Goal: Task Accomplishment & Management: Manage account settings

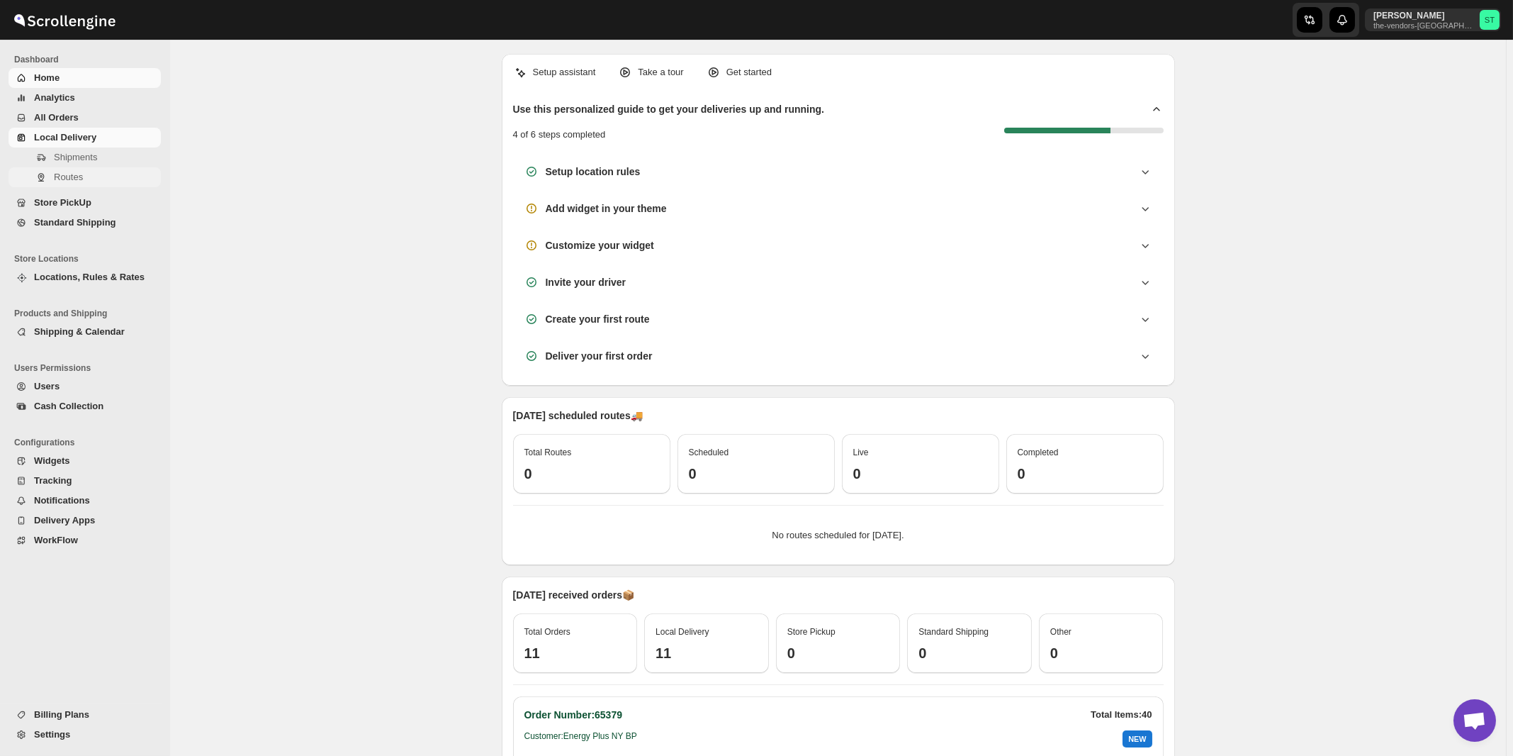
click at [64, 174] on span "Routes" at bounding box center [68, 177] width 29 height 11
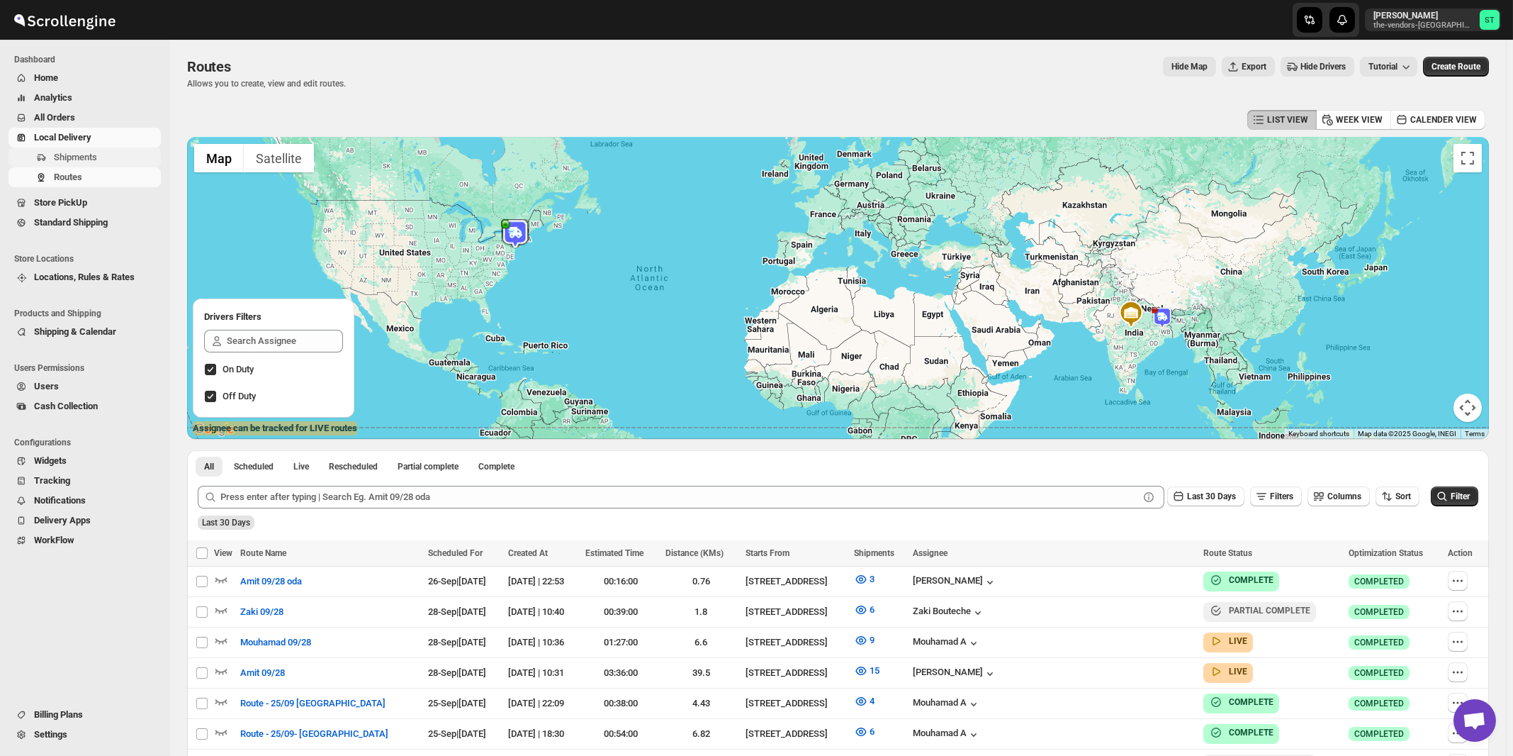
click at [81, 161] on span "Shipments" at bounding box center [75, 157] width 43 height 11
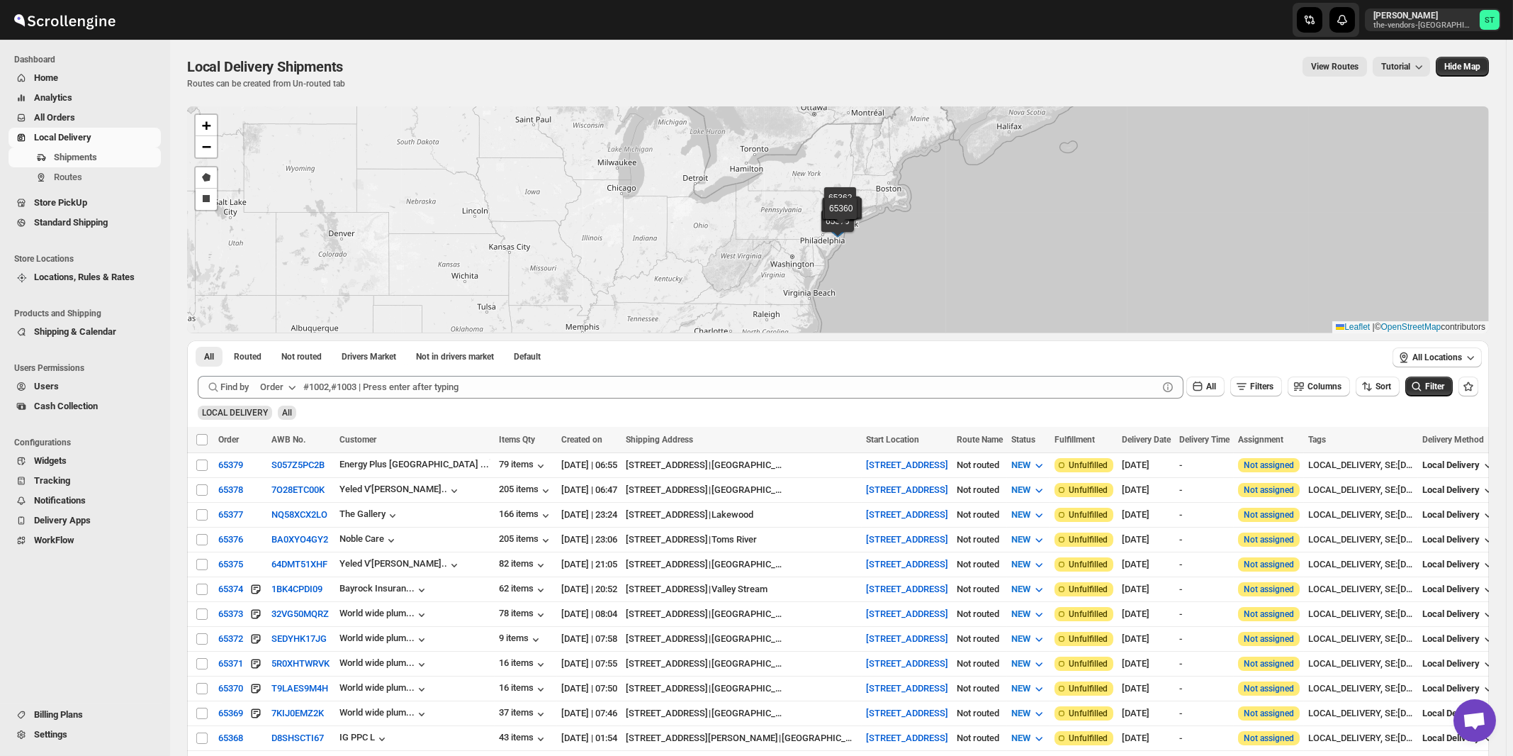
click at [286, 388] on button "Order" at bounding box center [280, 387] width 56 height 23
click at [276, 490] on div "Customer Name" at bounding box center [280, 493] width 65 height 14
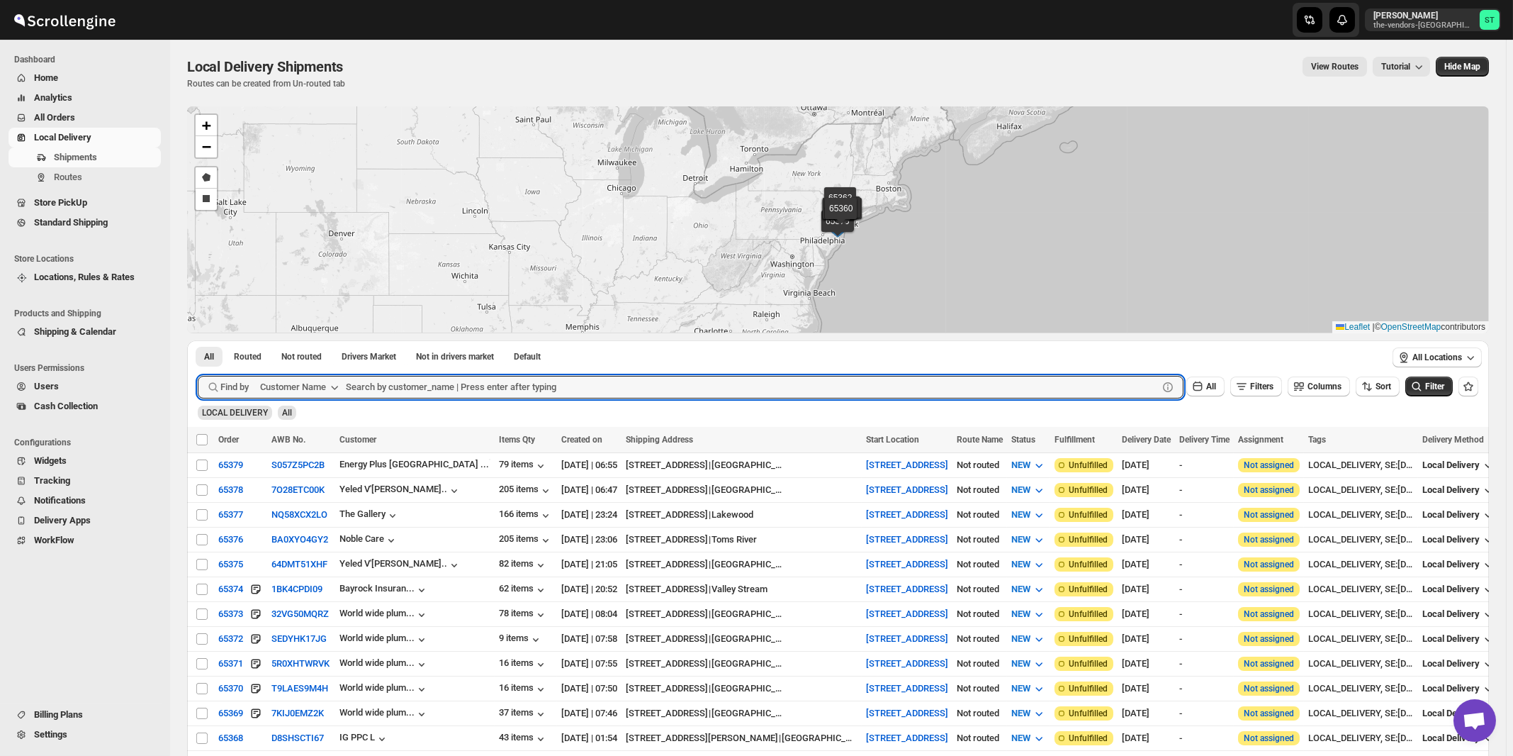
paste input "Advanced Management"
type input "Advanced Management"
click at [198, 340] on button "Submit" at bounding box center [218, 347] width 40 height 15
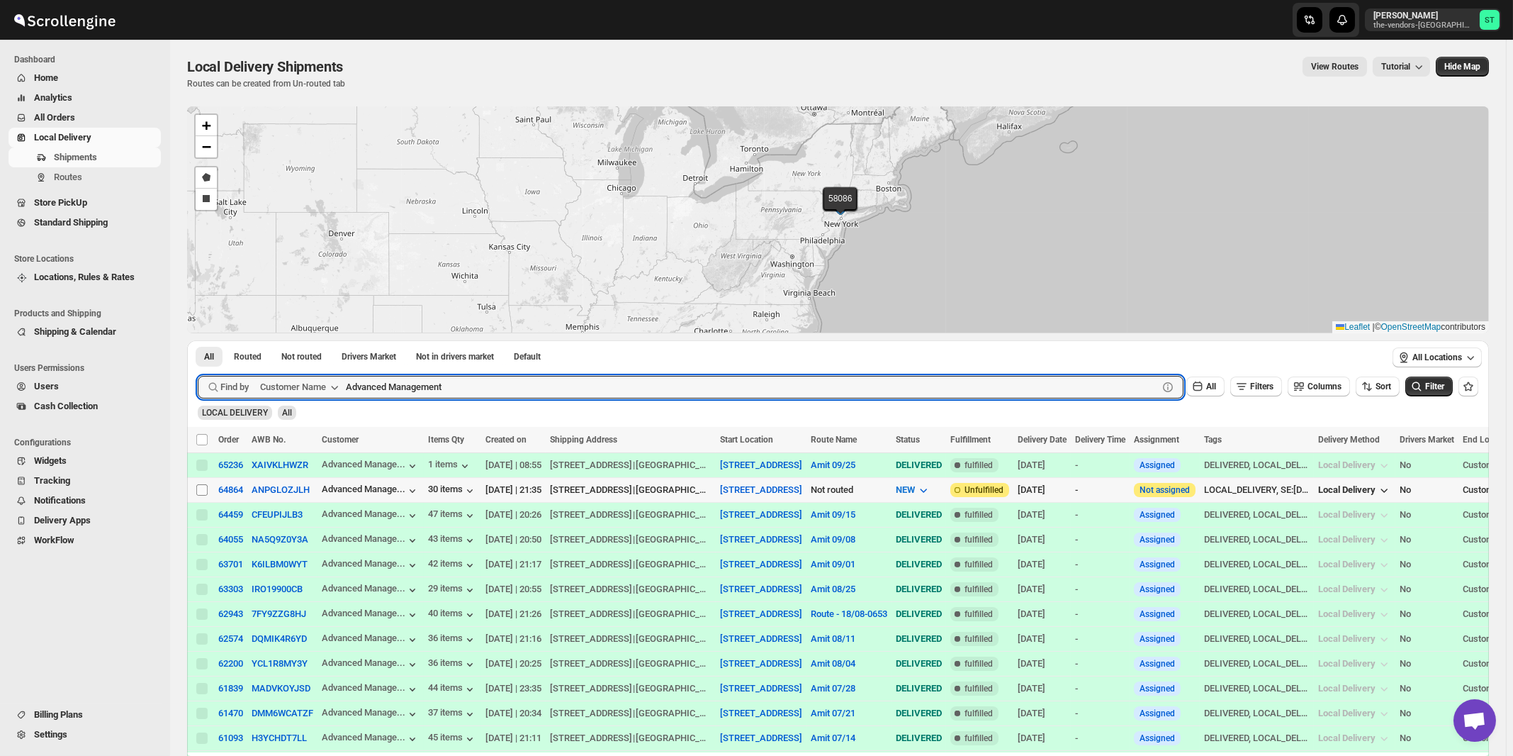
click at [203, 490] on input "Select shipment" at bounding box center [201, 489] width 11 height 11
checkbox input "true"
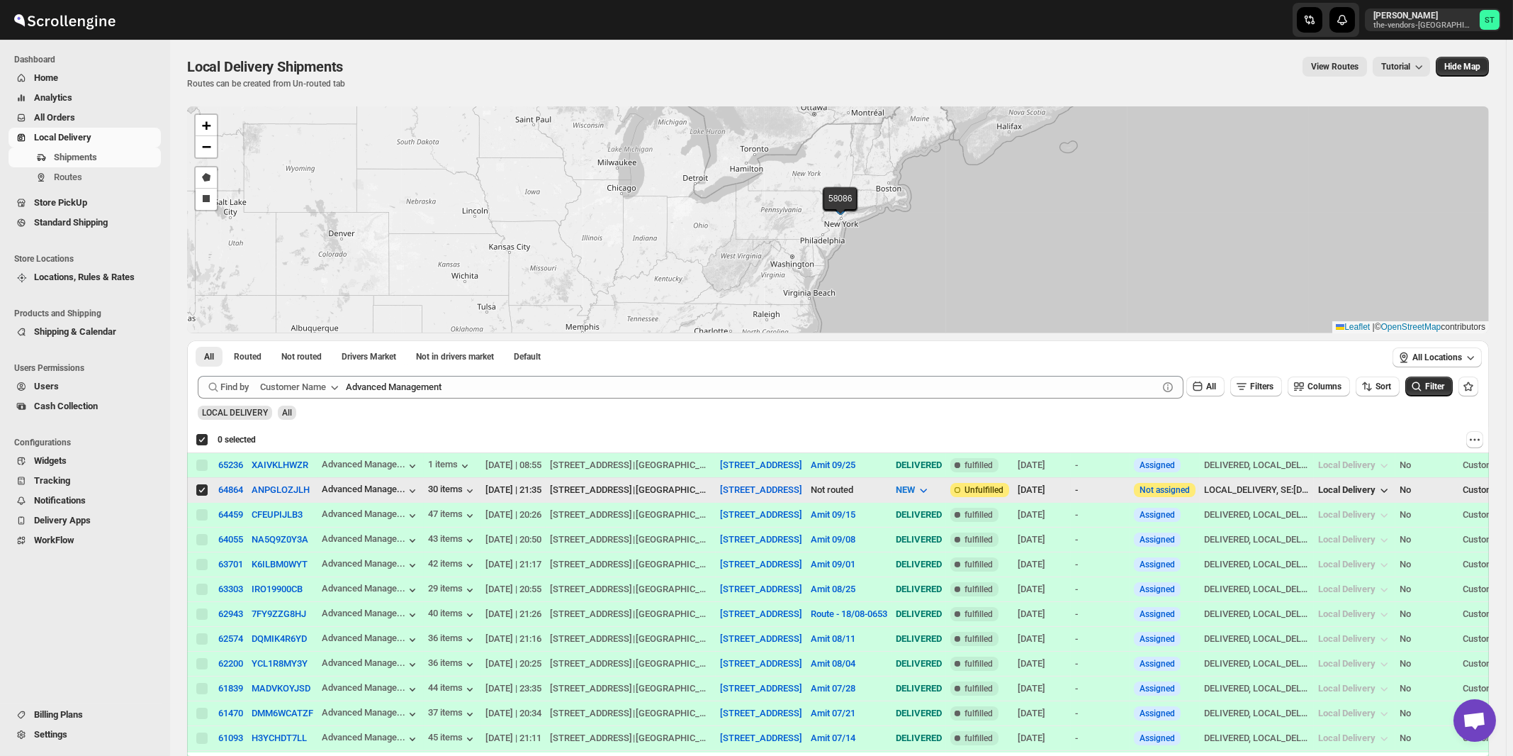
checkbox input "true"
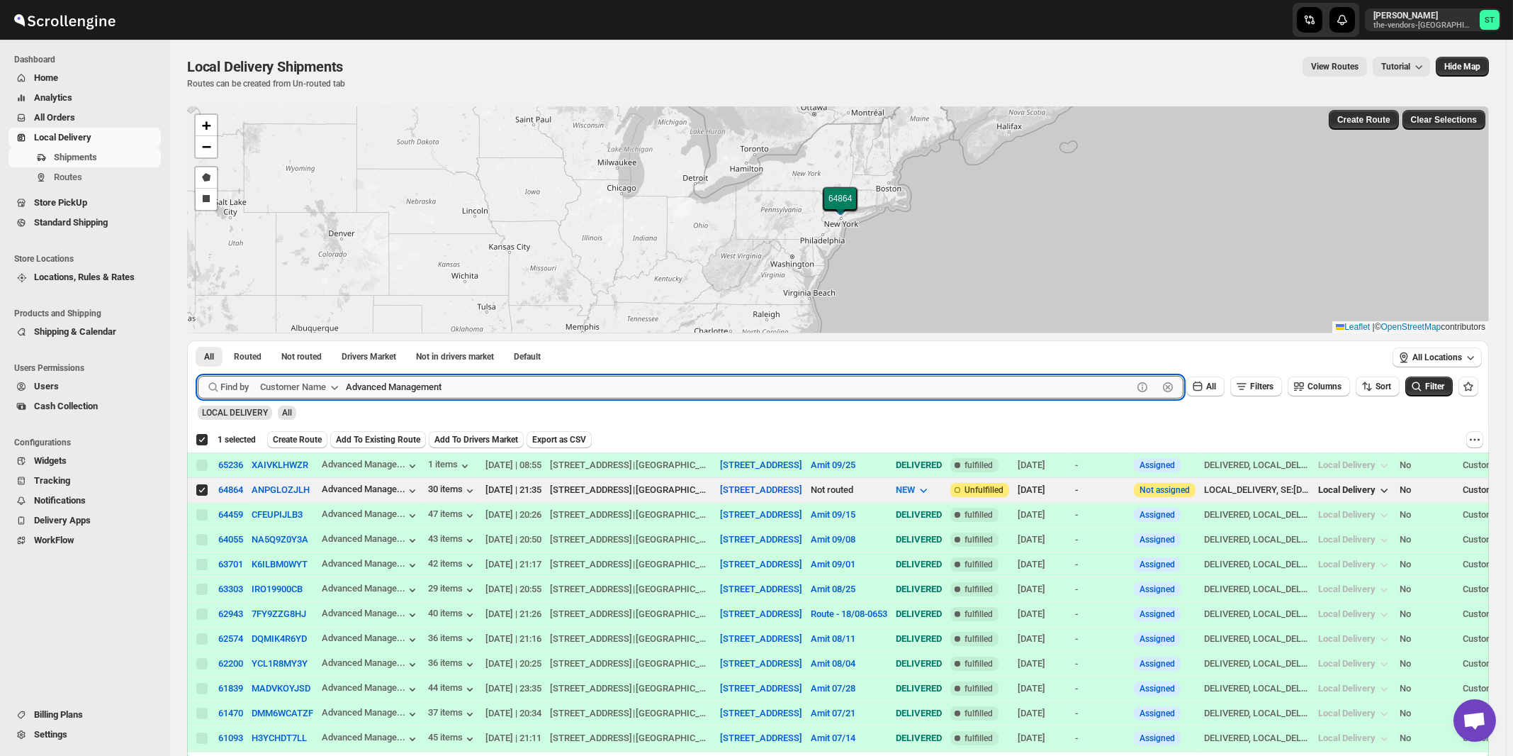
click at [475, 389] on input "Advanced Management" at bounding box center [739, 387] width 787 height 23
paste input "boro park insurance monsey"
type input "boro park insurance"
click at [198, 340] on button "Submit" at bounding box center [218, 347] width 40 height 15
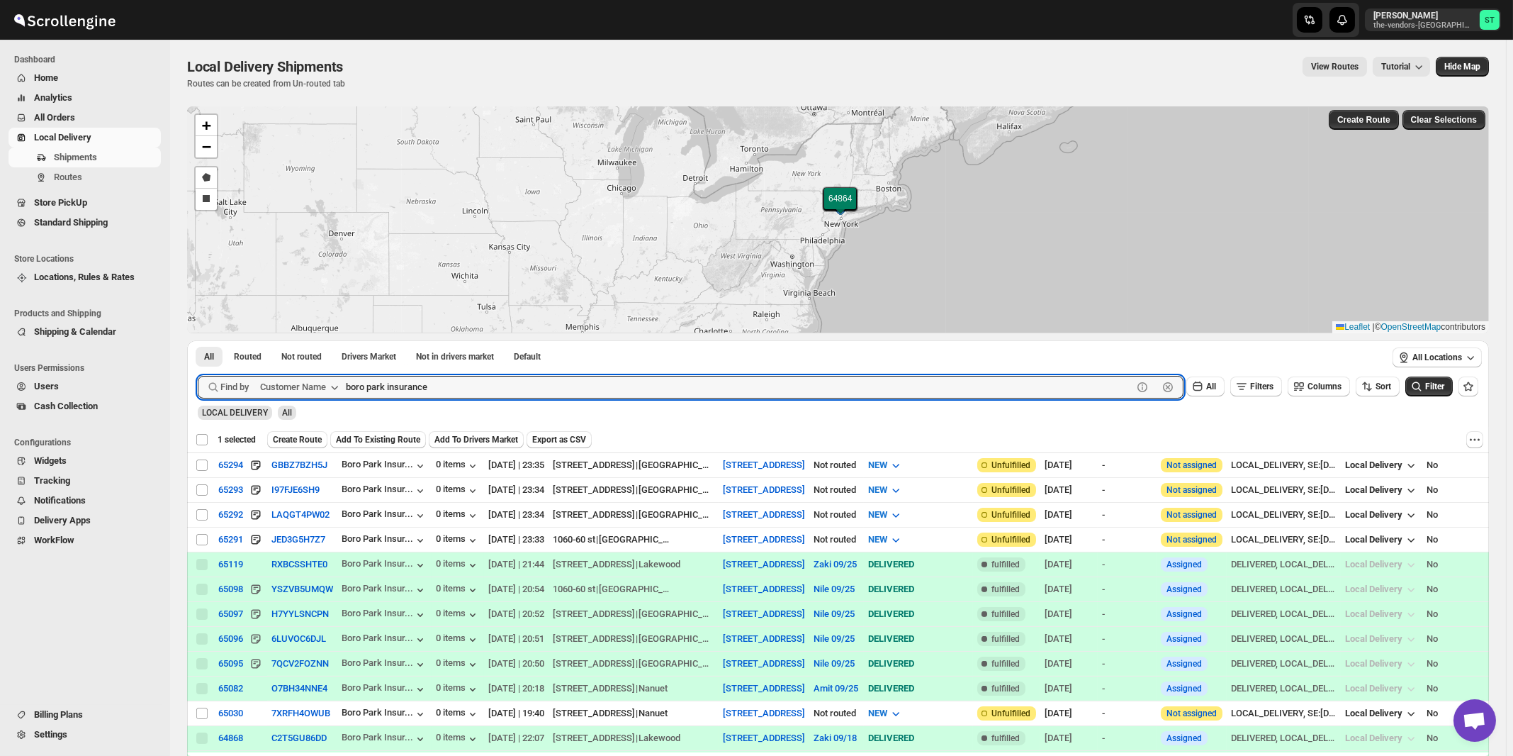
checkbox input "false"
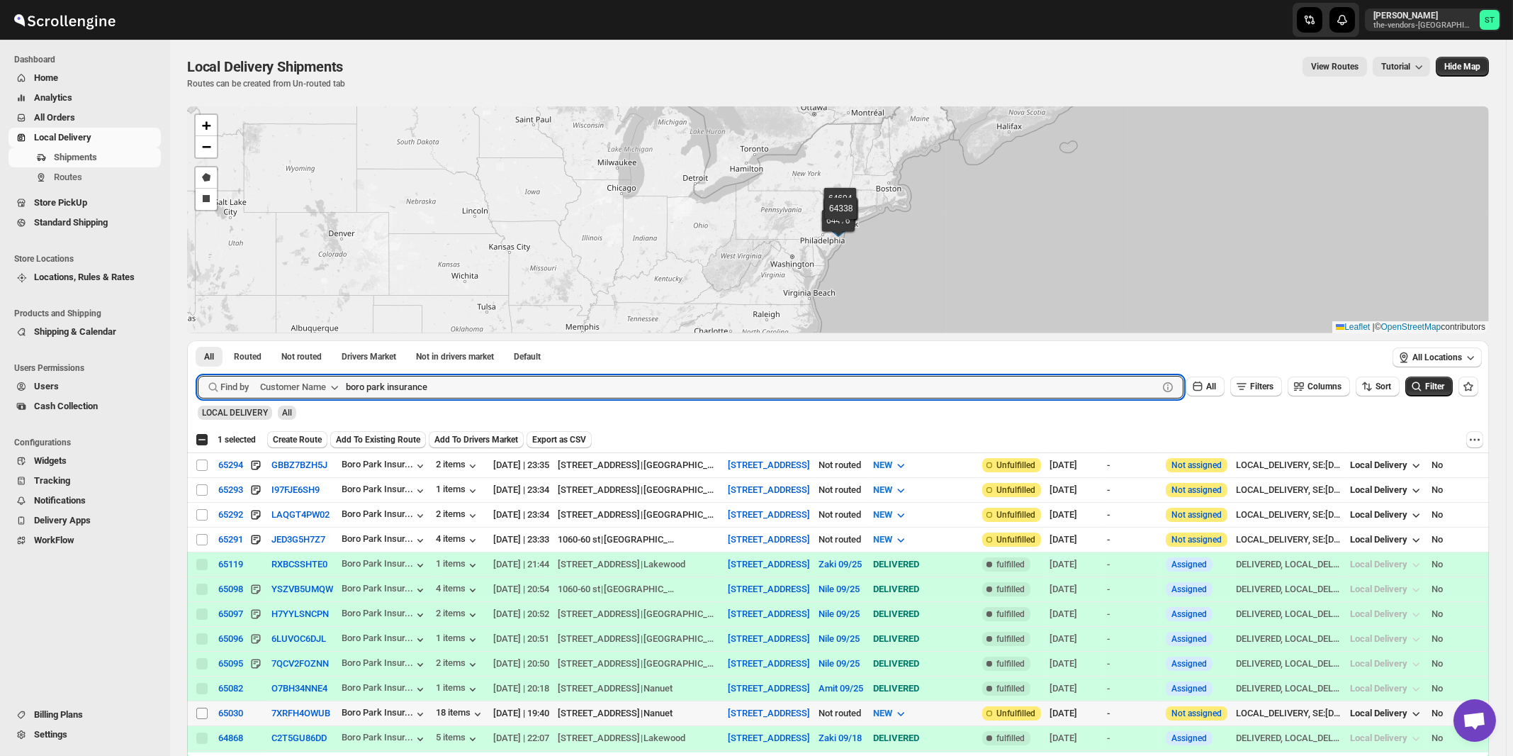
click at [201, 707] on input "Select shipment" at bounding box center [201, 712] width 11 height 11
checkbox input "true"
click at [496, 376] on input "boro park insurance" at bounding box center [739, 387] width 787 height 23
paste input "Certified Lumber monsey"
type input "Certified Lumber"
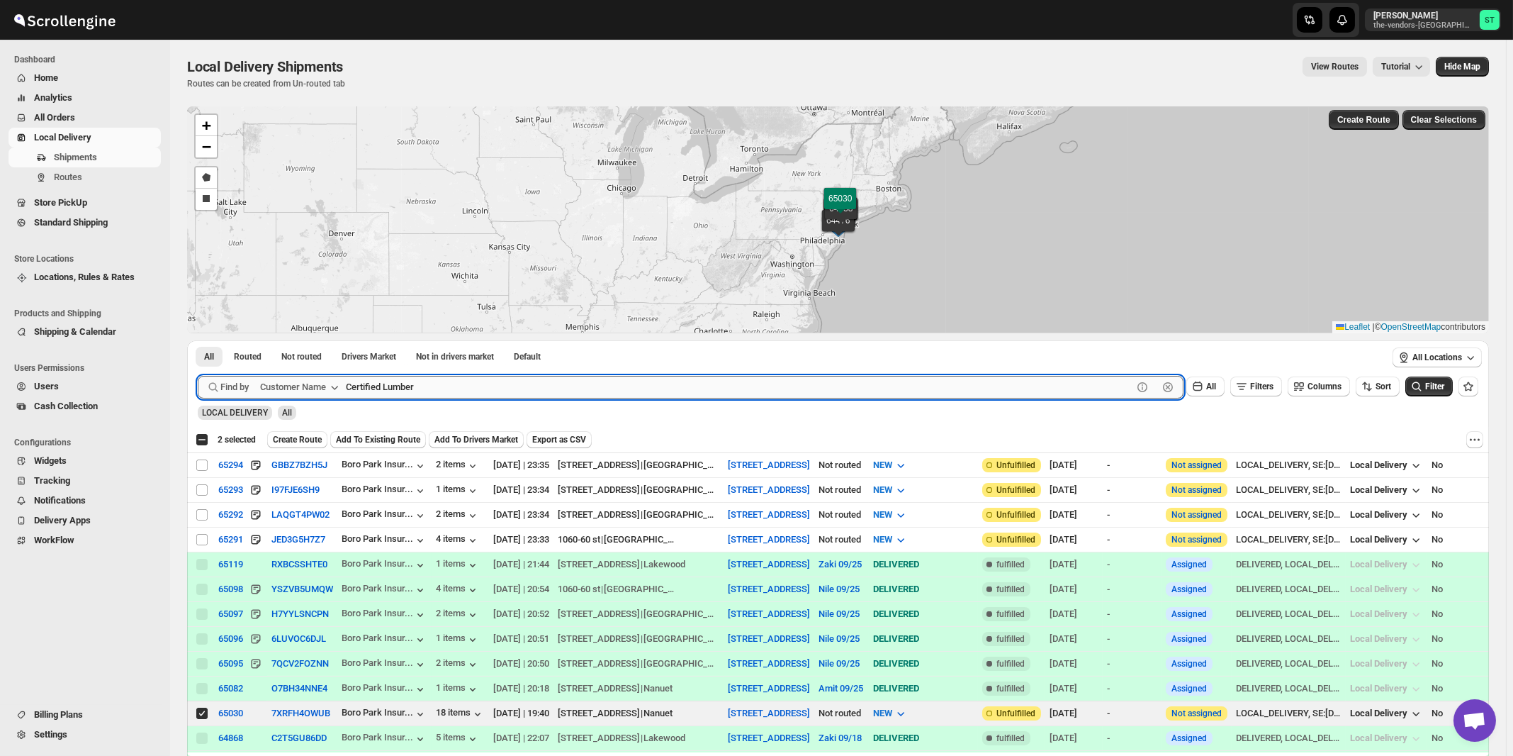
click at [198, 340] on button "Submit" at bounding box center [218, 347] width 40 height 15
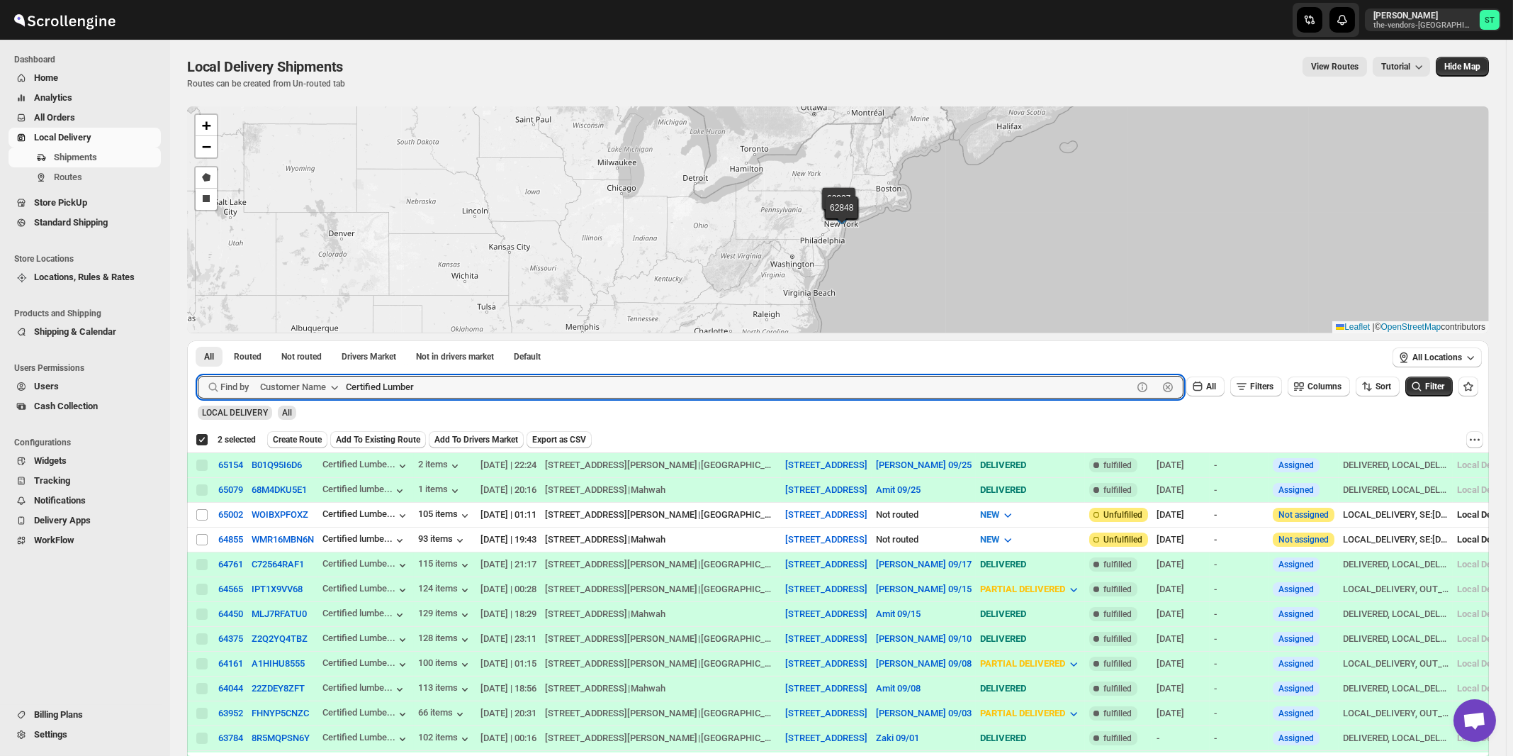
checkbox input "true"
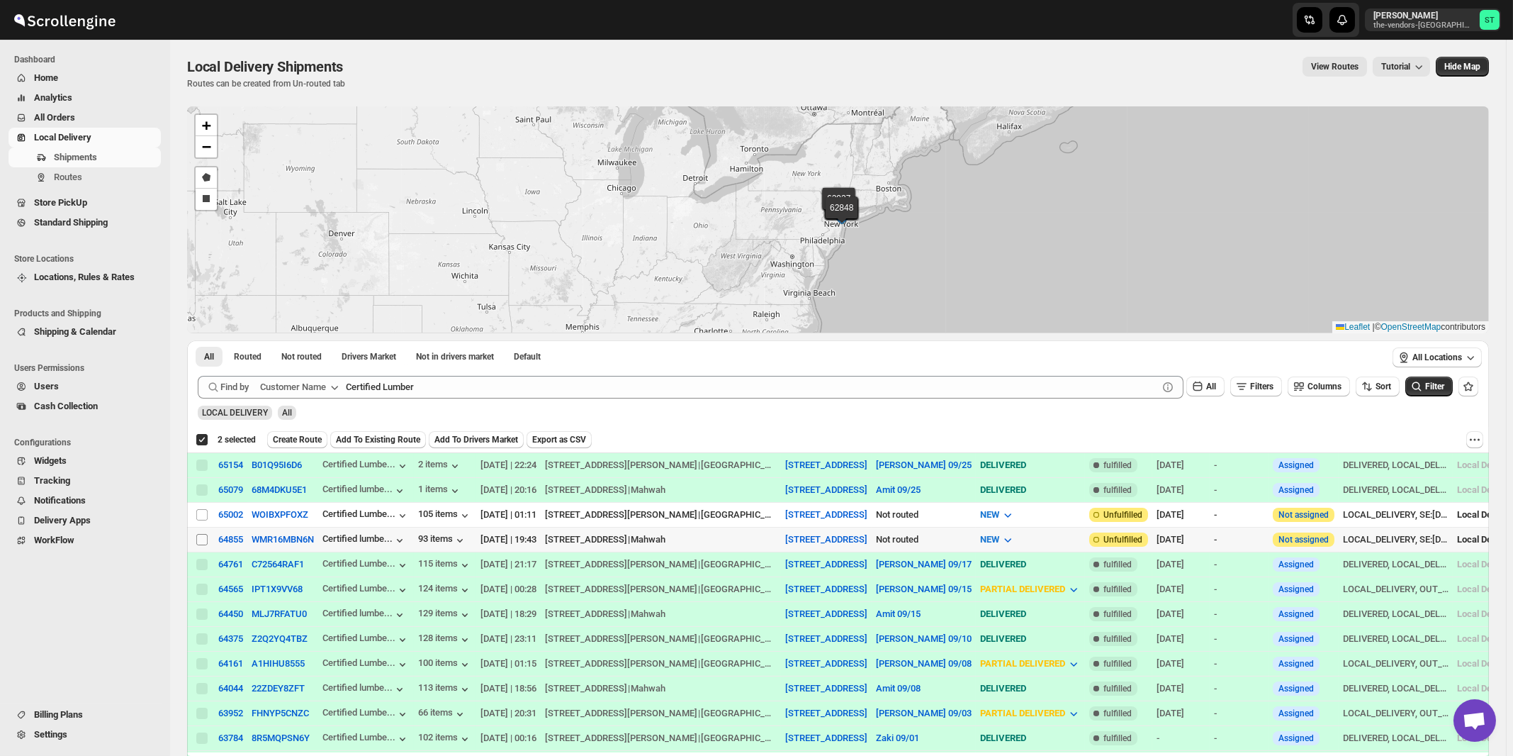
click at [203, 536] on input "Select shipment" at bounding box center [201, 539] width 11 height 11
checkbox input "true"
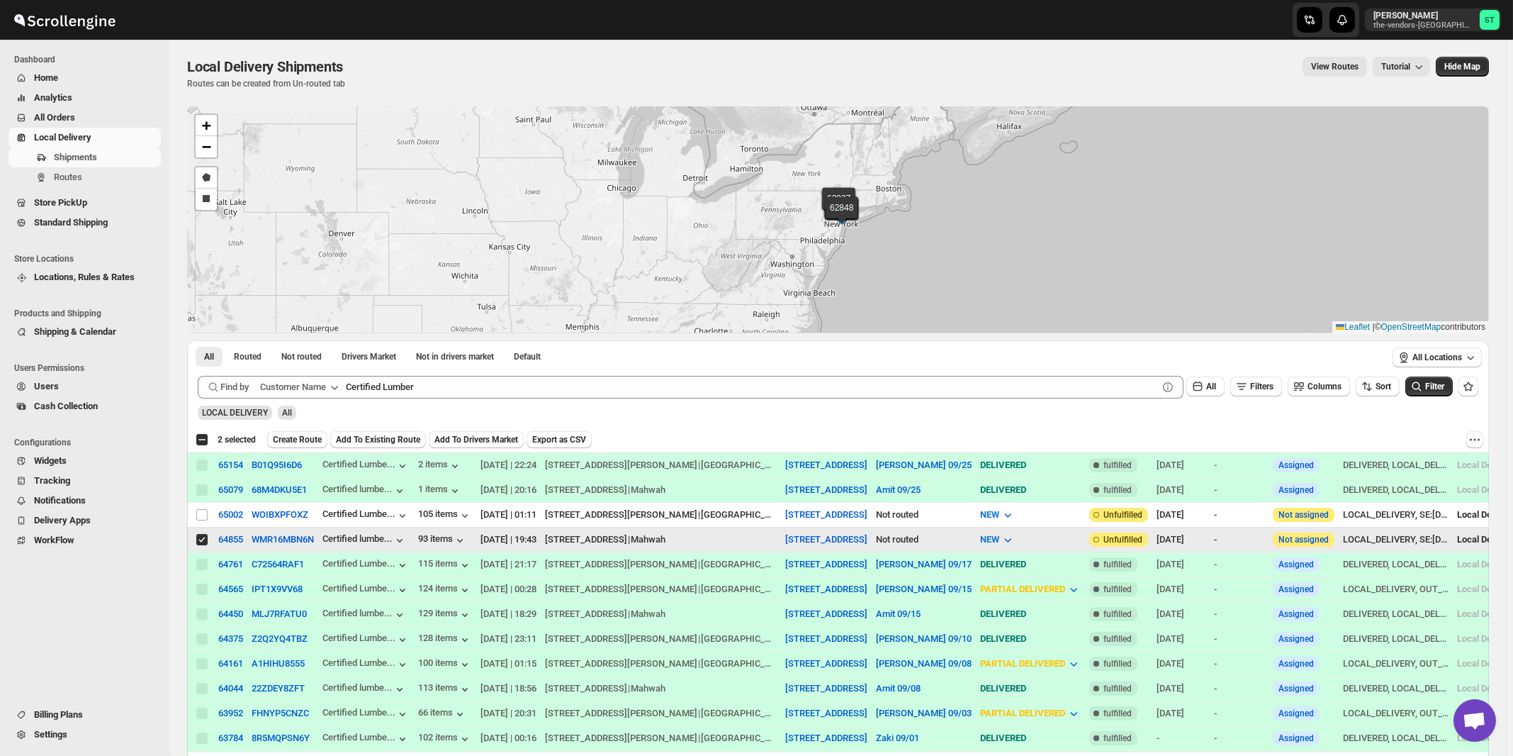
checkbox input "false"
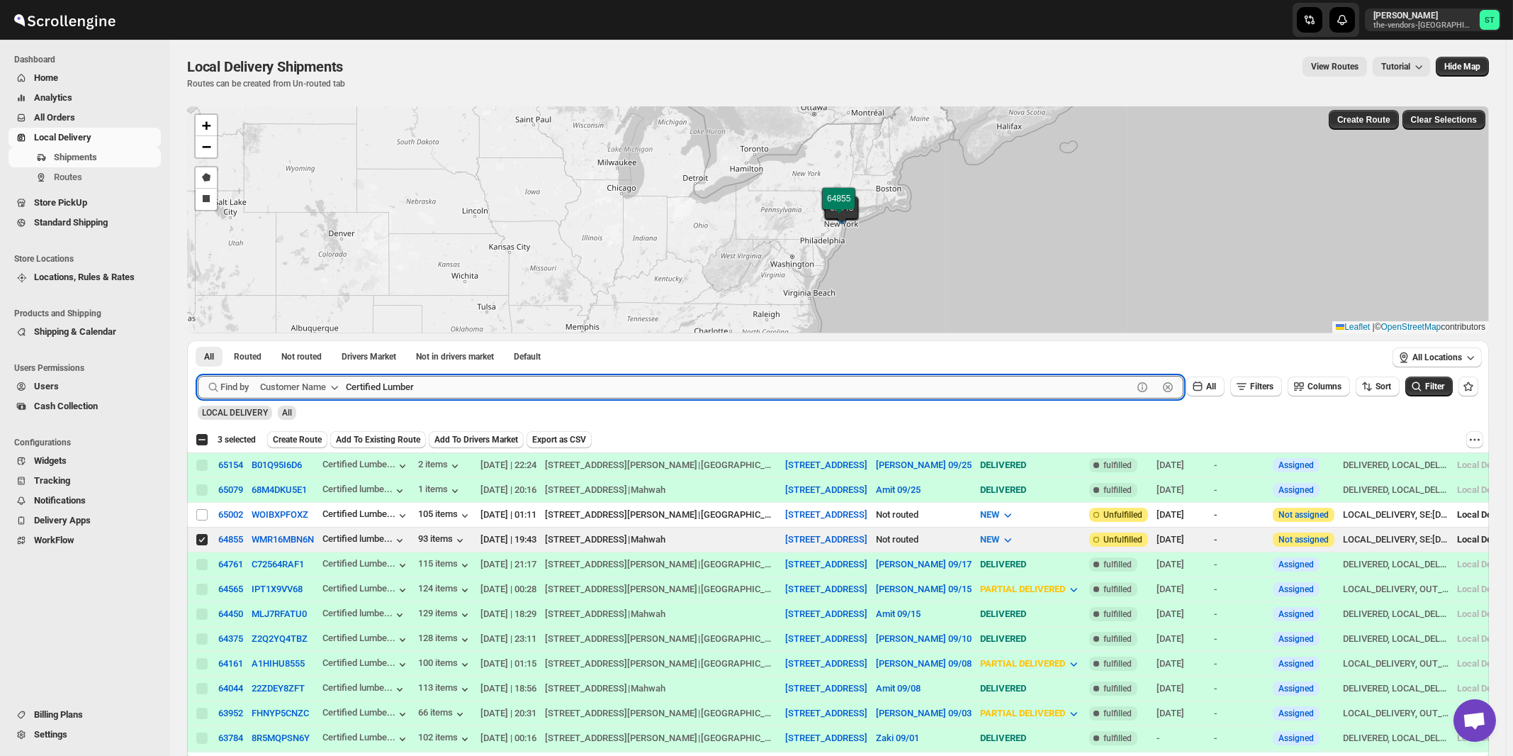
click at [471, 385] on input "Certified Lumber" at bounding box center [739, 387] width 787 height 23
paste input "Hatzoloh Ems Inc"
type input "Hatzoloh Ems Inc"
click at [198, 340] on button "Submit" at bounding box center [218, 347] width 40 height 15
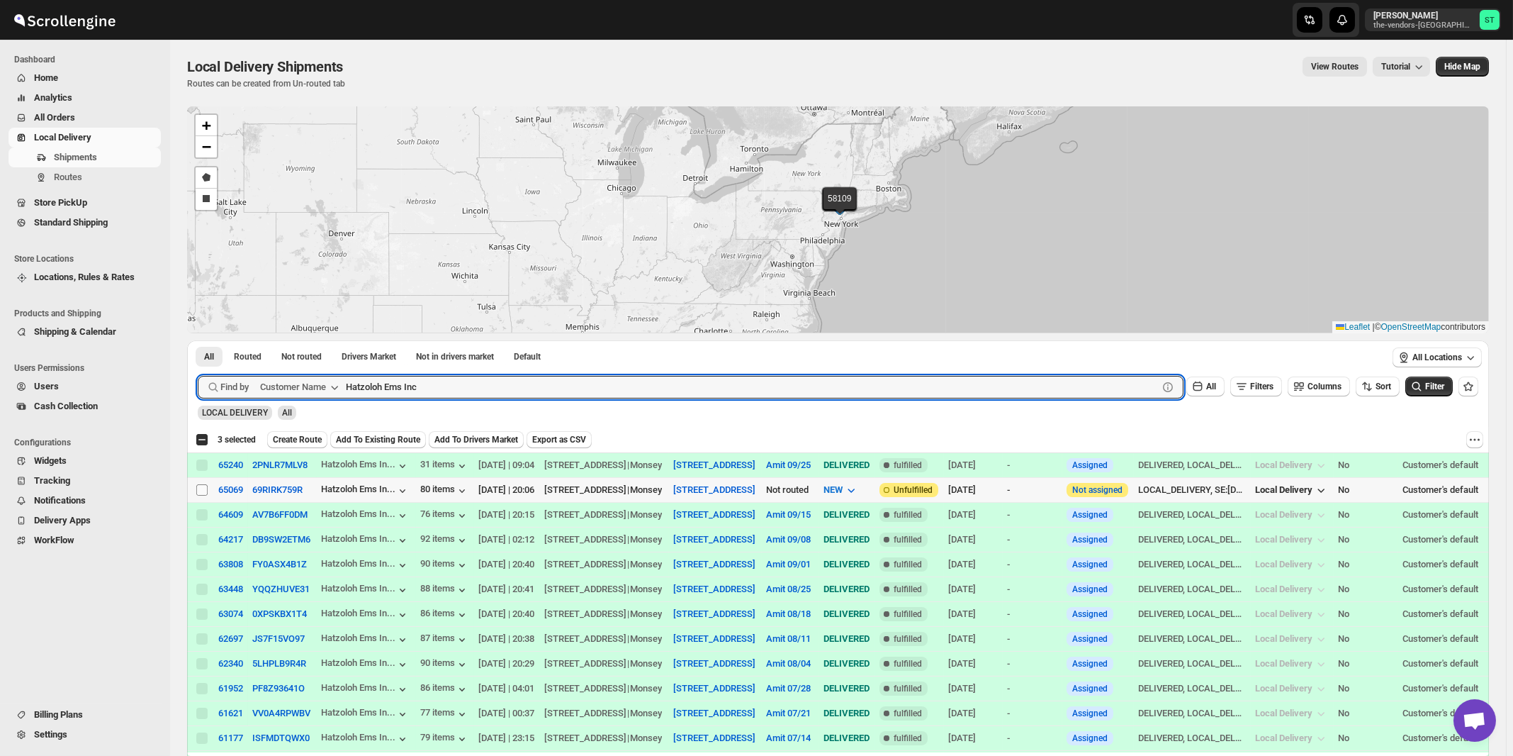
click at [203, 491] on input "Select shipment" at bounding box center [201, 489] width 11 height 11
checkbox input "true"
click at [486, 382] on input "Hatzoloh Ems Inc" at bounding box center [739, 387] width 787 height 23
paste input "Style Edit"
type input "Style Edit"
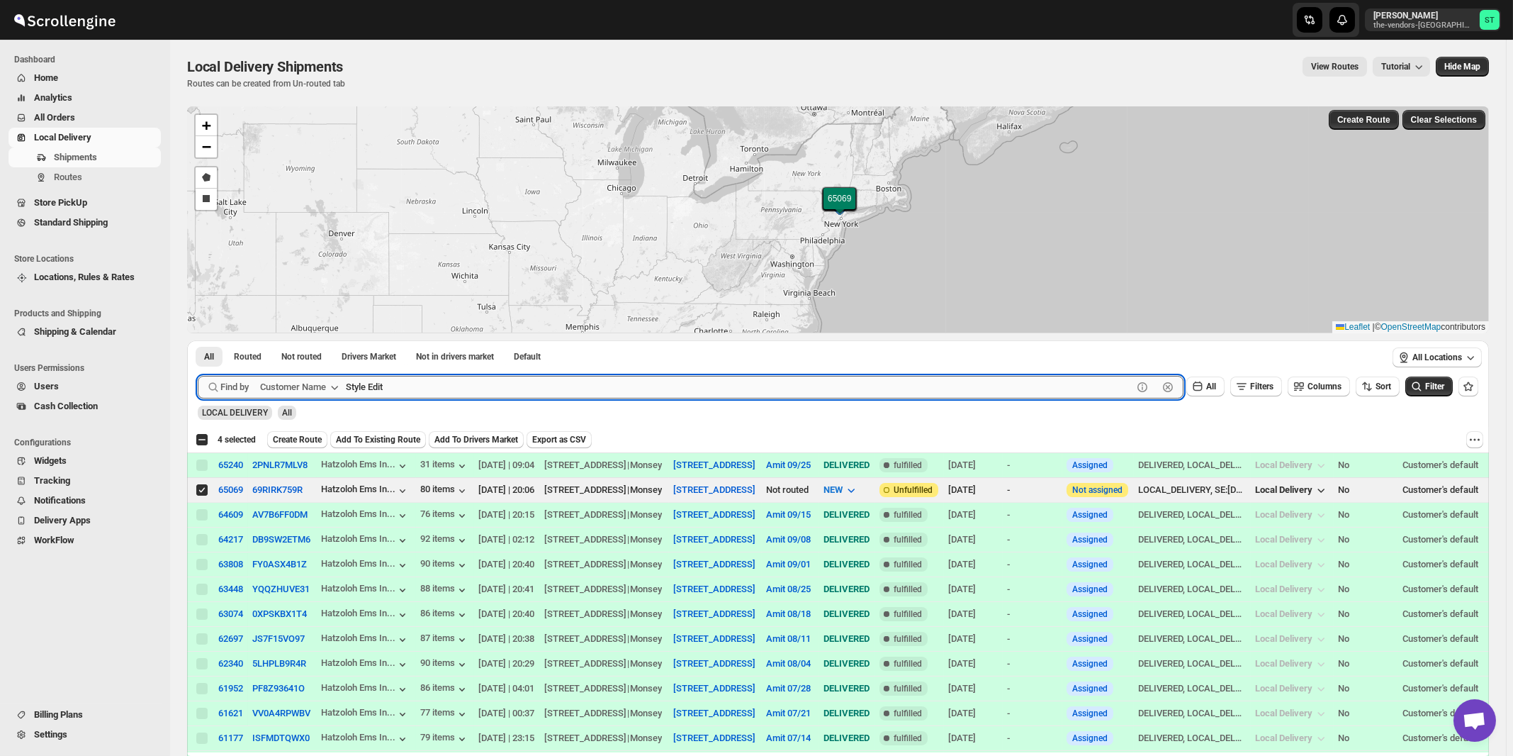
click at [198, 340] on button "Submit" at bounding box center [218, 347] width 40 height 15
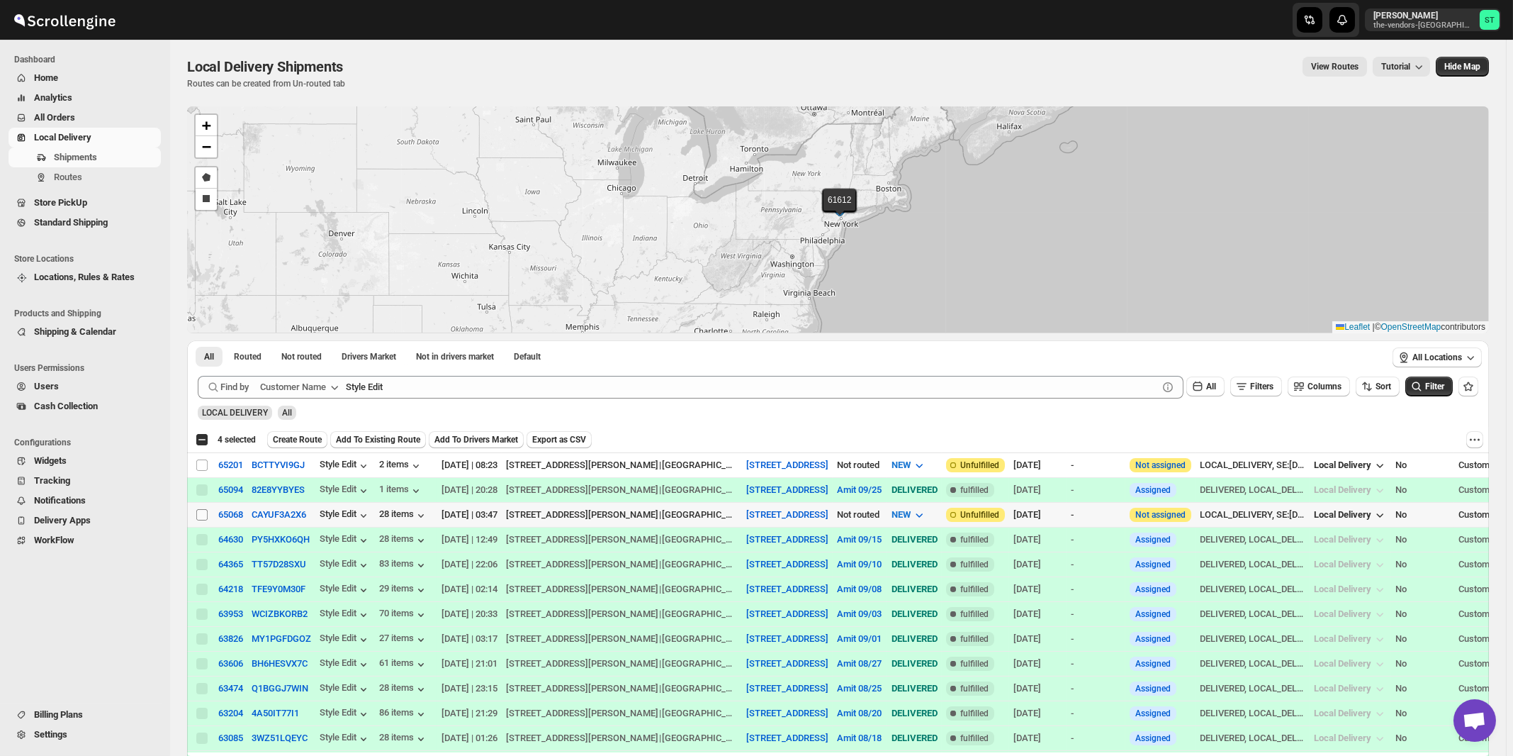
click at [199, 514] on input "Select shipment" at bounding box center [201, 514] width 11 height 11
checkbox input "true"
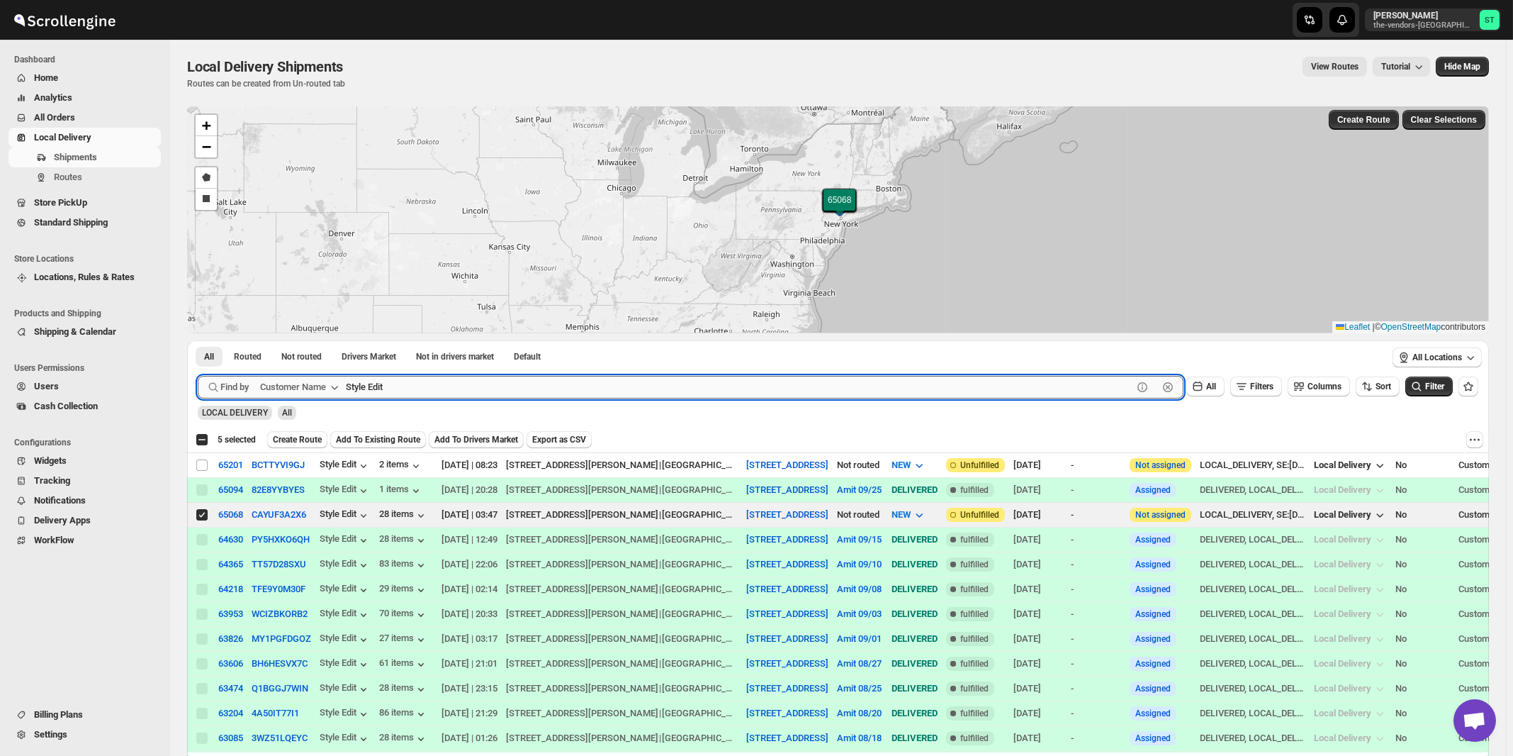
click at [426, 382] on input "Style Edit" at bounding box center [739, 387] width 787 height 23
paste input "[PERSON_NAME]"
type input "[PERSON_NAME]"
click at [198, 340] on button "Submit" at bounding box center [218, 347] width 40 height 15
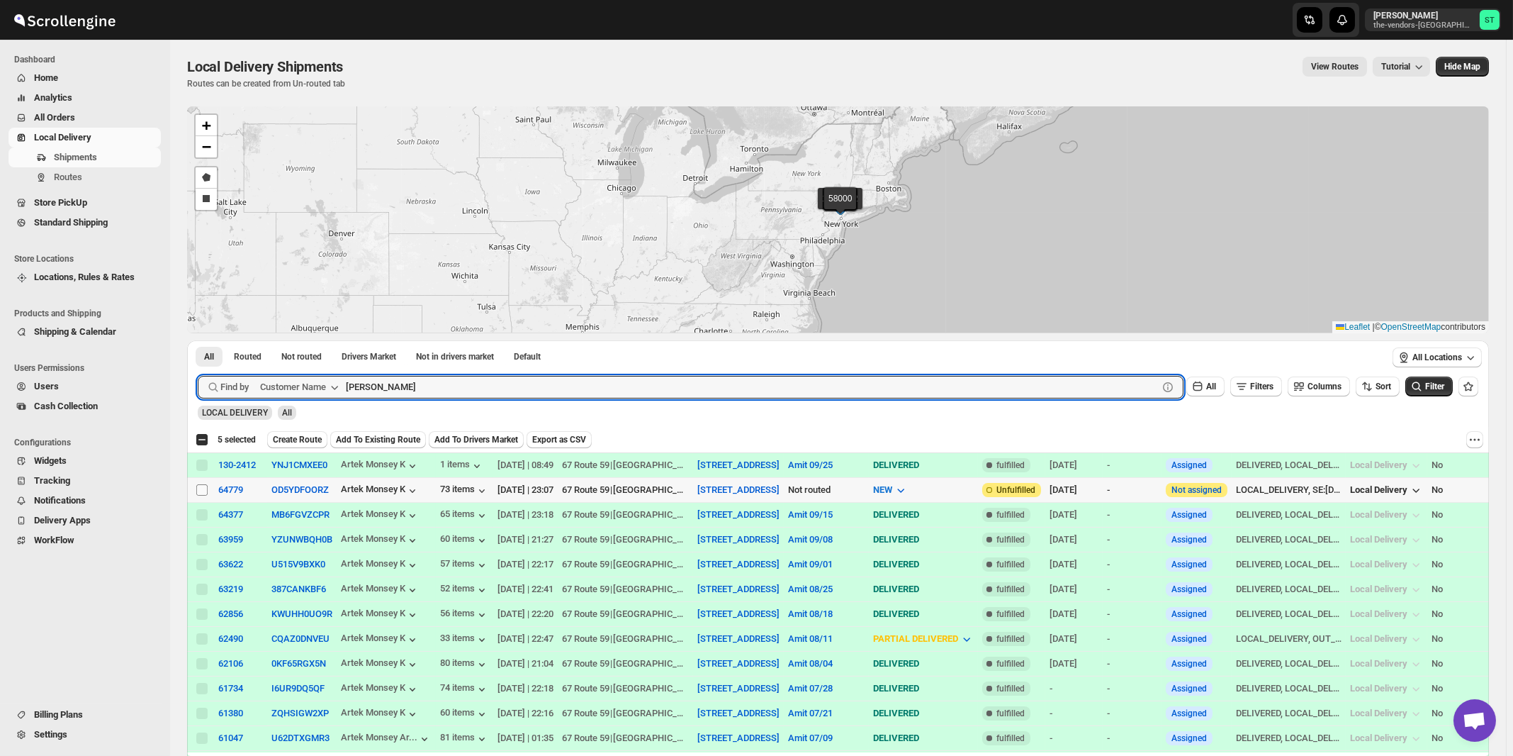
click at [199, 490] on input "Select shipment" at bounding box center [201, 489] width 11 height 11
checkbox input "true"
click at [524, 393] on input "[PERSON_NAME]" at bounding box center [739, 387] width 787 height 23
paste input "Nineyard"
type input "Nineyard"
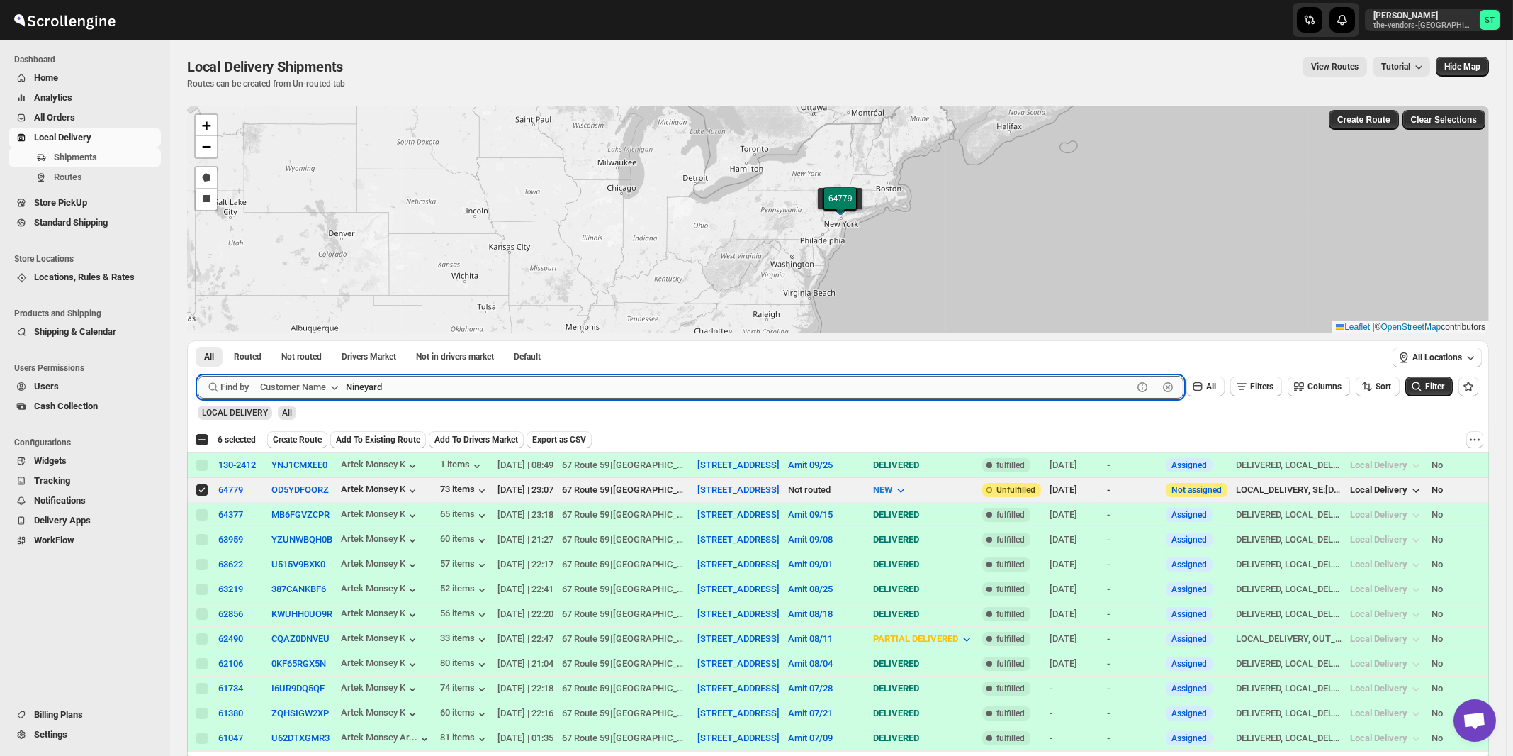
click at [198, 340] on button "Submit" at bounding box center [218, 347] width 40 height 15
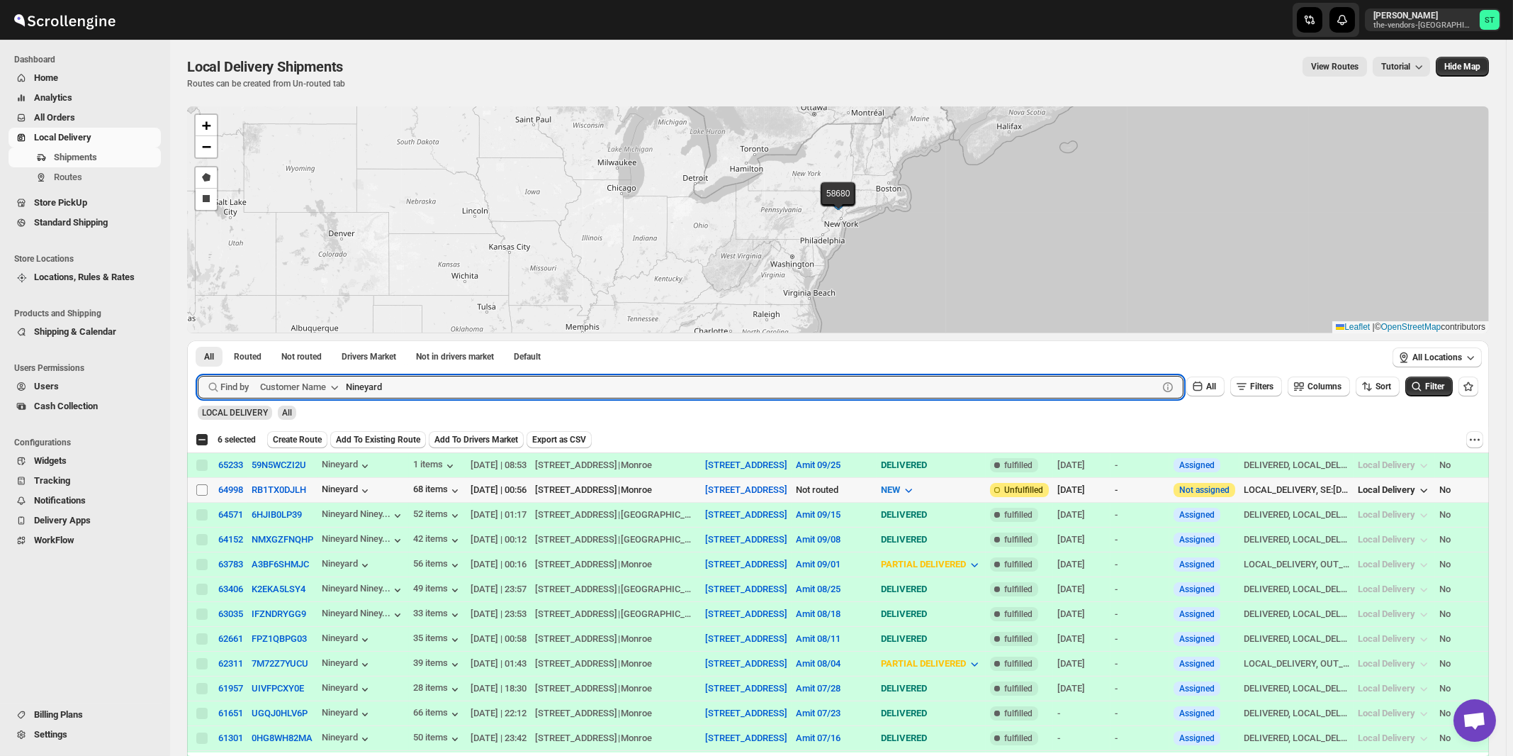
click at [199, 488] on input "Select shipment" at bounding box center [201, 489] width 11 height 11
checkbox input "true"
click at [489, 391] on input "Nineyard" at bounding box center [739, 387] width 787 height 23
paste input "Artistic Tiles"
type input "Artistic Tiles"
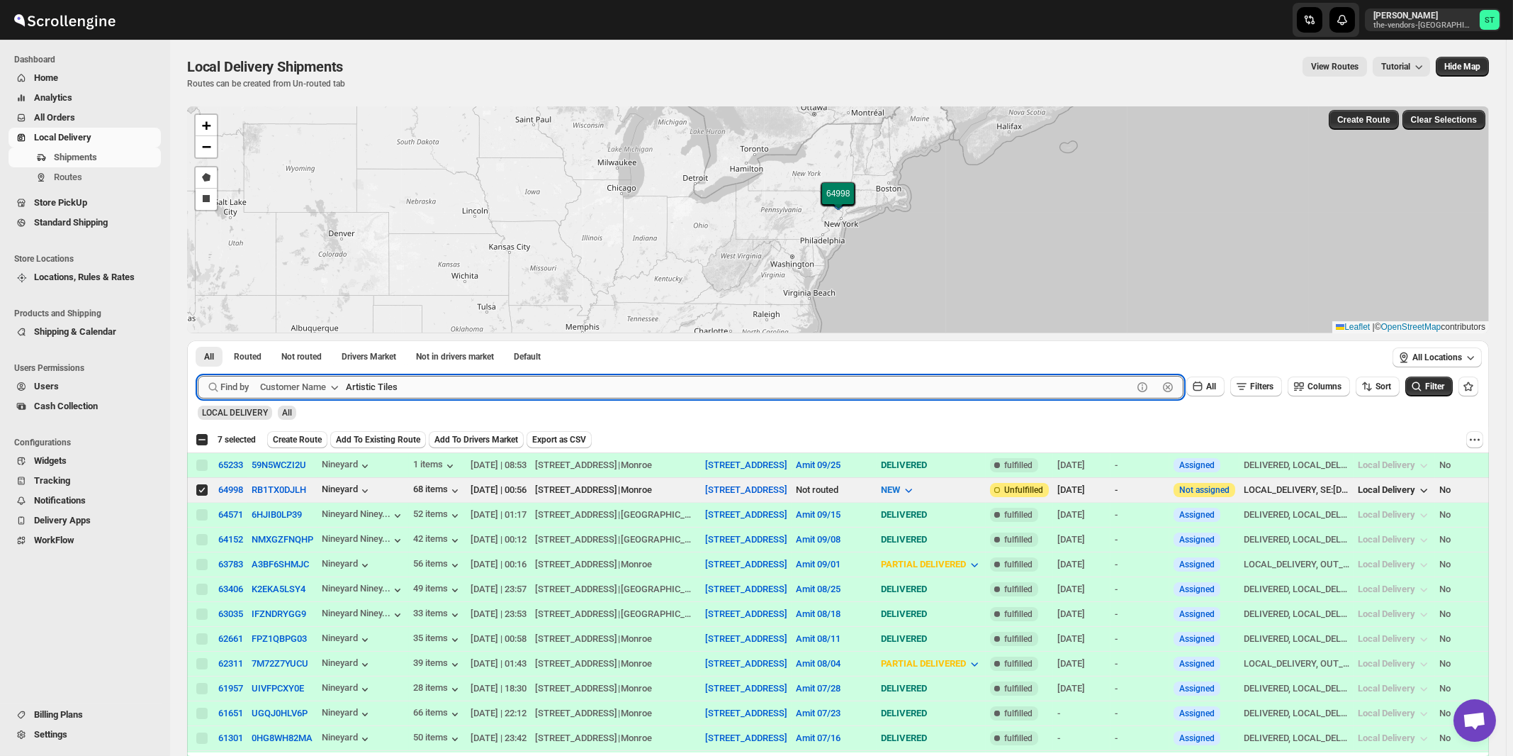
click at [198, 340] on button "Submit" at bounding box center [218, 347] width 40 height 15
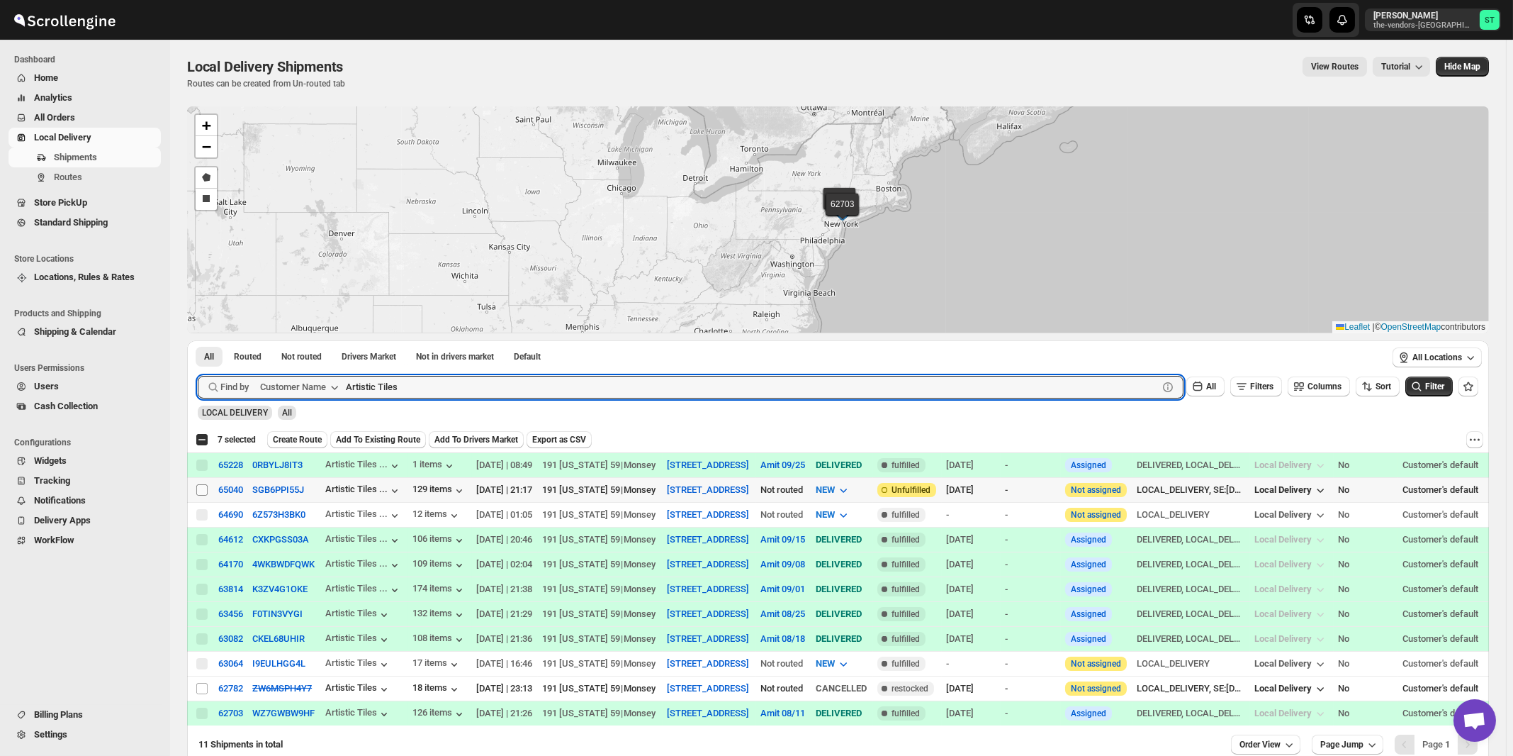
click at [201, 487] on input "Select shipment" at bounding box center [201, 489] width 11 height 11
checkbox input "true"
click at [517, 386] on input "Artistic Tiles" at bounding box center [739, 387] width 787 height 23
paste input "B Visible Signs & Printing"
type input "B Visible Signs & Printing"
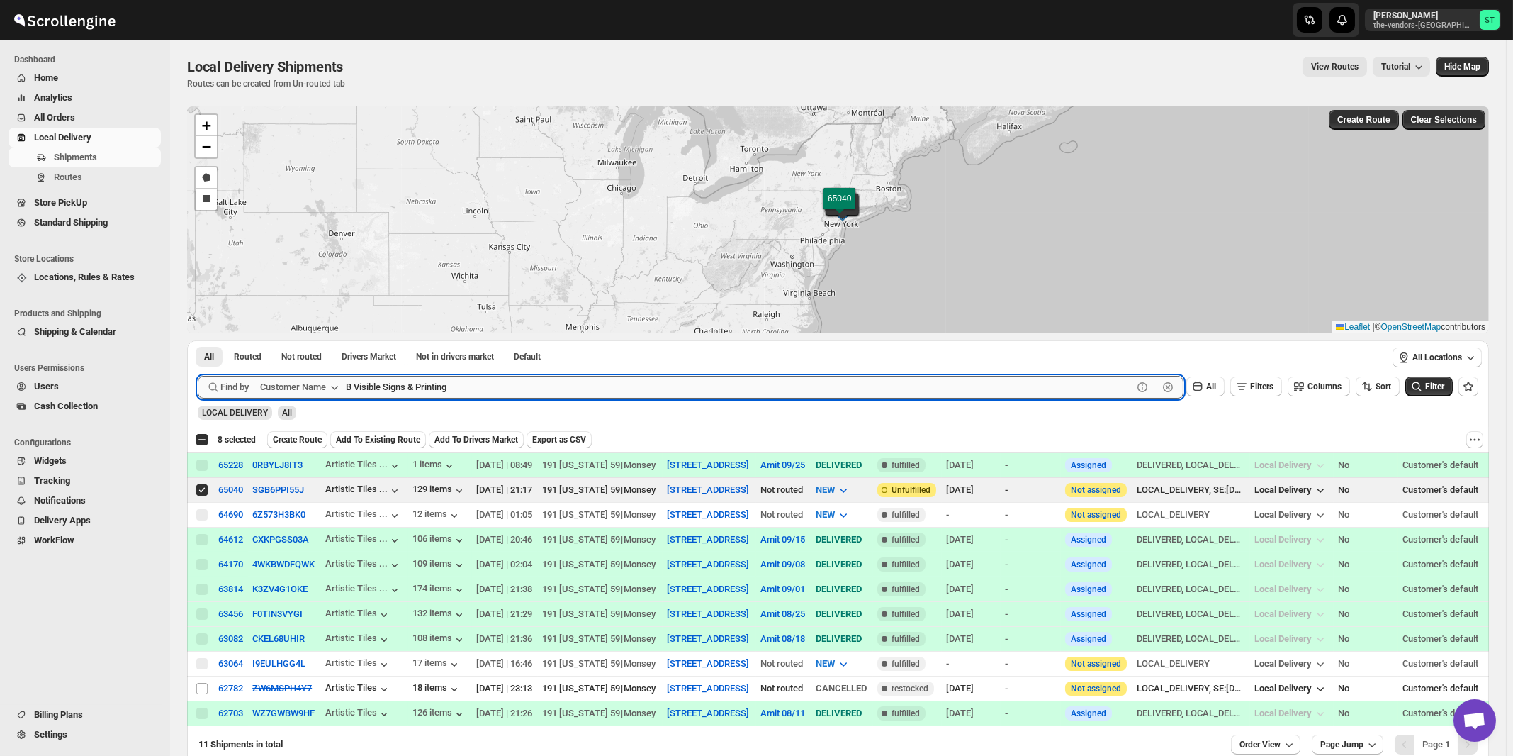
click at [198, 340] on button "Submit" at bounding box center [218, 347] width 40 height 15
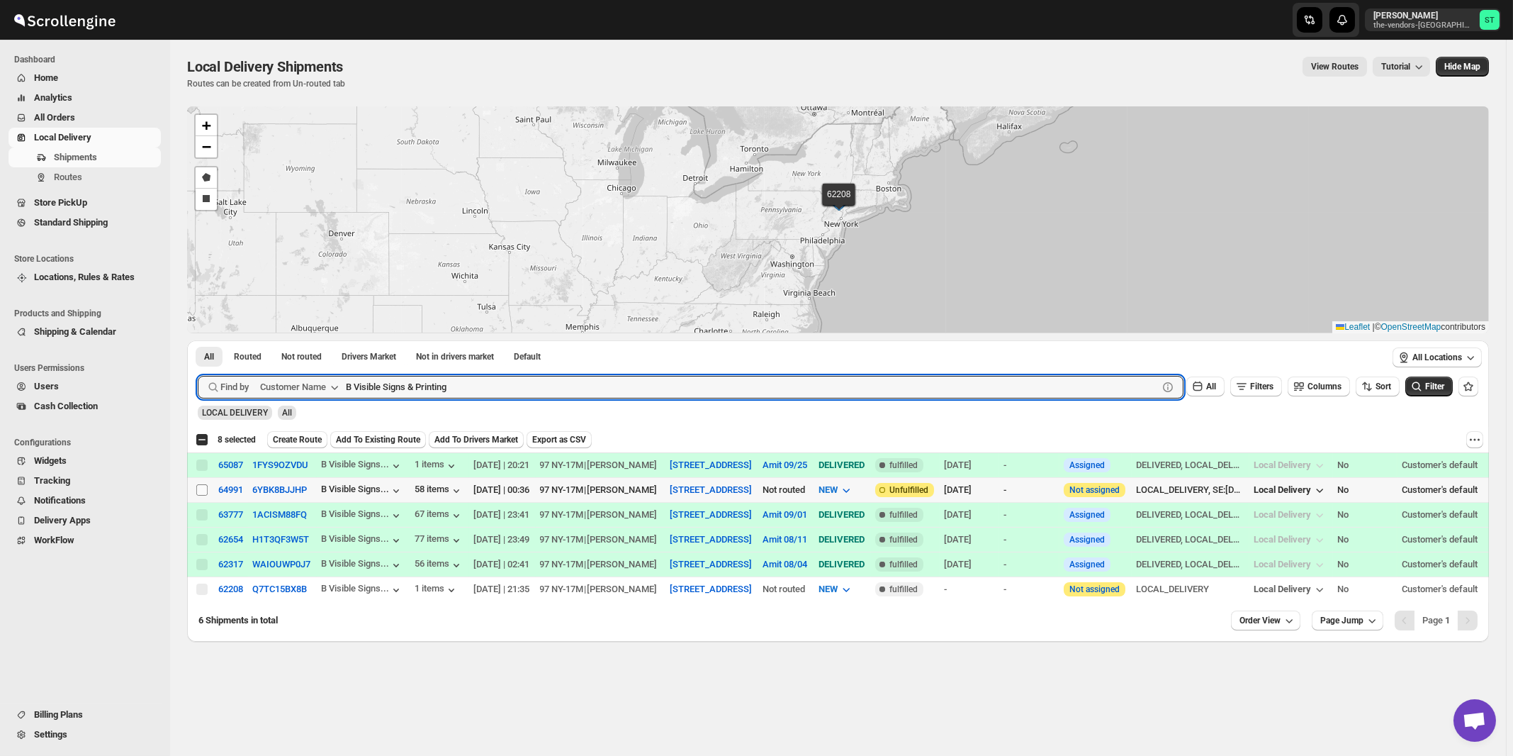
click at [203, 488] on input "Select shipment" at bounding box center [201, 489] width 11 height 11
checkbox input "true"
click at [449, 386] on input "B Visible Signs & Printing" at bounding box center [739, 387] width 787 height 23
paste input "alebusta"
type input "Balebusta"
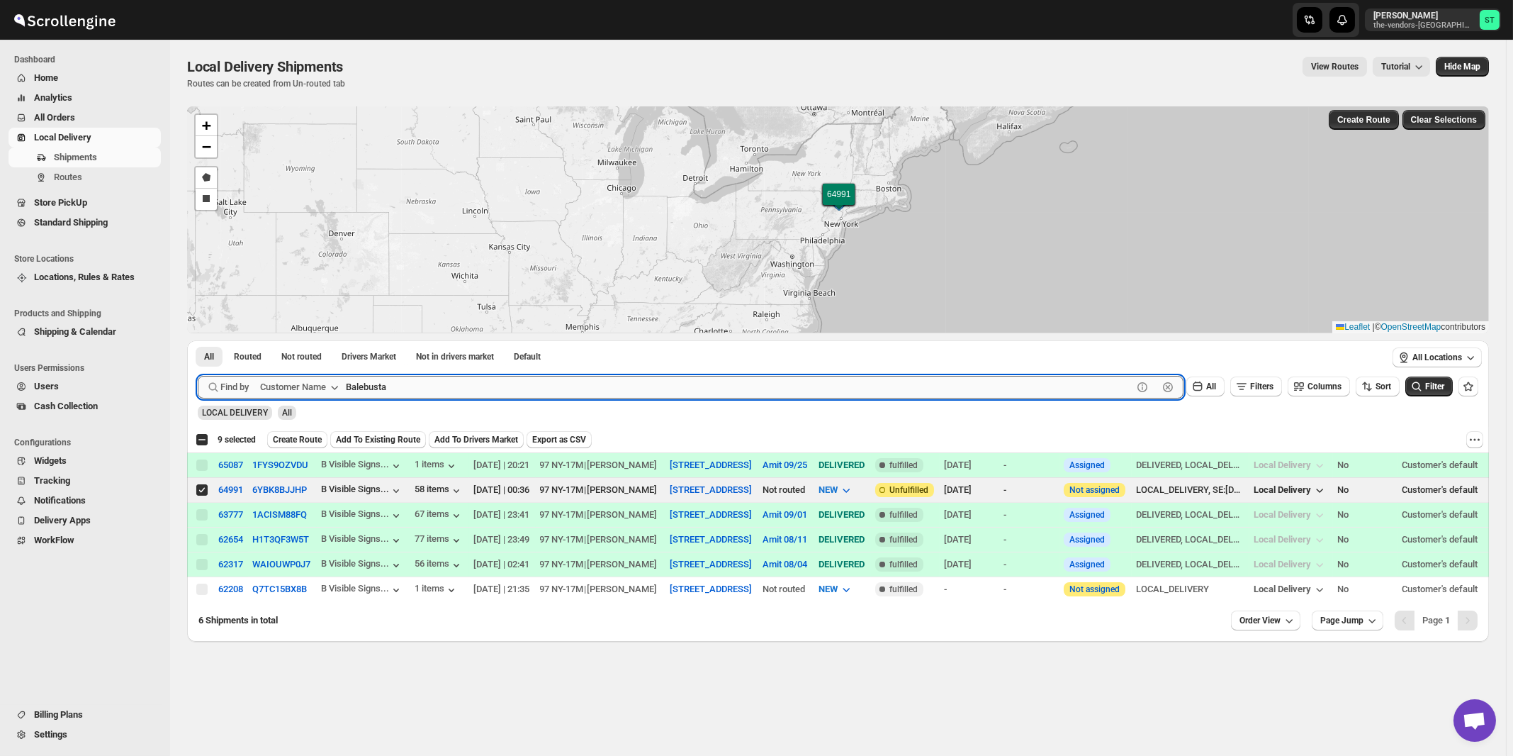
click at [198, 340] on button "Submit" at bounding box center [218, 347] width 40 height 15
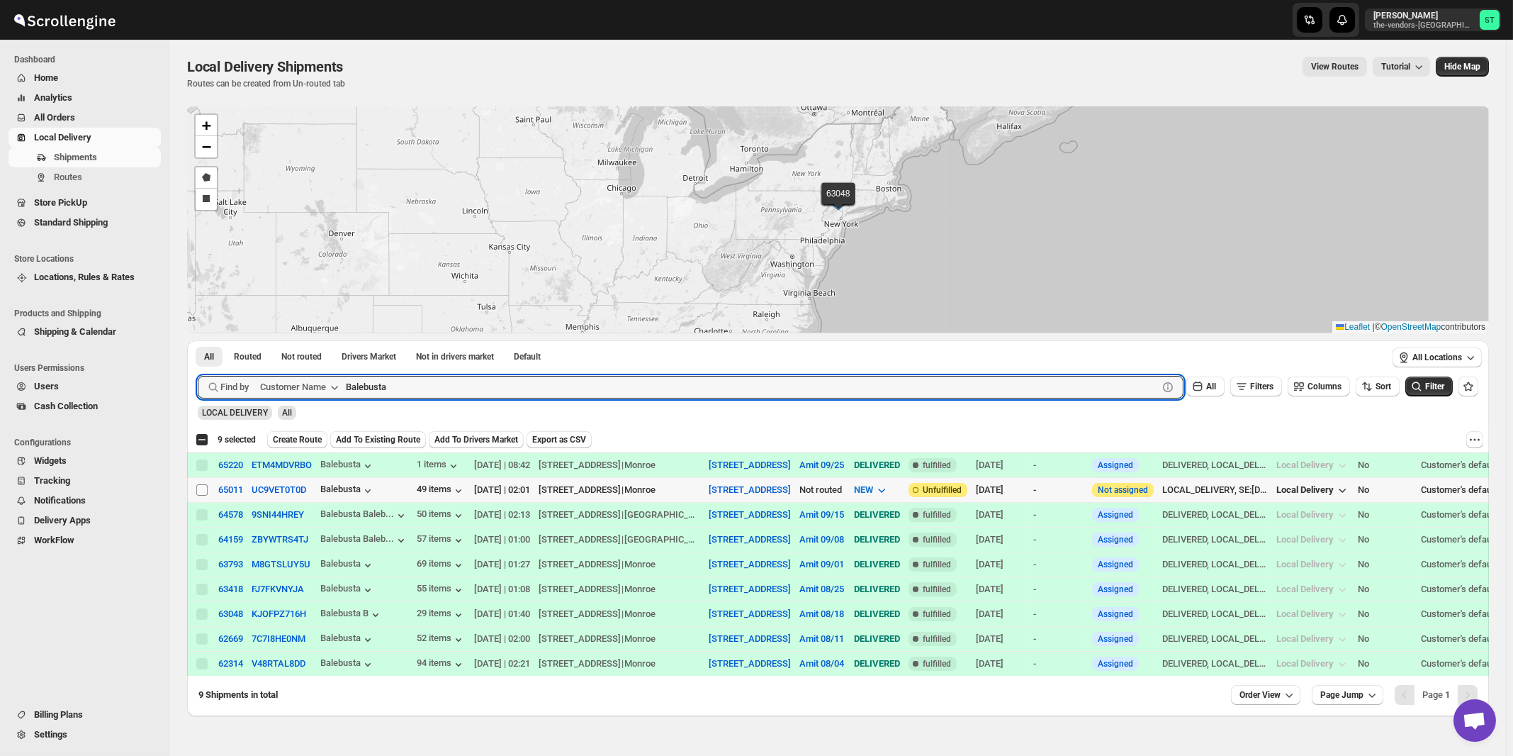
click at [203, 491] on input "Select shipment" at bounding box center [201, 489] width 11 height 11
checkbox input "true"
click at [428, 388] on input "Balebusta" at bounding box center [739, 387] width 787 height 23
paste input "NL Appraisal"
type input "BNL Appraisal"
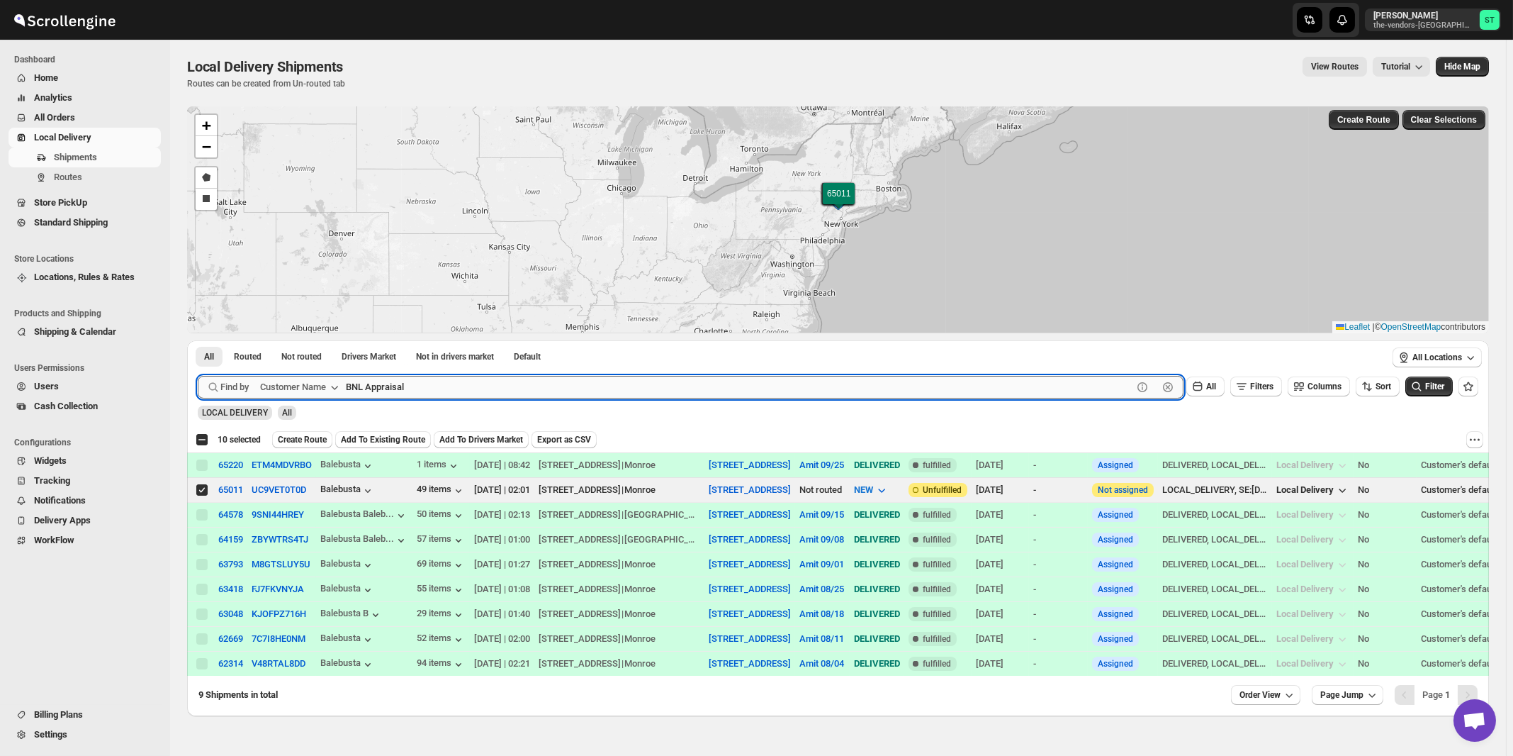
click at [198, 340] on button "Submit" at bounding box center [218, 347] width 40 height 15
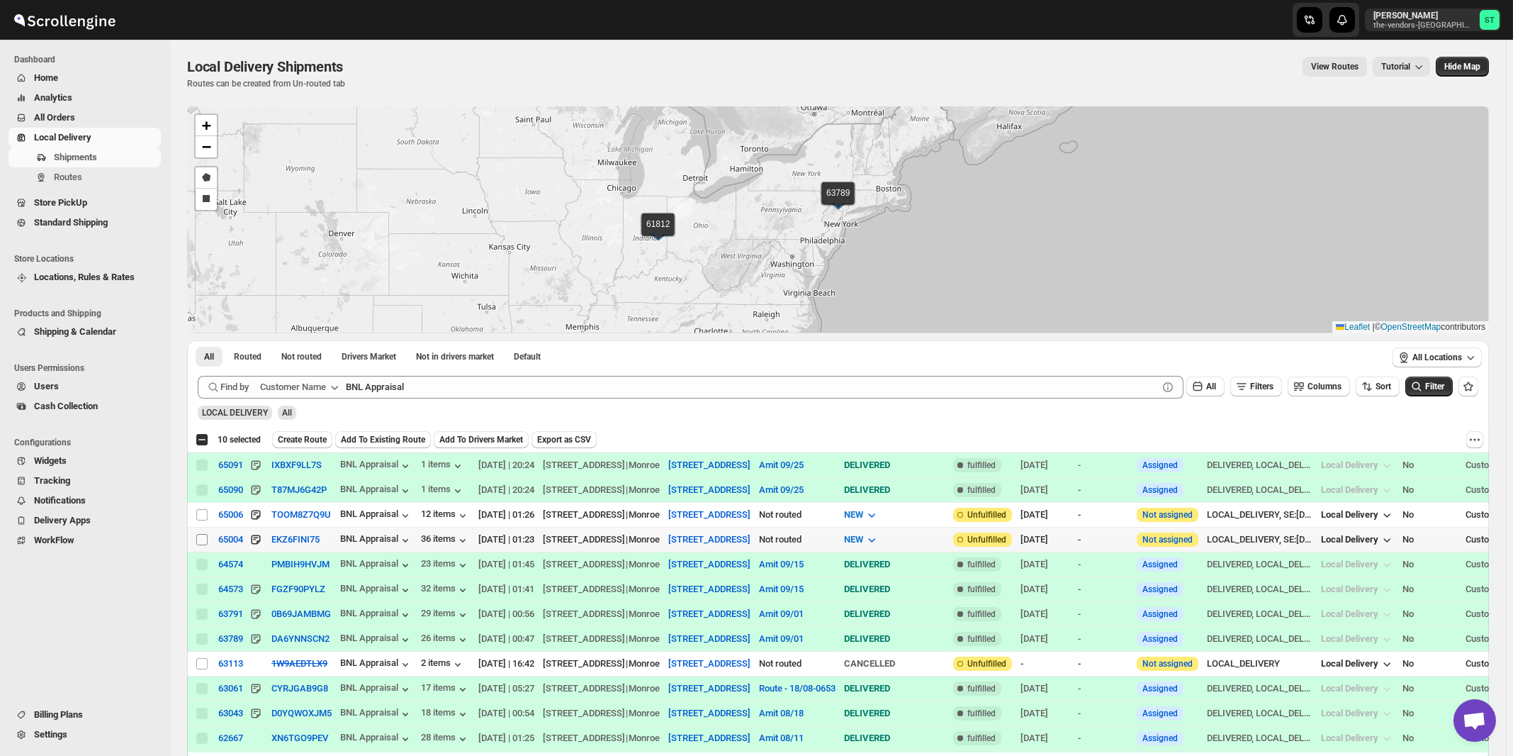
click at [203, 543] on span at bounding box center [202, 539] width 13 height 13
click at [203, 543] on input "Select shipment" at bounding box center [201, 539] width 11 height 11
click at [202, 535] on input "Select shipment" at bounding box center [201, 539] width 11 height 11
checkbox input "true"
click at [199, 512] on input "Select shipment" at bounding box center [201, 514] width 11 height 11
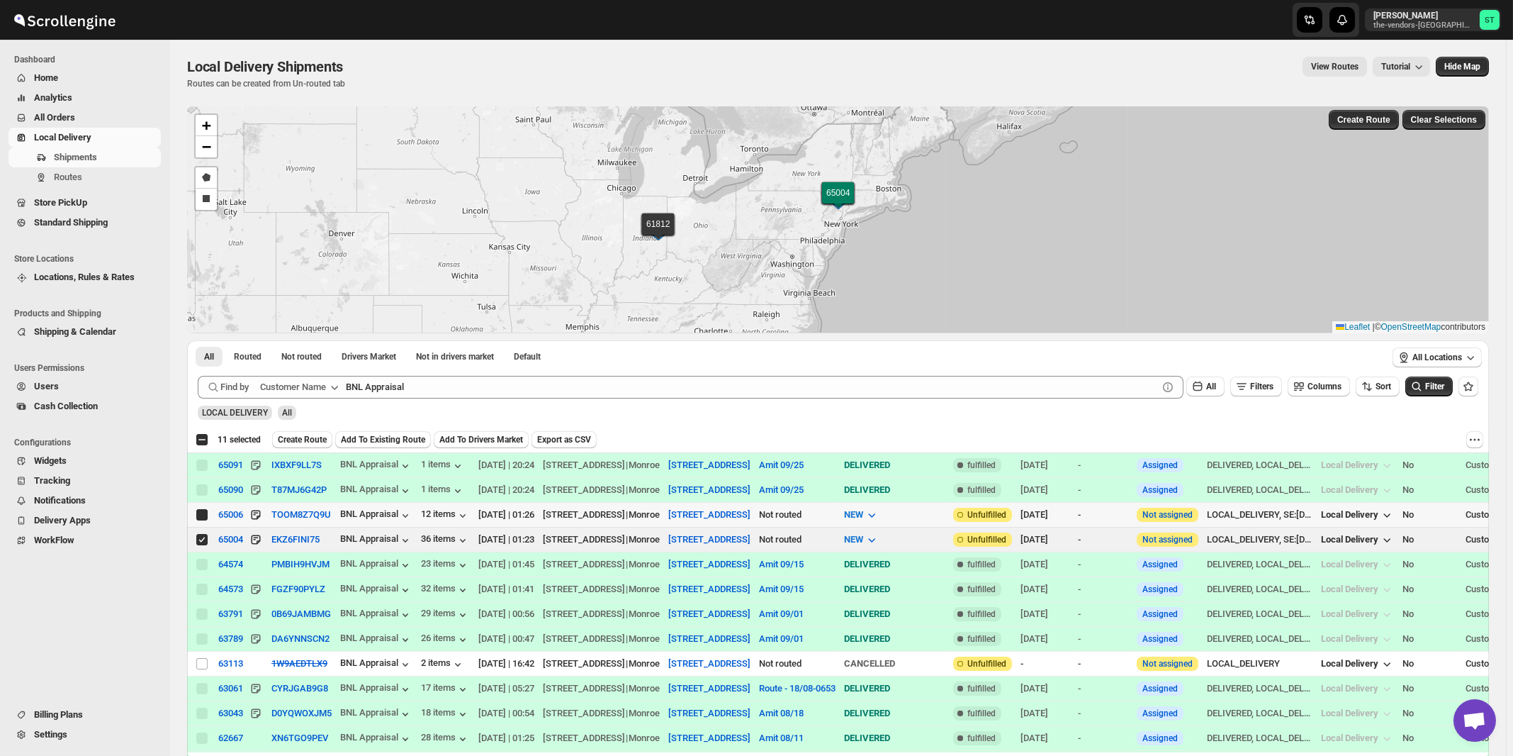
checkbox input "true"
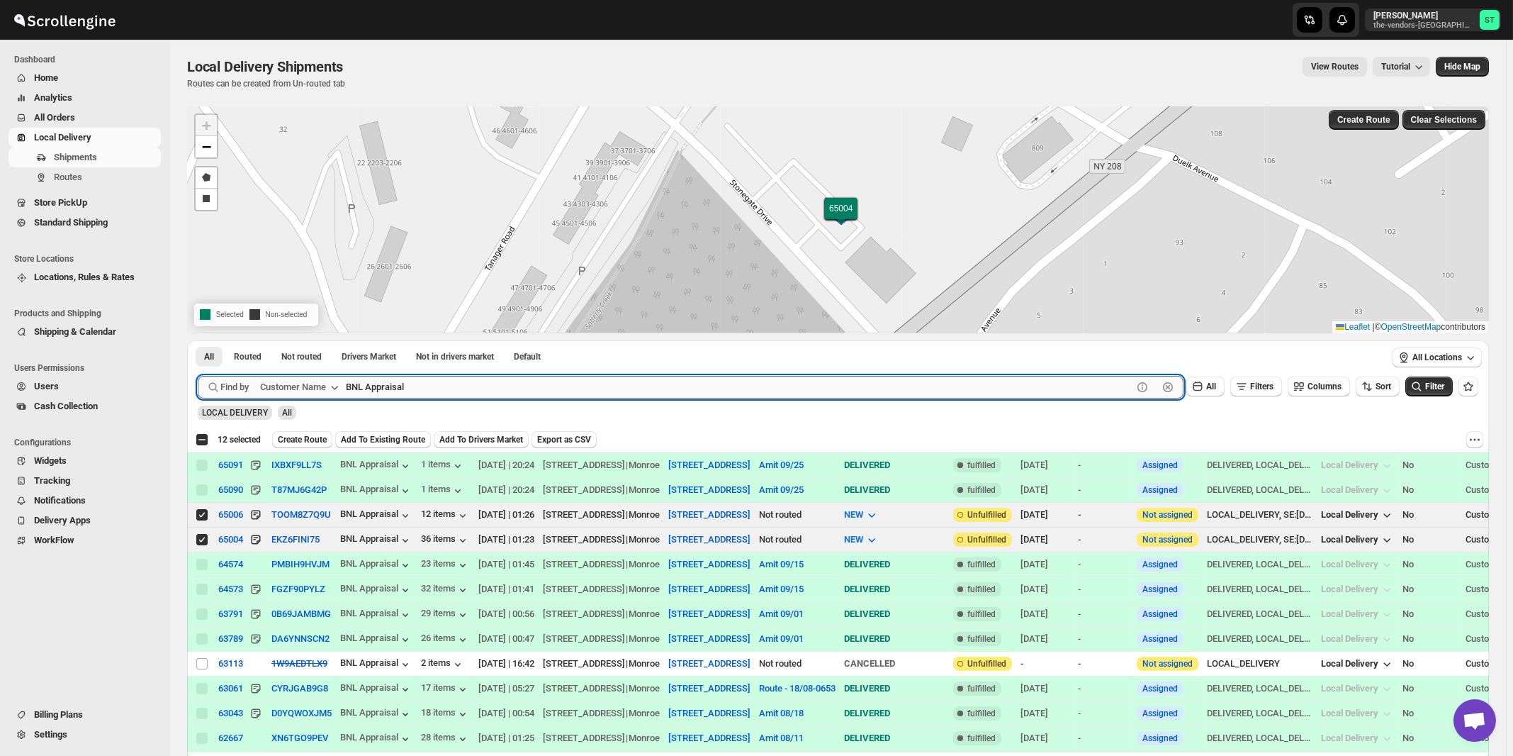
click at [581, 388] on input "BNL Appraisal" at bounding box center [739, 387] width 787 height 23
paste input "ELG Corp."
type input "ELG Corp."
click at [198, 340] on button "Submit" at bounding box center [218, 347] width 40 height 15
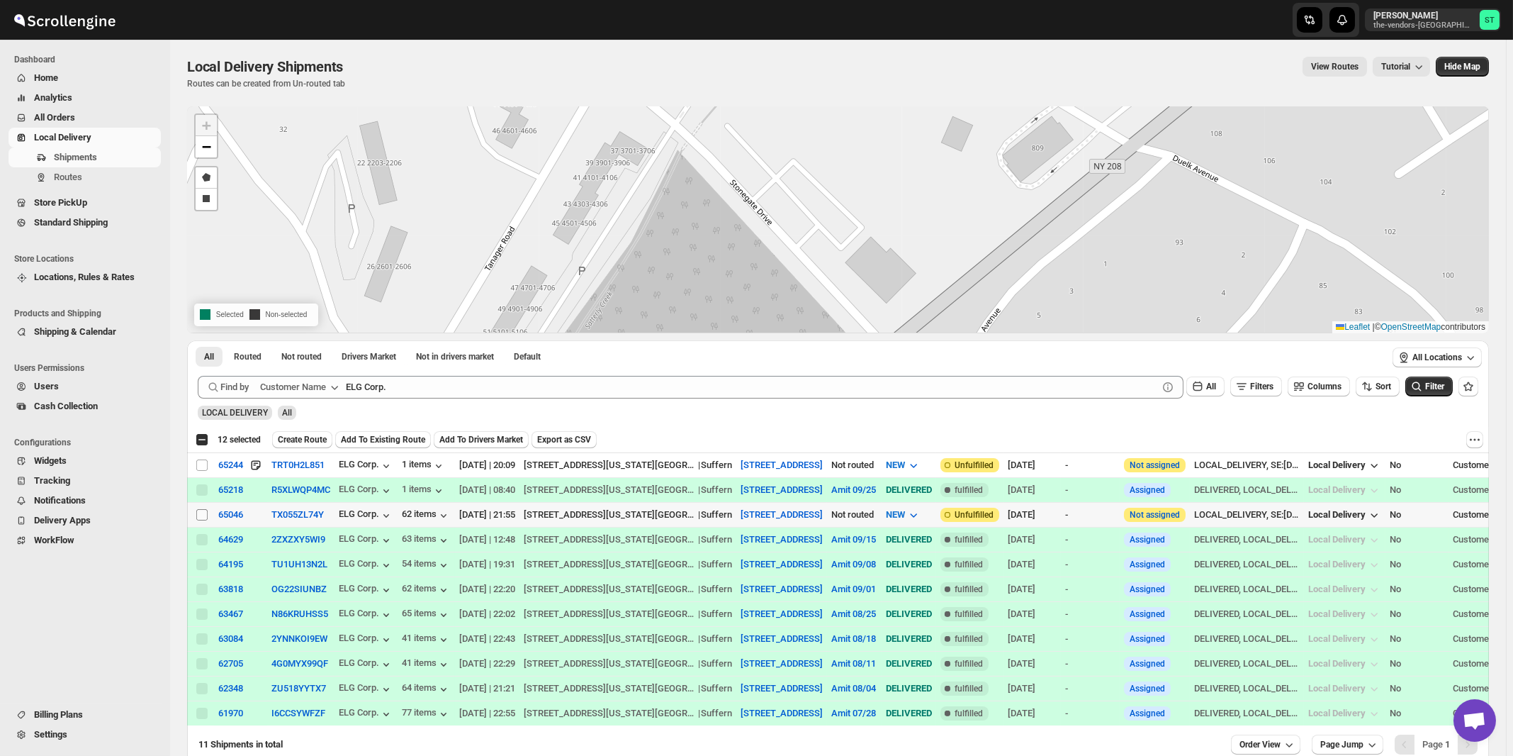
click at [201, 516] on input "Select shipment" at bounding box center [201, 514] width 11 height 11
checkbox input "true"
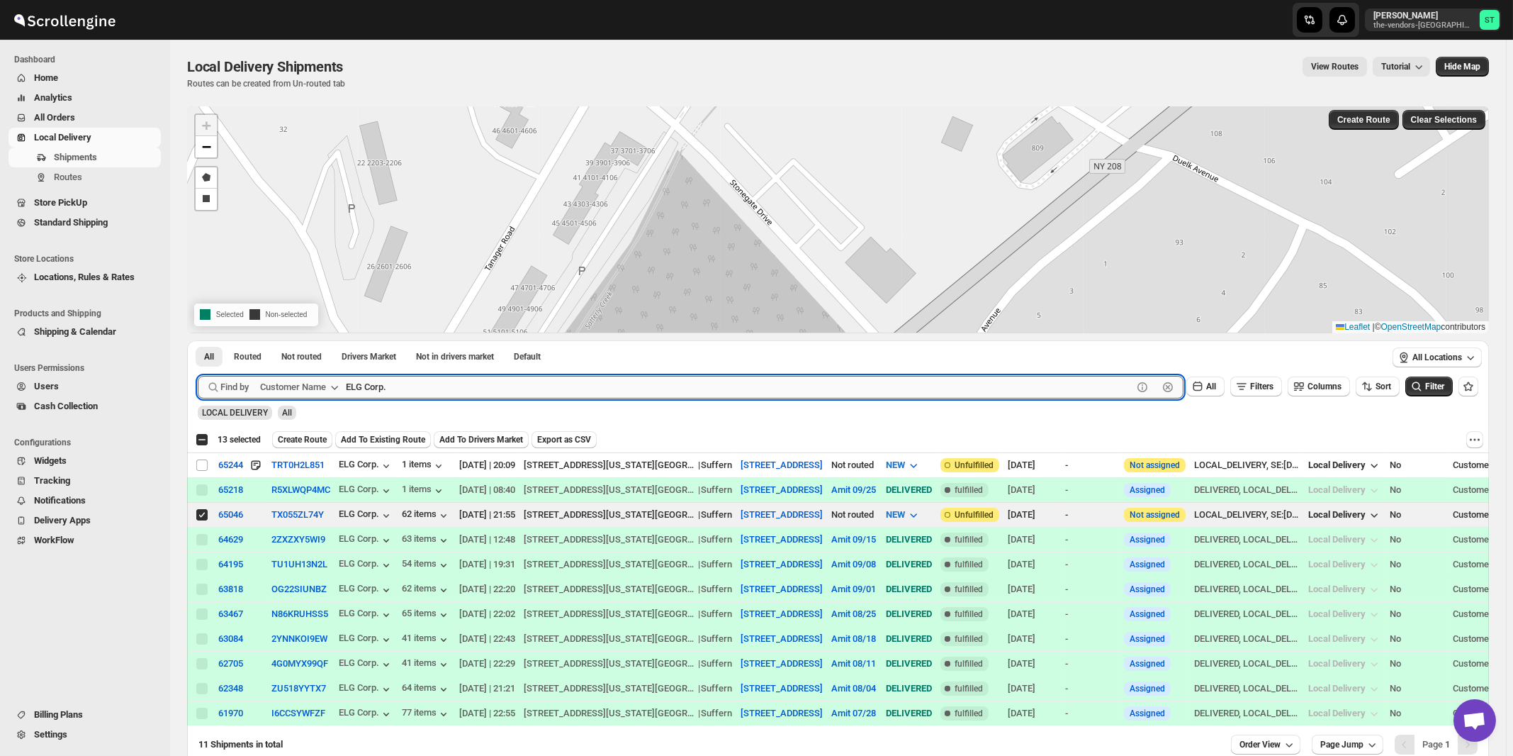
click at [445, 379] on input "ELG Corp." at bounding box center [739, 387] width 787 height 23
paste input "Green & Co"
click at [198, 340] on button "Submit" at bounding box center [218, 347] width 40 height 15
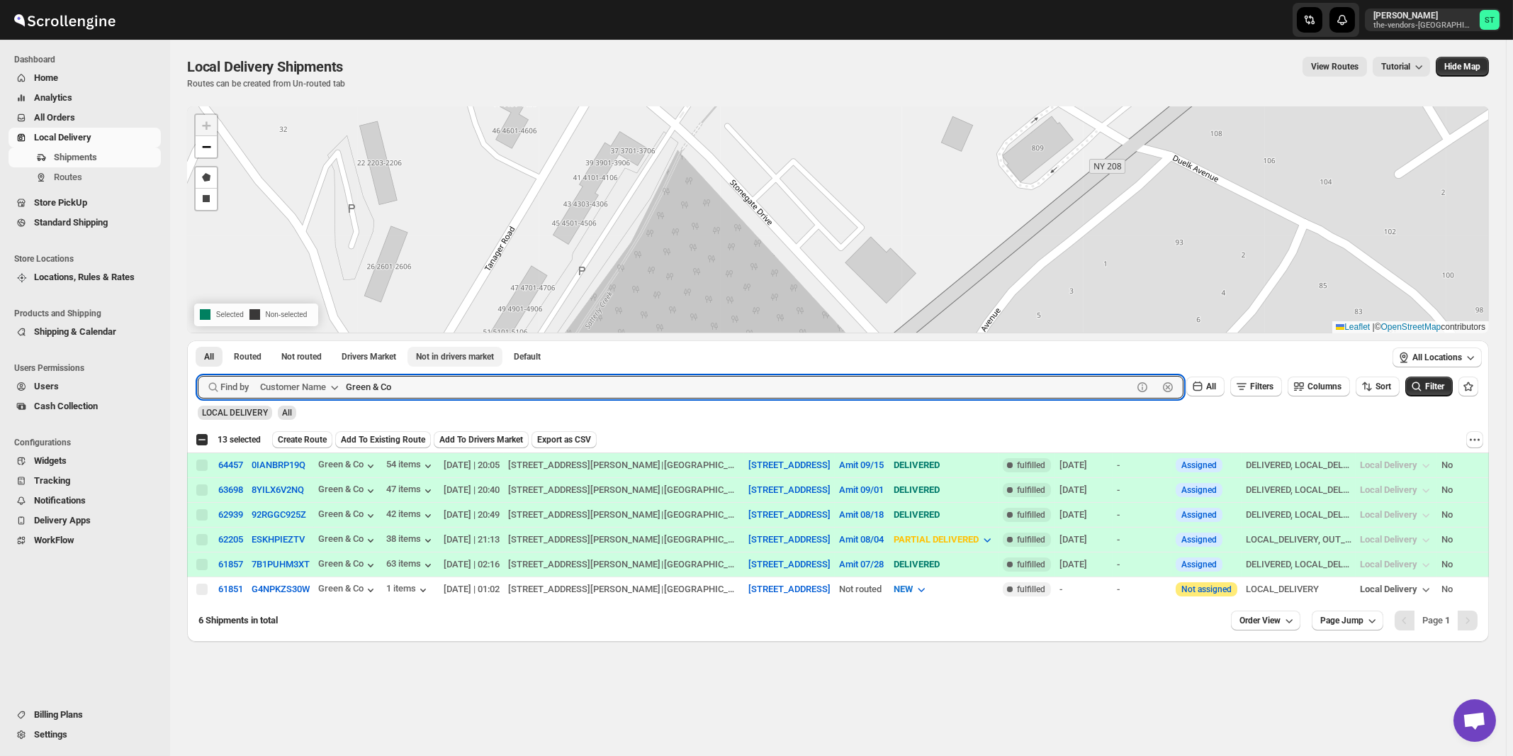
paste input "Tag it"
type input "Tag it"
click at [198, 340] on button "Submit" at bounding box center [218, 347] width 40 height 15
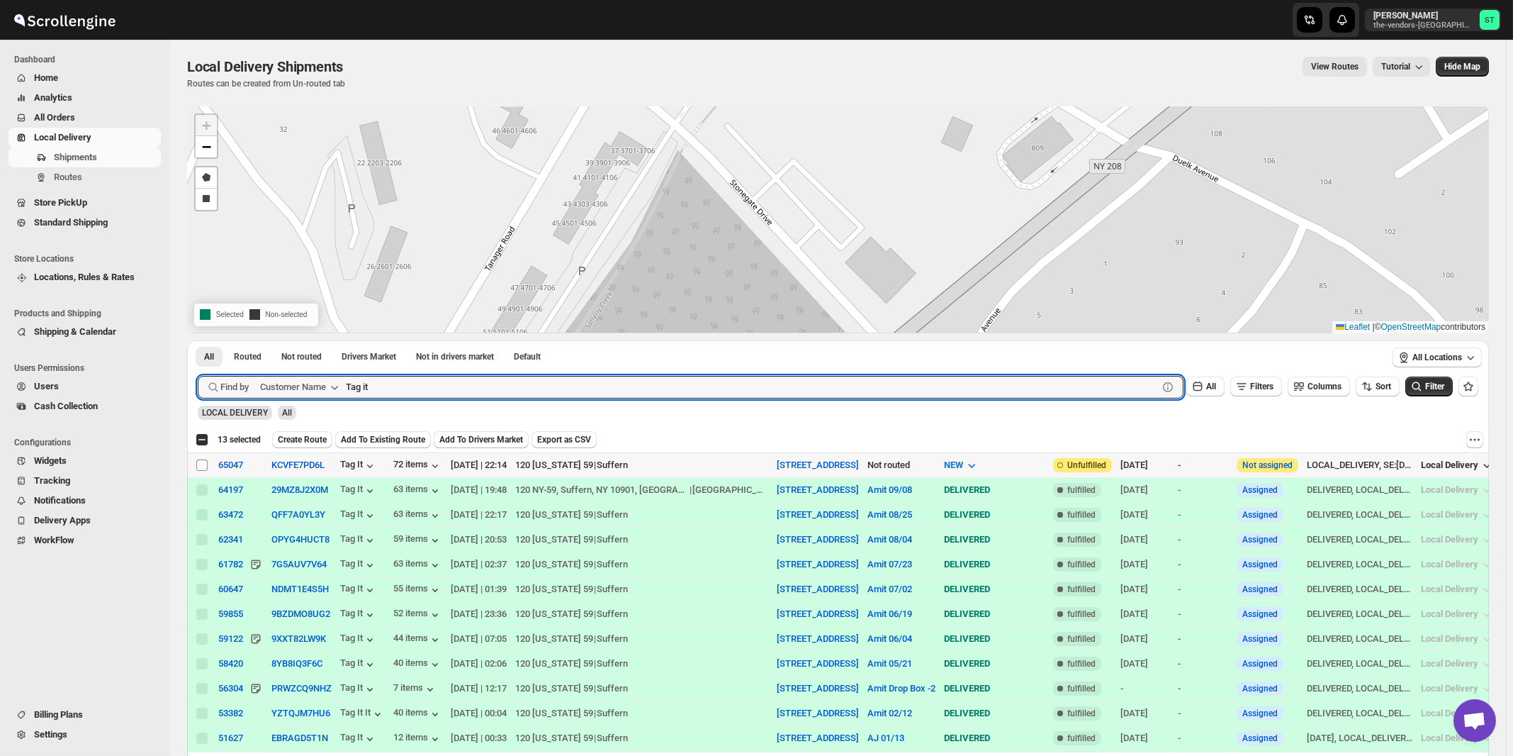
click at [201, 464] on input "Select shipment" at bounding box center [201, 464] width 11 height 11
checkbox input "true"
click at [529, 386] on input "Tag it" at bounding box center [739, 387] width 787 height 23
paste input "Integrated Therapy"
type input "Integrated Therapy"
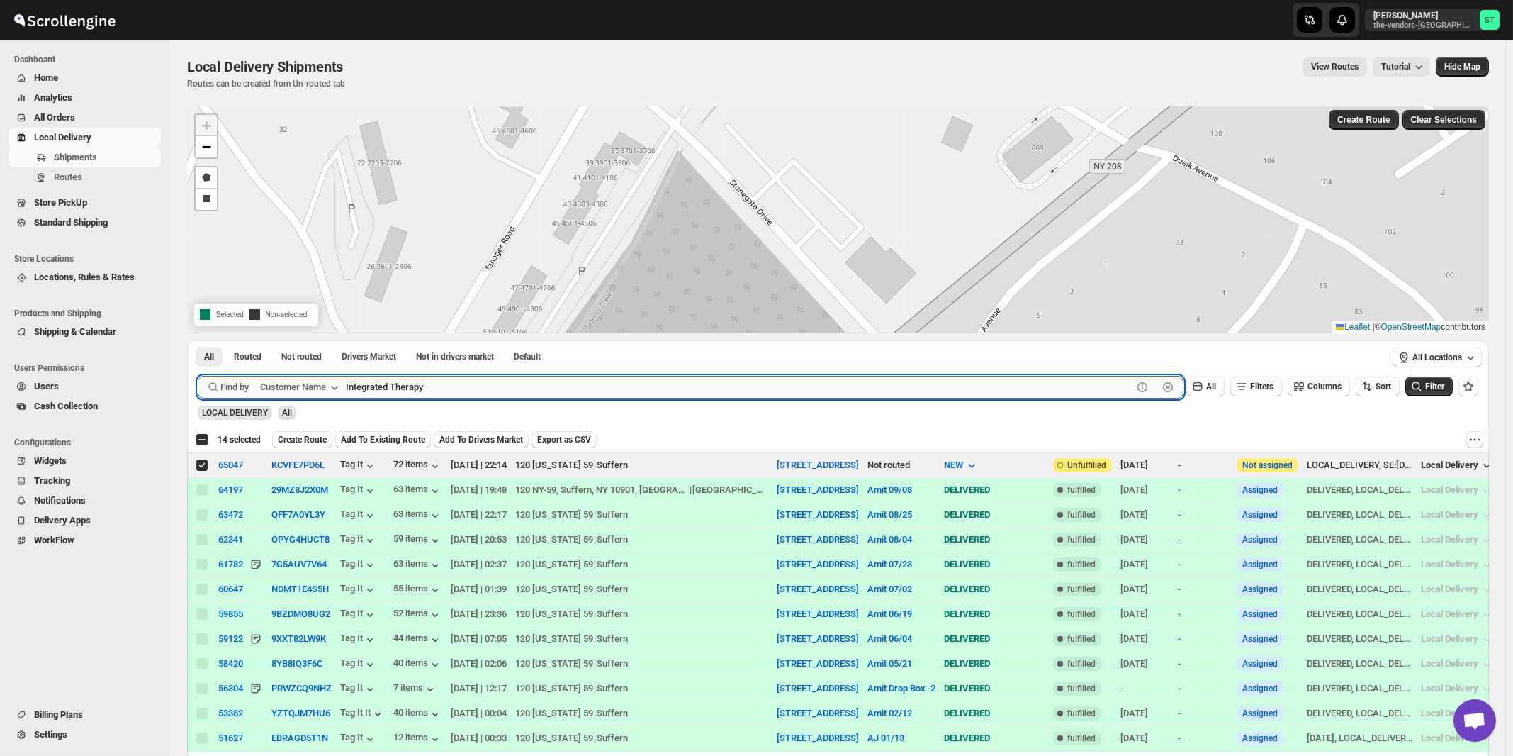
click at [198, 340] on button "Submit" at bounding box center [218, 347] width 40 height 15
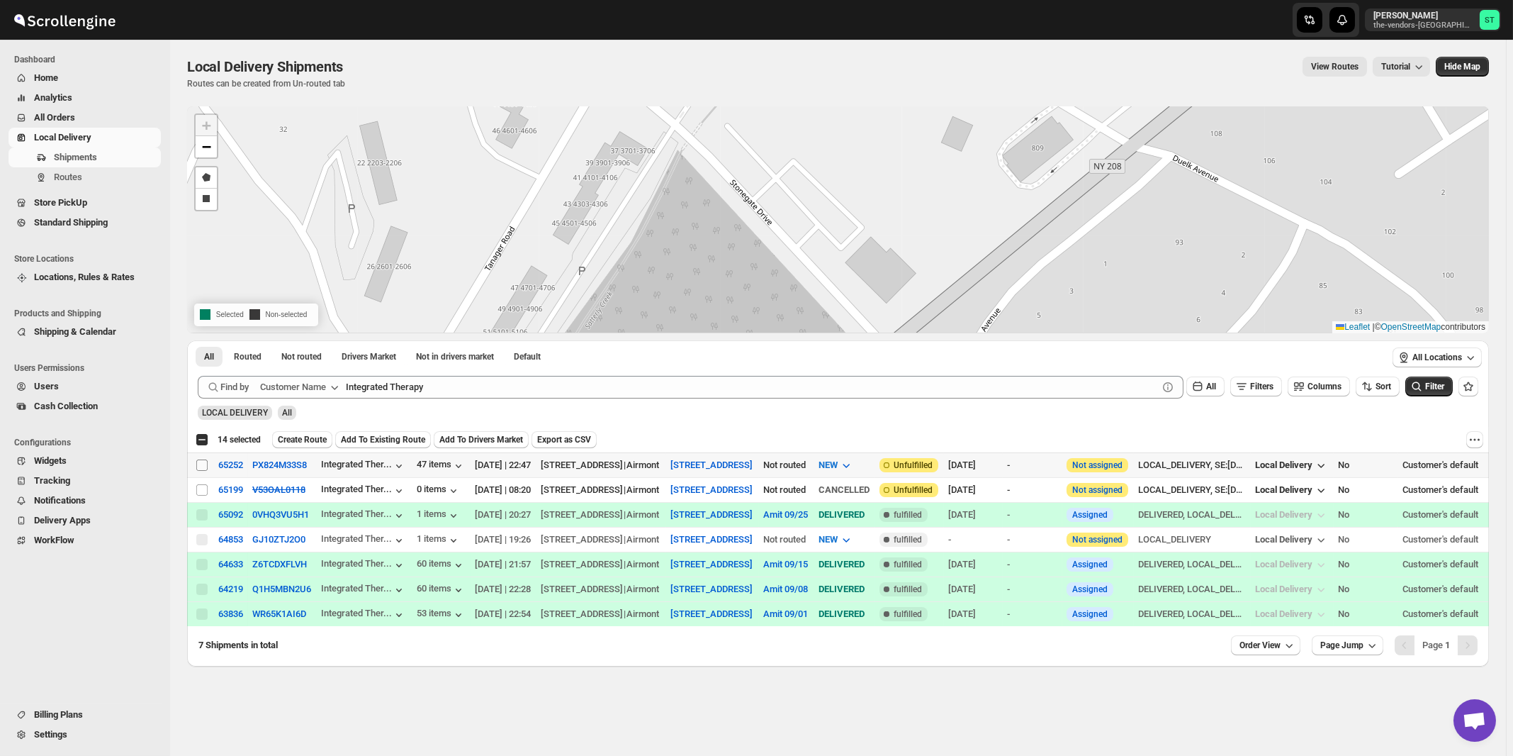
click at [202, 464] on input "Select shipment" at bounding box center [201, 464] width 11 height 11
checkbox input "true"
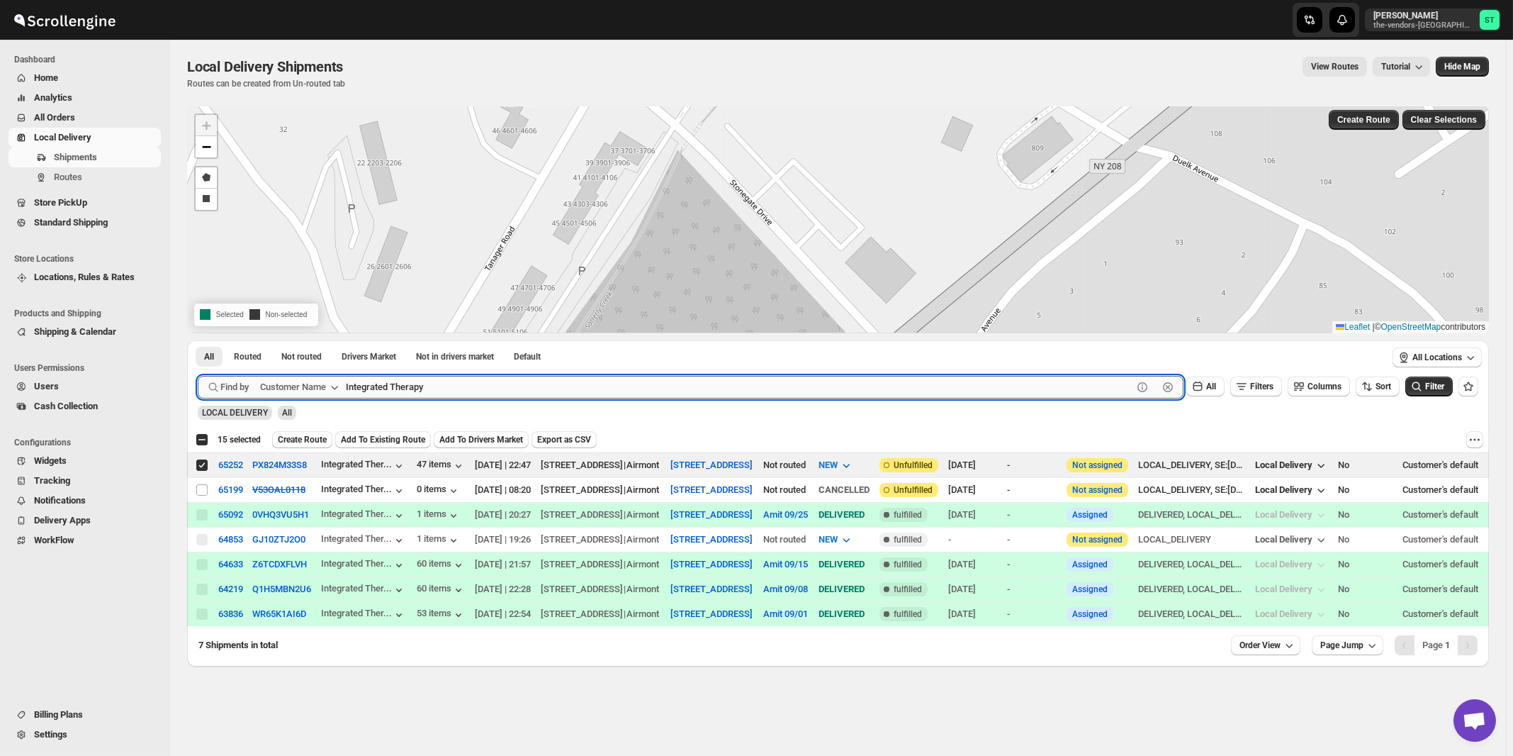
click at [454, 388] on input "Integrated Therapy" at bounding box center [739, 387] width 787 height 23
paste input "Quality Air Heating and Cooling"
type input "Quality Air Heating and Cooling"
click at [198, 340] on button "Submit" at bounding box center [218, 347] width 40 height 15
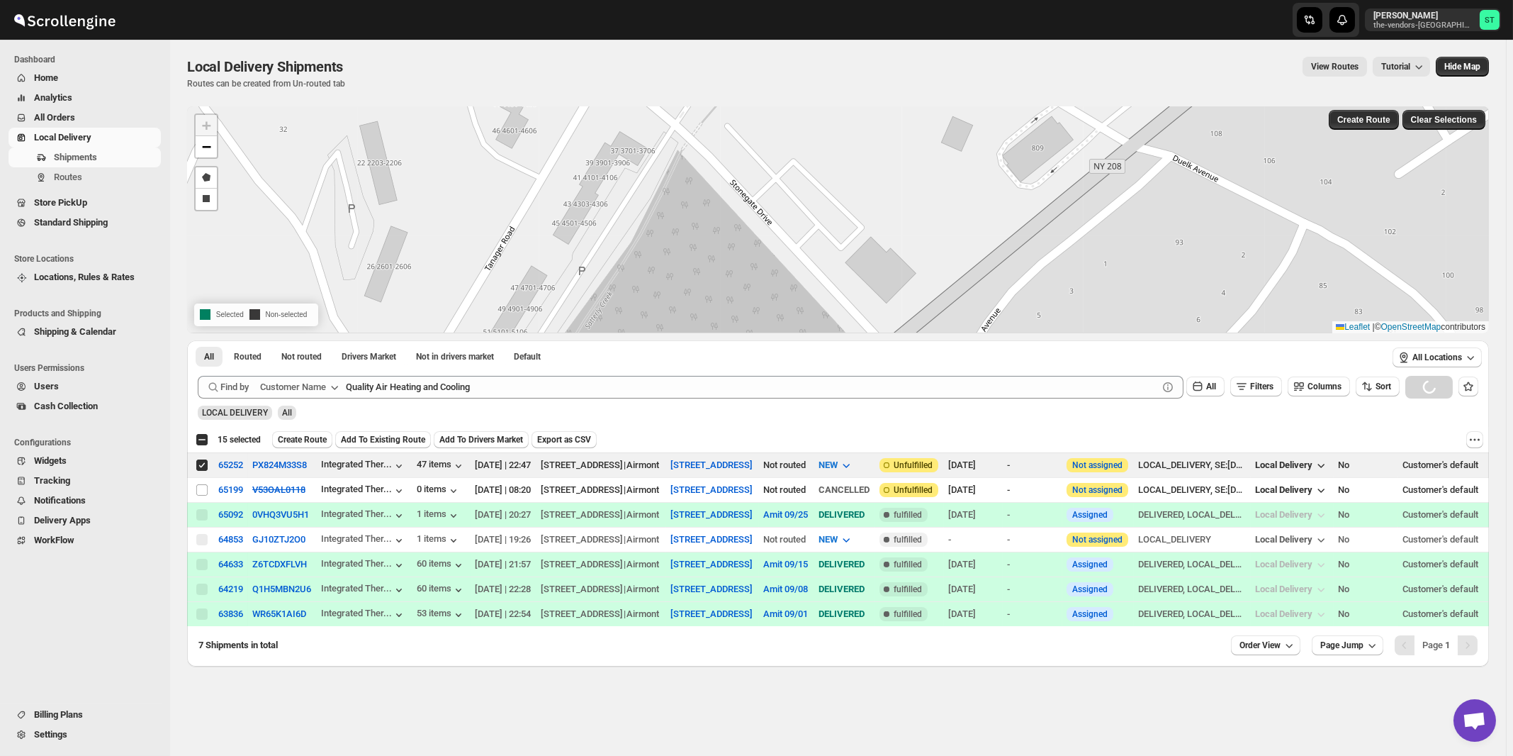
click at [707, 711] on div "Local Delivery Shipments. This page is ready Local Delivery Shipments Routes ca…" at bounding box center [838, 398] width 1336 height 716
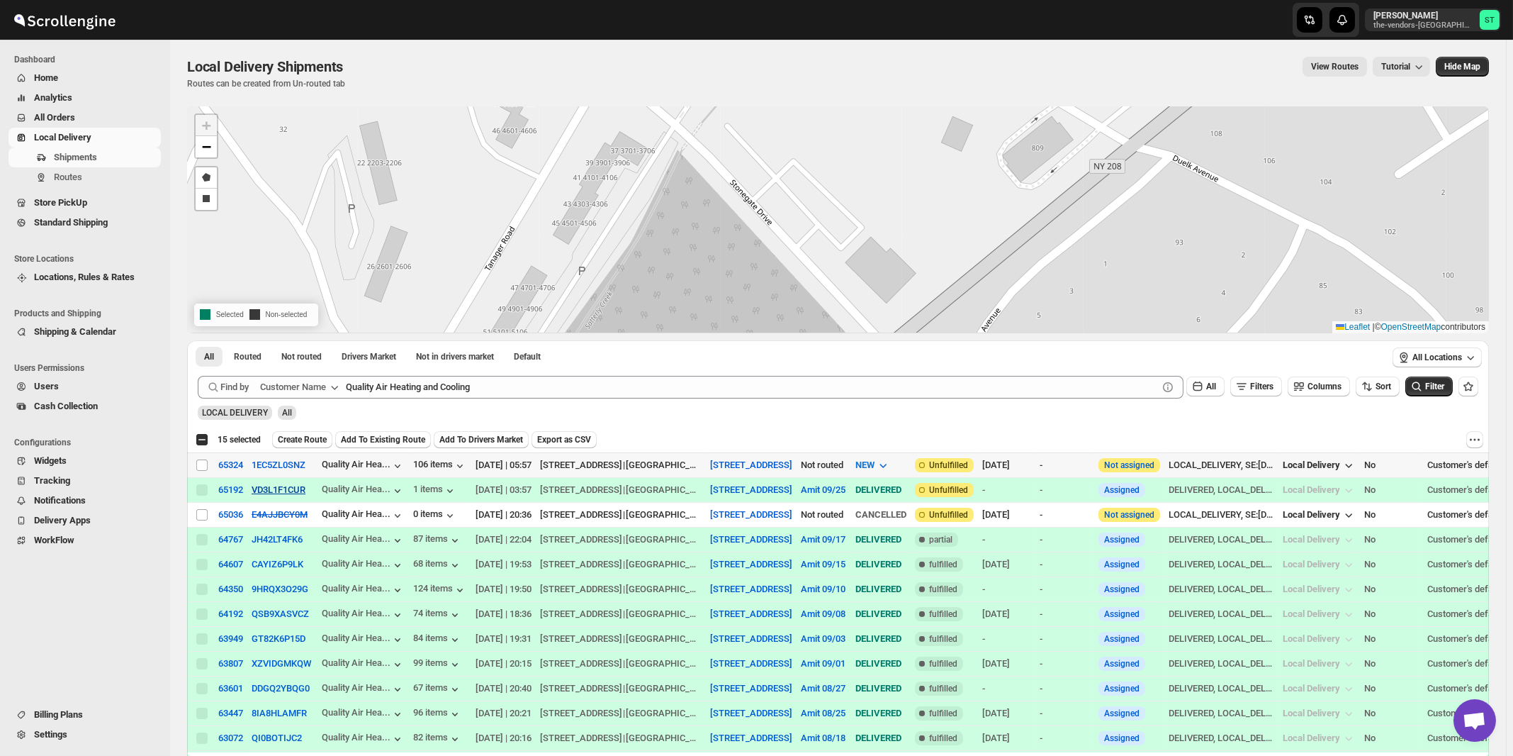
click at [203, 462] on input "Select shipment" at bounding box center [201, 464] width 11 height 11
checkbox input "true"
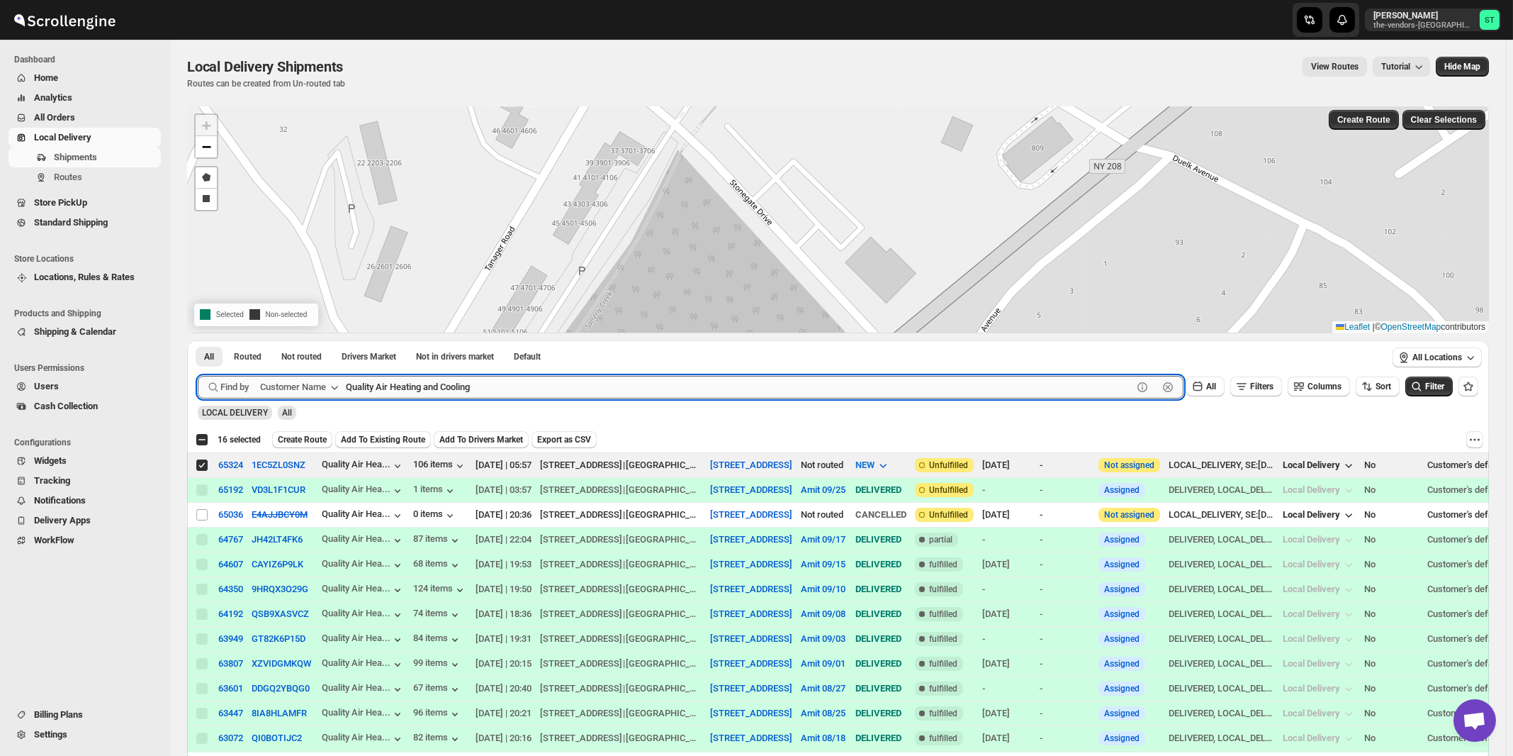
click at [576, 389] on input "Quality Air Heating and Cooling" at bounding box center [739, 387] width 787 height 23
paste input "Reliable Air"
click at [198, 340] on button "Submit" at bounding box center [218, 347] width 40 height 15
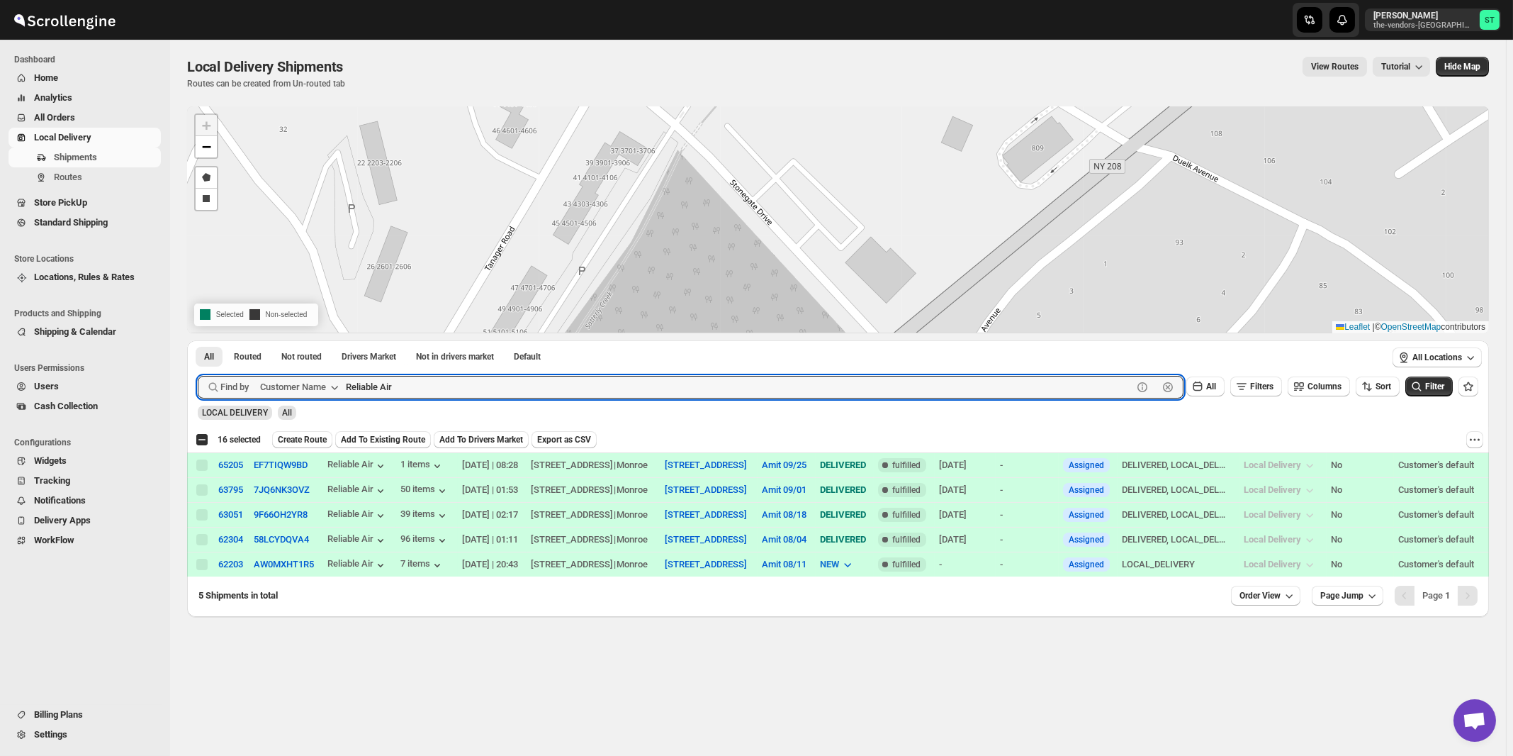
paste input "IMS Transportation"
type input "IMS Transportation"
click at [198, 340] on button "Submit" at bounding box center [218, 347] width 40 height 15
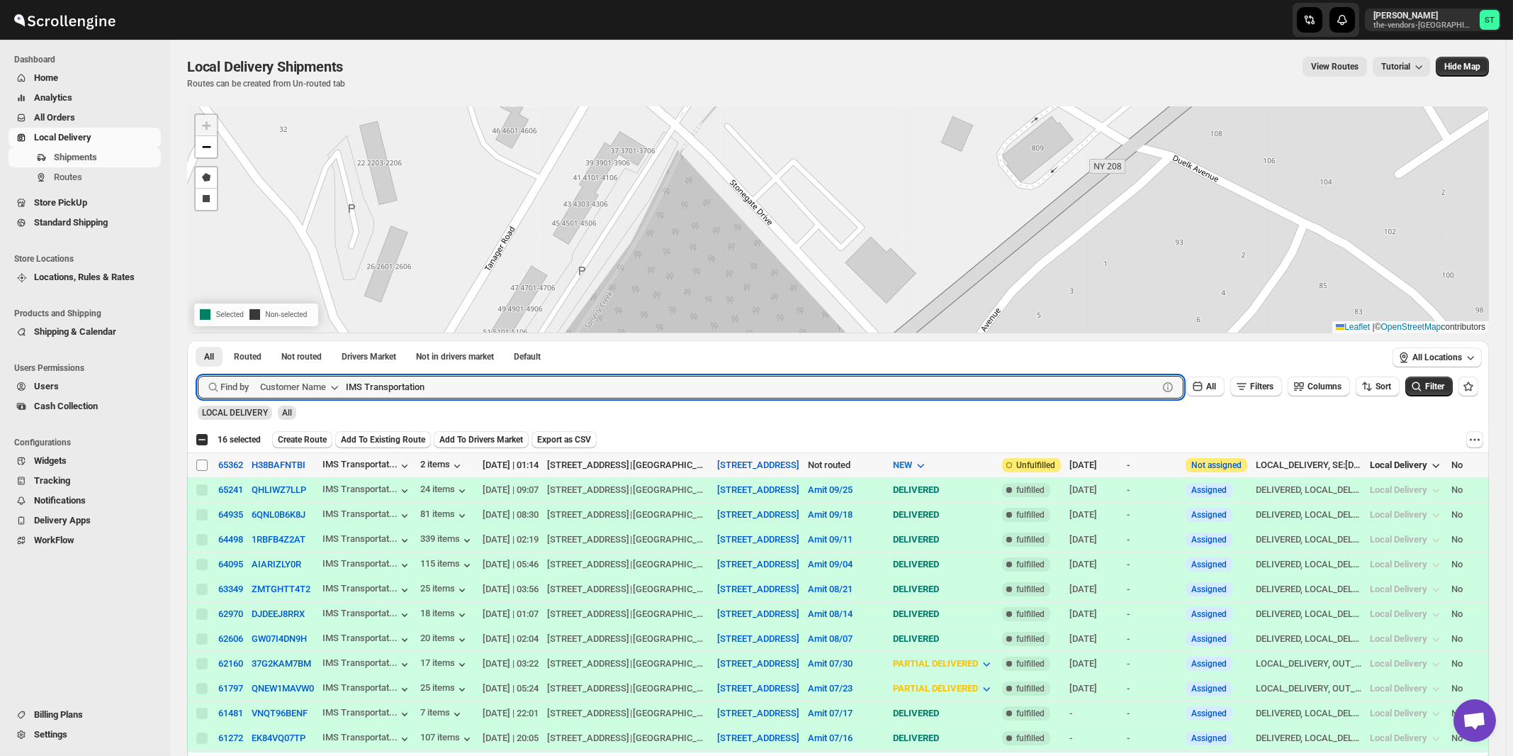
click at [201, 466] on input "Select shipment" at bounding box center [201, 464] width 11 height 11
checkbox input "true"
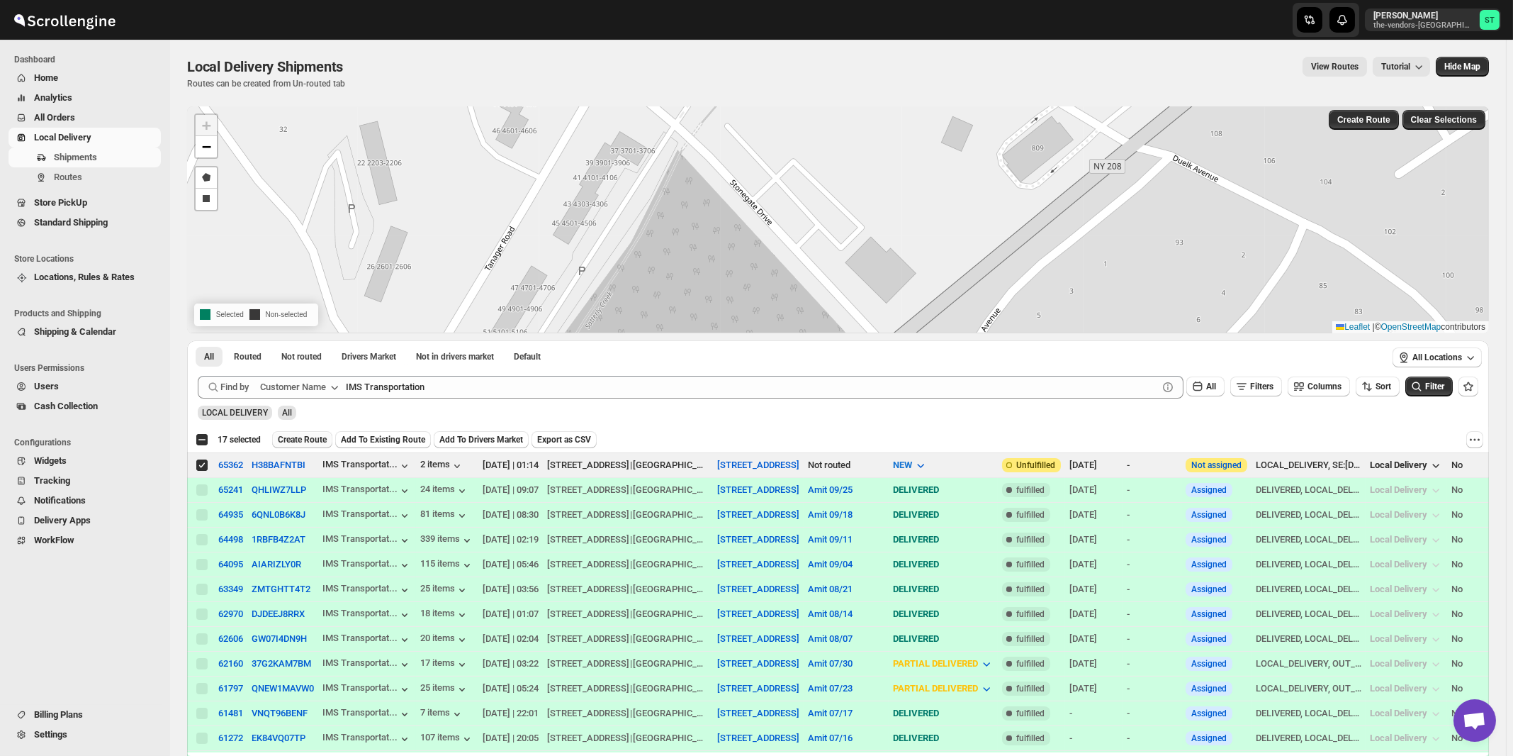
click at [304, 437] on span "Create Route" at bounding box center [302, 439] width 49 height 11
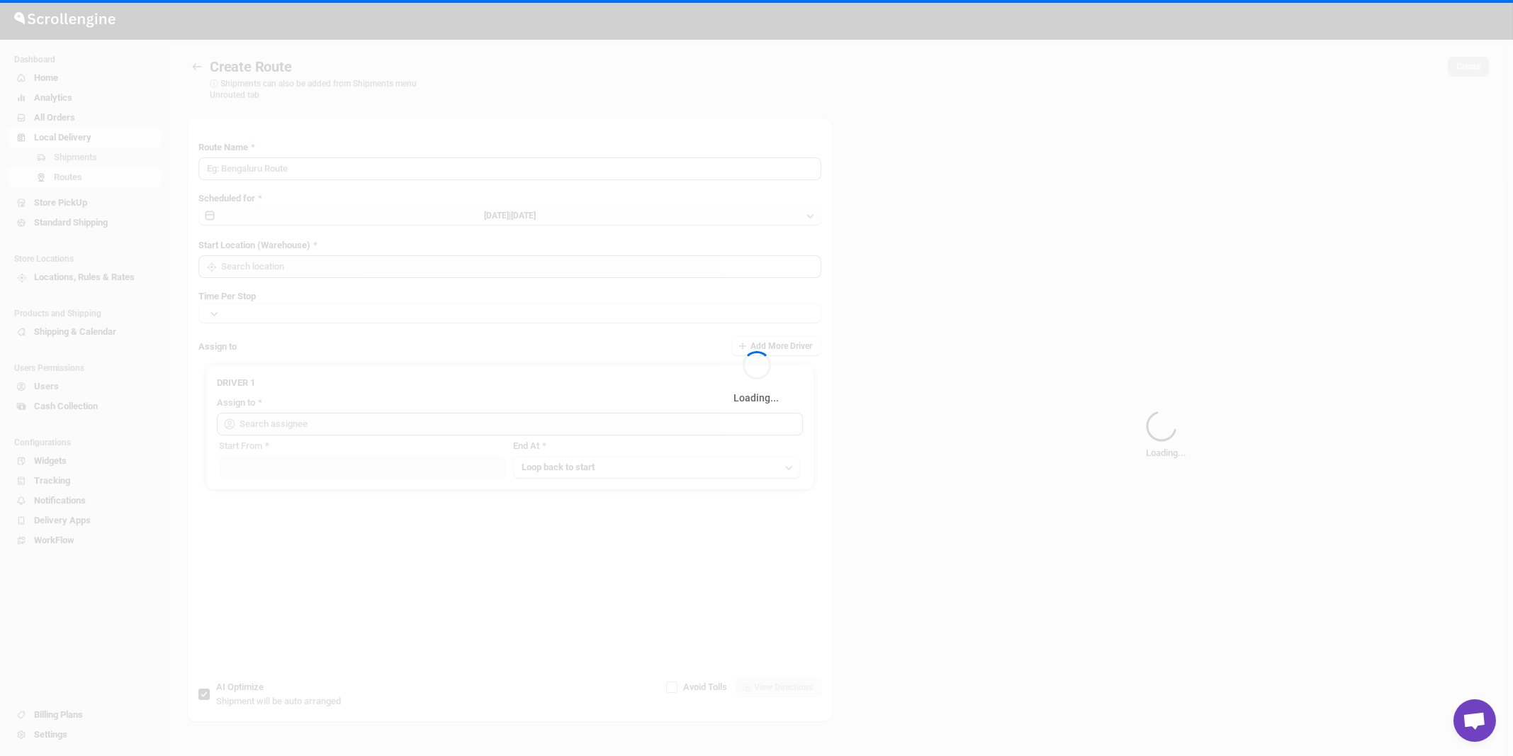
type input "Route - 29/09-0853"
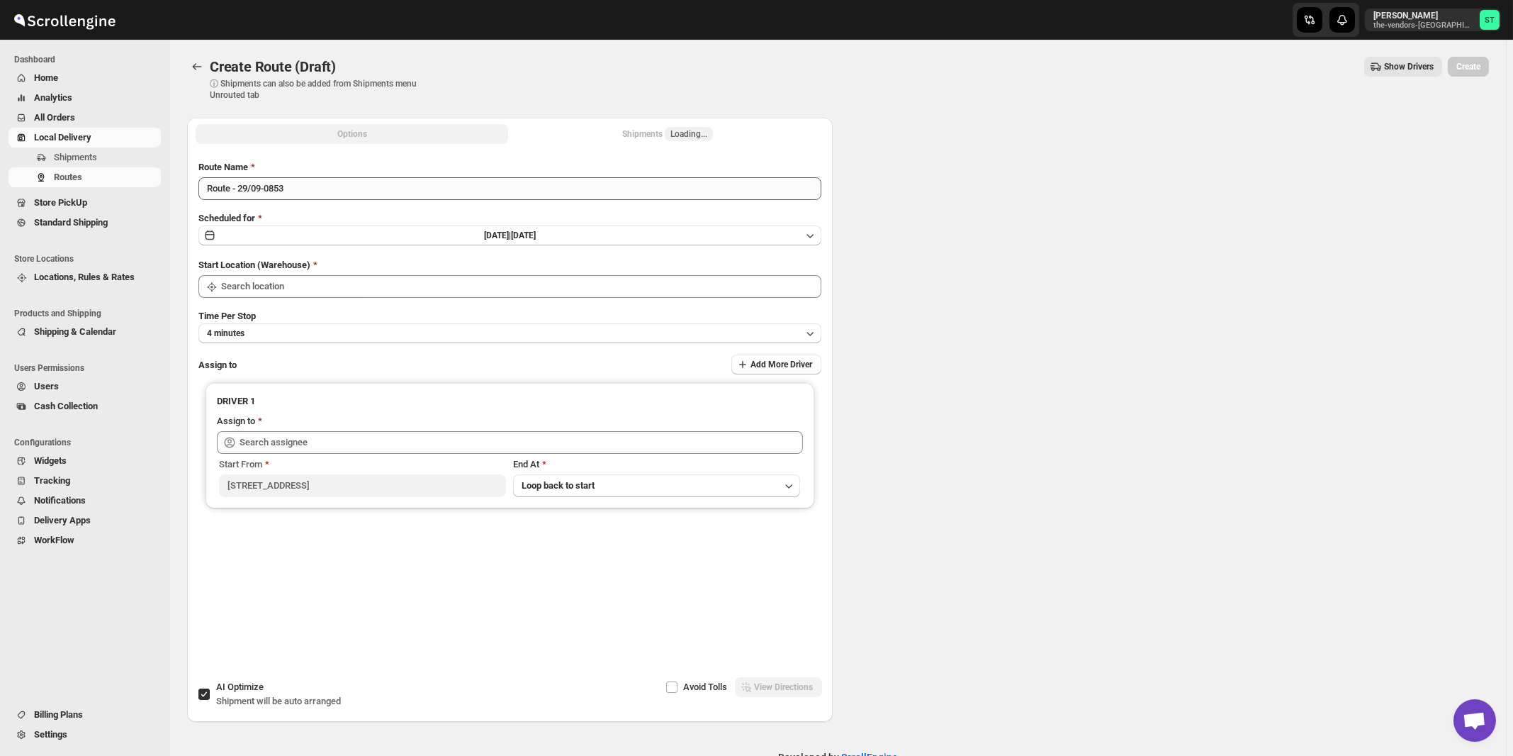
type input "[STREET_ADDRESS]"
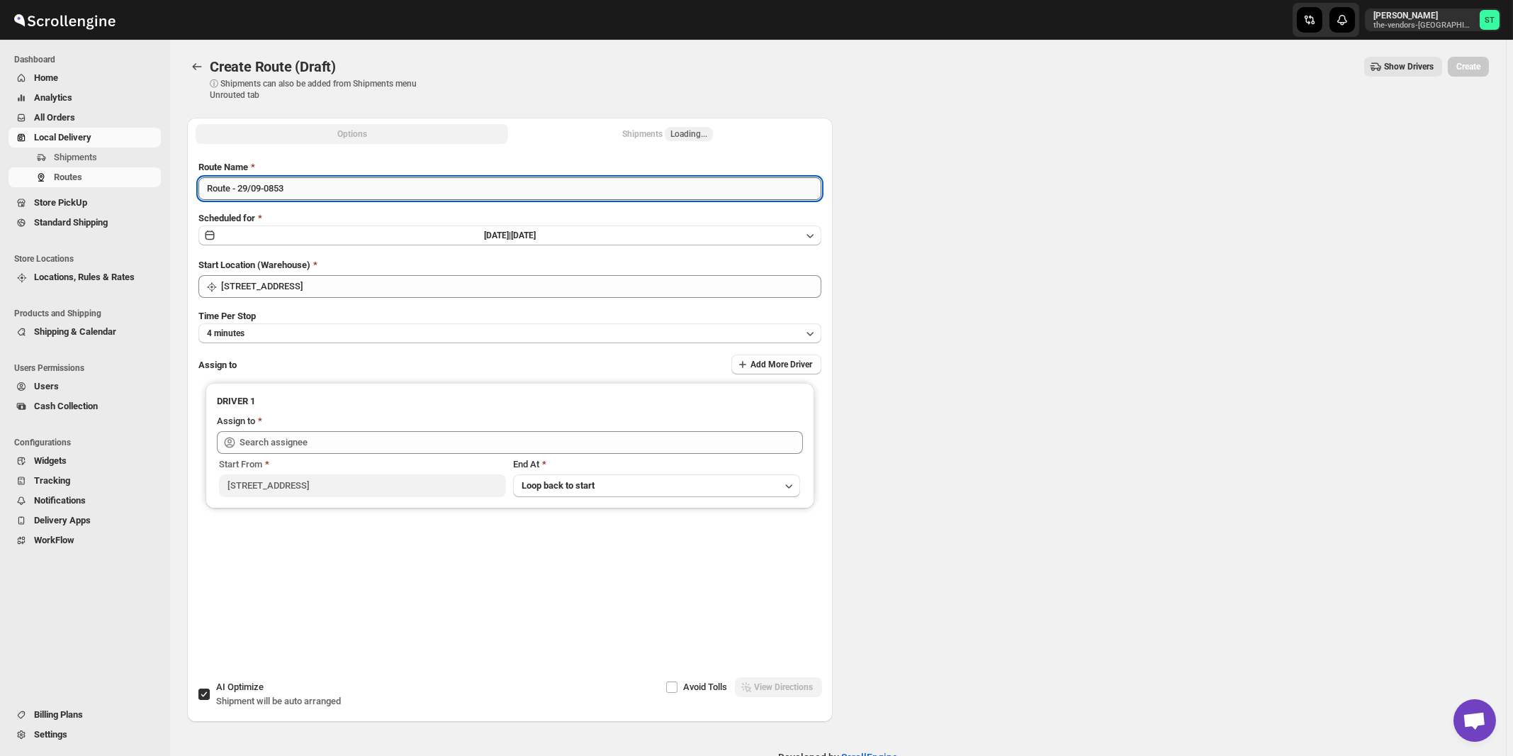
click at [378, 195] on input "Route - 29/09-0853" at bounding box center [509, 188] width 623 height 23
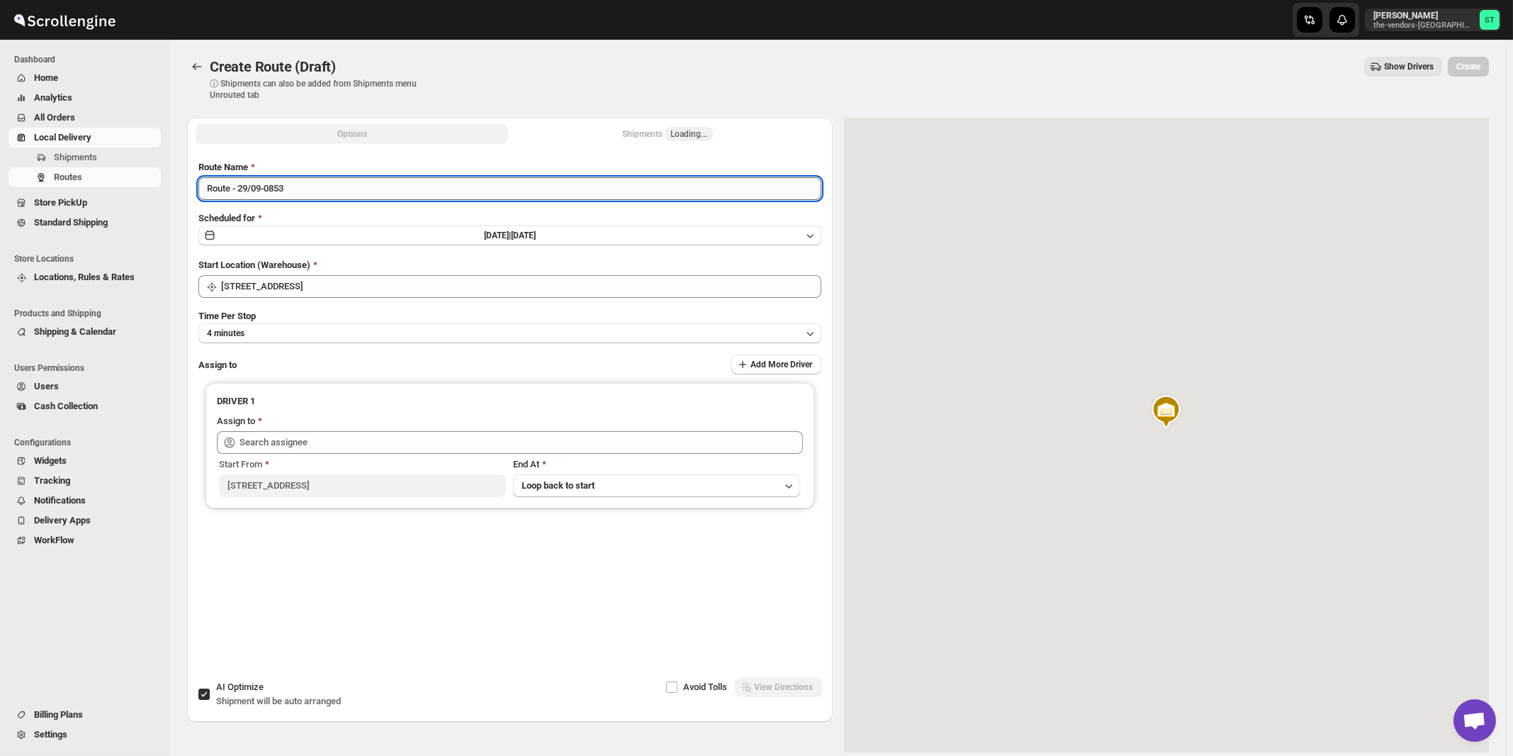
paste input "Amit"
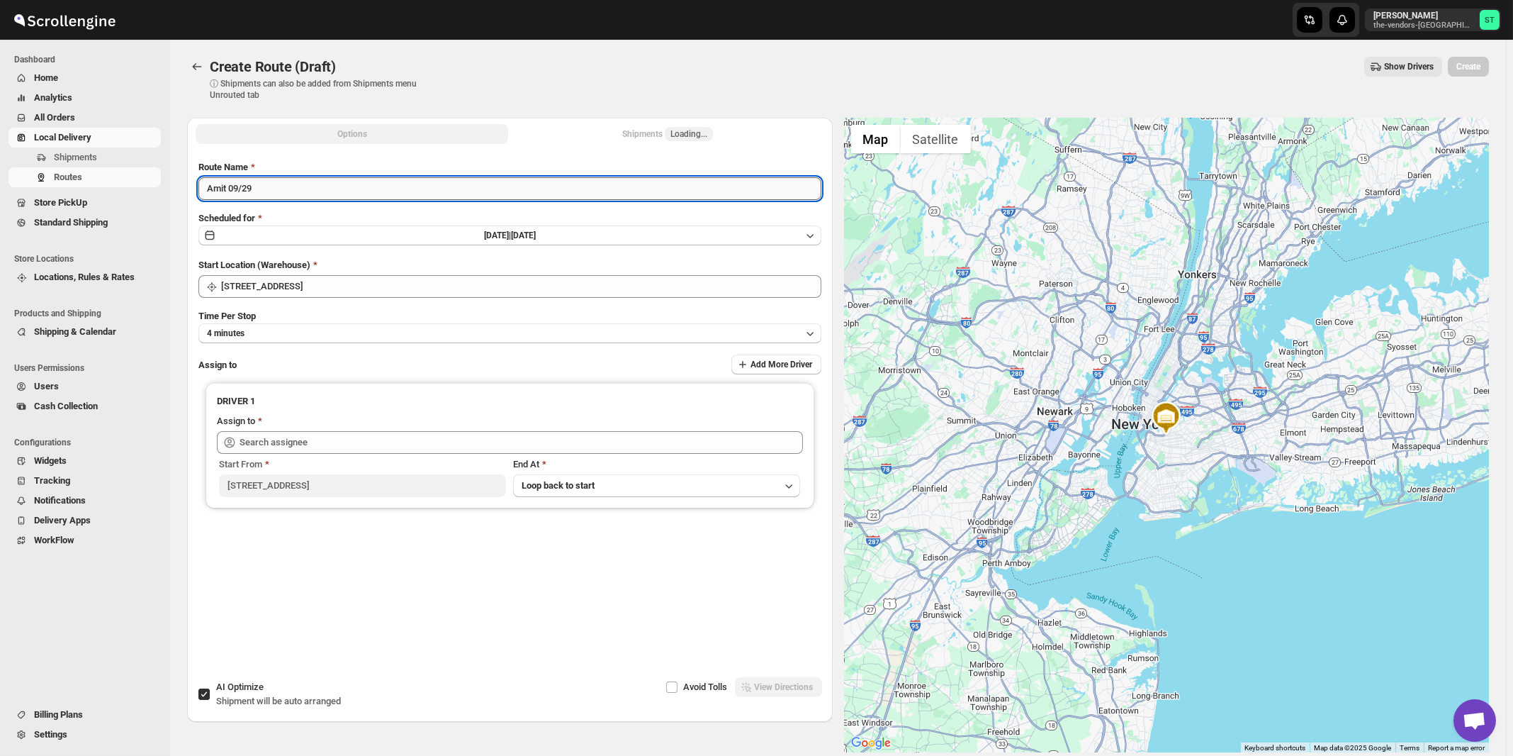
type input "Amit 09/29"
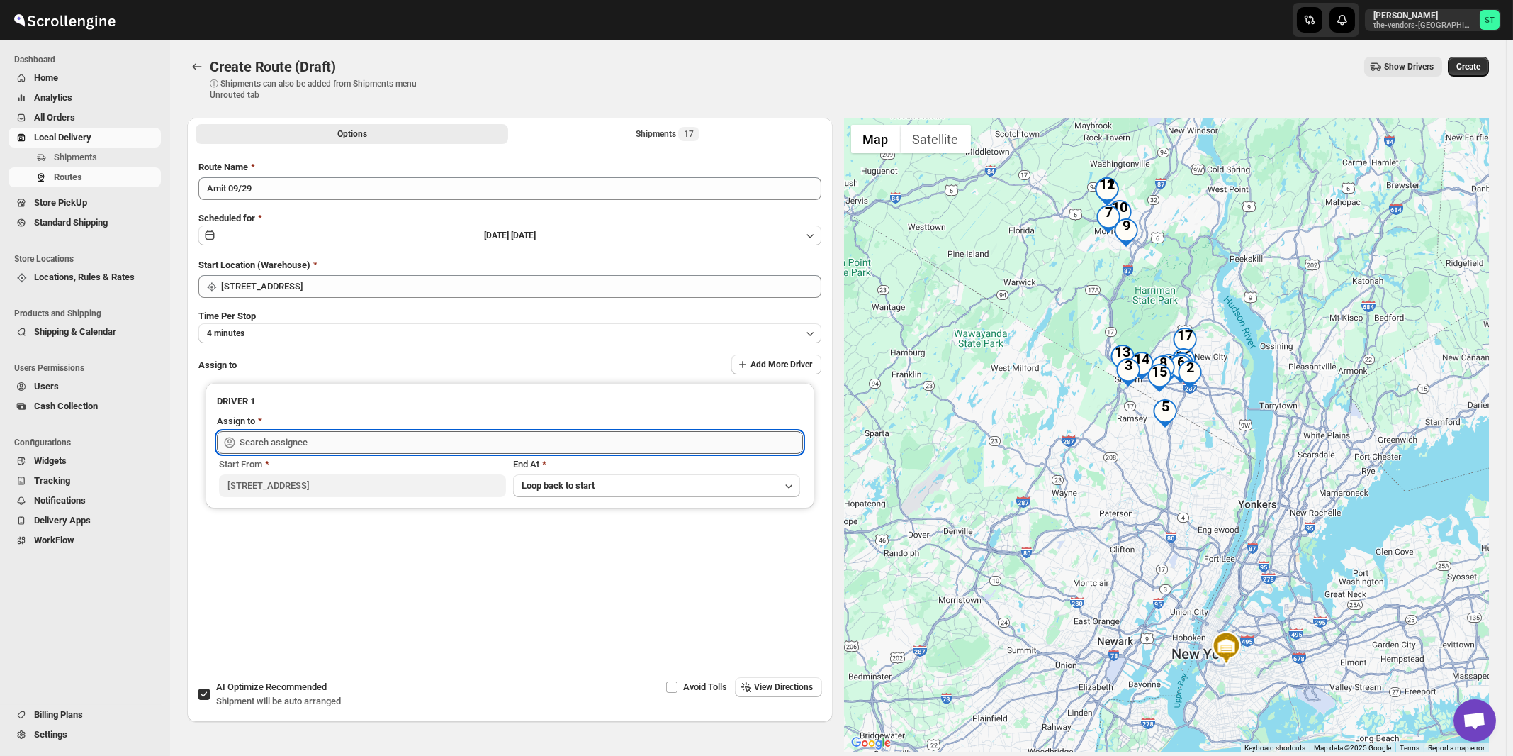
click at [325, 443] on input "text" at bounding box center [522, 442] width 564 height 23
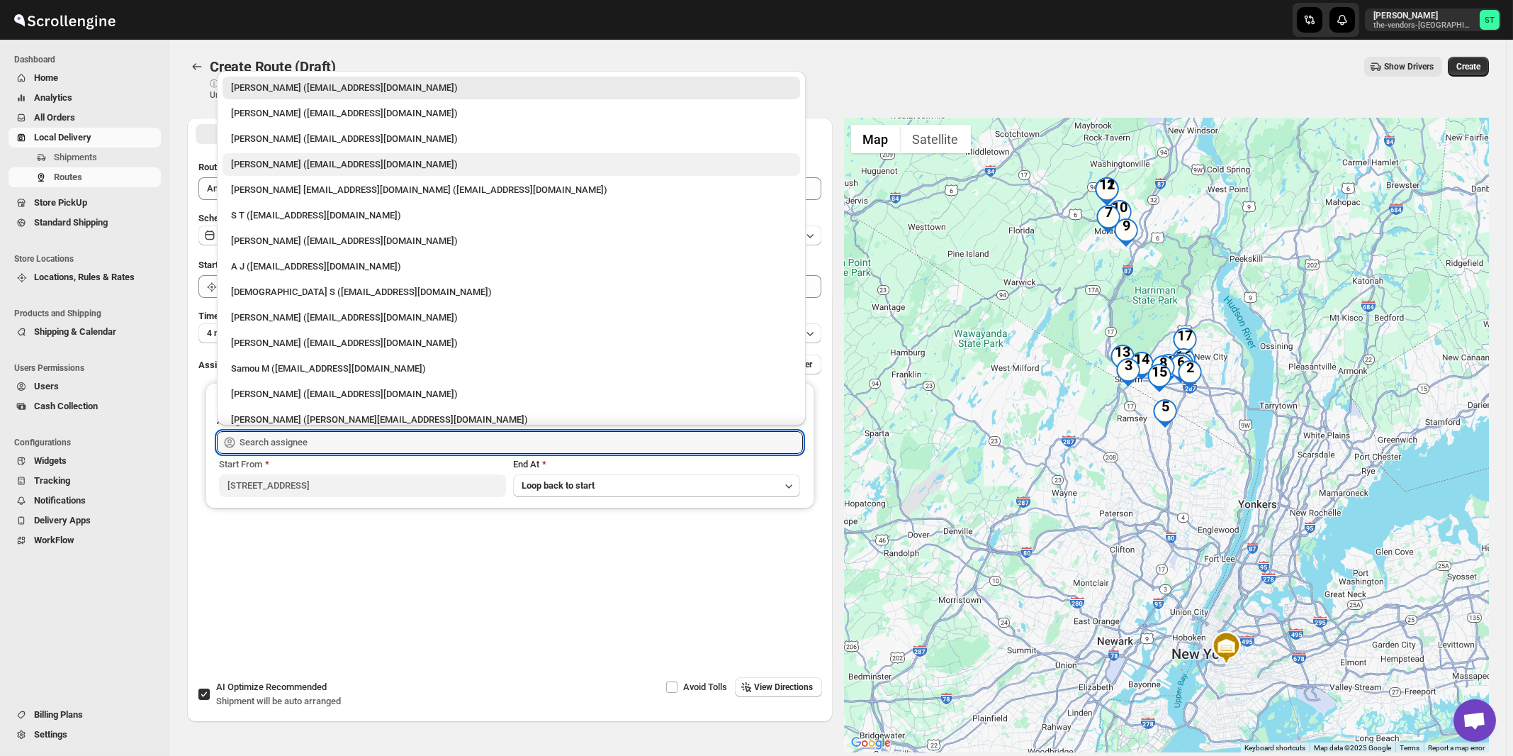
click at [264, 162] on div "[PERSON_NAME] ([EMAIL_ADDRESS][DOMAIN_NAME])" at bounding box center [511, 164] width 561 height 14
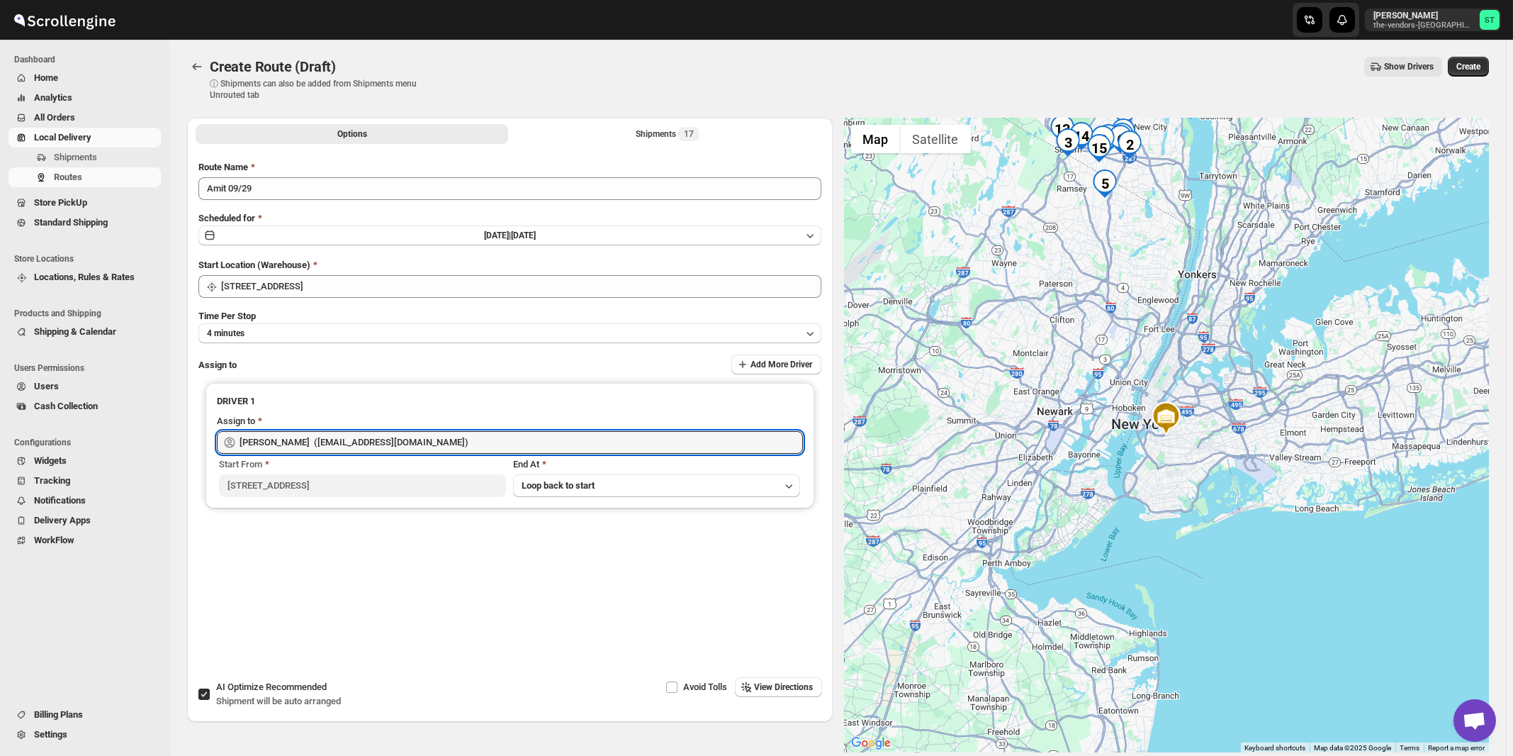
type input "[PERSON_NAME] ([EMAIL_ADDRESS][DOMAIN_NAME])"
click at [790, 691] on span "View Directions" at bounding box center [784, 686] width 59 height 11
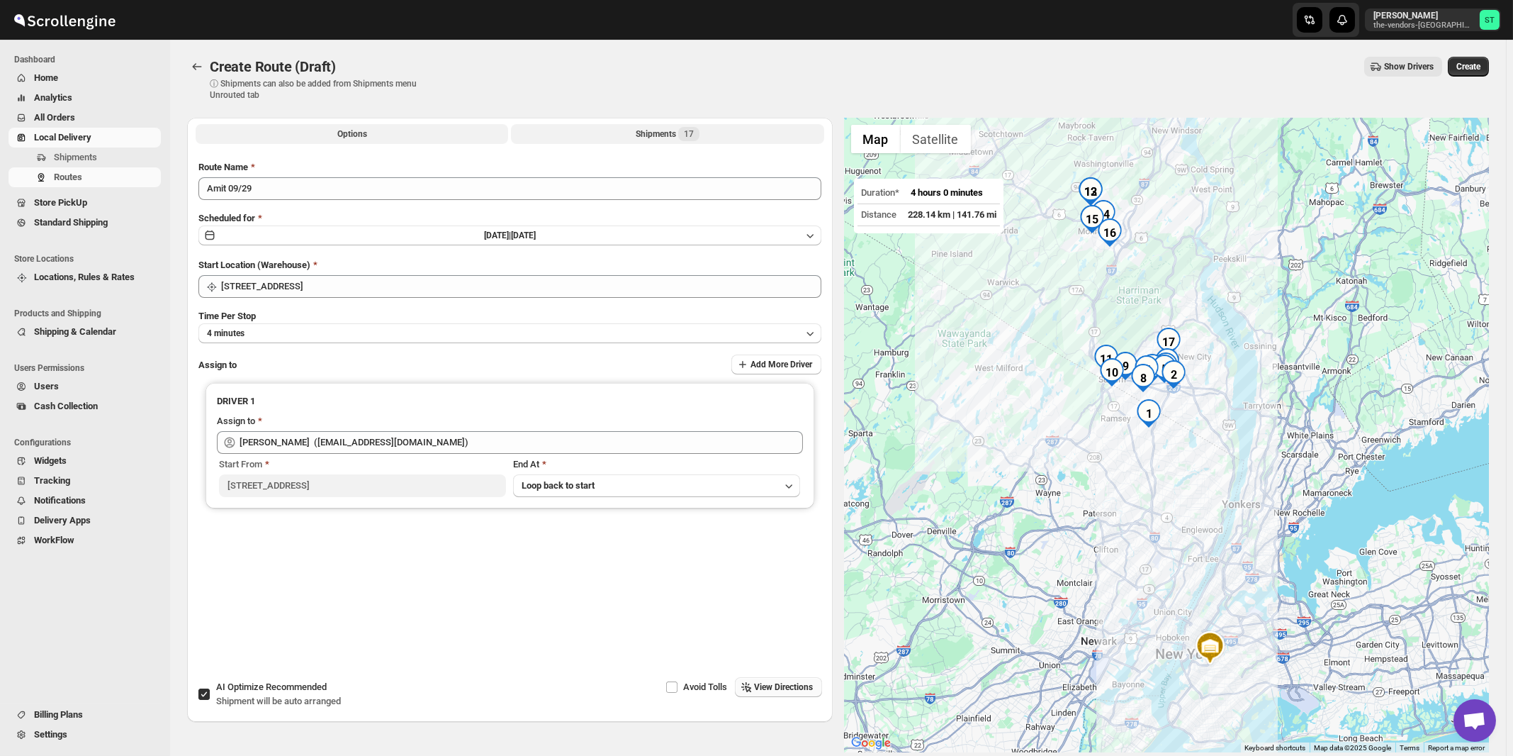
click at [659, 130] on div "Shipments 17" at bounding box center [668, 134] width 64 height 14
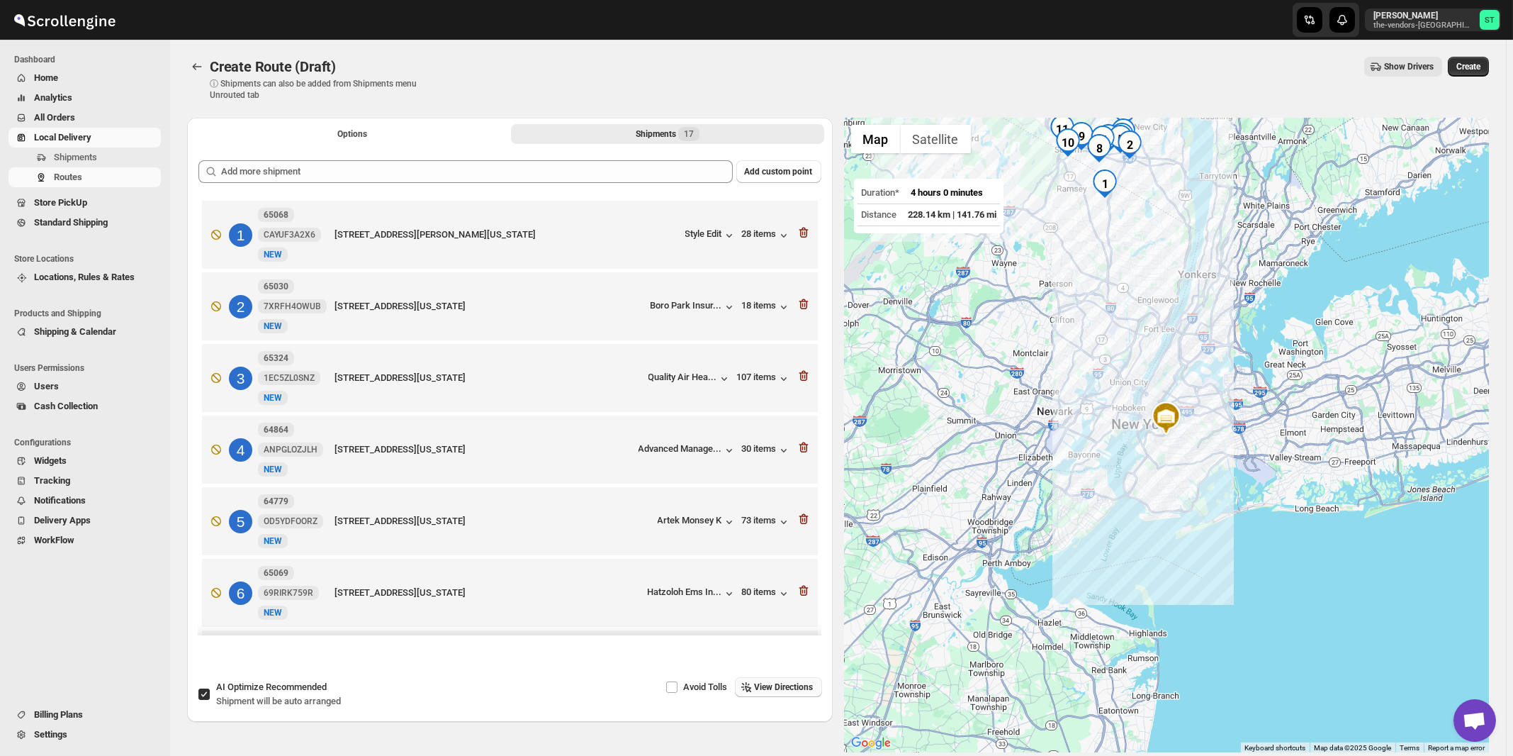
click at [252, 695] on span "Shipment will be auto arranged" at bounding box center [278, 700] width 125 height 11
click at [210, 695] on input "AI Optimize Recommended Shipment will be auto arranged" at bounding box center [203, 693] width 11 height 11
checkbox input "false"
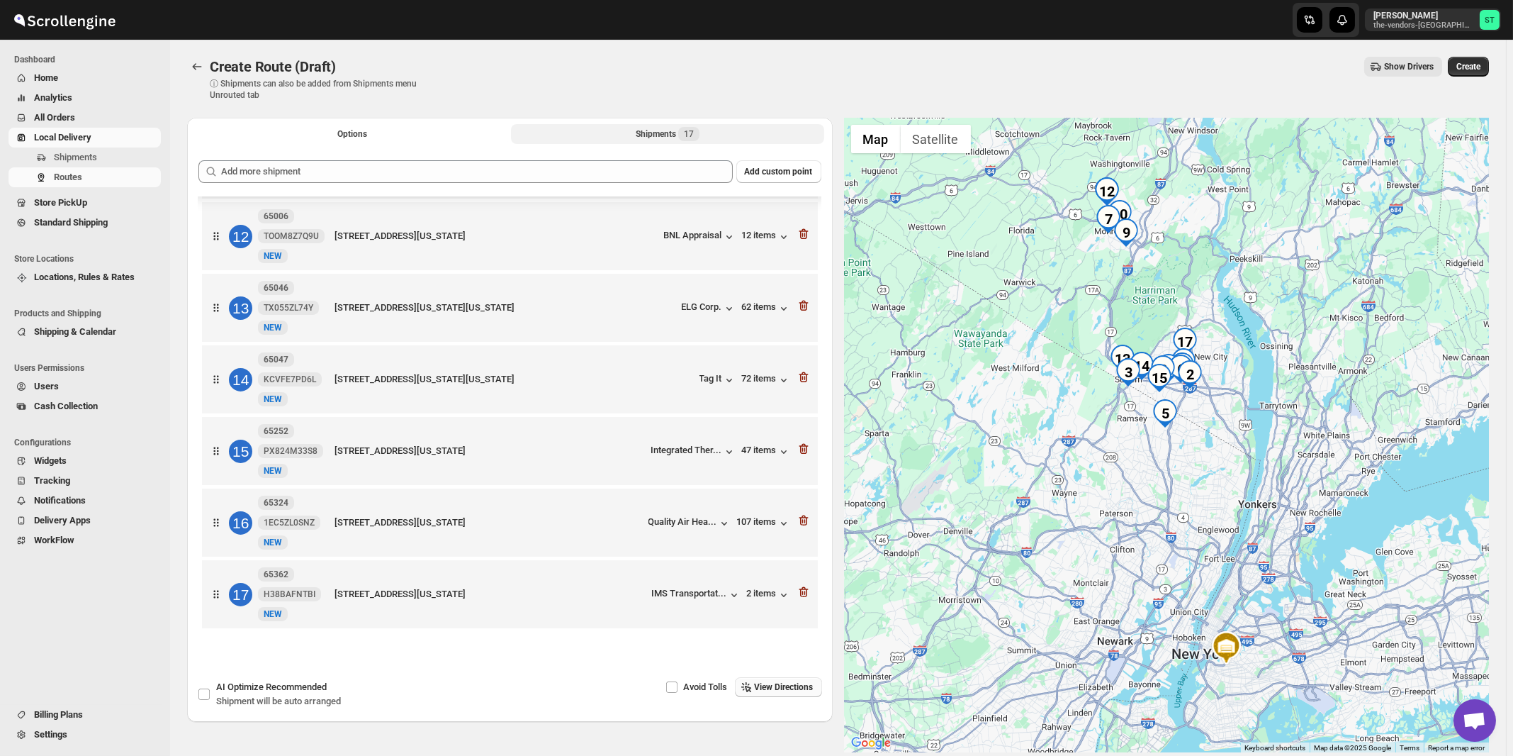
scroll to position [67, 0]
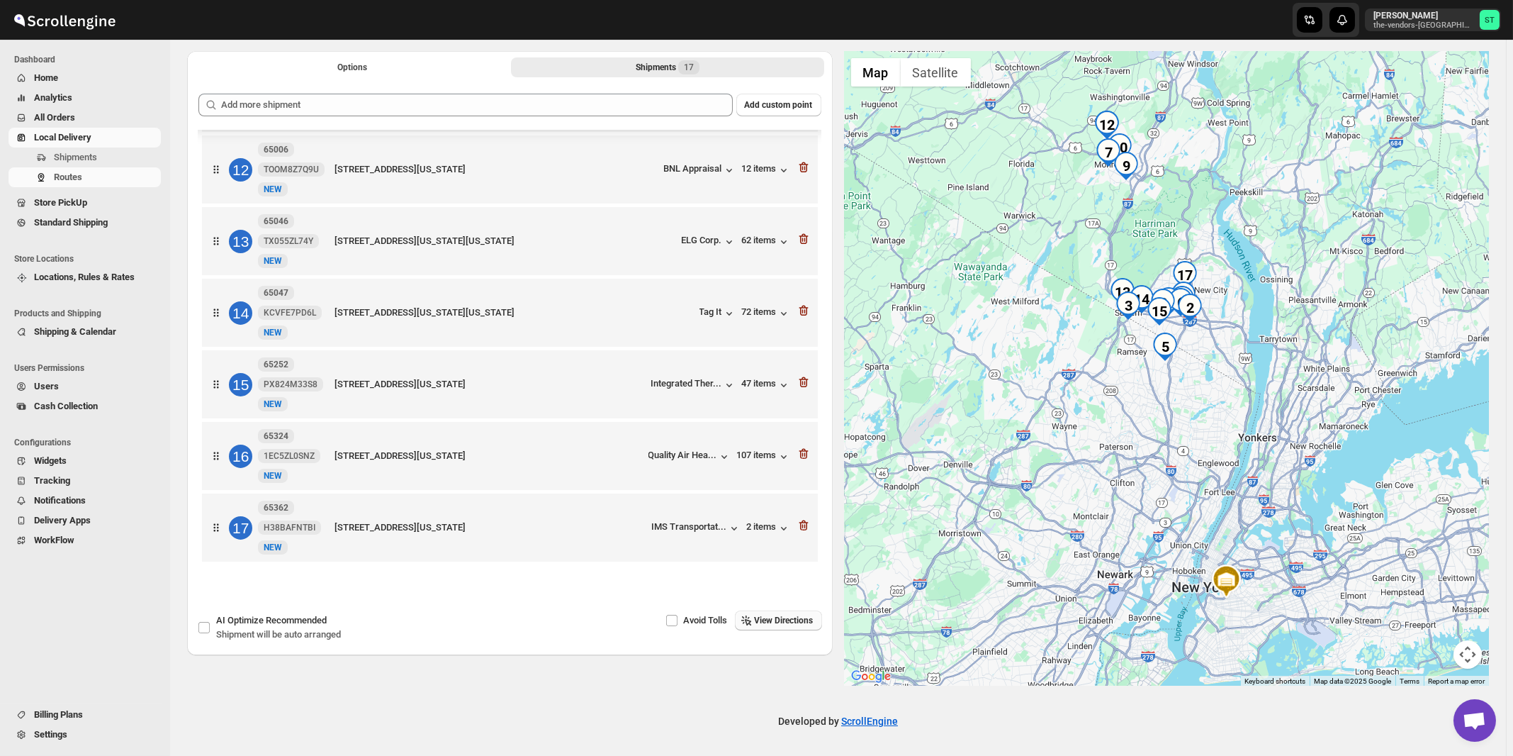
click at [778, 617] on span "View Directions" at bounding box center [784, 620] width 59 height 11
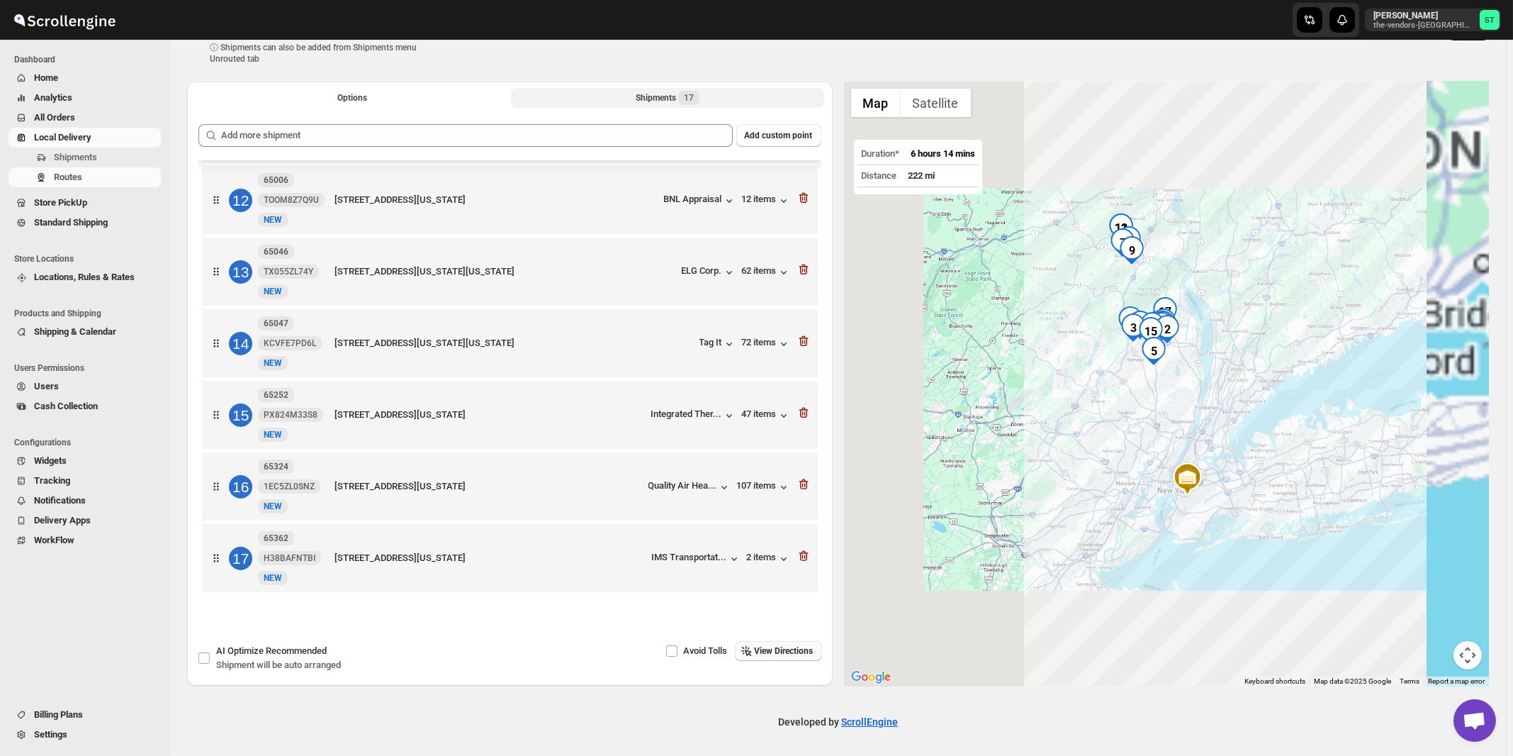
scroll to position [0, 0]
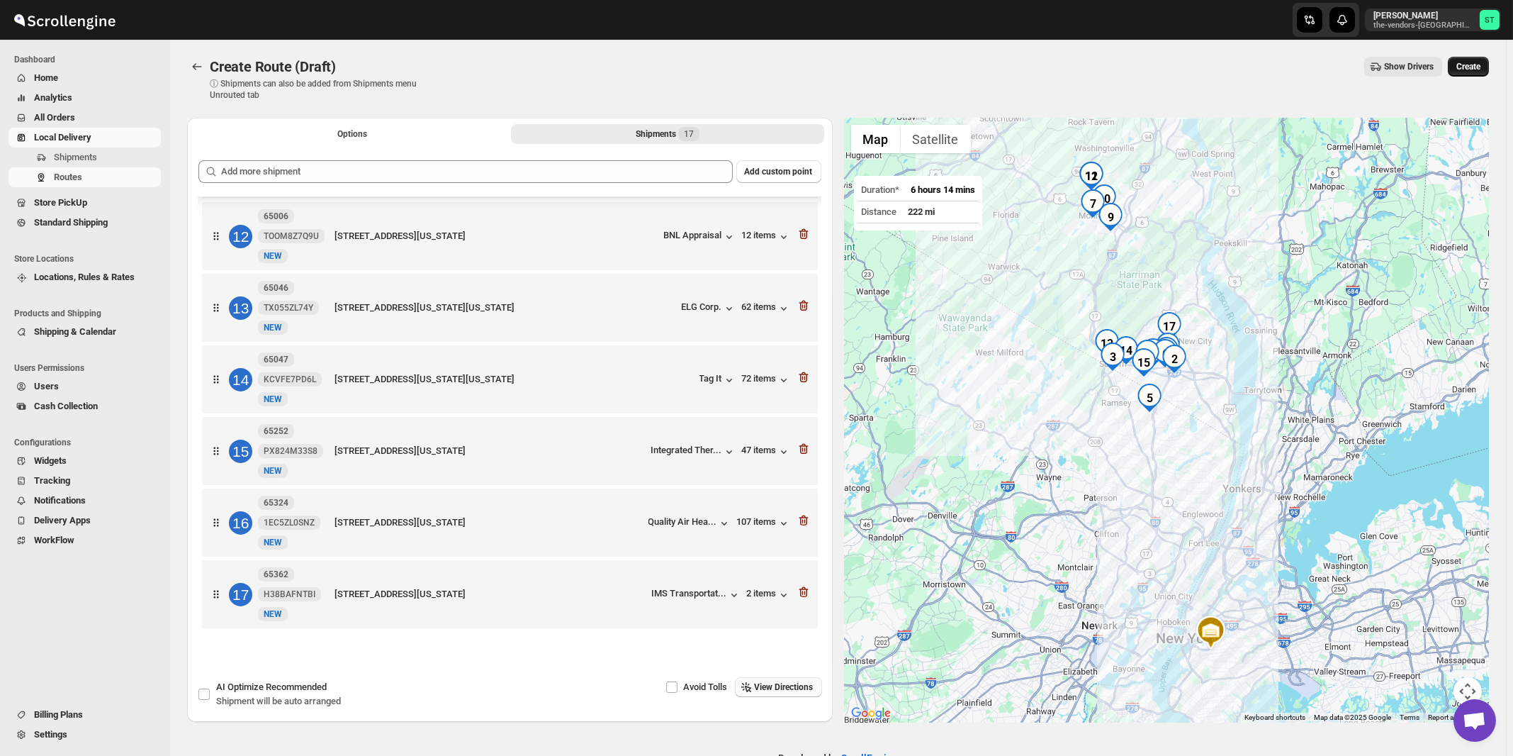
click at [1481, 70] on span "Create" at bounding box center [1469, 66] width 24 height 11
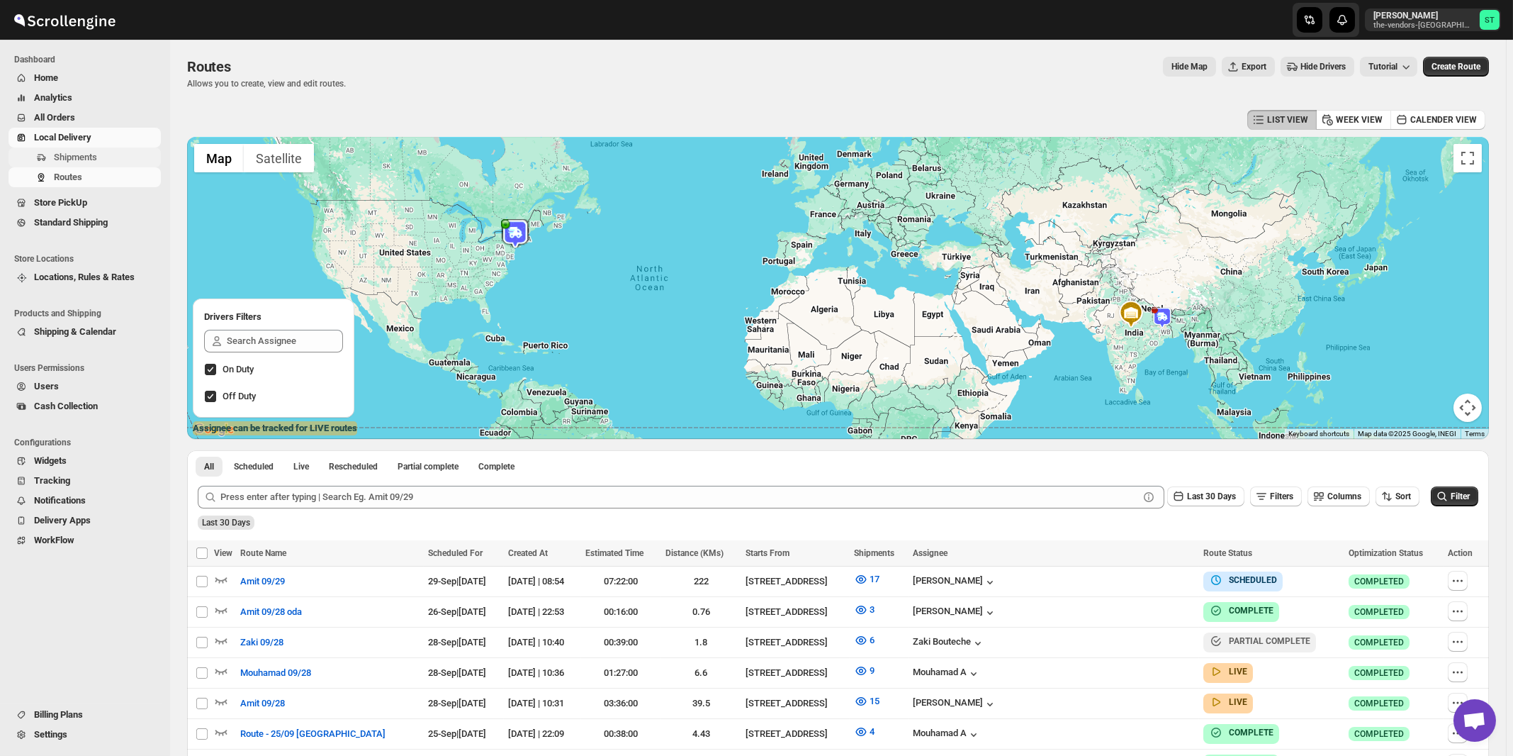
click at [74, 155] on span "Shipments" at bounding box center [75, 157] width 43 height 11
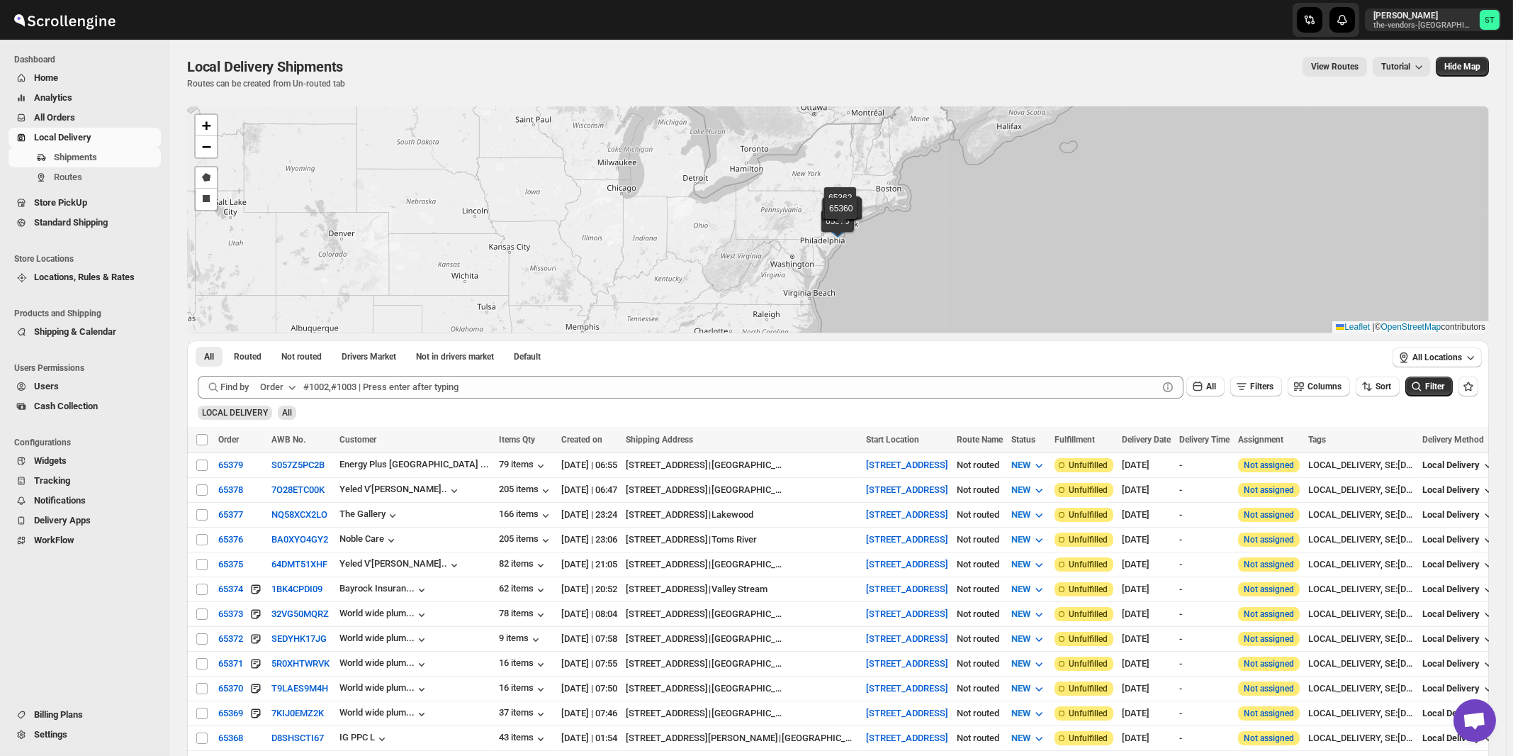
click at [281, 388] on div "Order" at bounding box center [271, 387] width 23 height 14
click at [290, 491] on div "Customer Name" at bounding box center [280, 493] width 65 height 14
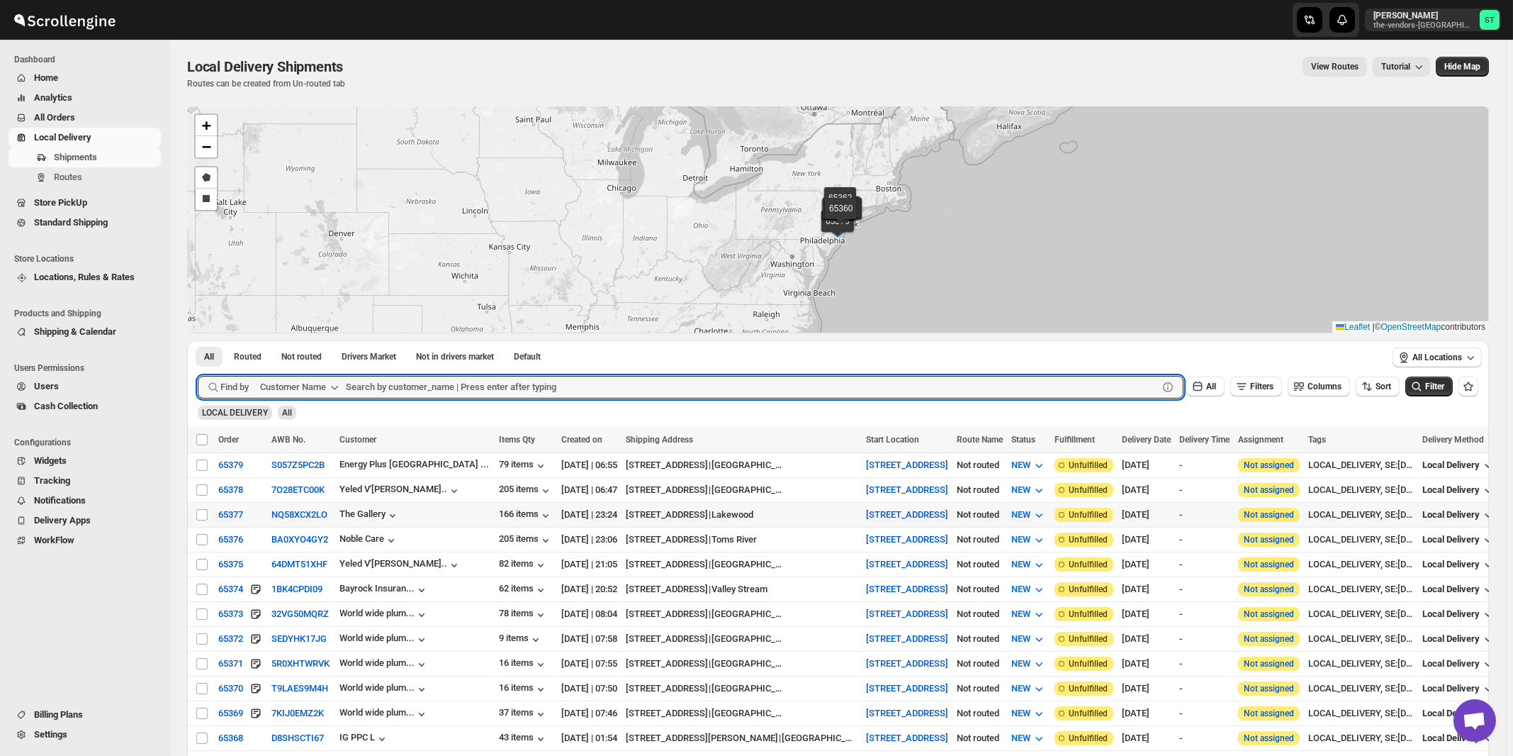
paste input "Bunker & Co"
type input "Bunker & Co"
click at [198, 340] on button "Submit" at bounding box center [218, 347] width 40 height 15
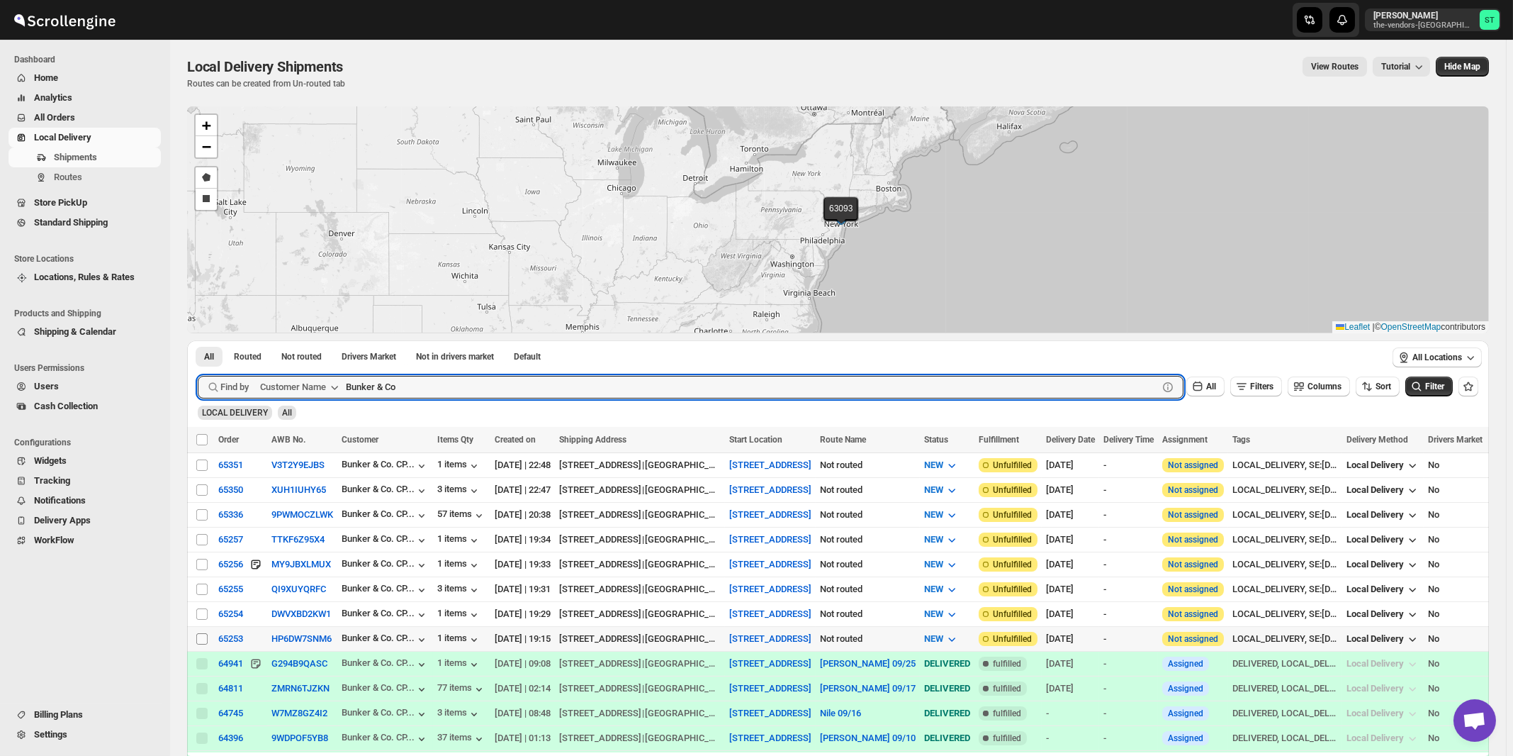
click at [201, 634] on input "Select shipment" at bounding box center [201, 638] width 11 height 11
checkbox input "true"
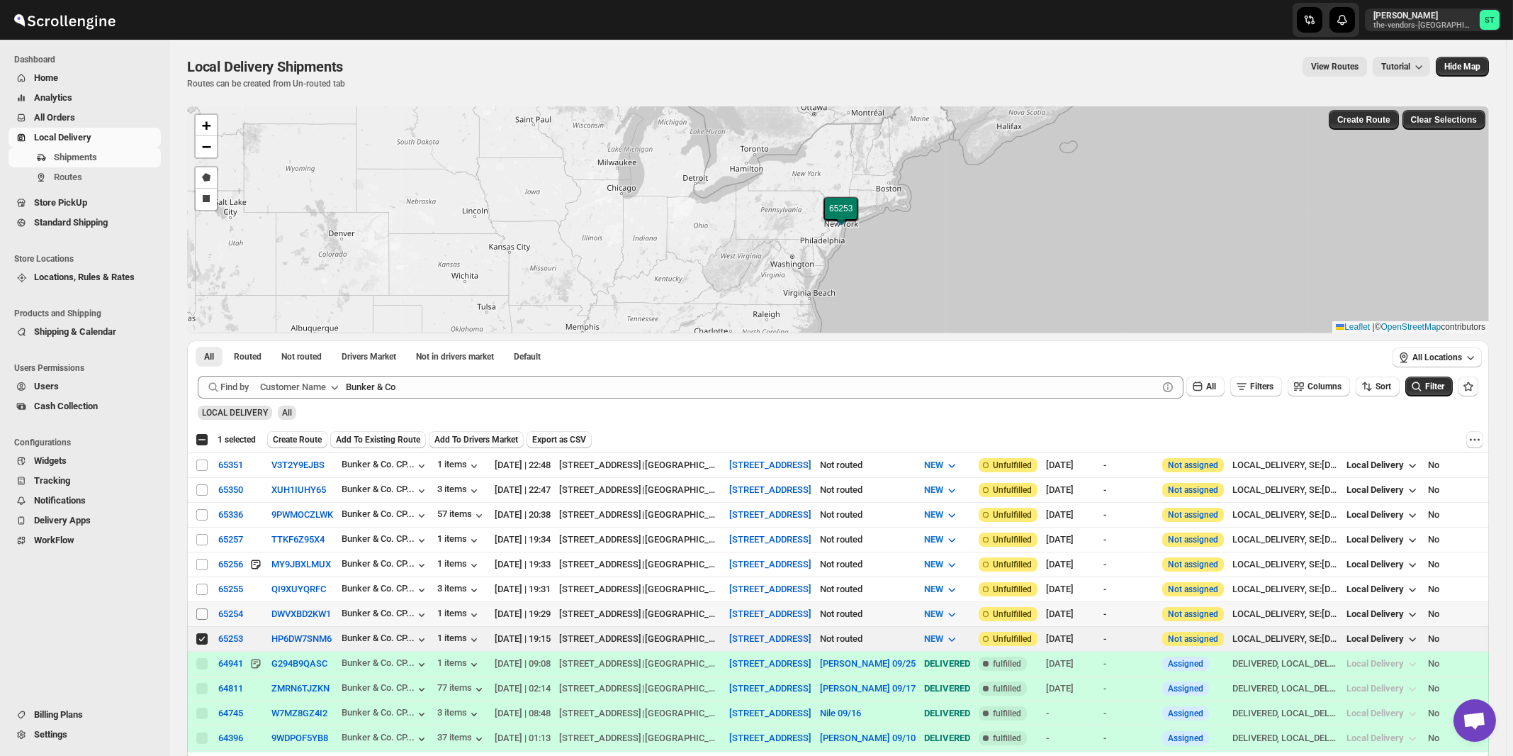
click at [202, 610] on input "Select shipment" at bounding box center [201, 613] width 11 height 11
checkbox input "true"
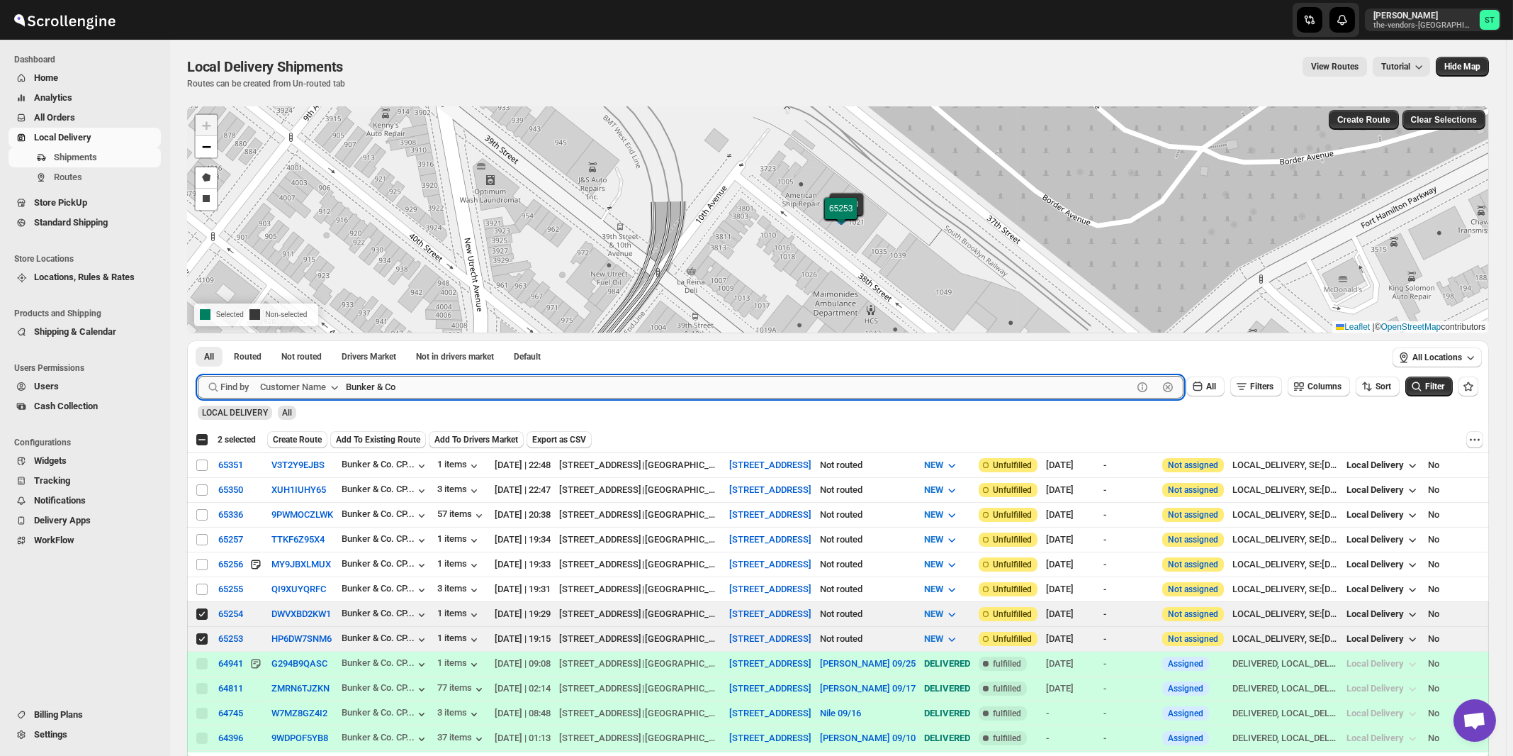
click at [430, 393] on input "Bunker & Co" at bounding box center [739, 387] width 787 height 23
paste input "[PERSON_NAME]"
type input "Beitel"
click at [198, 340] on button "Submit" at bounding box center [218, 347] width 40 height 15
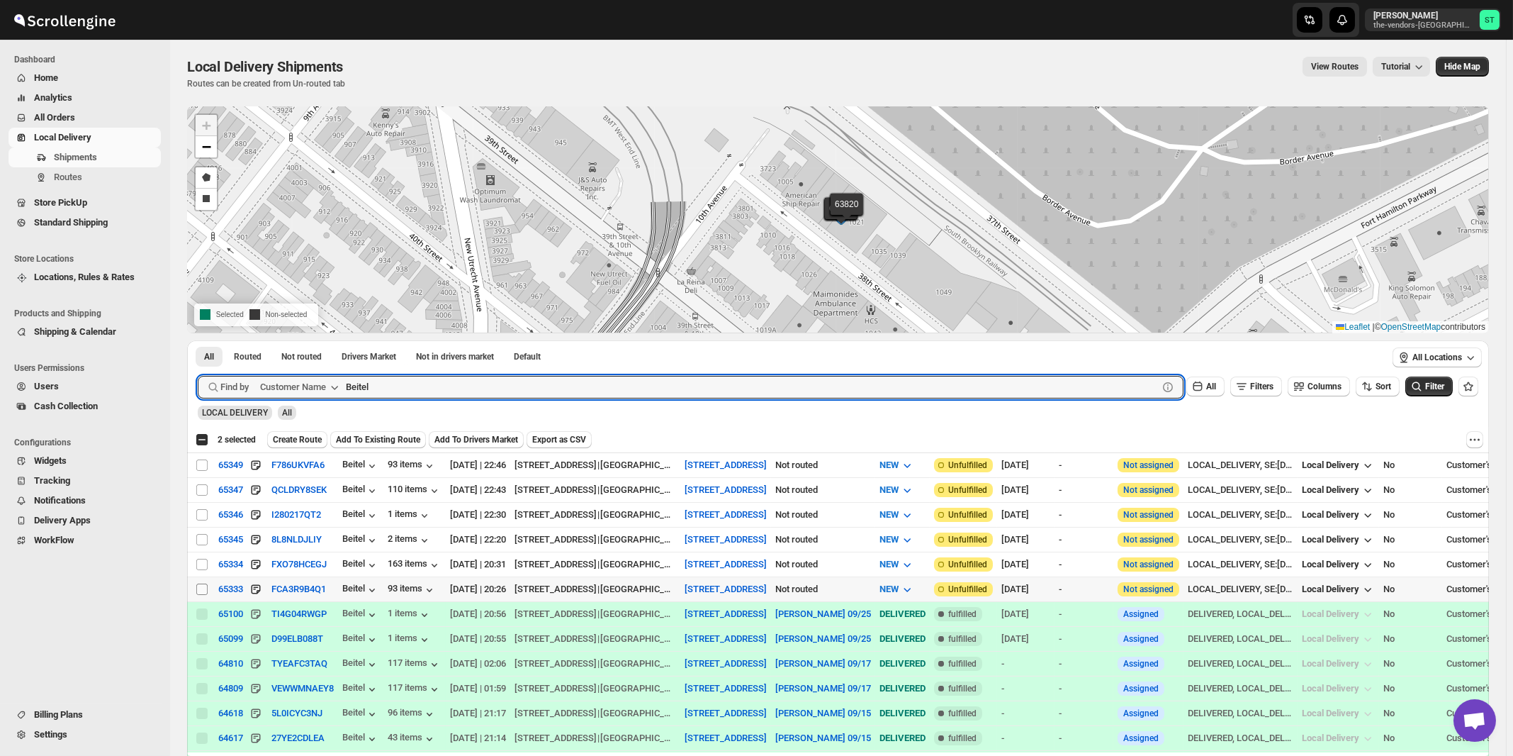
click at [198, 588] on input "Select shipment" at bounding box center [201, 588] width 11 height 11
checkbox input "true"
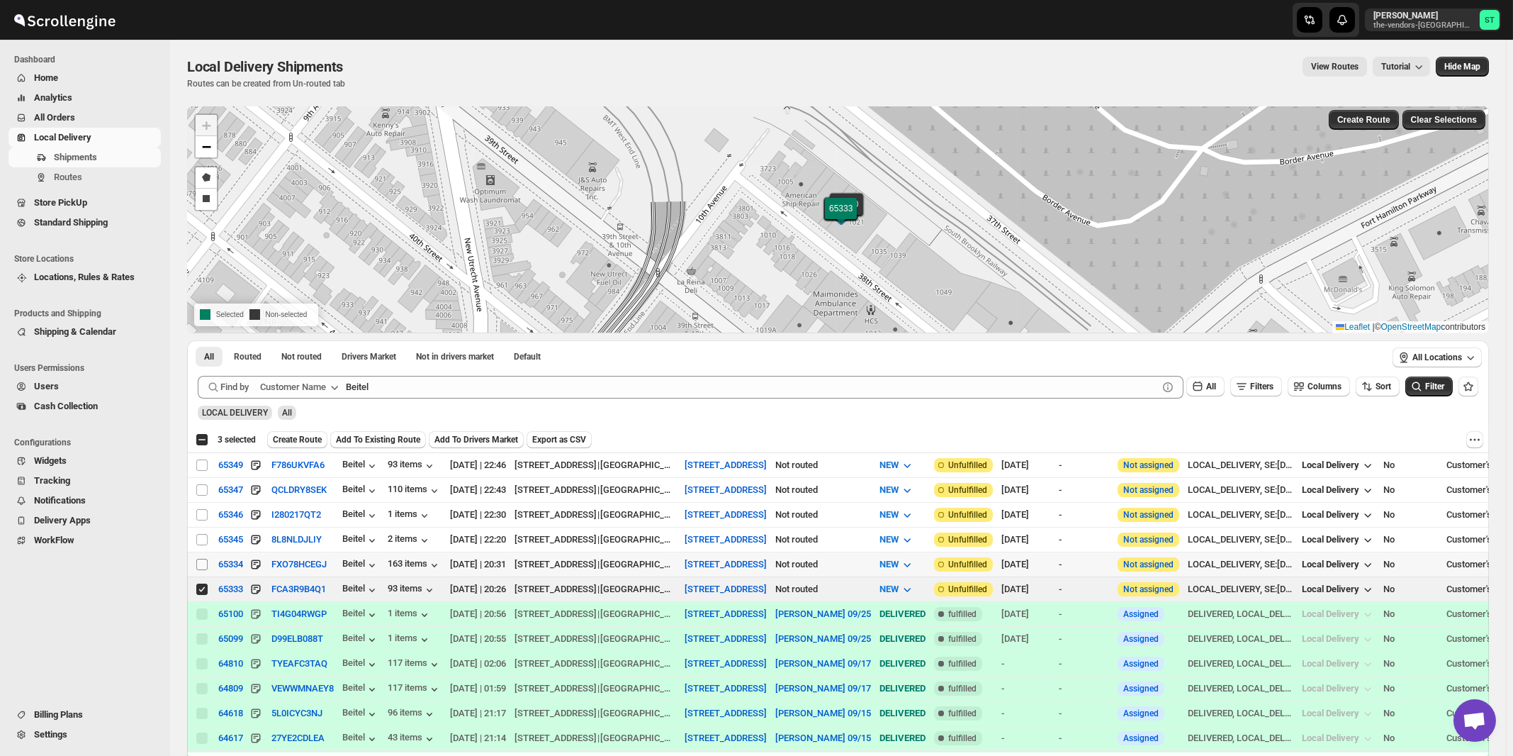
click at [201, 561] on input "Select shipment" at bounding box center [201, 564] width 11 height 11
checkbox input "true"
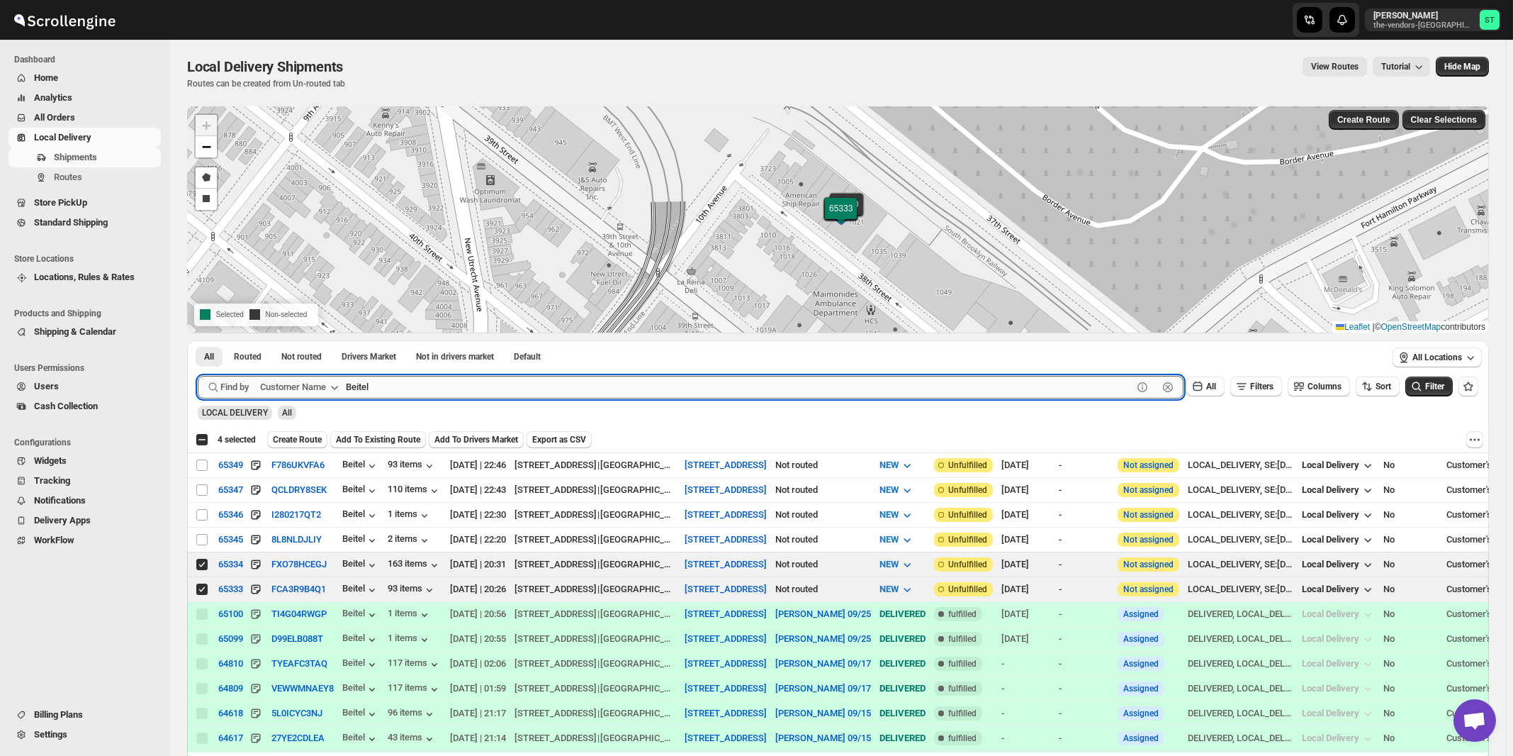
click at [429, 388] on input "Beitel" at bounding box center [739, 387] width 787 height 23
paste input "Condor Capita"
type input "Condor Capital"
click at [198, 340] on button "Submit" at bounding box center [218, 347] width 40 height 15
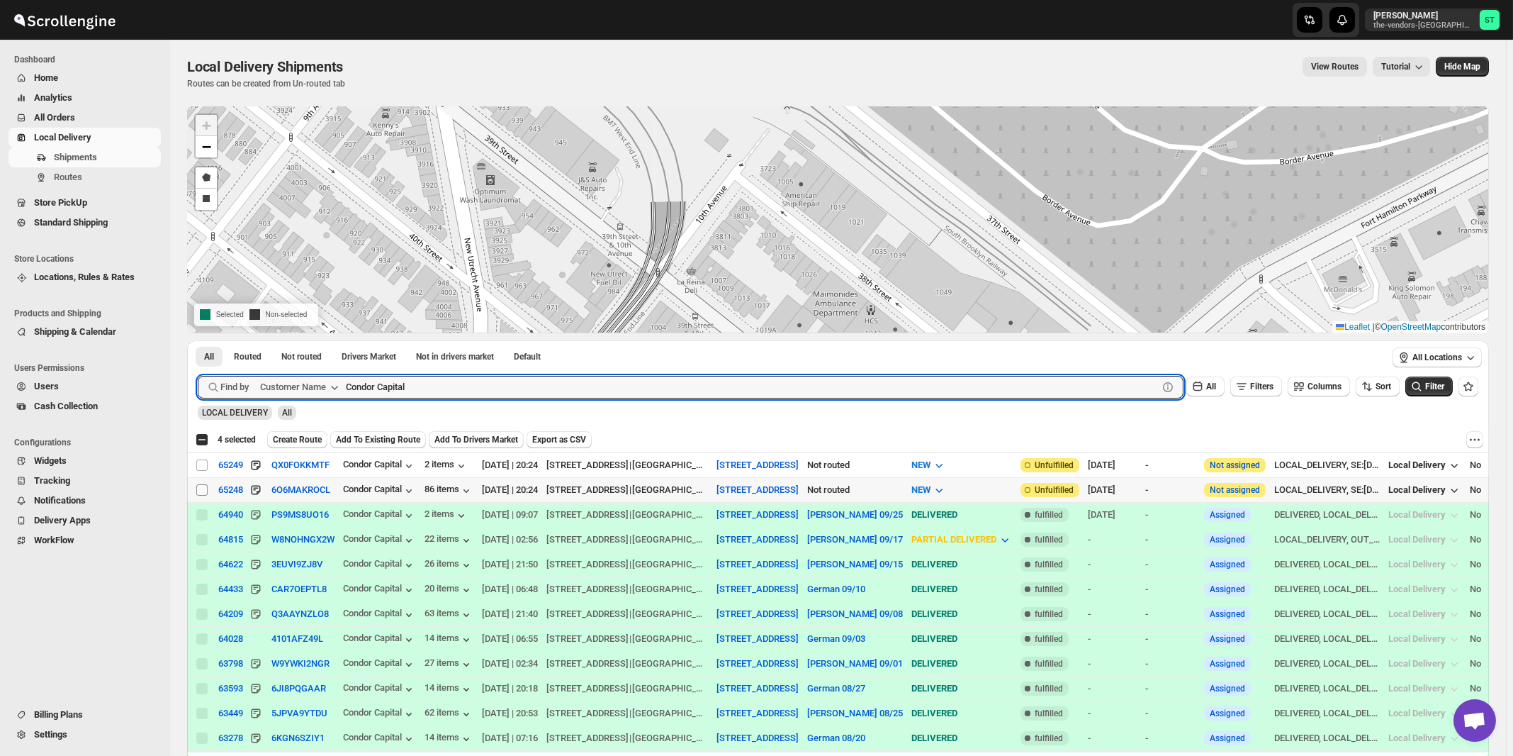
click at [203, 488] on input "Select shipment" at bounding box center [201, 489] width 11 height 11
checkbox input "true"
click at [460, 394] on input "Condor Capital" at bounding box center [739, 387] width 787 height 23
paste input "Glassify NY"
type input "Glassify NY"
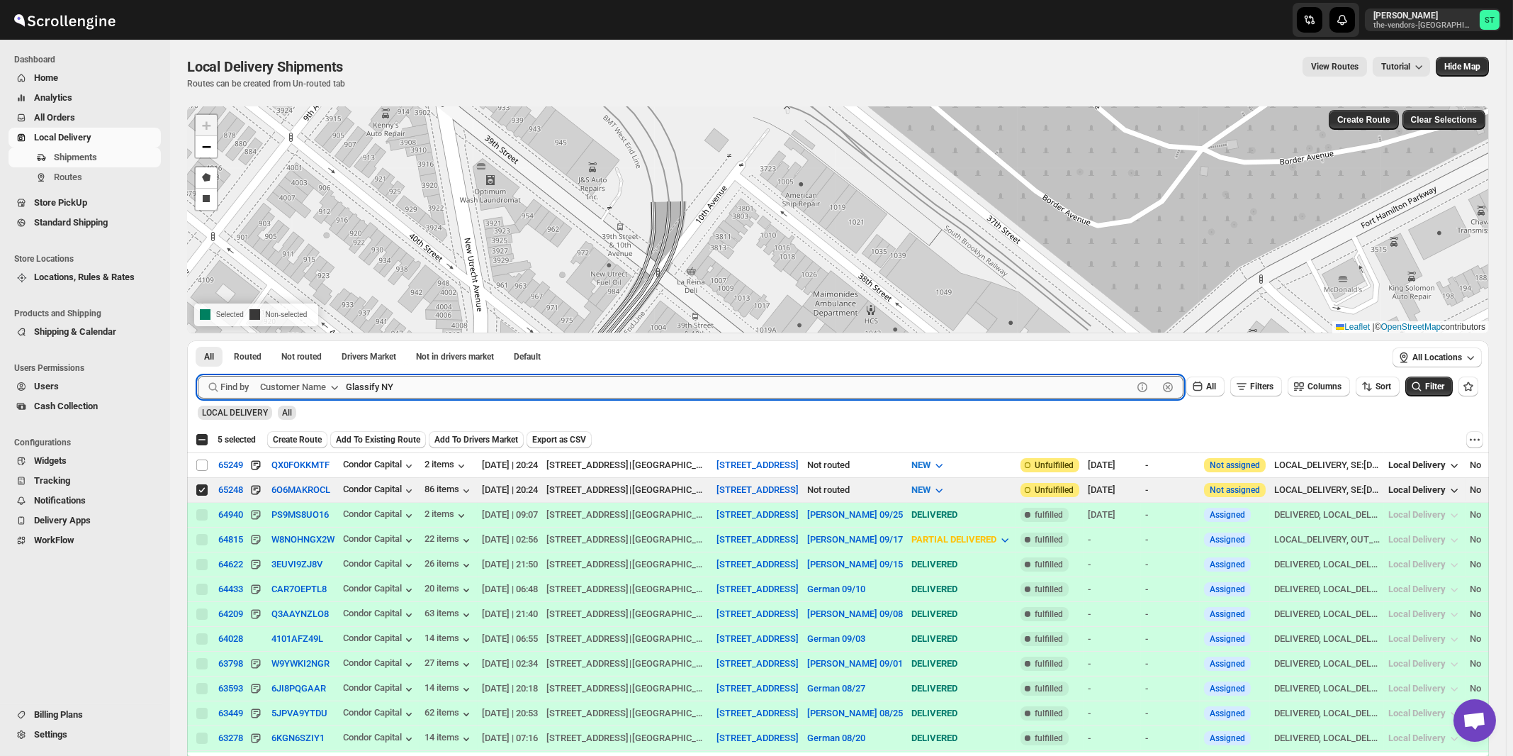
click at [198, 340] on button "Submit" at bounding box center [218, 347] width 40 height 15
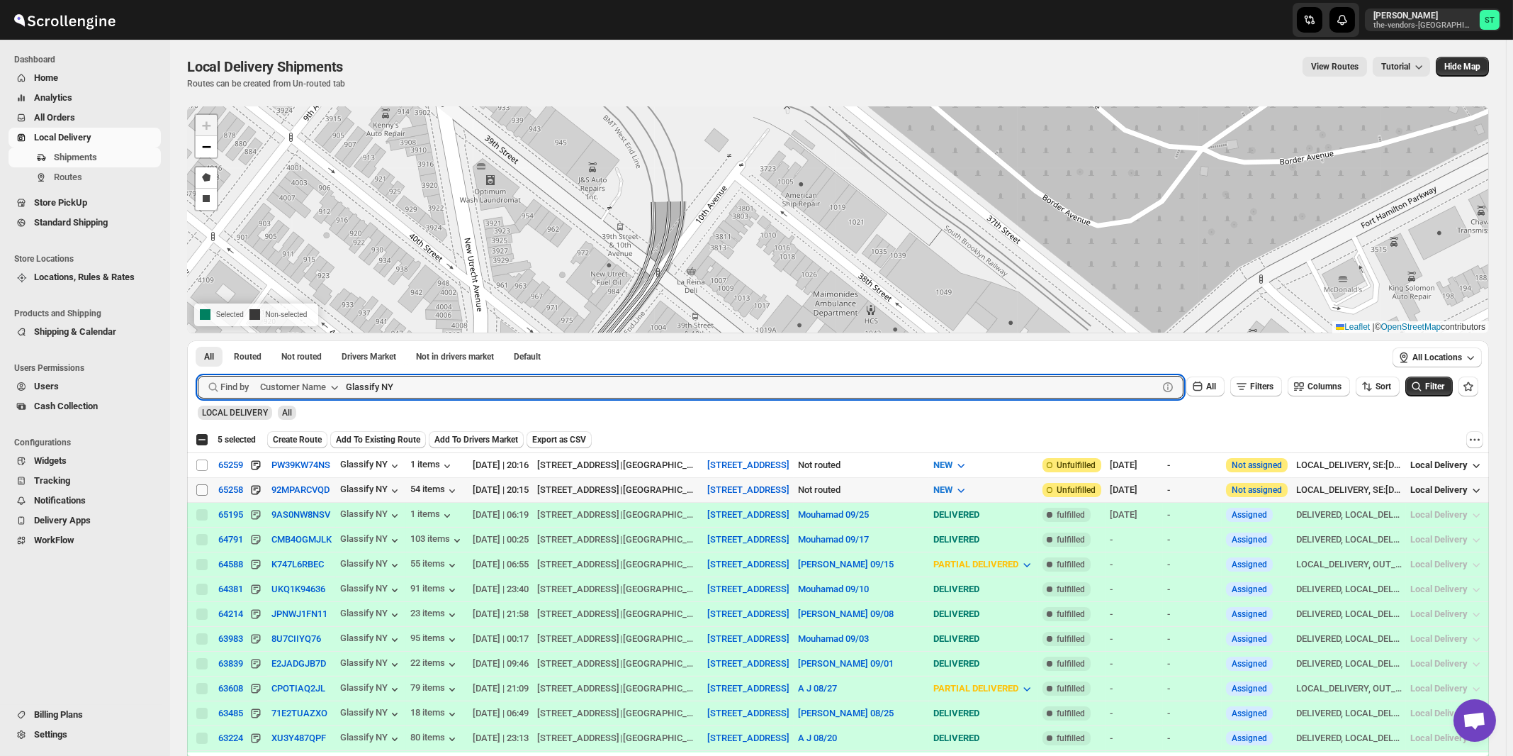
click at [201, 488] on input "Select shipment" at bounding box center [201, 489] width 11 height 11
checkbox input "true"
click at [454, 391] on input "Glassify NY" at bounding box center [739, 387] width 787 height 23
paste input "Icon Interior Design Inc"
click at [198, 340] on button "Submit" at bounding box center [218, 347] width 40 height 15
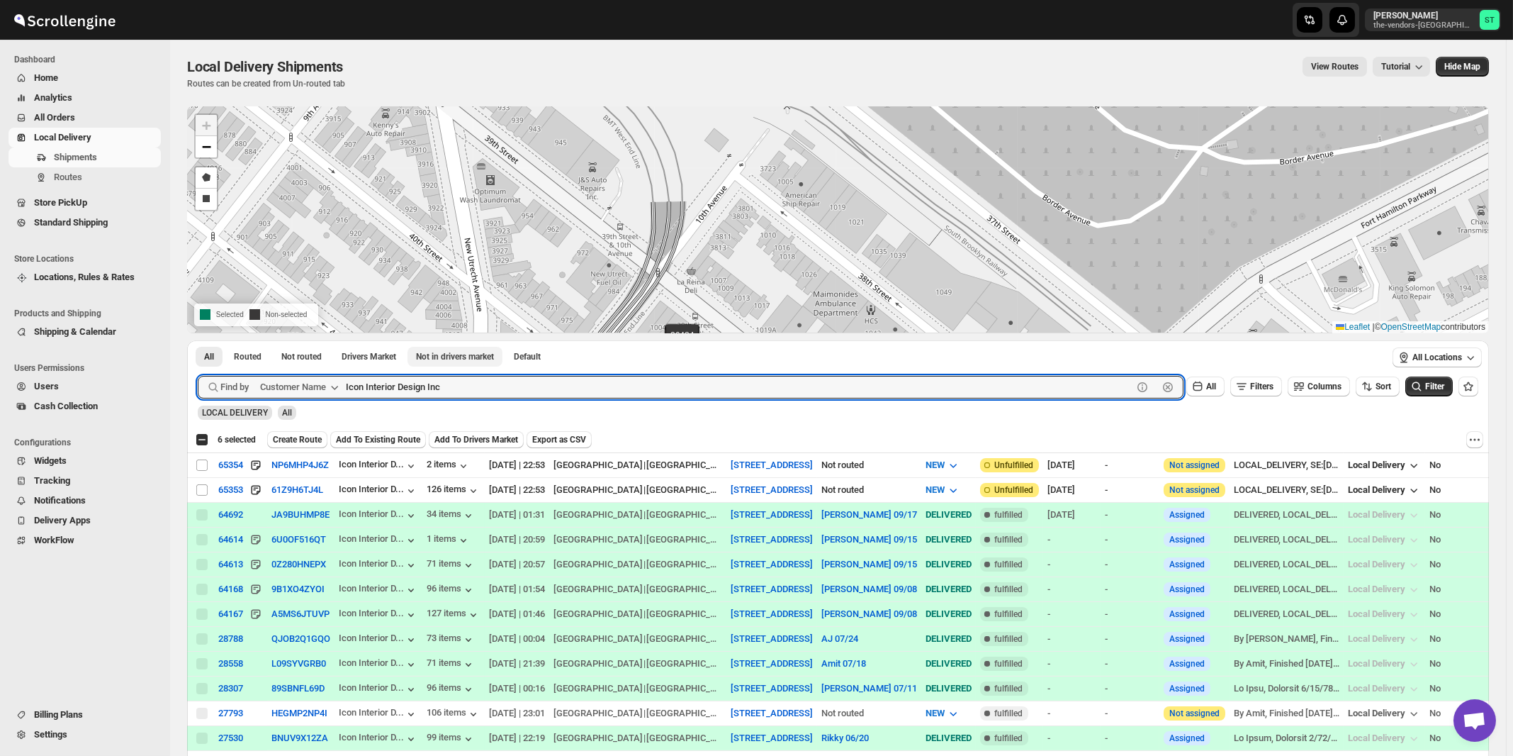
paste input "Energy Plus NY BP"
type input "Energy Plus NY BP"
click at [198, 340] on button "Submit" at bounding box center [218, 347] width 40 height 15
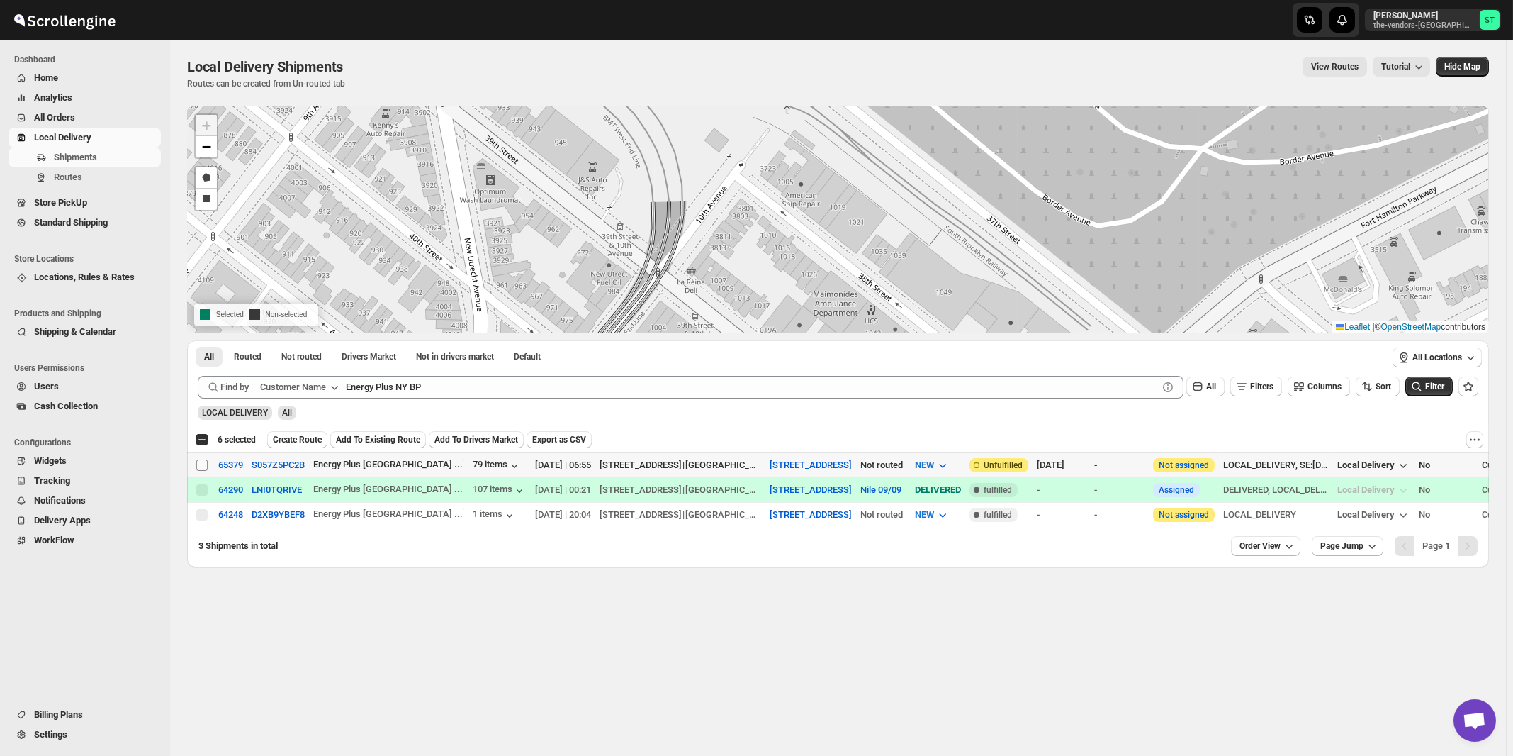
click at [202, 466] on input "Select shipment" at bounding box center [201, 464] width 11 height 11
checkbox input "true"
click at [293, 442] on span "Create Route" at bounding box center [297, 439] width 49 height 11
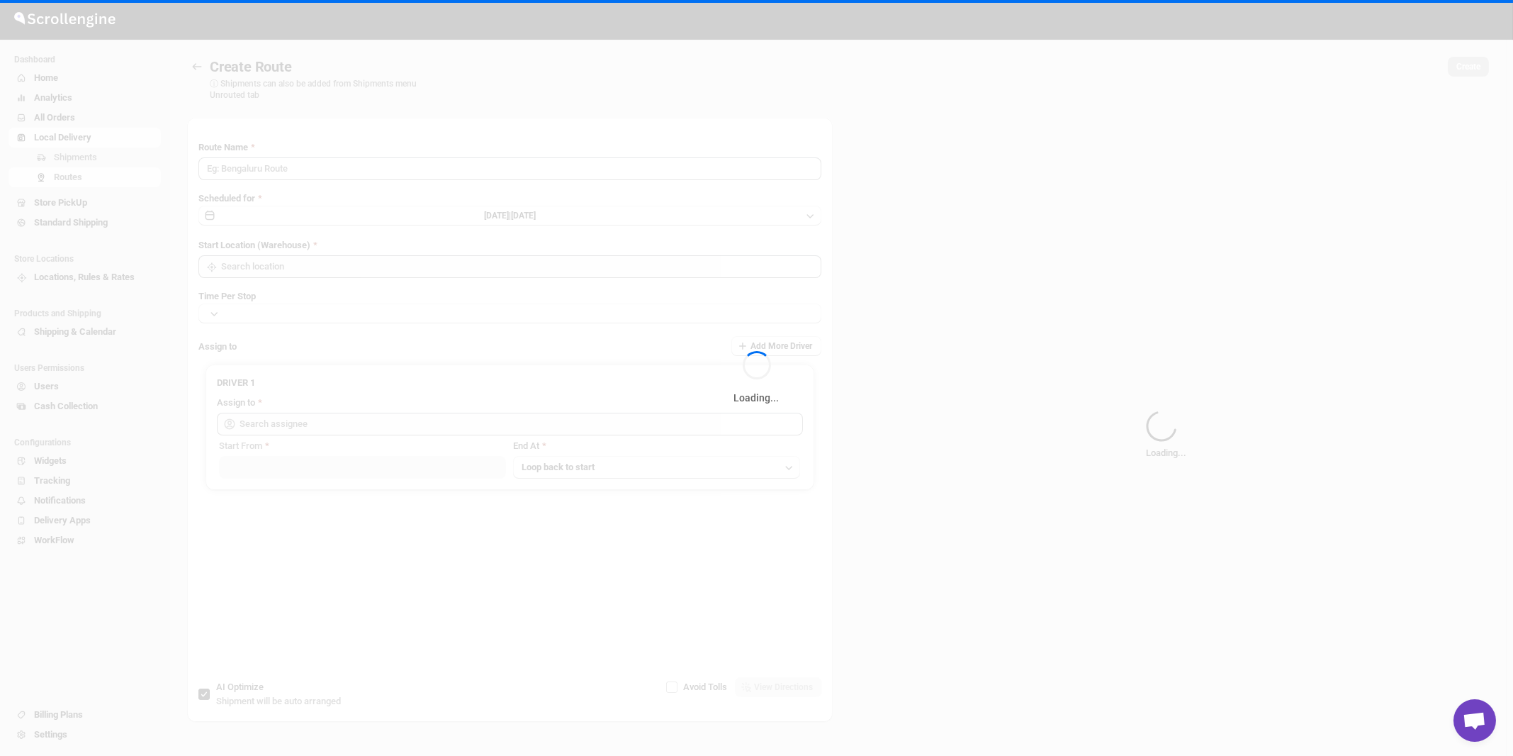
type input "Route - 29/09-0856"
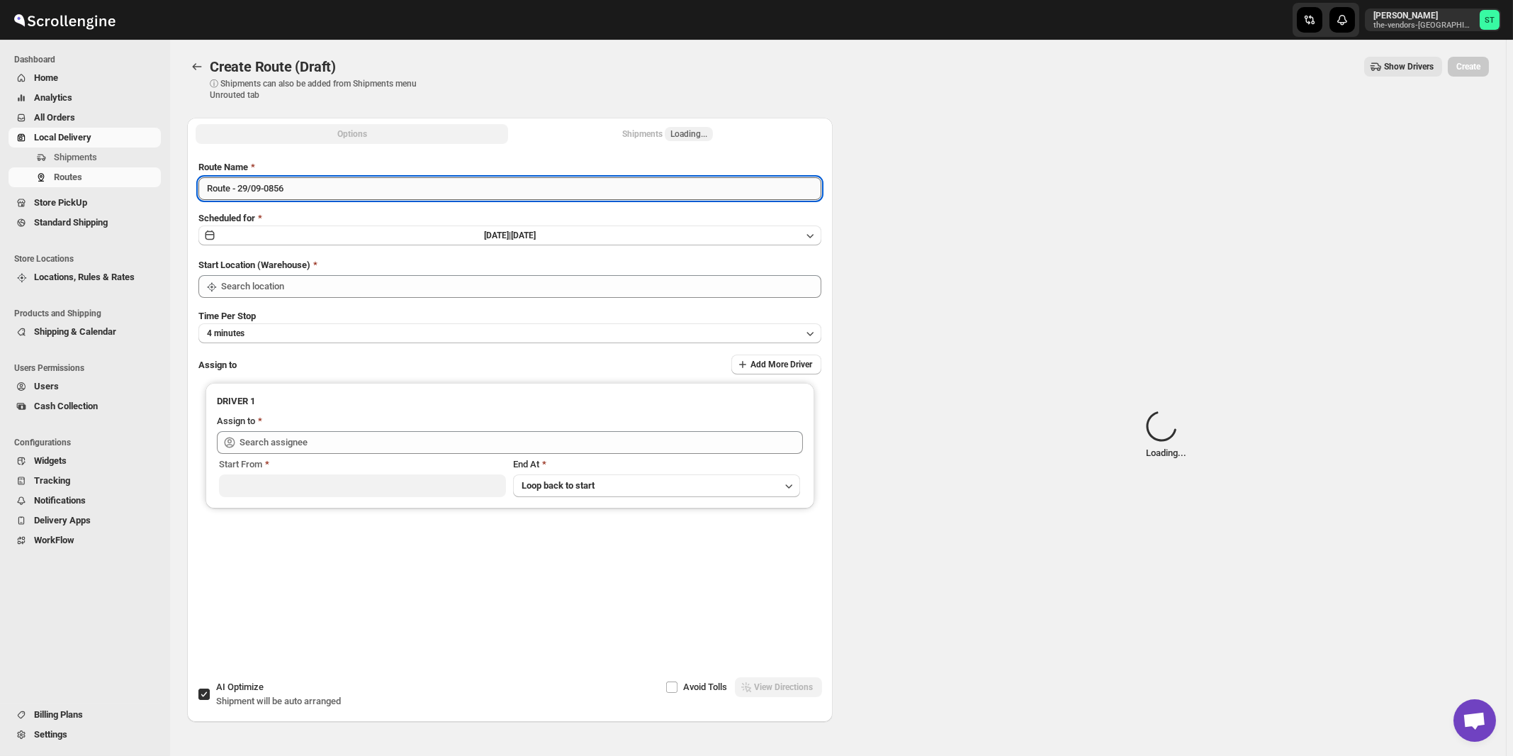
click at [398, 191] on input "Route - 29/09-0856" at bounding box center [509, 188] width 623 height 23
type input "[STREET_ADDRESS]"
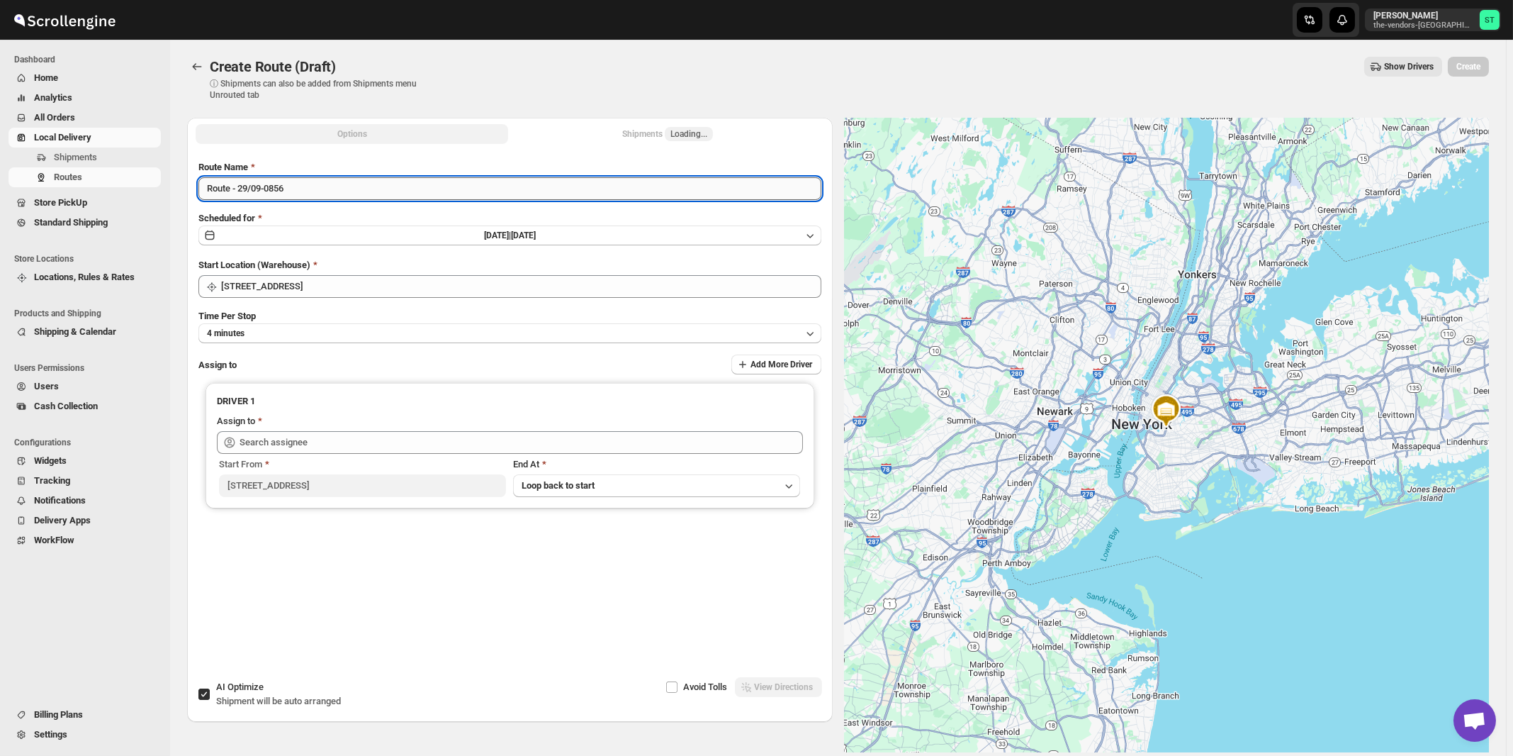
paste input "[PERSON_NAME]"
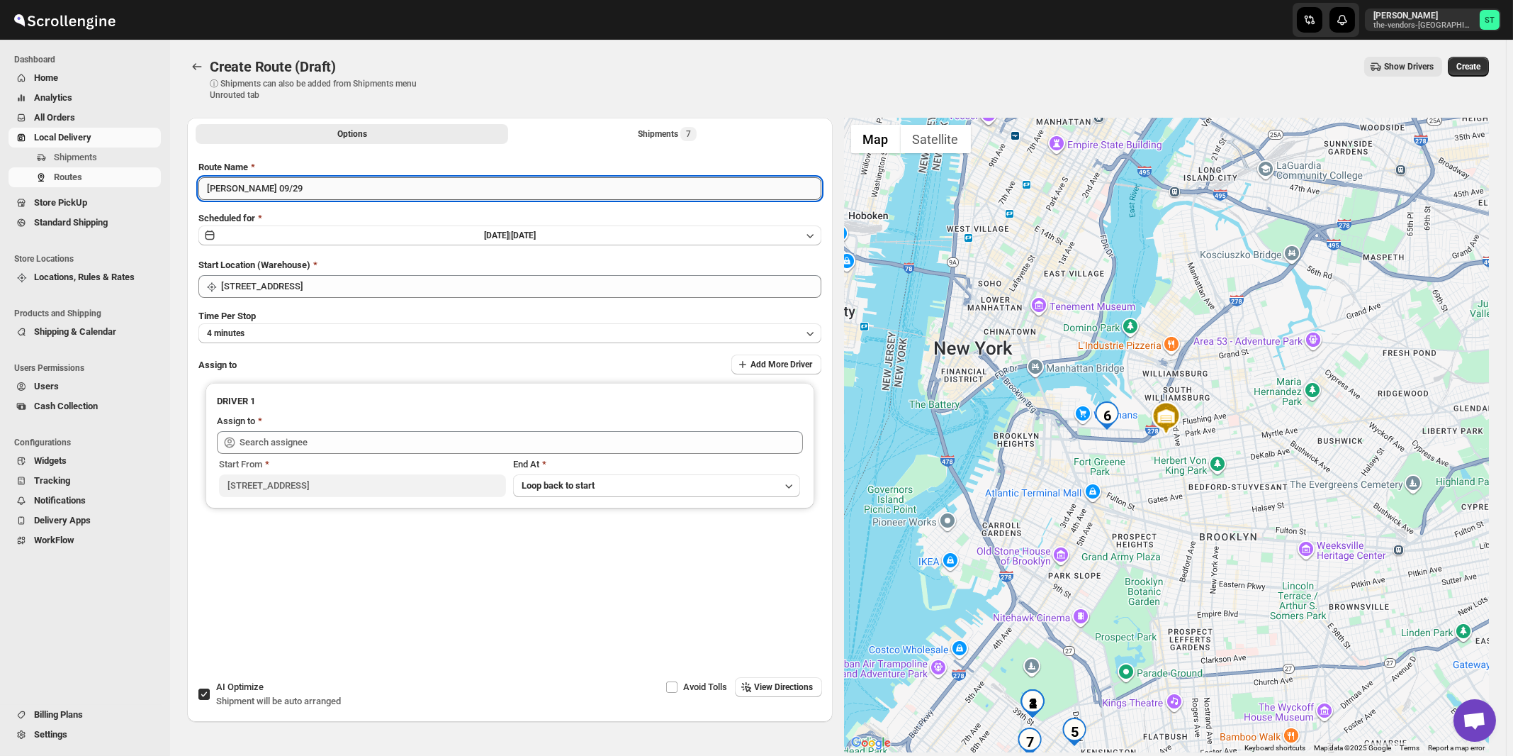
type input "[PERSON_NAME] 09/29"
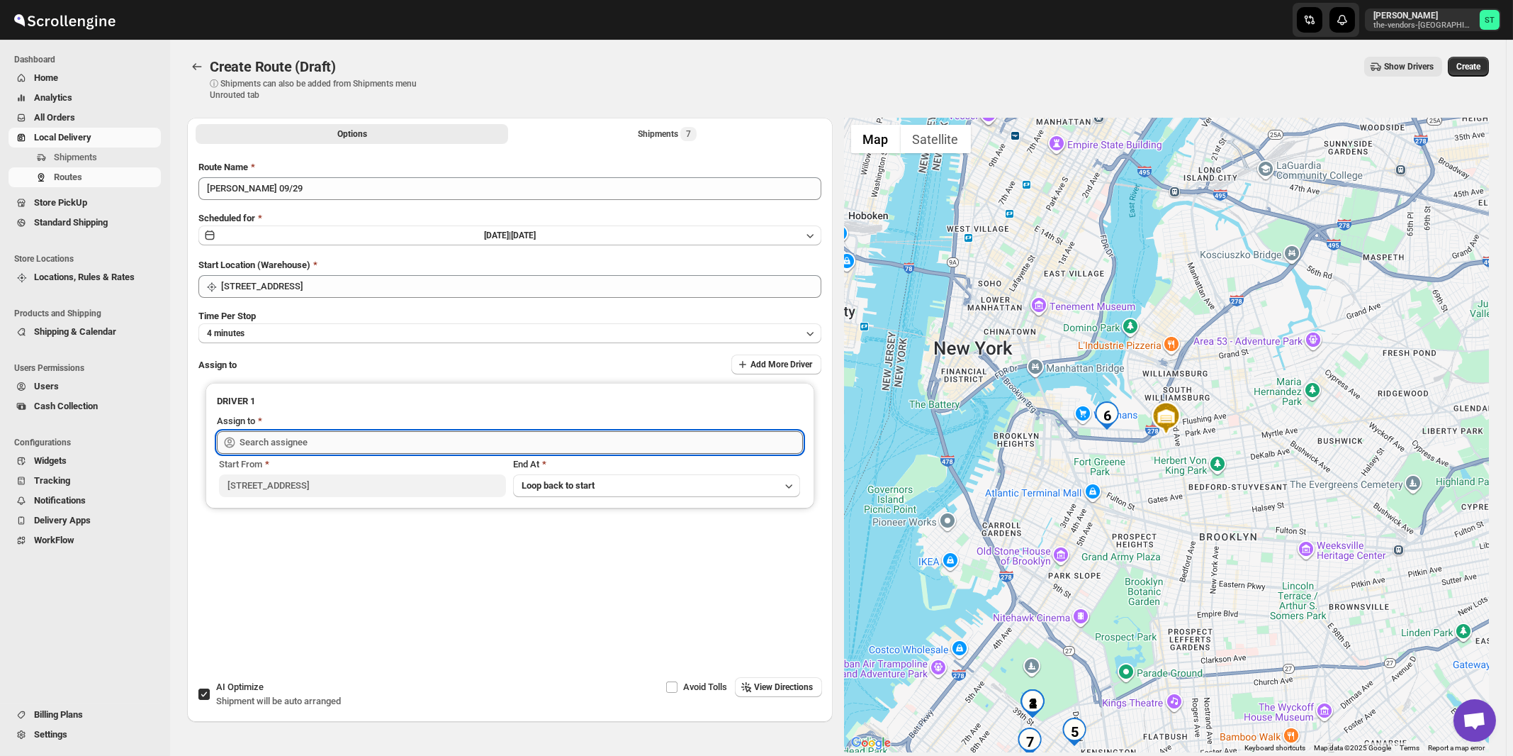
click at [469, 442] on input "text" at bounding box center [522, 442] width 564 height 23
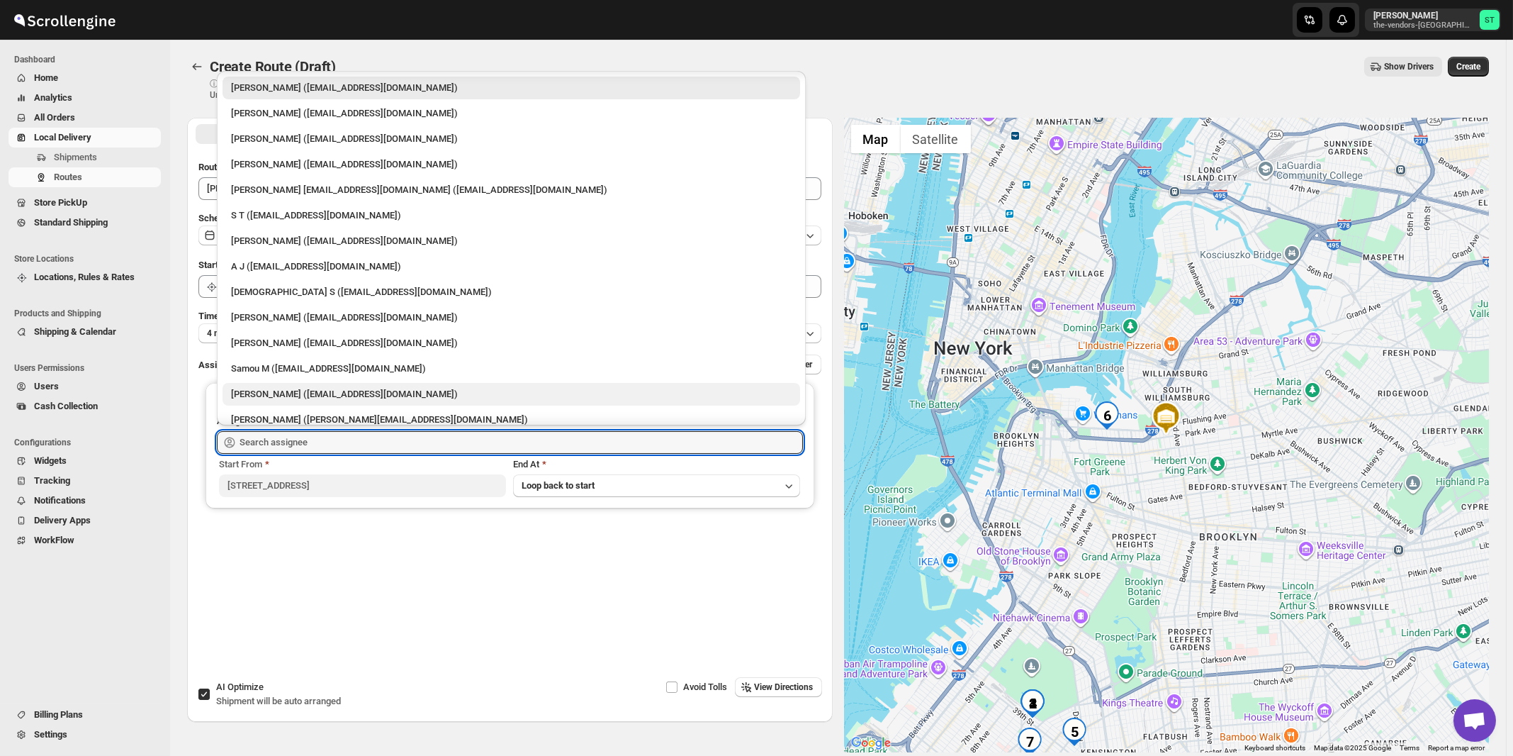
scroll to position [76, 0]
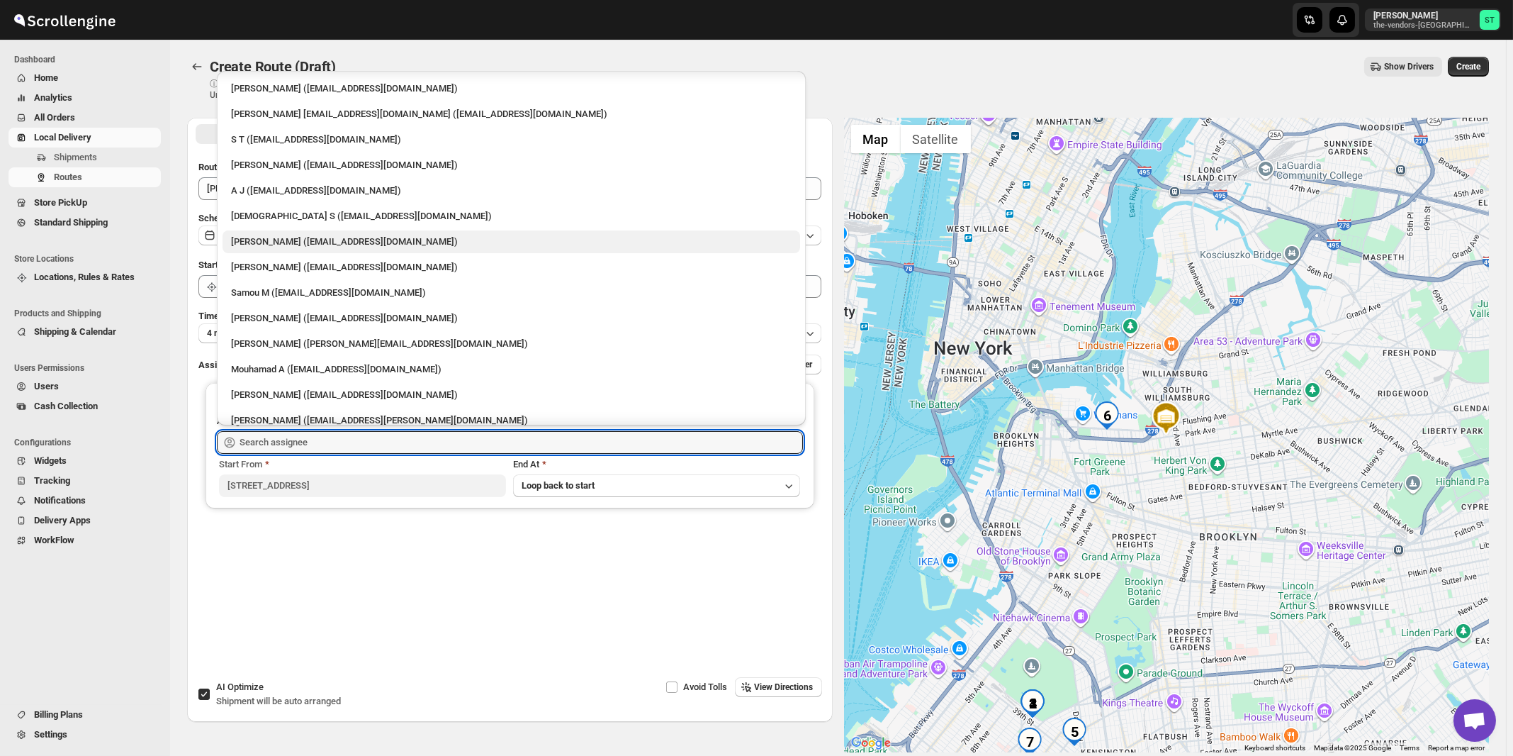
click at [309, 237] on div "[PERSON_NAME] ([EMAIL_ADDRESS][DOMAIN_NAME])" at bounding box center [511, 242] width 561 height 14
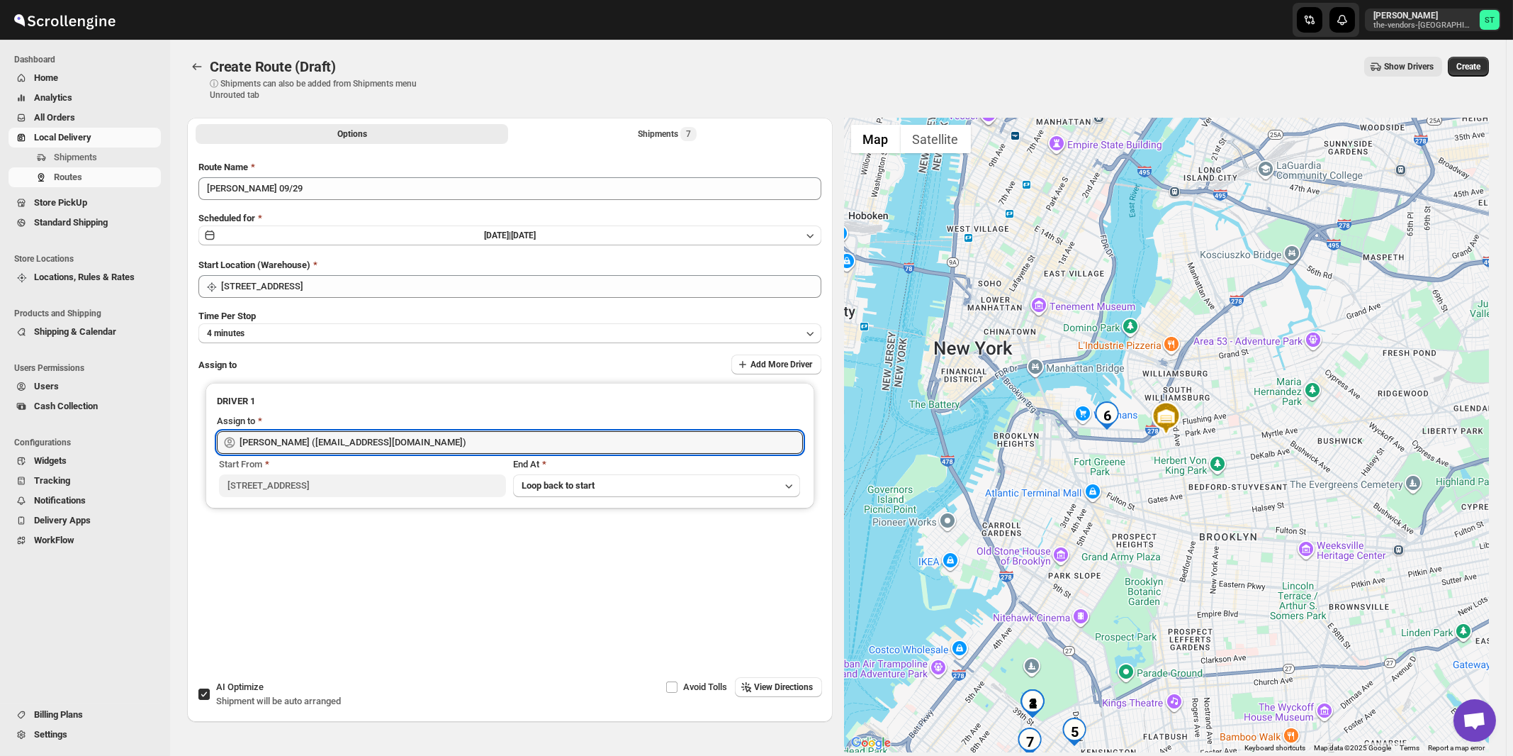
type input "[PERSON_NAME] ([EMAIL_ADDRESS][DOMAIN_NAME])"
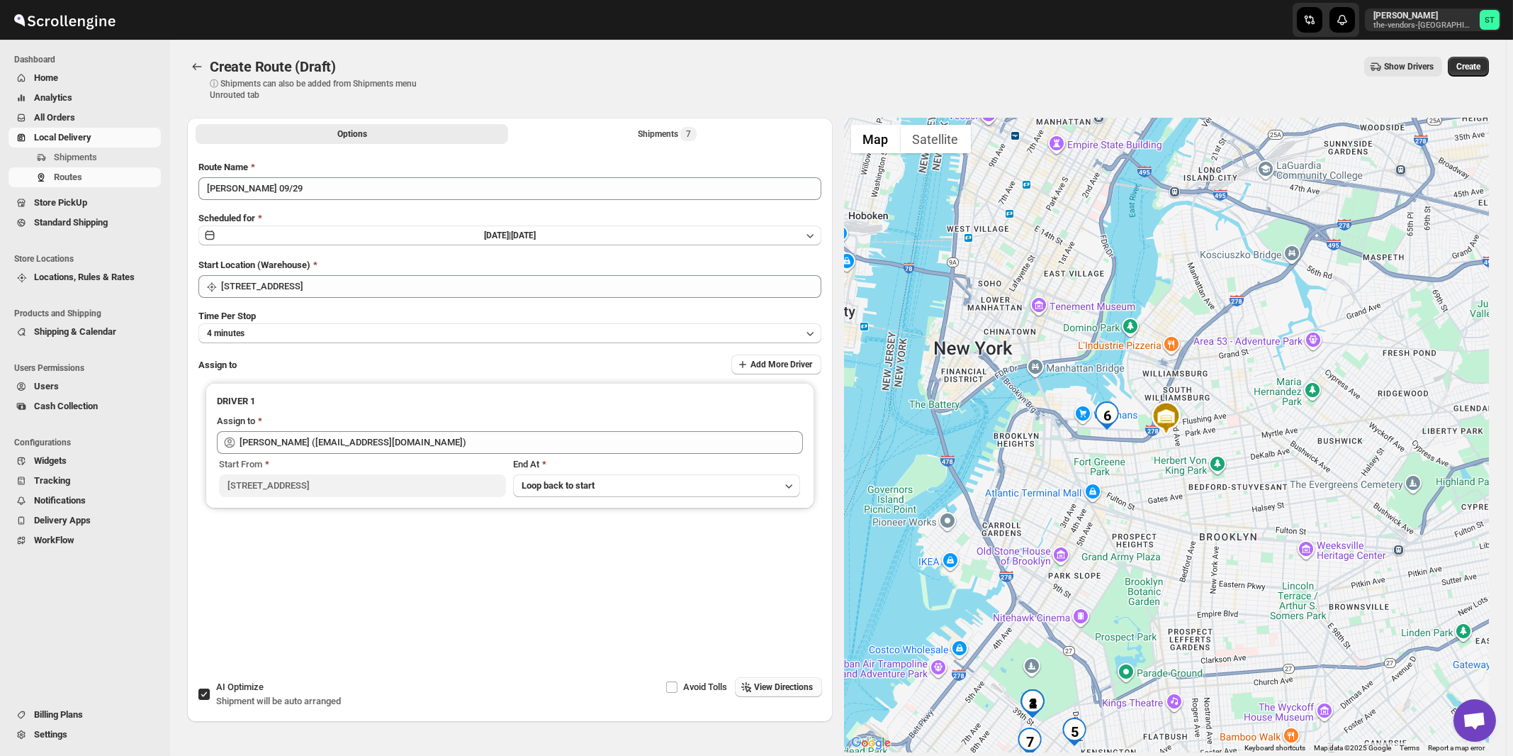
click at [766, 685] on span "View Directions" at bounding box center [784, 686] width 59 height 11
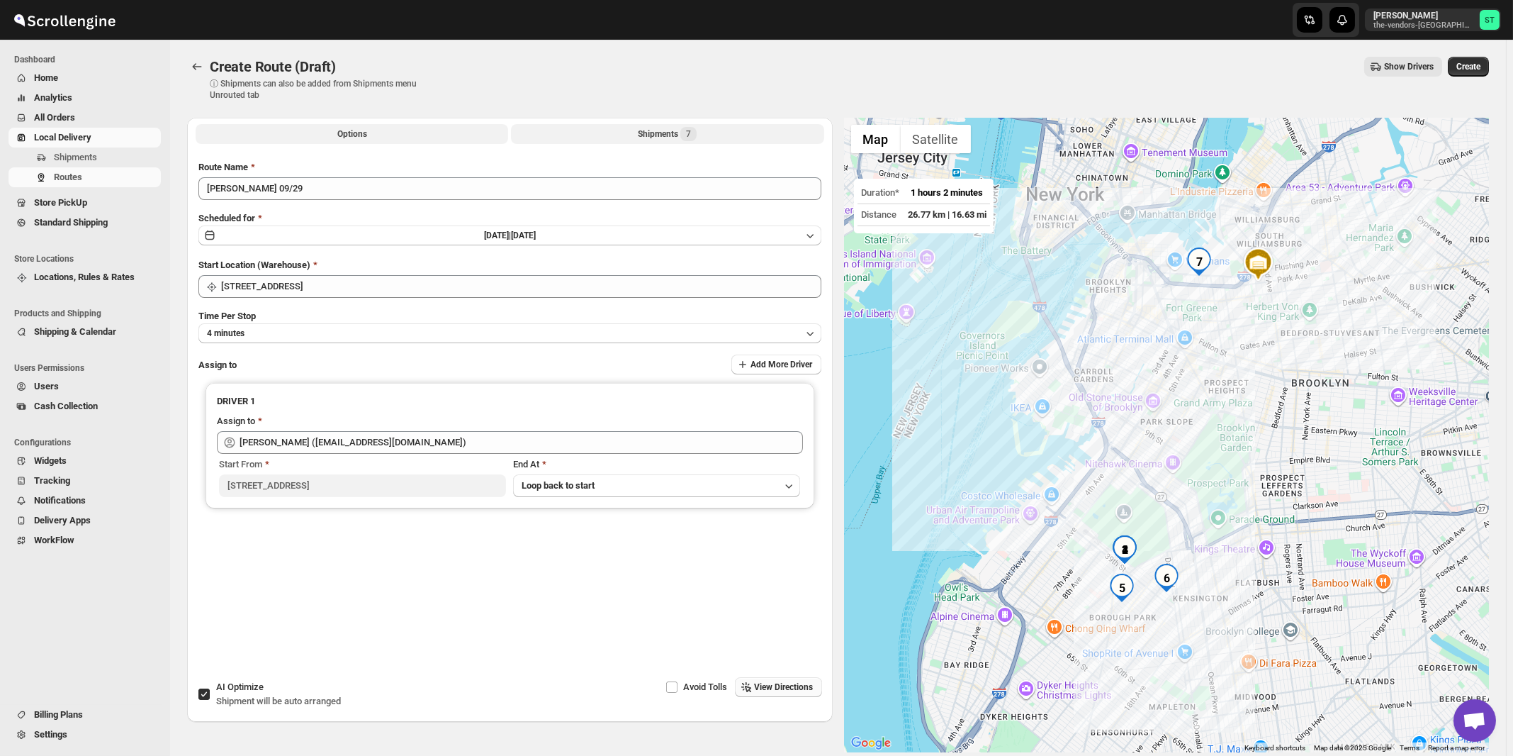
click at [667, 140] on div "Shipments 7" at bounding box center [667, 134] width 59 height 14
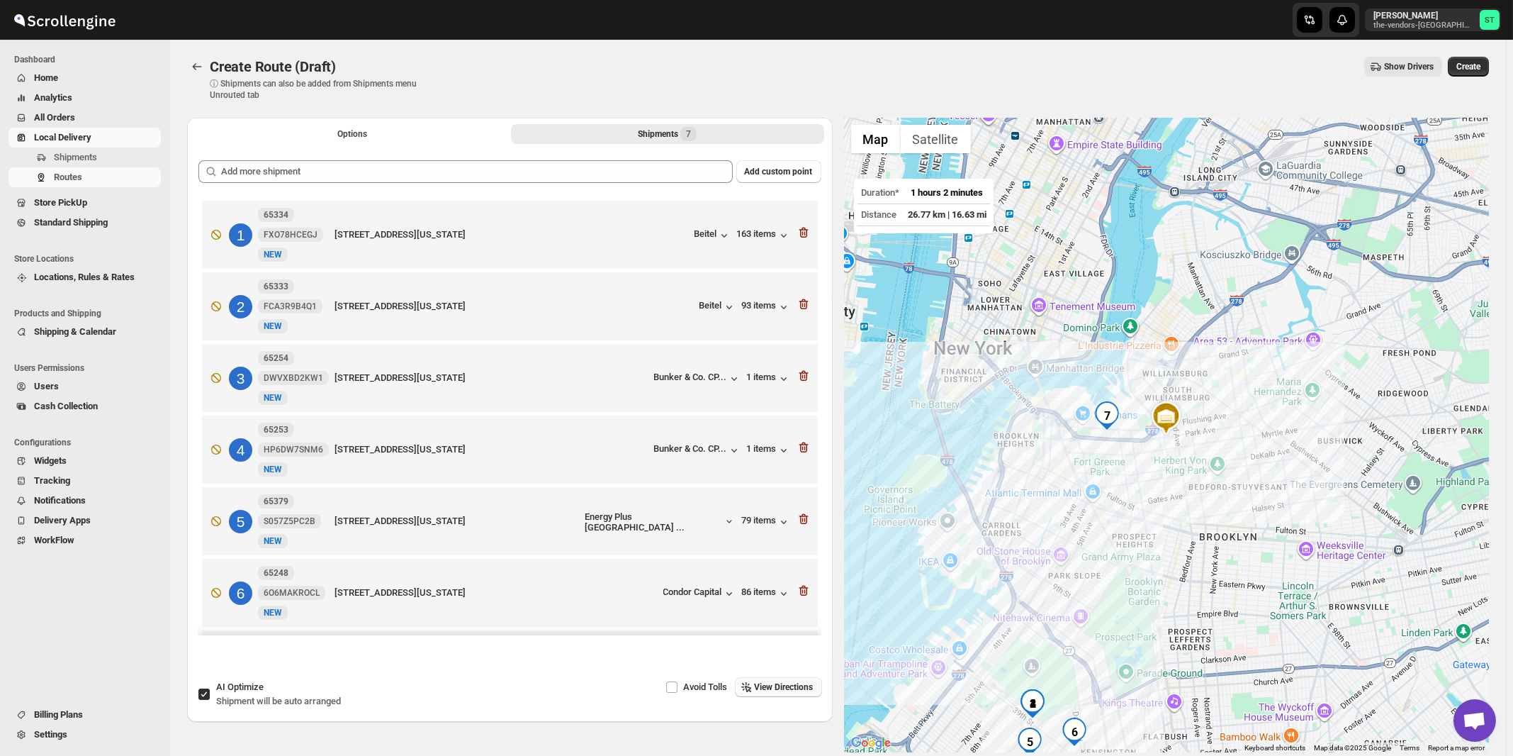
click at [256, 696] on span "Shipment will be auto arranged" at bounding box center [278, 700] width 125 height 11
click at [210, 696] on input "AI Optimize Shipment will be auto arranged" at bounding box center [203, 693] width 11 height 11
checkbox input "false"
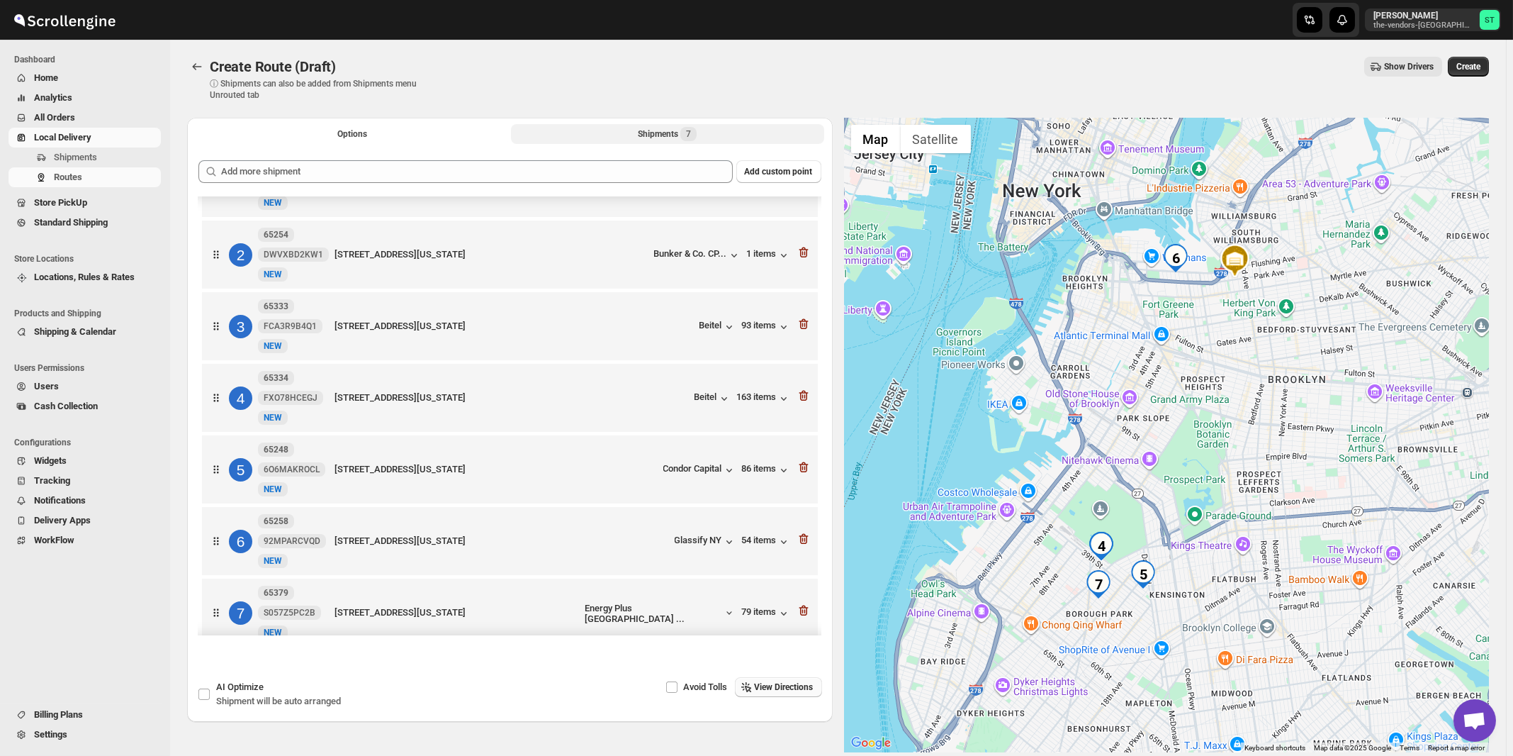
scroll to position [77, 0]
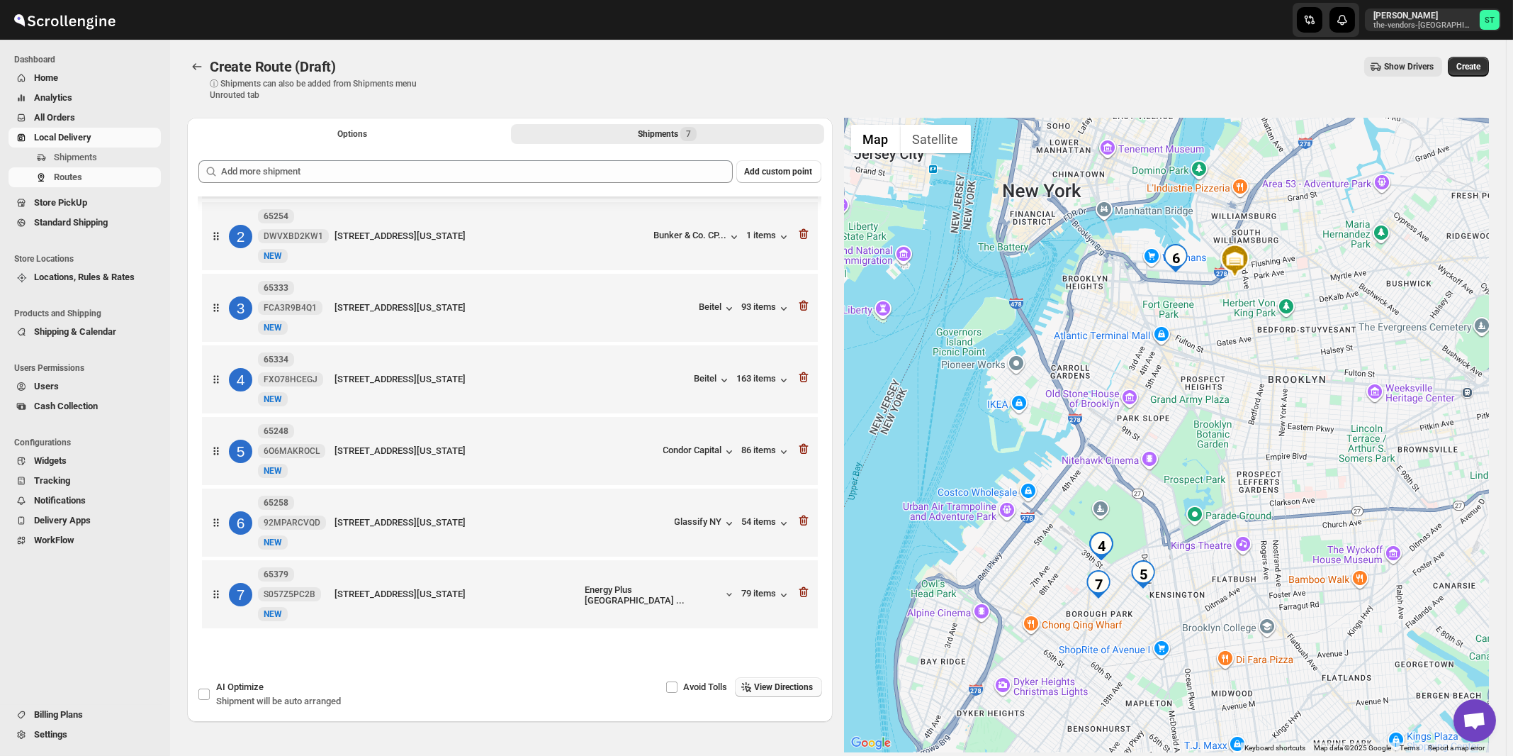
click at [796, 683] on span "View Directions" at bounding box center [784, 686] width 59 height 11
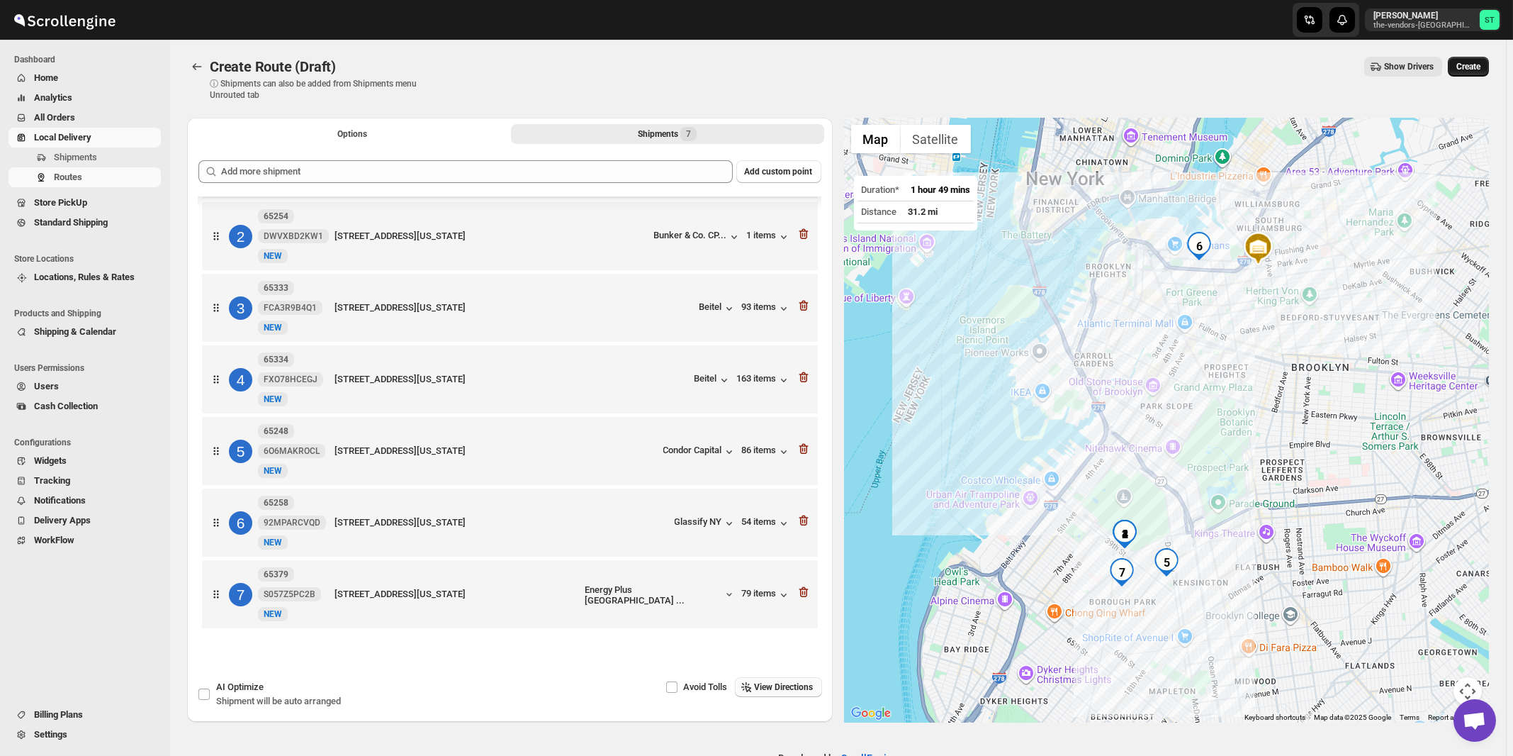
click at [1480, 67] on span "Create" at bounding box center [1469, 66] width 24 height 11
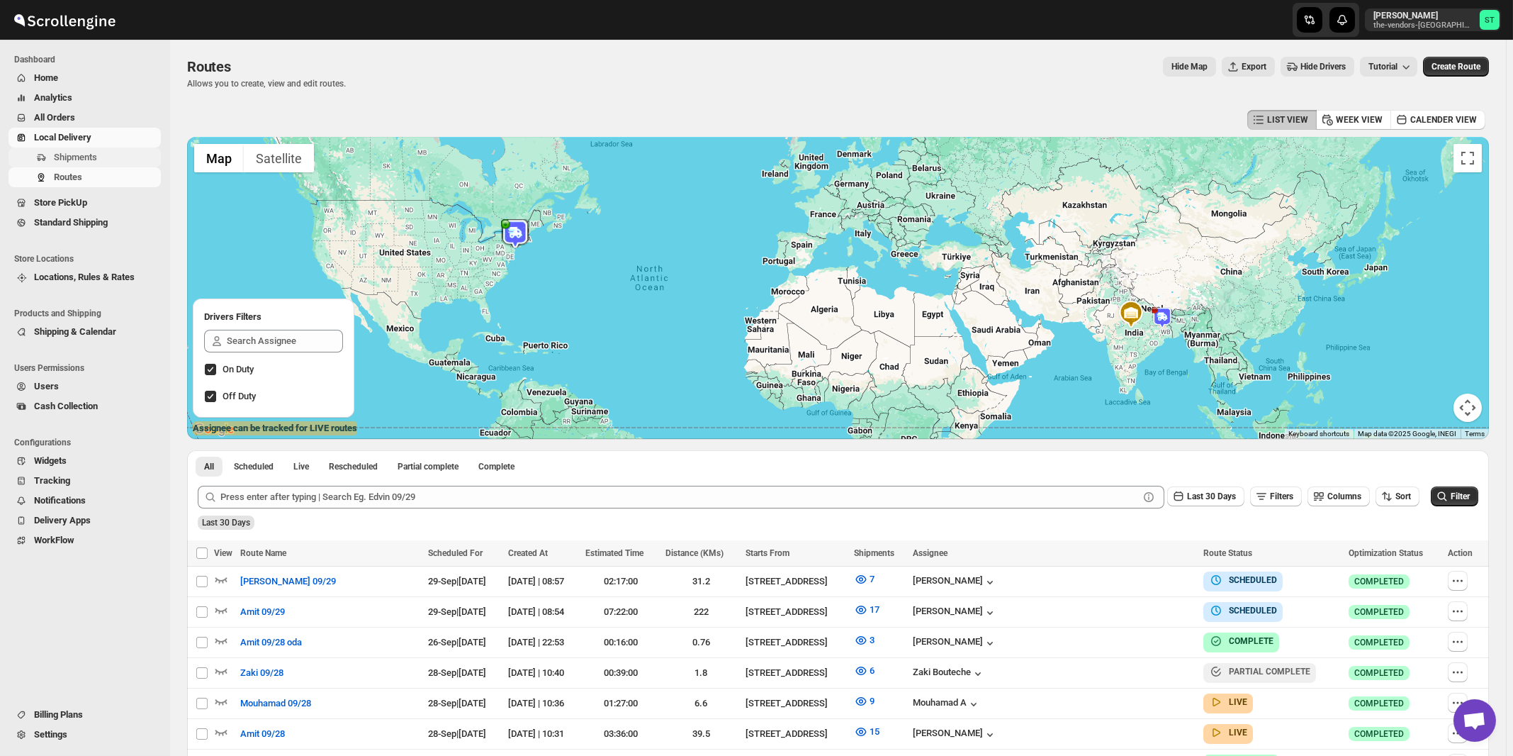
click at [96, 158] on span "Shipments" at bounding box center [75, 157] width 43 height 11
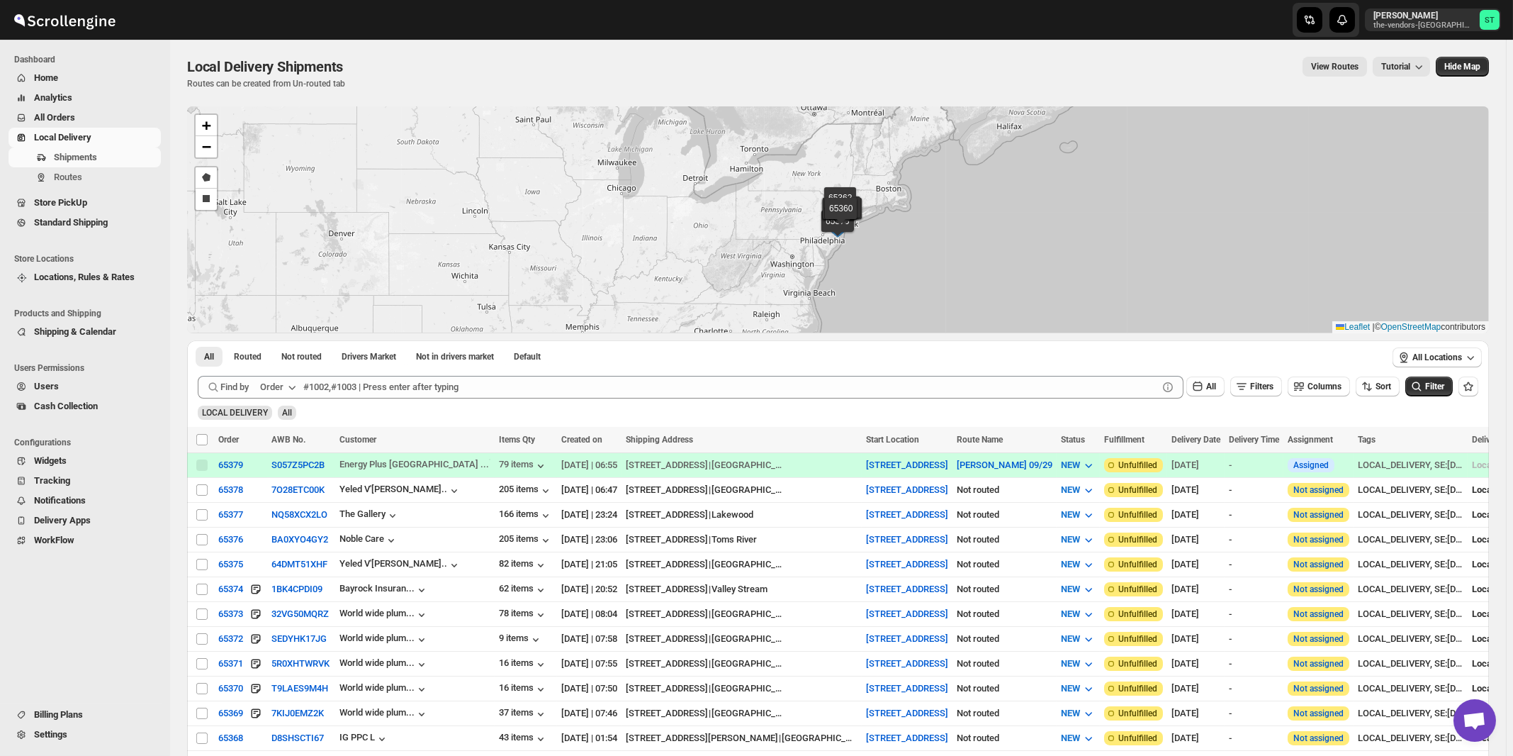
click at [277, 391] on div "Order" at bounding box center [271, 387] width 23 height 14
click at [269, 497] on div "Customer Name" at bounding box center [280, 493] width 65 height 14
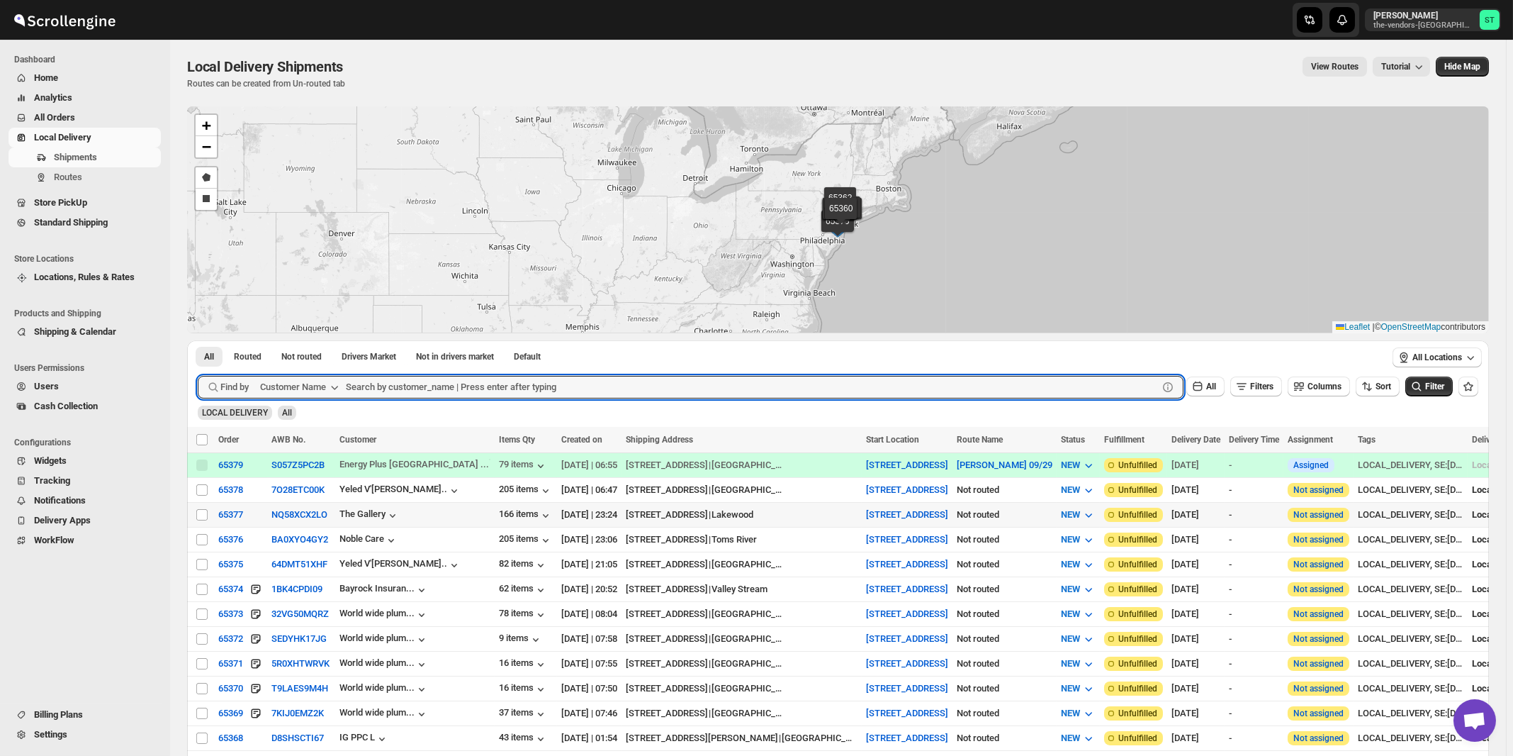
paste input "Allure Care Management LLC"
type input "Allure Care Management LLC"
click at [198, 340] on button "Submit" at bounding box center [218, 347] width 40 height 15
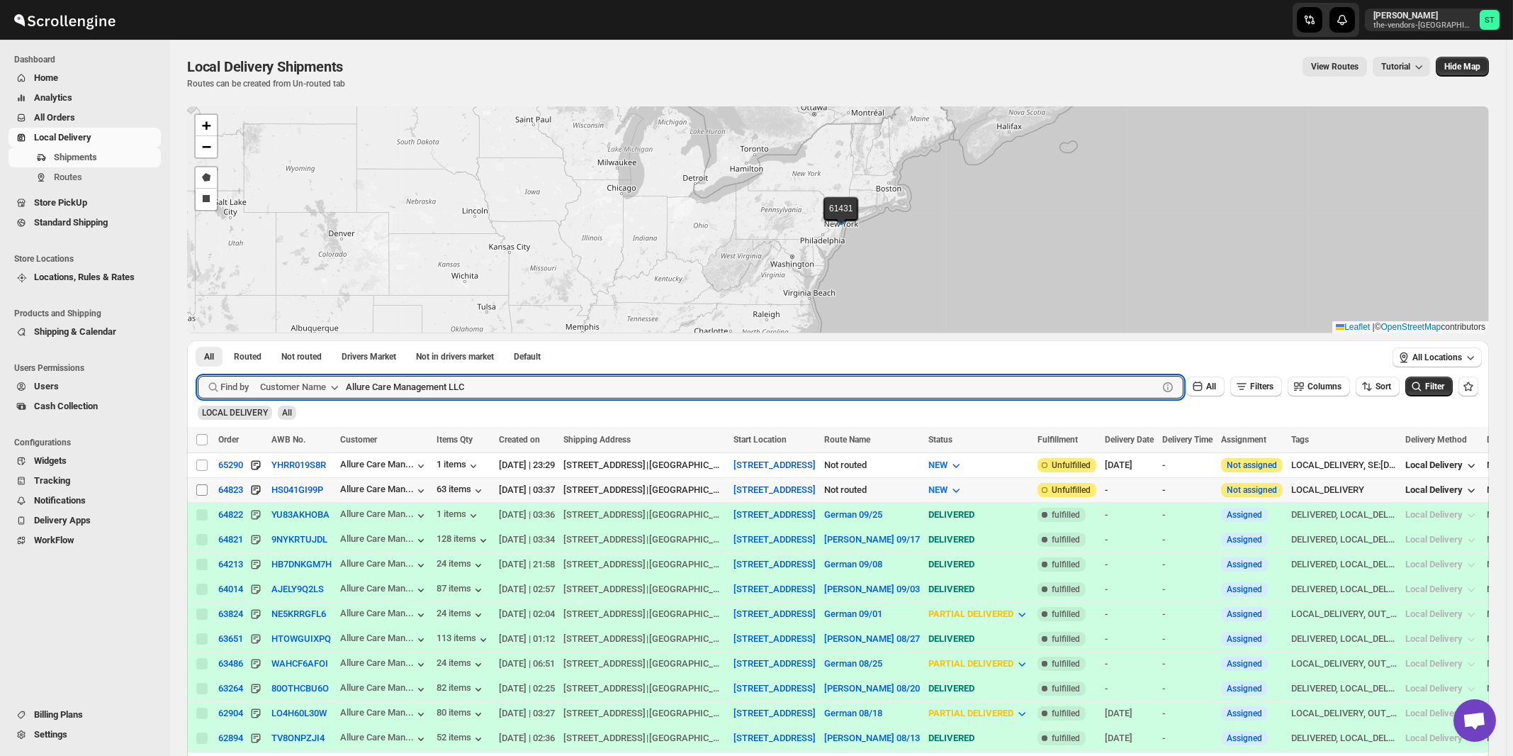
click at [201, 488] on input "Select shipment" at bounding box center [201, 489] width 11 height 11
checkbox input "true"
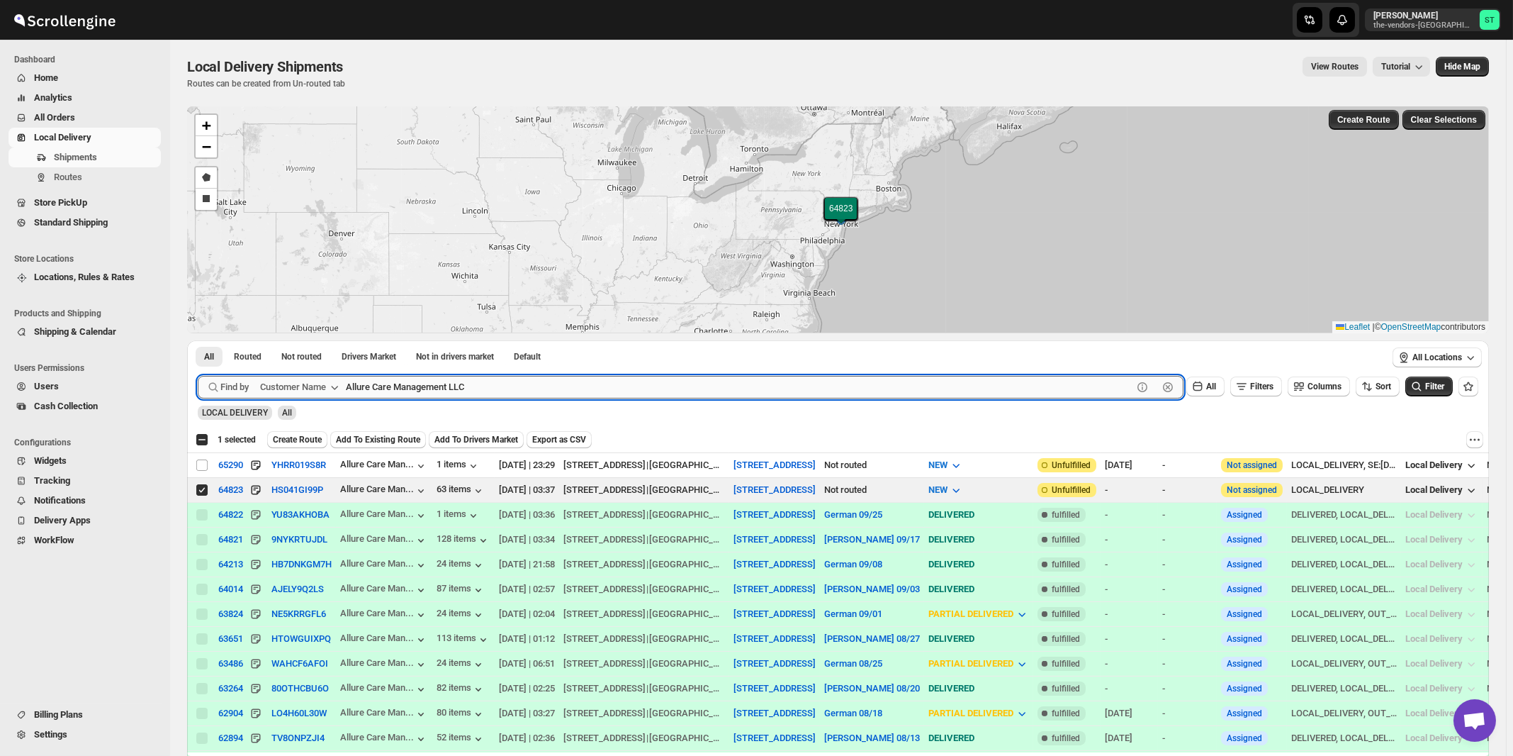
click at [487, 381] on input "Allure Care Management LLC" at bounding box center [739, 387] width 787 height 23
paste input "LPBS Corp"
type input "LPBS Corp"
click at [198, 340] on button "Submit" at bounding box center [218, 347] width 40 height 15
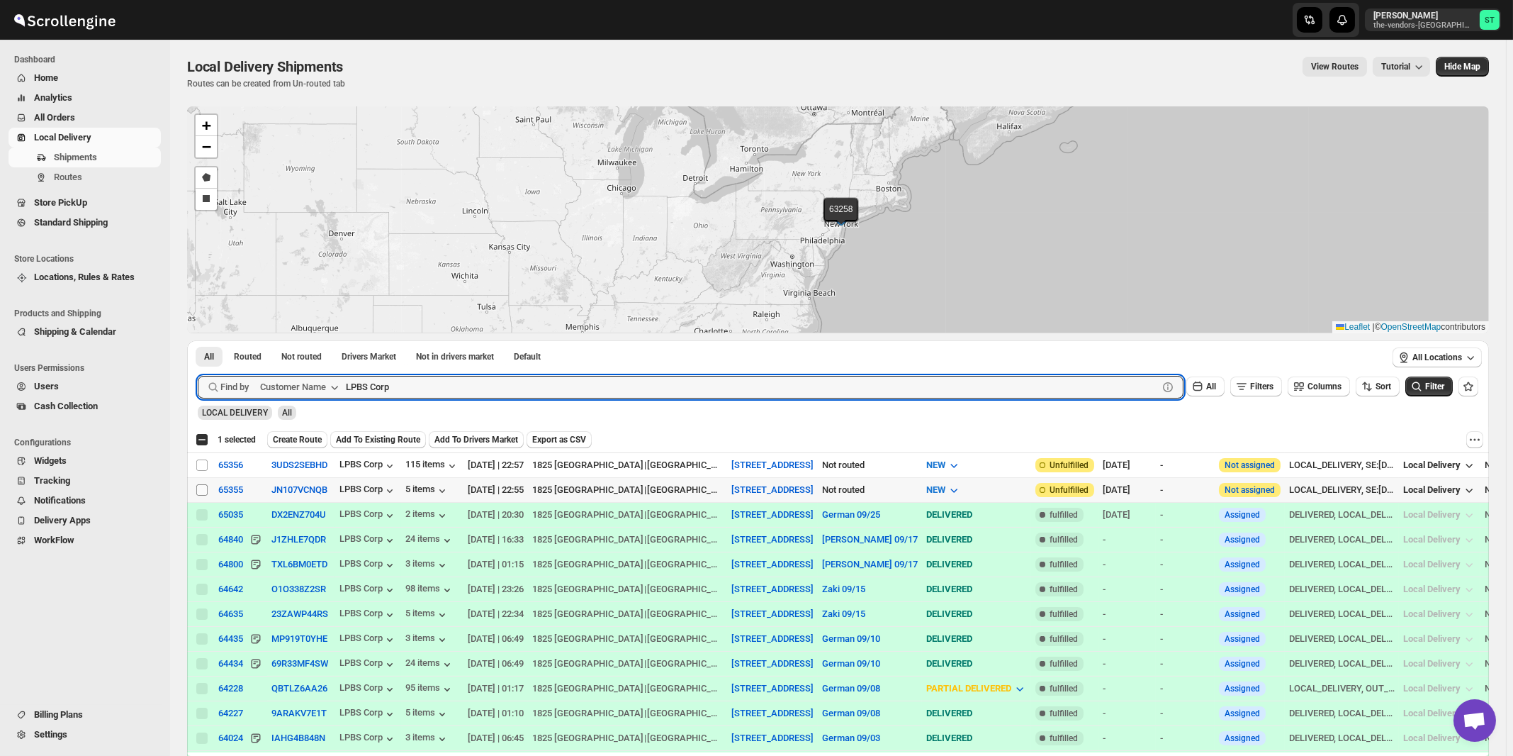
click at [203, 491] on input "Select shipment" at bounding box center [201, 489] width 11 height 11
checkbox input "true"
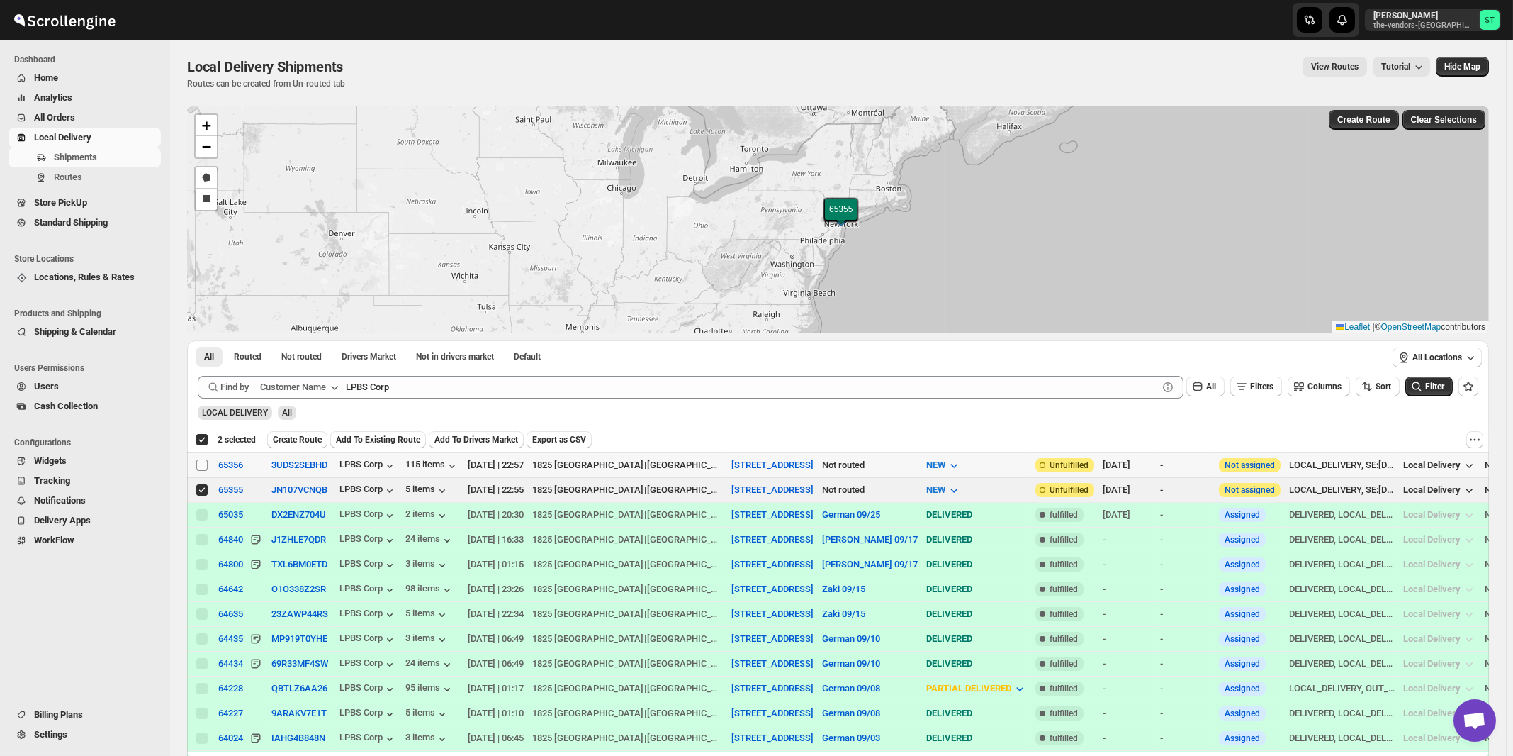
click at [199, 464] on input "Select shipment" at bounding box center [201, 464] width 11 height 11
checkbox input "true"
checkbox input "false"
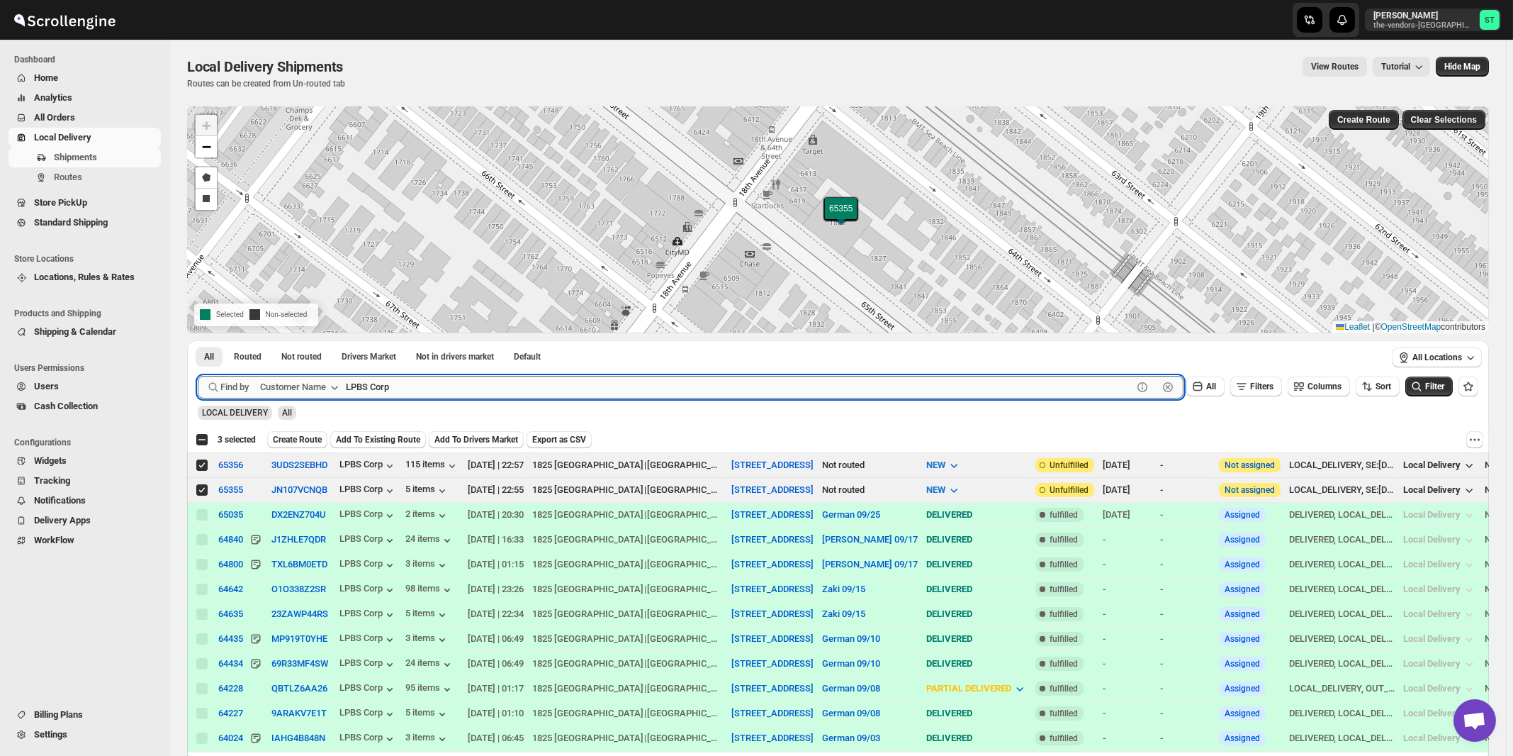
click at [480, 388] on input "LPBS Corp" at bounding box center [739, 387] width 787 height 23
paste input "Satmer Mikvah BP"
type input "Satmer Mikvah BP"
click at [198, 340] on button "Submit" at bounding box center [218, 347] width 40 height 15
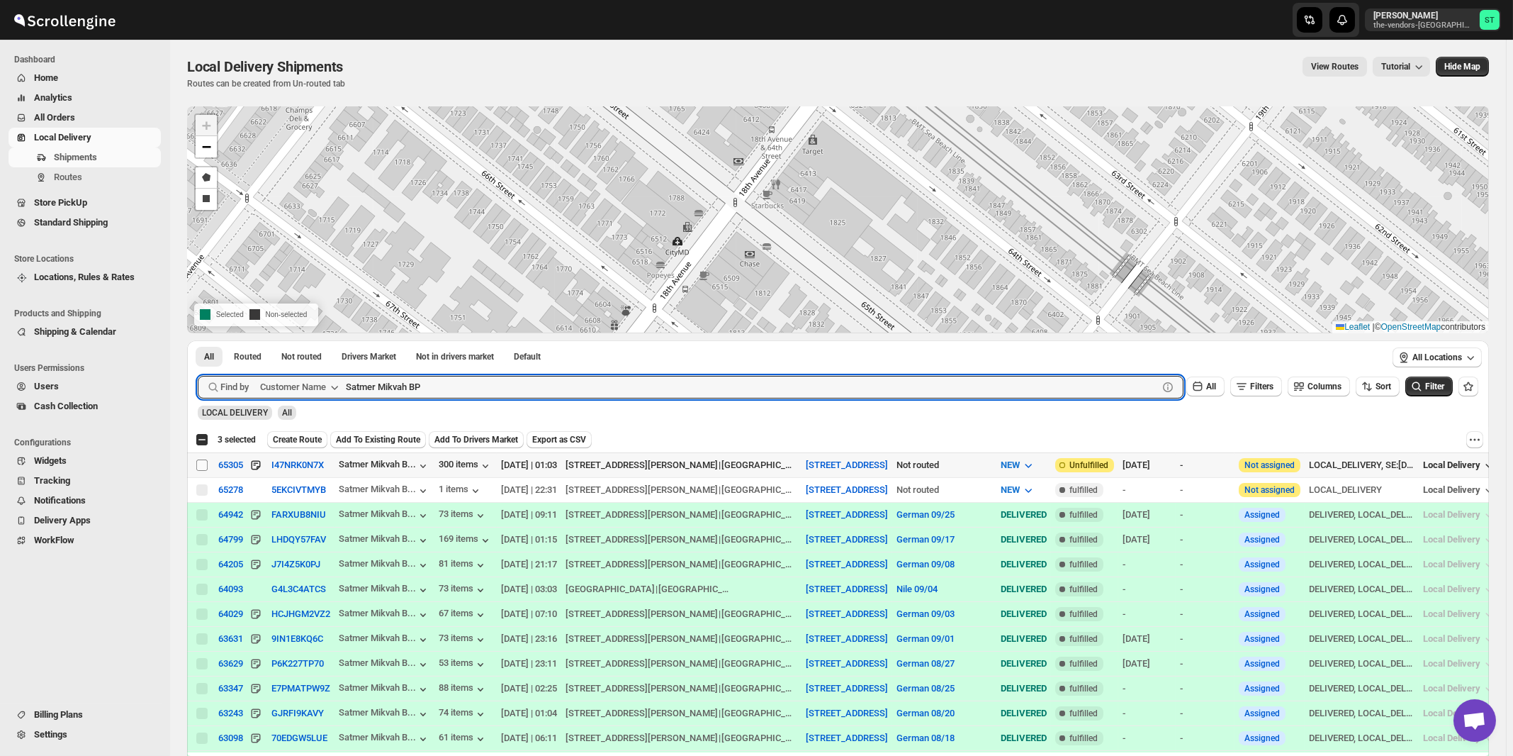
click at [205, 463] on input "Select shipment" at bounding box center [201, 464] width 11 height 11
checkbox input "true"
click at [433, 388] on input "Satmer Mikvah BP" at bounding box center [739, 387] width 787 height 23
paste input "[PERSON_NAME] CPA and Associates"
type input "[PERSON_NAME] CPA and Associates"
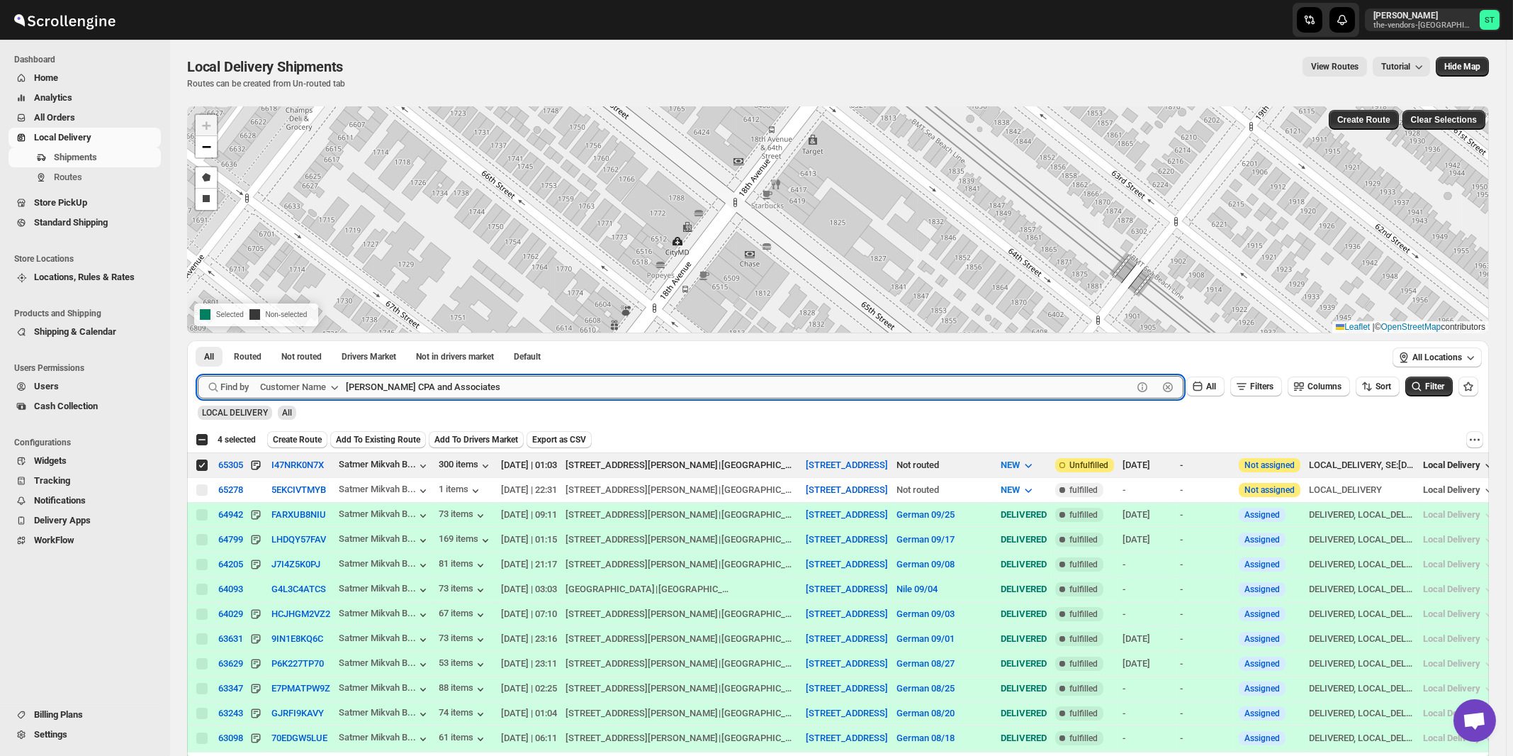
click at [198, 340] on button "Submit" at bounding box center [218, 347] width 40 height 15
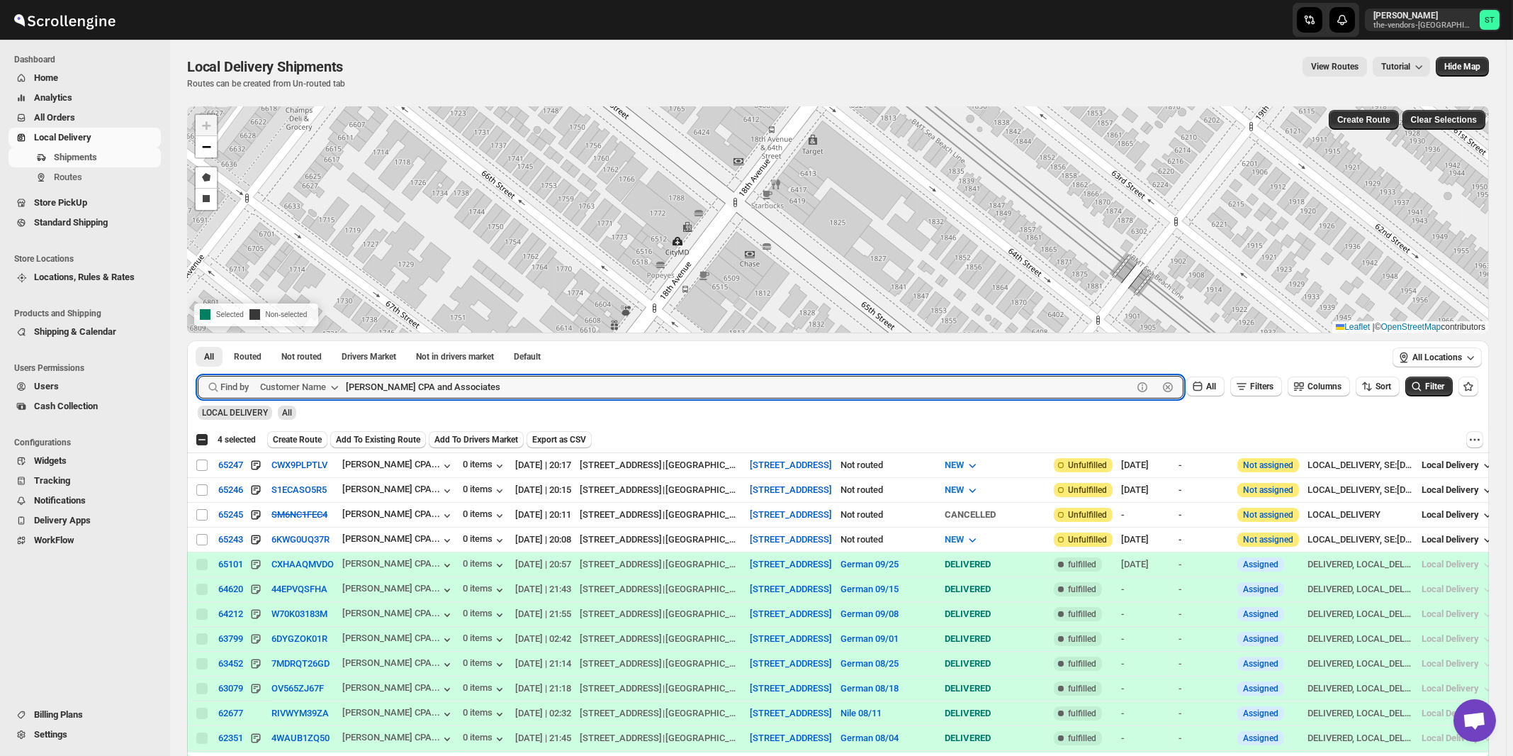
checkbox input "true"
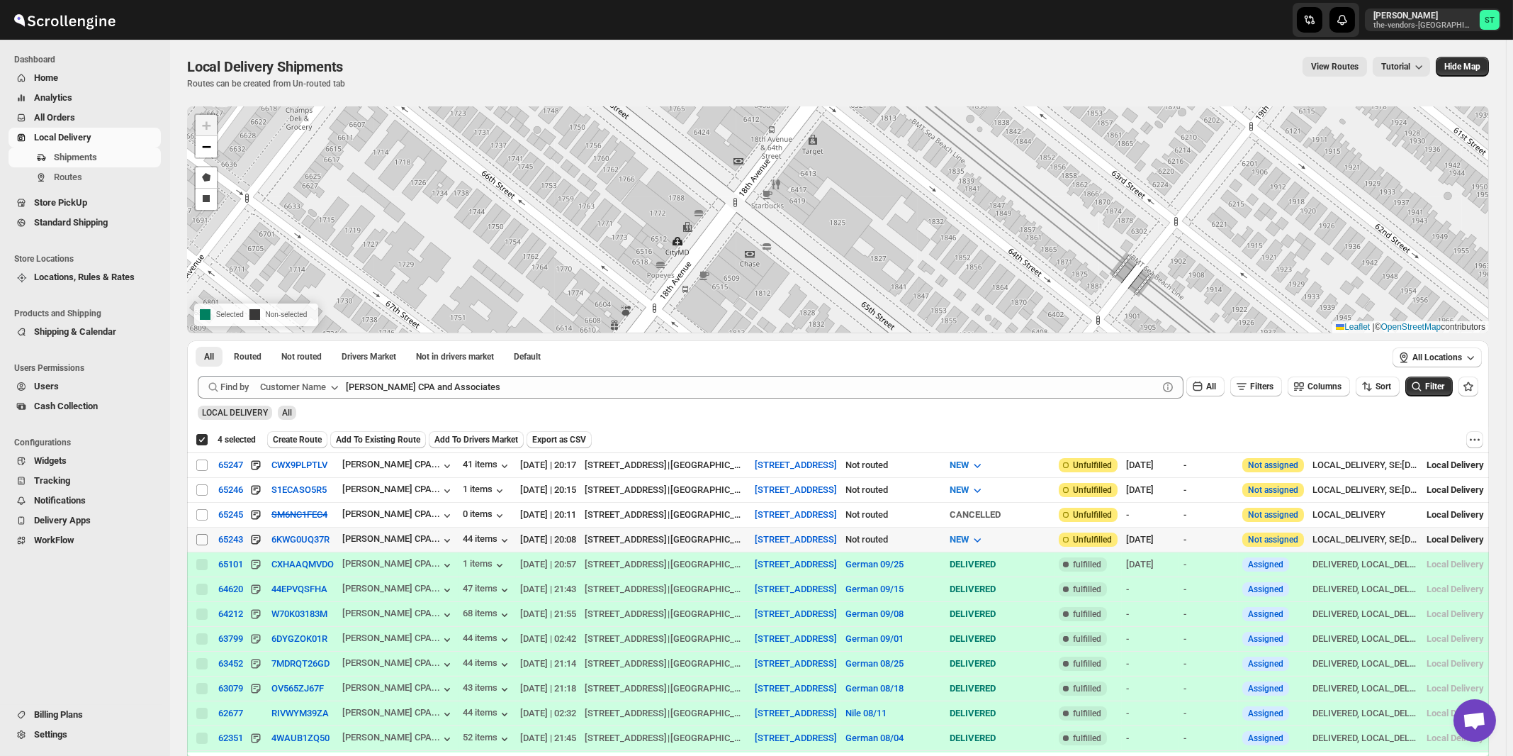
click at [201, 538] on input "Select shipment" at bounding box center [201, 539] width 11 height 11
checkbox input "true"
checkbox input "false"
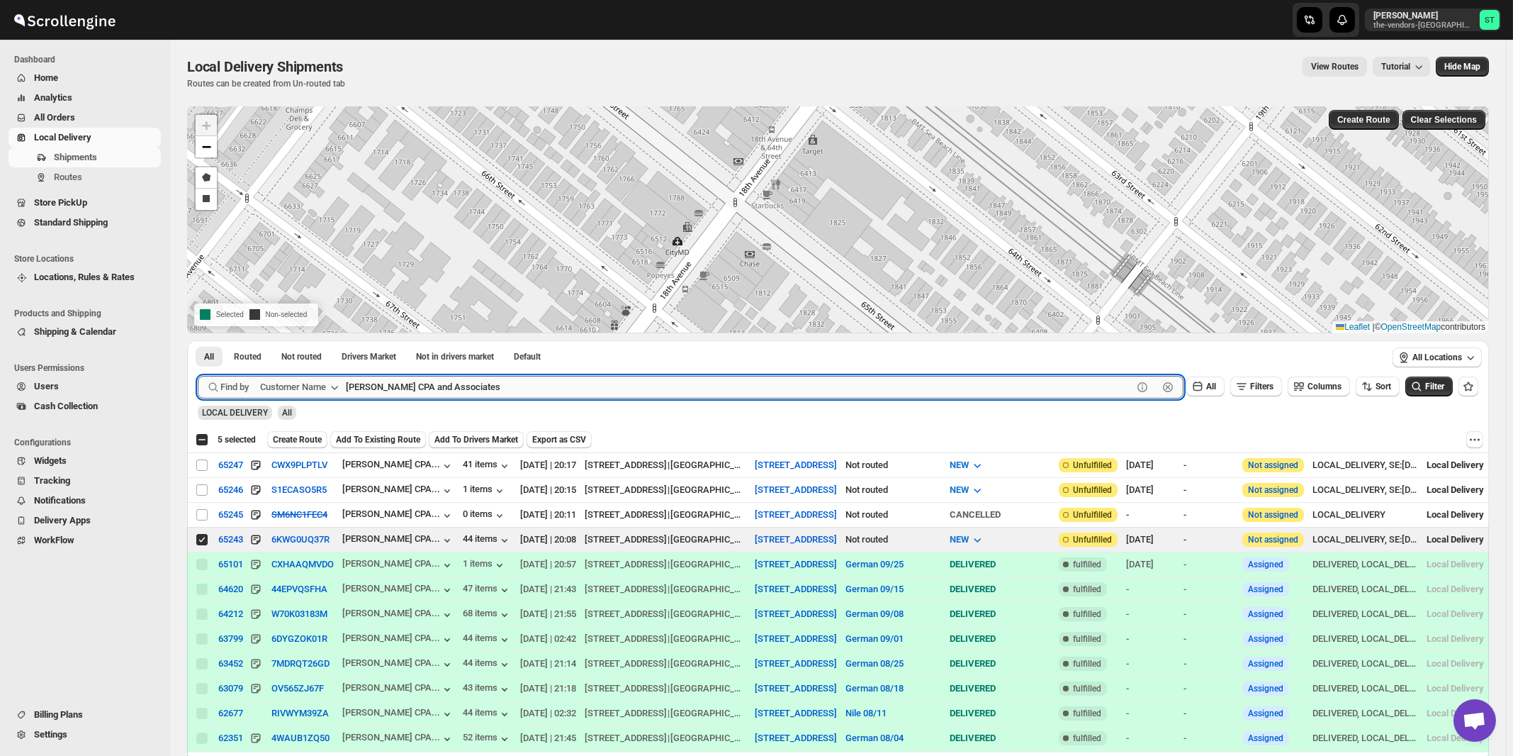
click at [494, 394] on input "[PERSON_NAME] CPA and Associates" at bounding box center [739, 387] width 787 height 23
paste input "GNP brokerage"
type input "GNP"
click at [198, 340] on button "Submit" at bounding box center [218, 347] width 40 height 15
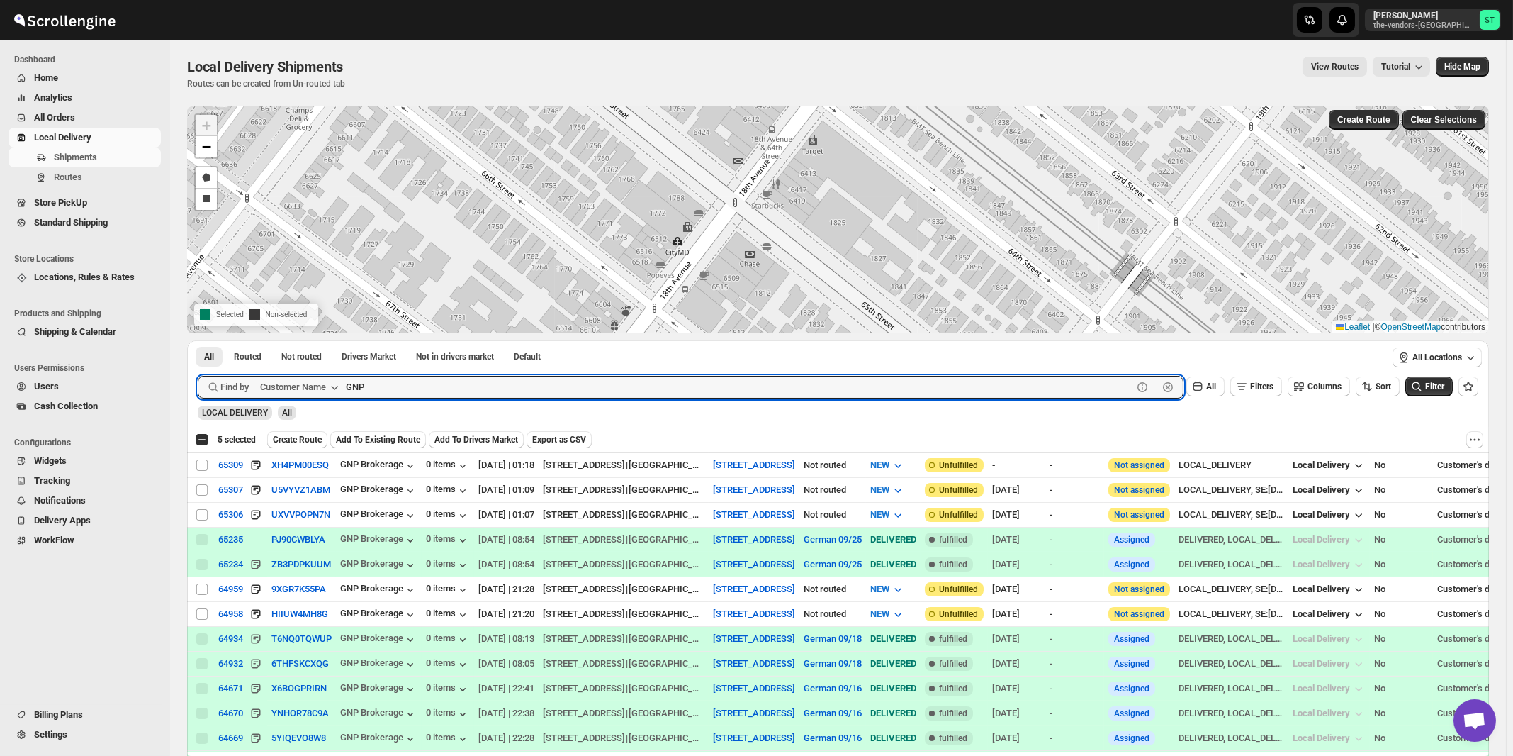
checkbox input "true"
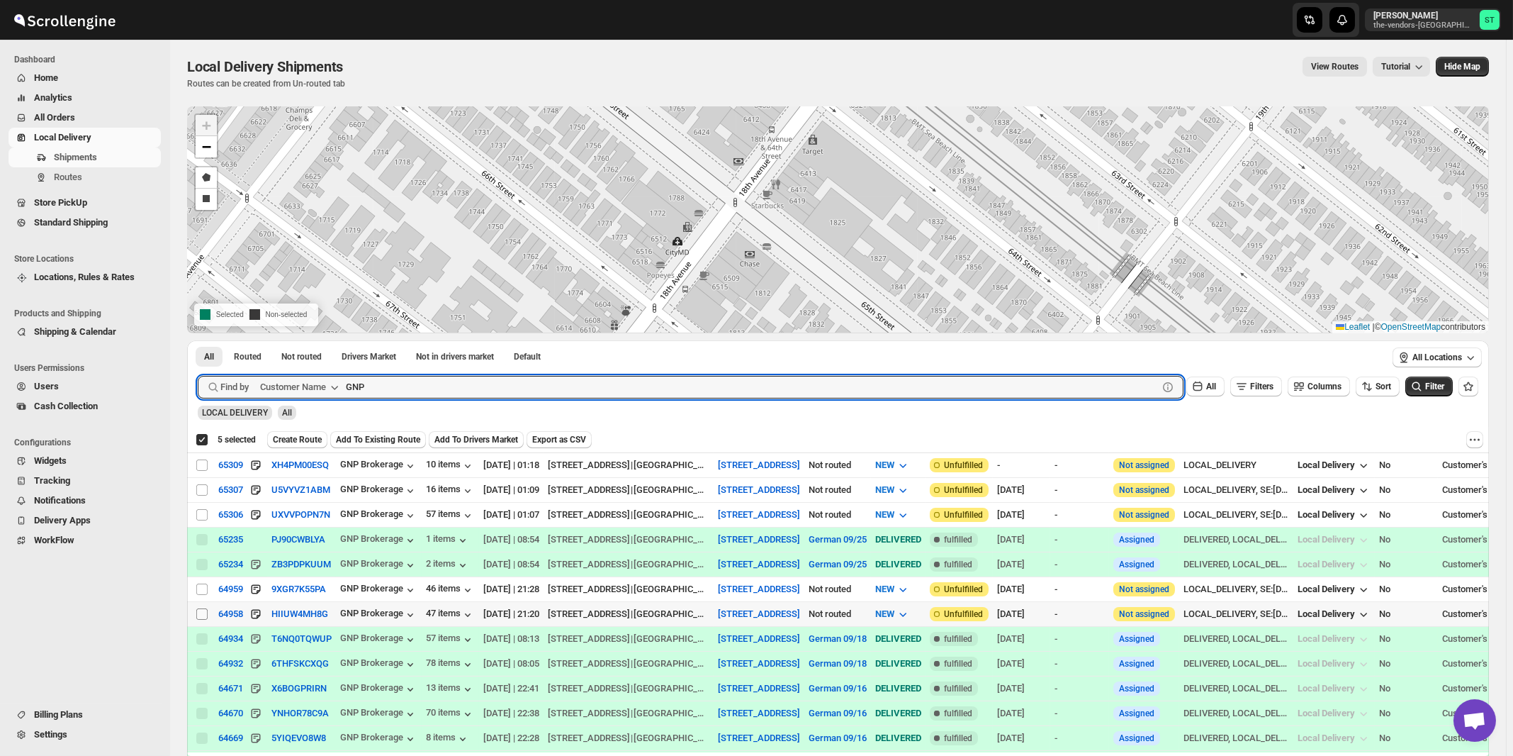
click at [203, 612] on input "Select shipment" at bounding box center [201, 613] width 11 height 11
checkbox input "true"
checkbox input "false"
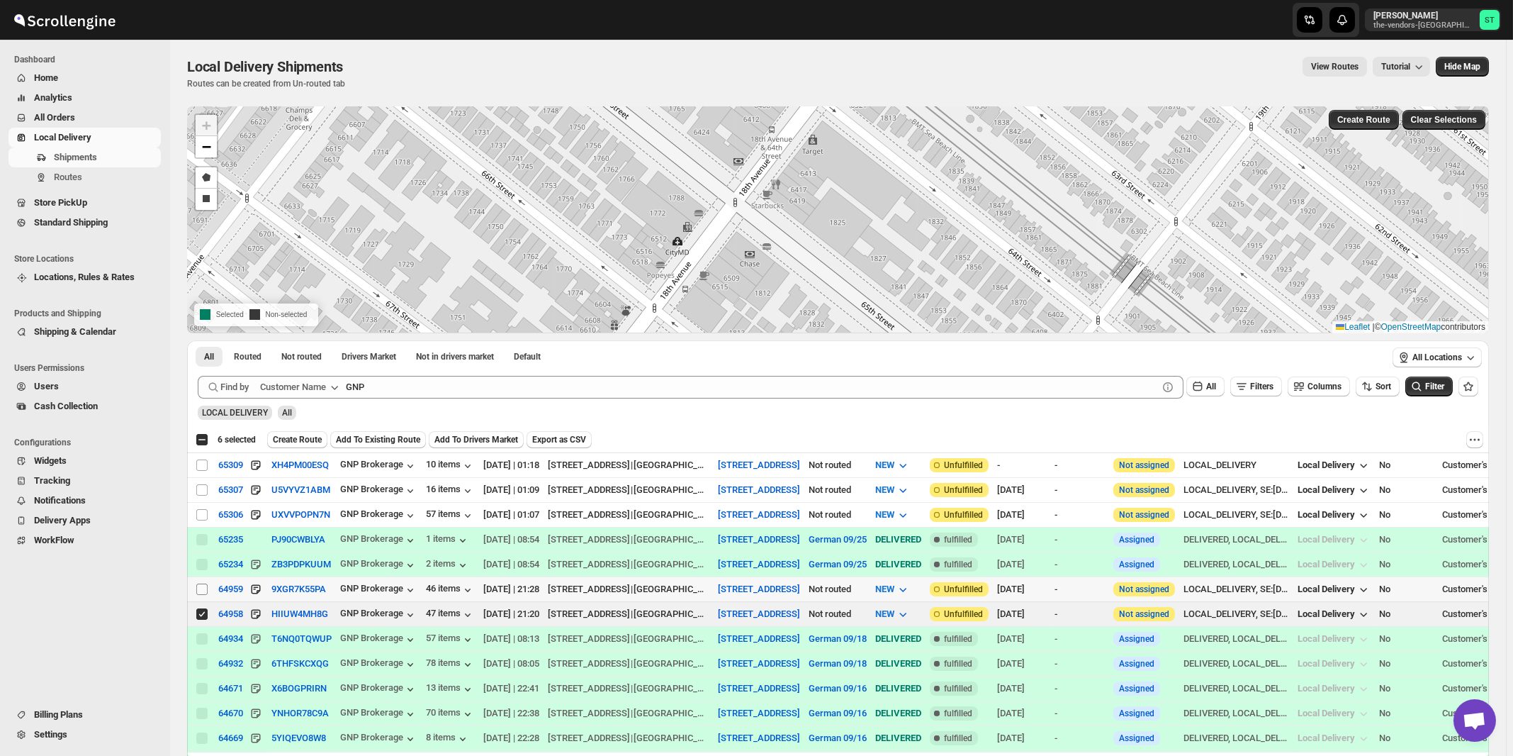
click at [203, 589] on input "Select shipment" at bounding box center [201, 588] width 11 height 11
checkbox input "true"
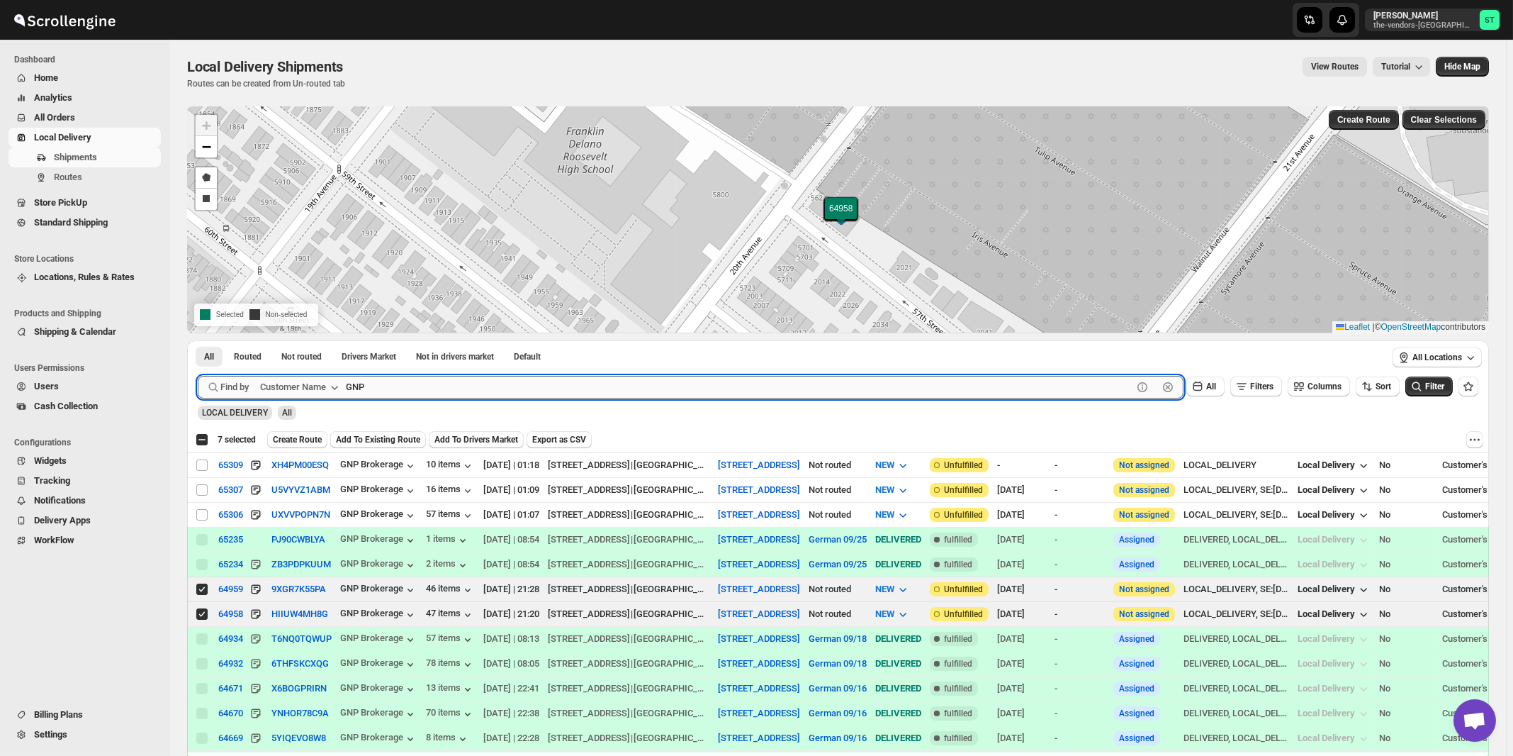
click at [439, 392] on input "GNP" at bounding box center [739, 387] width 787 height 23
paste input "oldmunzer & Company"
type input "[PERSON_NAME] & Company"
click at [198, 340] on button "Submit" at bounding box center [218, 347] width 40 height 15
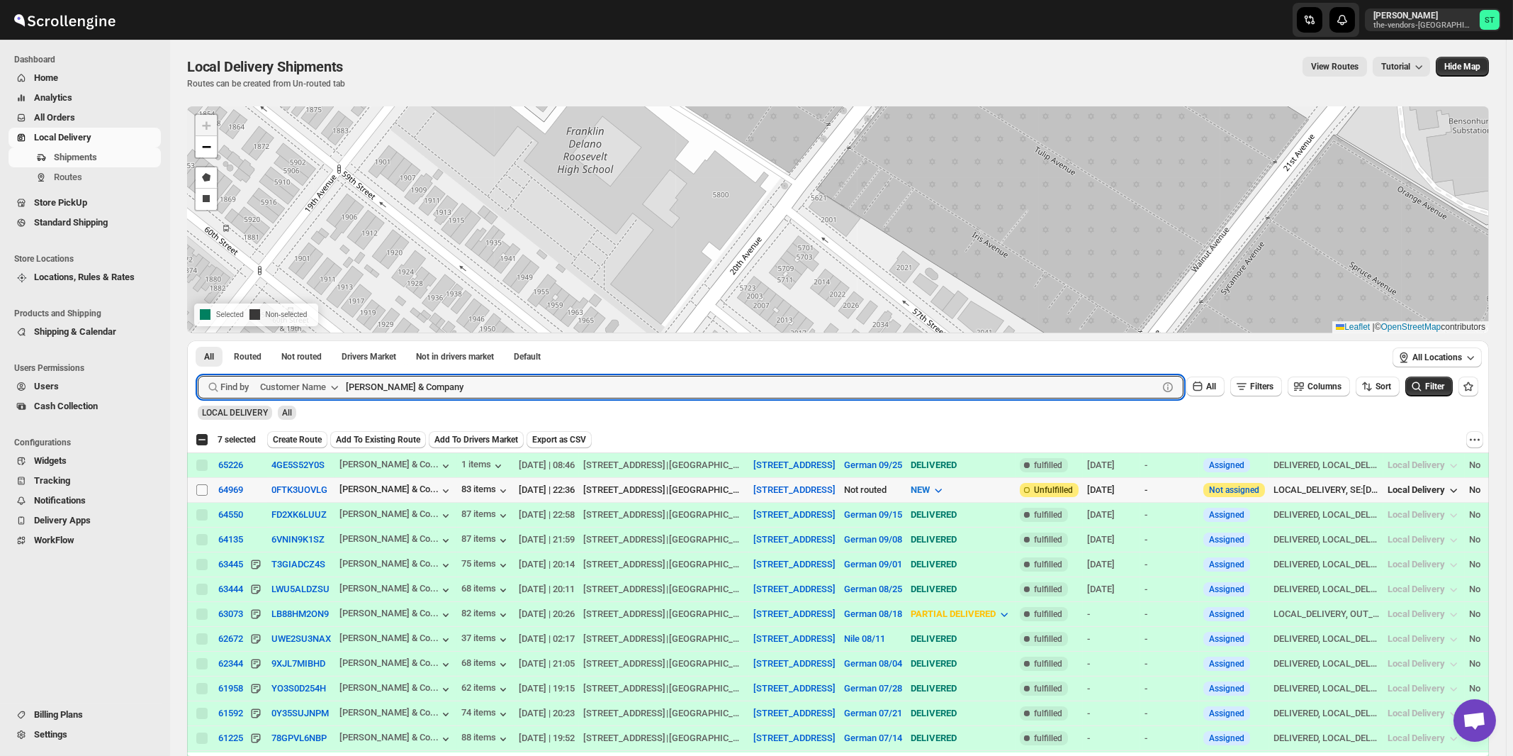
click at [203, 491] on input "Select shipment" at bounding box center [201, 489] width 11 height 11
checkbox input "true"
click at [479, 381] on input "[PERSON_NAME] & Company" at bounding box center [739, 387] width 787 height 23
paste input "World Wide Plumbing"
type input "World Wide Plumbing"
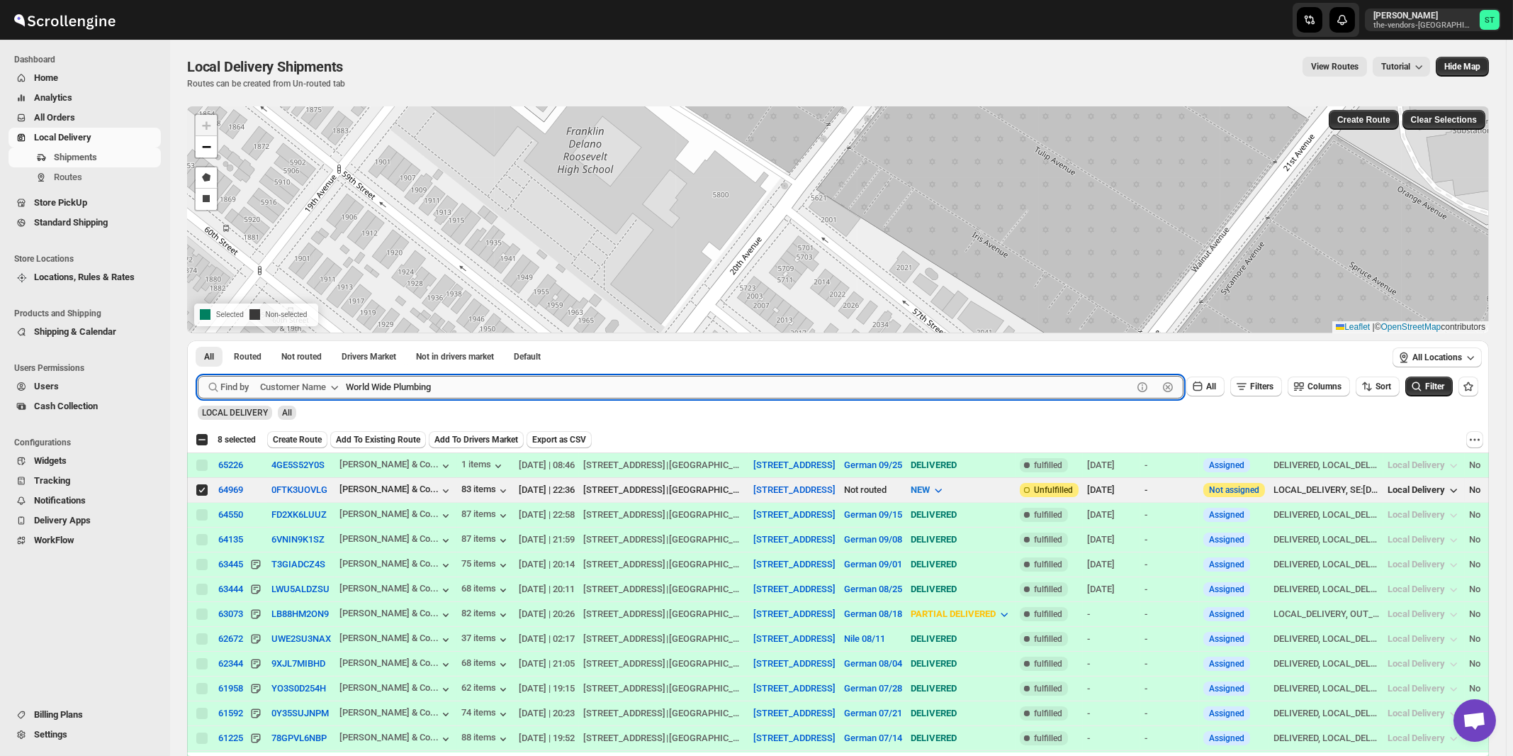
click at [198, 340] on button "Submit" at bounding box center [218, 347] width 40 height 15
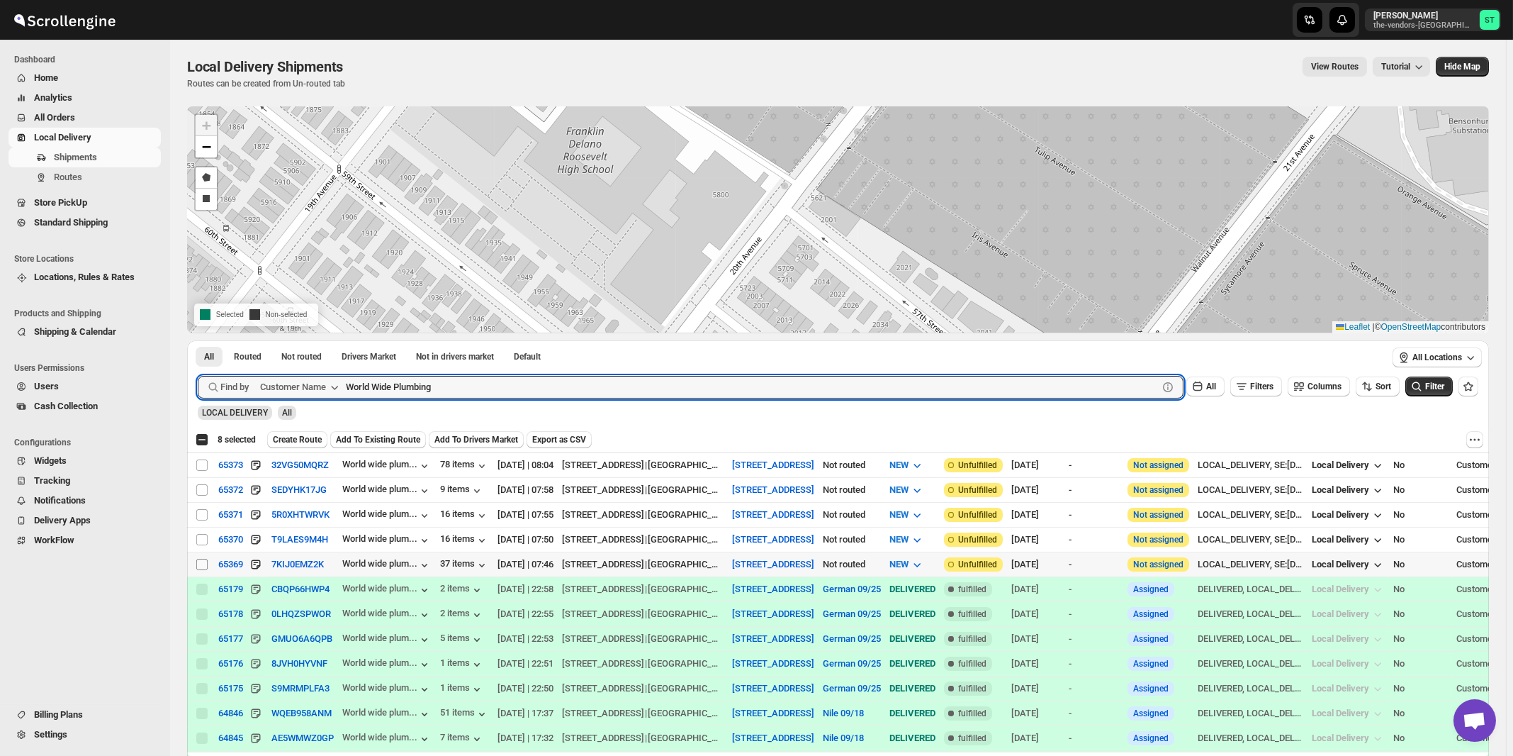
click at [203, 559] on input "Select shipment" at bounding box center [201, 564] width 11 height 11
checkbox input "true"
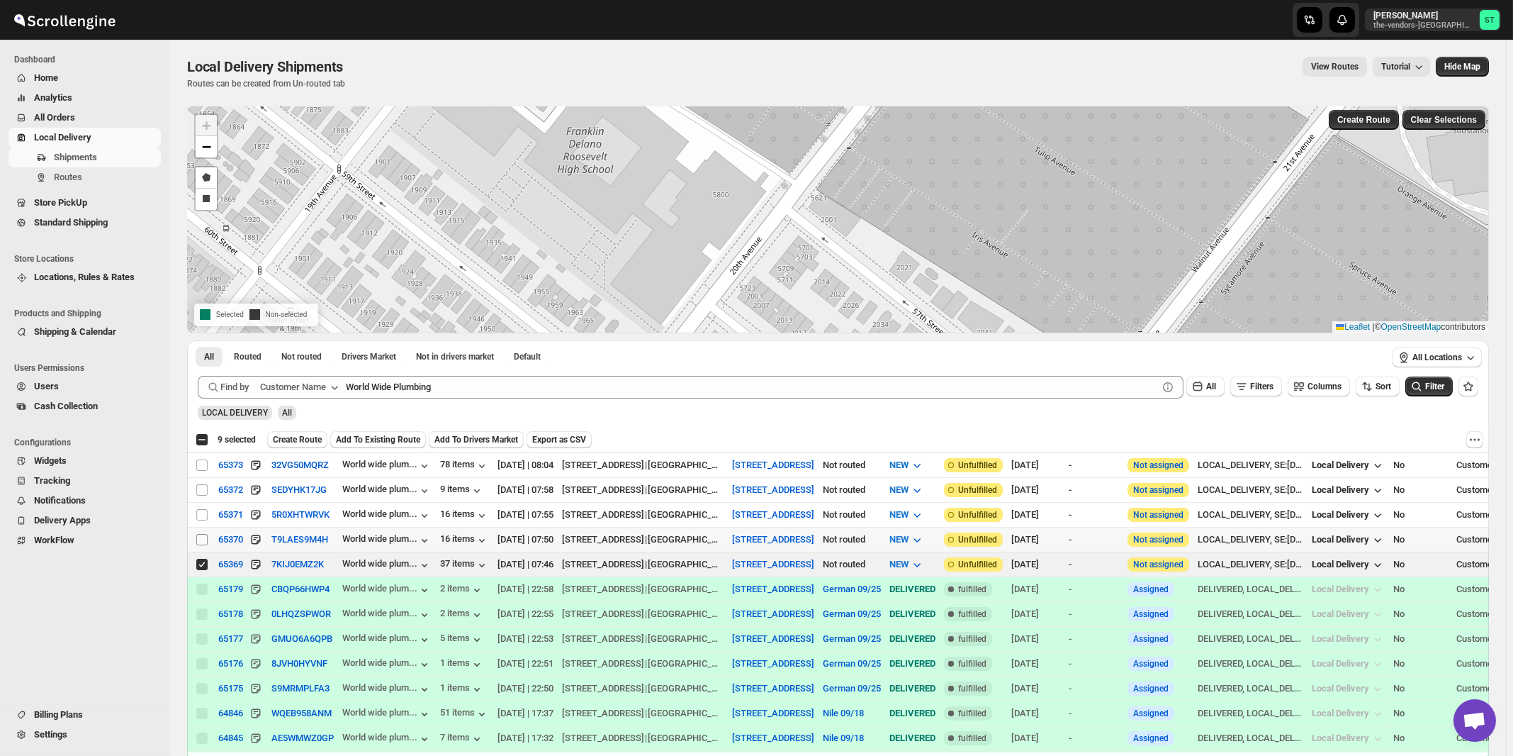
click at [201, 539] on input "Select shipment" at bounding box center [201, 539] width 11 height 11
checkbox input "true"
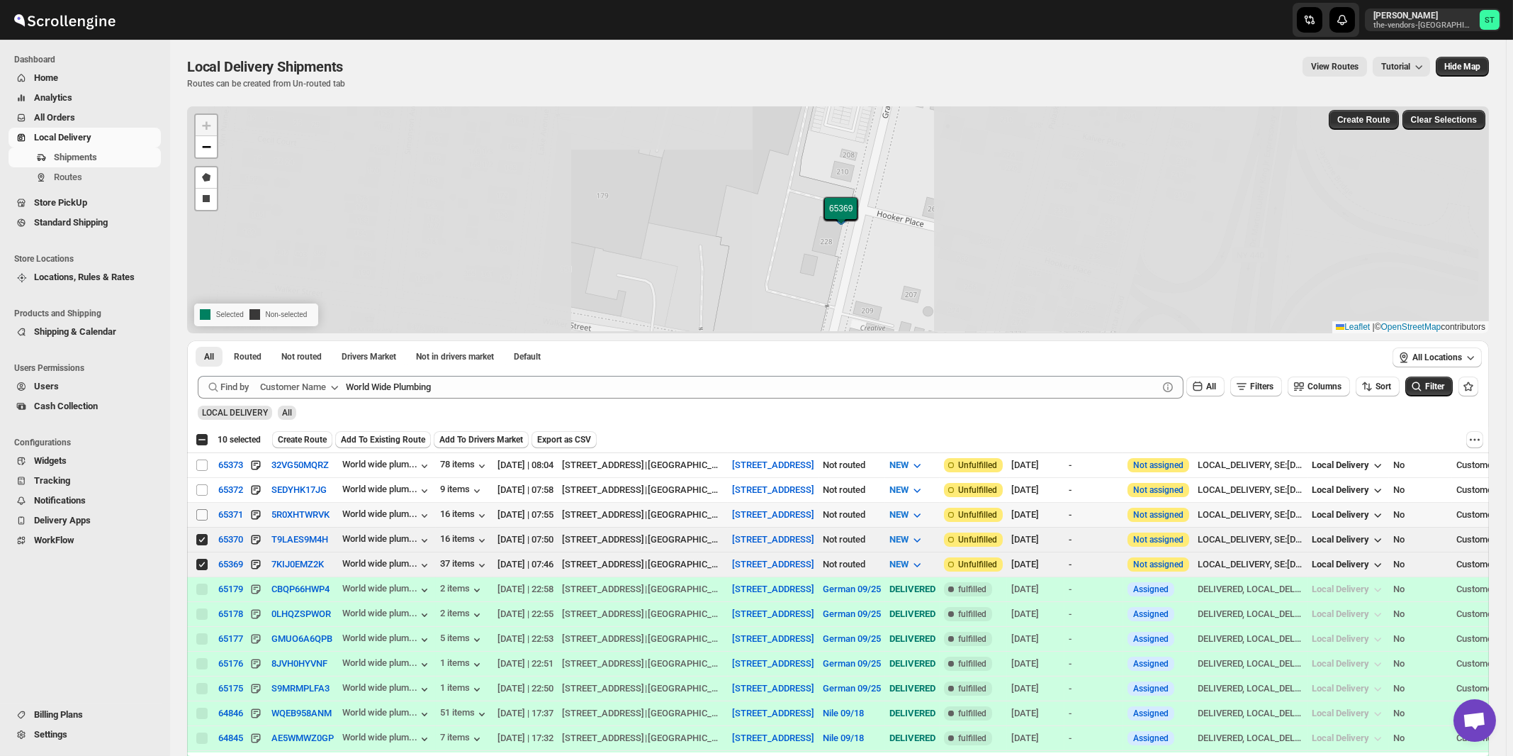
click at [203, 511] on input "Select shipment" at bounding box center [201, 514] width 11 height 11
checkbox input "true"
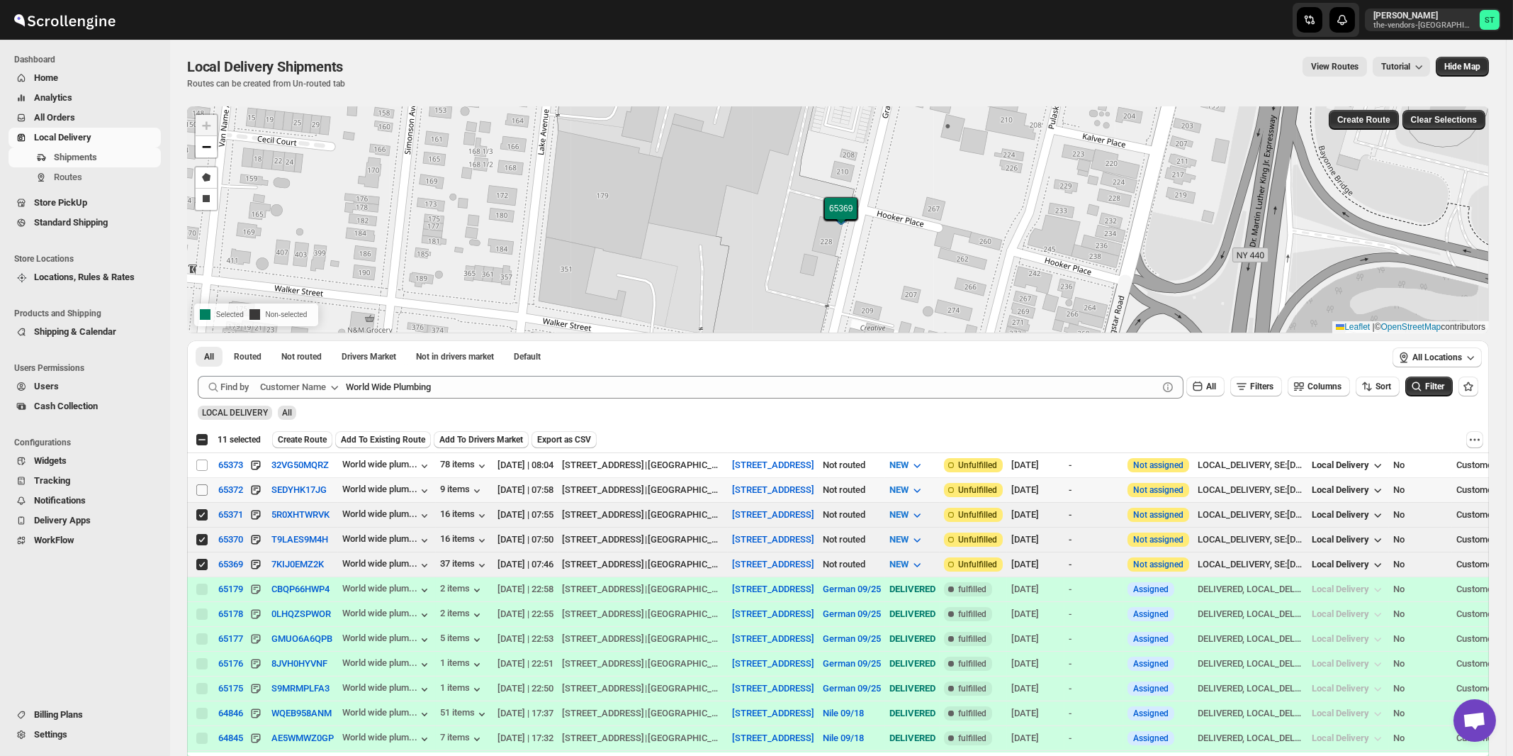
click at [203, 486] on input "Select shipment" at bounding box center [201, 489] width 11 height 11
checkbox input "true"
click at [201, 466] on input "Select shipment" at bounding box center [201, 464] width 11 height 11
checkbox input "true"
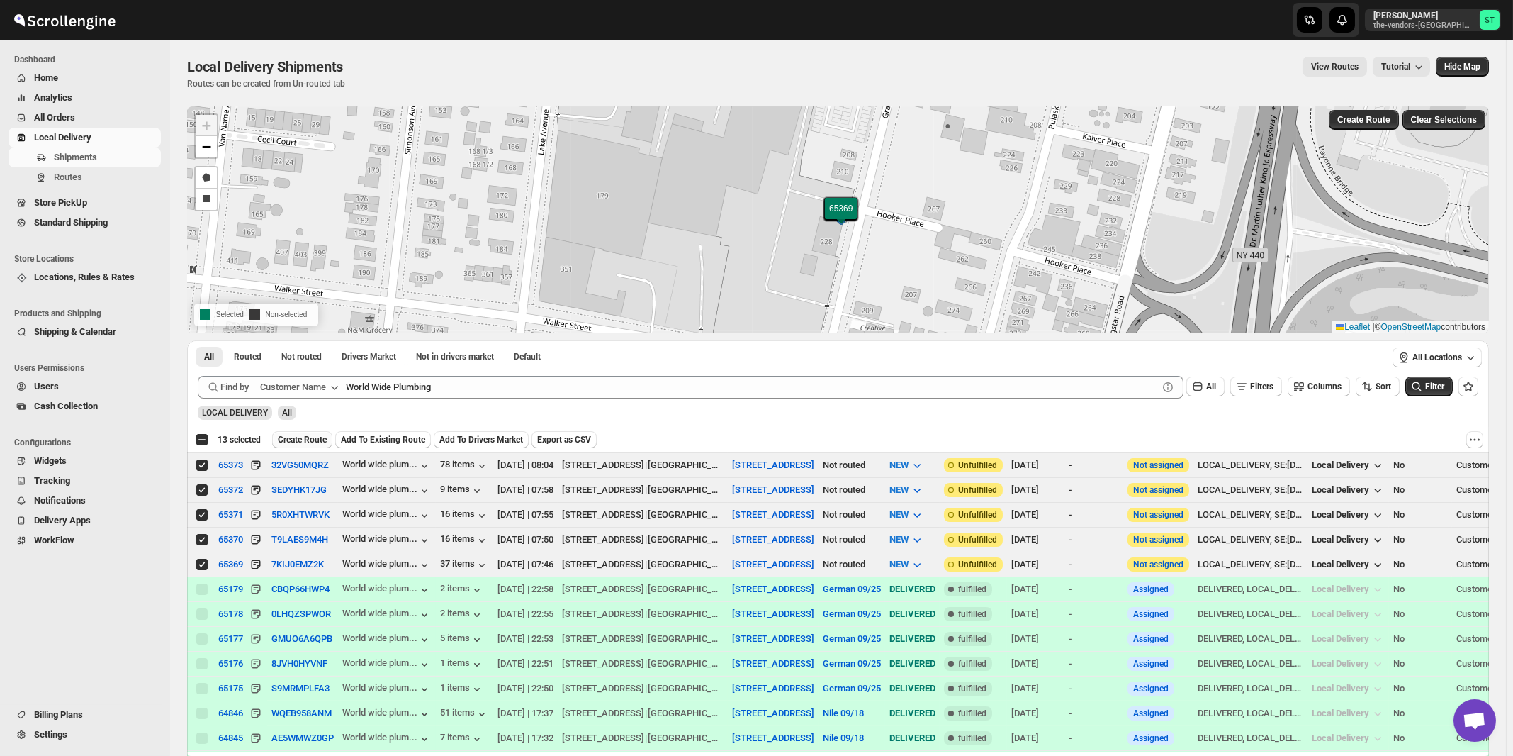
click at [300, 439] on span "Create Route" at bounding box center [302, 439] width 49 height 11
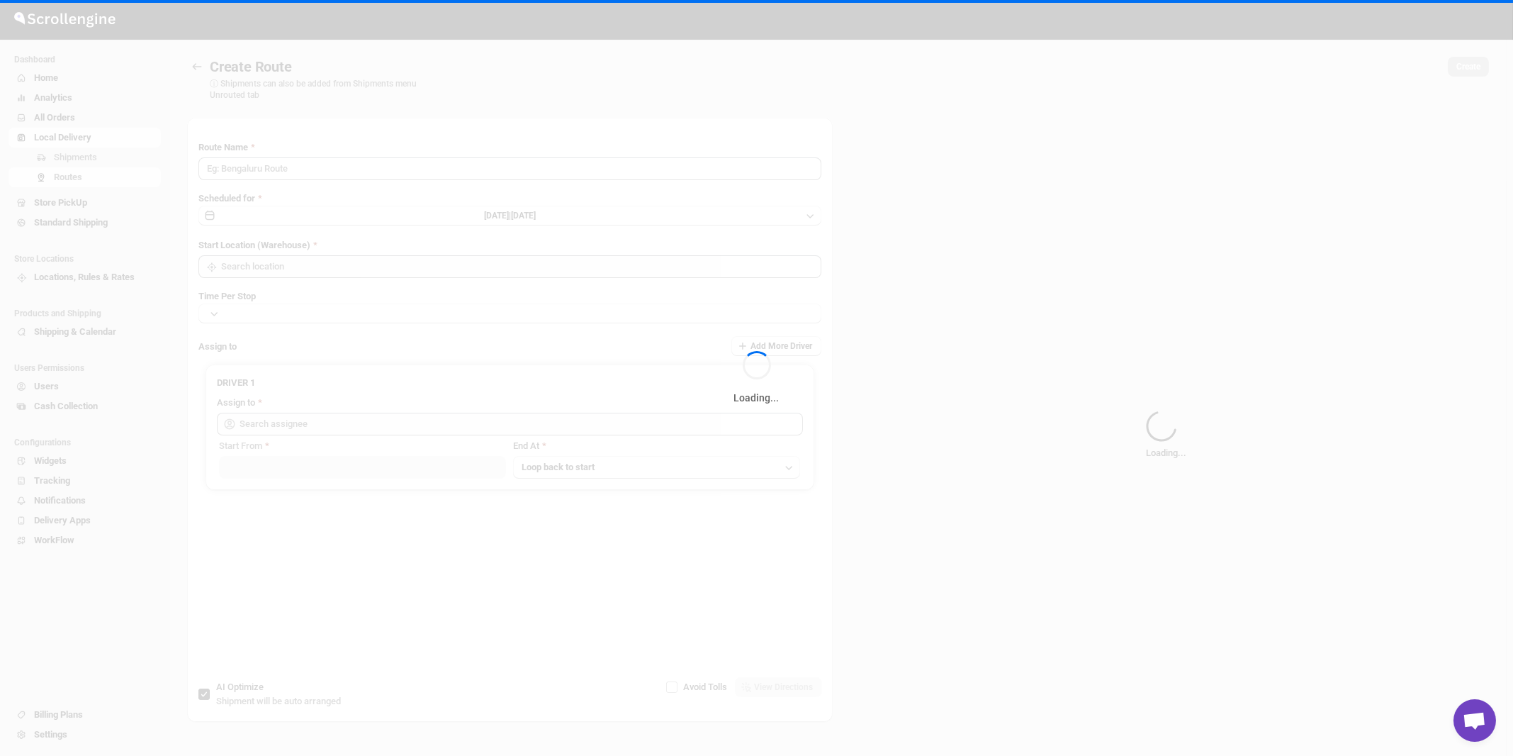
type input "Route - 29/09-0901"
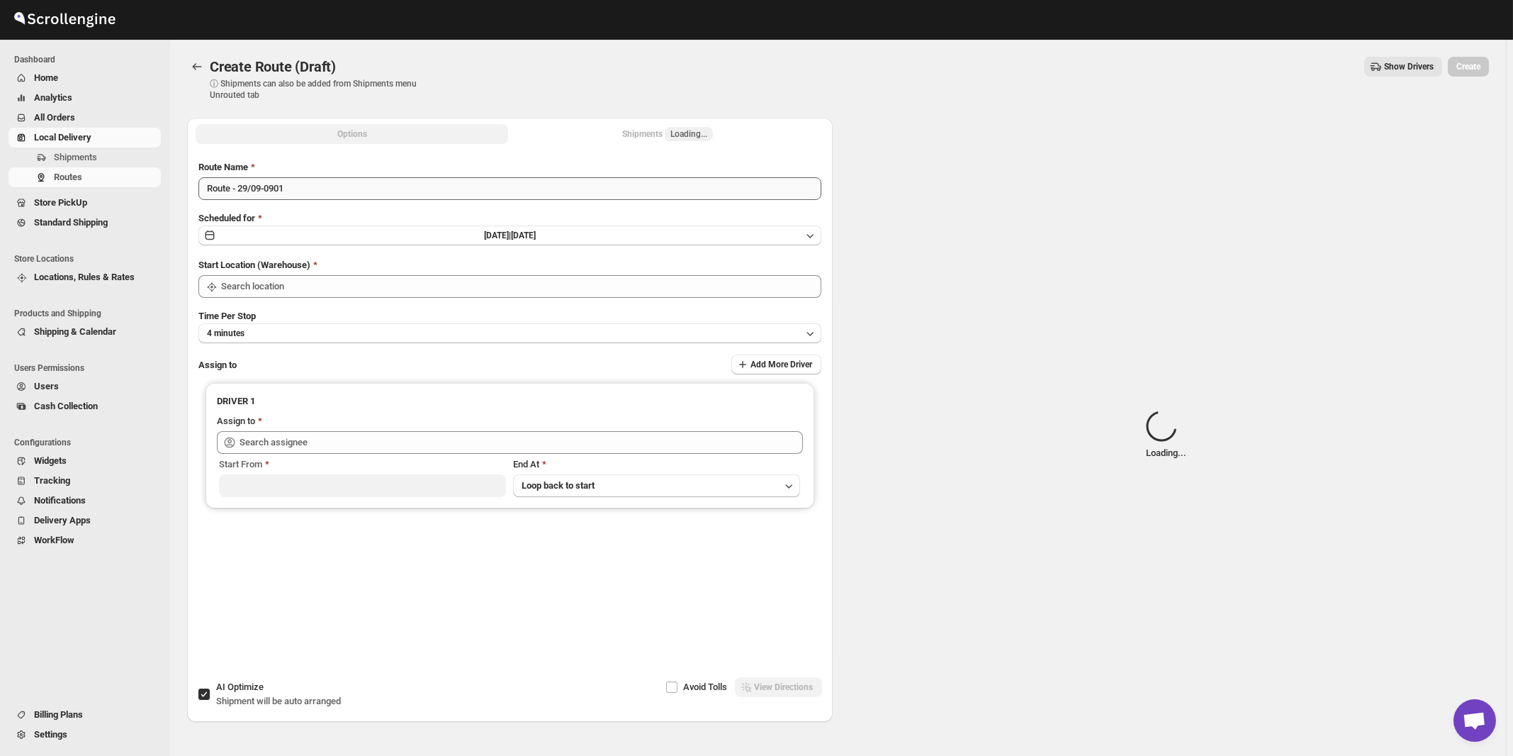
type input "[STREET_ADDRESS]"
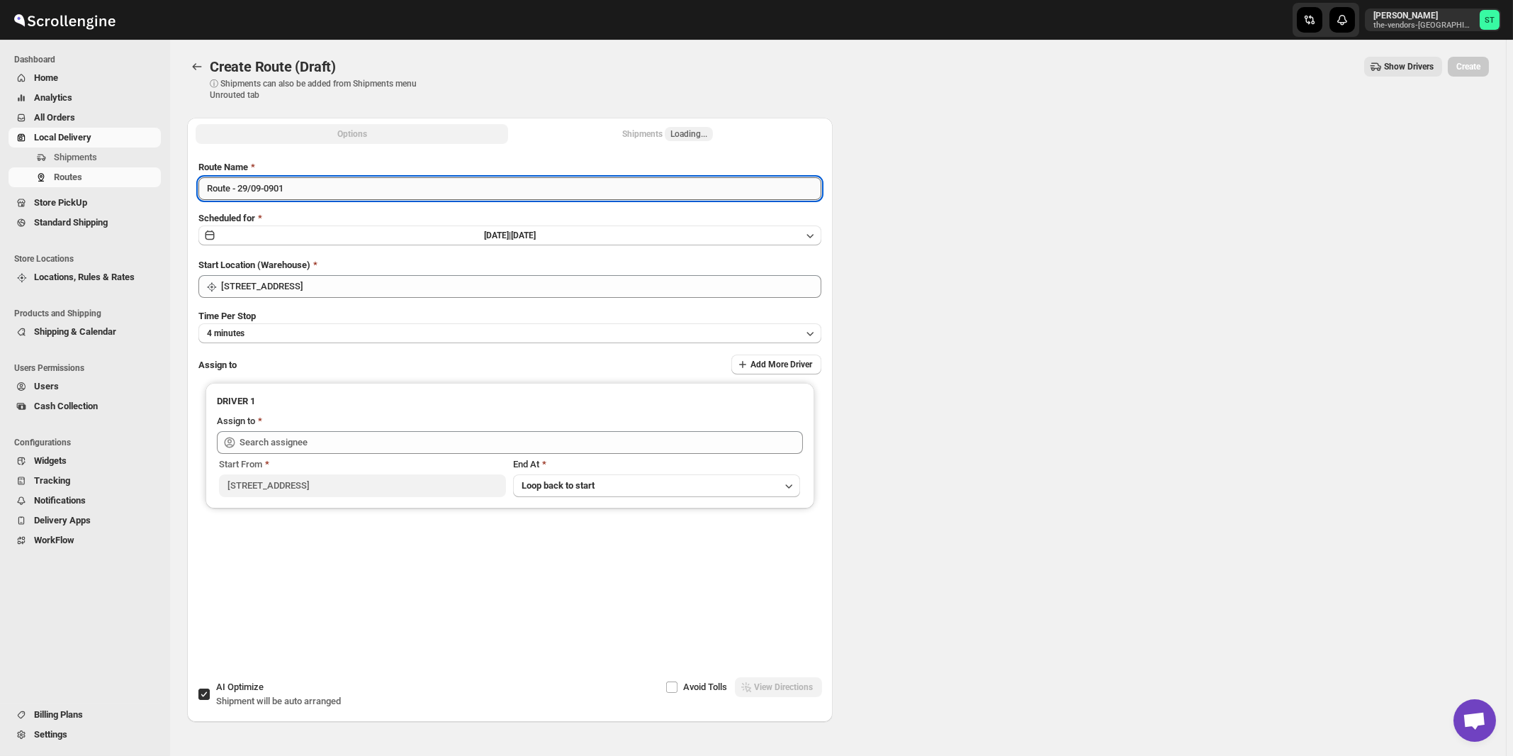
click at [386, 194] on input "Route - 29/09-0901" at bounding box center [509, 188] width 623 height 23
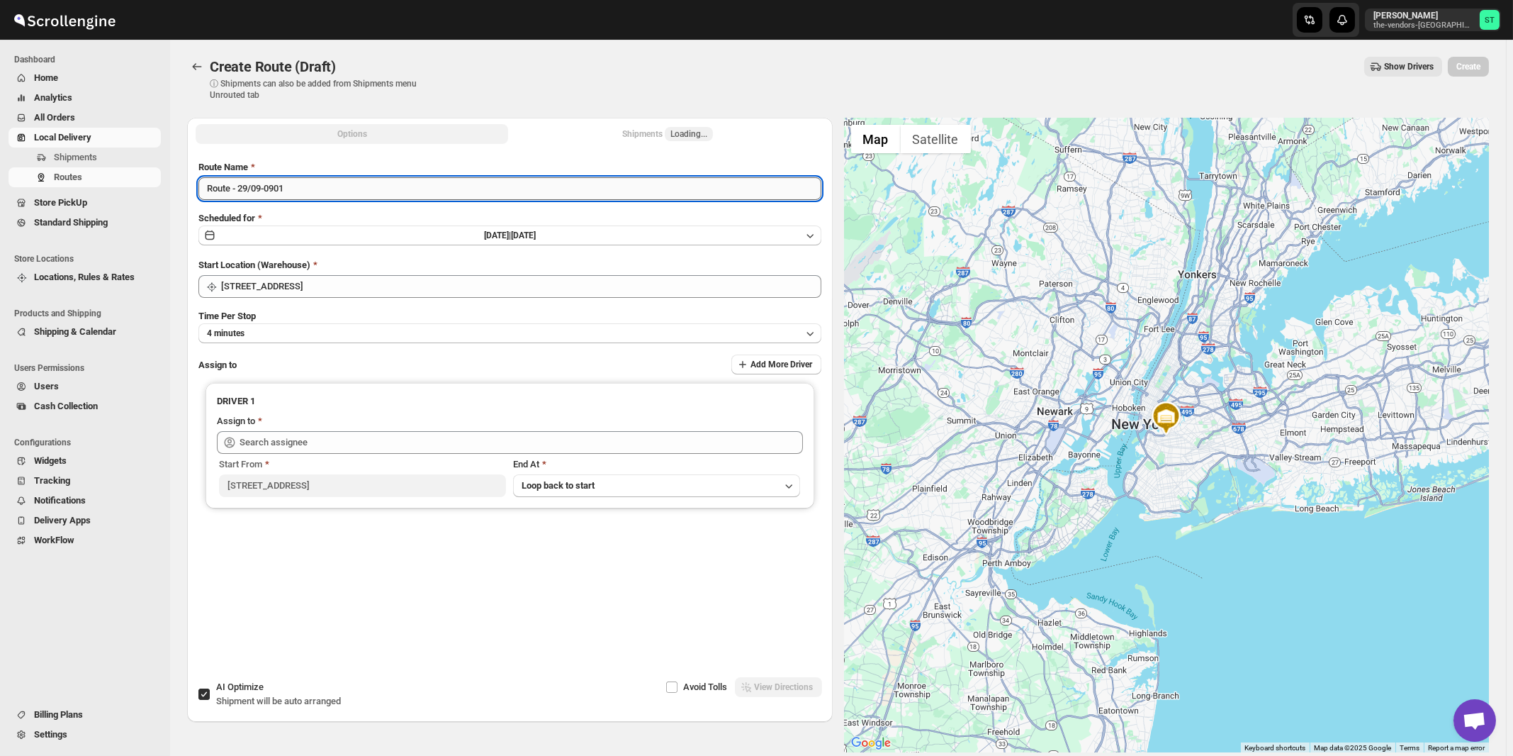
paste input "German"
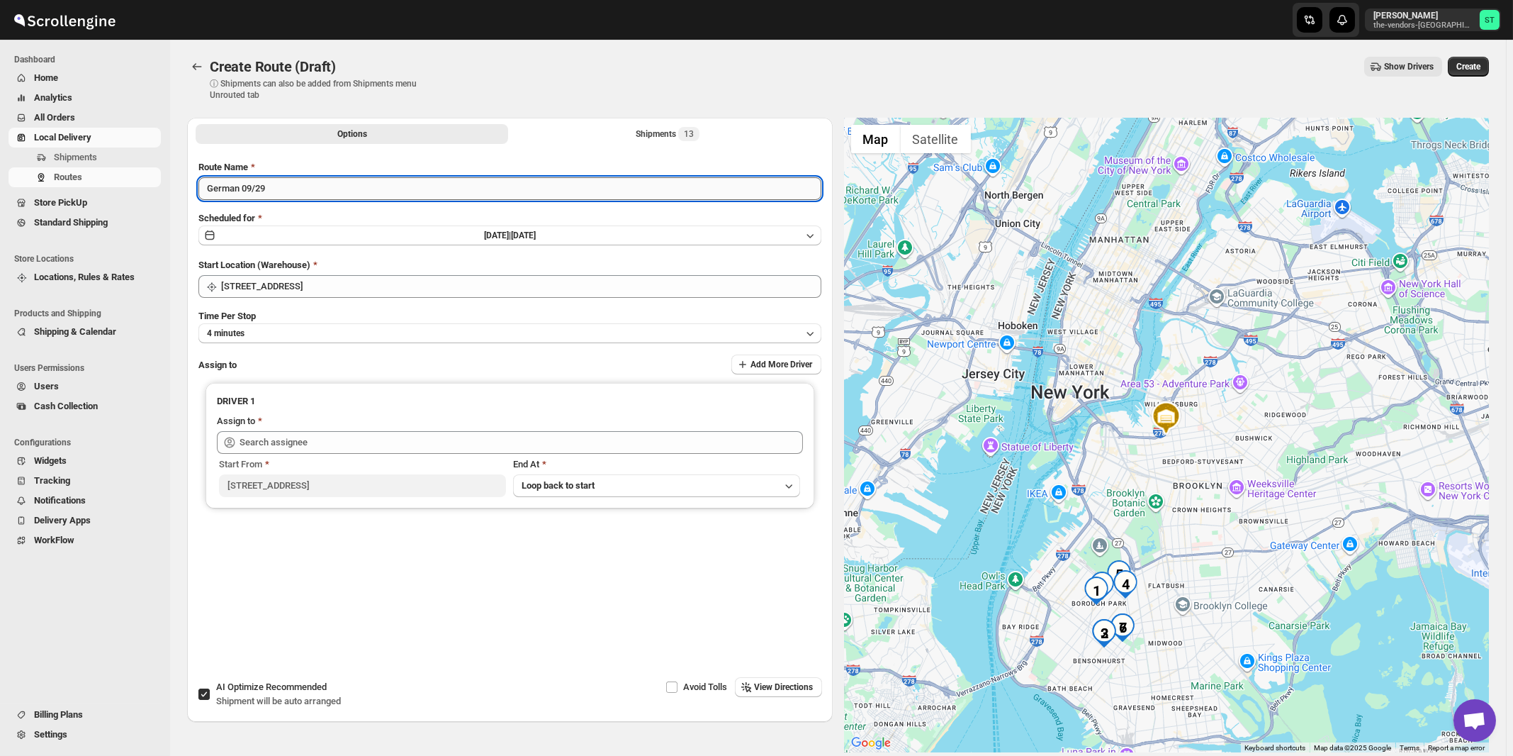
type input "German 09/29"
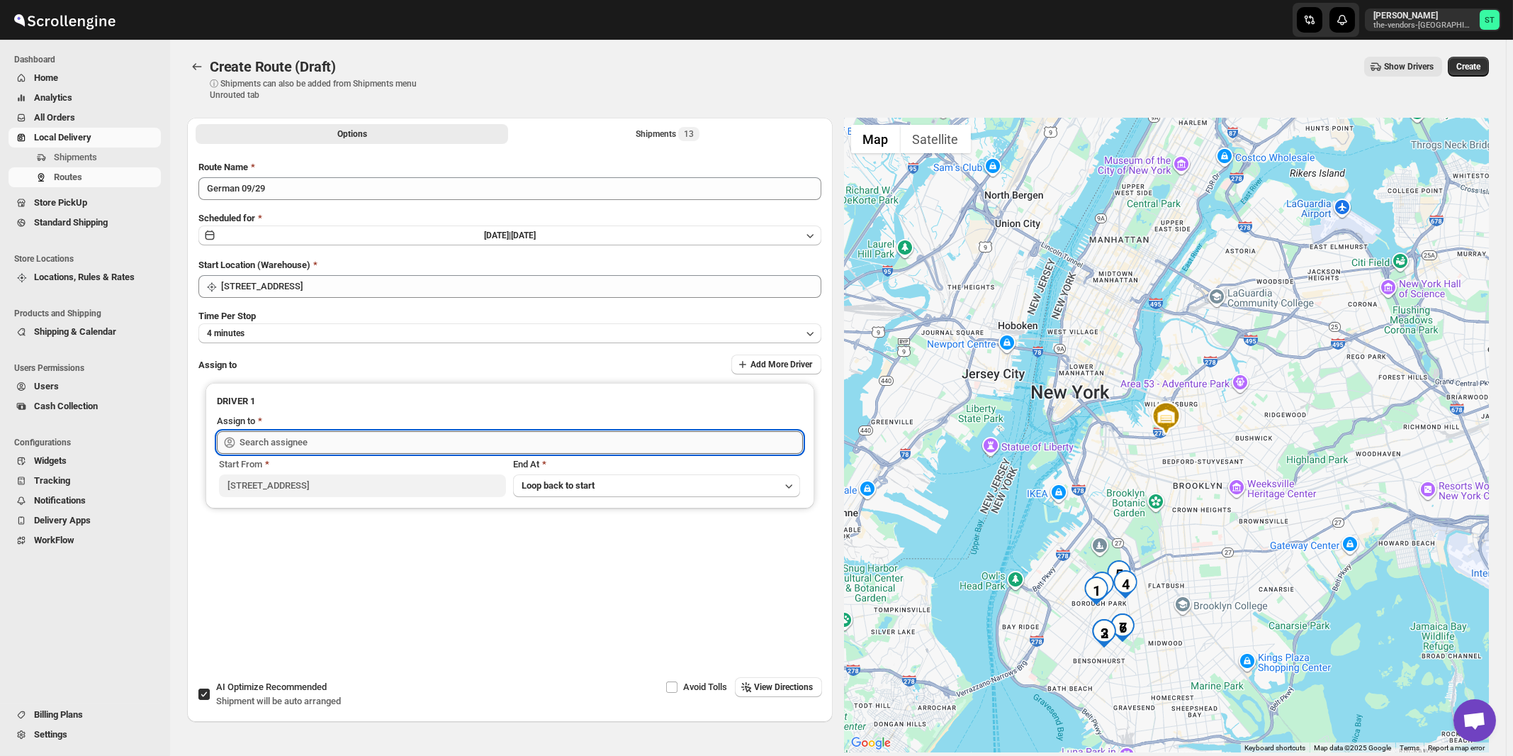
click at [362, 442] on input "text" at bounding box center [522, 442] width 564 height 23
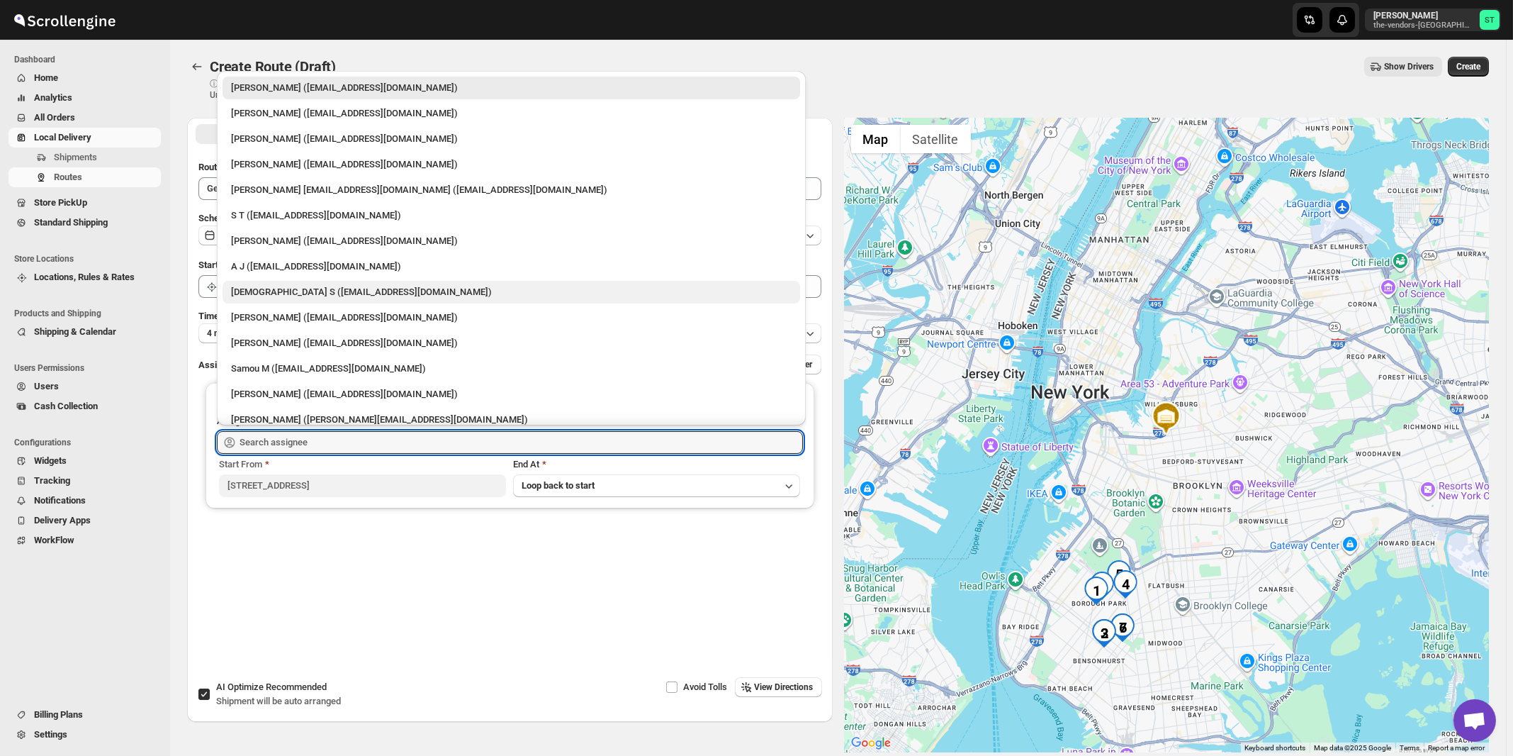
click at [270, 286] on div "[DEMOGRAPHIC_DATA] S ([EMAIL_ADDRESS][DOMAIN_NAME])" at bounding box center [511, 292] width 561 height 14
type input "[DEMOGRAPHIC_DATA] S ([EMAIL_ADDRESS][DOMAIN_NAME])"
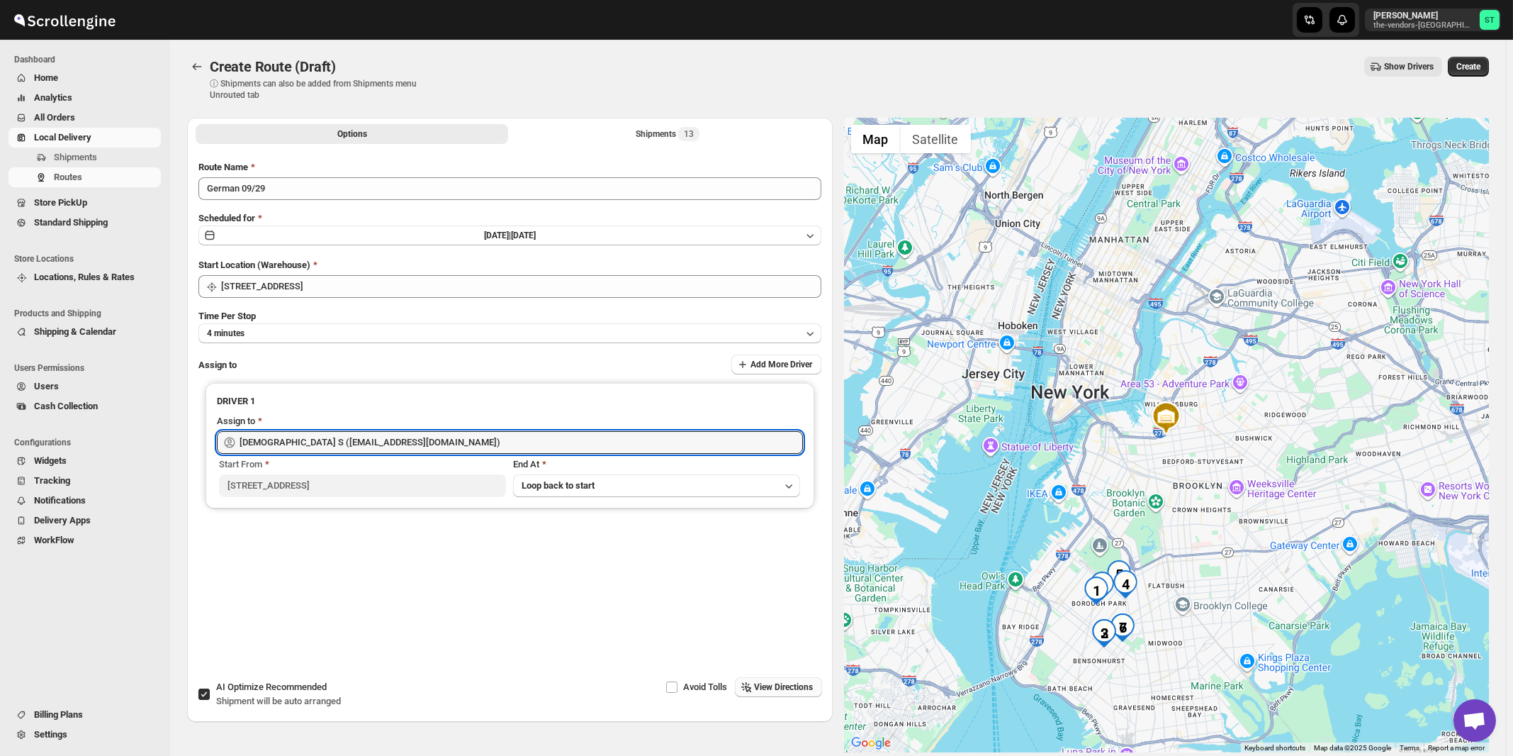
click at [781, 687] on span "View Directions" at bounding box center [784, 686] width 59 height 11
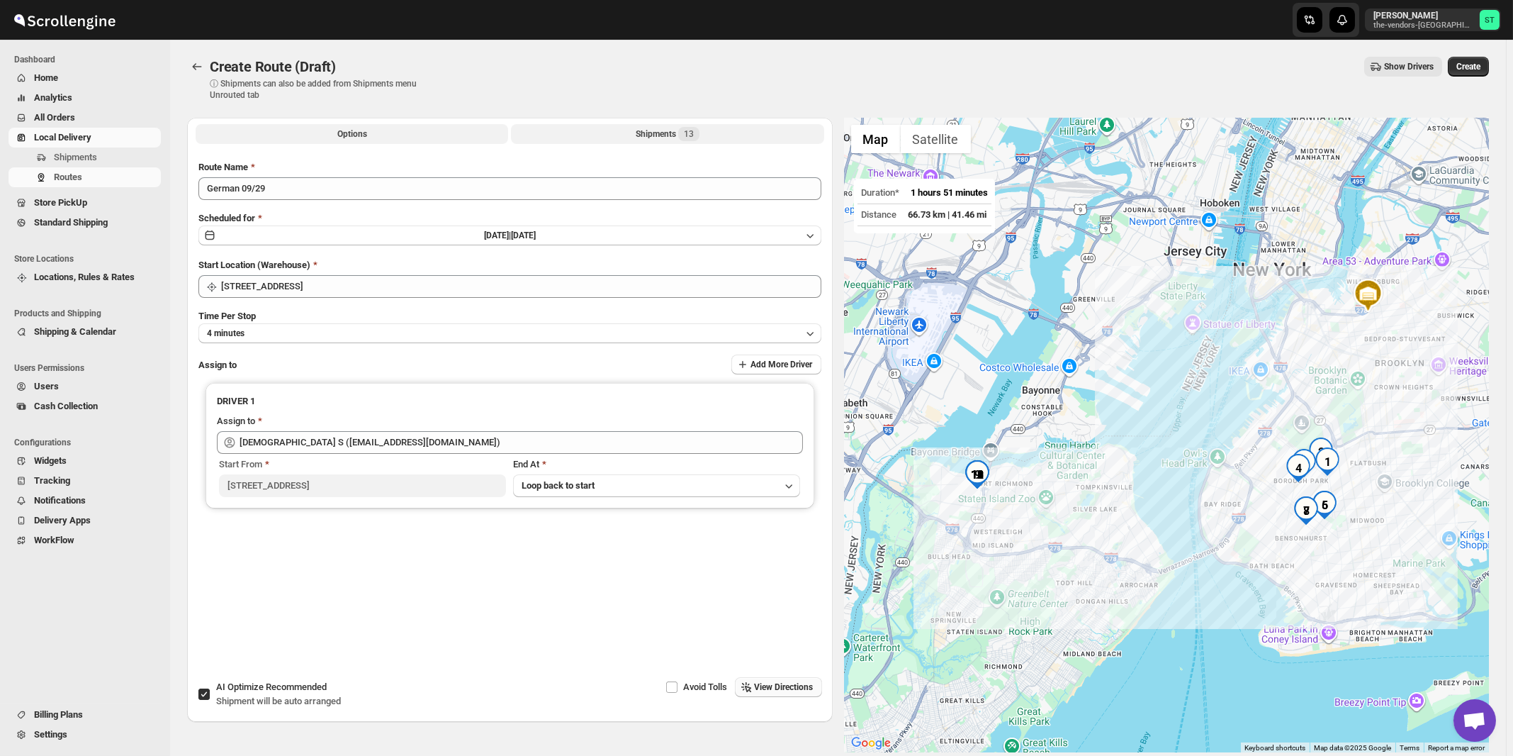
click at [660, 140] on div "Shipments 13" at bounding box center [668, 134] width 64 height 14
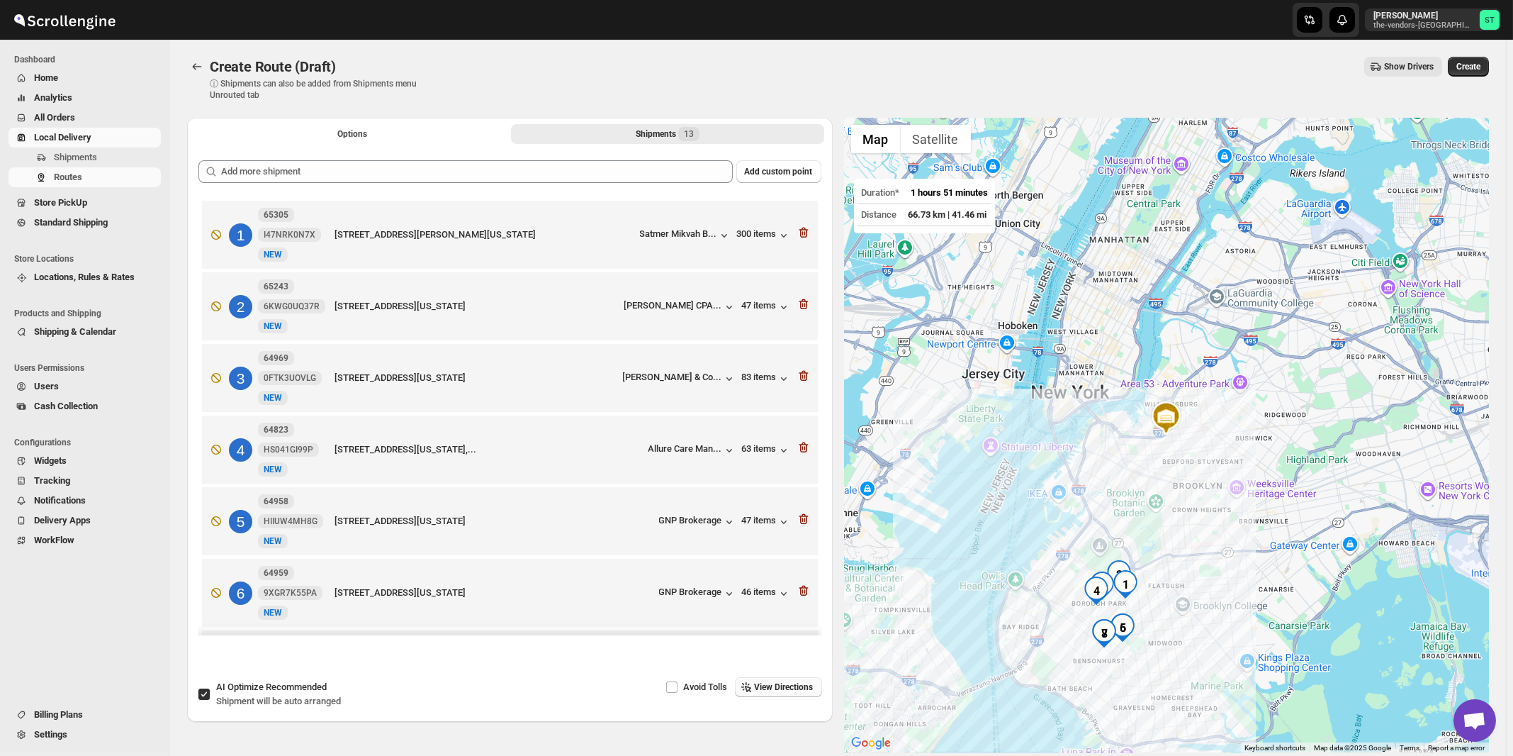
click at [267, 690] on span "Recommended" at bounding box center [296, 686] width 61 height 11
click at [210, 690] on input "AI Optimize Recommended Shipment will be auto arranged" at bounding box center [203, 693] width 11 height 11
checkbox input "false"
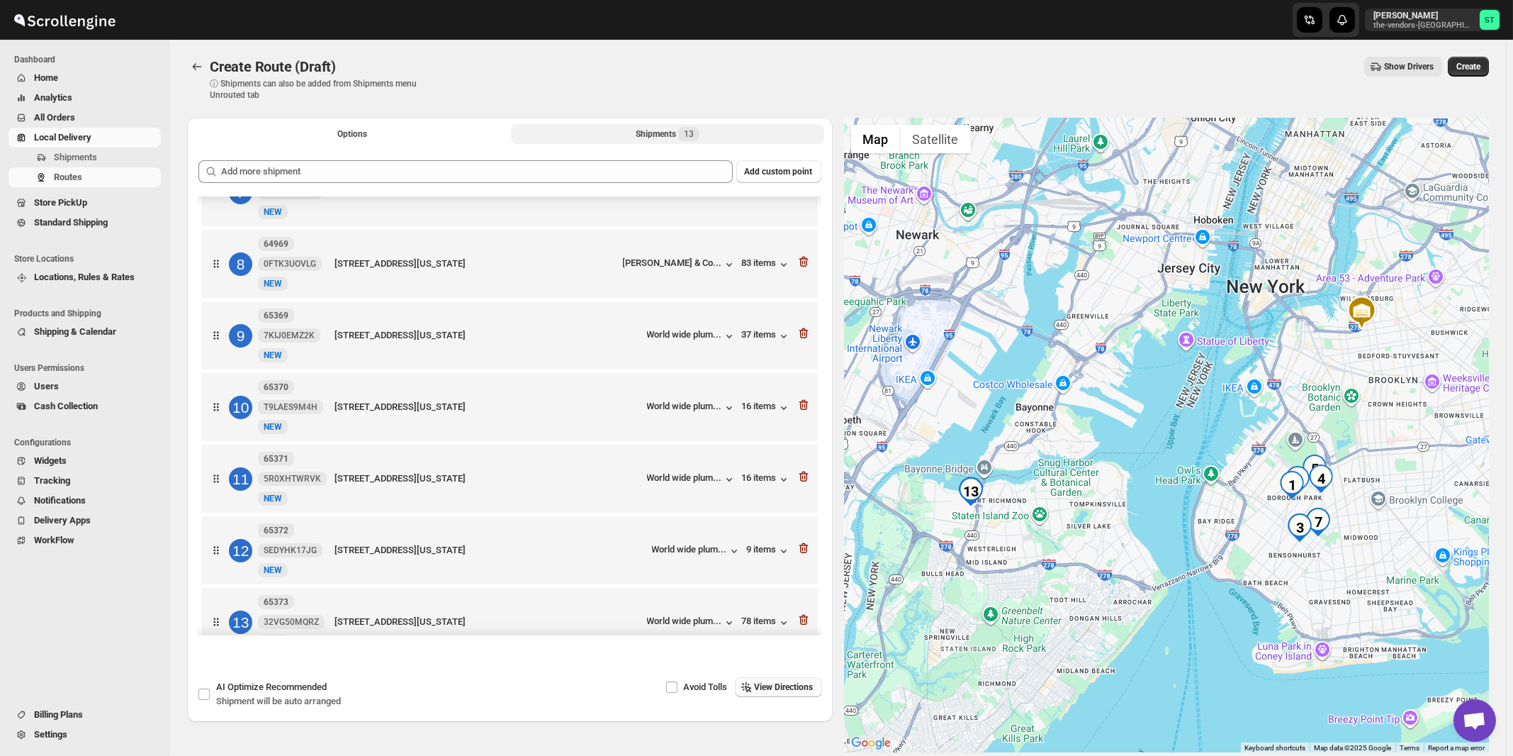
scroll to position [514, 0]
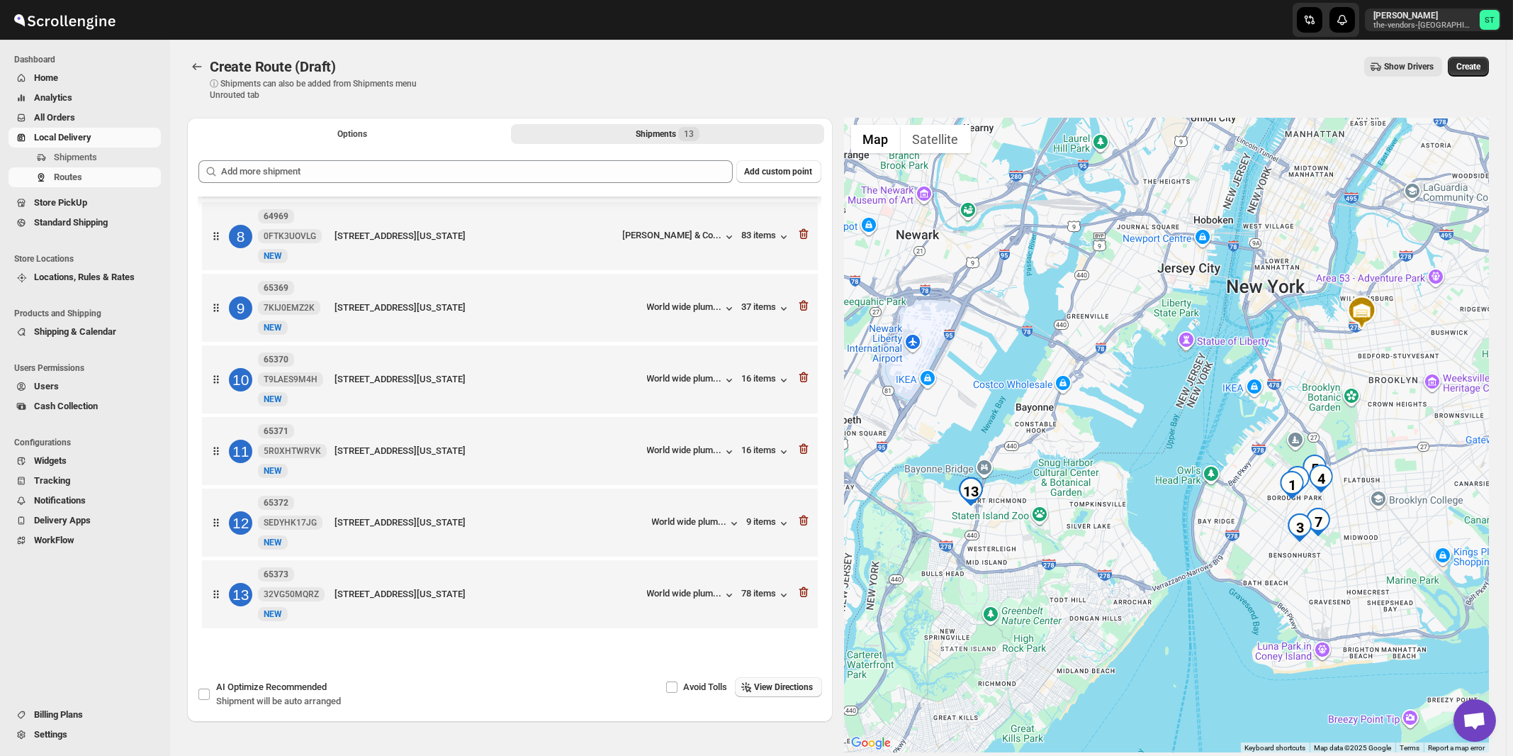
click at [775, 683] on span "View Directions" at bounding box center [784, 686] width 59 height 11
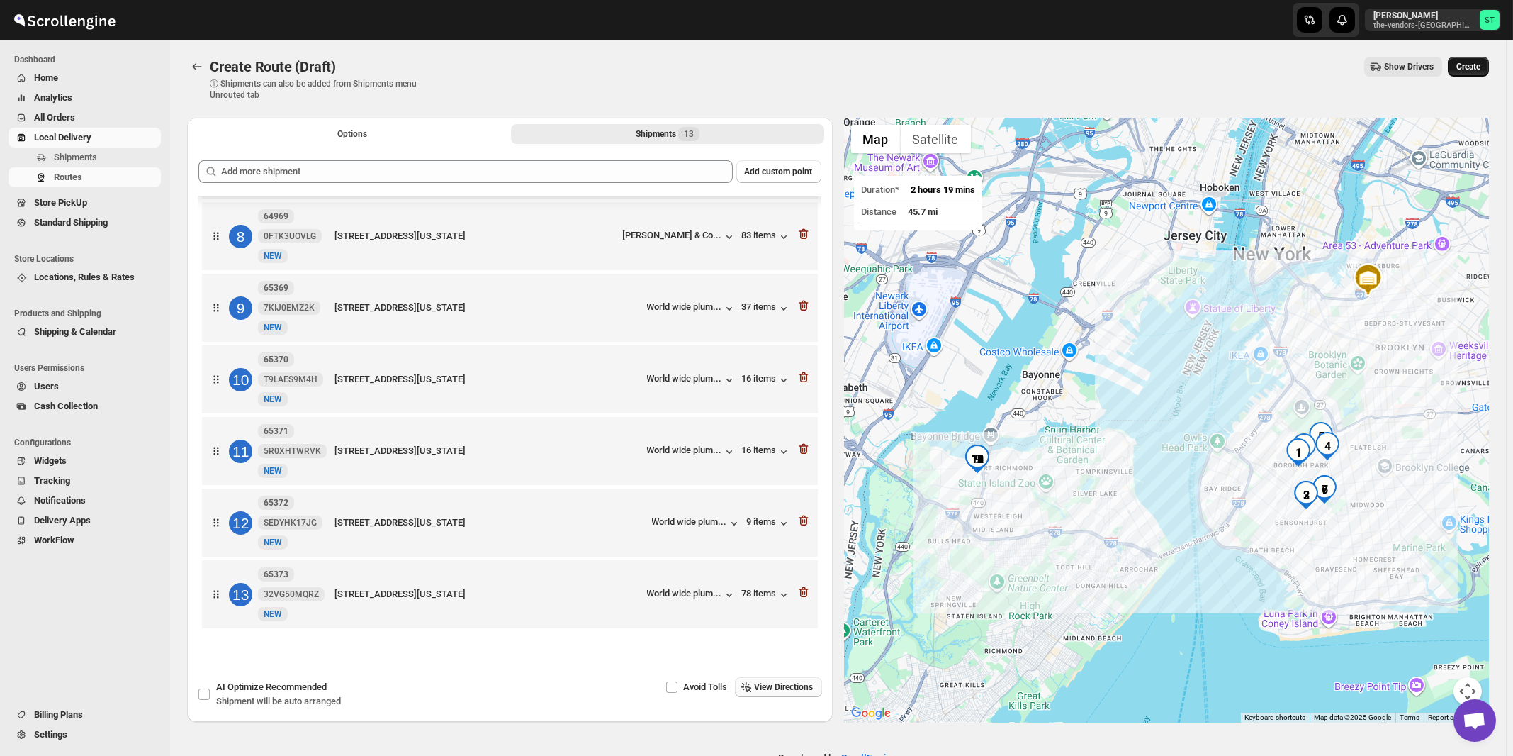
click at [1478, 72] on span "Create" at bounding box center [1469, 66] width 24 height 11
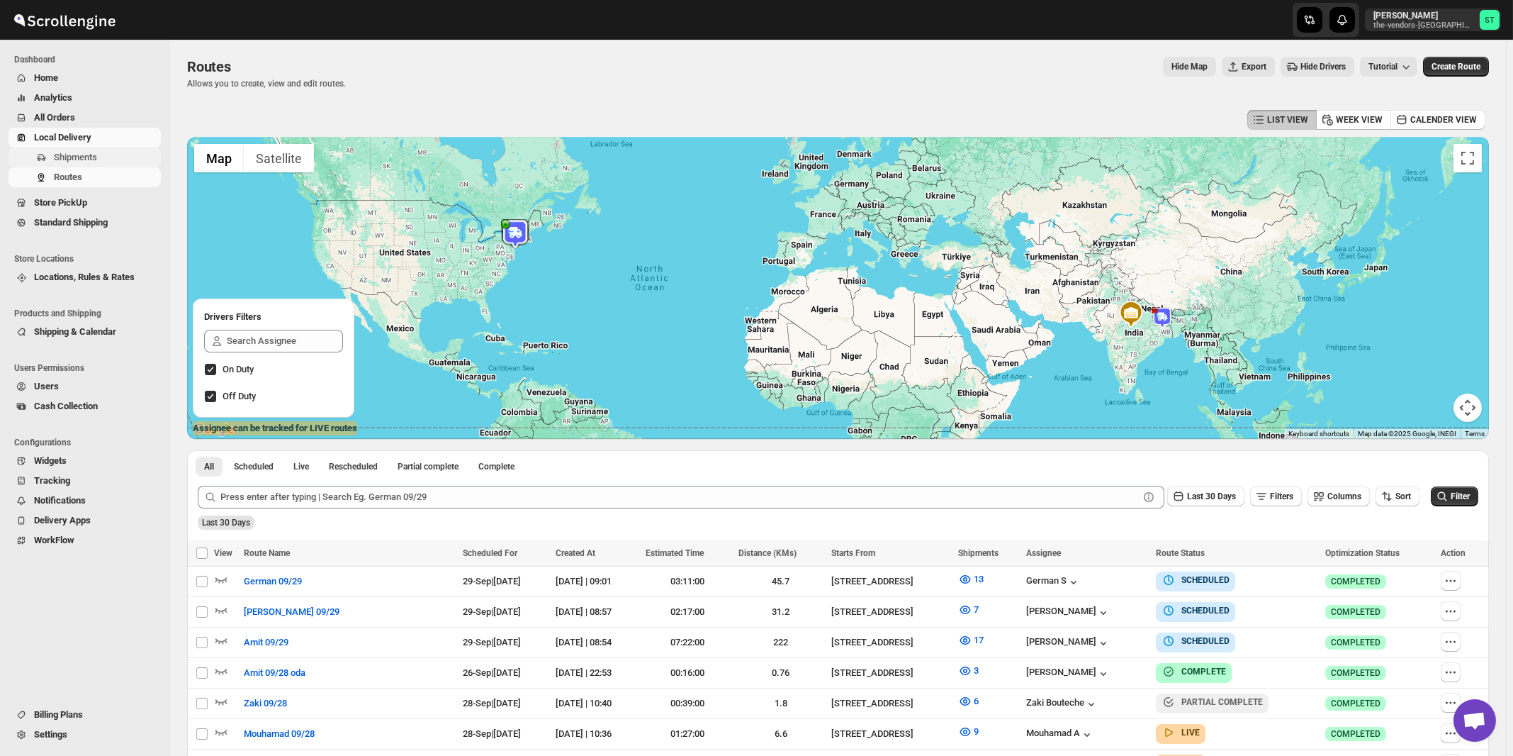
click at [61, 157] on span "Shipments" at bounding box center [75, 157] width 43 height 11
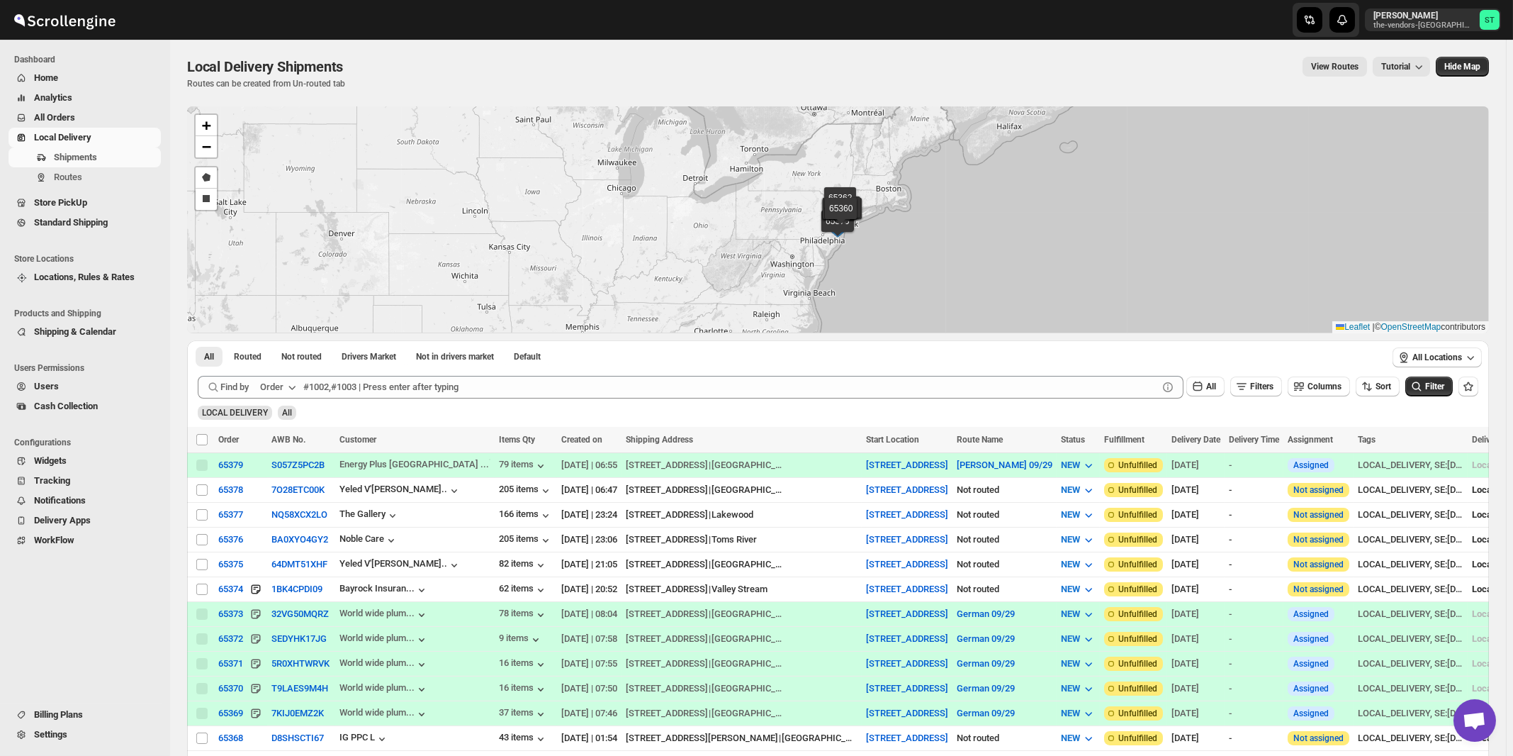
click at [286, 389] on button "Order" at bounding box center [280, 387] width 56 height 23
click at [278, 491] on div "Customer Name" at bounding box center [280, 493] width 65 height 14
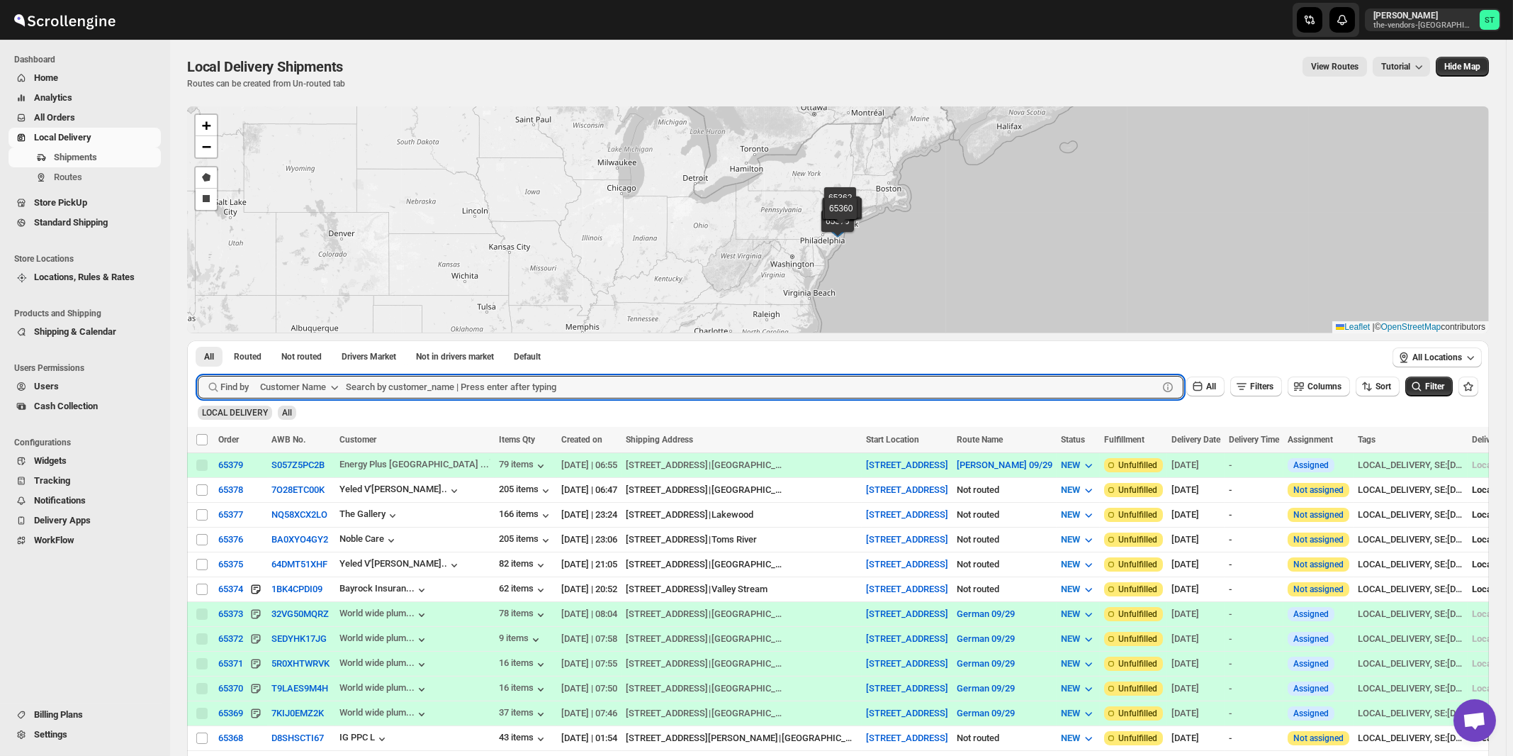
paste input "Certified Lumber"
type input "Certified Lumber"
click at [198, 340] on button "Submit" at bounding box center [218, 347] width 40 height 15
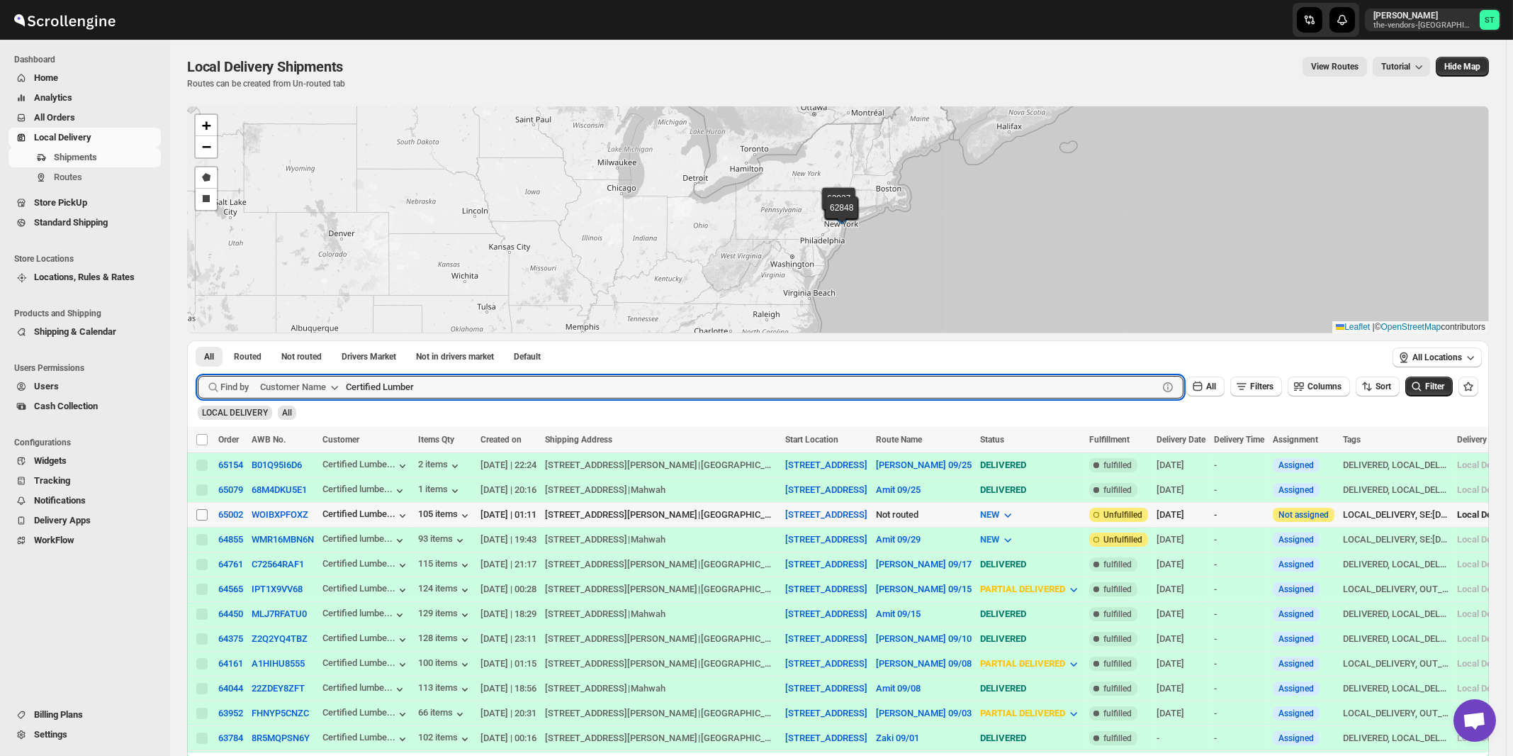
click at [201, 510] on input "Select shipment" at bounding box center [201, 514] width 11 height 11
checkbox input "true"
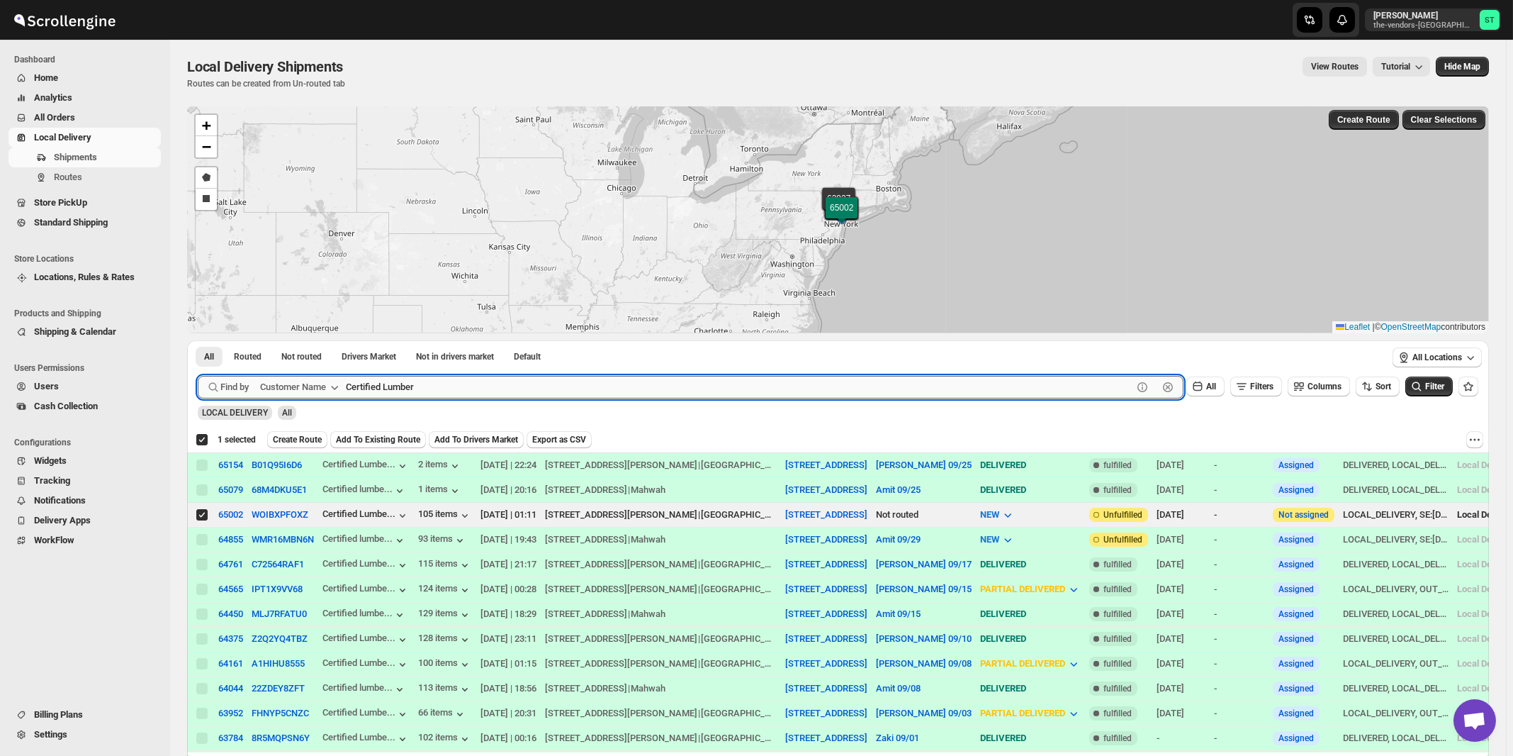
click at [598, 391] on input "Certified Lumber" at bounding box center [739, 387] width 787 height 23
paste input "Rabsky Group (Upstairs)"
type input "Rabsky Group"
click at [198, 340] on button "Submit" at bounding box center [218, 347] width 40 height 15
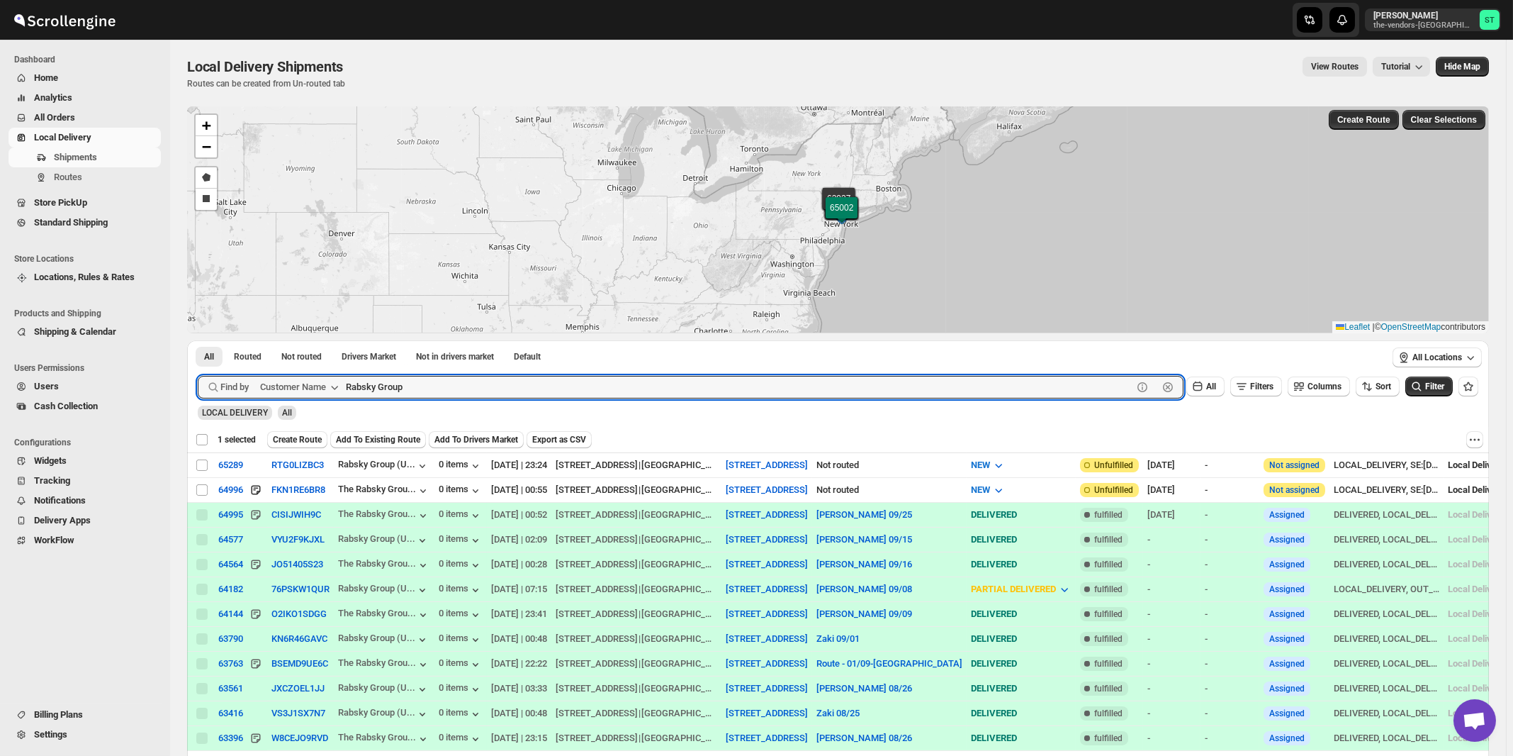
checkbox input "false"
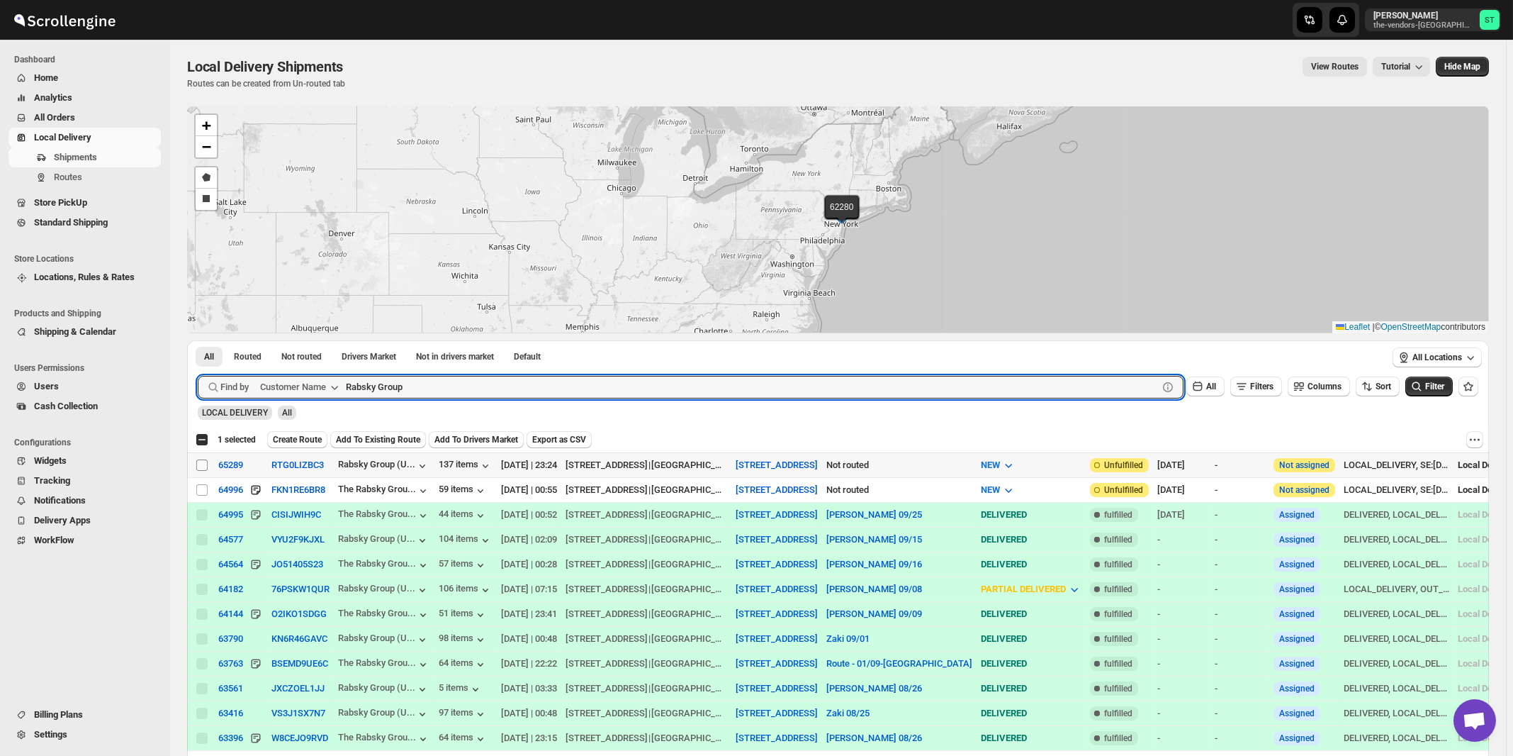
click at [202, 461] on input "Select shipment" at bounding box center [201, 464] width 11 height 11
checkbox input "true"
click at [473, 387] on input "Rabsky Group" at bounding box center [739, 387] width 787 height 23
paste input "ock Brokerage"
type input "Brokerage"
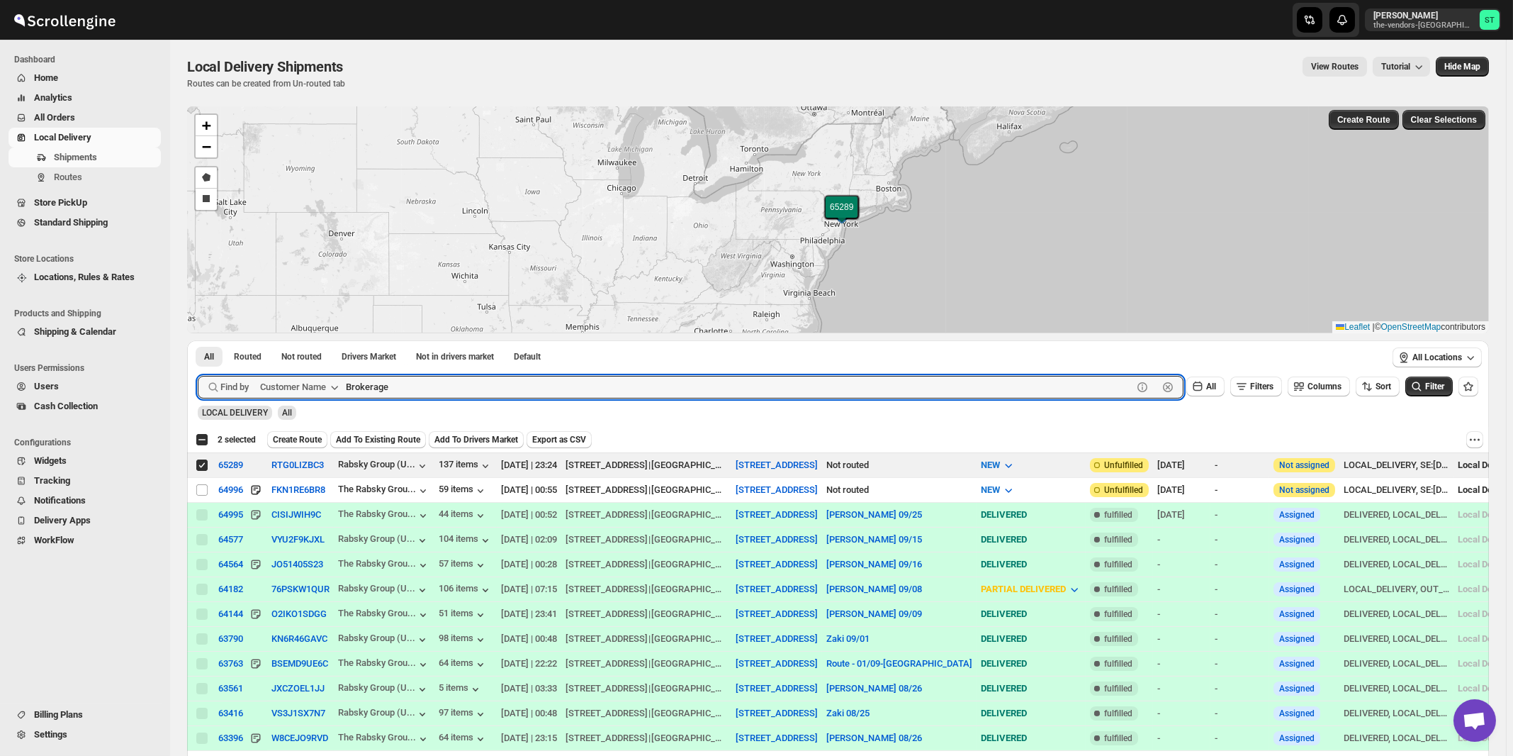
click at [198, 340] on button "Submit" at bounding box center [218, 347] width 40 height 15
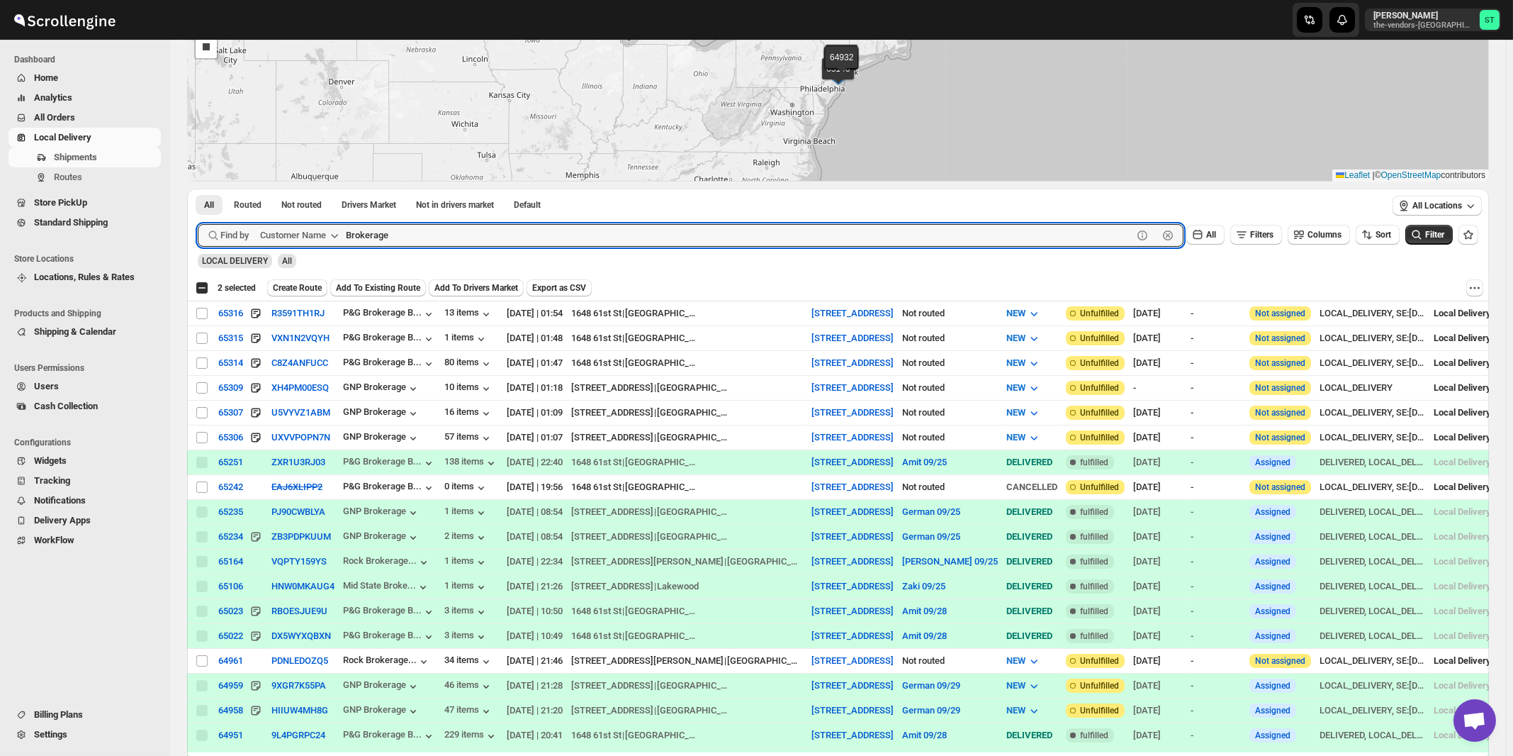
scroll to position [228, 0]
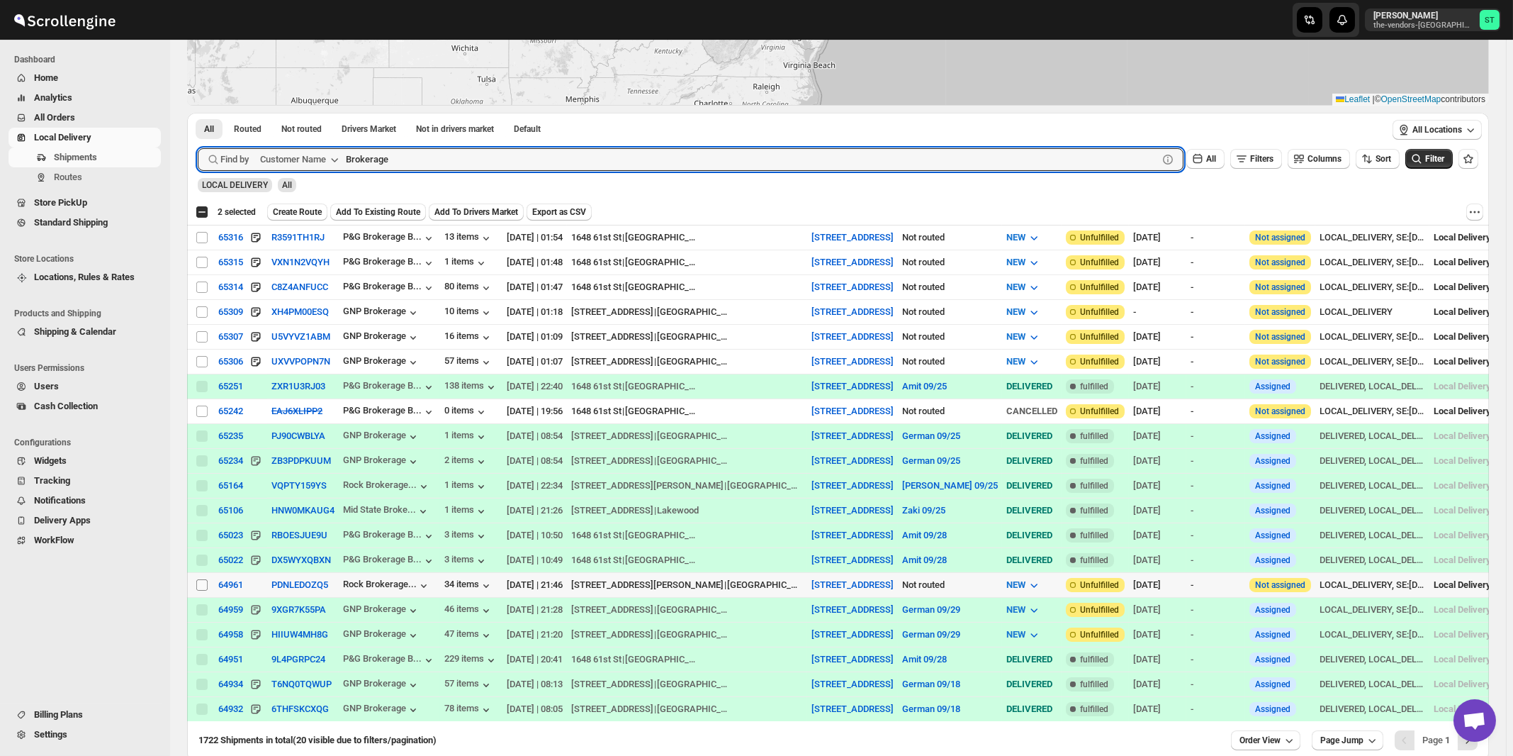
click at [203, 579] on input "Select shipment" at bounding box center [201, 584] width 11 height 11
checkbox input "true"
click at [476, 155] on input "Brokerage" at bounding box center [739, 159] width 787 height 23
paste input "The Vendors - [PERSON_NAME]"
type input "The Vendors - [PERSON_NAME]"
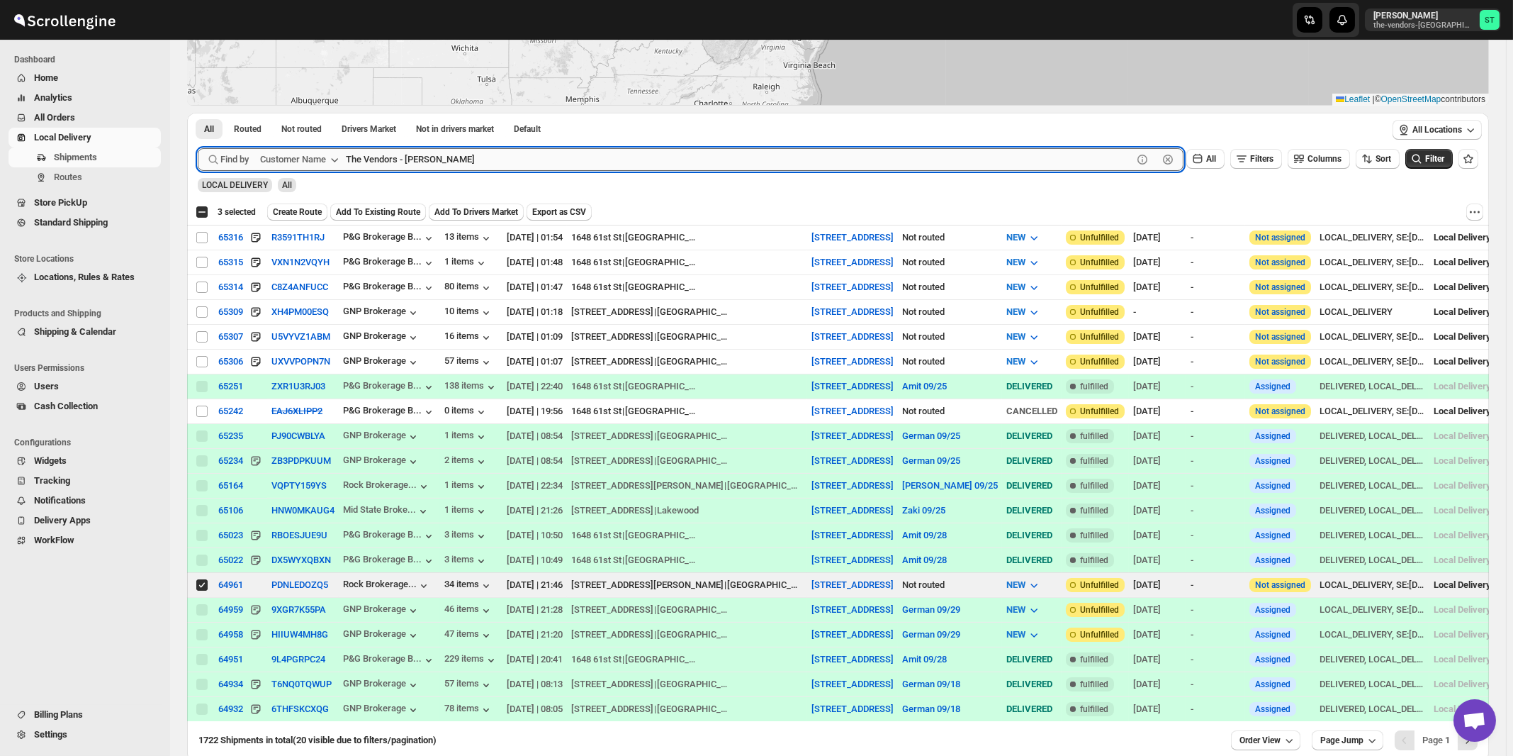
click at [198, 113] on button "Submit" at bounding box center [218, 120] width 40 height 15
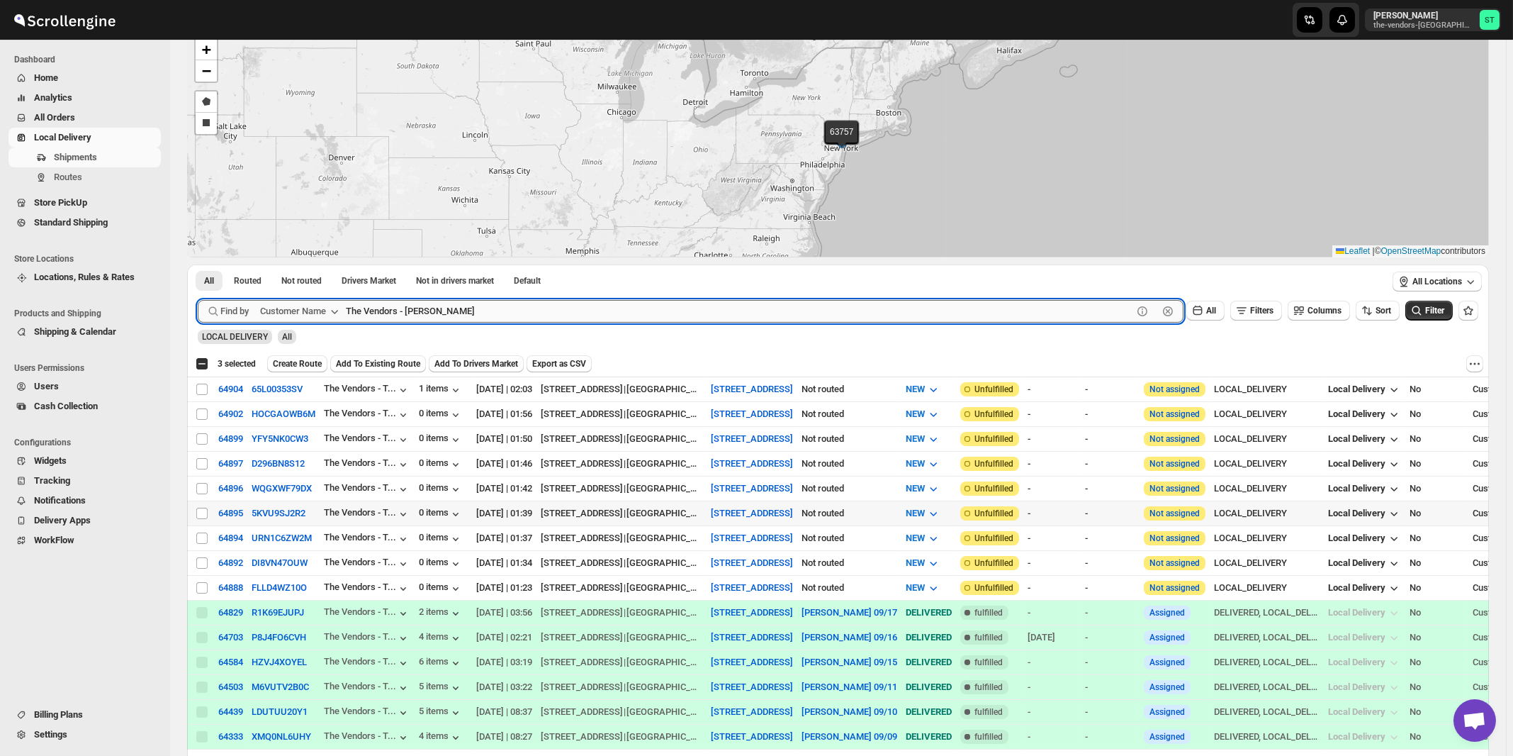
scroll to position [0, 0]
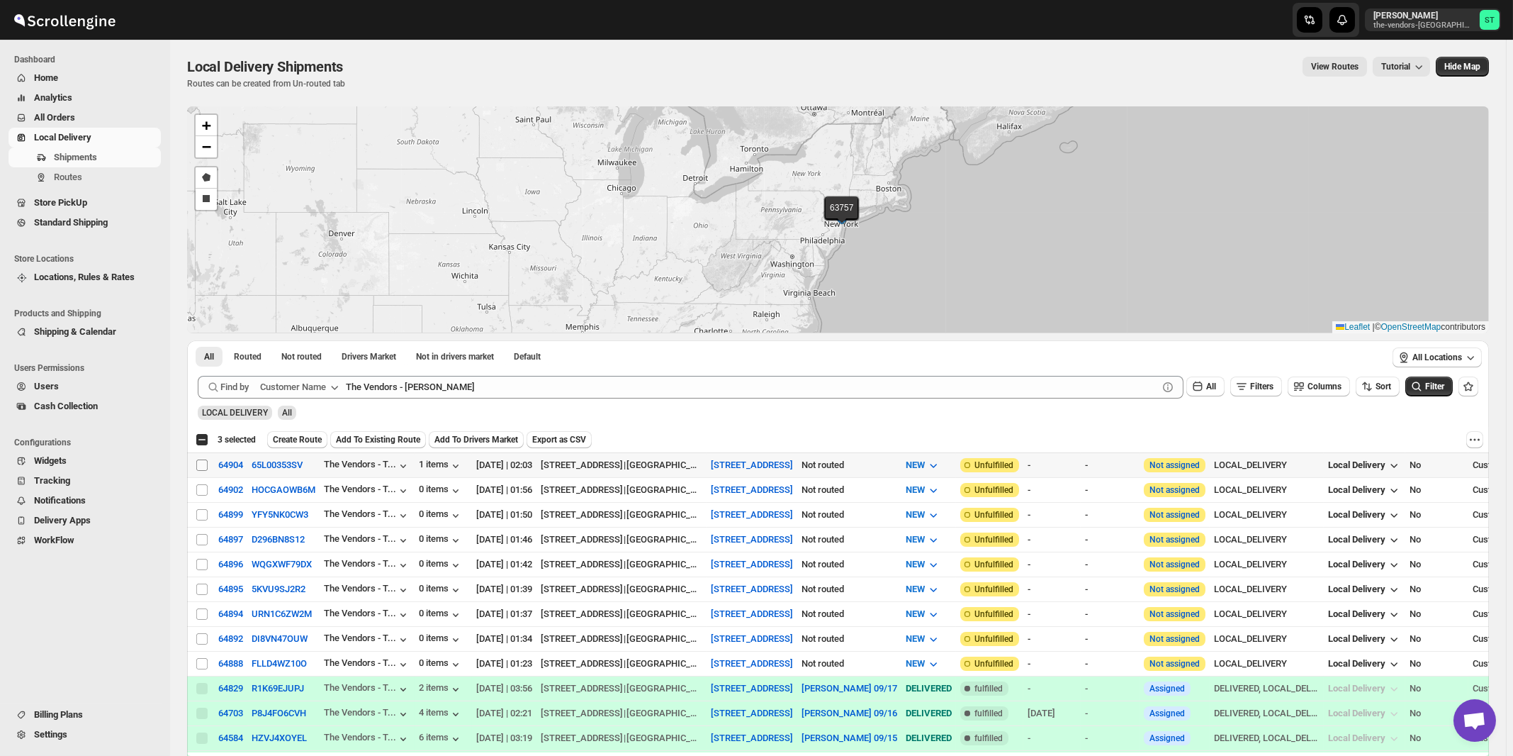
click at [201, 464] on input "Select shipment" at bounding box center [201, 464] width 11 height 11
checkbox input "true"
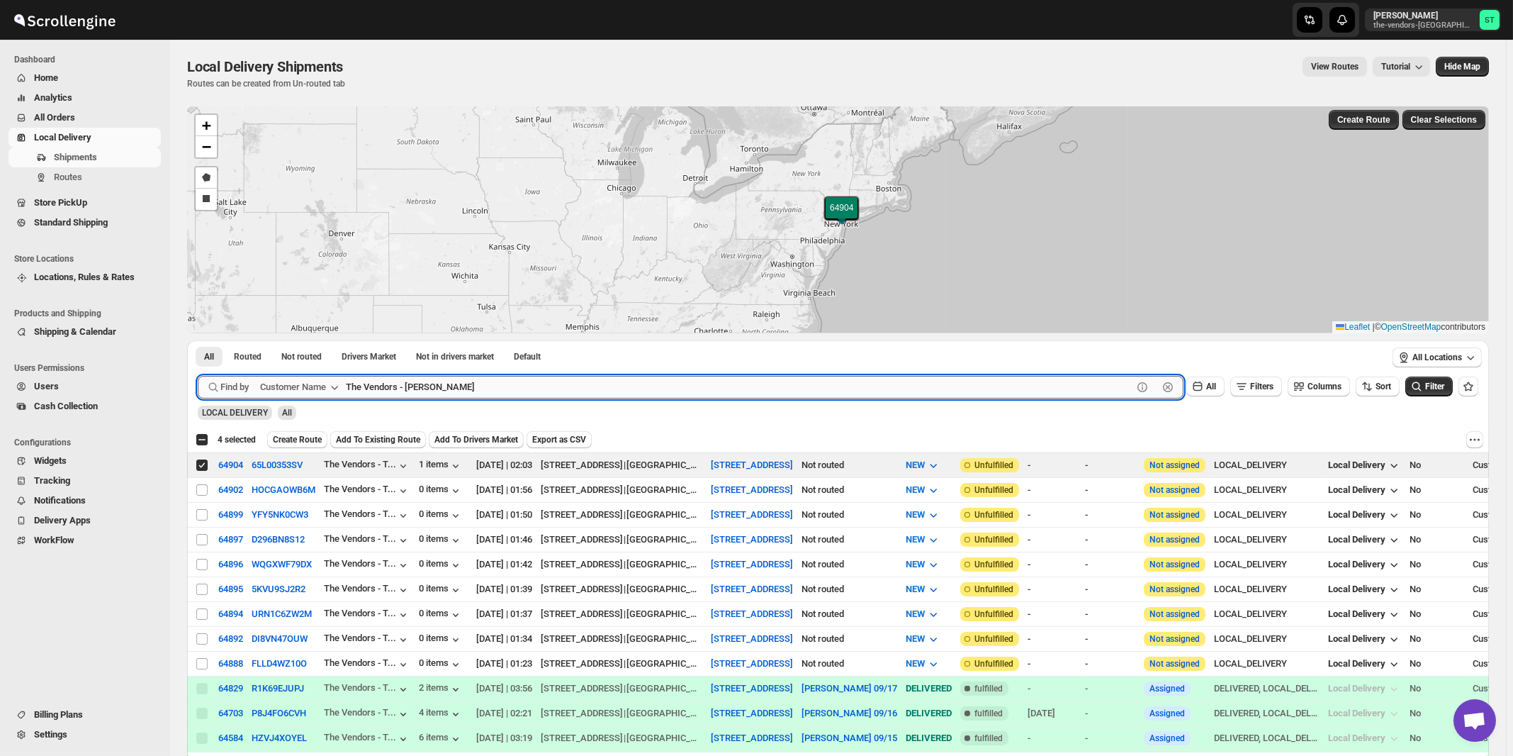
click at [448, 385] on input "The Vendors - [PERSON_NAME]" at bounding box center [739, 387] width 787 height 23
paste input "[PERSON_NAME] Suite 205"
click at [198, 340] on button "Submit" at bounding box center [218, 347] width 40 height 15
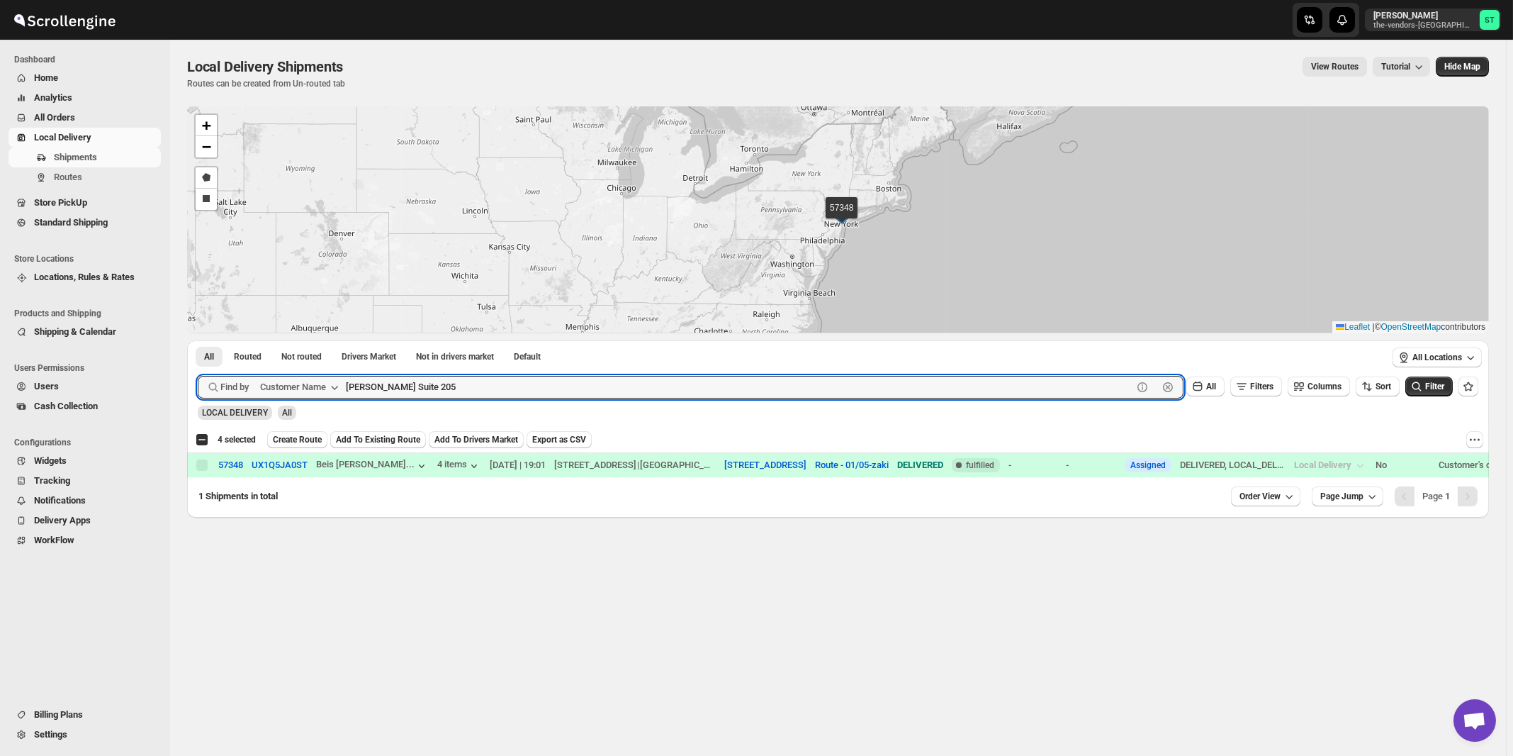
paste input "United Academy"
type input "United Academy"
click at [198, 340] on button "Submit" at bounding box center [218, 347] width 40 height 15
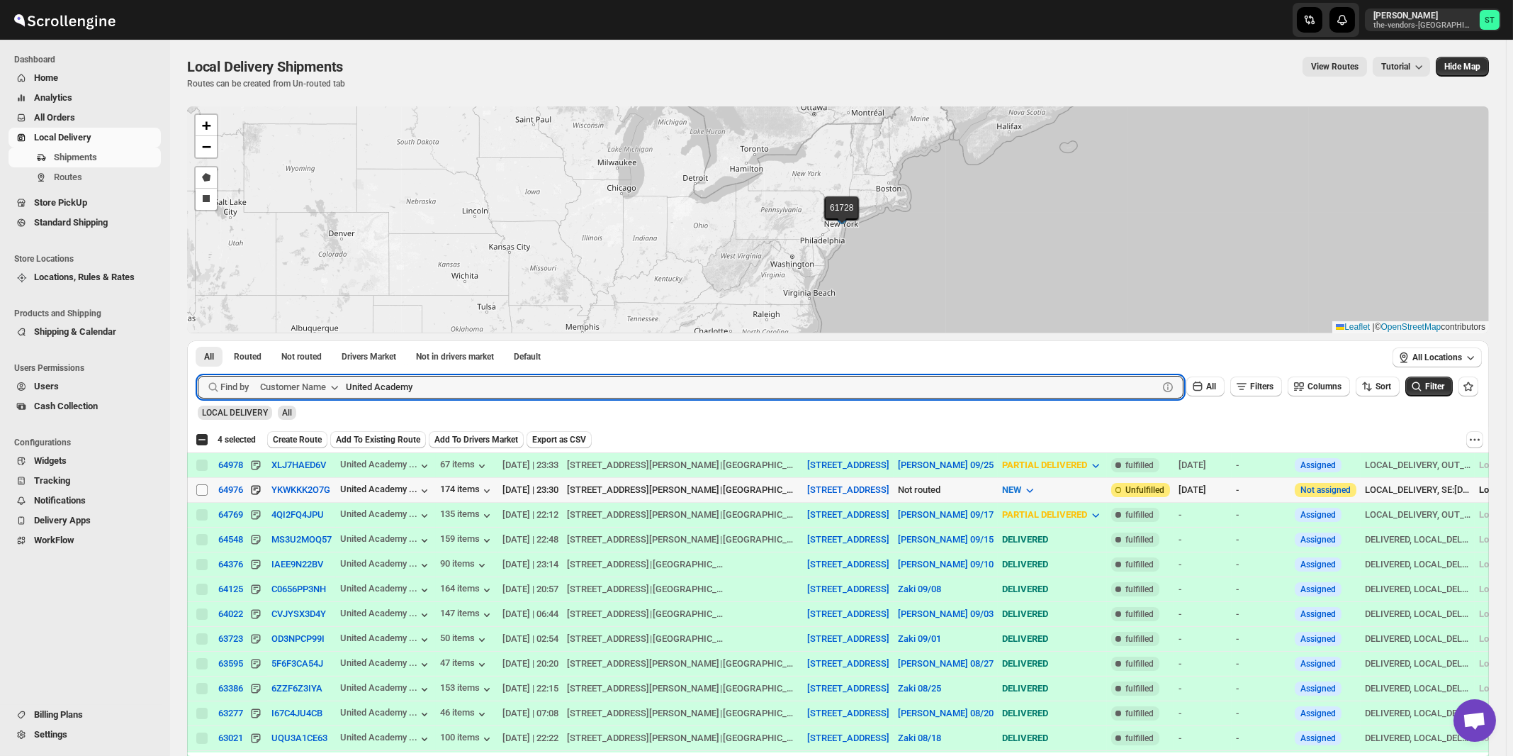
click at [202, 491] on input "Select shipment" at bounding box center [201, 489] width 11 height 11
checkbox input "true"
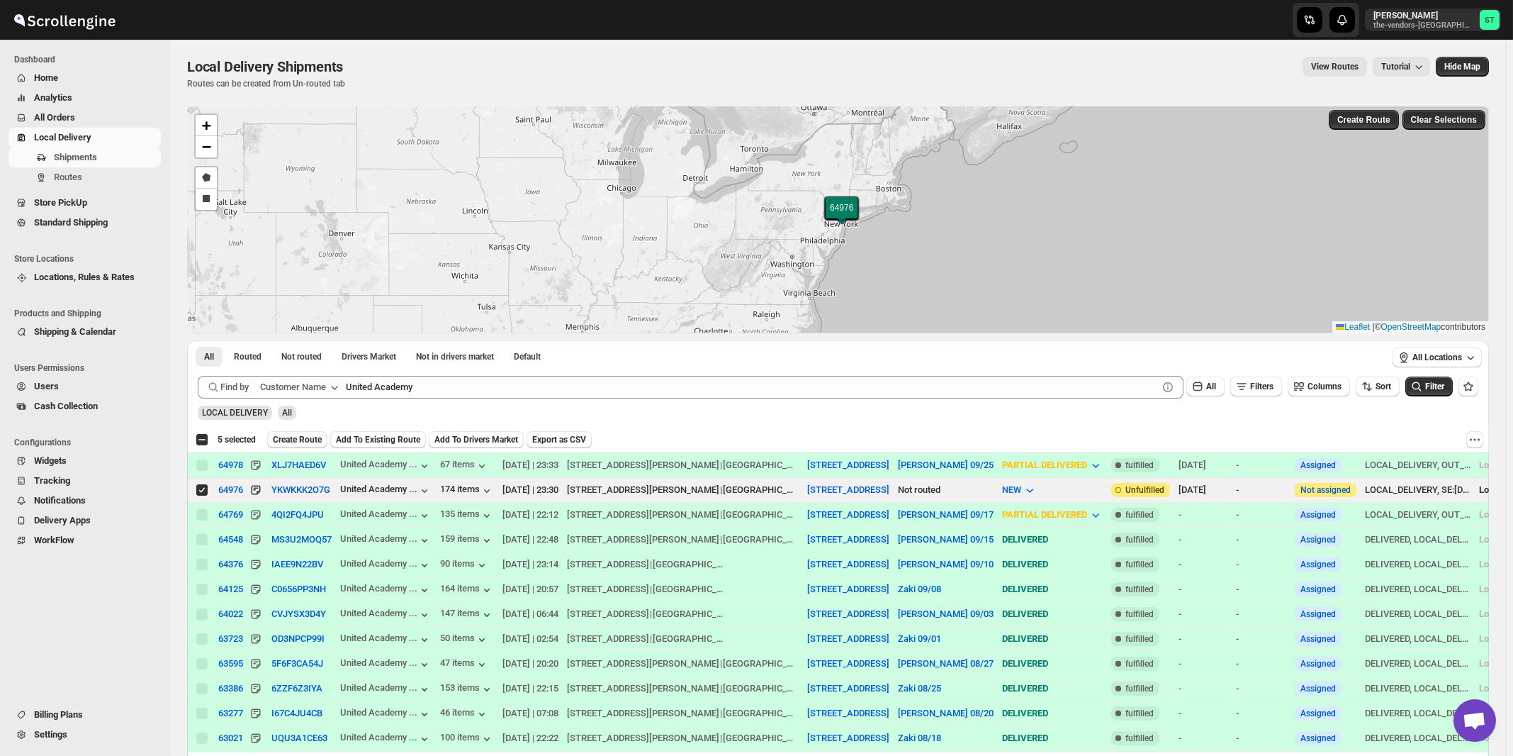
click at [305, 438] on span "Create Route" at bounding box center [297, 439] width 49 height 11
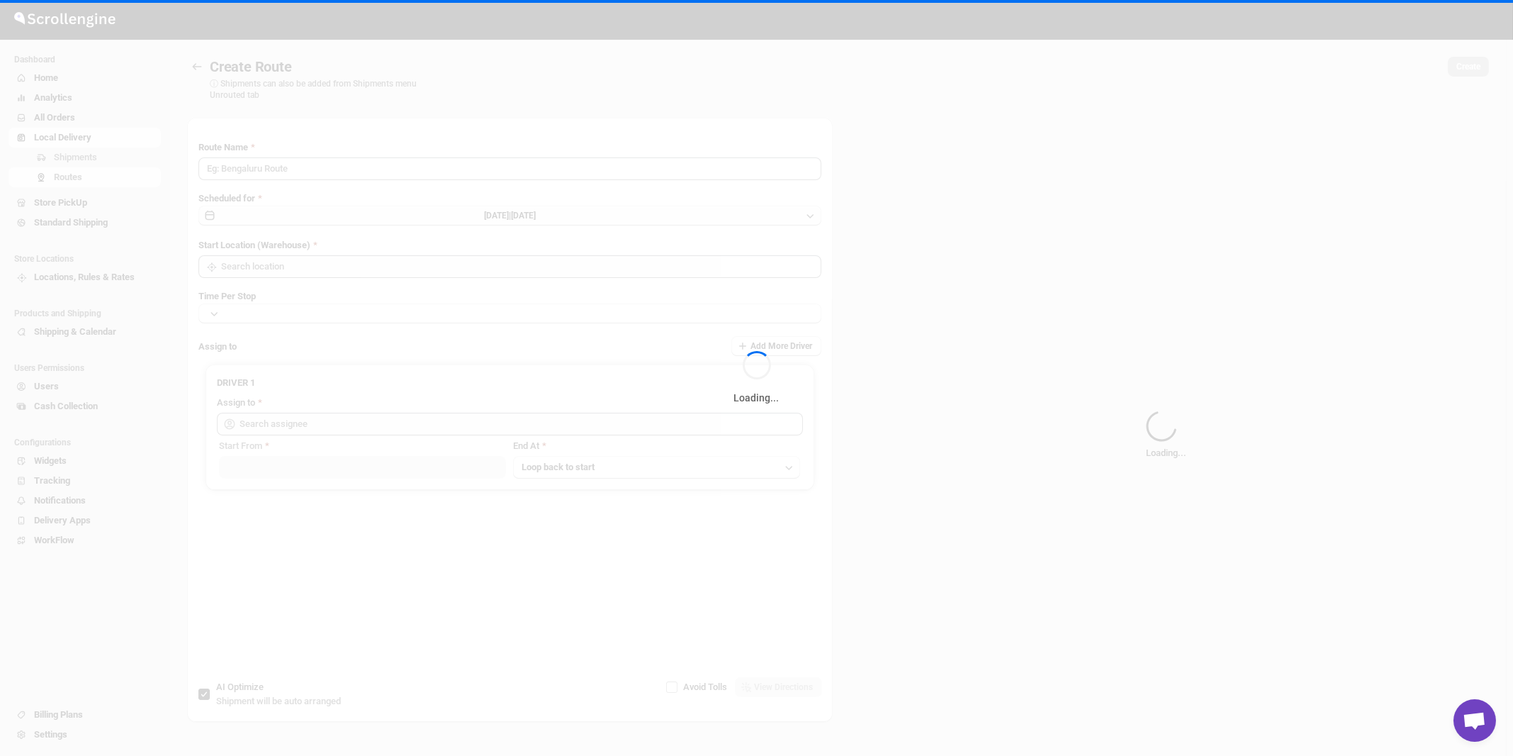
type input "Route - 29/09-0905"
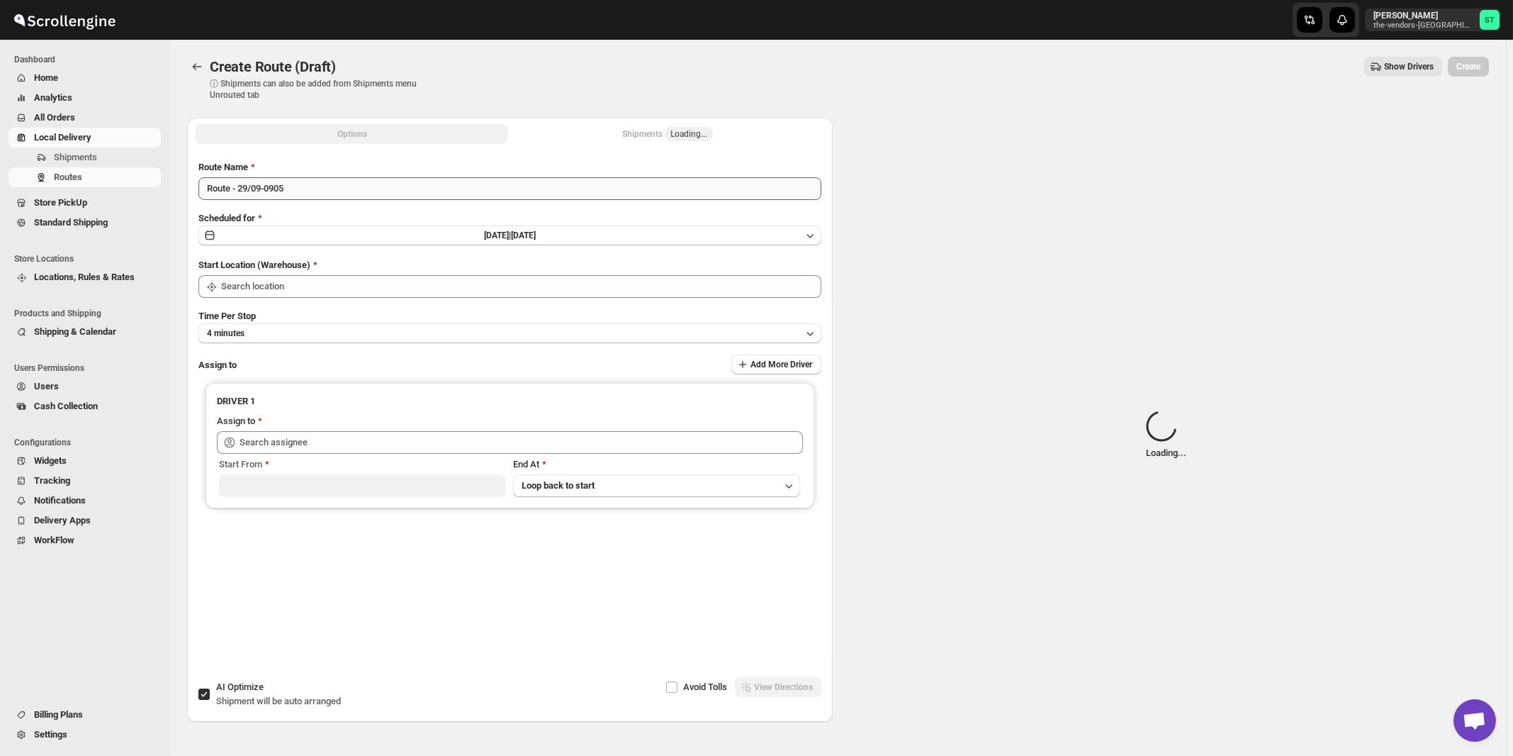
type input "[STREET_ADDRESS]"
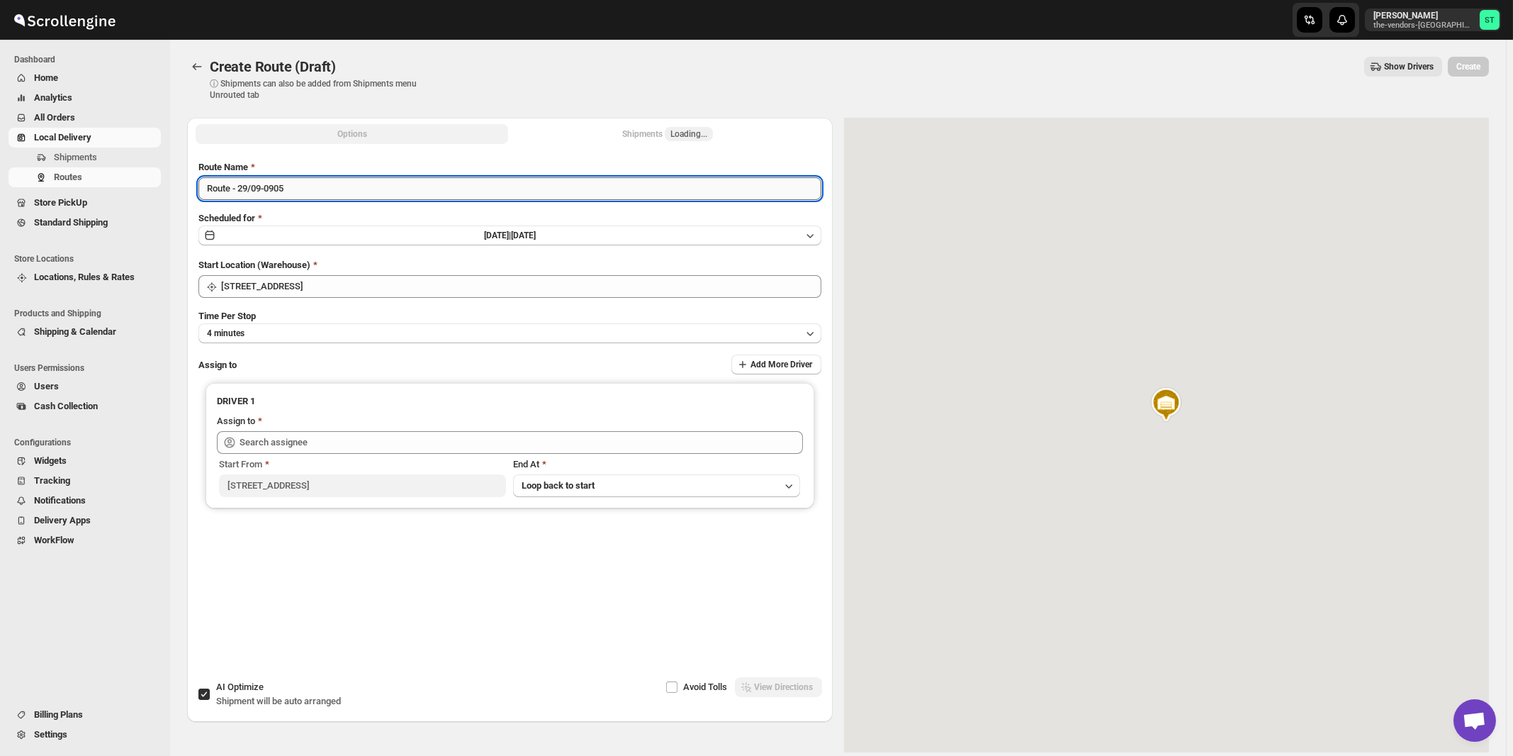
click at [419, 191] on input "Route - 29/09-0905" at bounding box center [509, 188] width 623 height 23
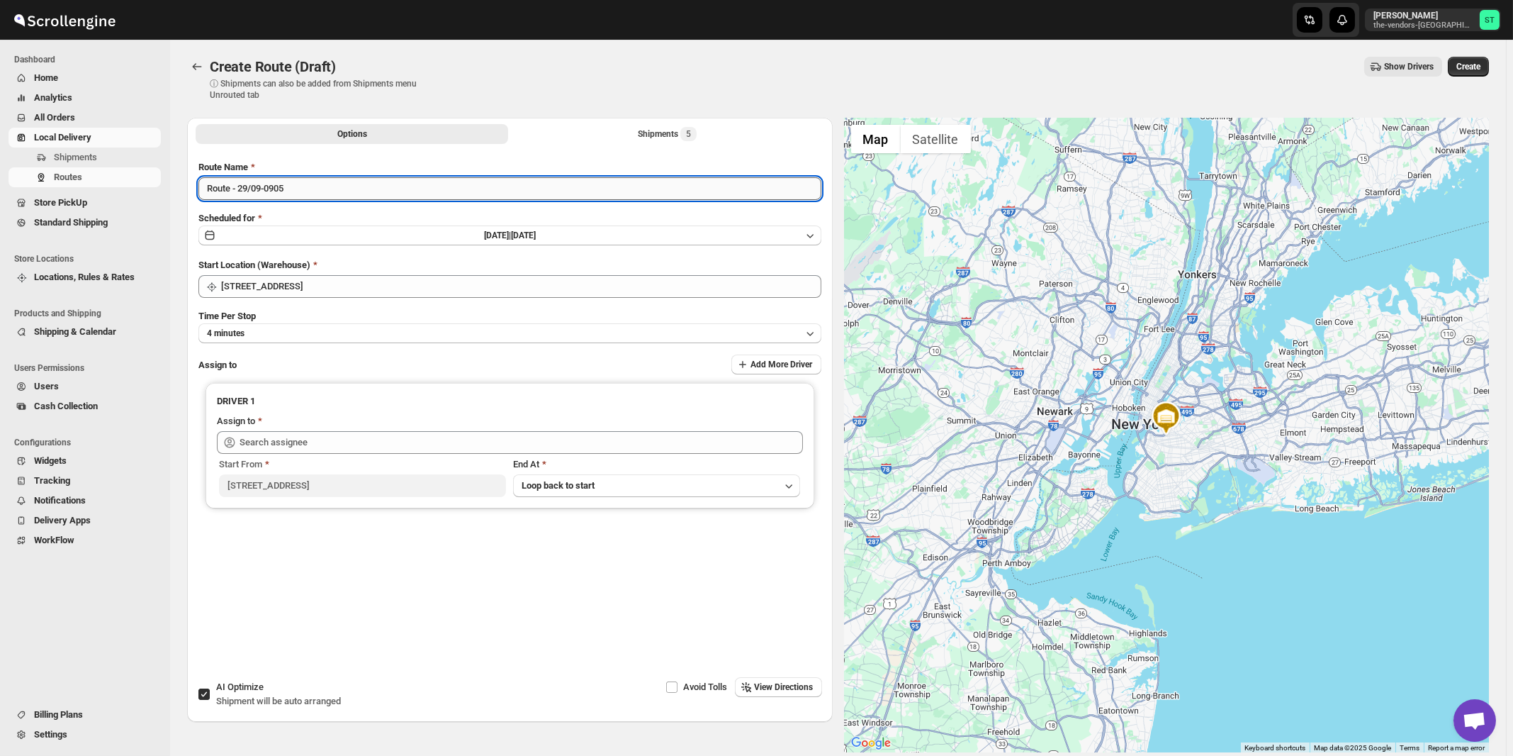
paste input "[PERSON_NAME]"
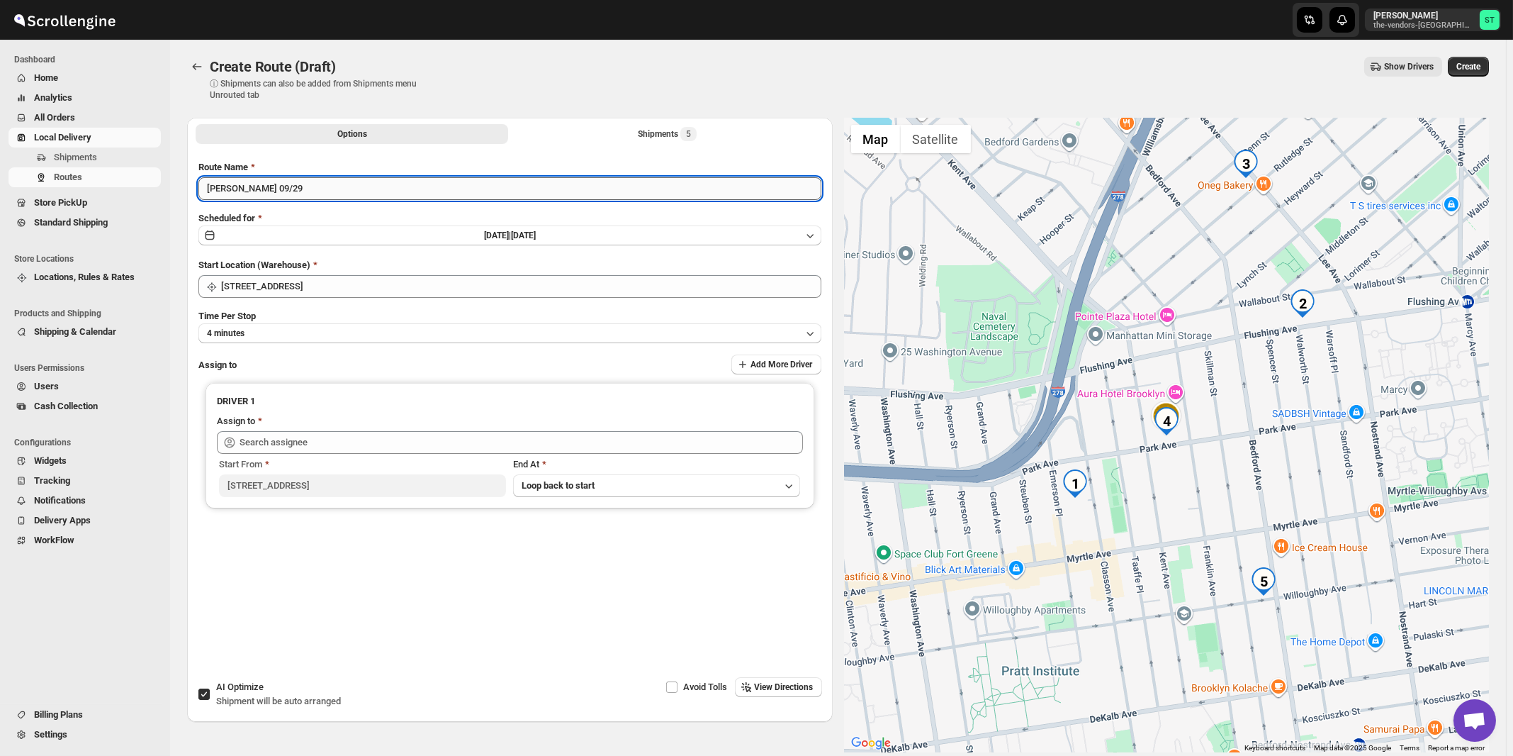
type input "[PERSON_NAME] 09/29"
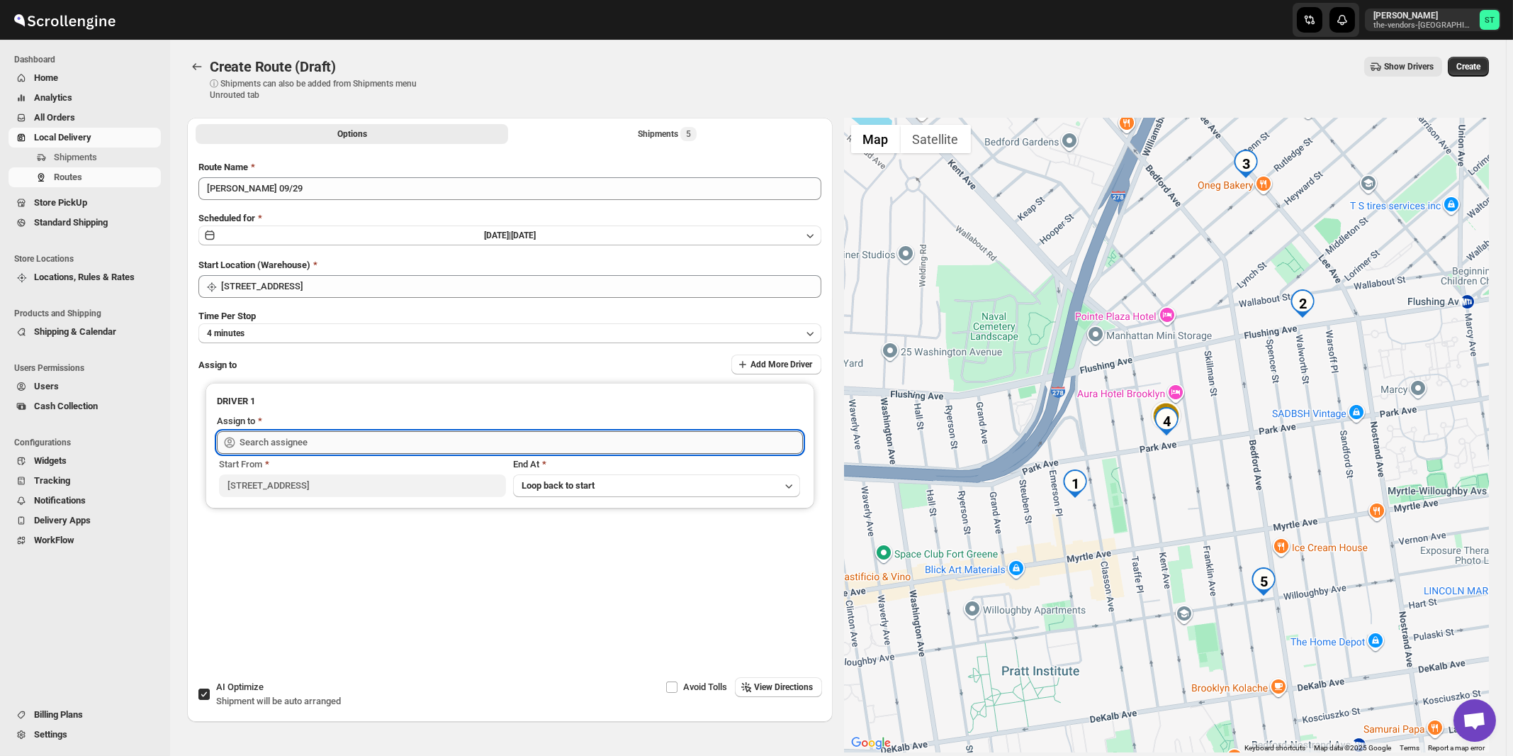
click at [359, 435] on input "text" at bounding box center [522, 442] width 564 height 23
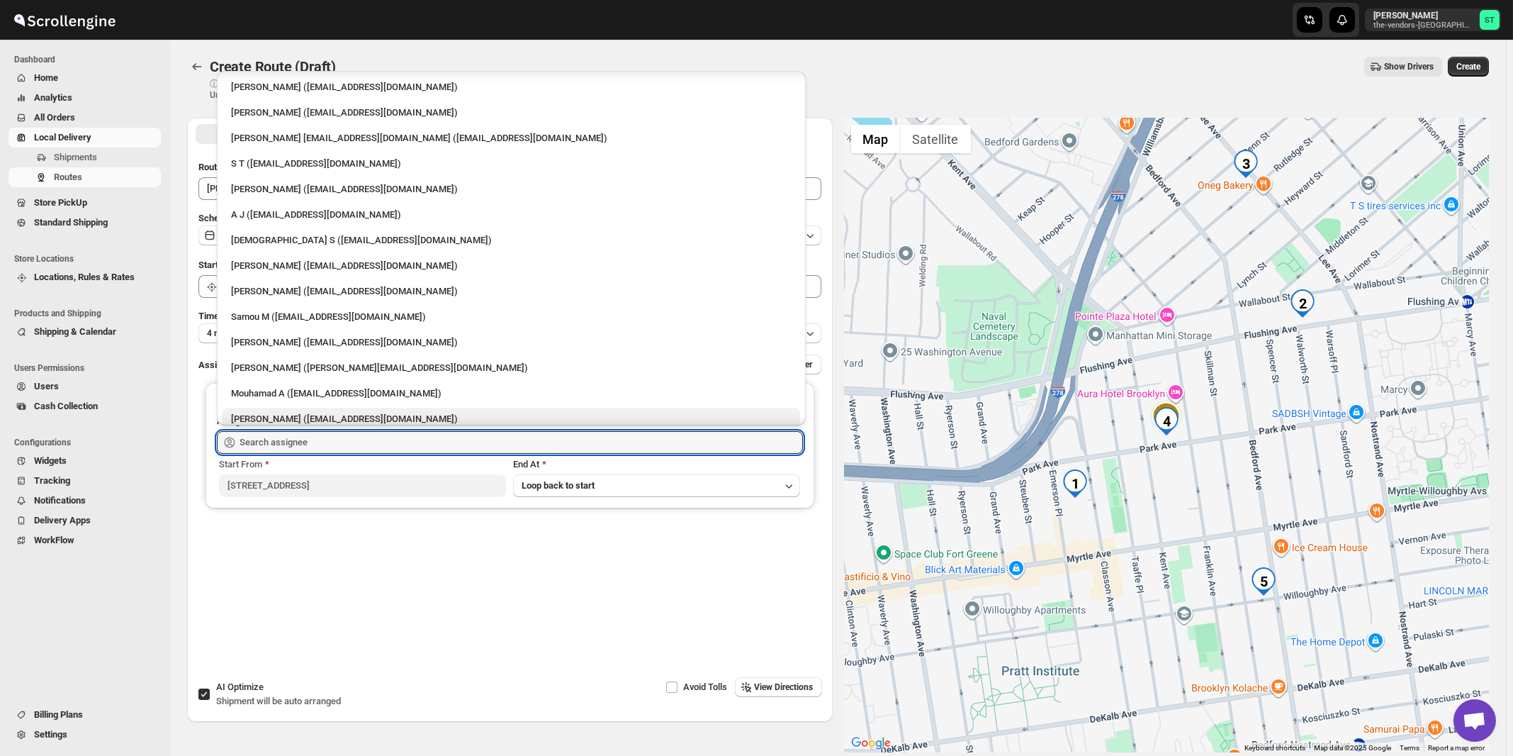
scroll to position [76, 0]
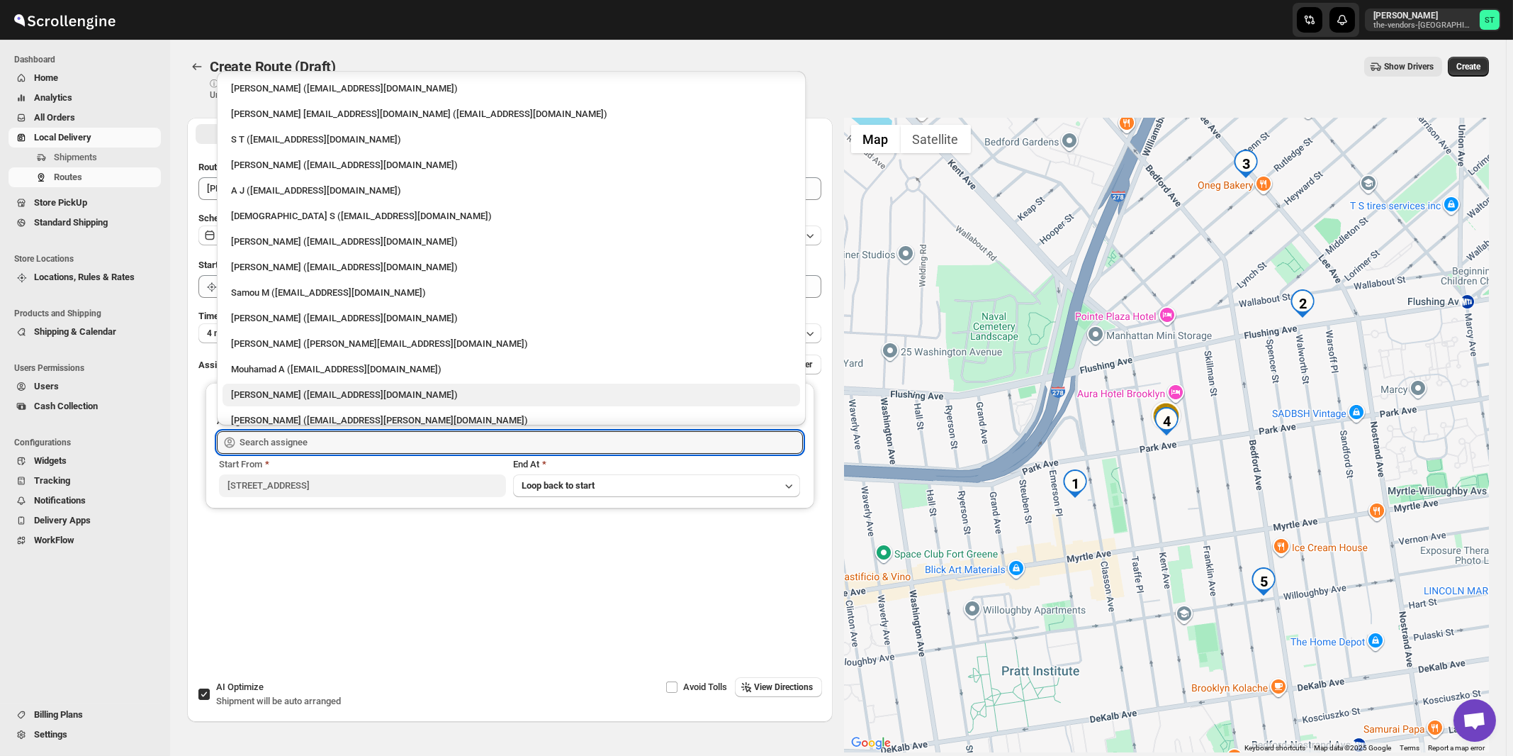
click at [271, 396] on div "[PERSON_NAME] ([EMAIL_ADDRESS][DOMAIN_NAME])" at bounding box center [511, 395] width 561 height 14
type input "[PERSON_NAME] ([EMAIL_ADDRESS][DOMAIN_NAME])"
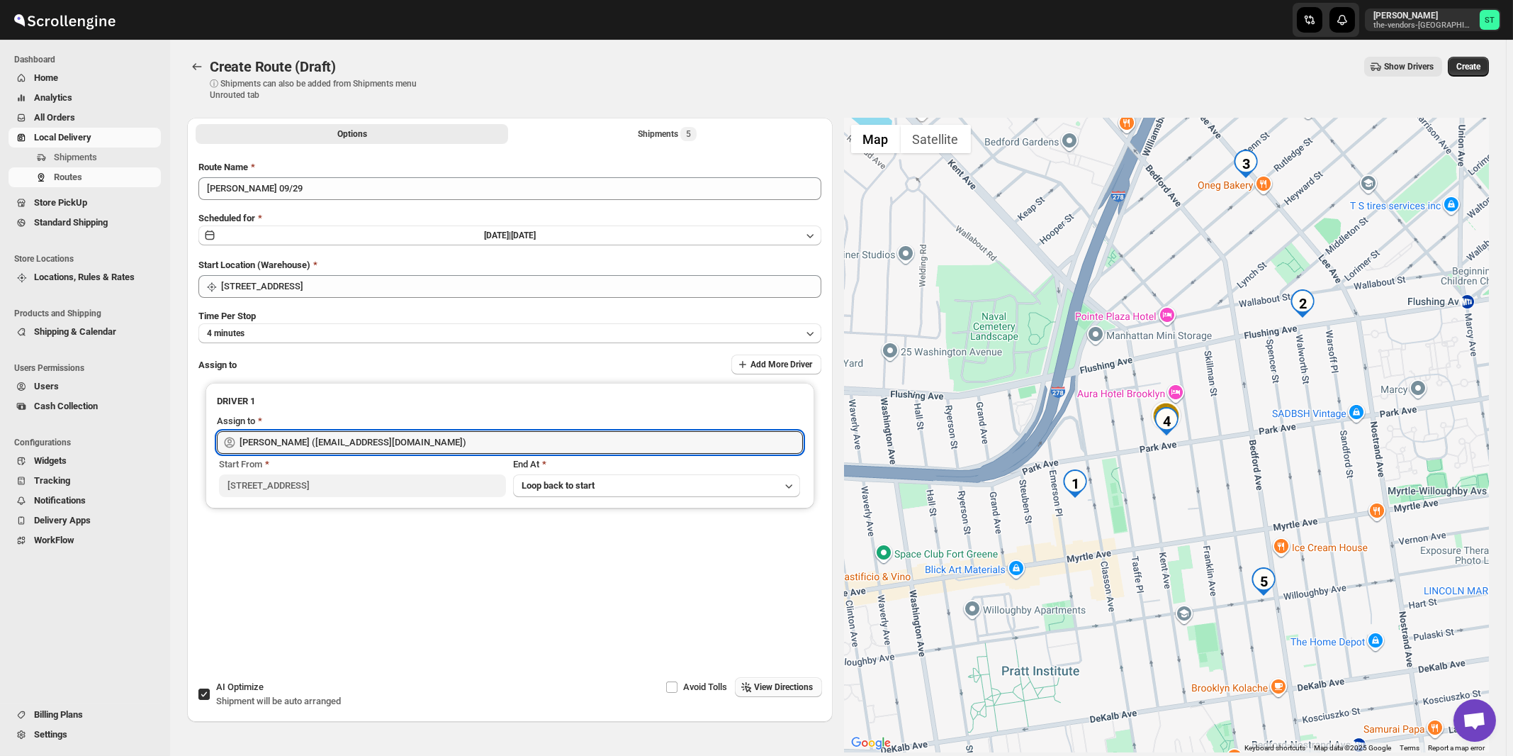
click at [772, 678] on button "View Directions" at bounding box center [778, 687] width 87 height 20
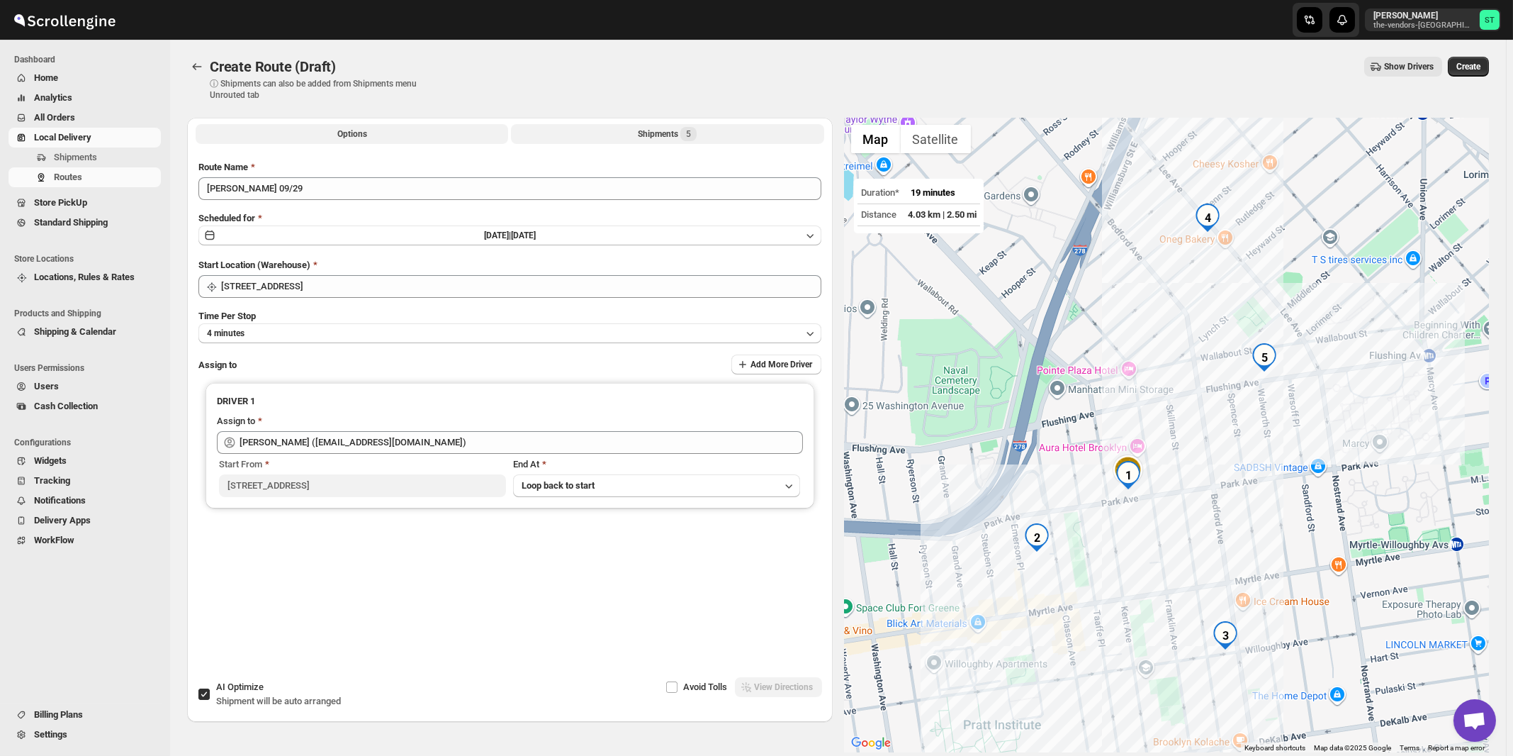
click at [653, 131] on div "Shipments 5" at bounding box center [667, 134] width 59 height 14
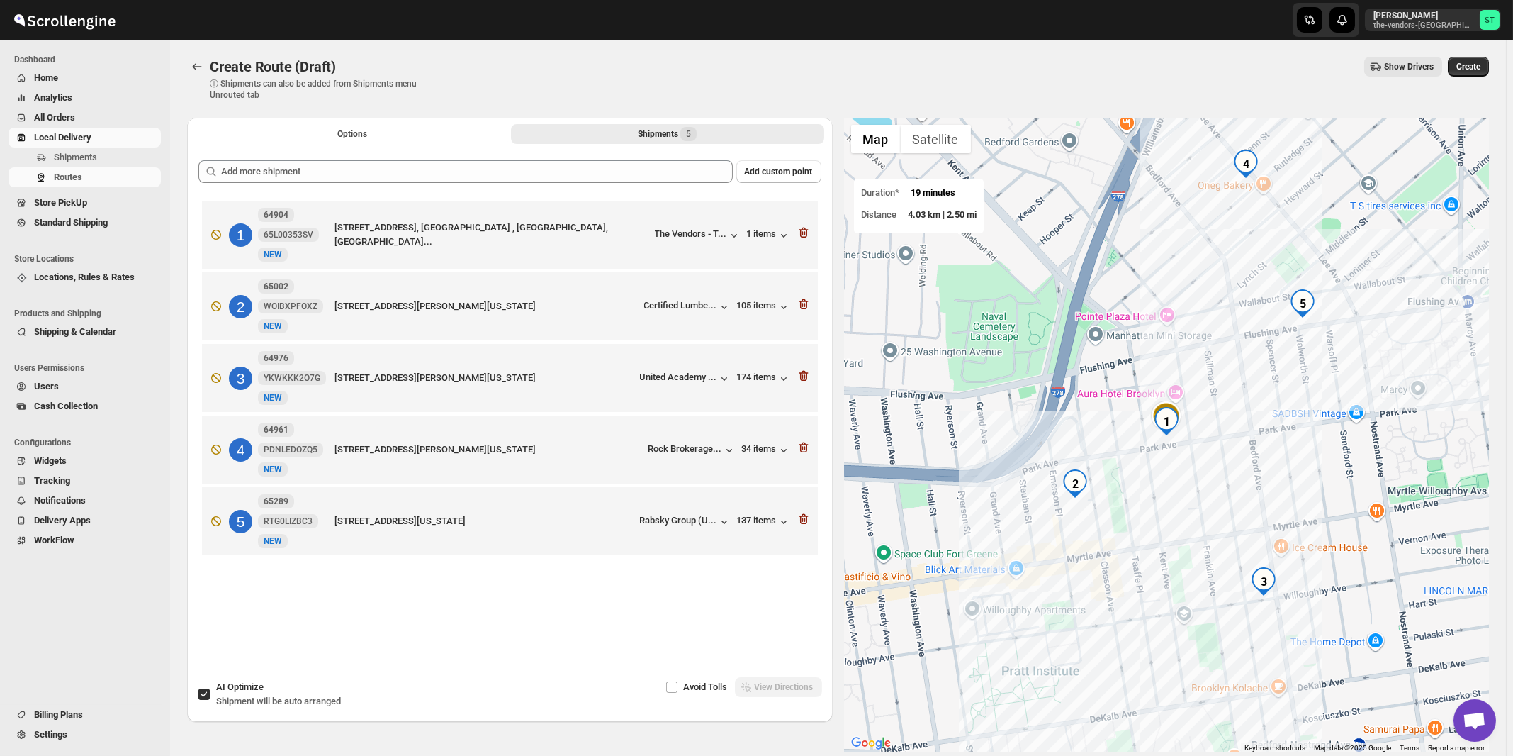
click at [223, 700] on span "Shipment will be auto arranged" at bounding box center [278, 700] width 125 height 11
click at [210, 700] on input "AI Optimize Shipment will be auto arranged" at bounding box center [203, 693] width 11 height 11
checkbox input "false"
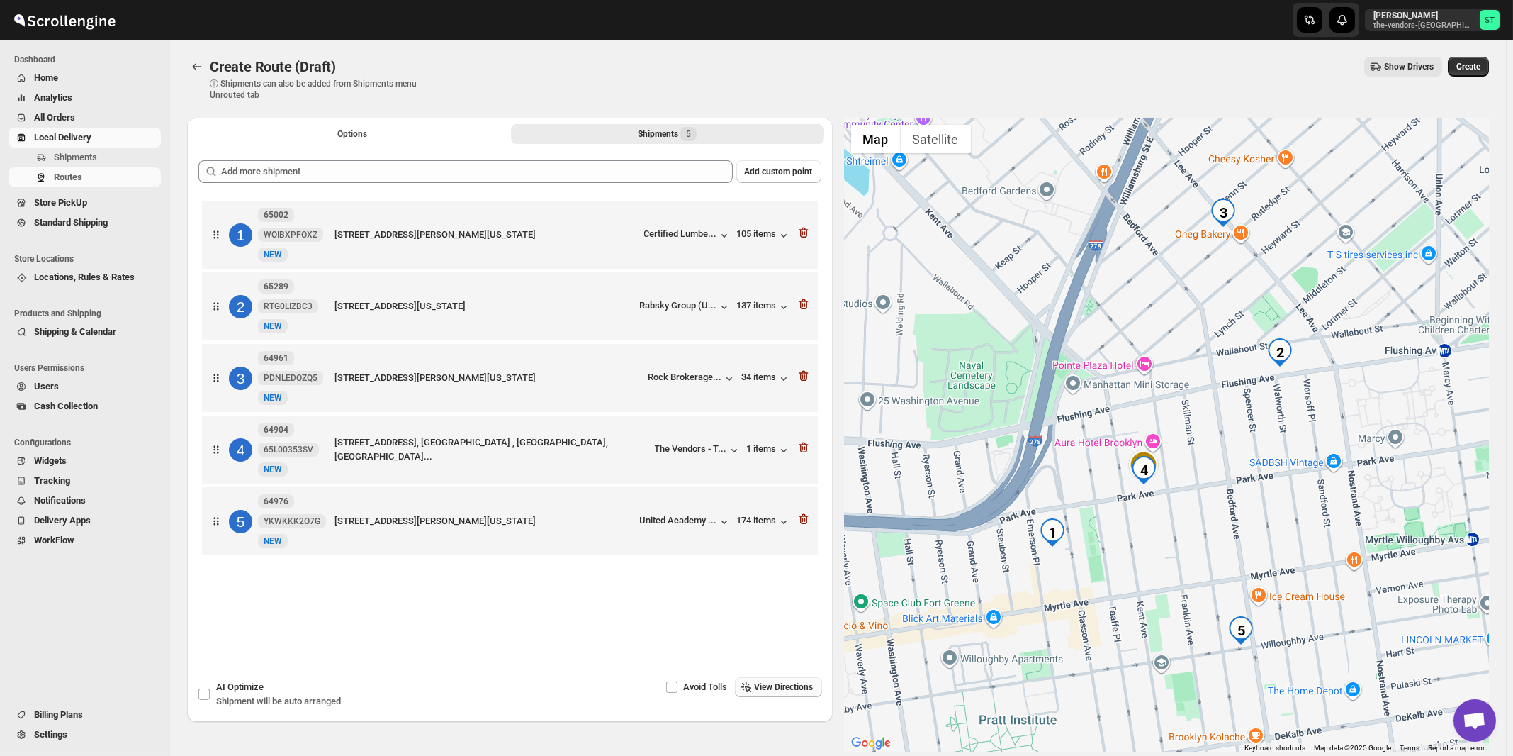
click at [795, 692] on span "View Directions" at bounding box center [784, 686] width 59 height 11
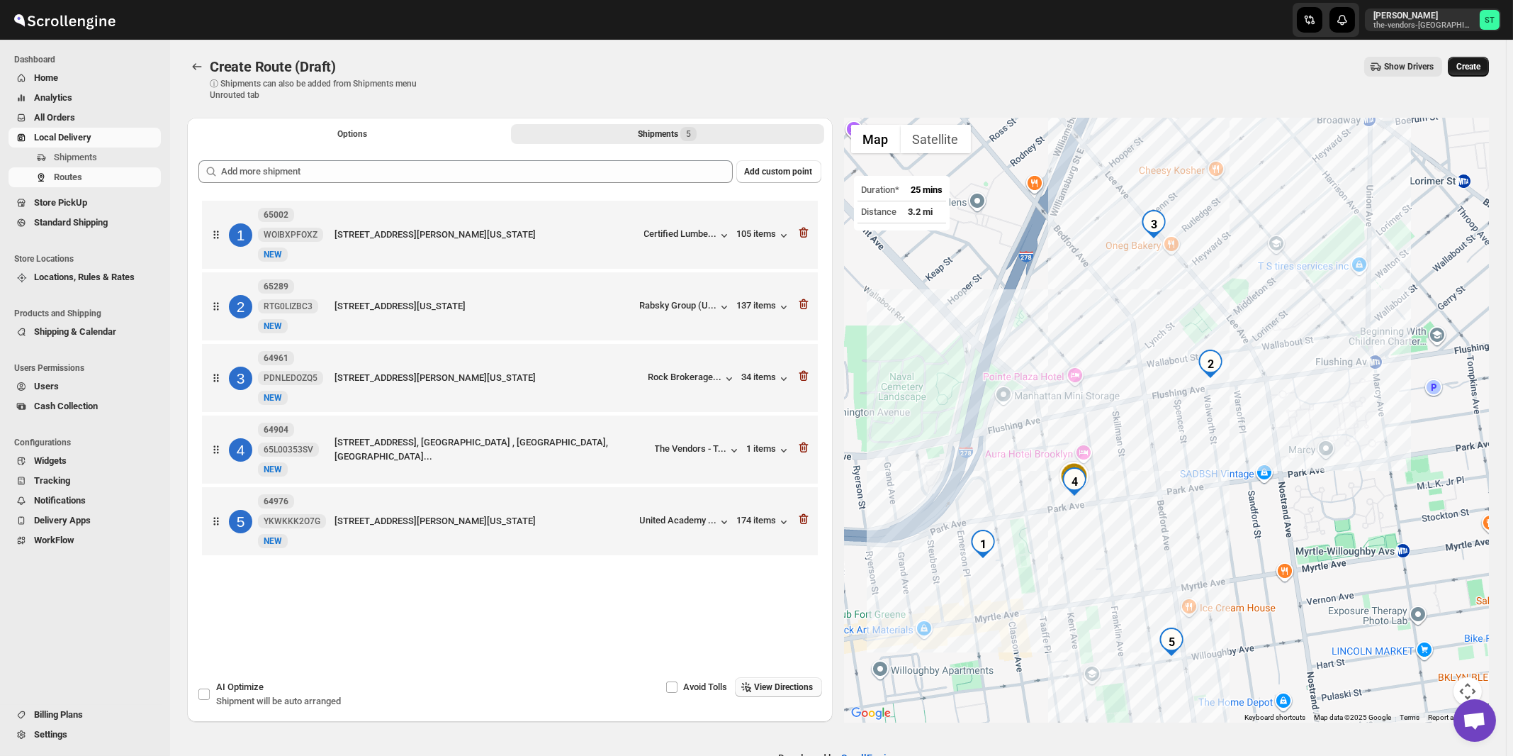
click at [1481, 67] on span "Create" at bounding box center [1469, 66] width 24 height 11
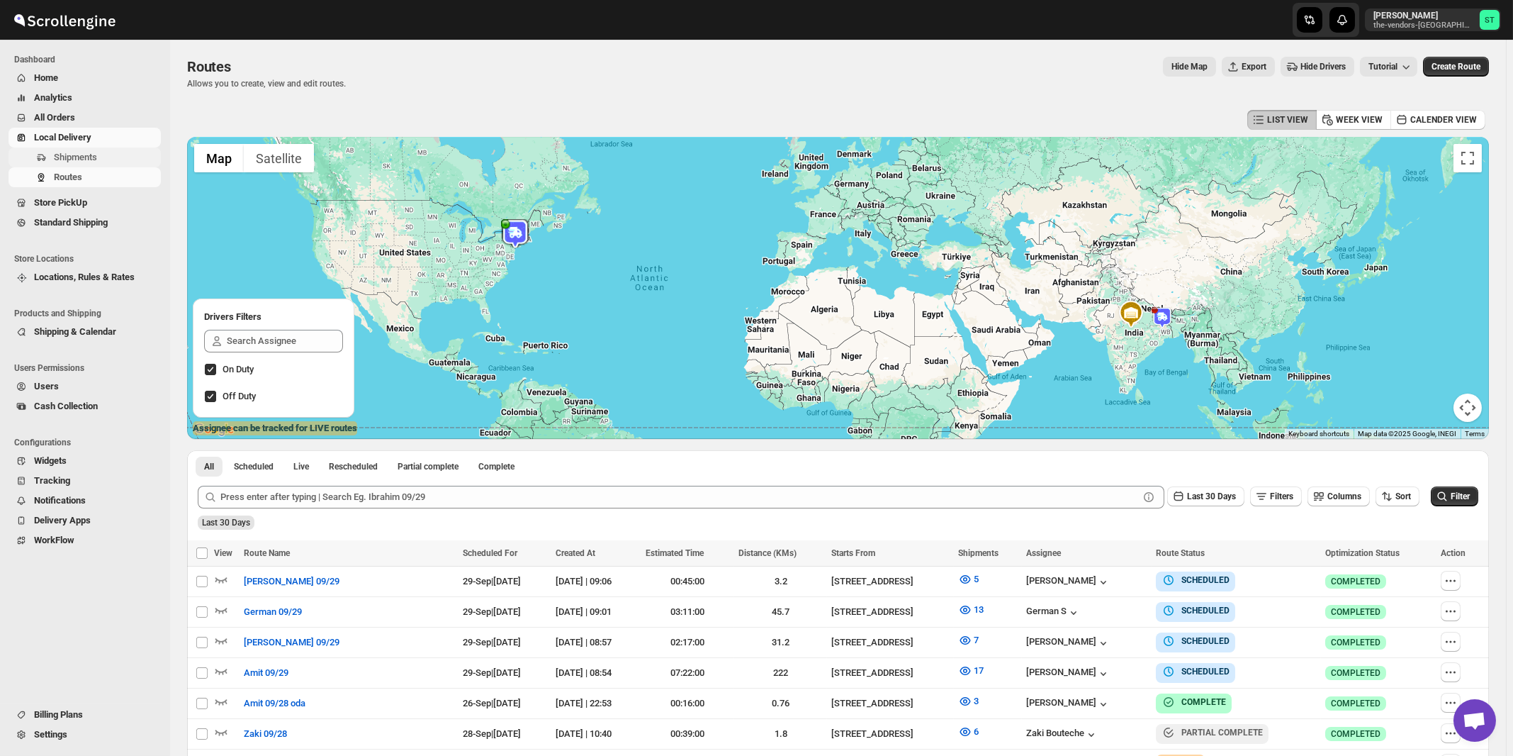
click at [66, 158] on span "Shipments" at bounding box center [75, 157] width 43 height 11
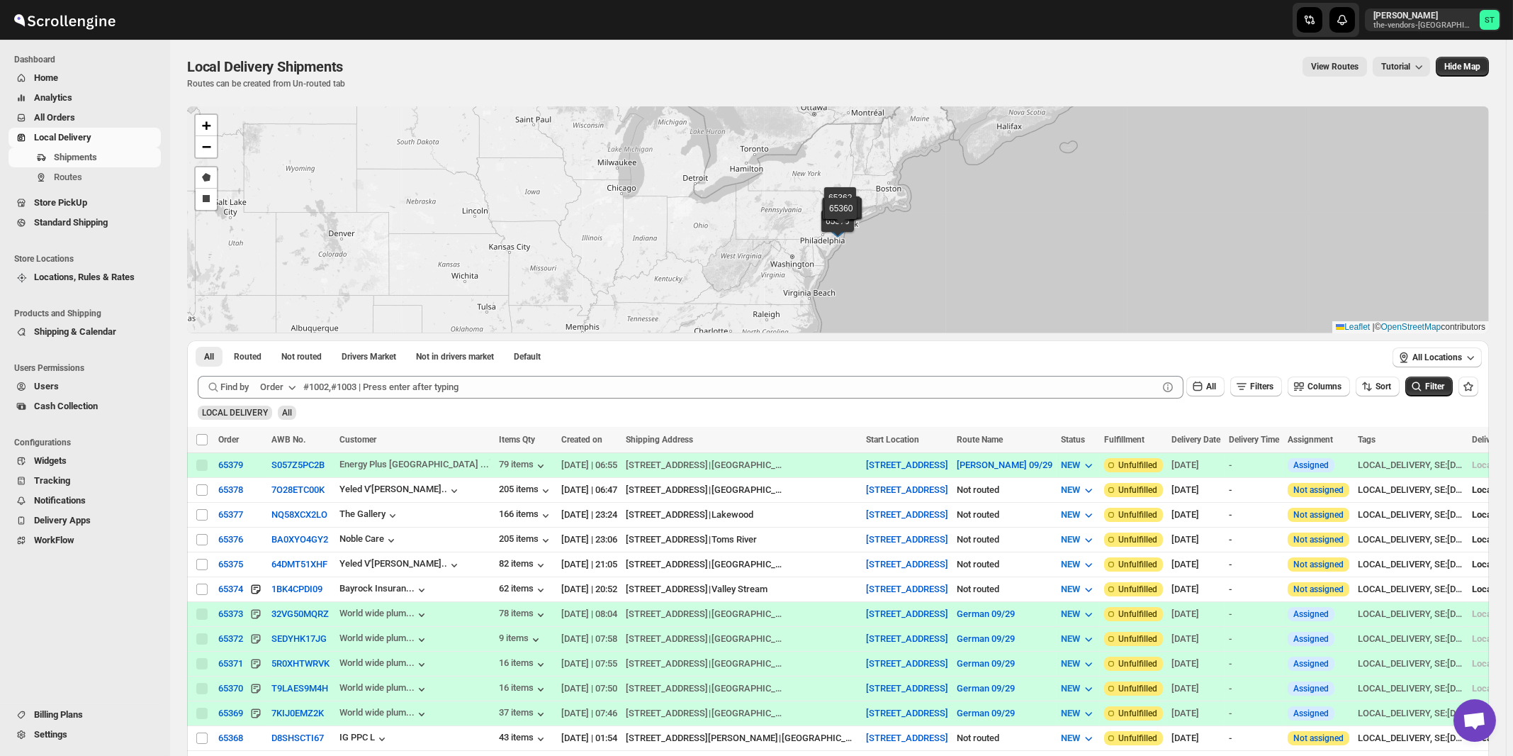
click at [276, 388] on div "Order" at bounding box center [271, 387] width 23 height 14
click at [269, 496] on div "Customer Name" at bounding box center [280, 493] width 65 height 14
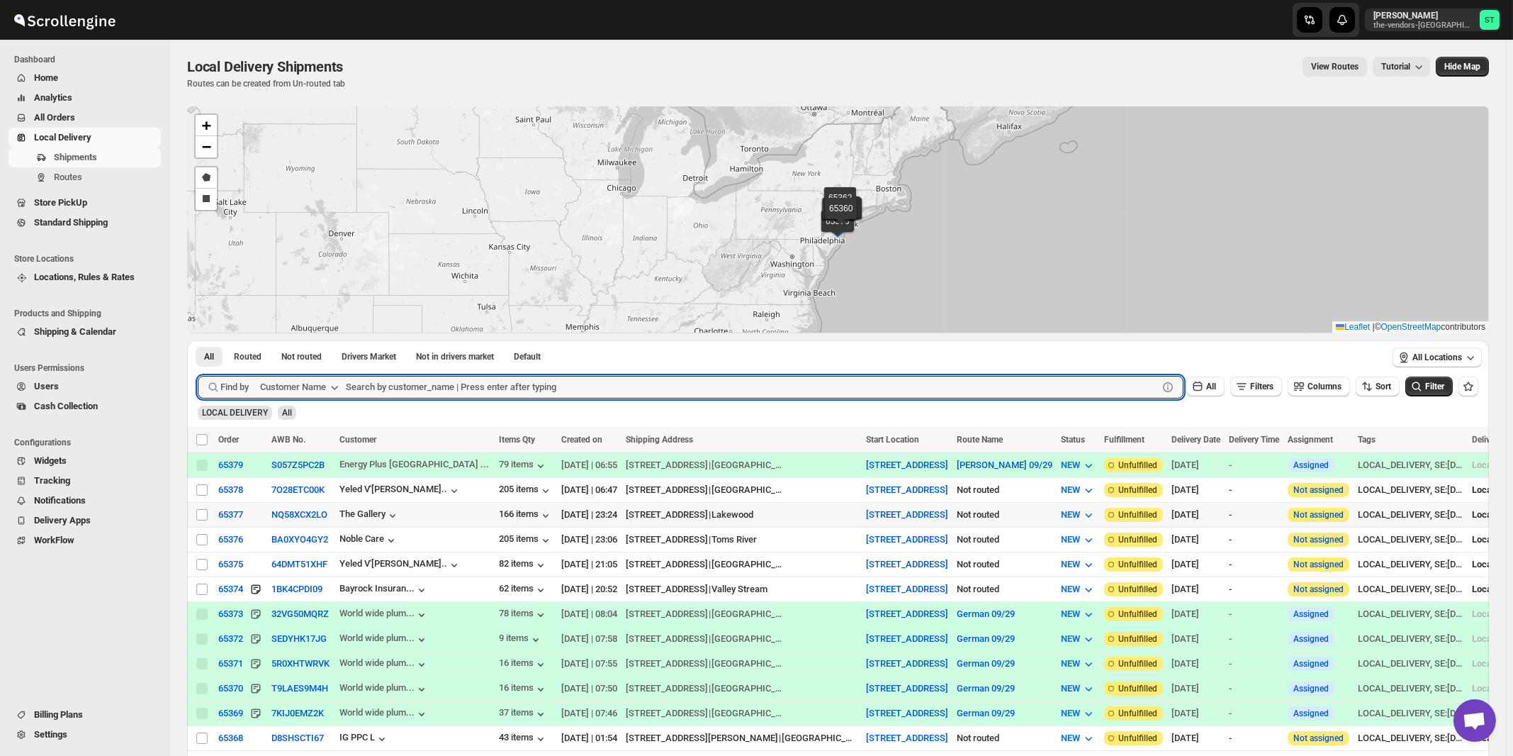
paste input "Corner Hardware & Print Ctr."
type input "Corner Hardware & Print Ctr."
click at [198, 340] on button "Submit" at bounding box center [218, 347] width 40 height 15
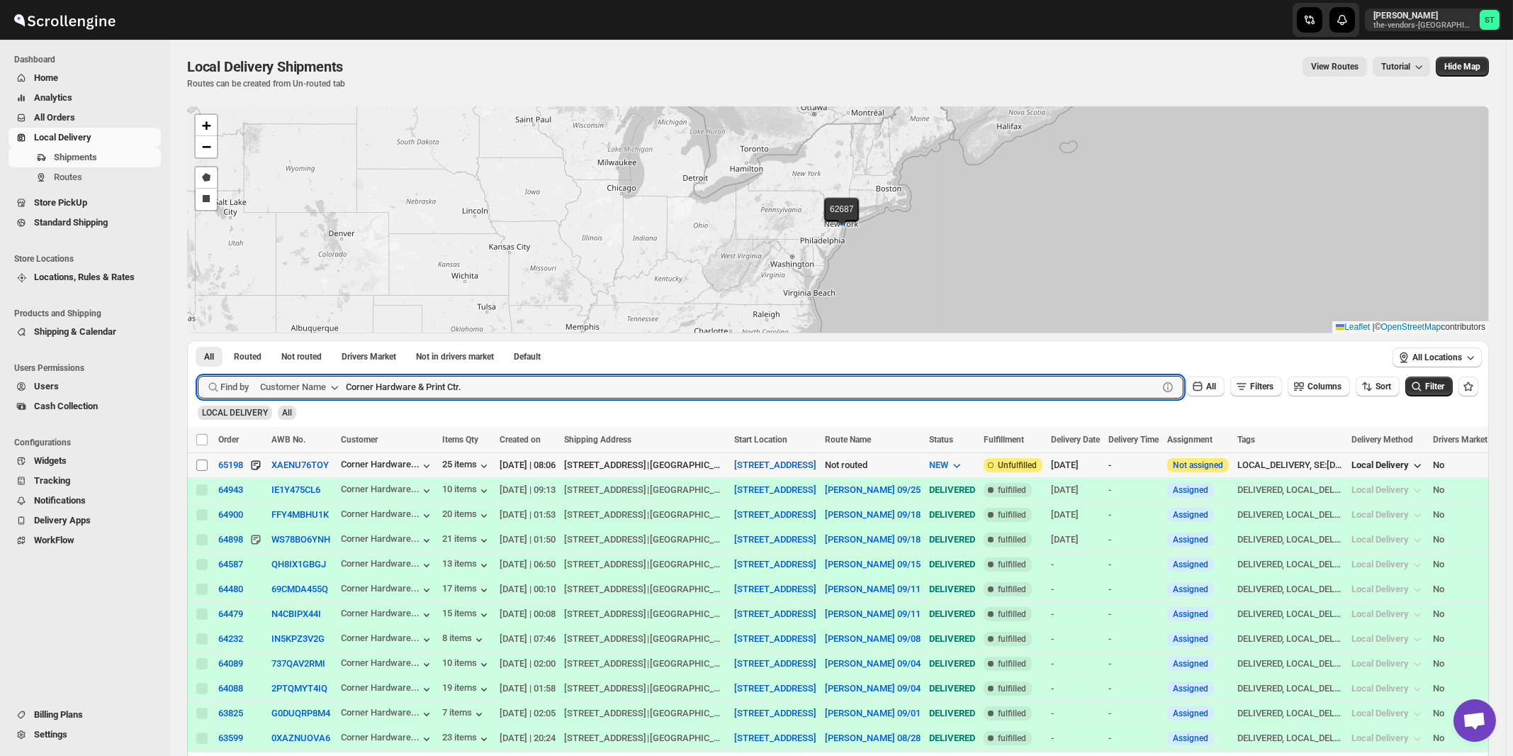
click at [202, 466] on input "Select shipment" at bounding box center [201, 464] width 11 height 11
checkbox input "true"
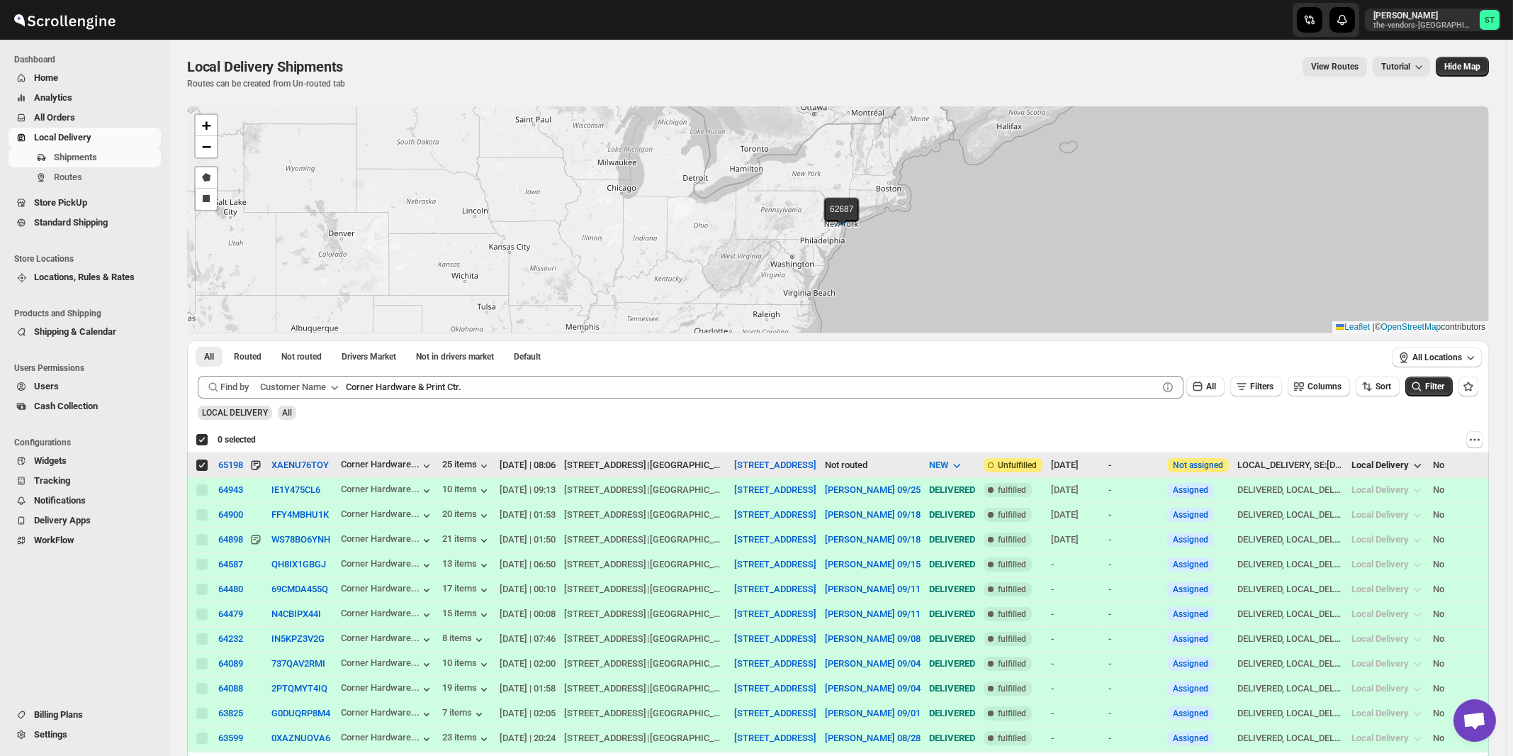
checkbox input "true"
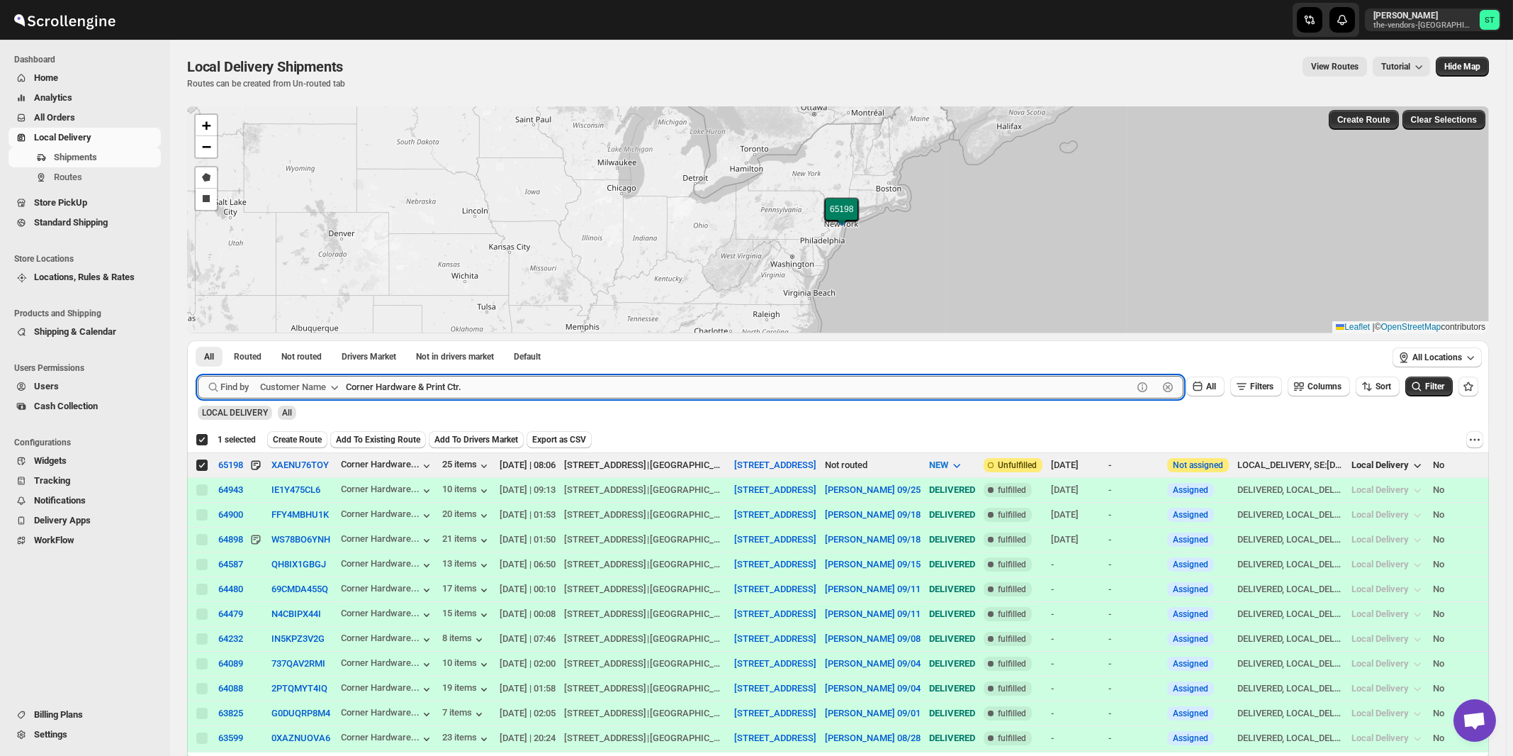
click at [438, 384] on input "Corner Hardware & Print Ctr." at bounding box center [739, 387] width 787 height 23
paste input "[PERSON_NAME] And Associates"
click at [198, 340] on button "Submit" at bounding box center [218, 347] width 40 height 15
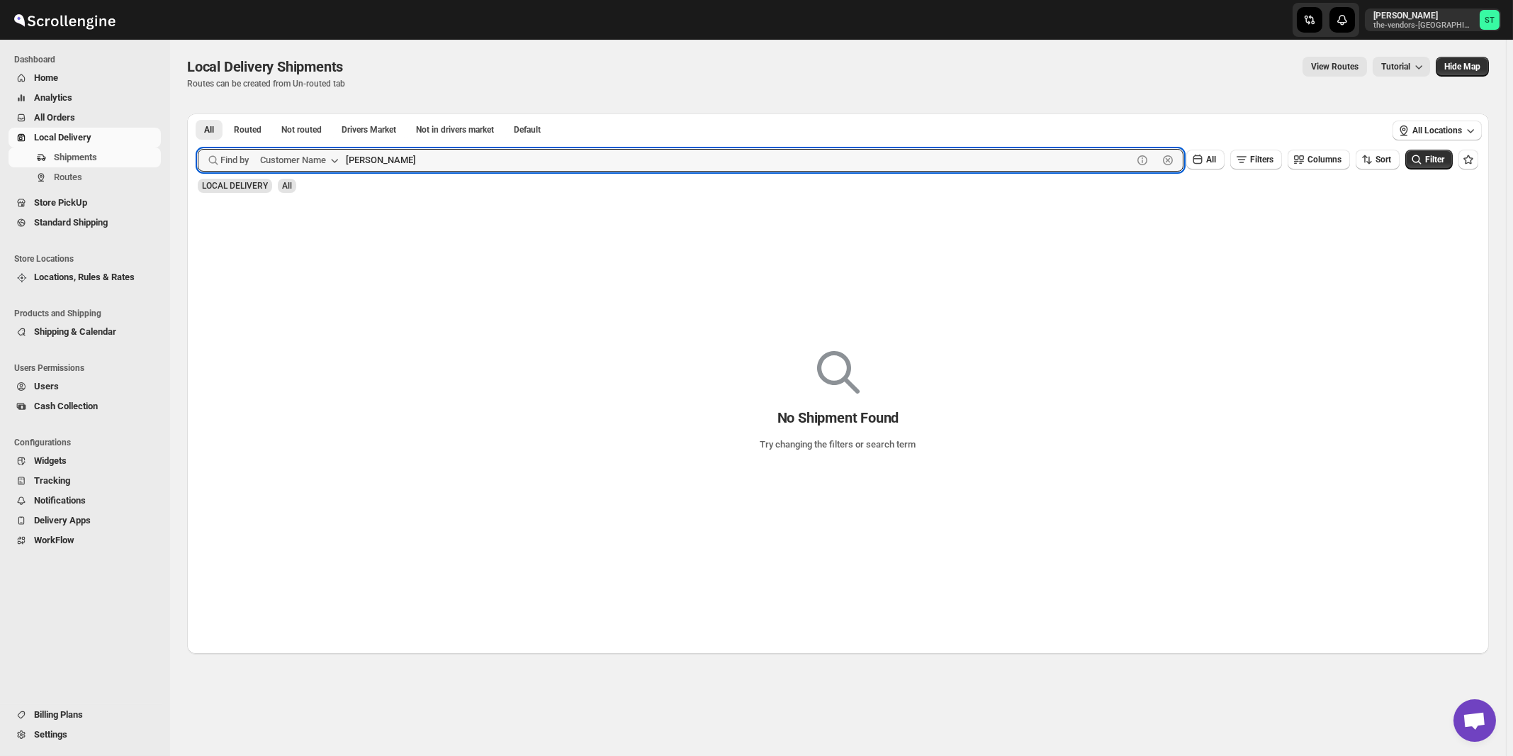
type input "[PERSON_NAME]"
click at [198, 113] on button "Submit" at bounding box center [218, 120] width 40 height 15
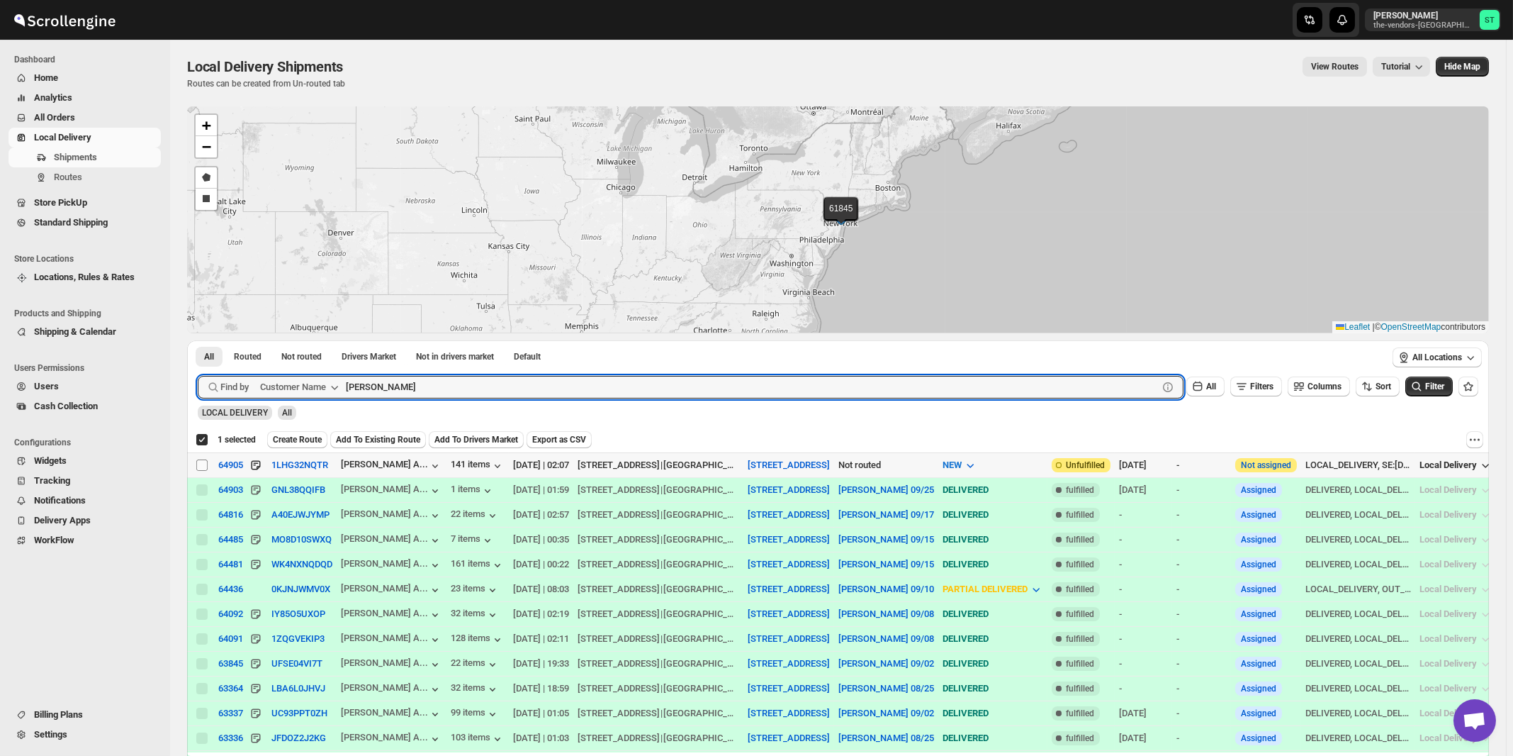
click at [203, 466] on input "Select shipment" at bounding box center [201, 464] width 11 height 11
checkbox input "true"
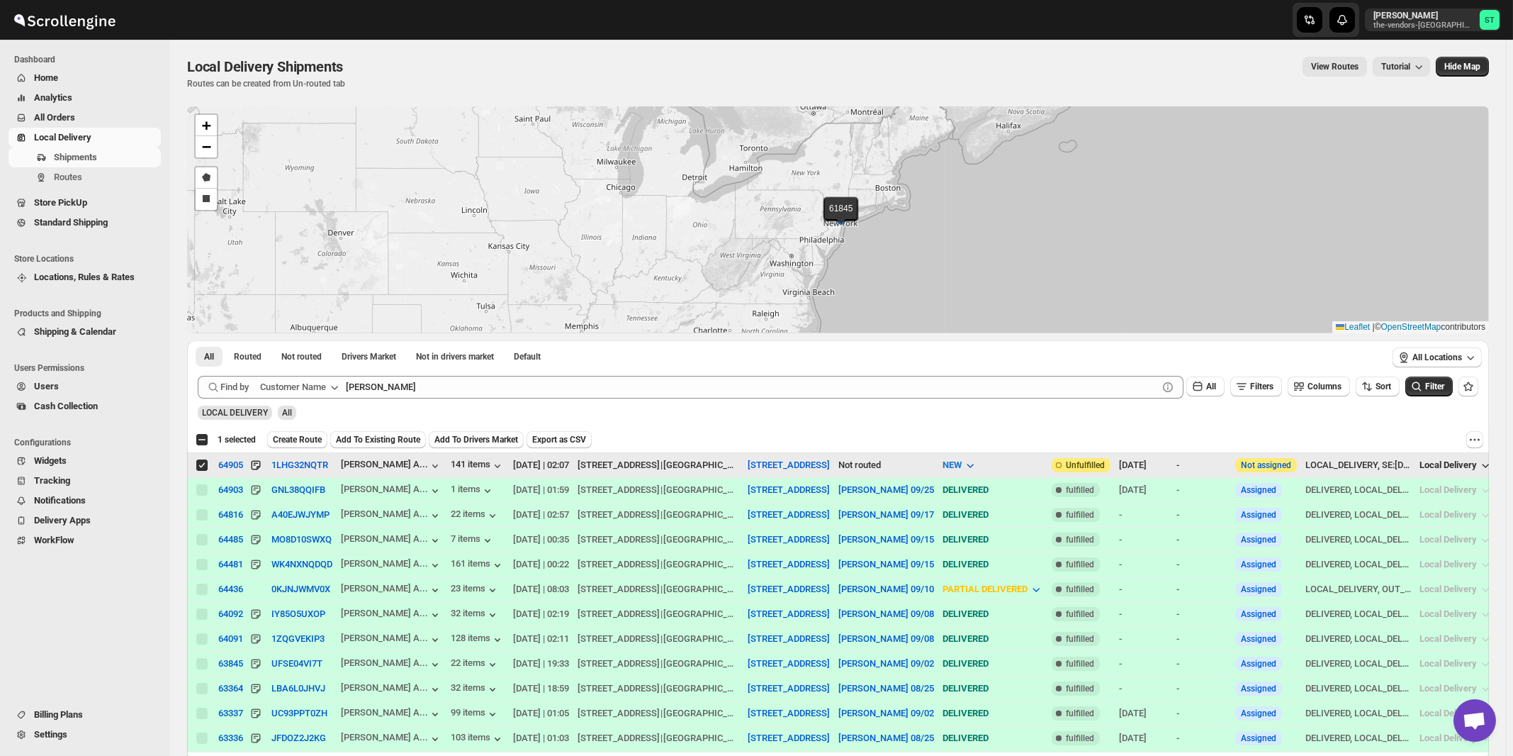
checkbox input "false"
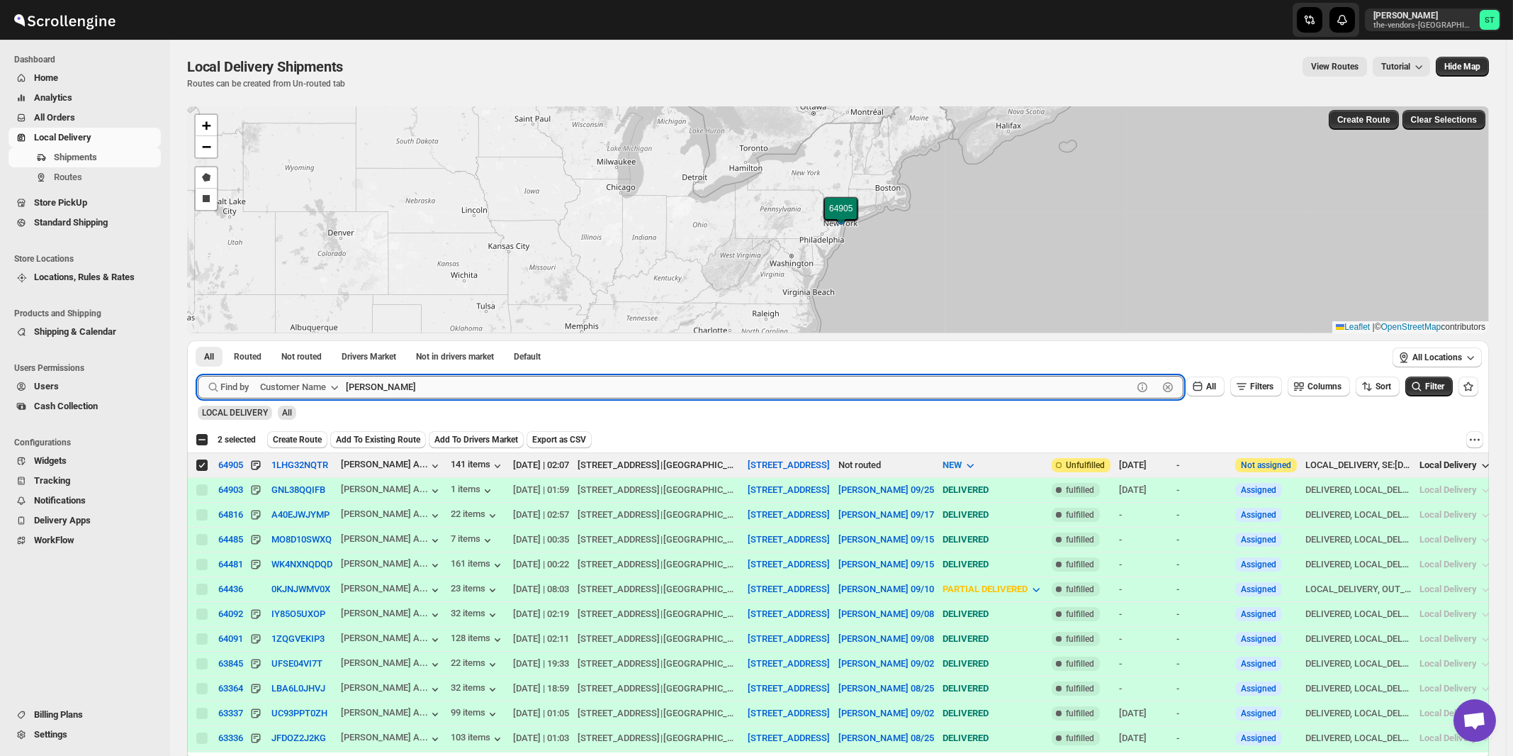
click at [473, 377] on input "[PERSON_NAME]" at bounding box center [739, 387] width 787 height 23
paste input "Preffered Builders"
type input "Pref"
click at [198, 340] on button "Submit" at bounding box center [218, 347] width 40 height 15
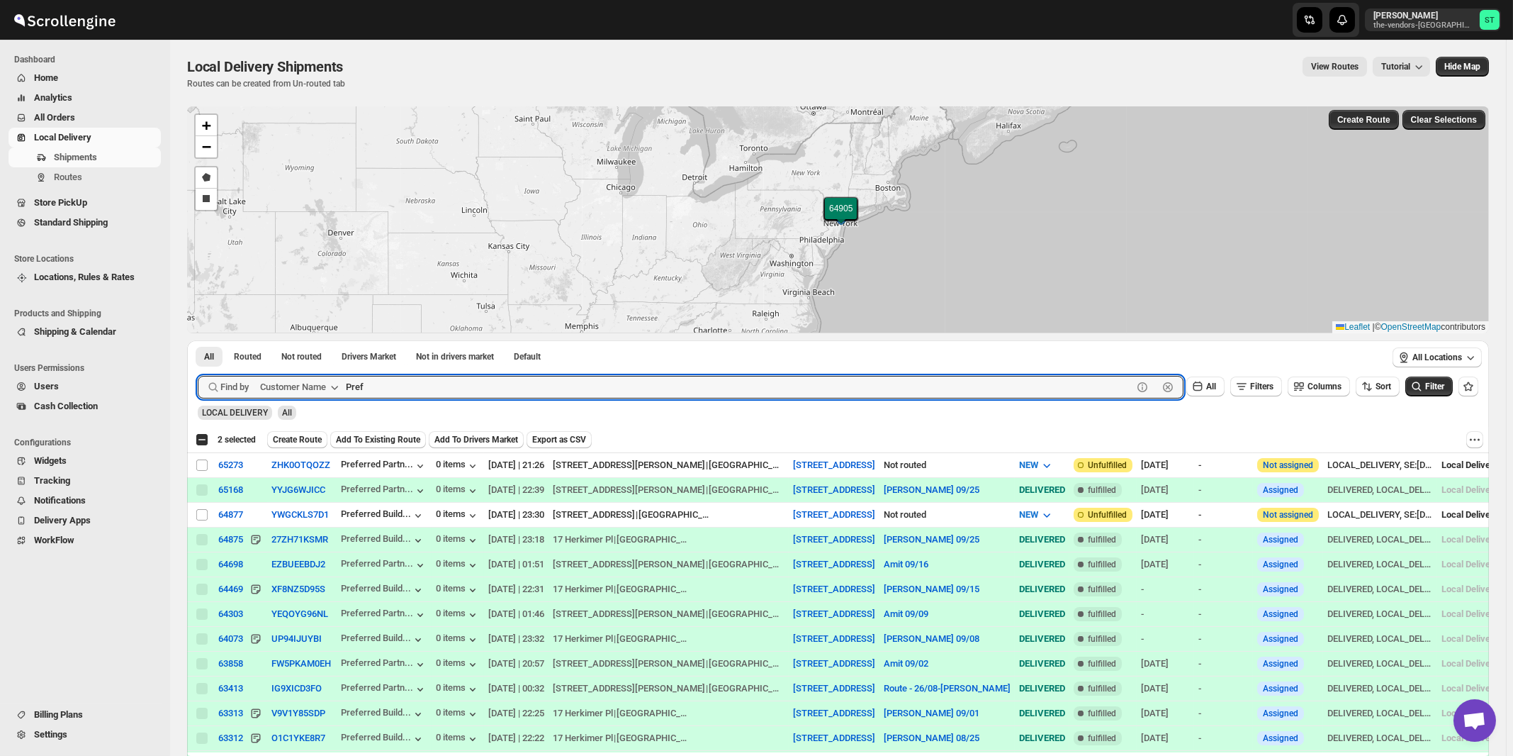
checkbox input "true"
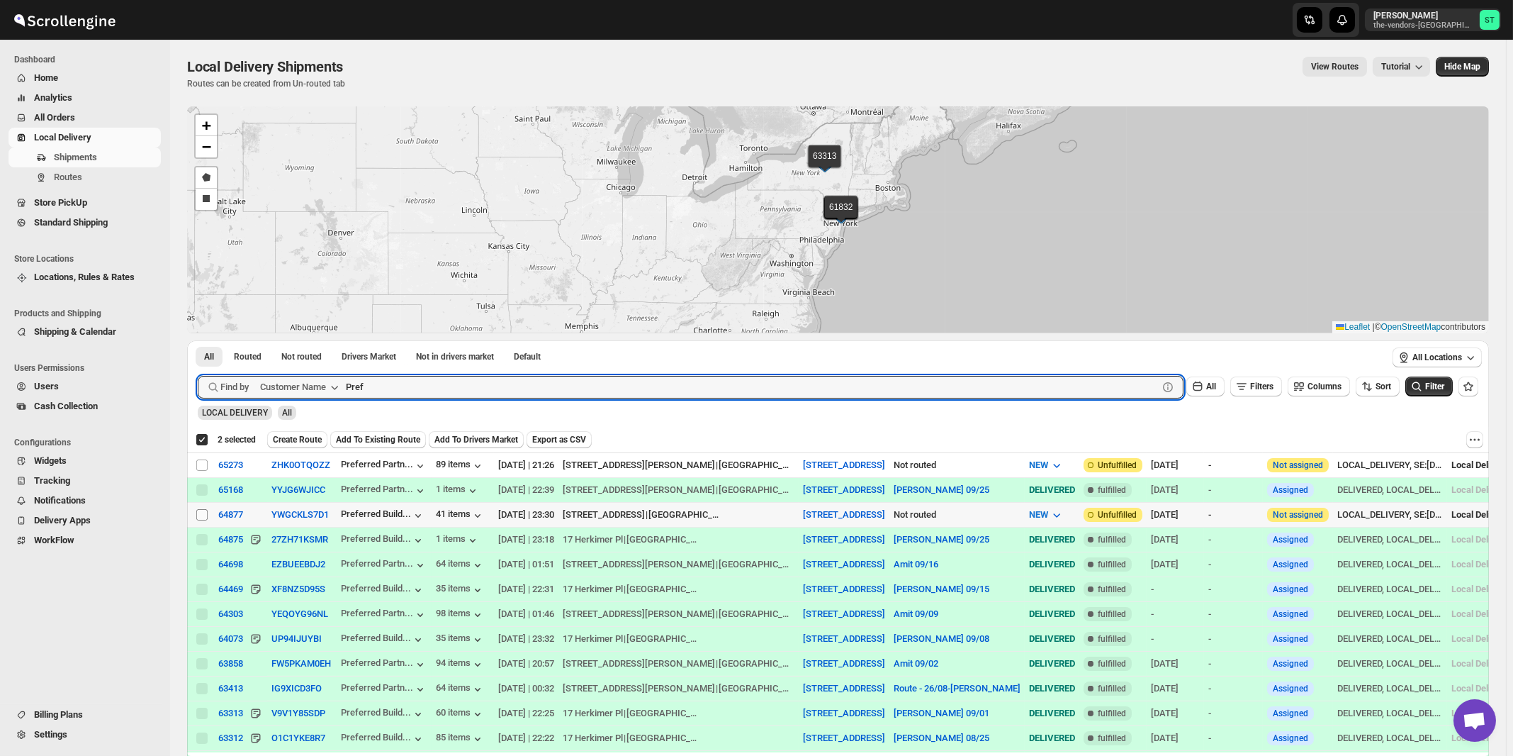
click at [203, 512] on input "Select shipment" at bounding box center [201, 514] width 11 height 11
checkbox input "true"
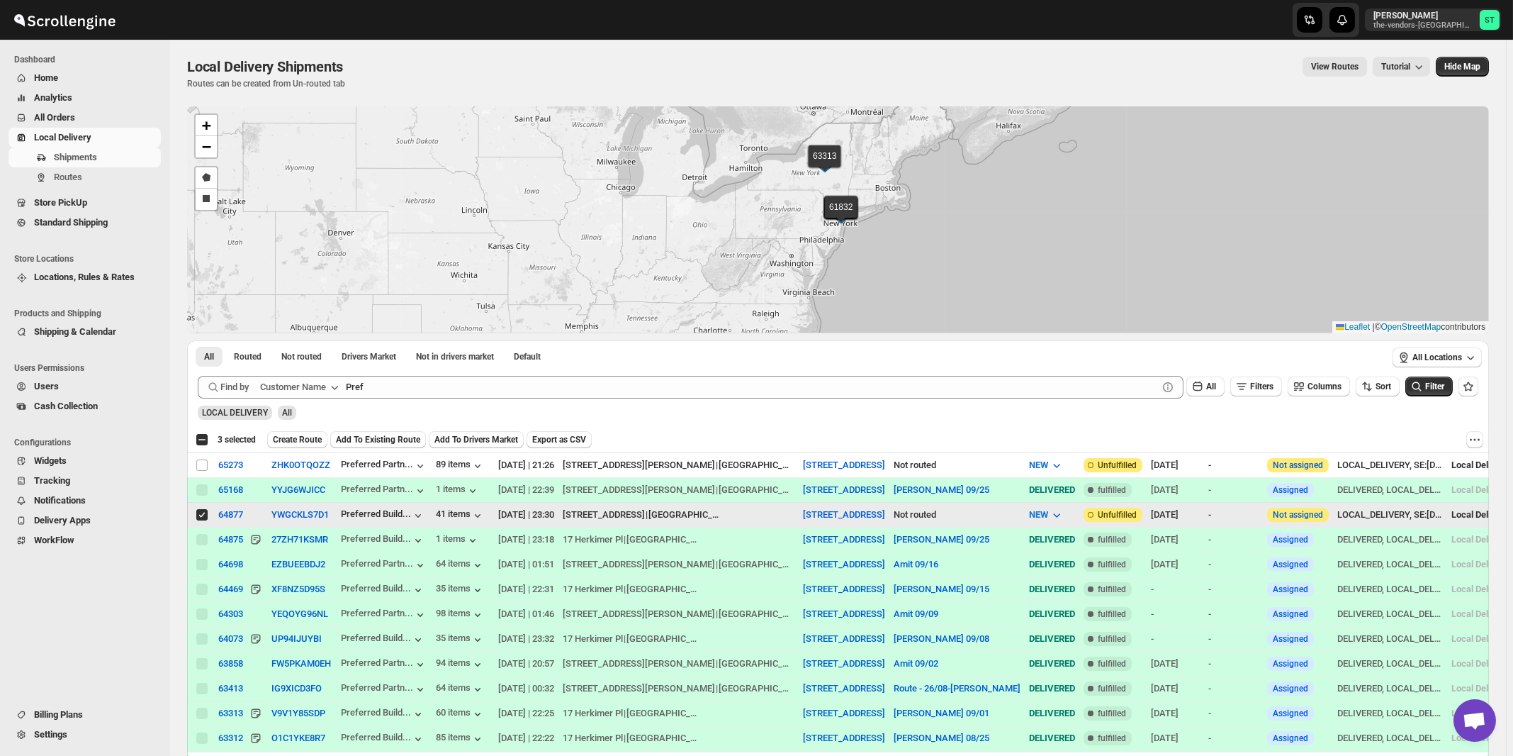
checkbox input "false"
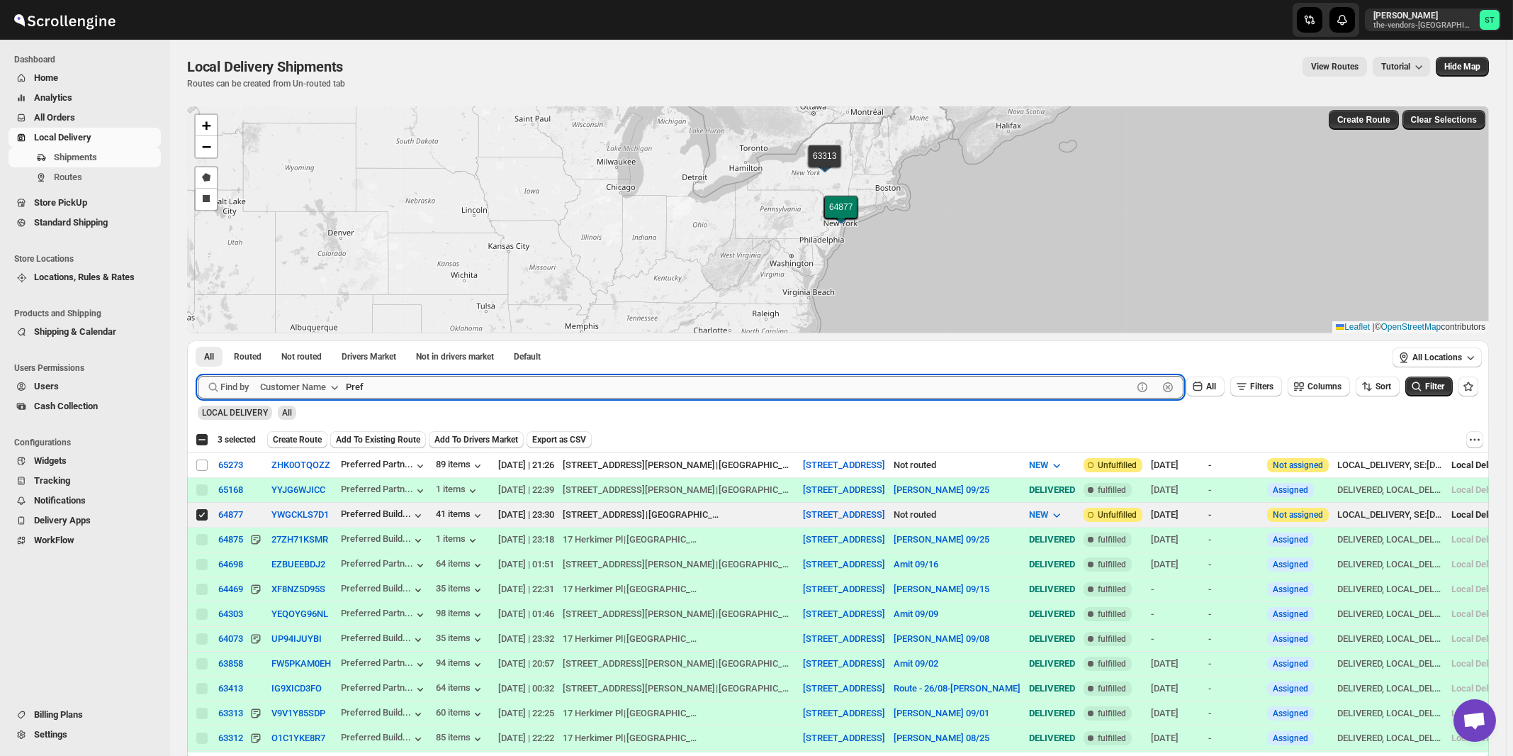
click at [394, 388] on input "Pref" at bounding box center [739, 387] width 787 height 23
paste input "Royal Imports"
type input "Royal Imports"
click at [198, 340] on button "Submit" at bounding box center [218, 347] width 40 height 15
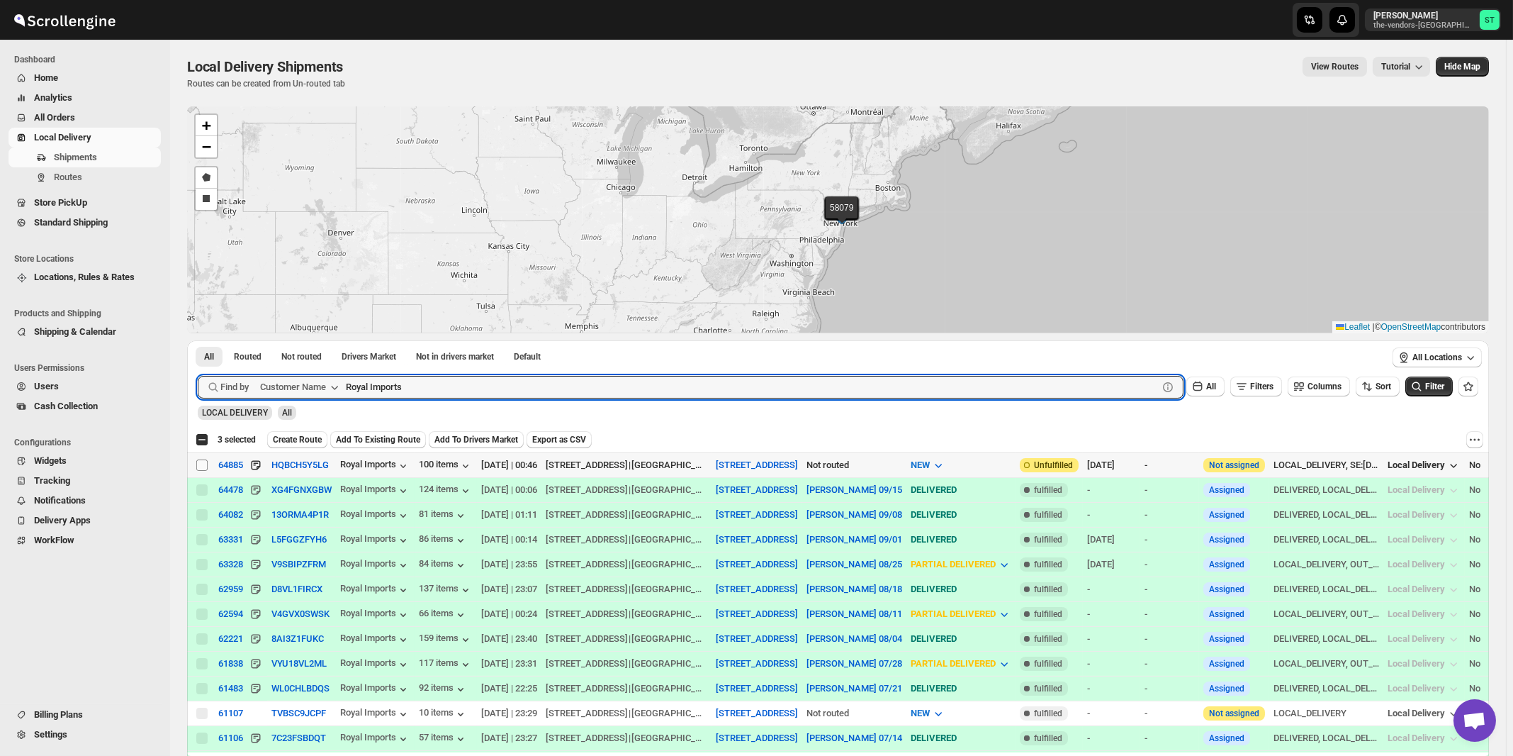
click at [203, 461] on input "Select shipment" at bounding box center [201, 464] width 11 height 11
checkbox input "true"
click at [441, 387] on input "Royal Imports" at bounding box center [739, 387] width 787 height 23
paste input "Target Piping"
click at [198, 340] on button "Submit" at bounding box center [218, 347] width 40 height 15
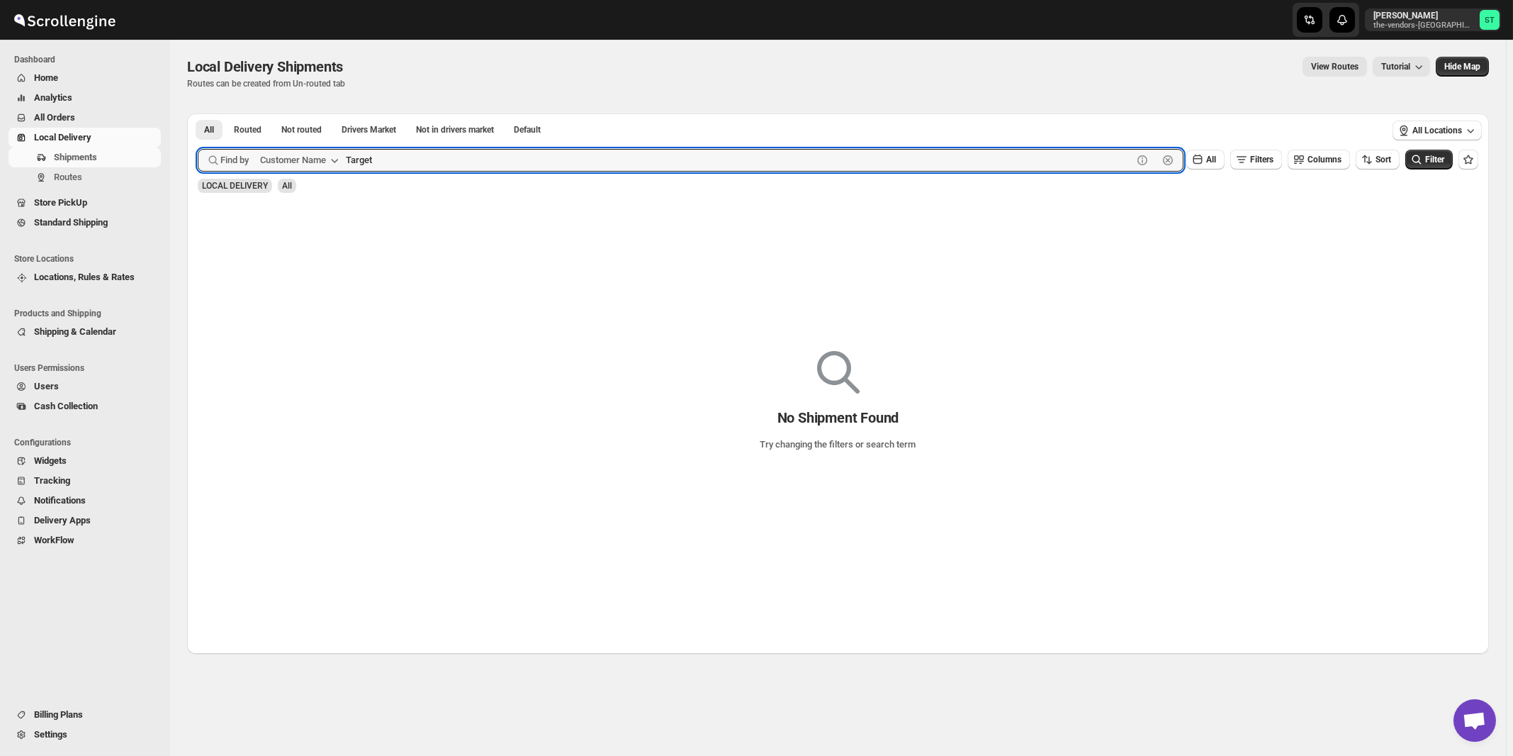
type input "Target"
click at [198, 113] on button "Submit" at bounding box center [218, 120] width 40 height 15
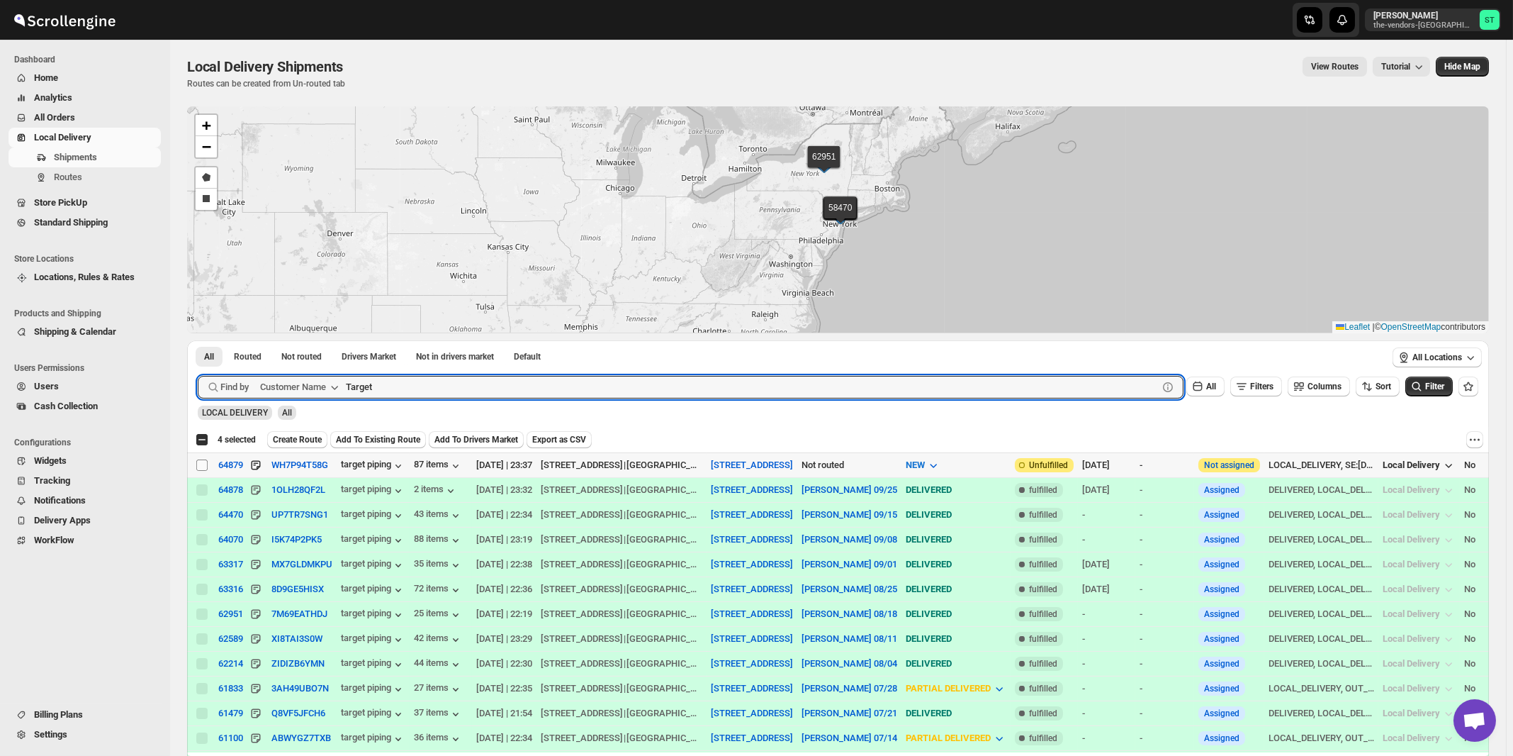
click at [202, 466] on input "Select shipment" at bounding box center [201, 464] width 11 height 11
checkbox input "true"
click at [439, 385] on input "Target" at bounding box center [739, 387] width 787 height 23
paste input "Wasa Properties"
type input "Wasa Properties"
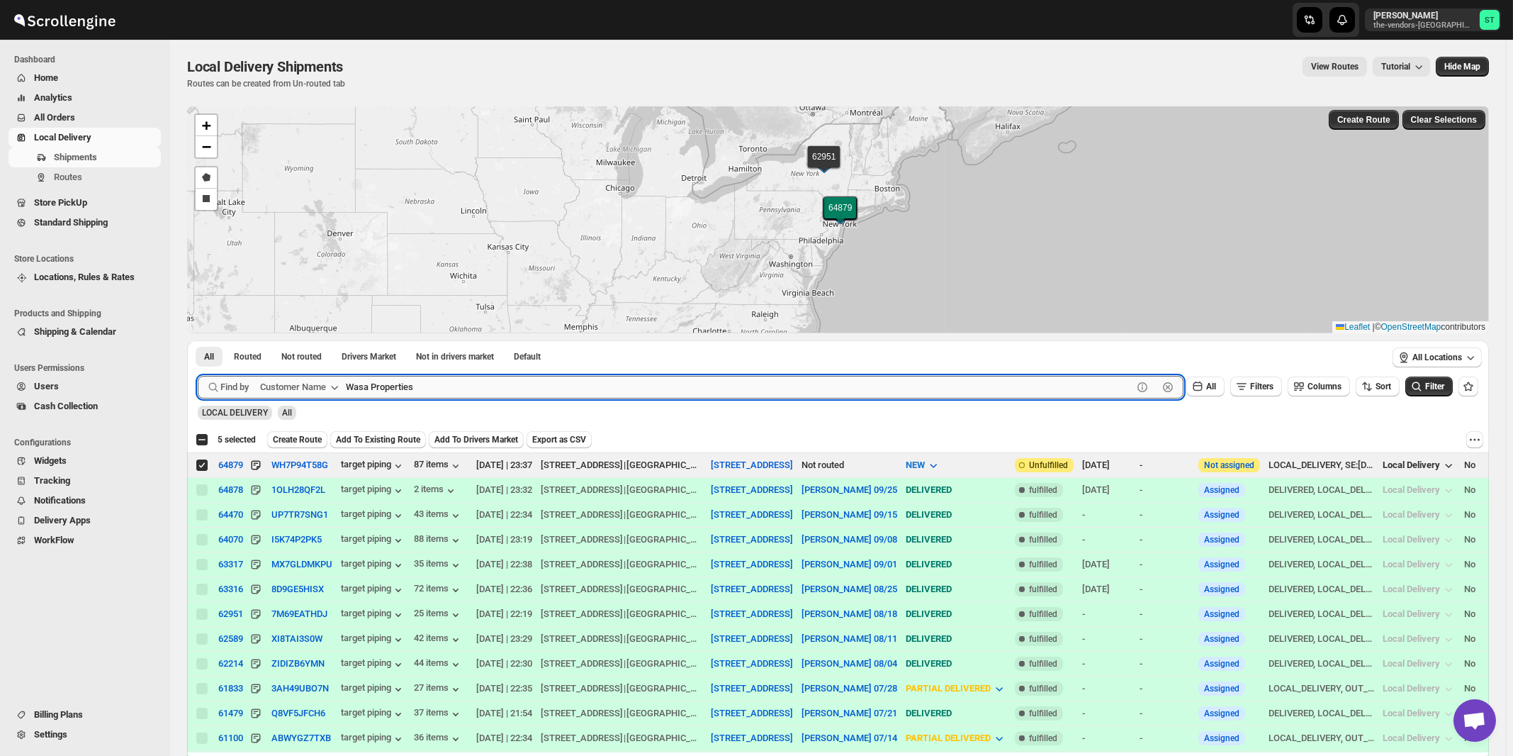
click at [198, 340] on button "Submit" at bounding box center [218, 347] width 40 height 15
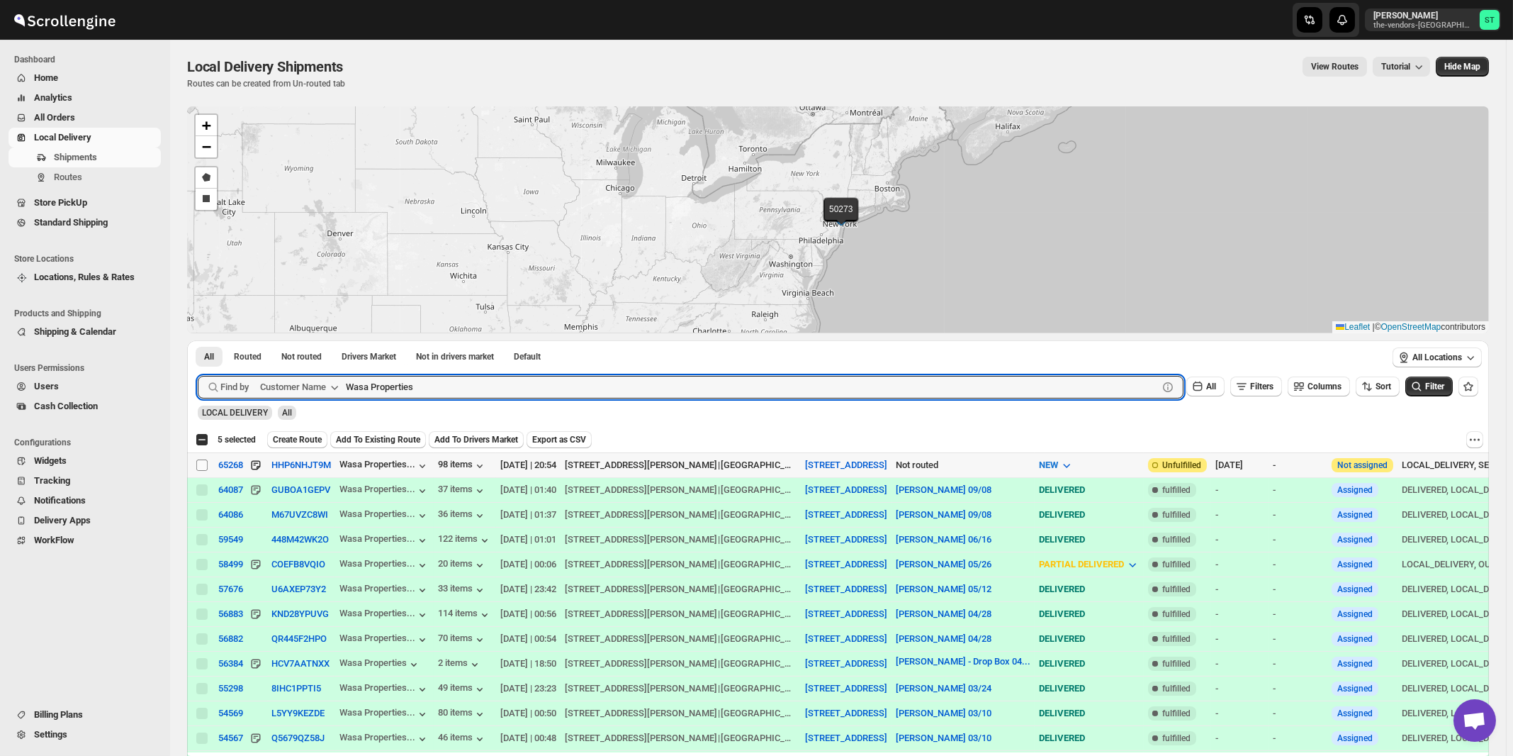
click at [203, 464] on input "Select shipment" at bounding box center [201, 464] width 11 height 11
checkbox input "true"
click at [419, 383] on input "Wasa Properties" at bounding box center [739, 387] width 787 height 23
paste input "Anchor Health Homecare Services Inc."
type input "Anchor Health Homecare Services Inc."
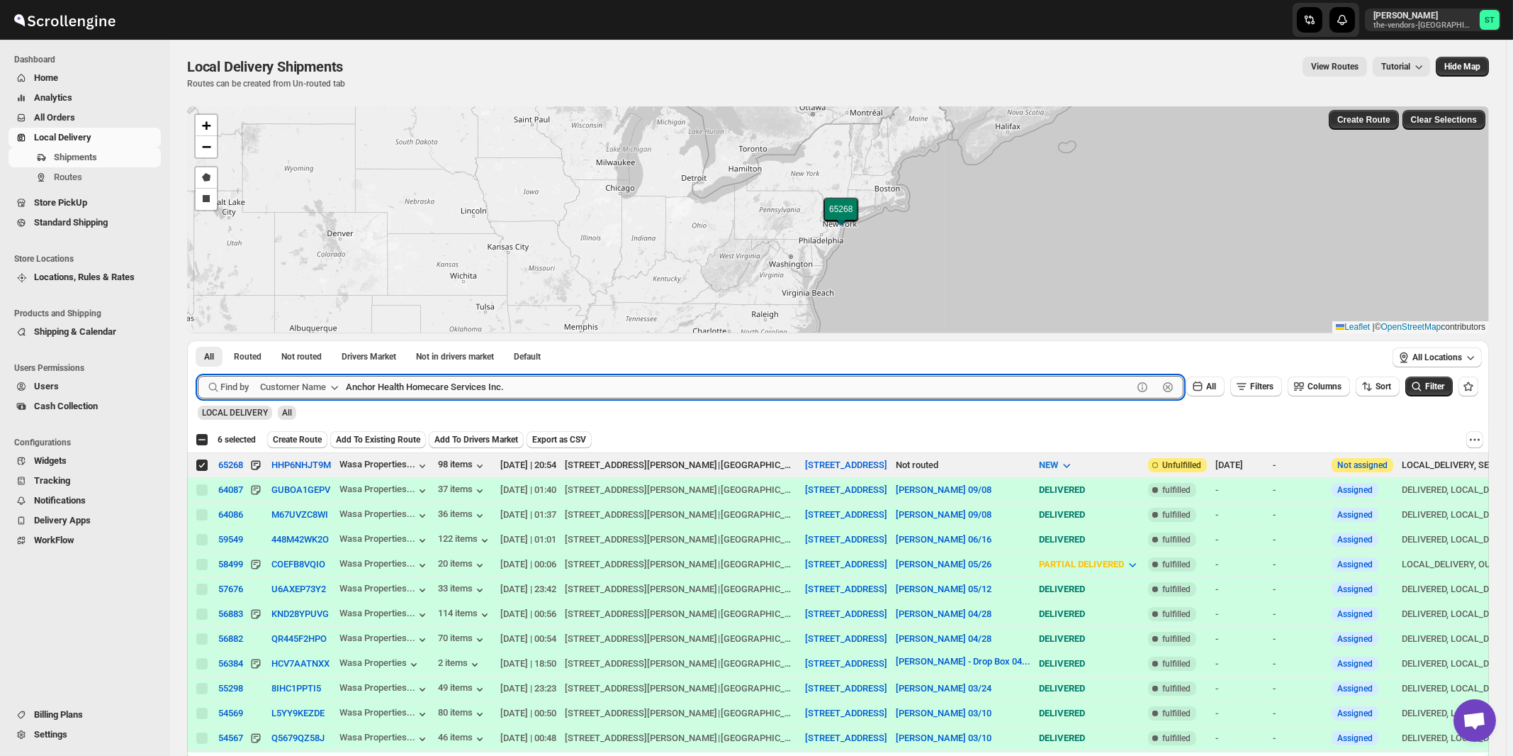
click at [198, 340] on button "Submit" at bounding box center [218, 347] width 40 height 15
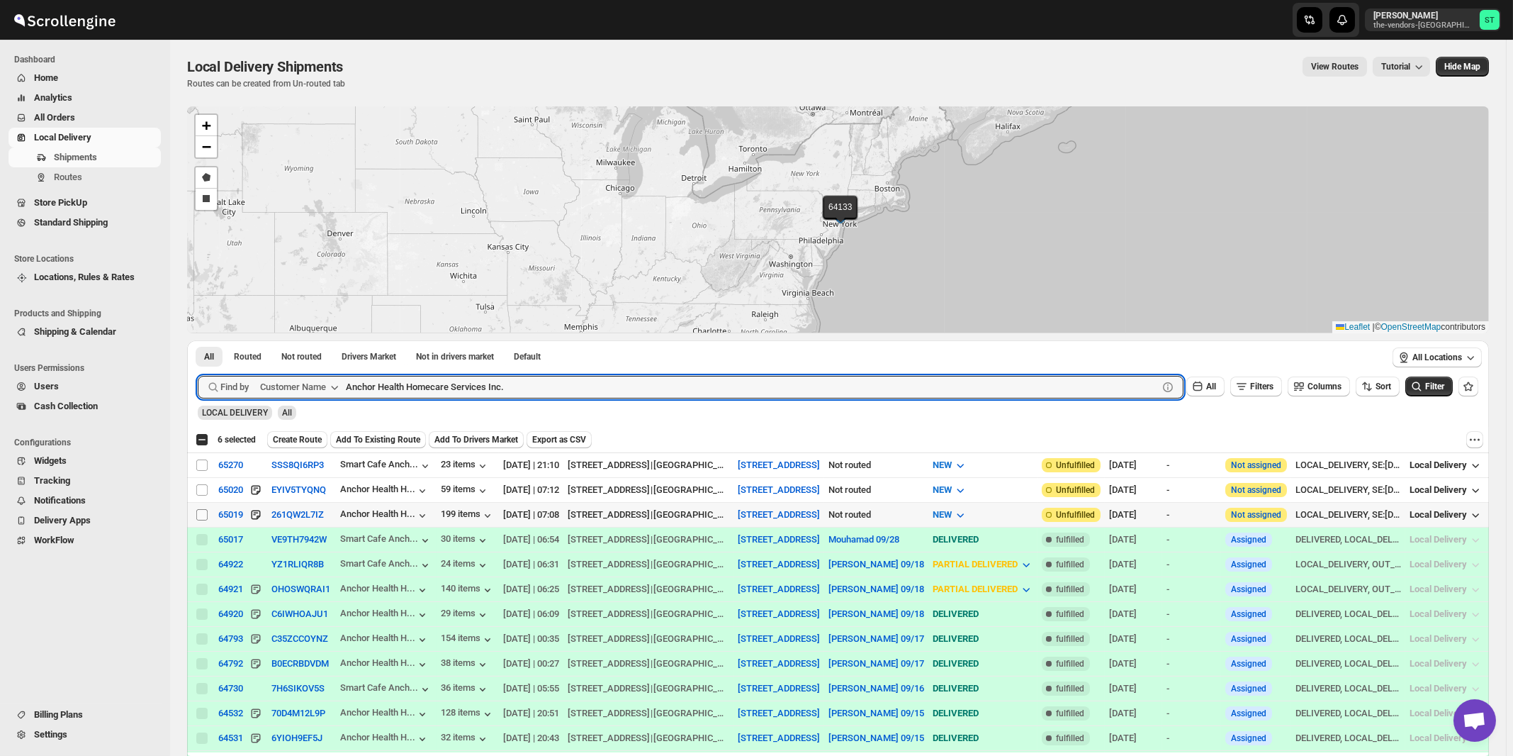
click at [203, 514] on input "Select shipment" at bounding box center [201, 514] width 11 height 11
checkbox input "true"
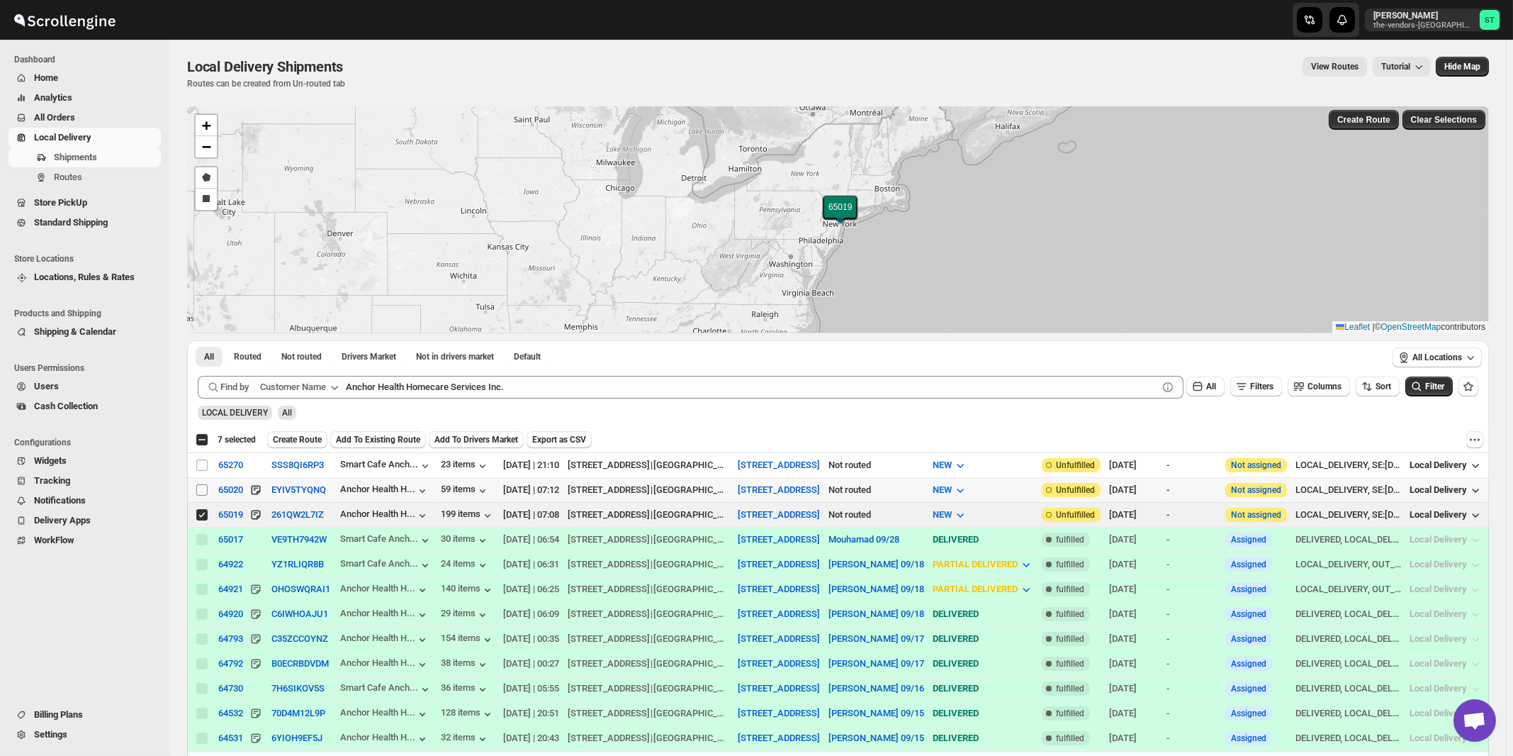
click at [201, 489] on input "Select shipment" at bounding box center [201, 489] width 11 height 11
checkbox input "true"
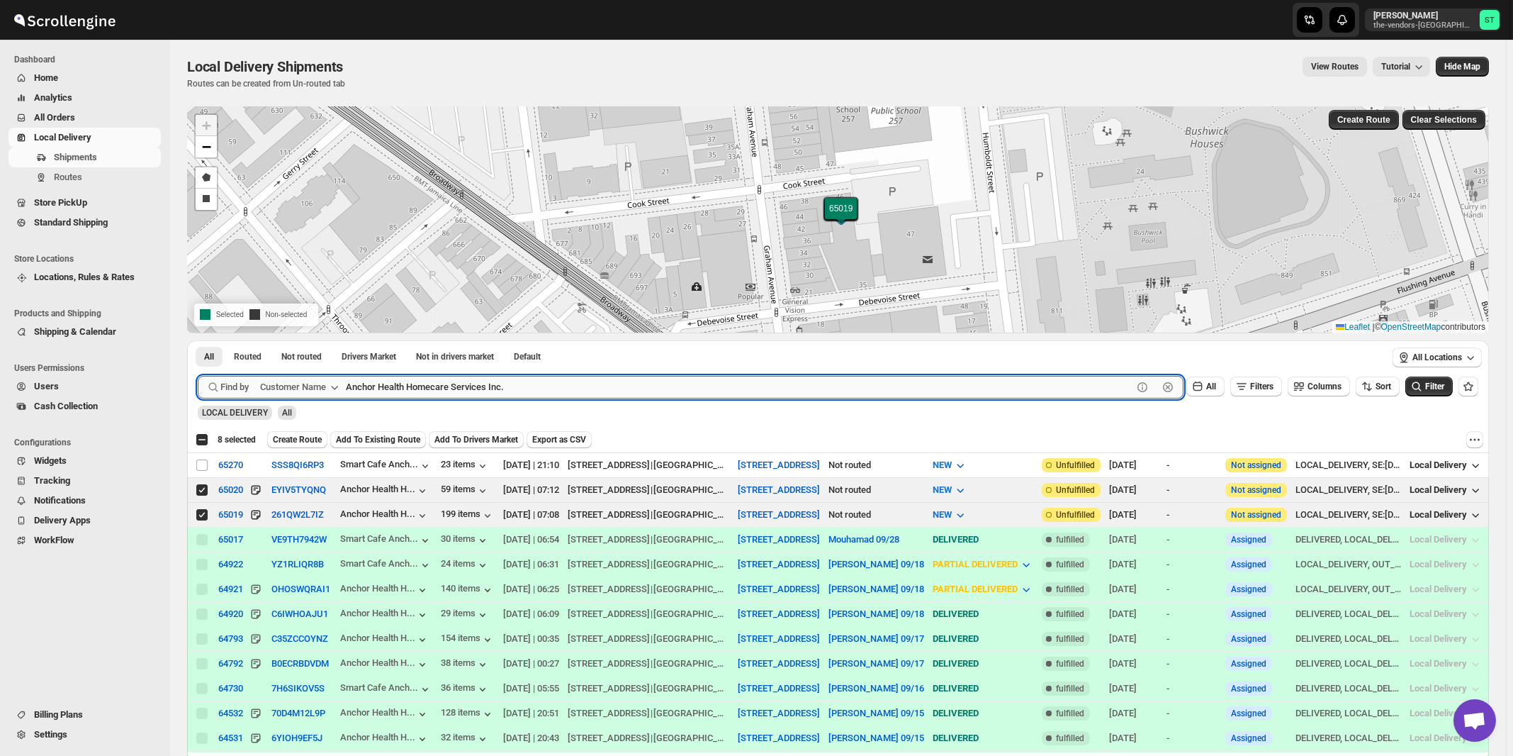
click at [503, 392] on input "Anchor Health Homecare Services Inc." at bounding box center [739, 387] width 787 height 23
paste input "Prestige Lighting"
type input "Prestige Lighting"
click at [198, 340] on button "Submit" at bounding box center [218, 347] width 40 height 15
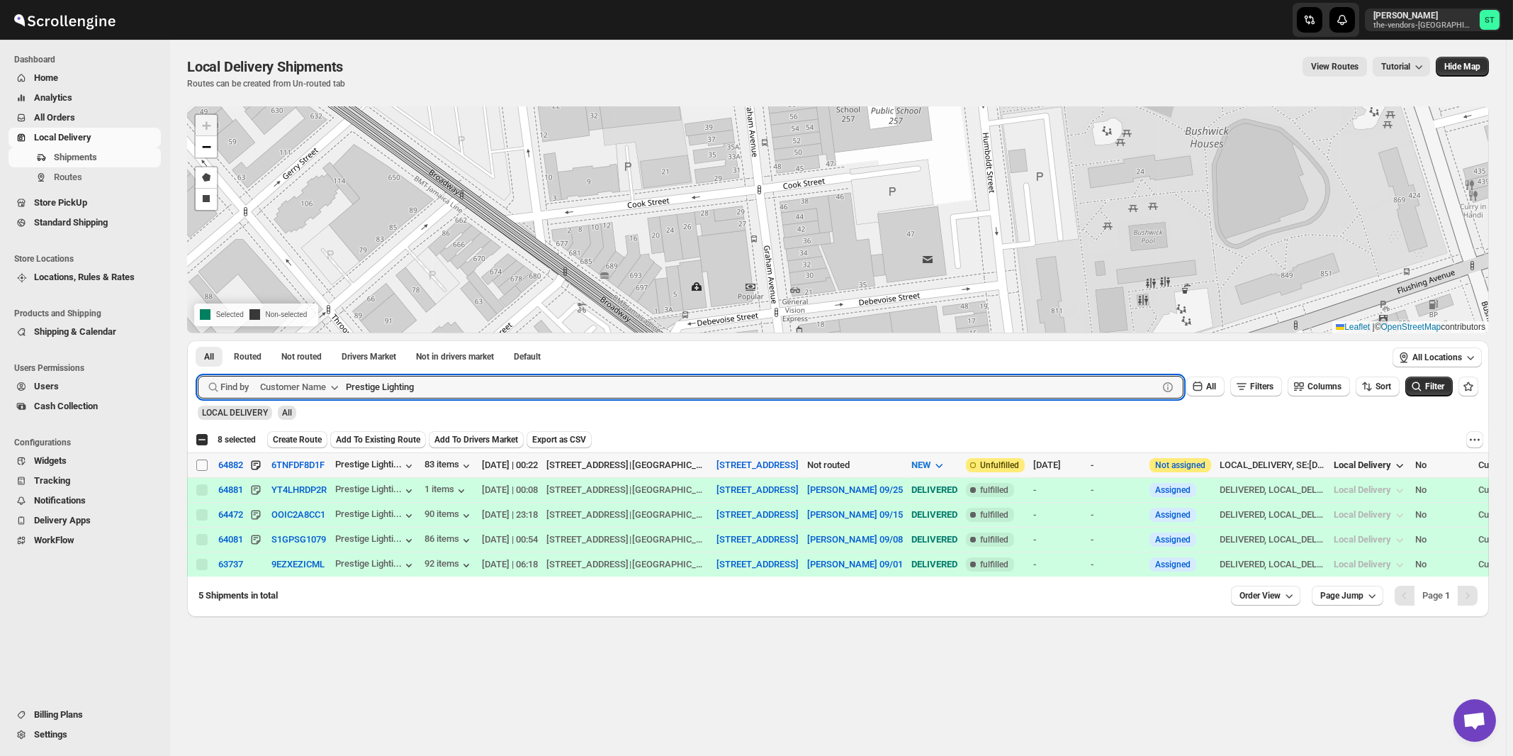
click at [201, 467] on input "Select shipment" at bounding box center [201, 464] width 11 height 11
checkbox input "true"
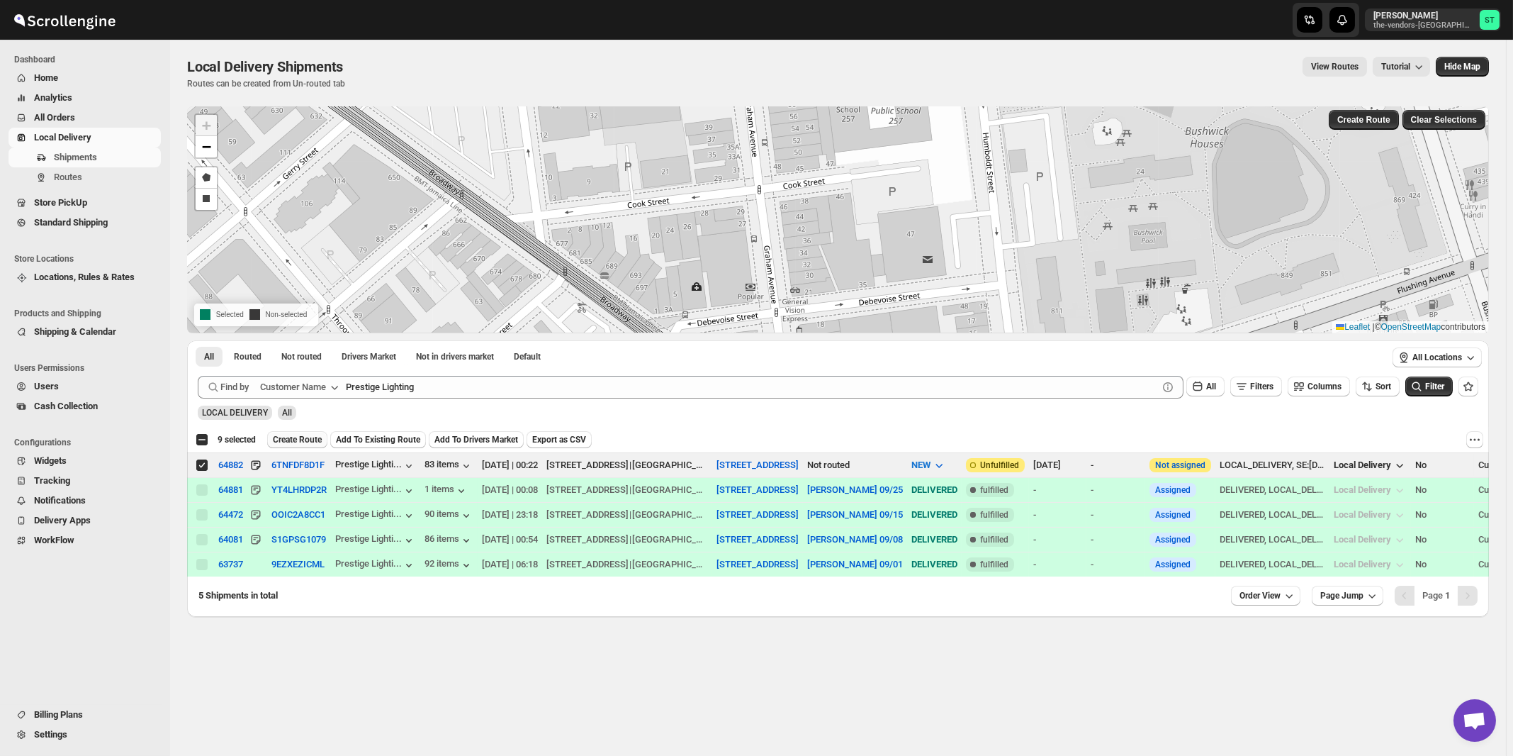
click at [293, 444] on span "Create Route" at bounding box center [297, 439] width 49 height 11
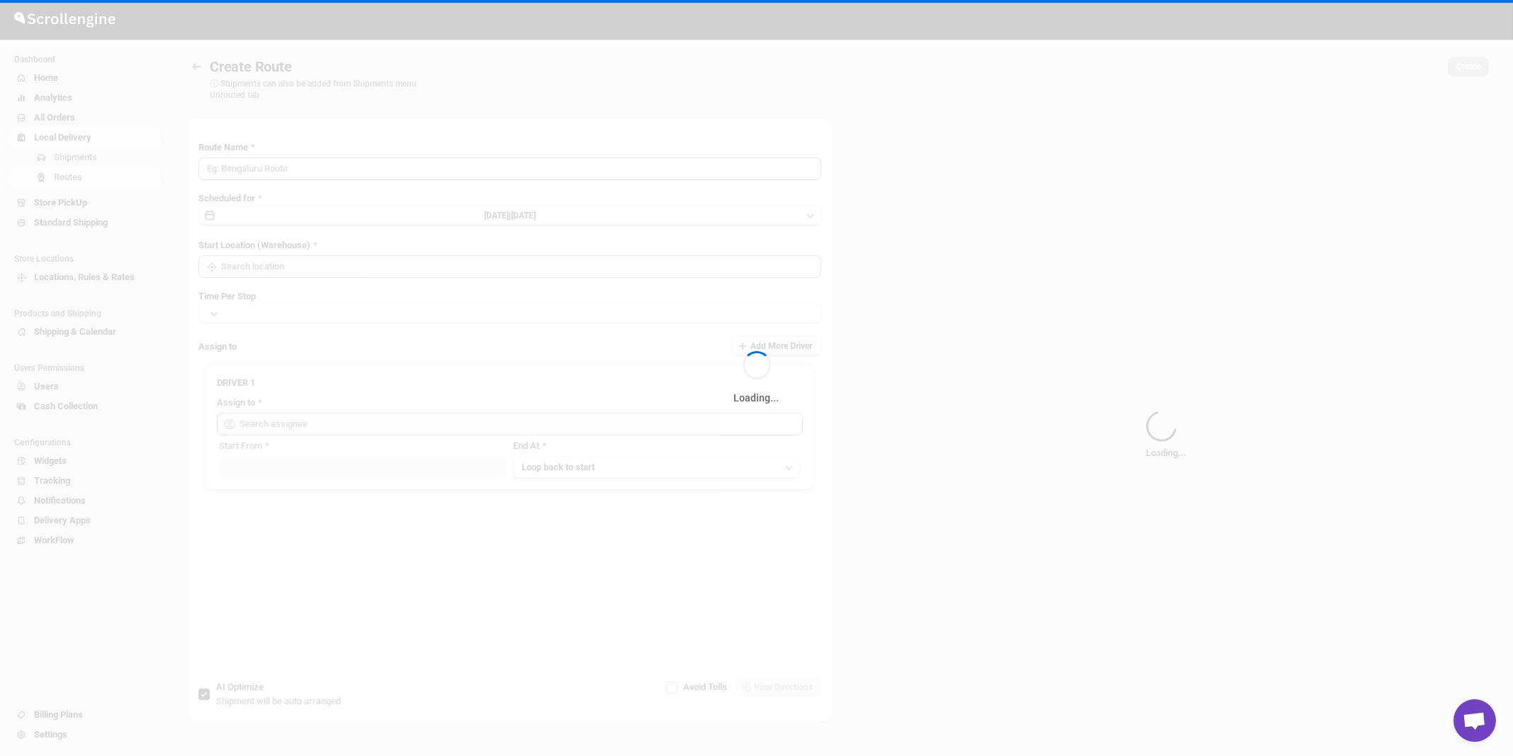
type input "Route - 29/09-0911"
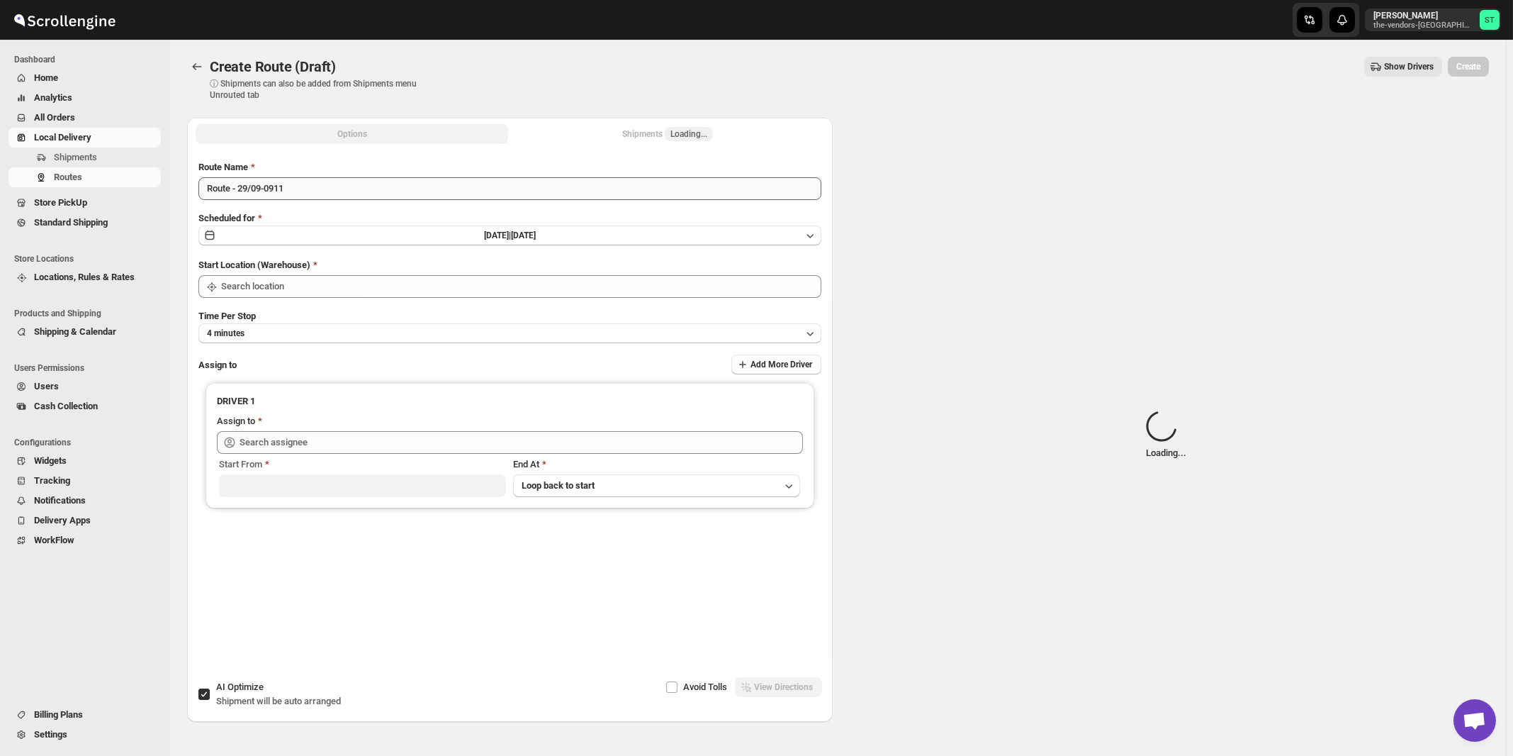
type input "[STREET_ADDRESS]"
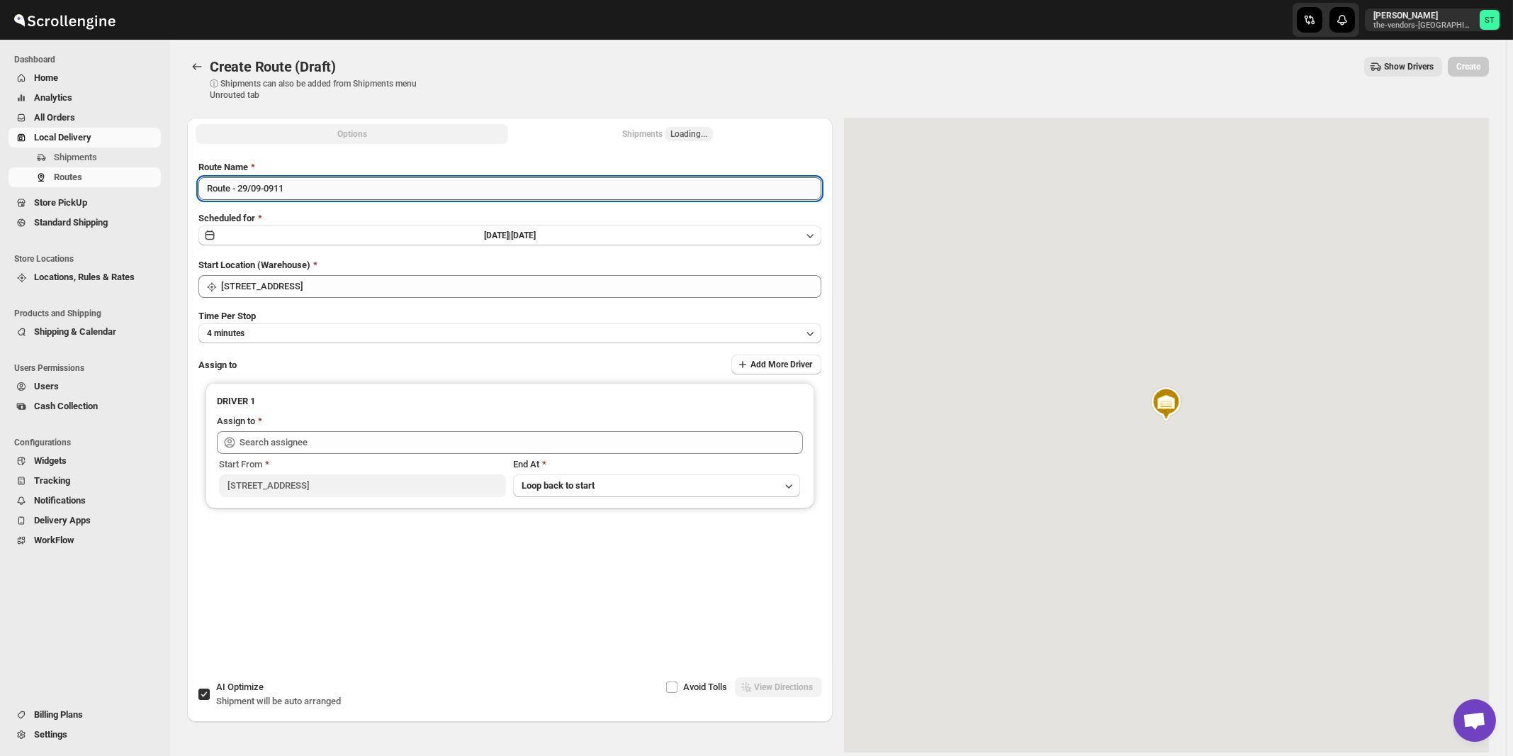
click at [381, 187] on input "Route - 29/09-0911" at bounding box center [509, 188] width 623 height 23
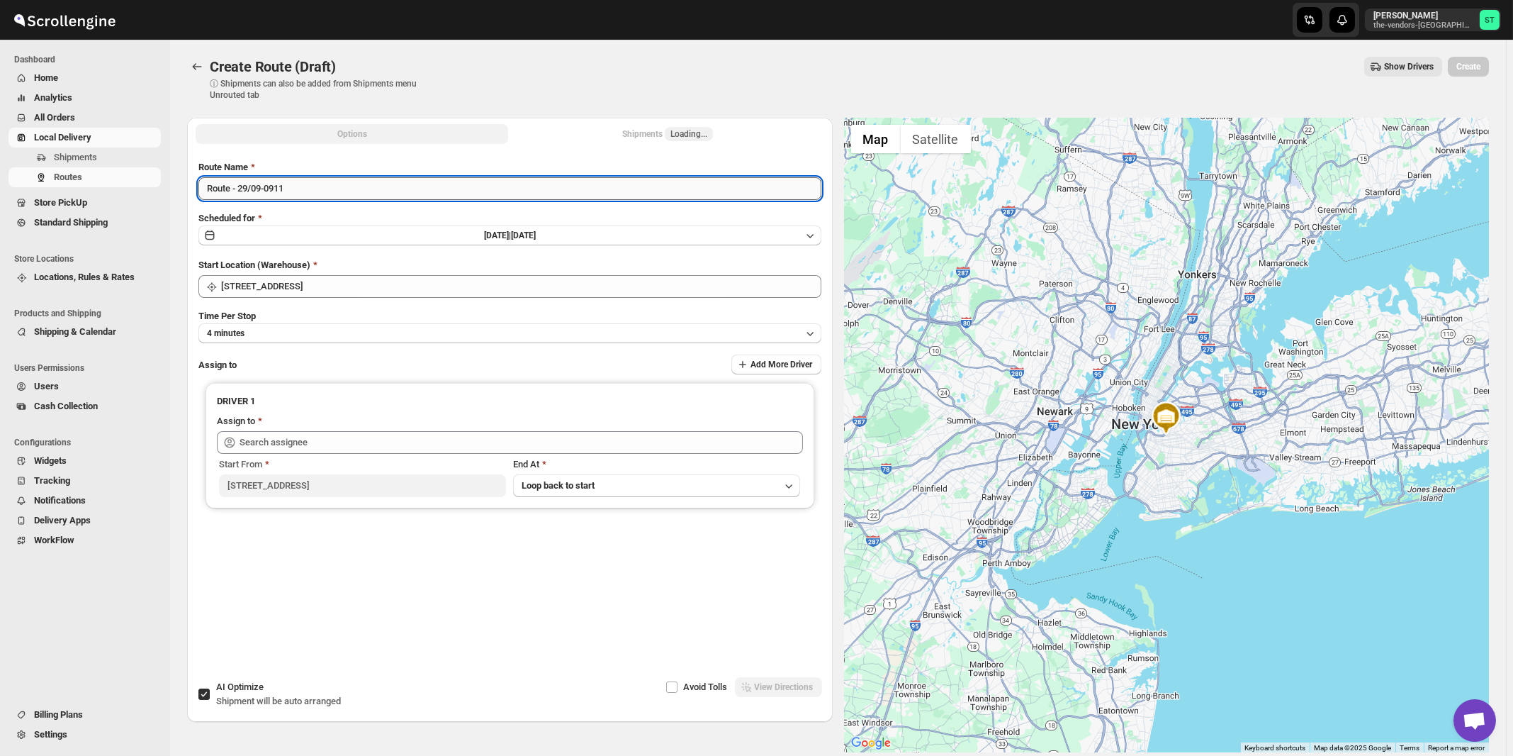
paste input "[PERSON_NAME]"
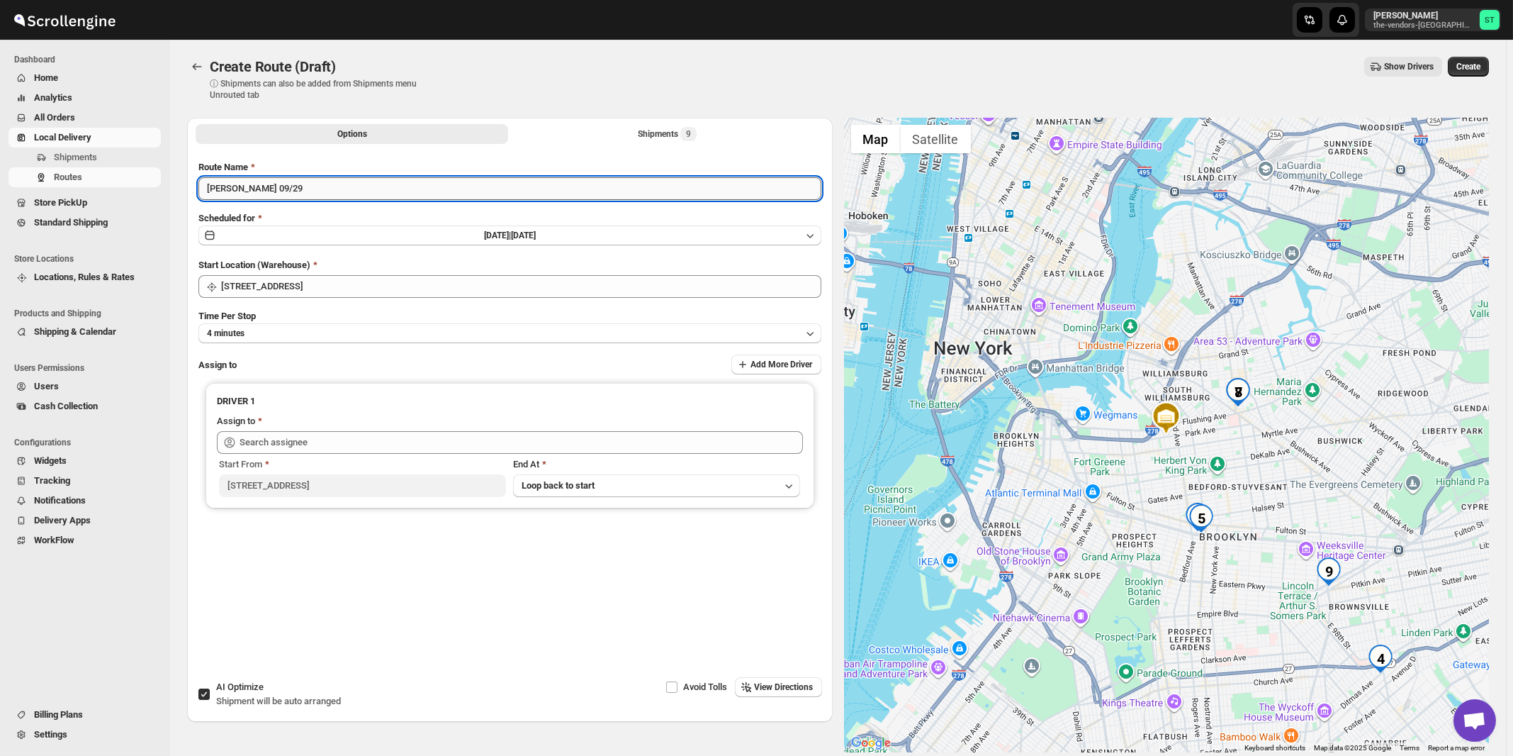
type input "[PERSON_NAME] 09/29"
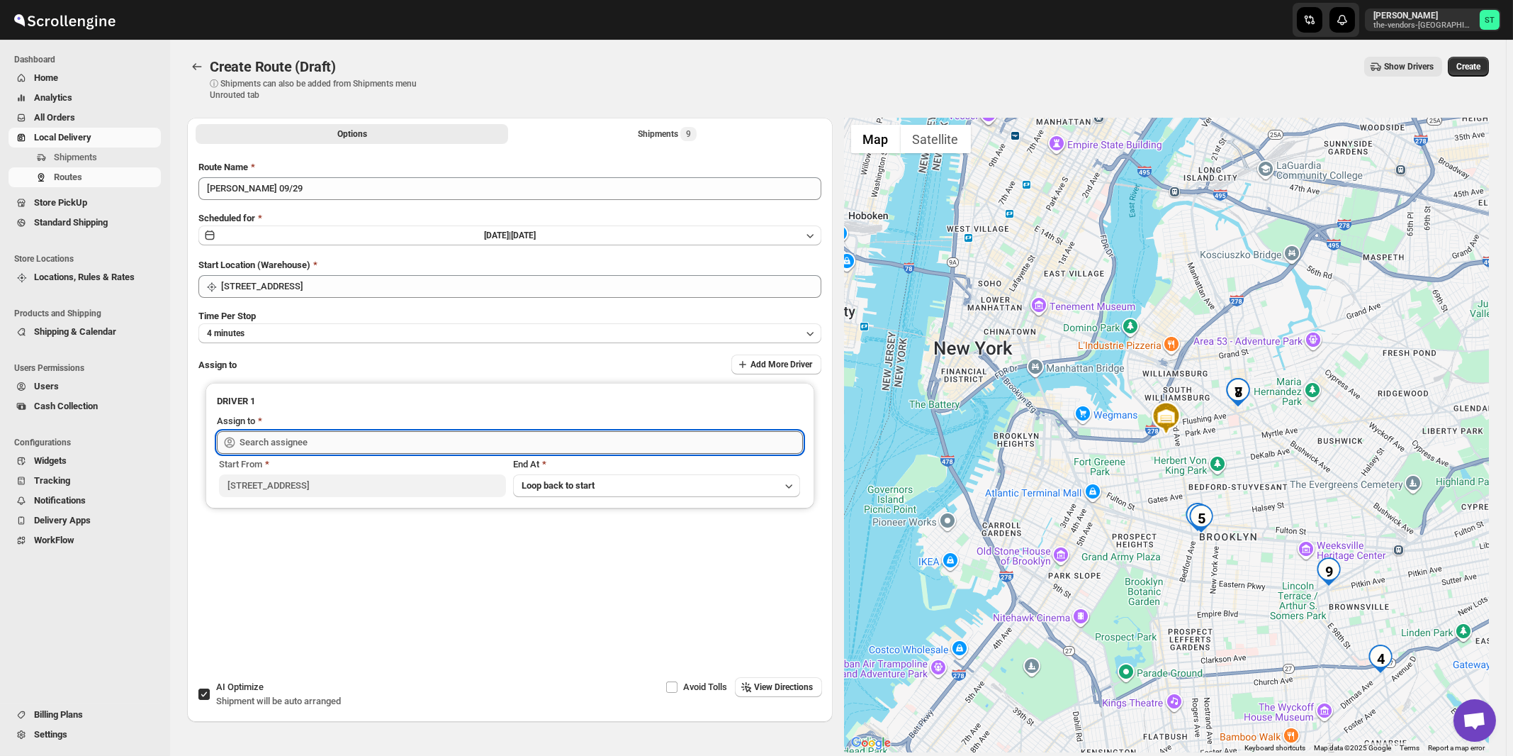
click at [413, 442] on input "text" at bounding box center [522, 442] width 564 height 23
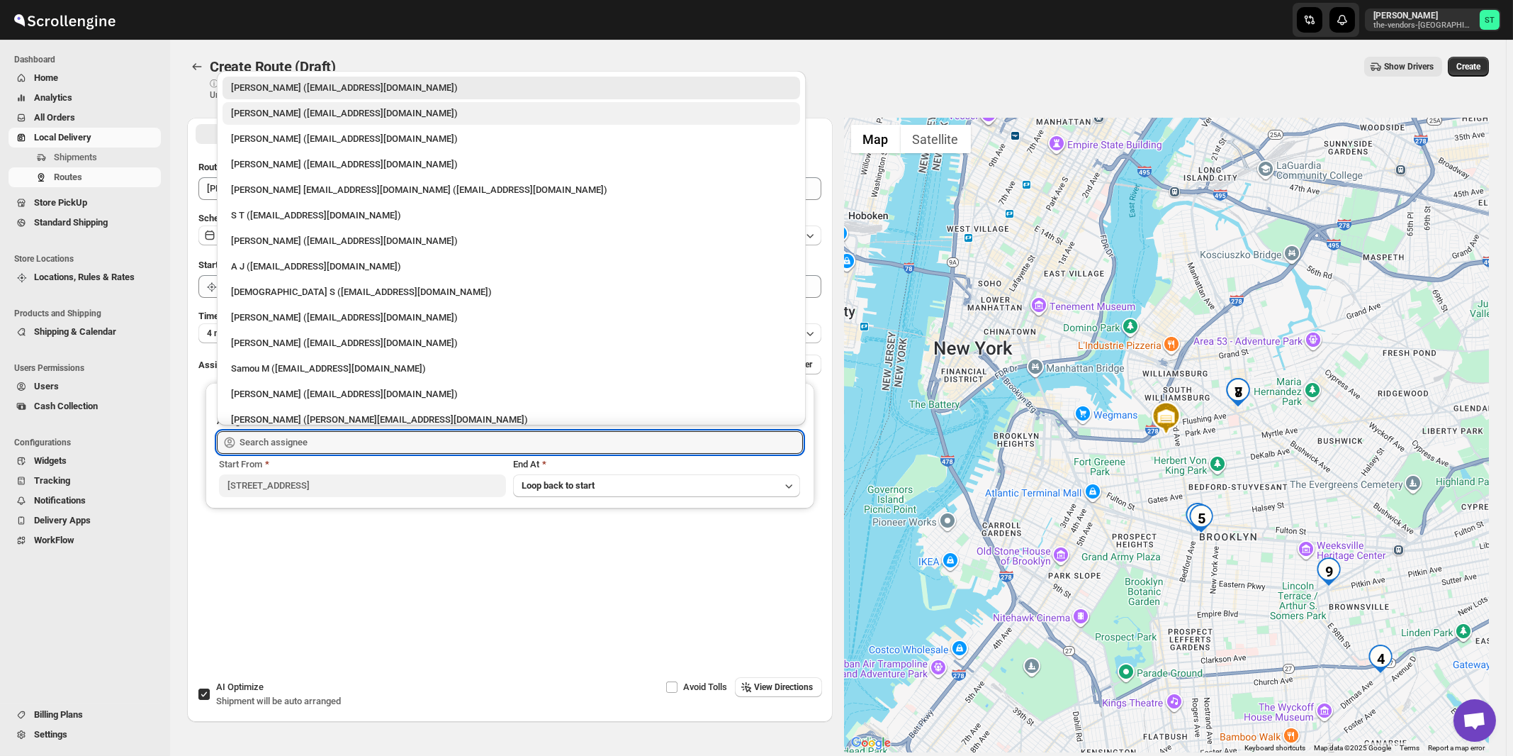
click at [264, 121] on div "[PERSON_NAME] ([EMAIL_ADDRESS][DOMAIN_NAME])" at bounding box center [511, 113] width 561 height 14
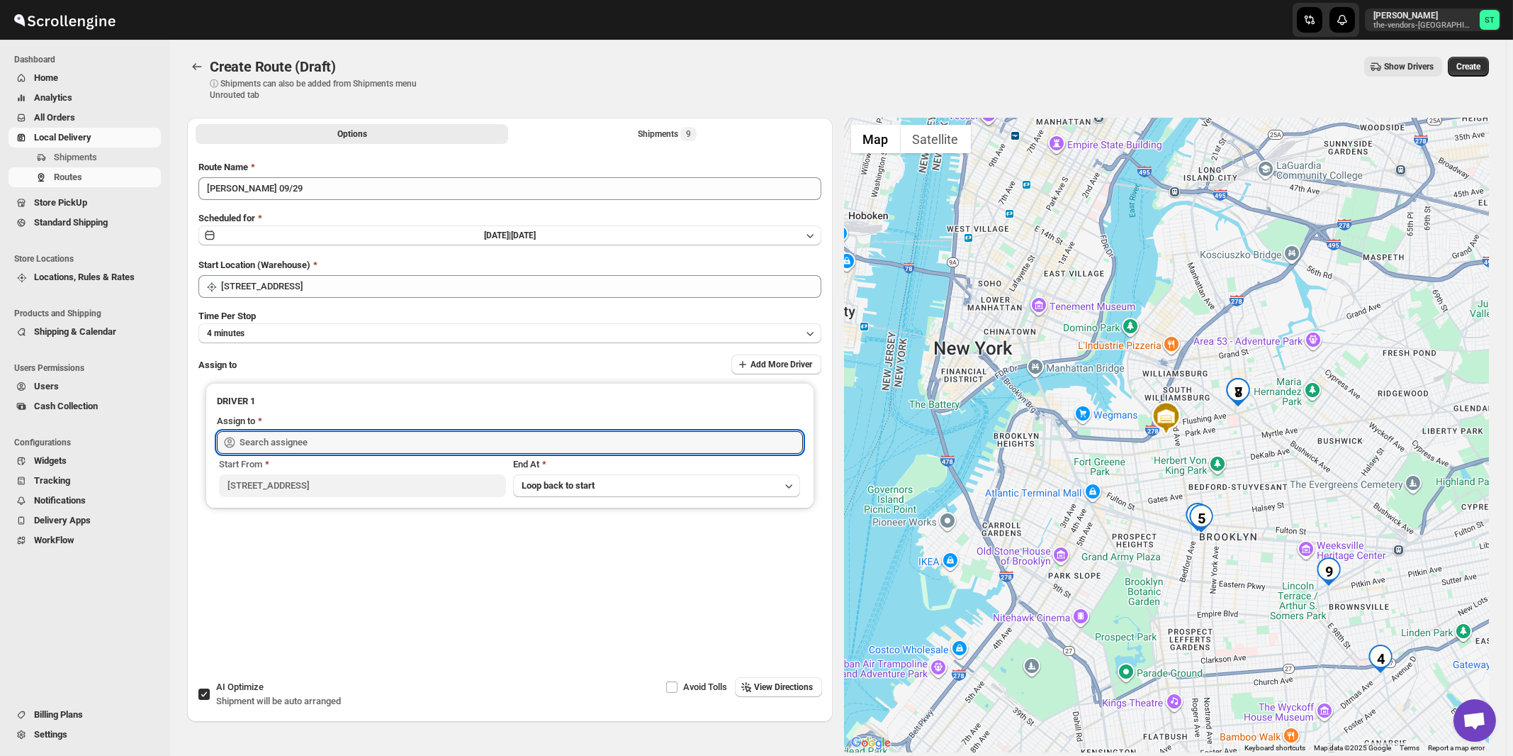
type input "[PERSON_NAME] ([EMAIL_ADDRESS][DOMAIN_NAME])"
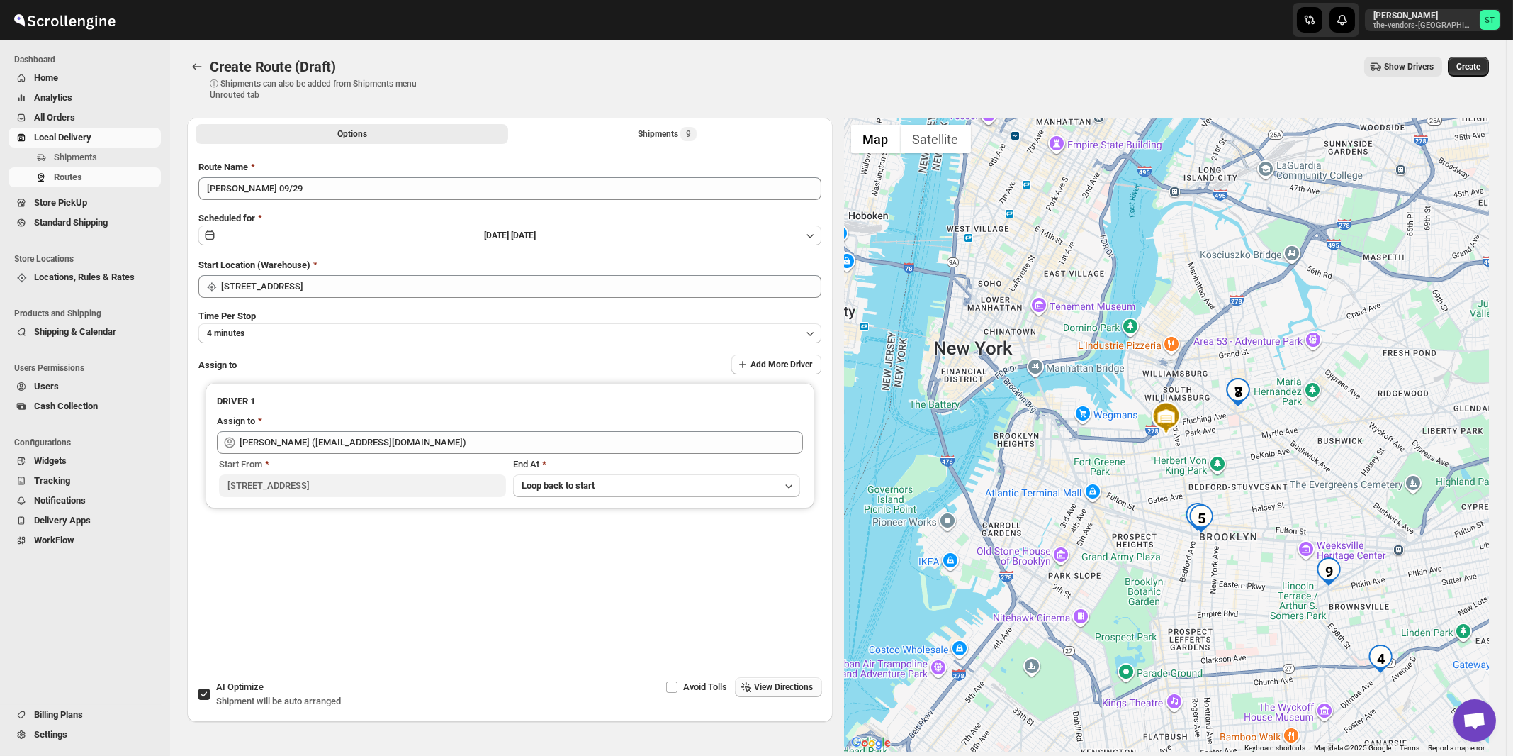
click at [767, 684] on span "View Directions" at bounding box center [784, 686] width 59 height 11
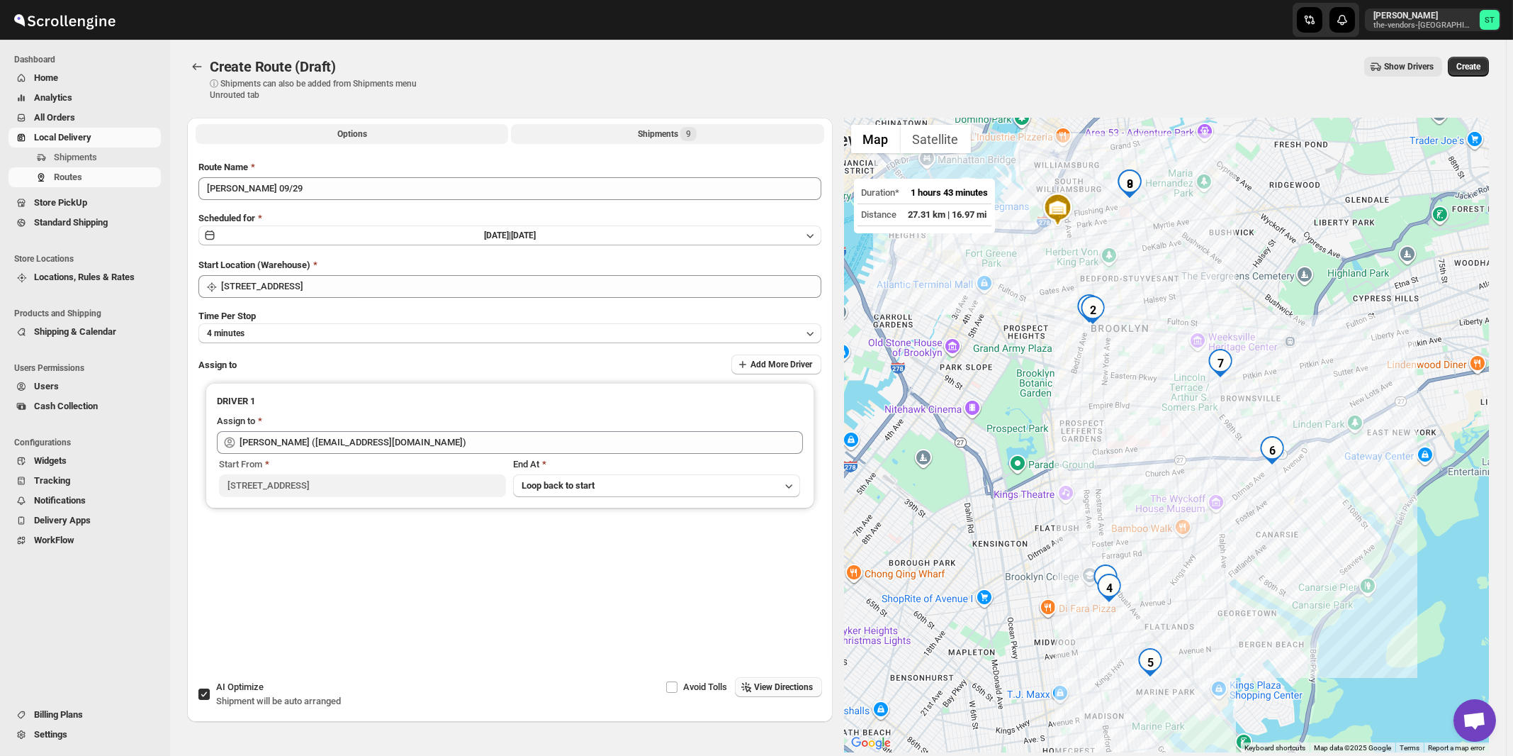
click at [662, 142] on button "Shipments 9" at bounding box center [667, 134] width 313 height 20
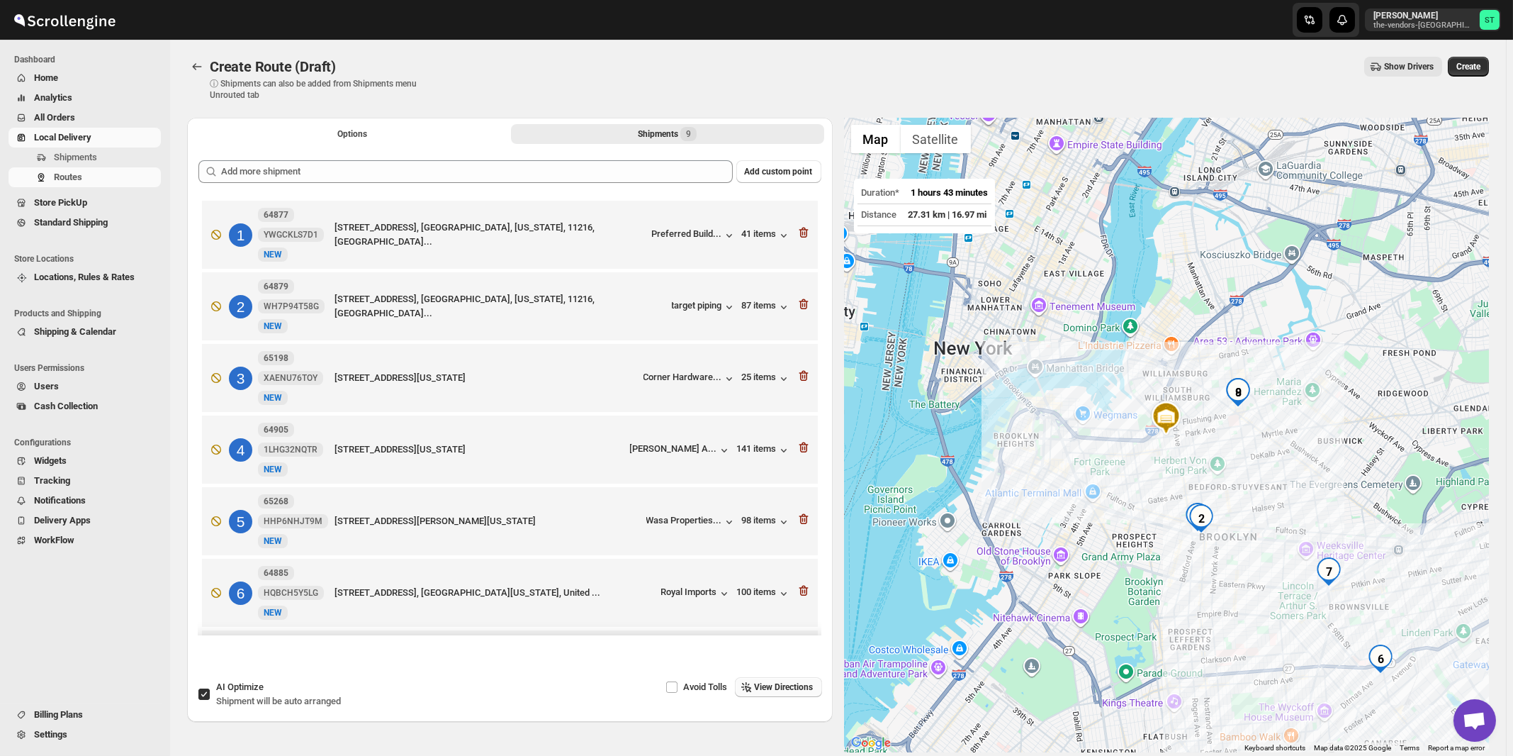
click at [257, 688] on span "AI Optimize" at bounding box center [239, 686] width 47 height 11
click at [210, 688] on input "AI Optimize Shipment will be auto arranged" at bounding box center [203, 693] width 11 height 11
checkbox input "false"
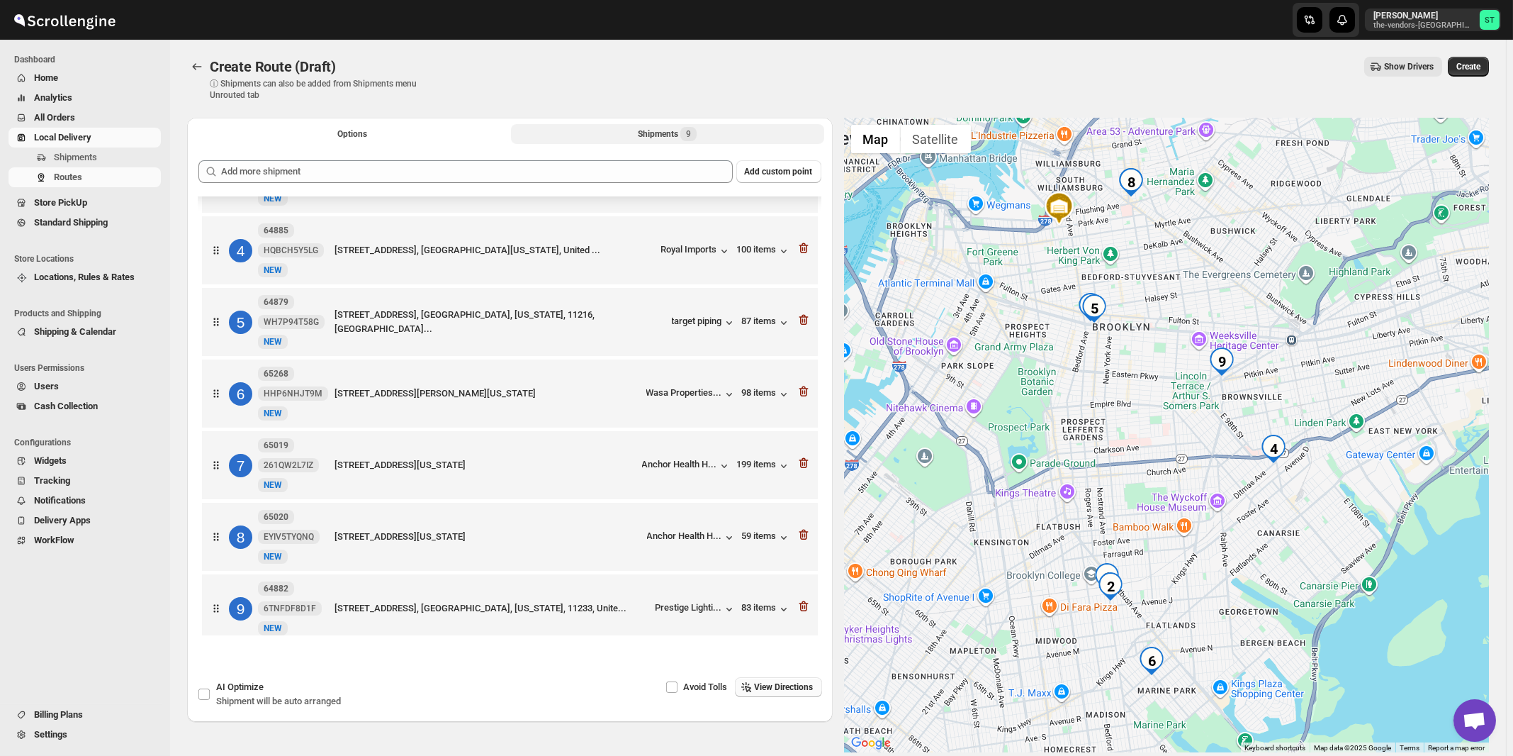
scroll to position [223, 0]
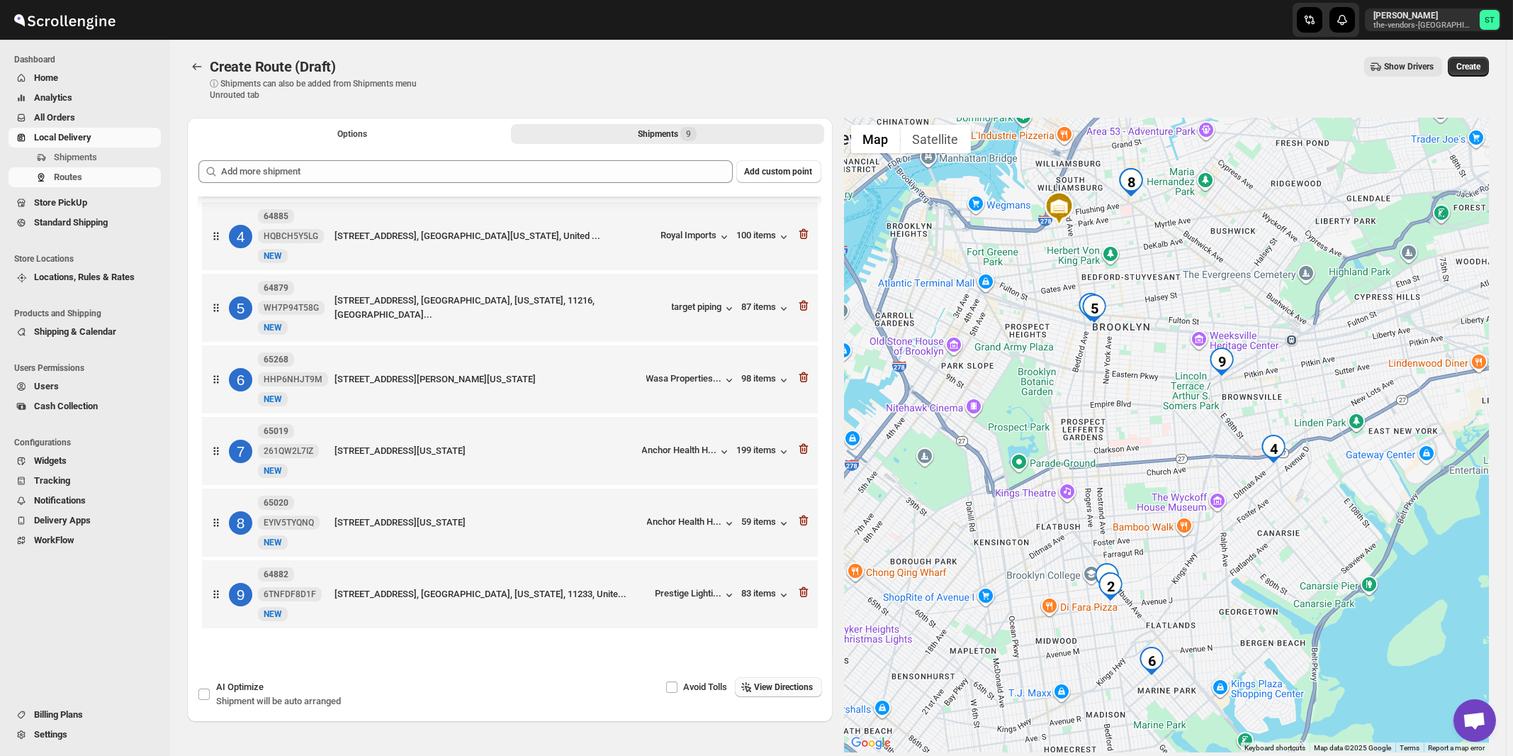
drag, startPoint x: 781, startPoint y: 685, endPoint x: 798, endPoint y: 685, distance: 17.0
click at [782, 685] on span "View Directions" at bounding box center [784, 686] width 59 height 11
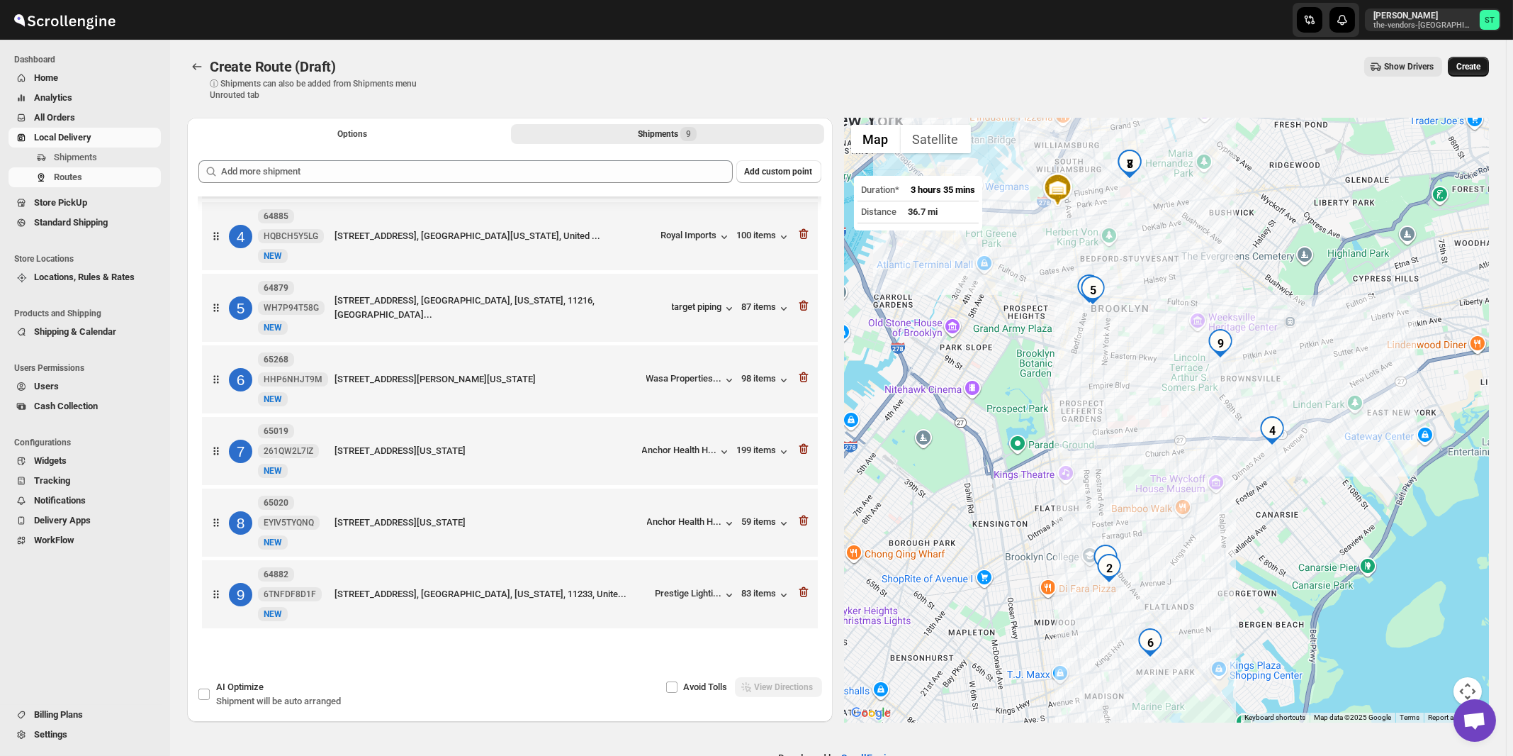
click at [1477, 67] on span "Create" at bounding box center [1469, 66] width 24 height 11
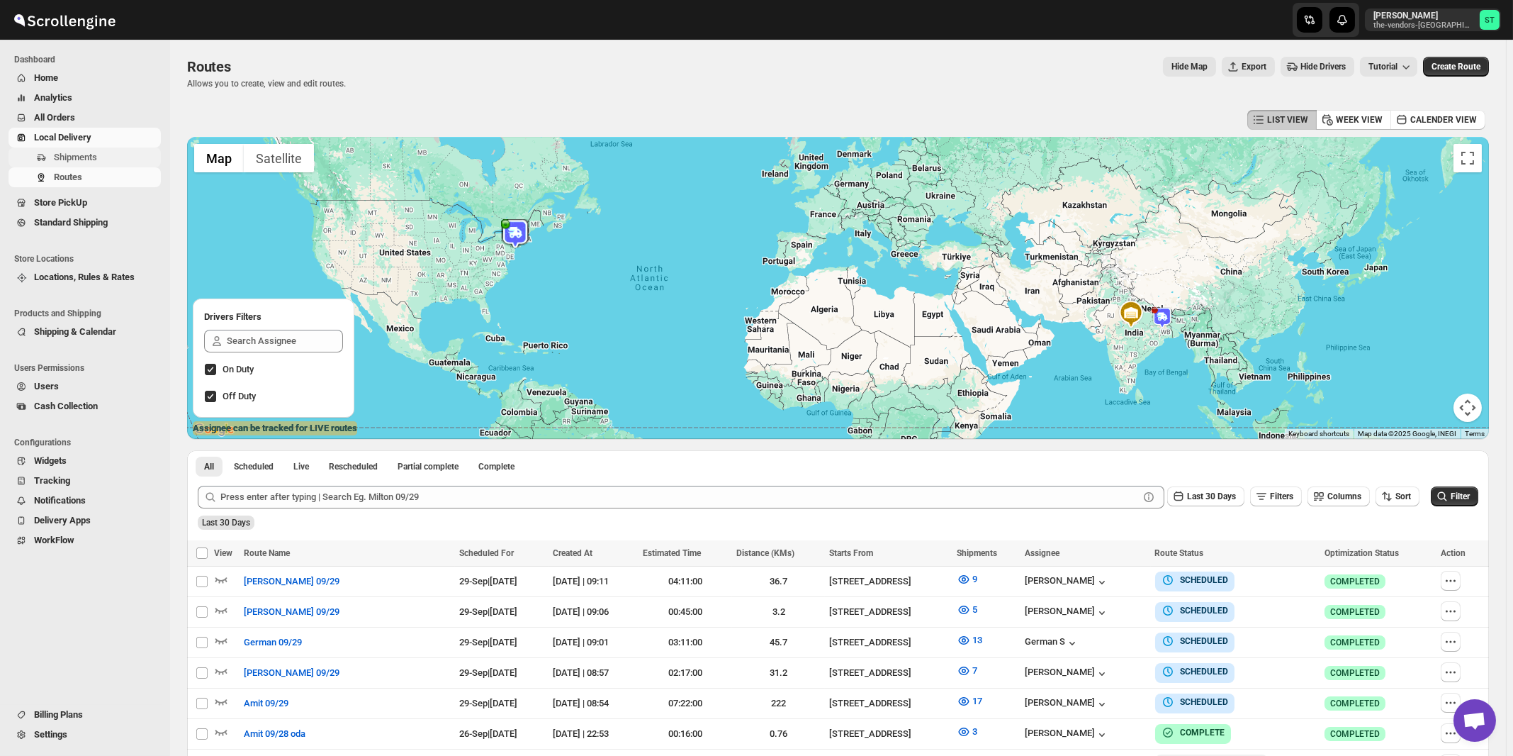
click at [79, 162] on span "Shipments" at bounding box center [75, 157] width 43 height 11
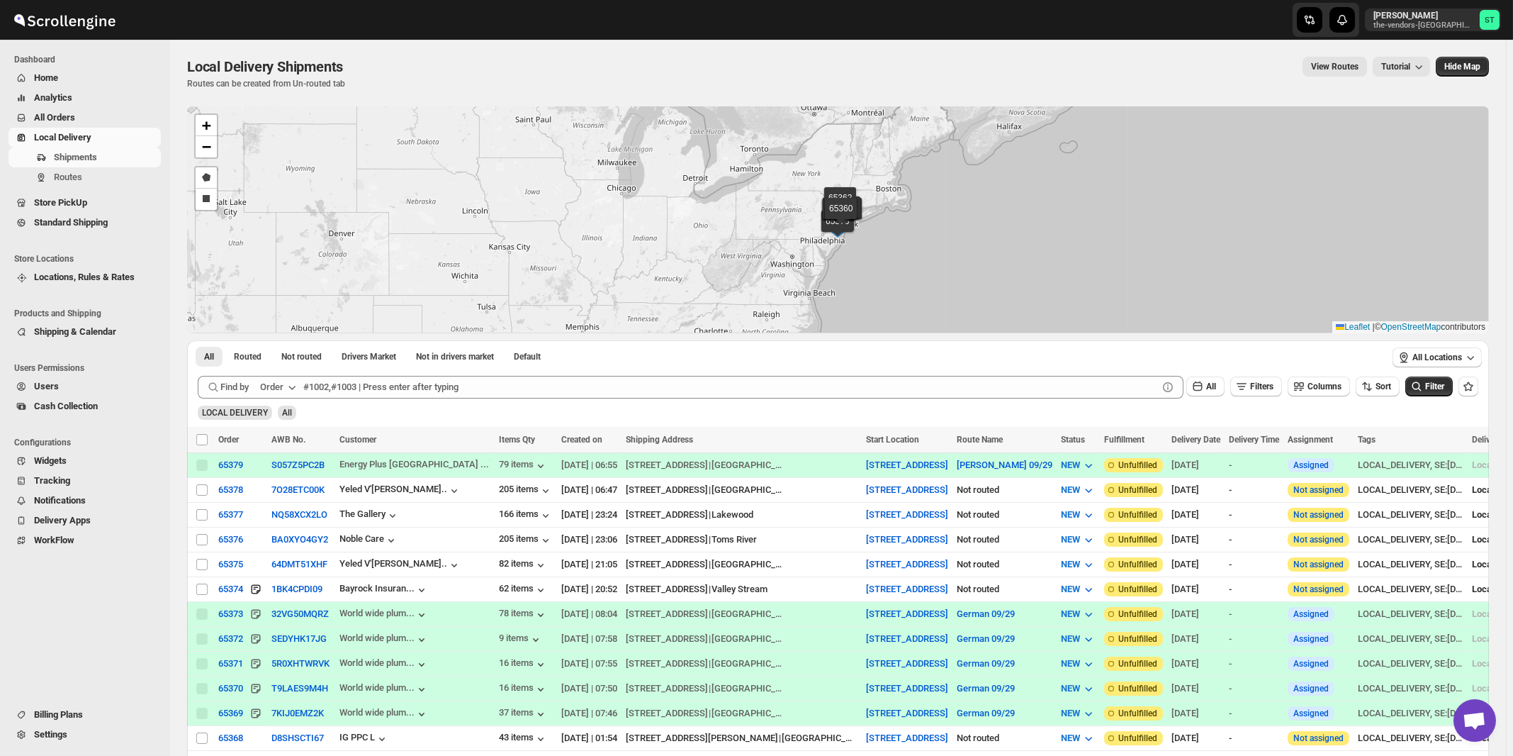
click at [293, 391] on icon "button" at bounding box center [292, 387] width 14 height 14
click at [282, 495] on div "Customer Name" at bounding box center [280, 493] width 65 height 14
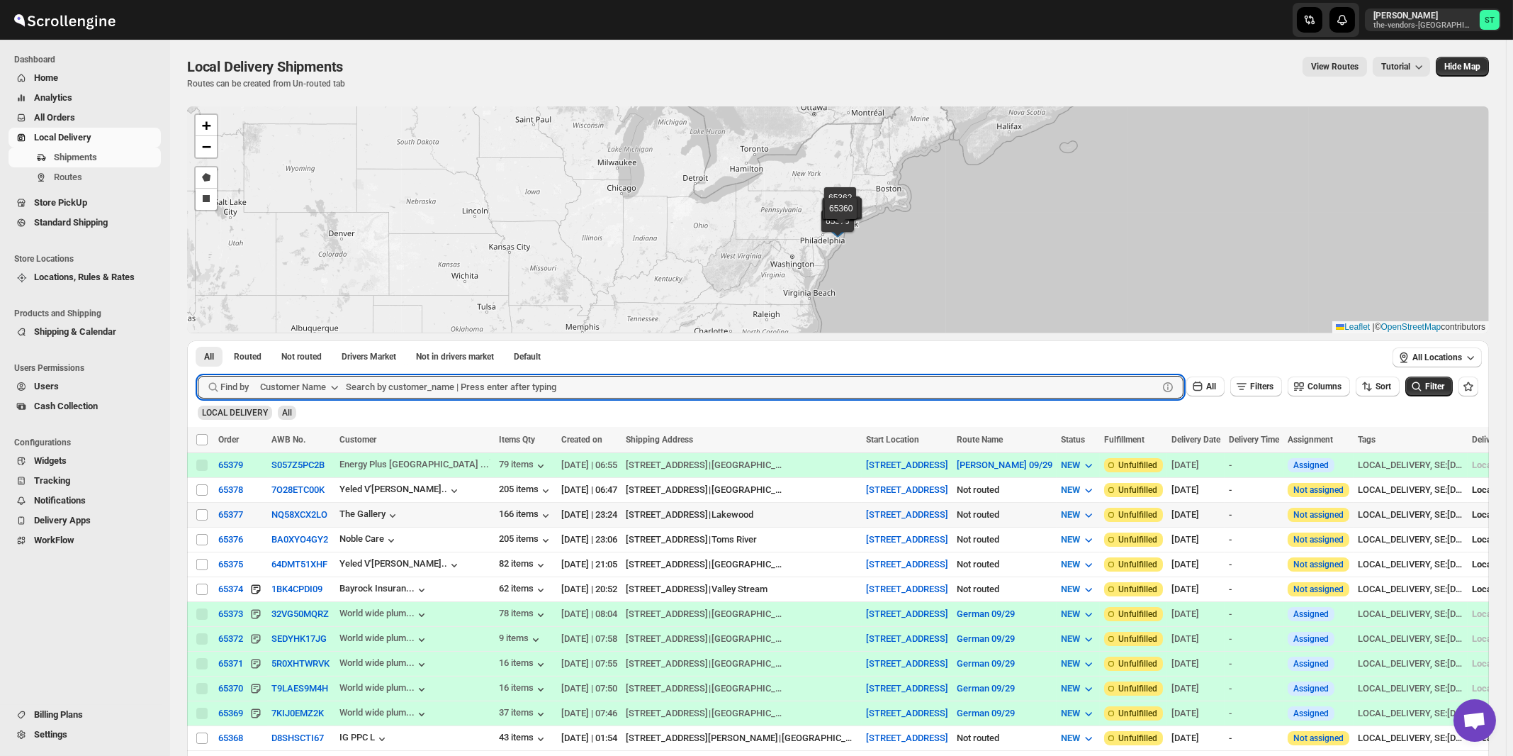
paste input "Five star Corrugated & Display"
type input "Five star Corrugated & Display"
click at [198, 340] on button "Submit" at bounding box center [218, 347] width 40 height 15
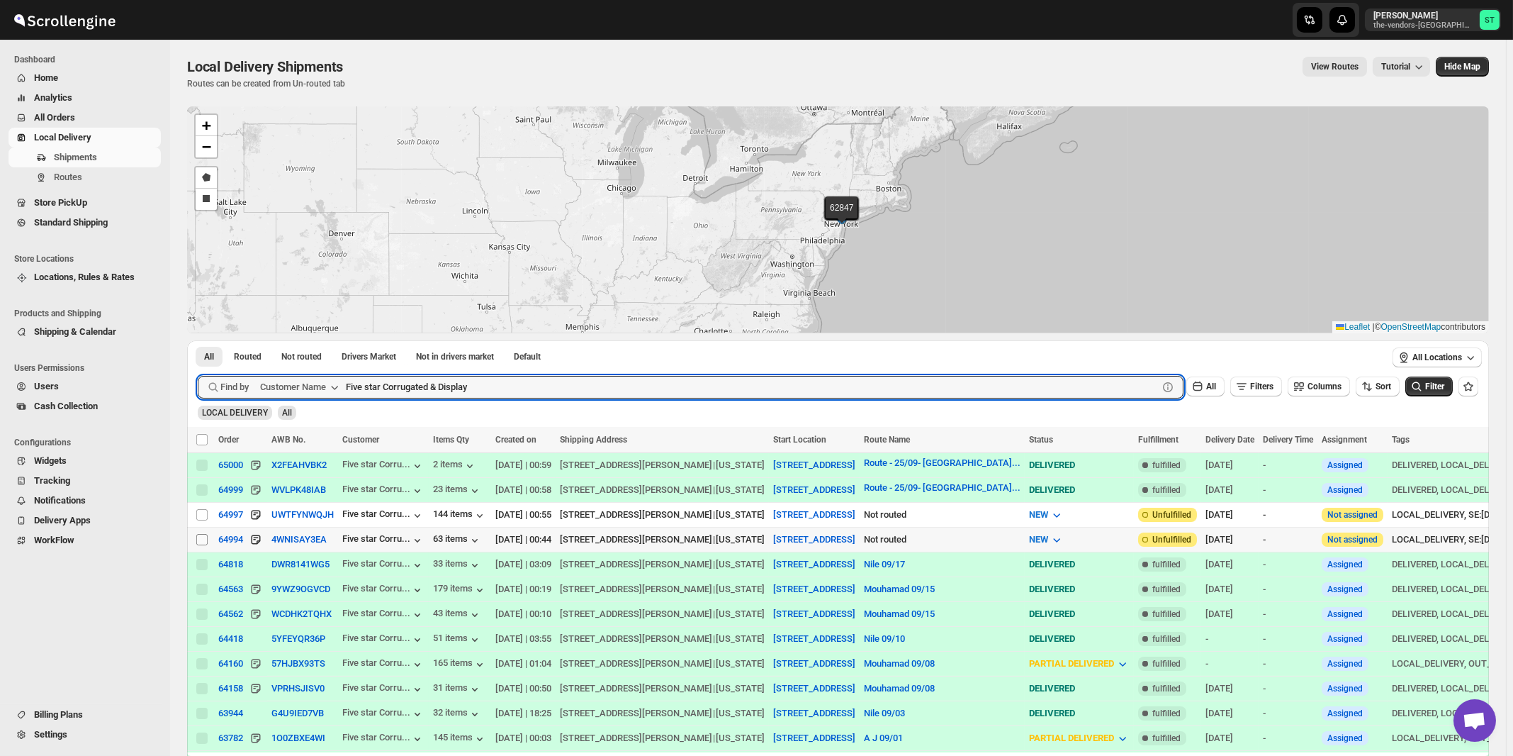
click at [201, 541] on input "Select shipment" at bounding box center [201, 539] width 11 height 11
checkbox input "true"
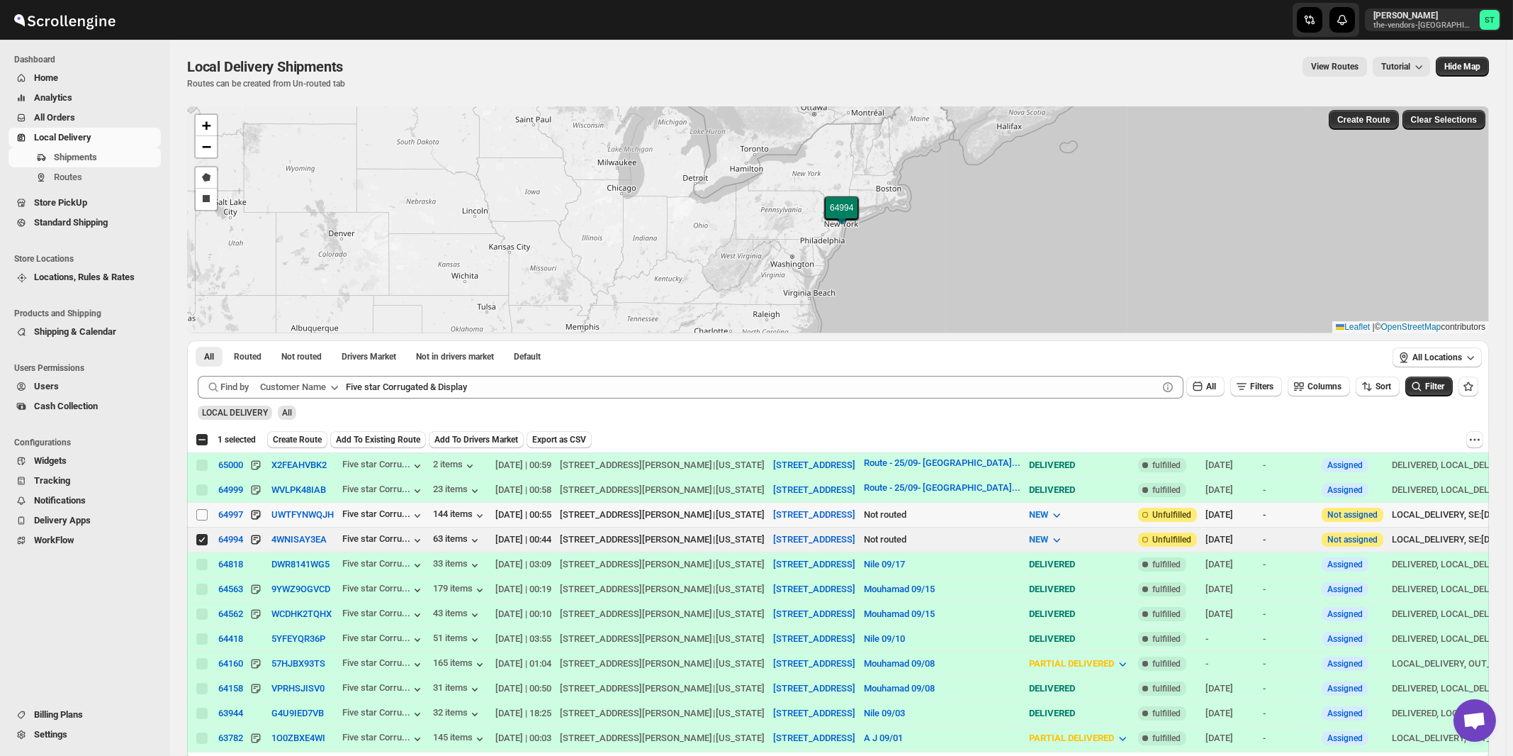
click at [204, 514] on input "Select shipment" at bounding box center [201, 514] width 11 height 11
checkbox input "true"
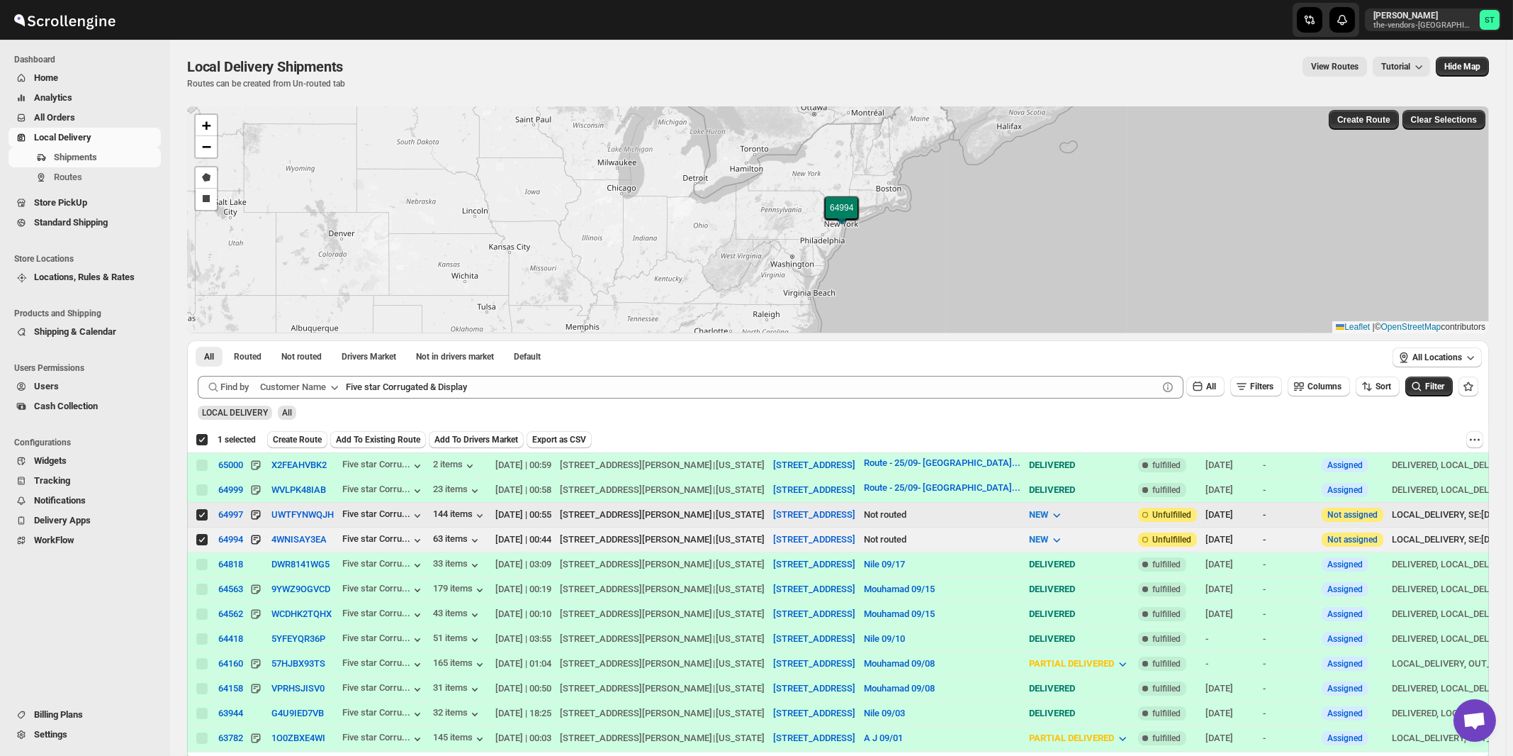
checkbox input "true"
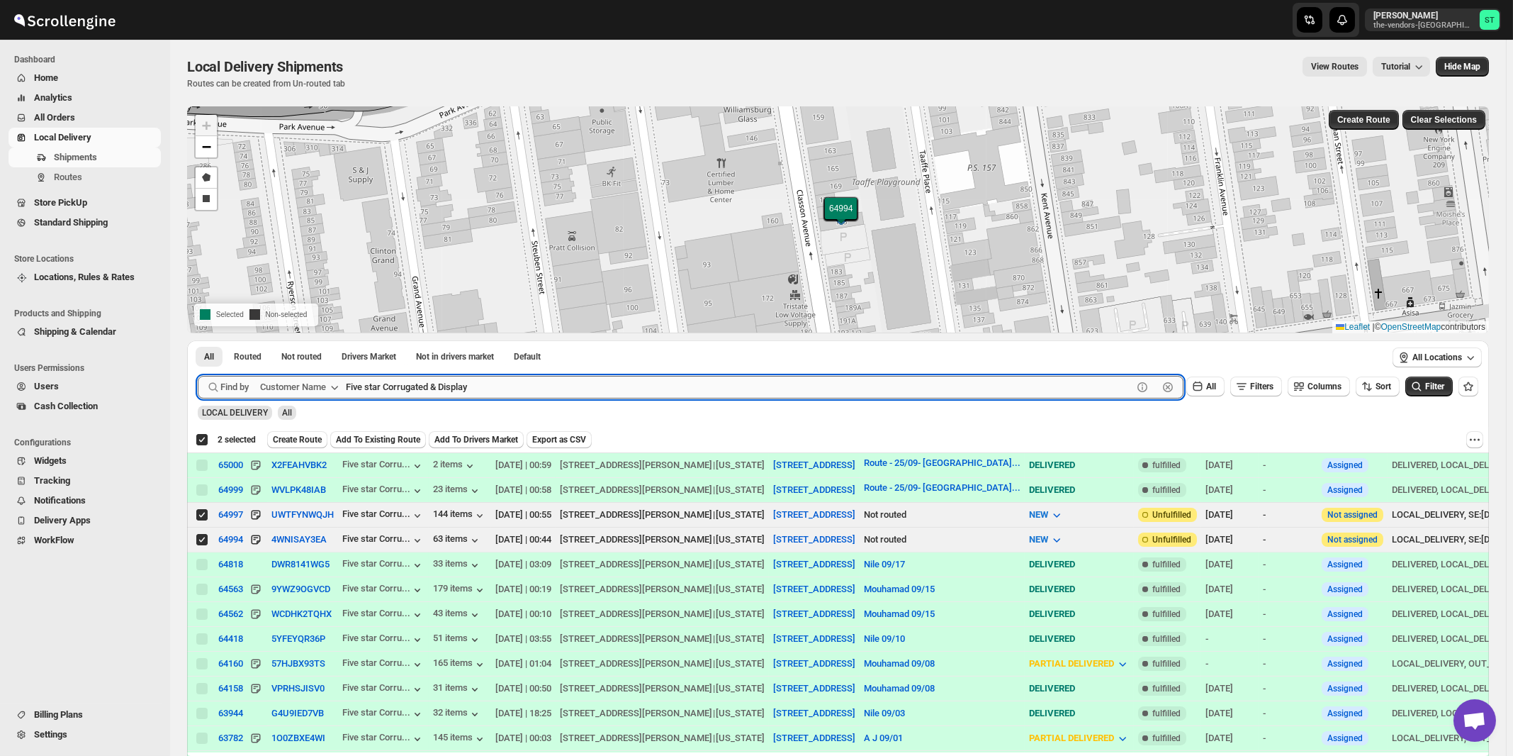
click at [541, 393] on input "Five star Corrugated & Display" at bounding box center [739, 387] width 787 height 23
paste input "Broadview Funding"
type input "Broadview Funding"
click at [198, 340] on button "Submit" at bounding box center [218, 347] width 40 height 15
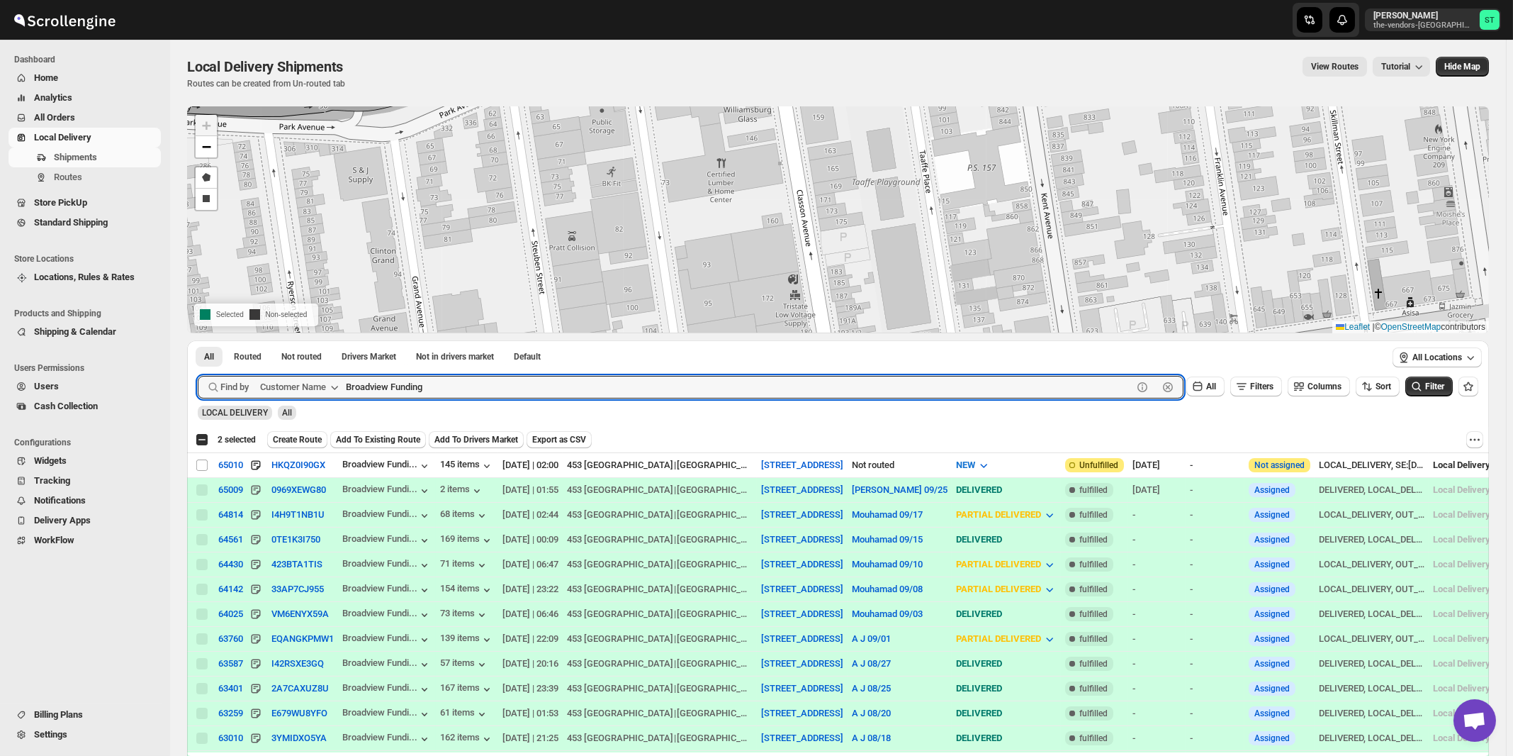
checkbox input "false"
click at [199, 462] on input "Select shipment" at bounding box center [201, 464] width 11 height 11
checkbox input "true"
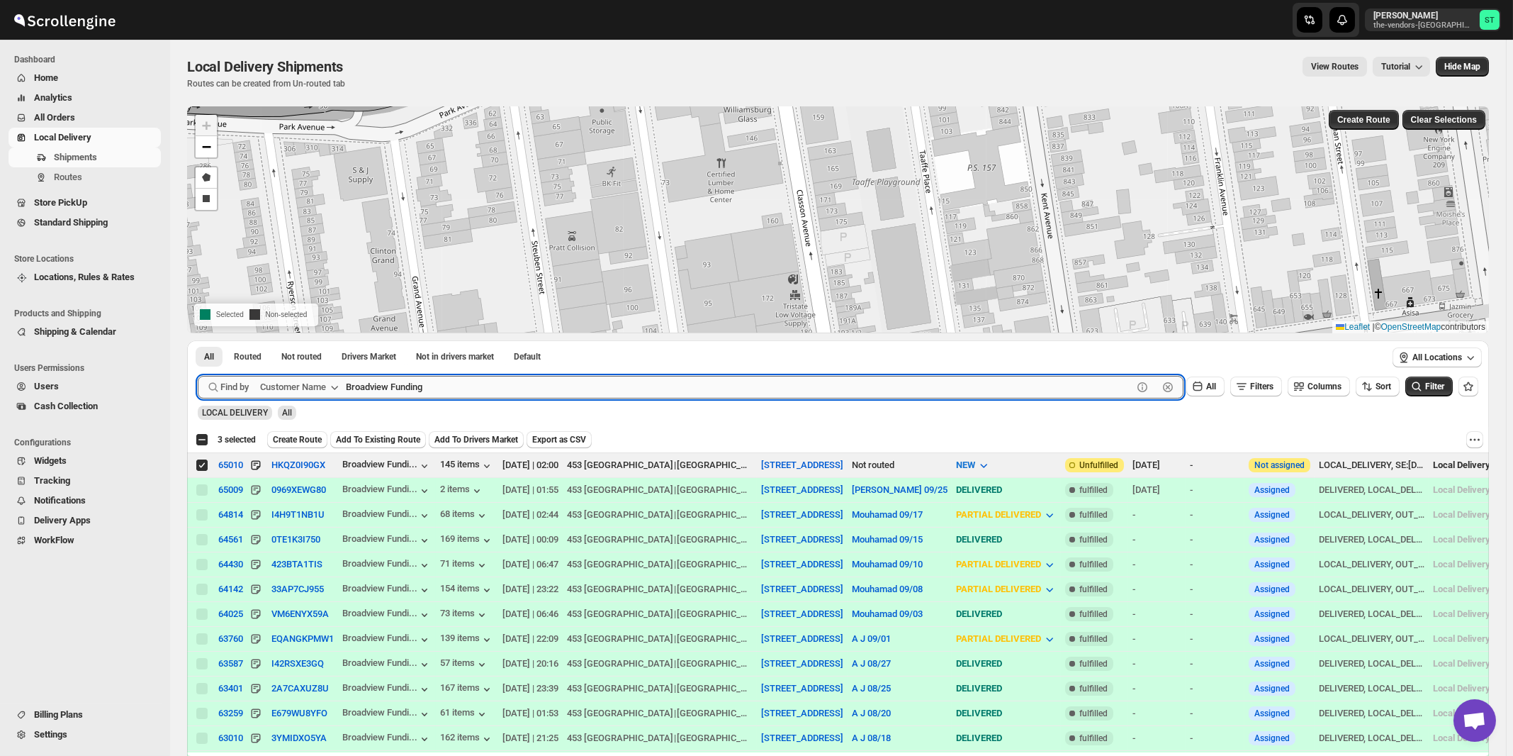
click at [491, 387] on input "Broadview Funding" at bounding box center [739, 387] width 787 height 23
paste input "MW Plumbing Supplies"
type input "BMW Plumbing Supplies"
click at [198, 340] on button "Submit" at bounding box center [218, 347] width 40 height 15
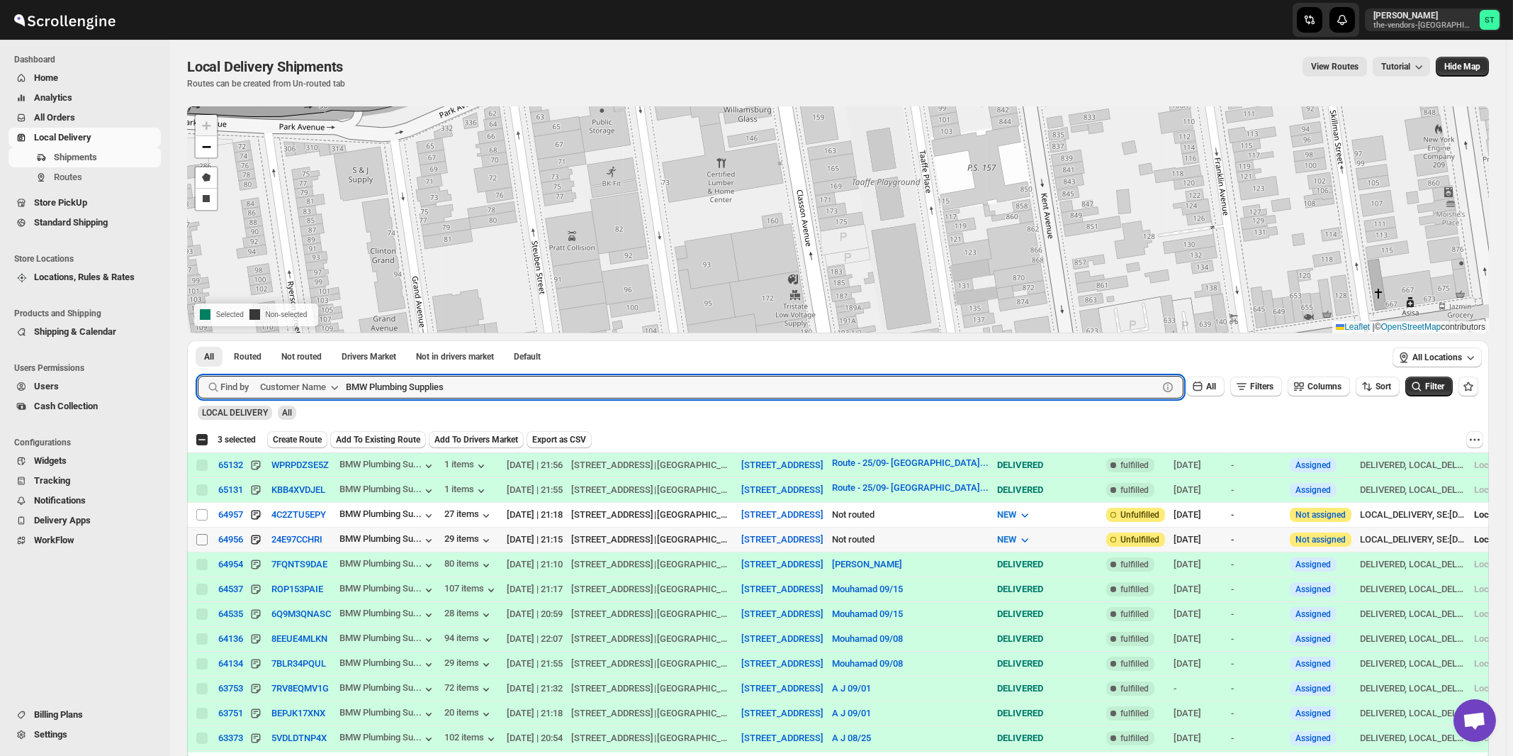
click at [202, 537] on input "Select shipment" at bounding box center [201, 539] width 11 height 11
checkbox input "true"
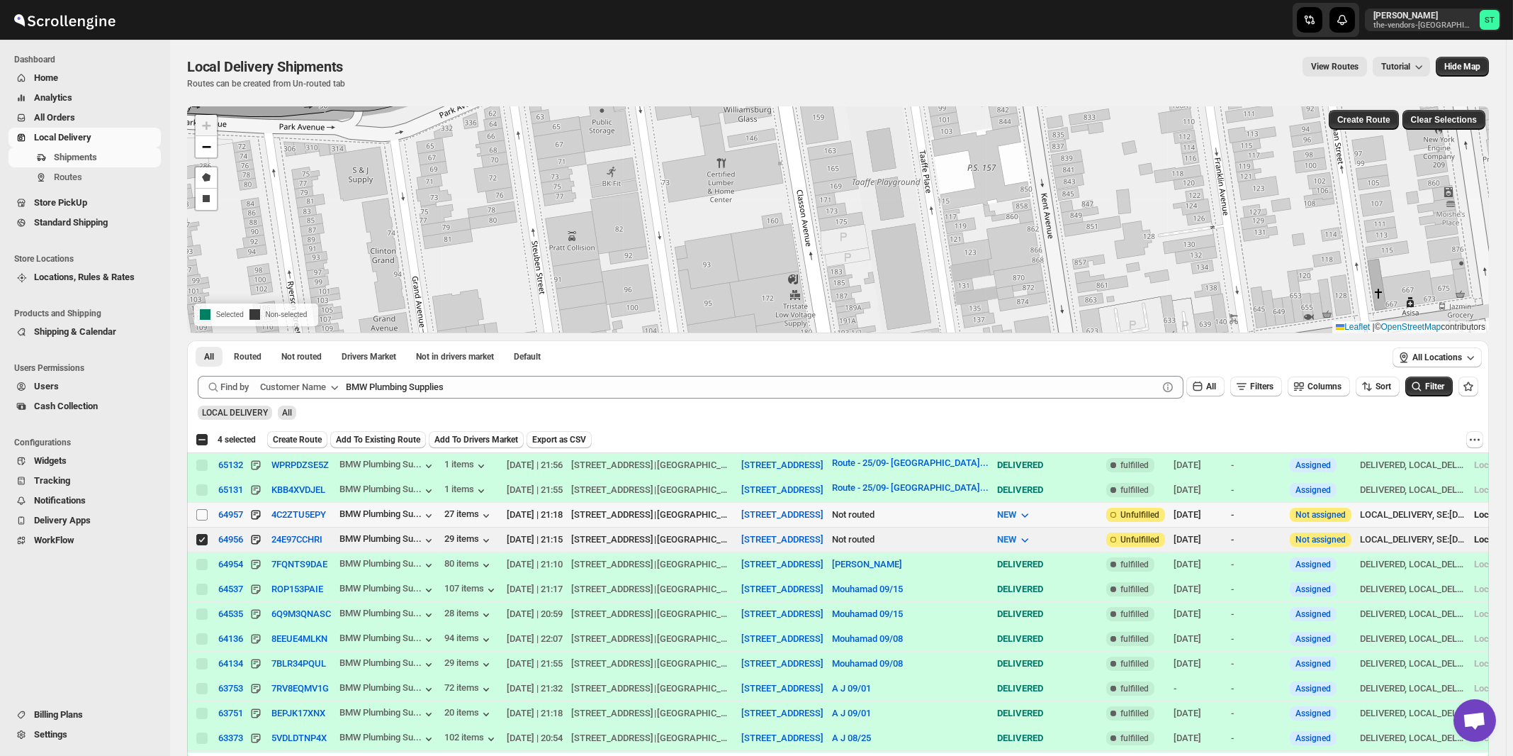
click at [199, 511] on input "Select shipment" at bounding box center [201, 514] width 11 height 11
checkbox input "true"
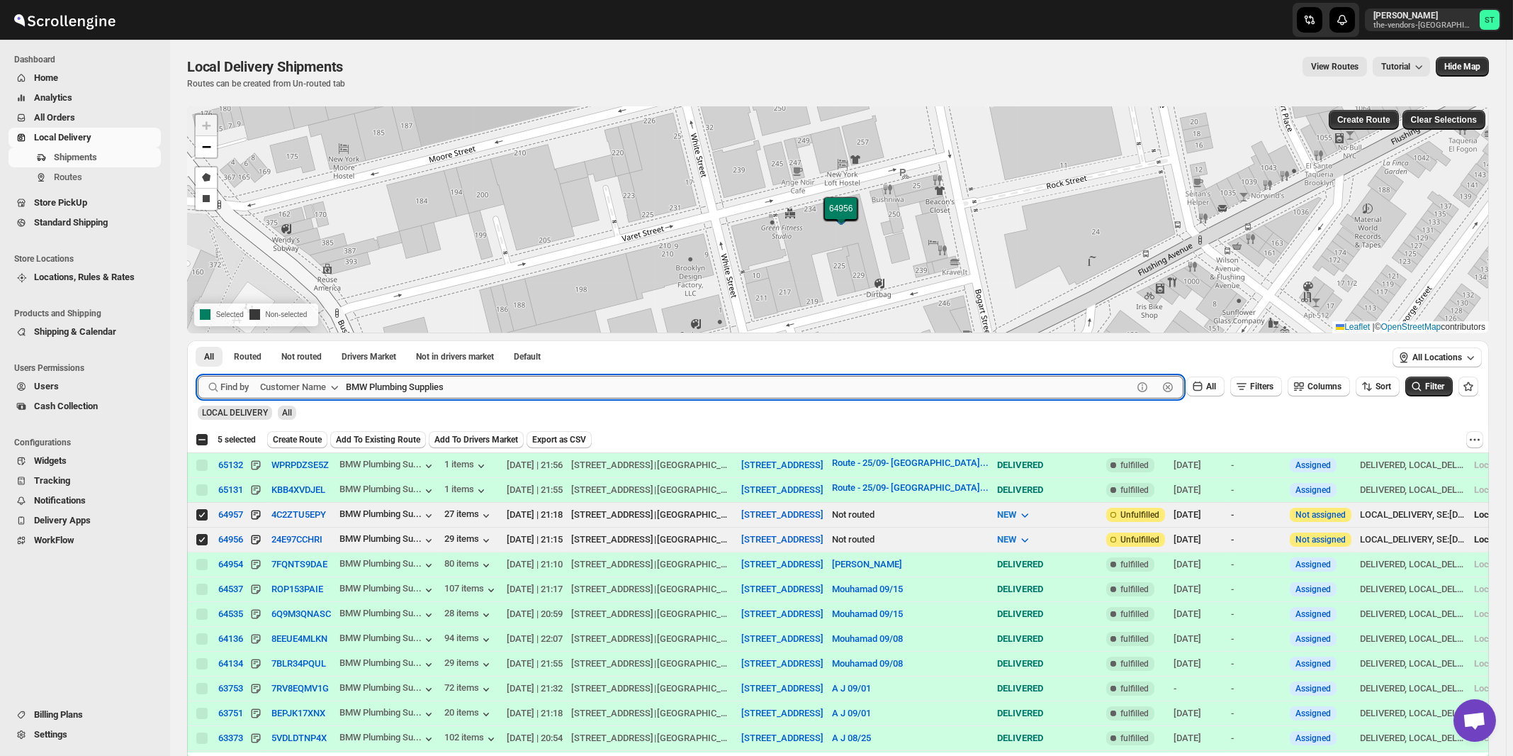
click at [529, 383] on input "BMW Plumbing Supplies" at bounding box center [739, 387] width 787 height 23
paste input "Artek Insurance"
type input "Artek Insurance"
click at [198, 340] on button "Submit" at bounding box center [218, 347] width 40 height 15
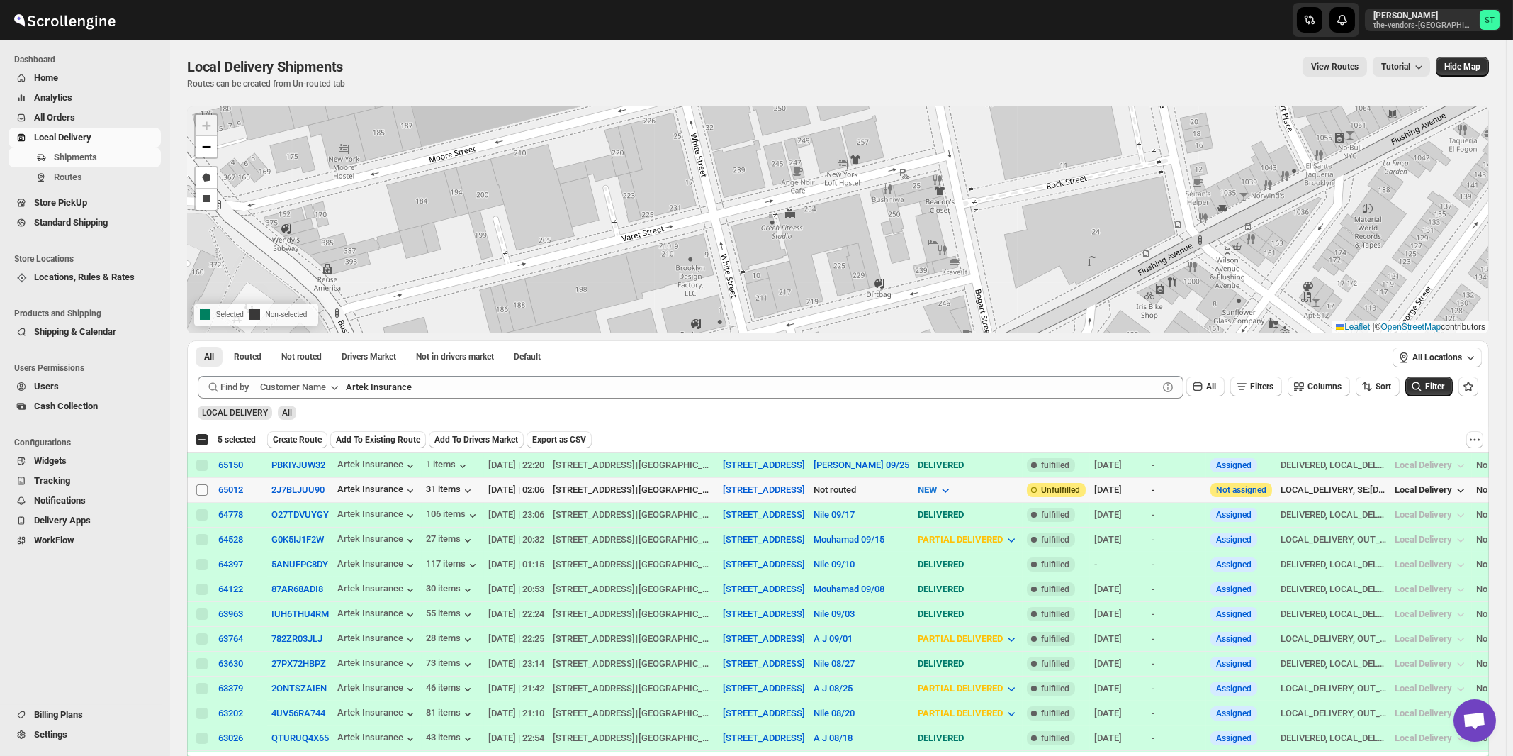
click at [198, 489] on input "Select shipment" at bounding box center [201, 489] width 11 height 11
checkbox input "true"
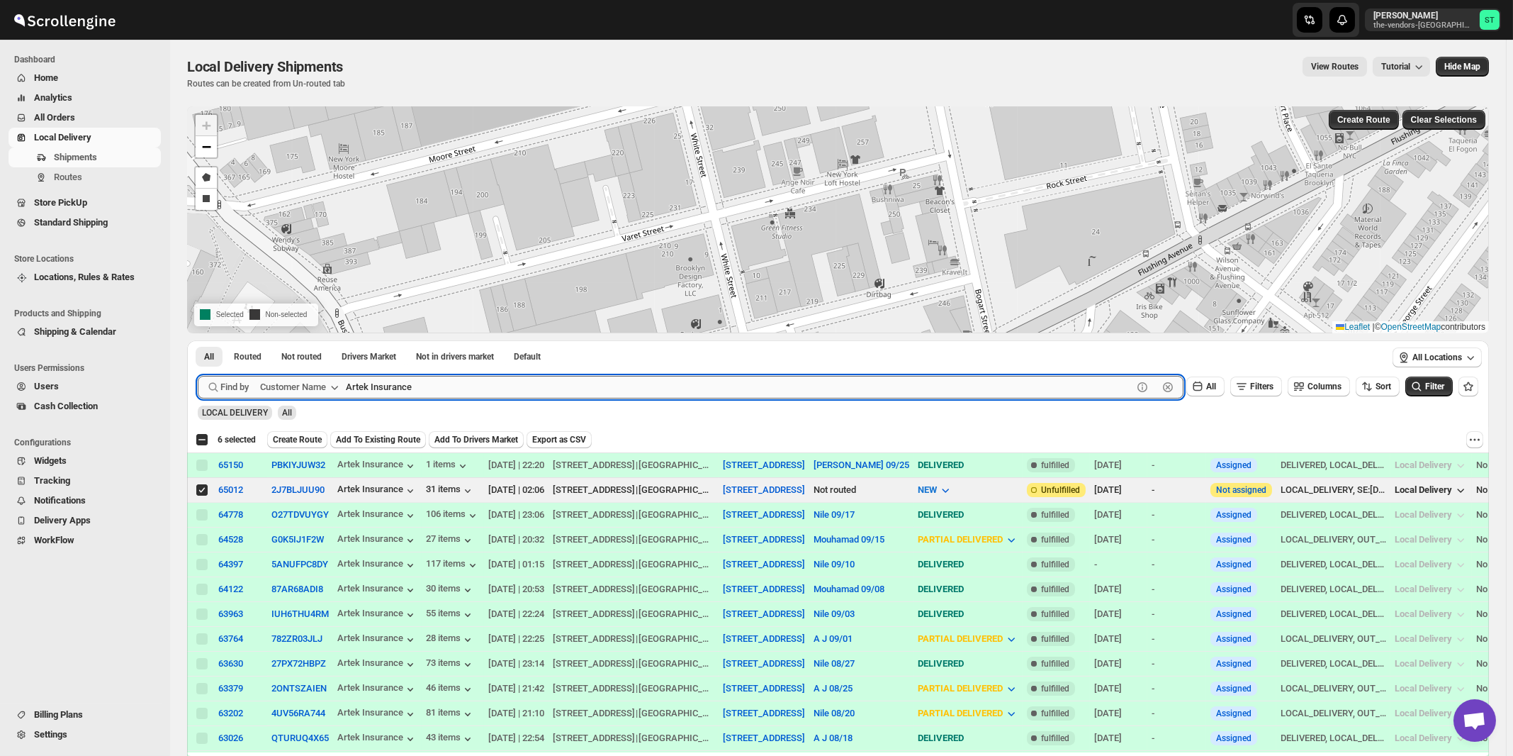
click at [466, 395] on input "Artek Insurance" at bounding box center [739, 387] width 787 height 23
paste input "Republic Valuations"
type input "Republic Valuations"
click at [198, 340] on button "Submit" at bounding box center [218, 347] width 40 height 15
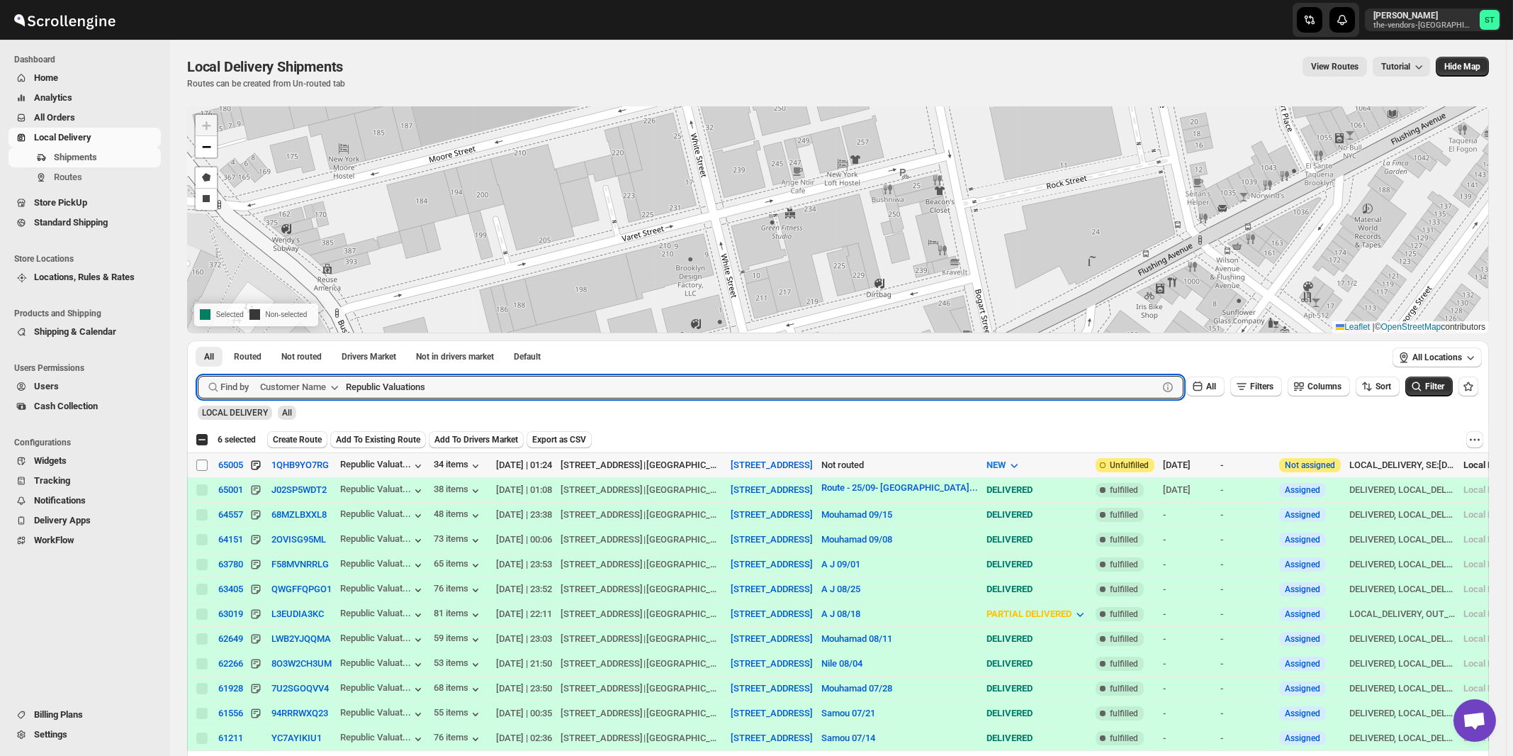
click at [202, 464] on input "Select shipment" at bounding box center [201, 464] width 11 height 11
checkbox input "true"
click at [418, 393] on input "Republic Valuations" at bounding box center [739, 387] width 787 height 23
paste input "P&G Williamsburg"
type input "P&G Williamsburg"
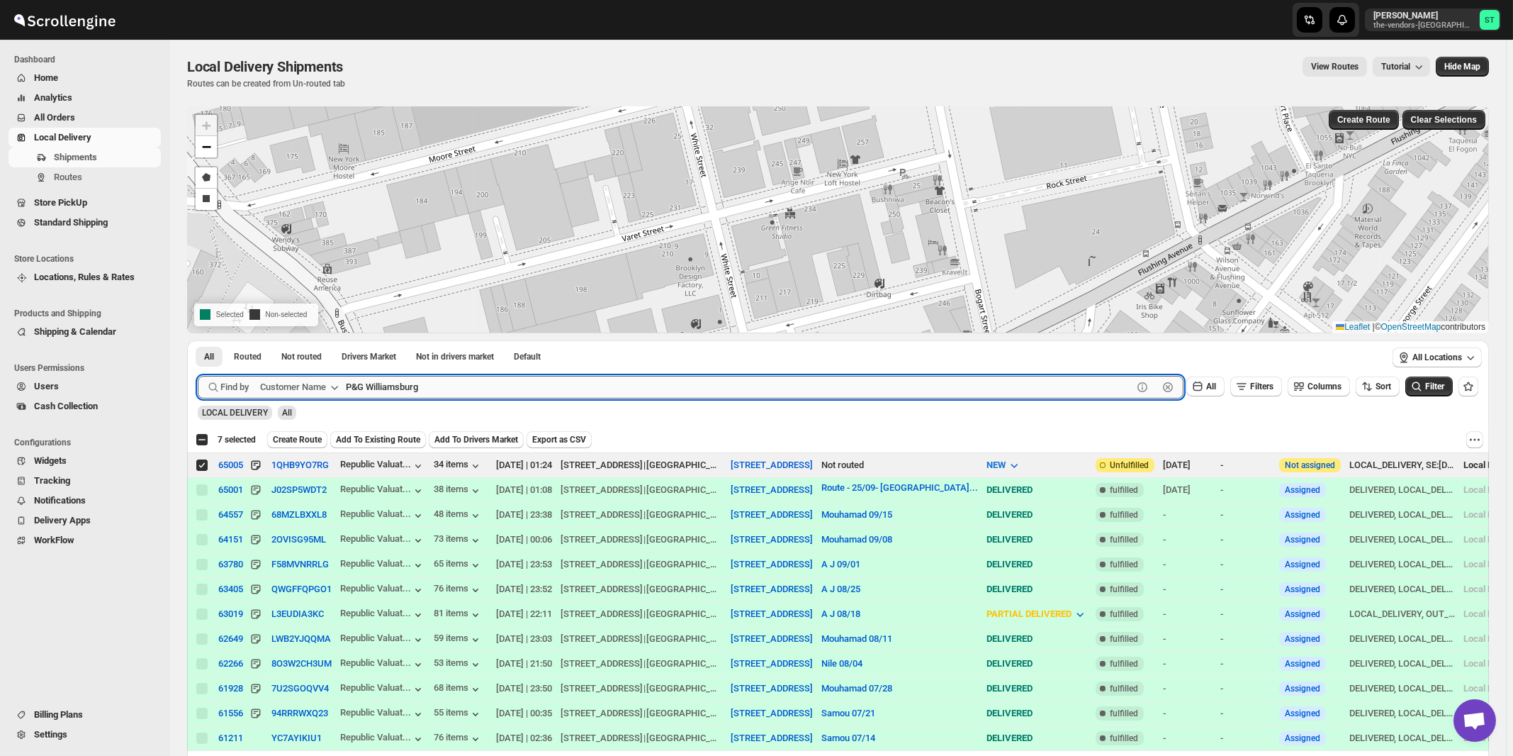
click at [198, 340] on button "Submit" at bounding box center [218, 347] width 40 height 15
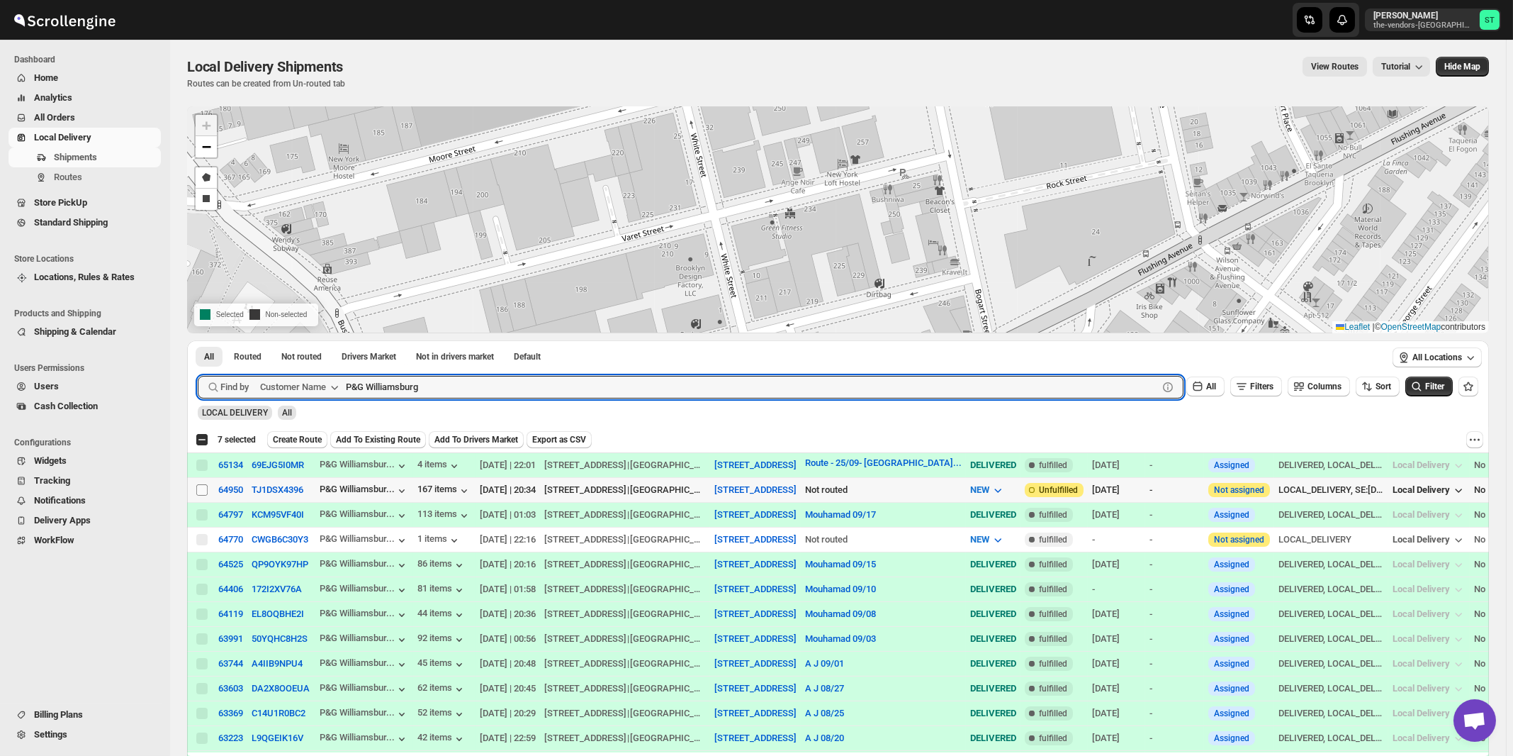
click at [202, 489] on input "Select shipment" at bounding box center [201, 489] width 11 height 11
checkbox input "true"
click at [460, 388] on input "P&G Williamsburg" at bounding box center [739, 387] width 787 height 23
paste input "CW Realty"
click at [198, 340] on button "Submit" at bounding box center [218, 347] width 40 height 15
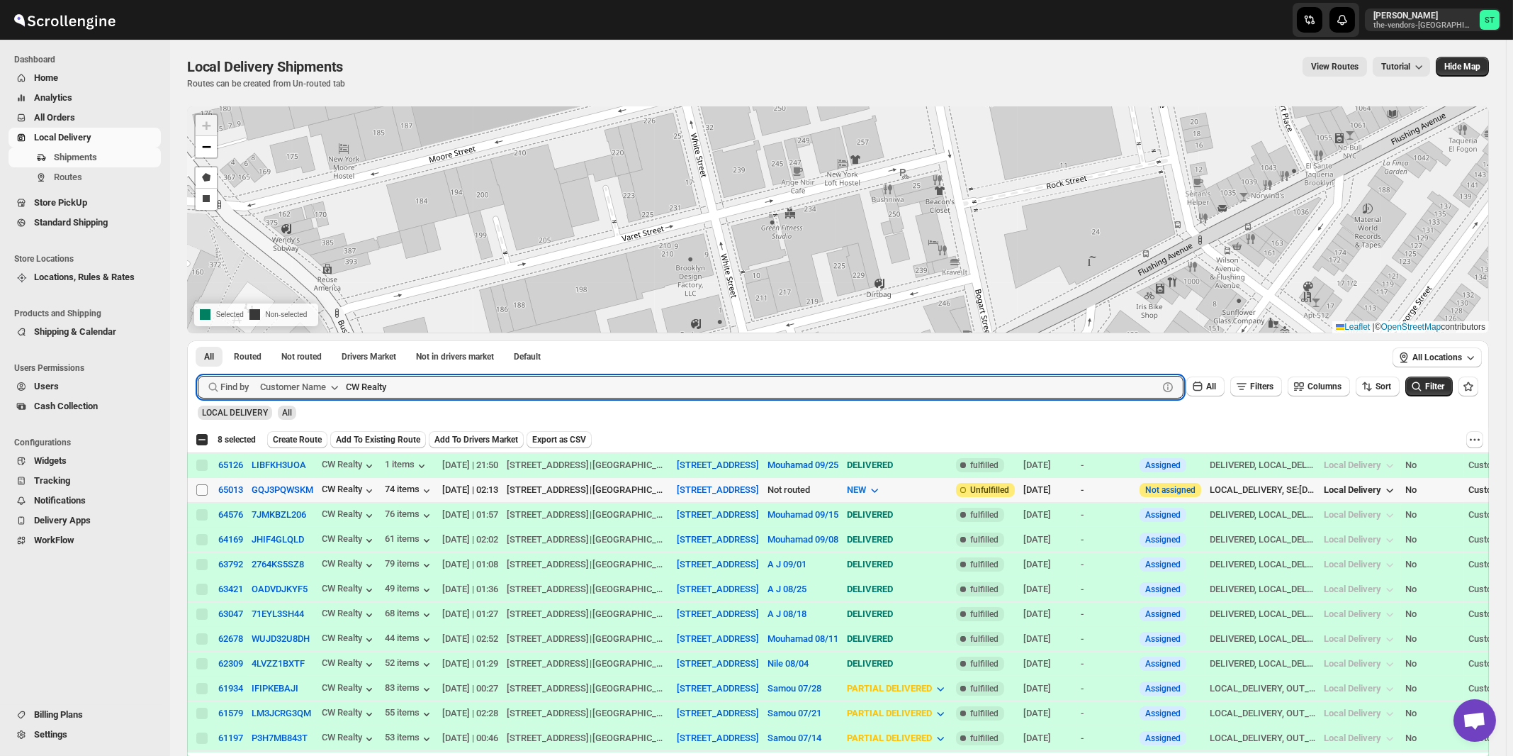
click at [203, 488] on input "Select shipment" at bounding box center [201, 489] width 11 height 11
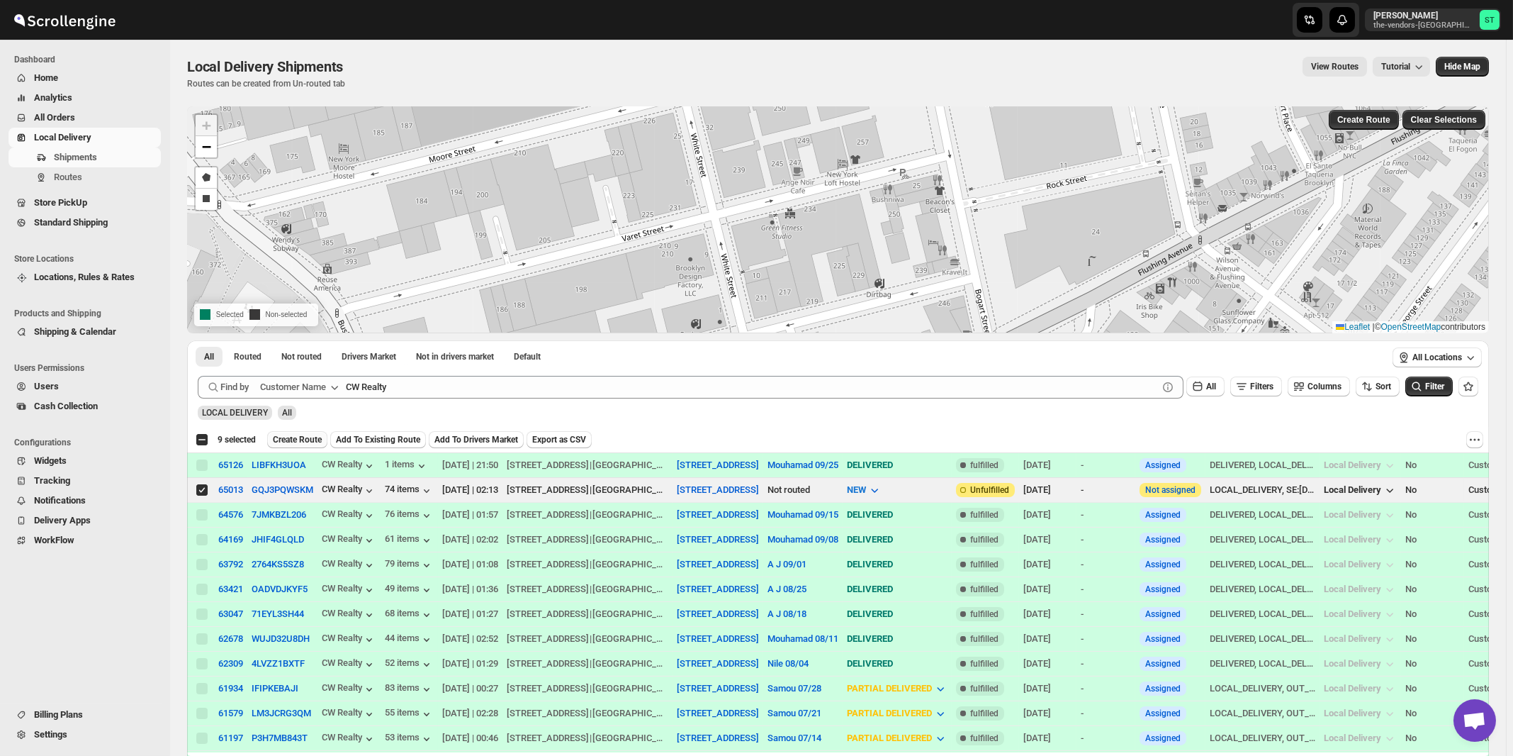
click at [298, 436] on span "Create Route" at bounding box center [297, 439] width 49 height 11
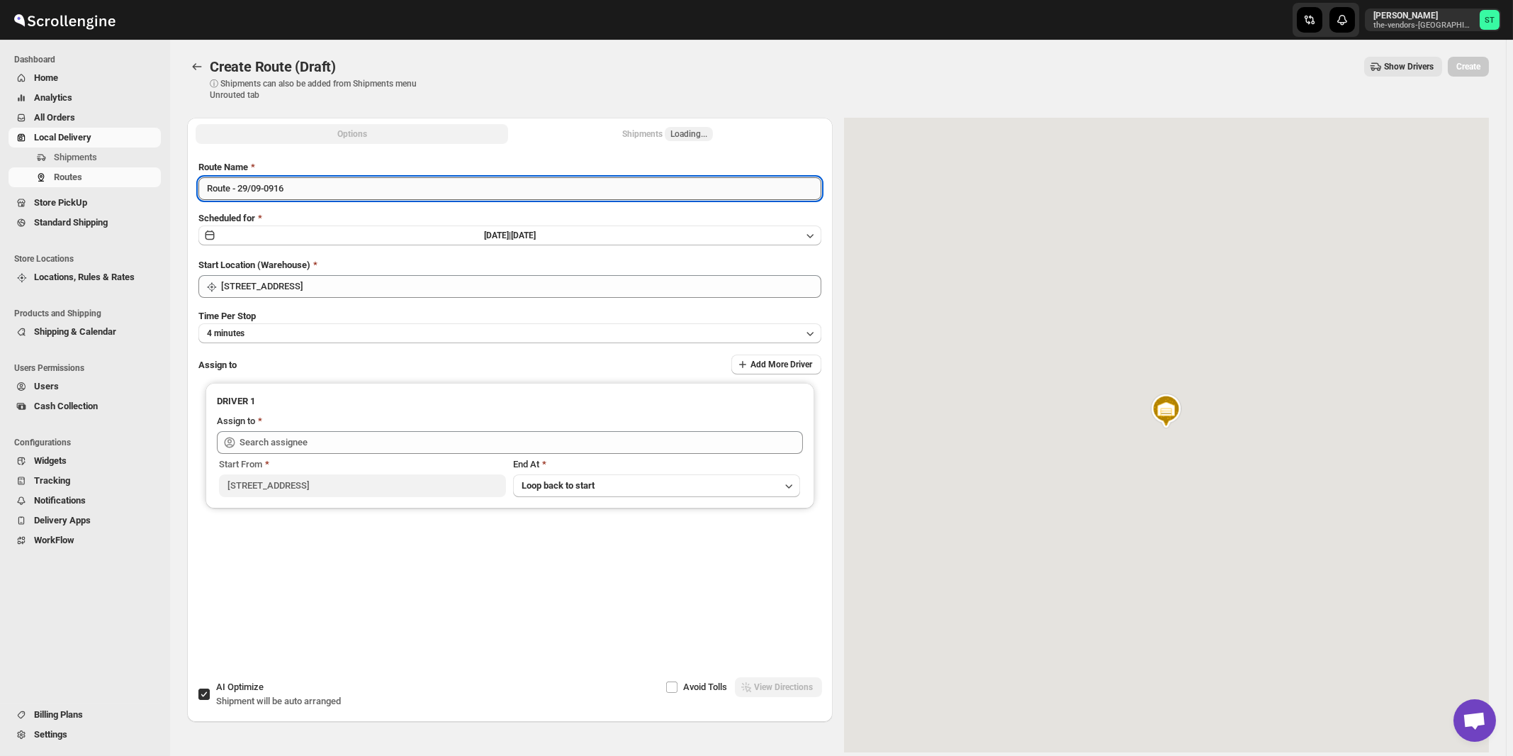
click at [345, 188] on input "Route - 29/09-0916" at bounding box center [509, 188] width 623 height 23
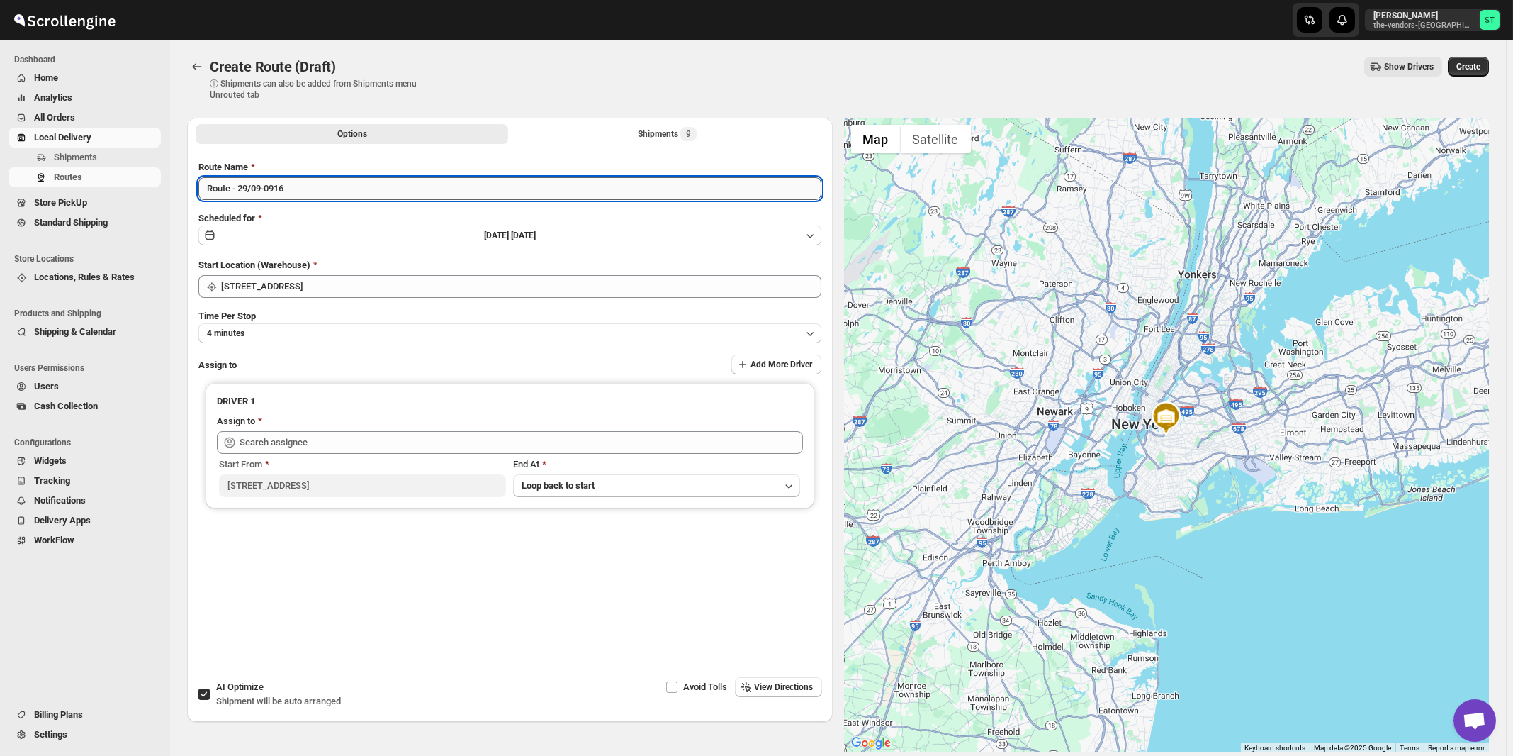
paste input "Mouhamad"
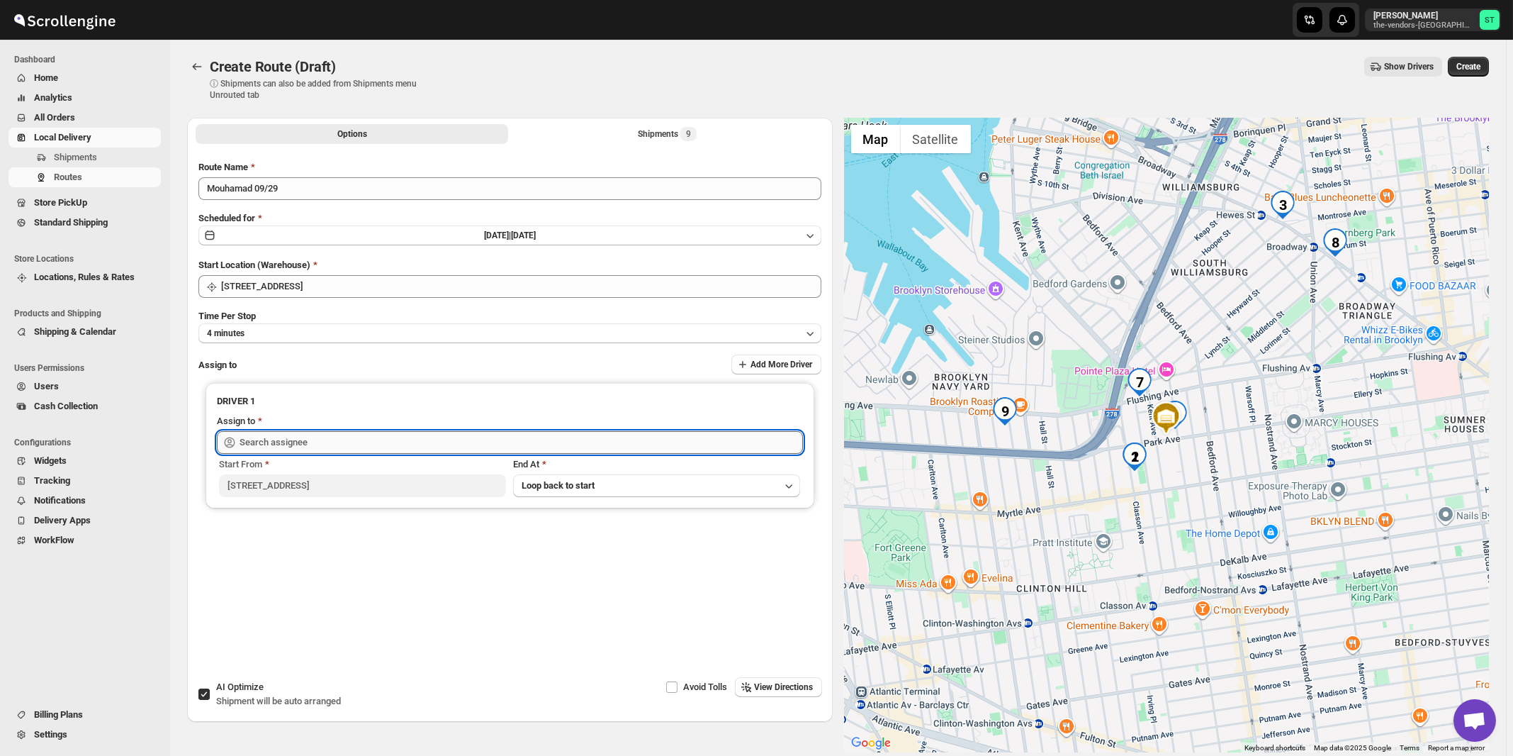
click at [256, 435] on input "text" at bounding box center [522, 442] width 564 height 23
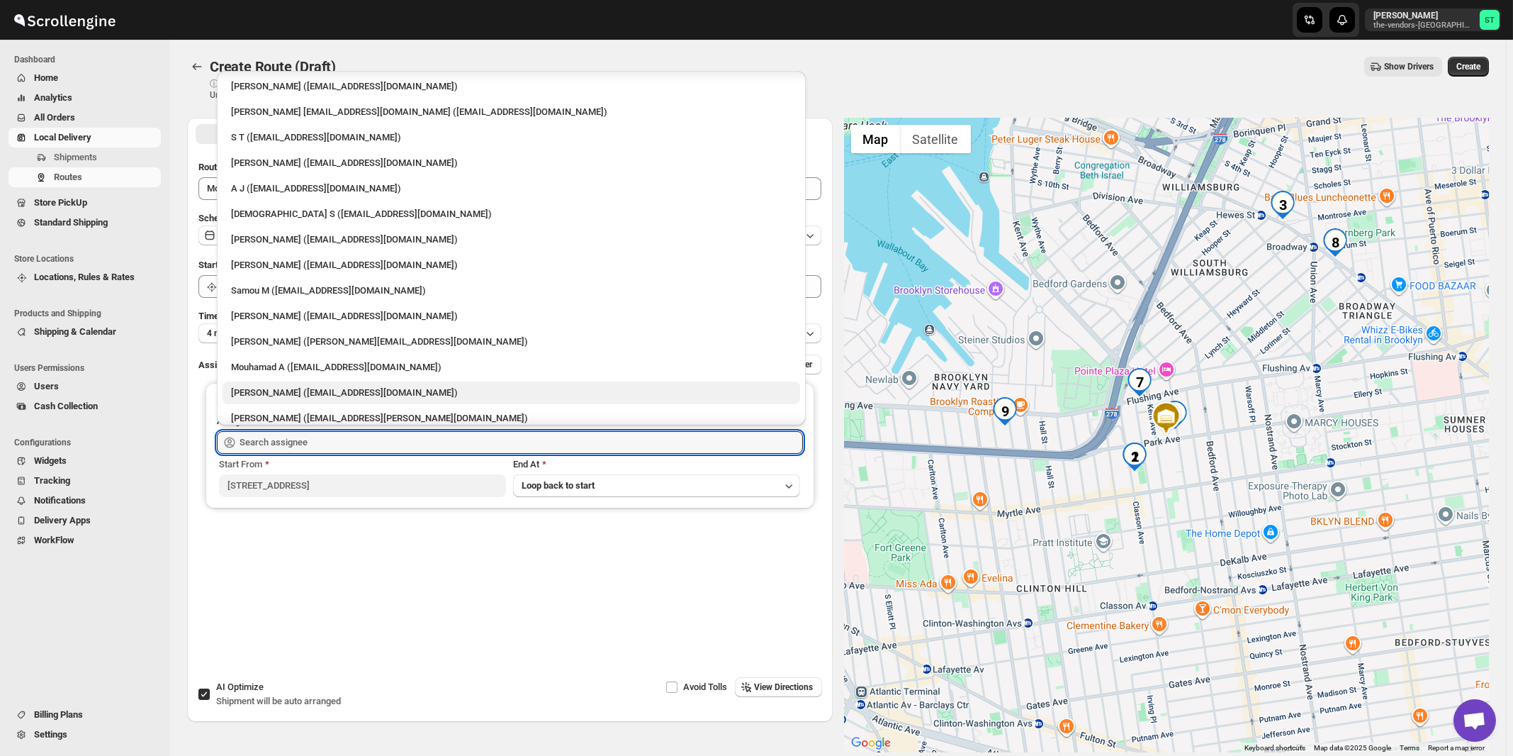
scroll to position [87, 0]
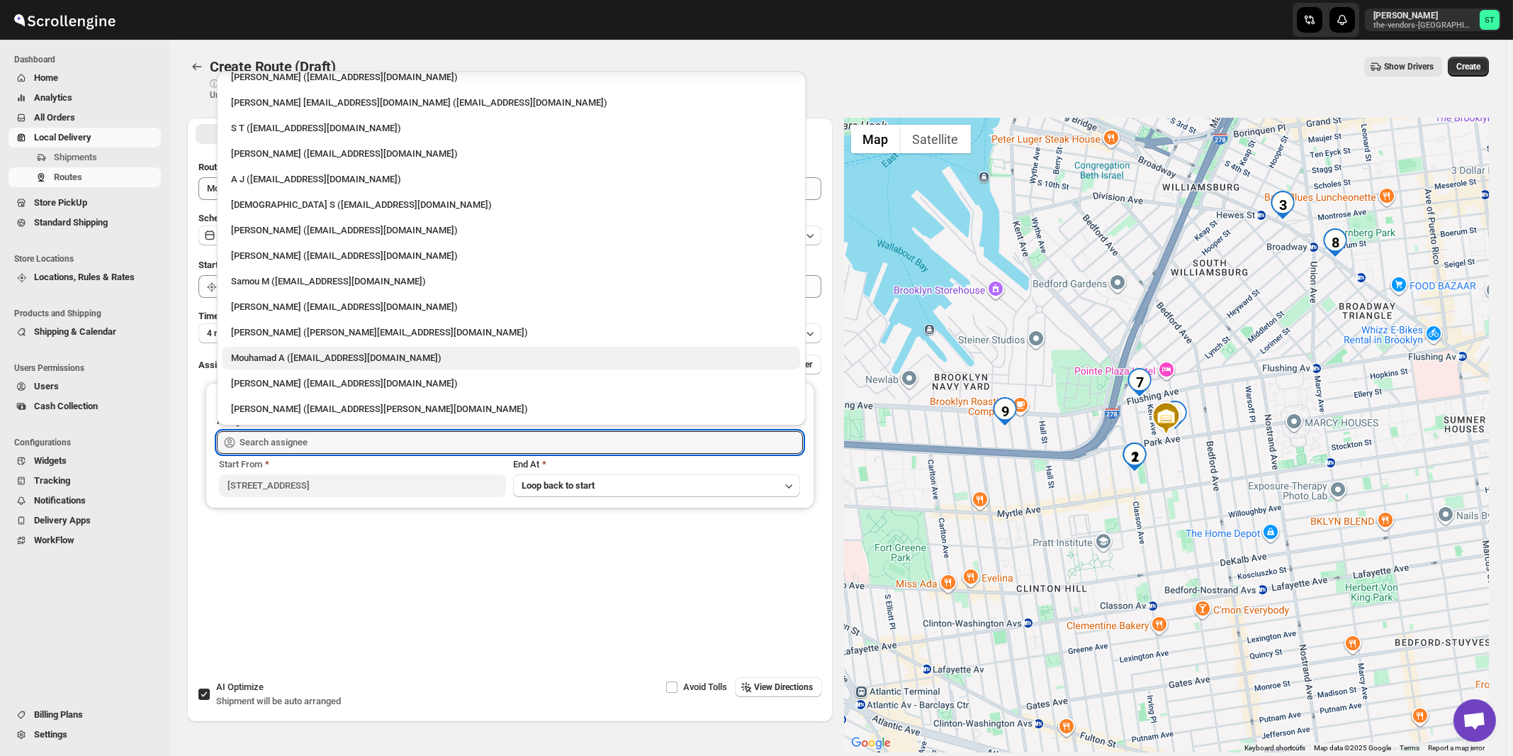
click at [270, 362] on div "Mouhamad A ([EMAIL_ADDRESS][DOMAIN_NAME])" at bounding box center [511, 358] width 561 height 14
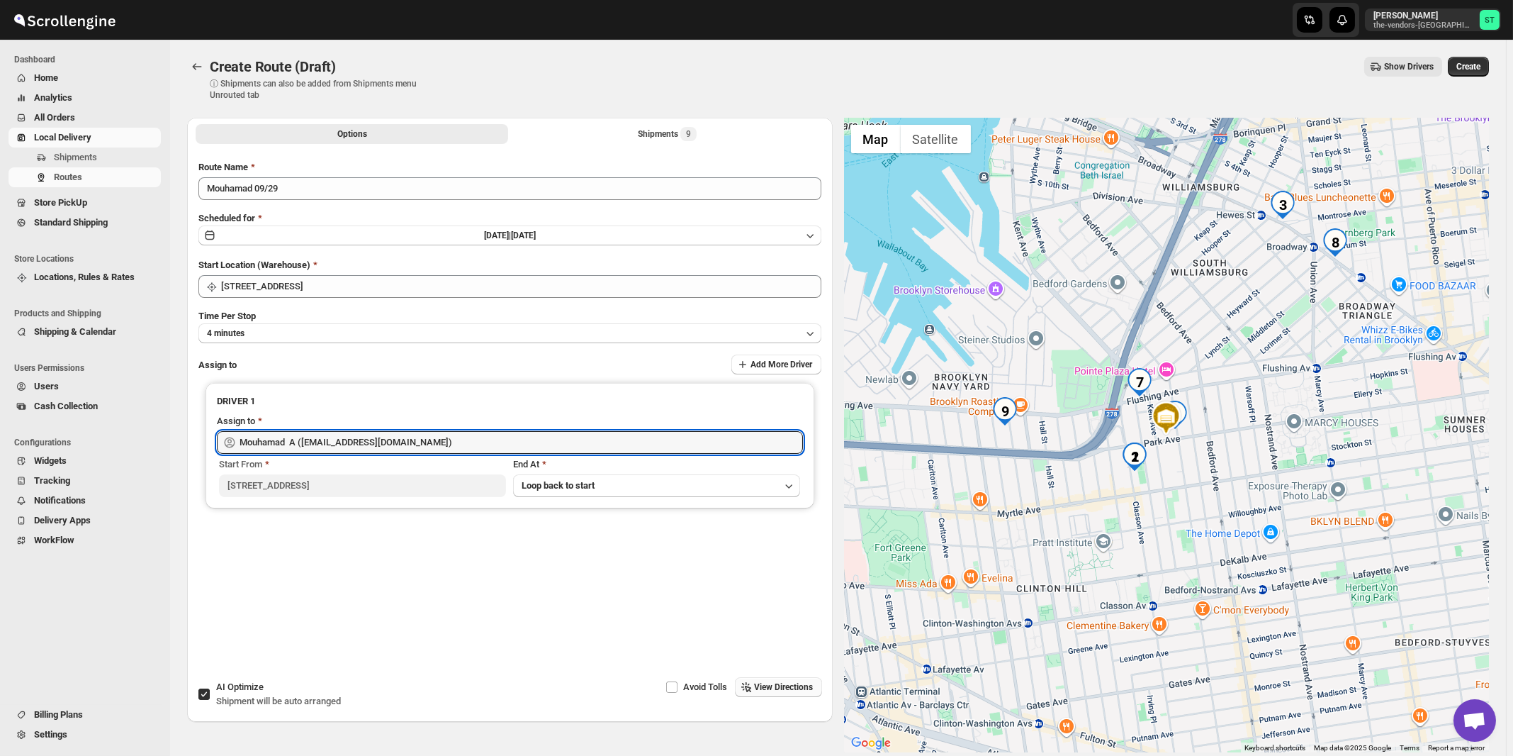
click at [780, 693] on button "View Directions" at bounding box center [778, 687] width 87 height 20
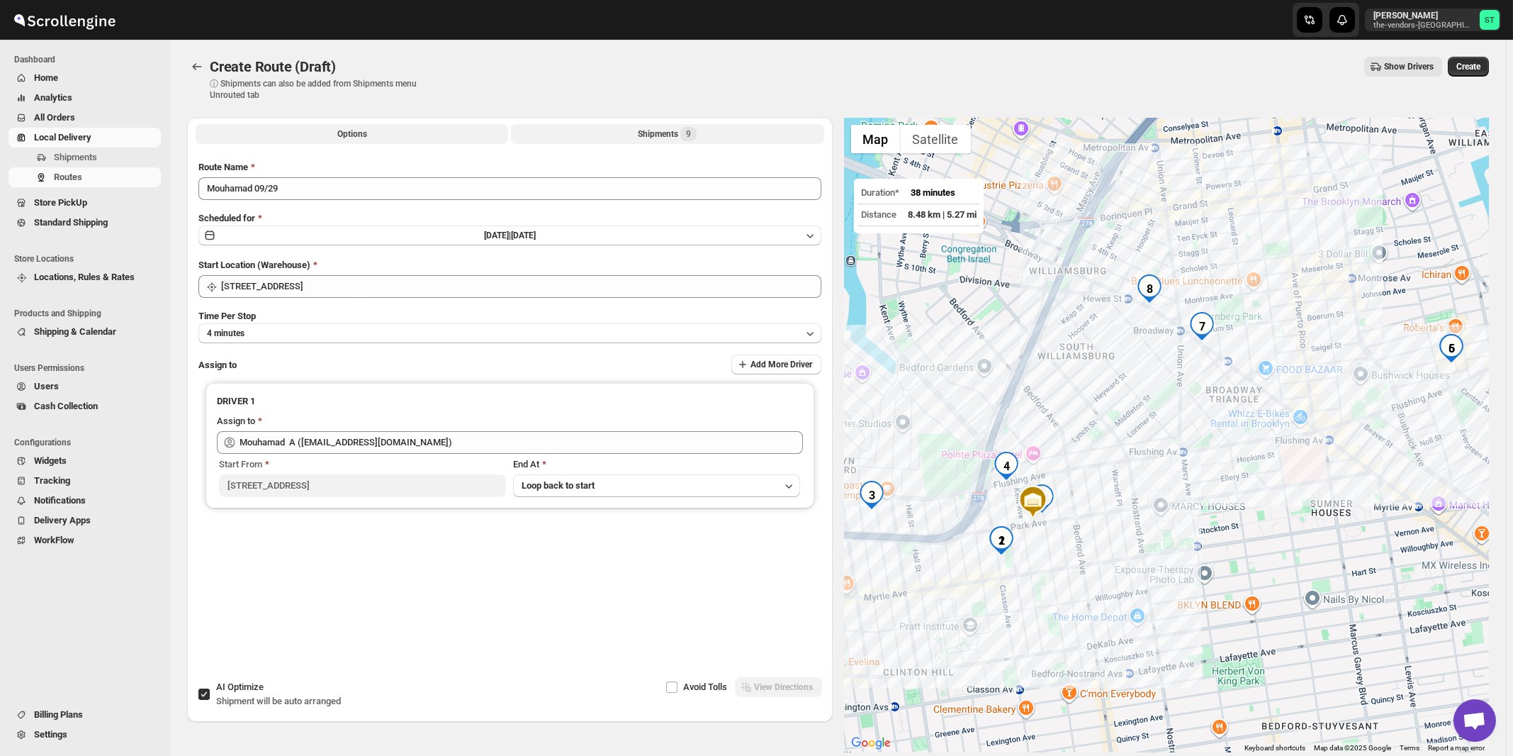
click at [663, 140] on div "Shipments 9" at bounding box center [667, 134] width 59 height 14
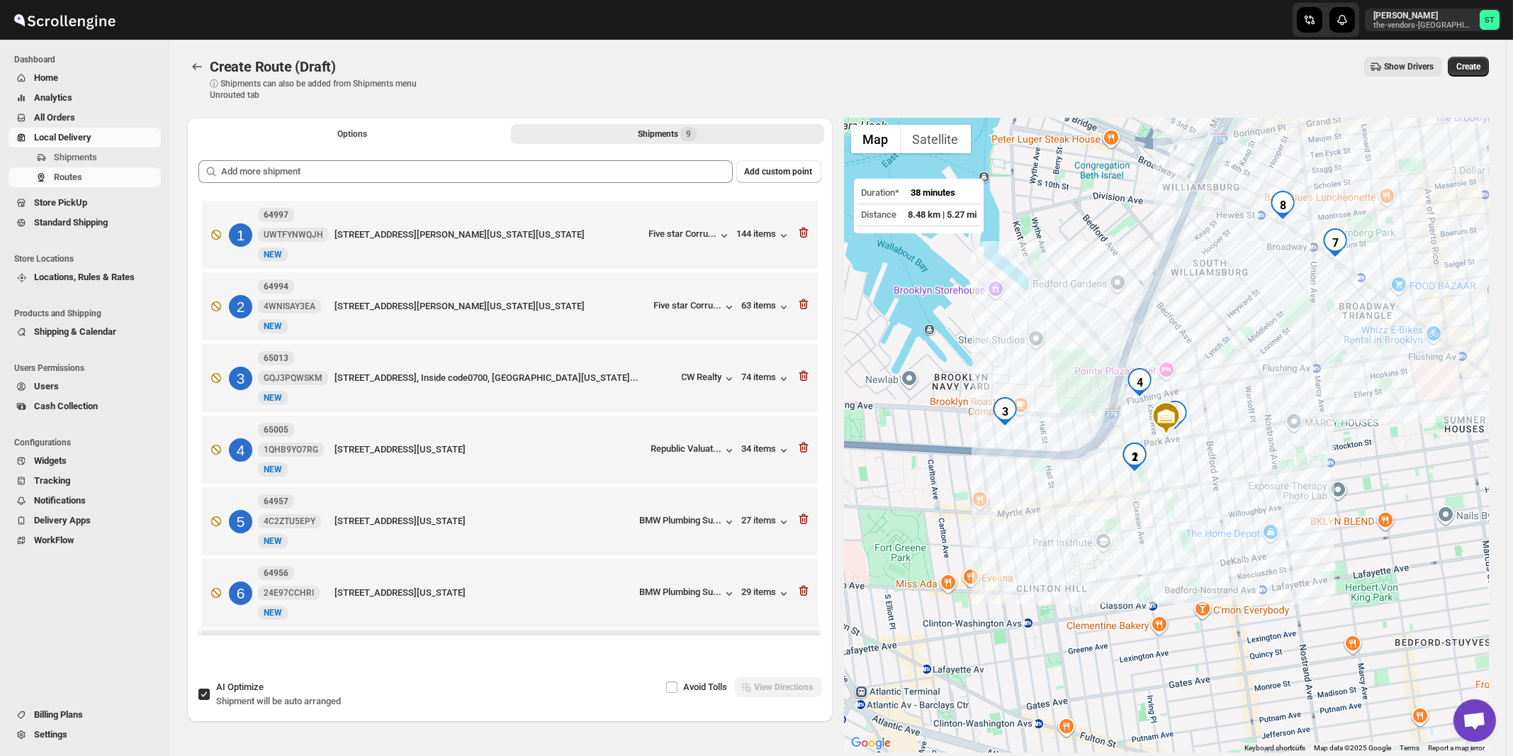
click at [251, 696] on span "Shipment will be auto arranged" at bounding box center [278, 700] width 125 height 11
click at [210, 696] on input "AI Optimize Shipment will be auto arranged" at bounding box center [203, 693] width 11 height 11
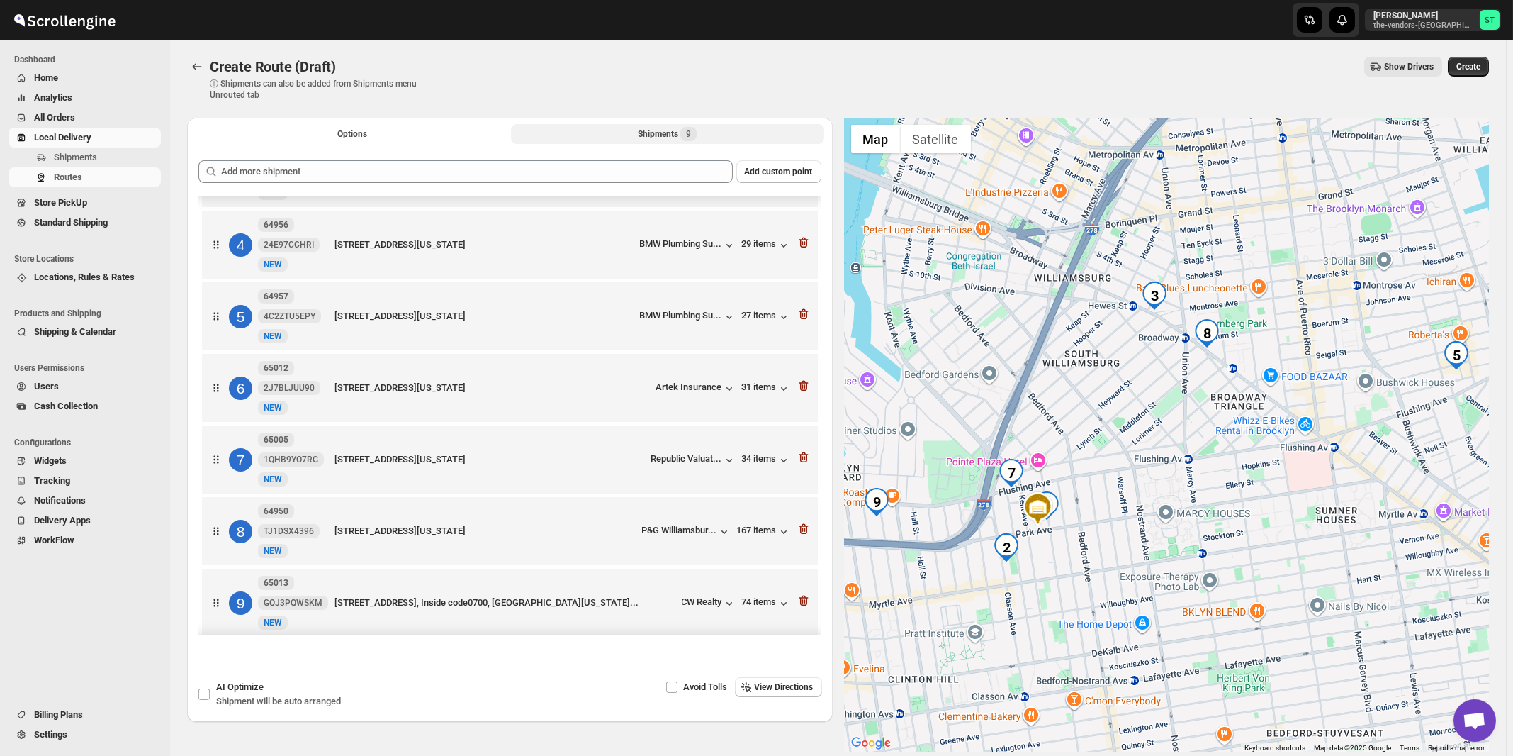
scroll to position [223, 0]
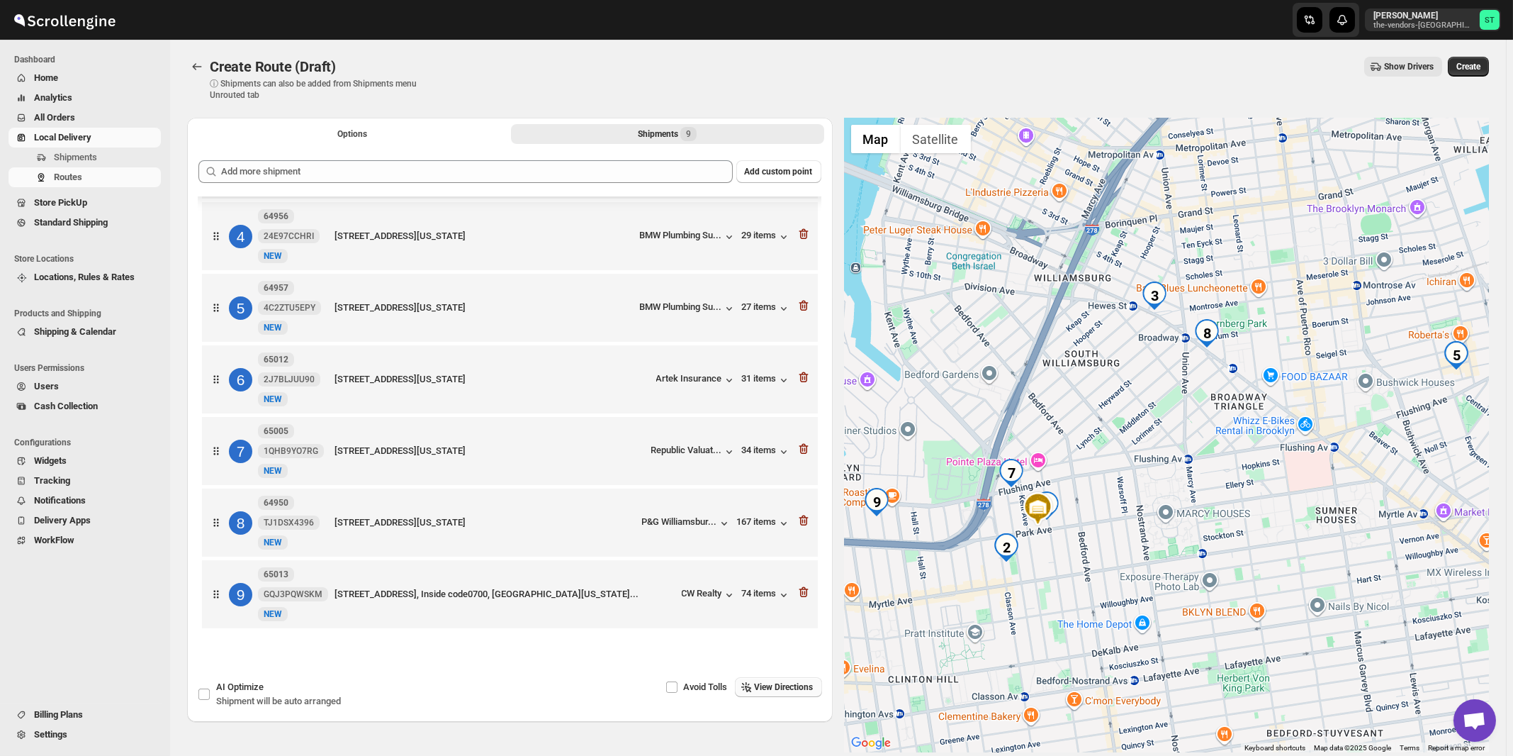
click at [781, 693] on button "View Directions" at bounding box center [778, 687] width 87 height 20
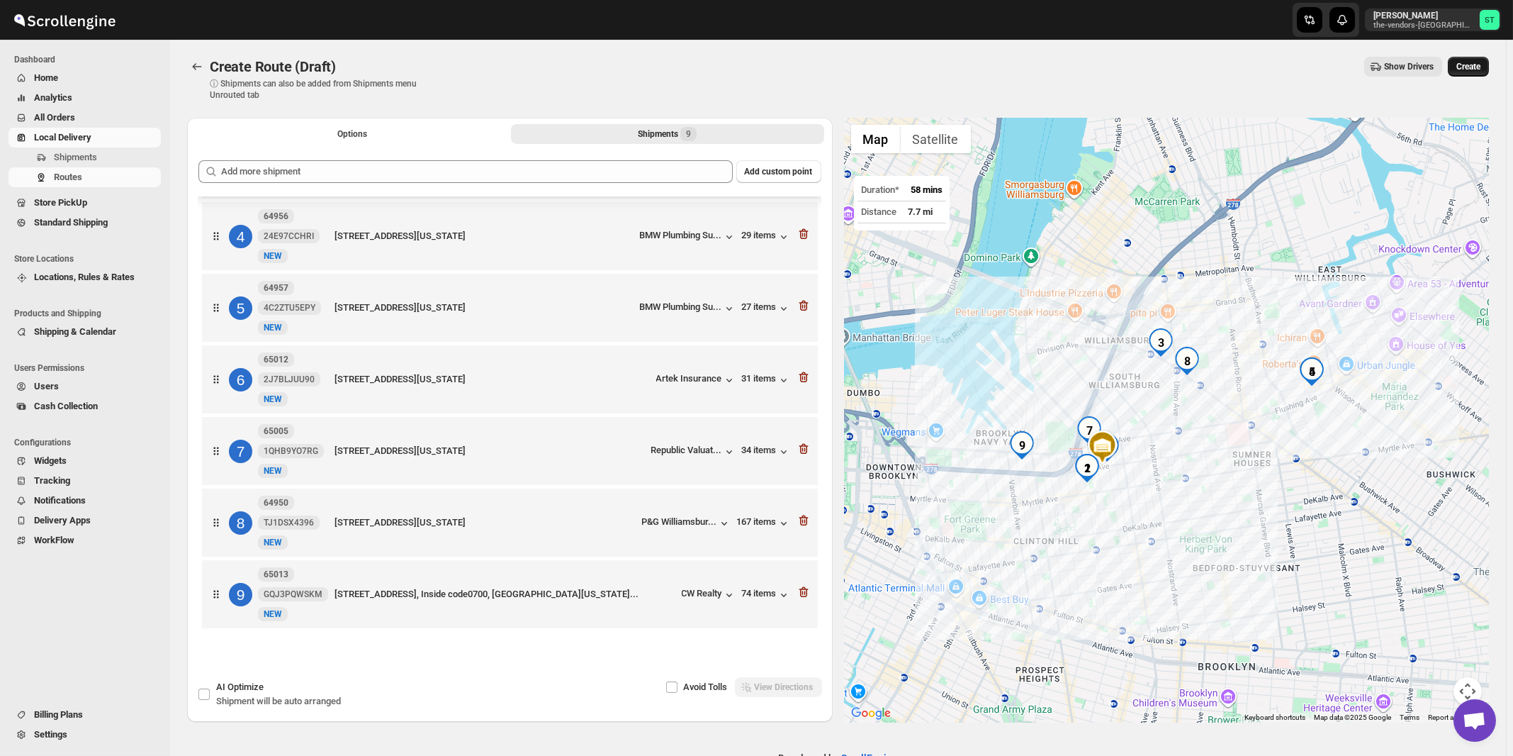
click at [1474, 72] on span "Create" at bounding box center [1469, 66] width 24 height 11
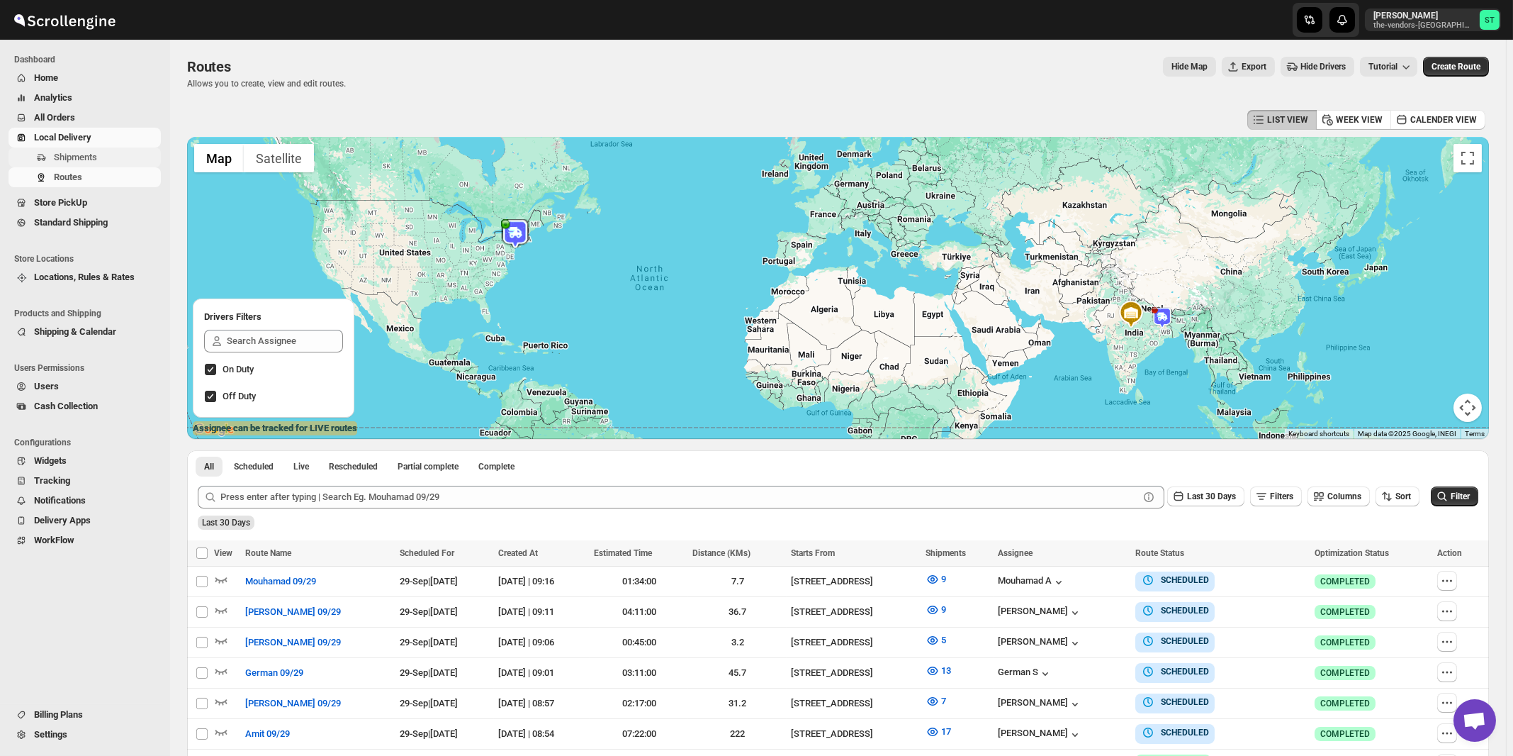
click at [67, 157] on span "Shipments" at bounding box center [75, 157] width 43 height 11
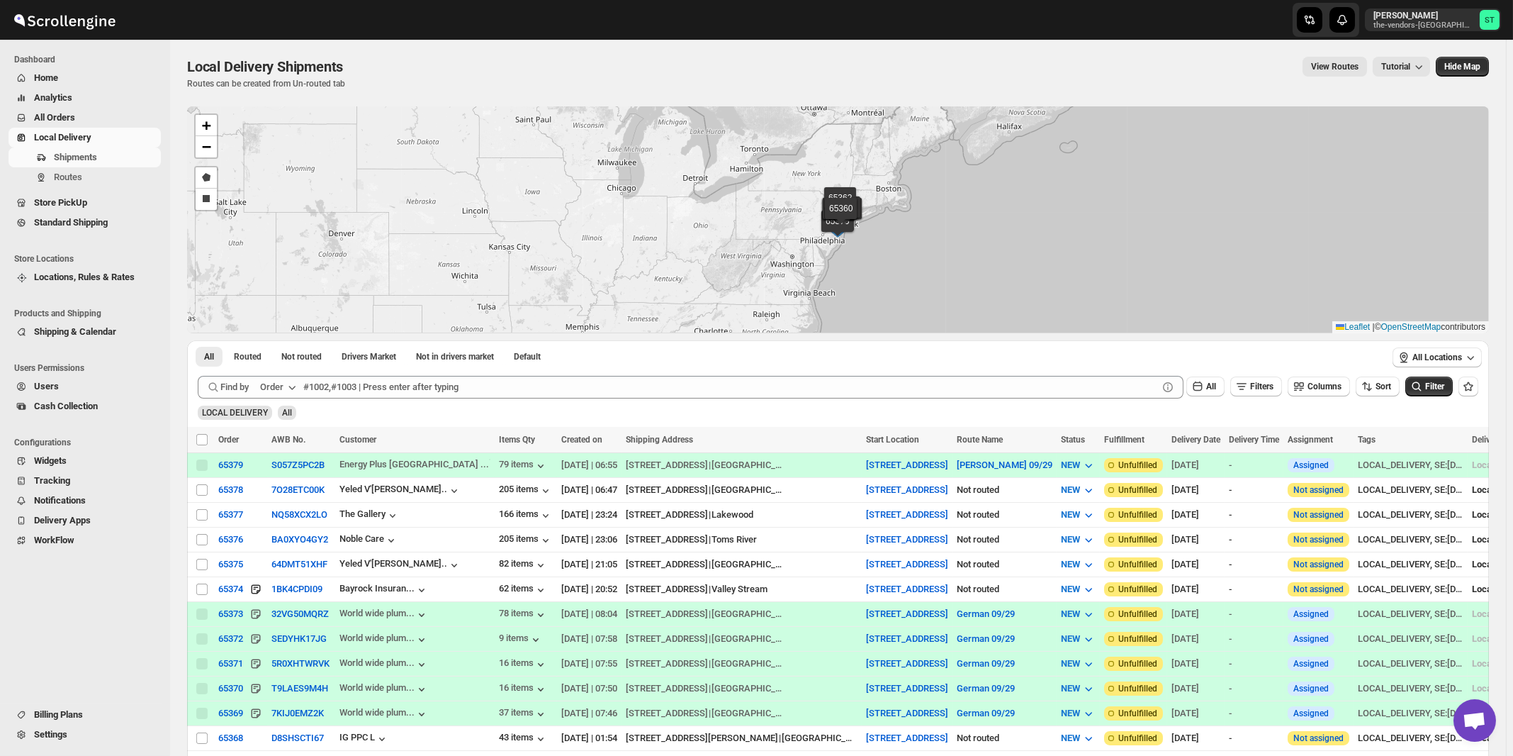
click at [283, 385] on div "Order" at bounding box center [271, 387] width 23 height 14
click at [284, 487] on div "Customer Name" at bounding box center [280, 493] width 65 height 14
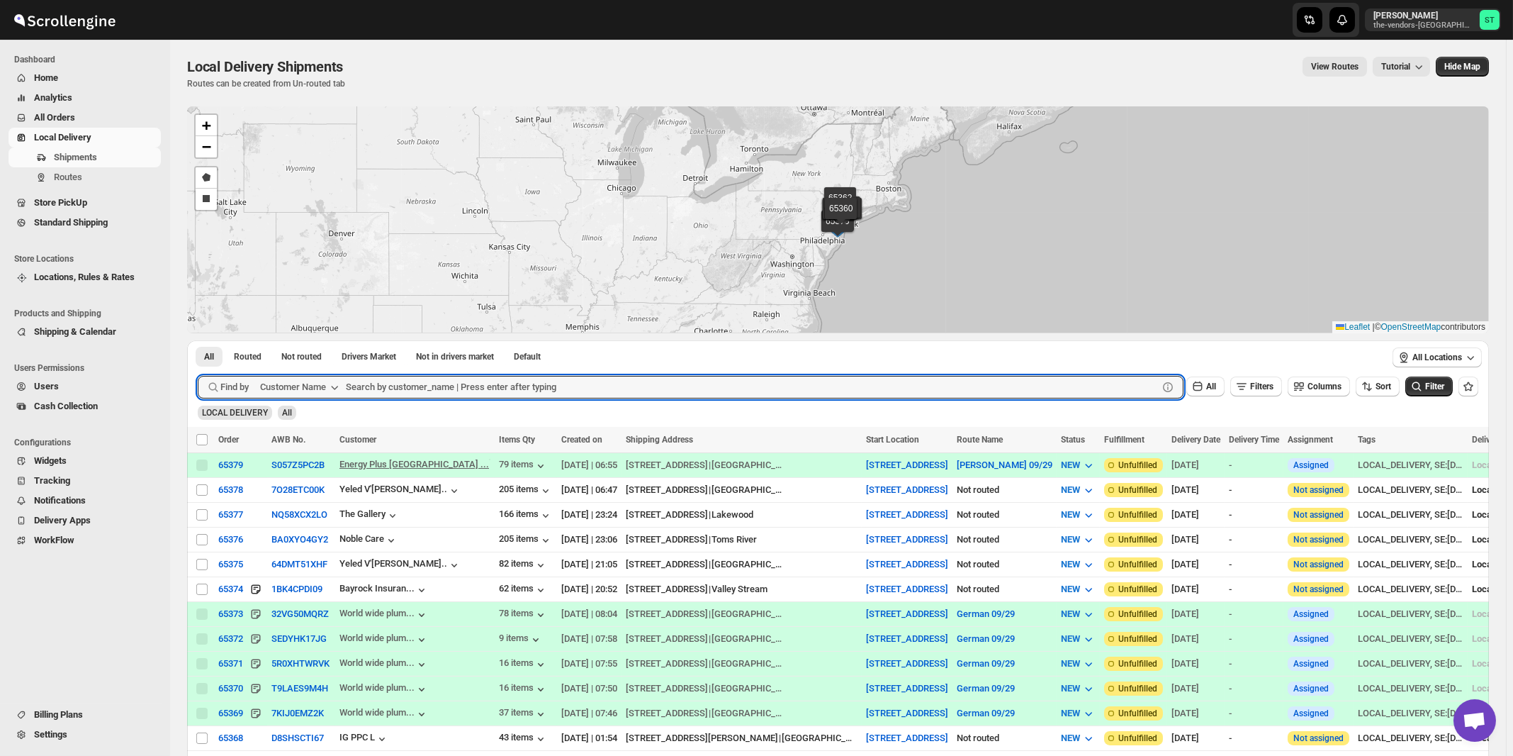
paste input "Spectrum Medical Management Ground Floor"
click at [198, 340] on button "Submit" at bounding box center [218, 347] width 40 height 15
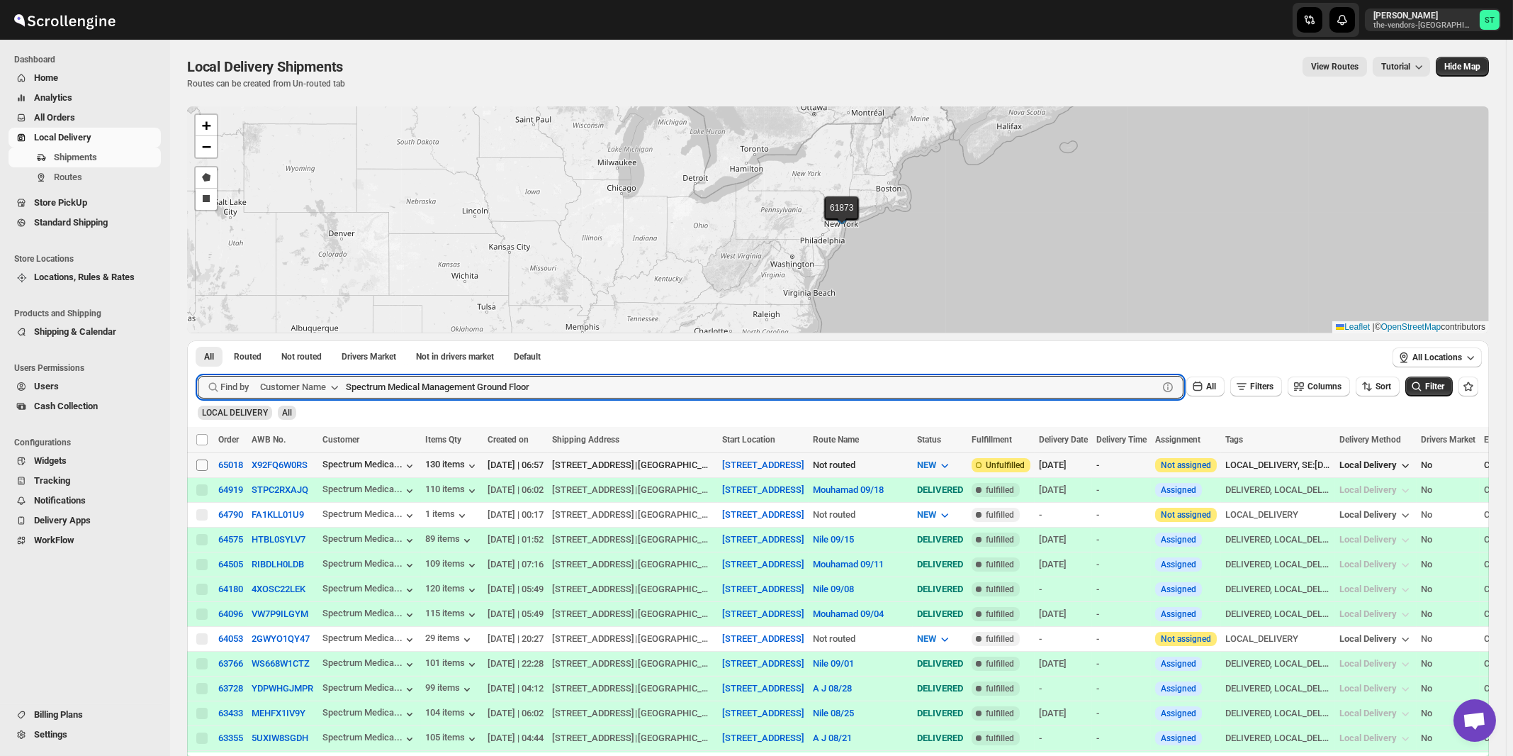
click at [201, 464] on input "Select shipment" at bounding box center [201, 464] width 11 height 11
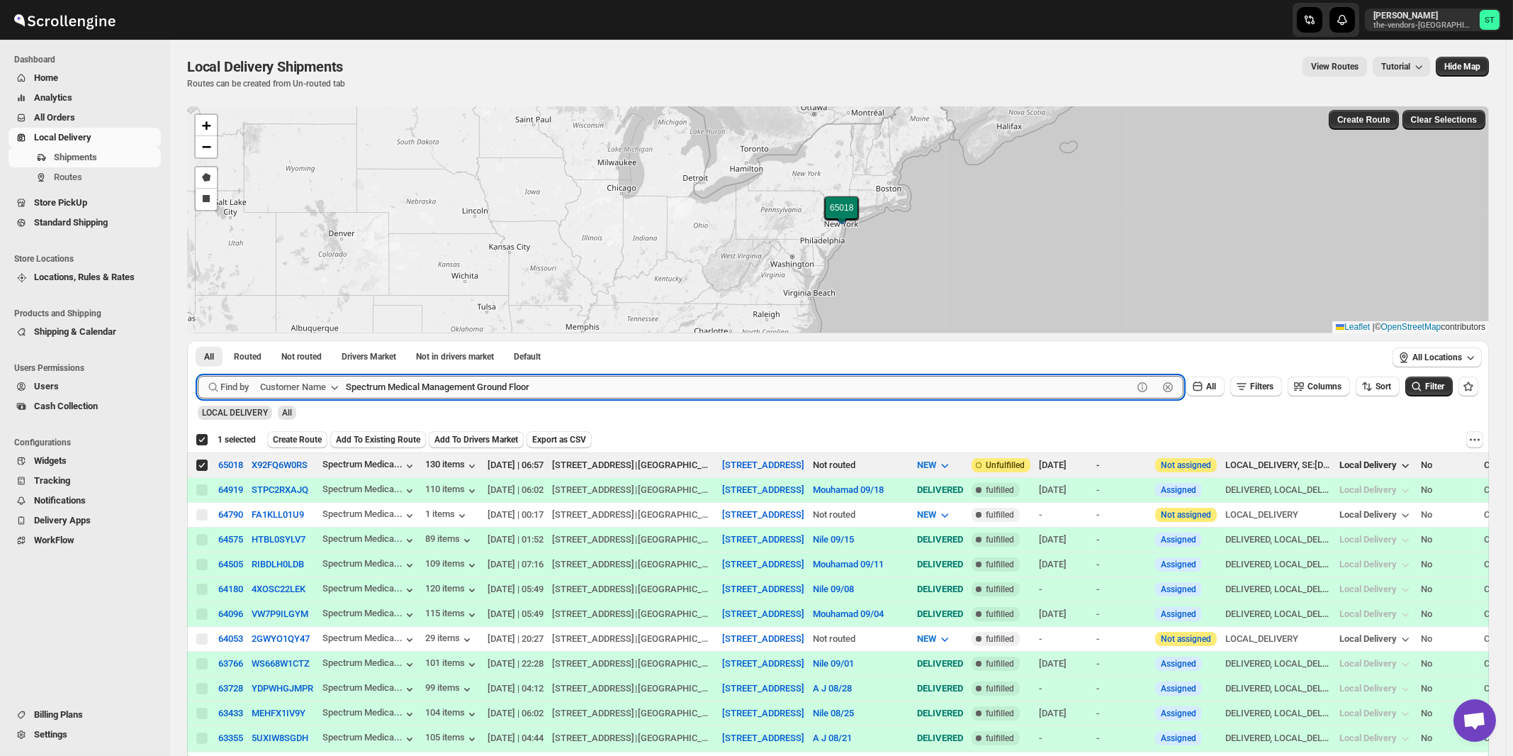
click at [506, 388] on input "Spectrum Medical Management Ground Floor" at bounding box center [739, 387] width 787 height 23
paste input "Boldyn Networks"
click at [198, 340] on button "Submit" at bounding box center [218, 347] width 40 height 15
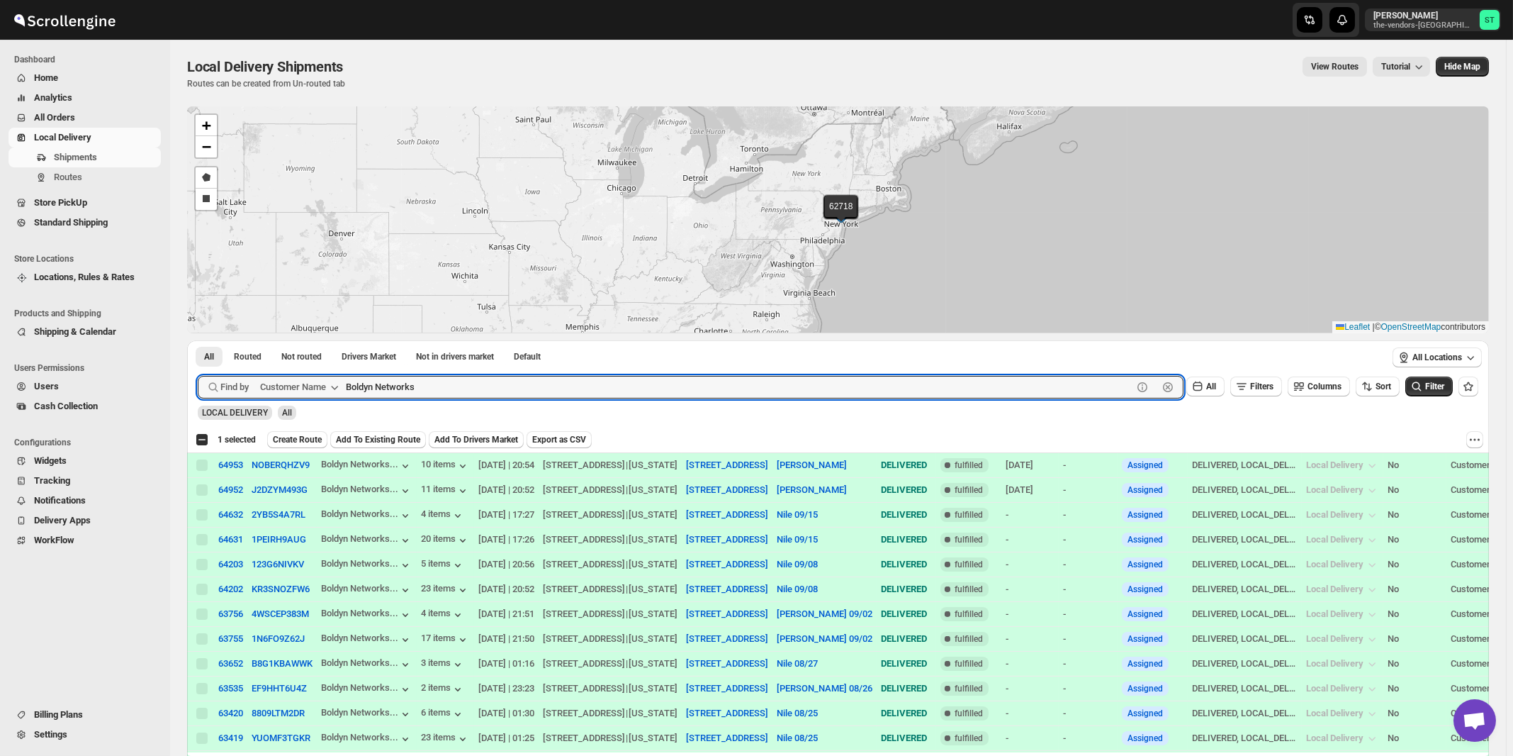
paste input "Broadway"
click at [198, 340] on button "Submit" at bounding box center [218, 347] width 40 height 15
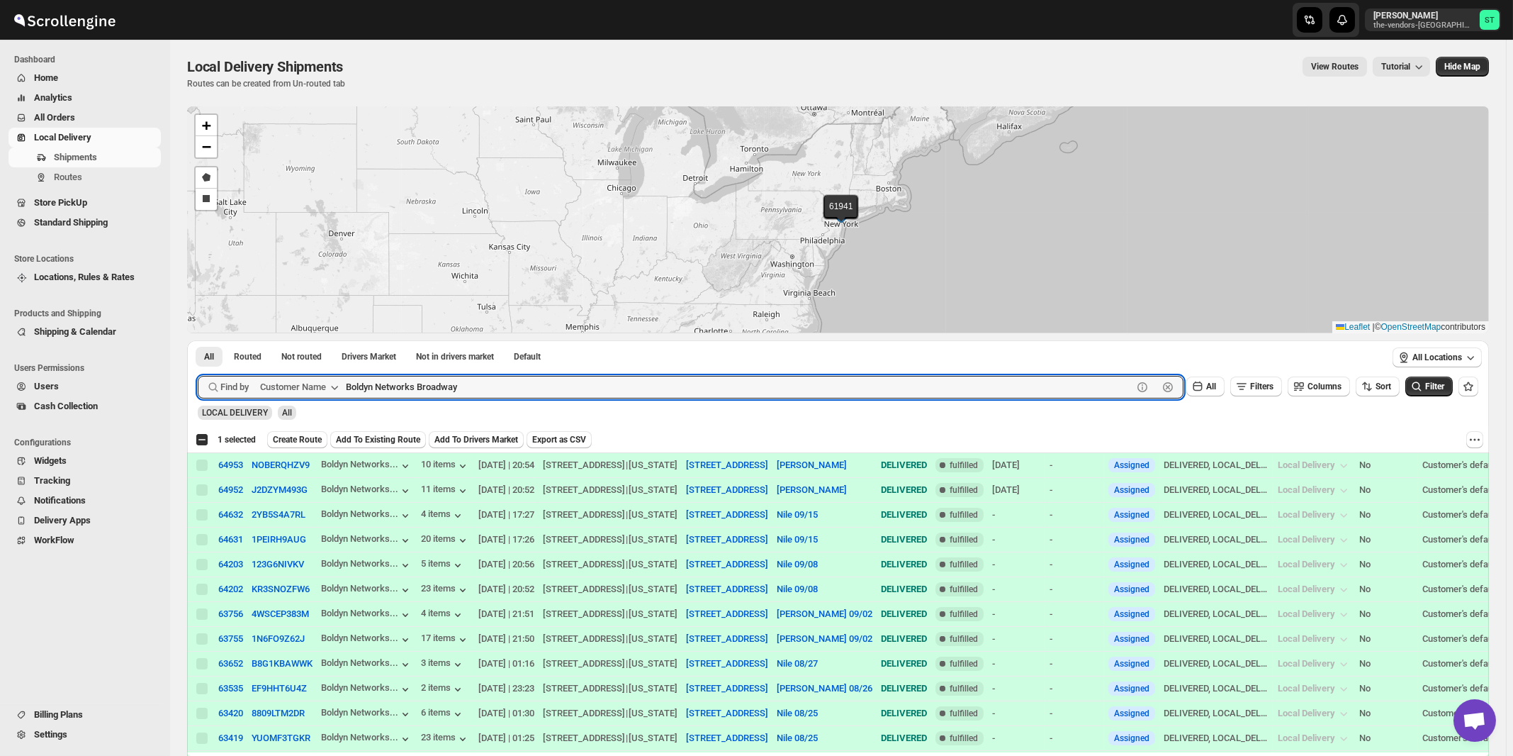
paste input "CTA Digital"
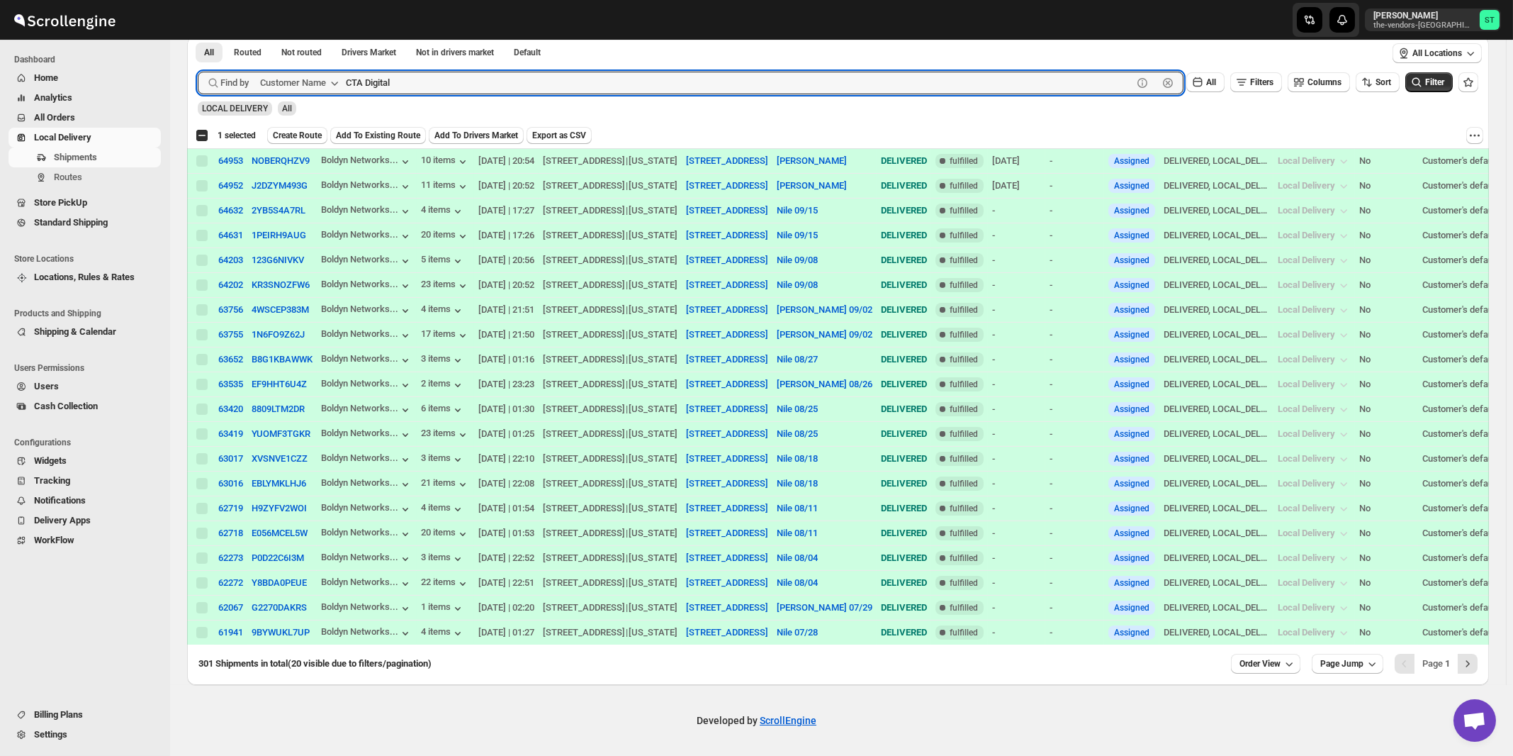
scroll to position [1, 0]
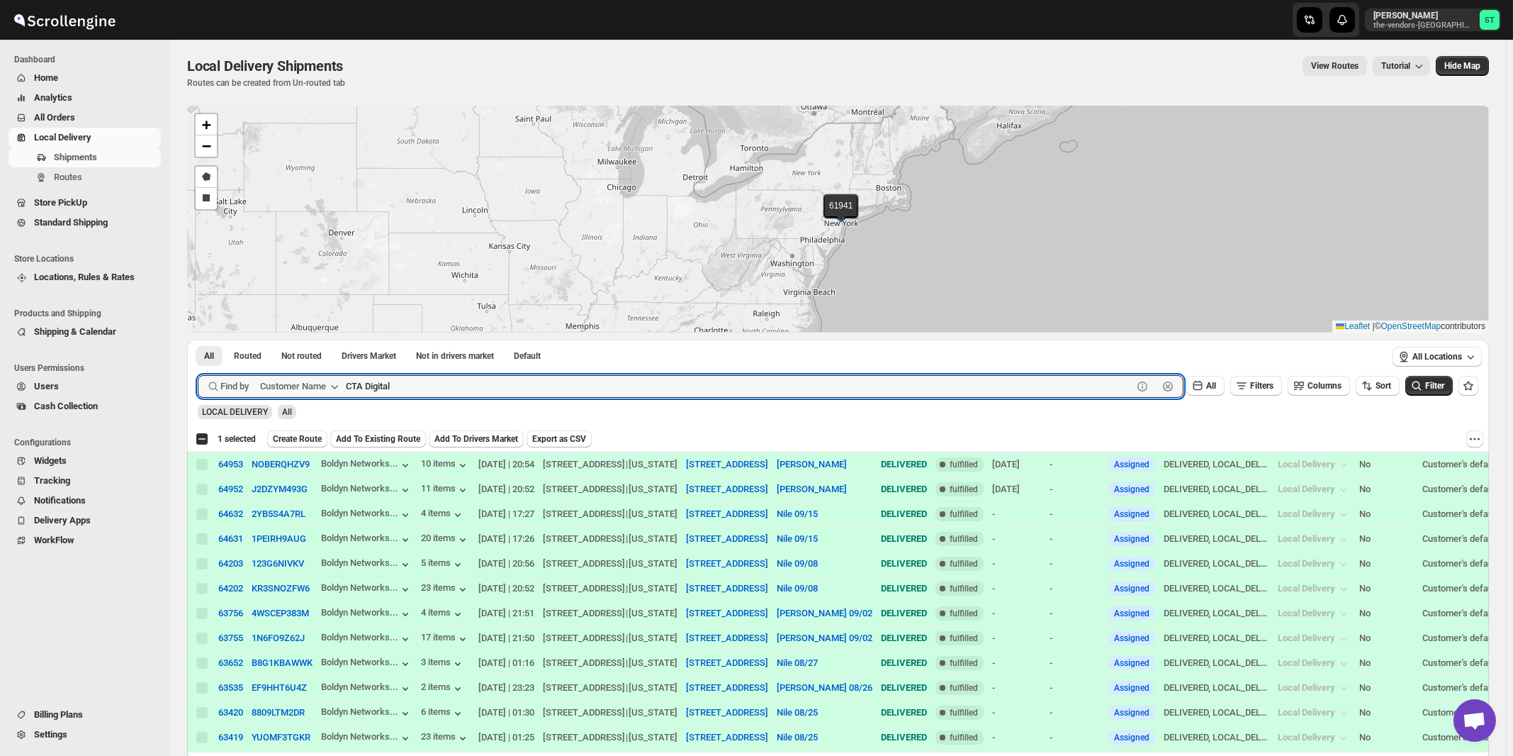
click at [198, 340] on button "Submit" at bounding box center [218, 347] width 40 height 15
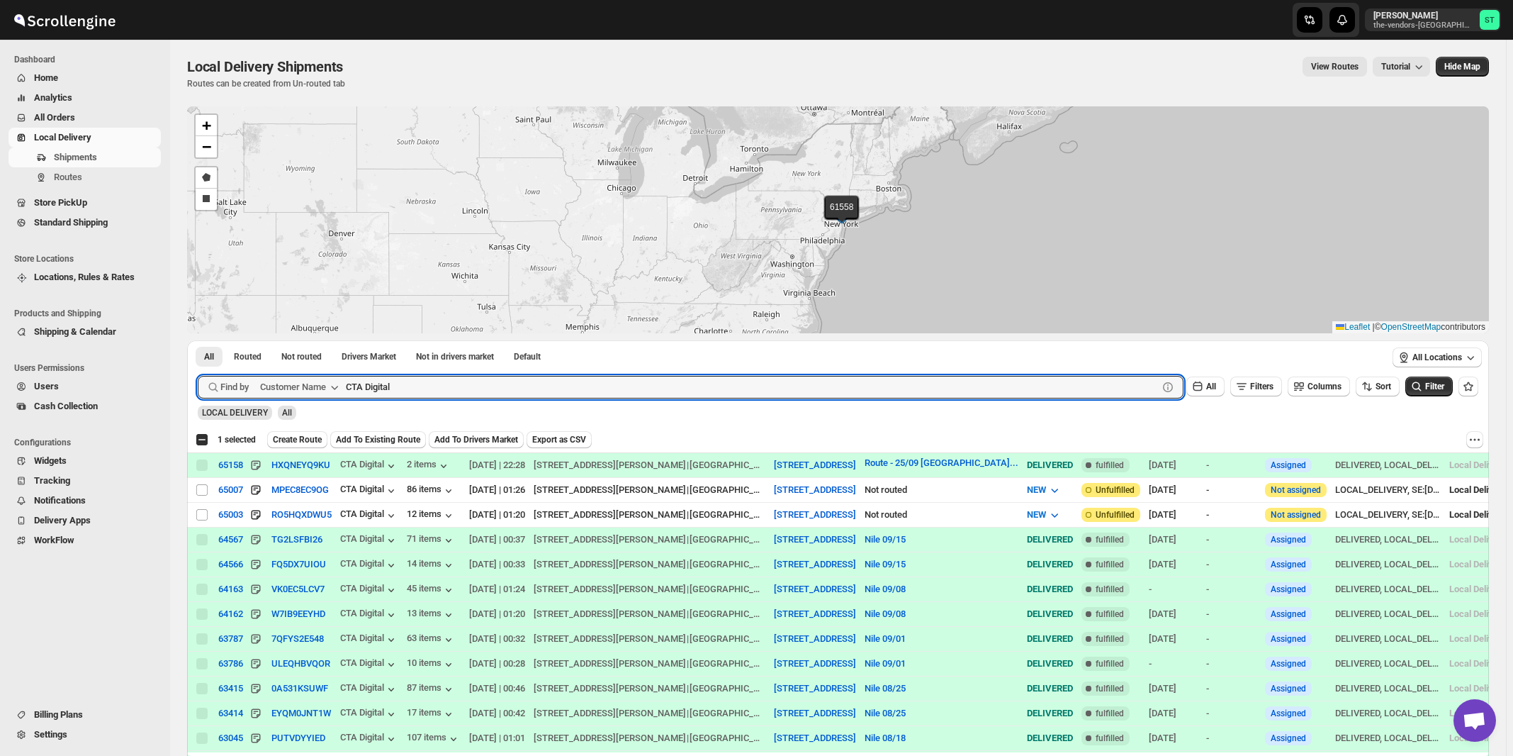
scroll to position [1, 0]
click at [201, 512] on input "Select shipment" at bounding box center [201, 513] width 11 height 11
checkbox input "true"
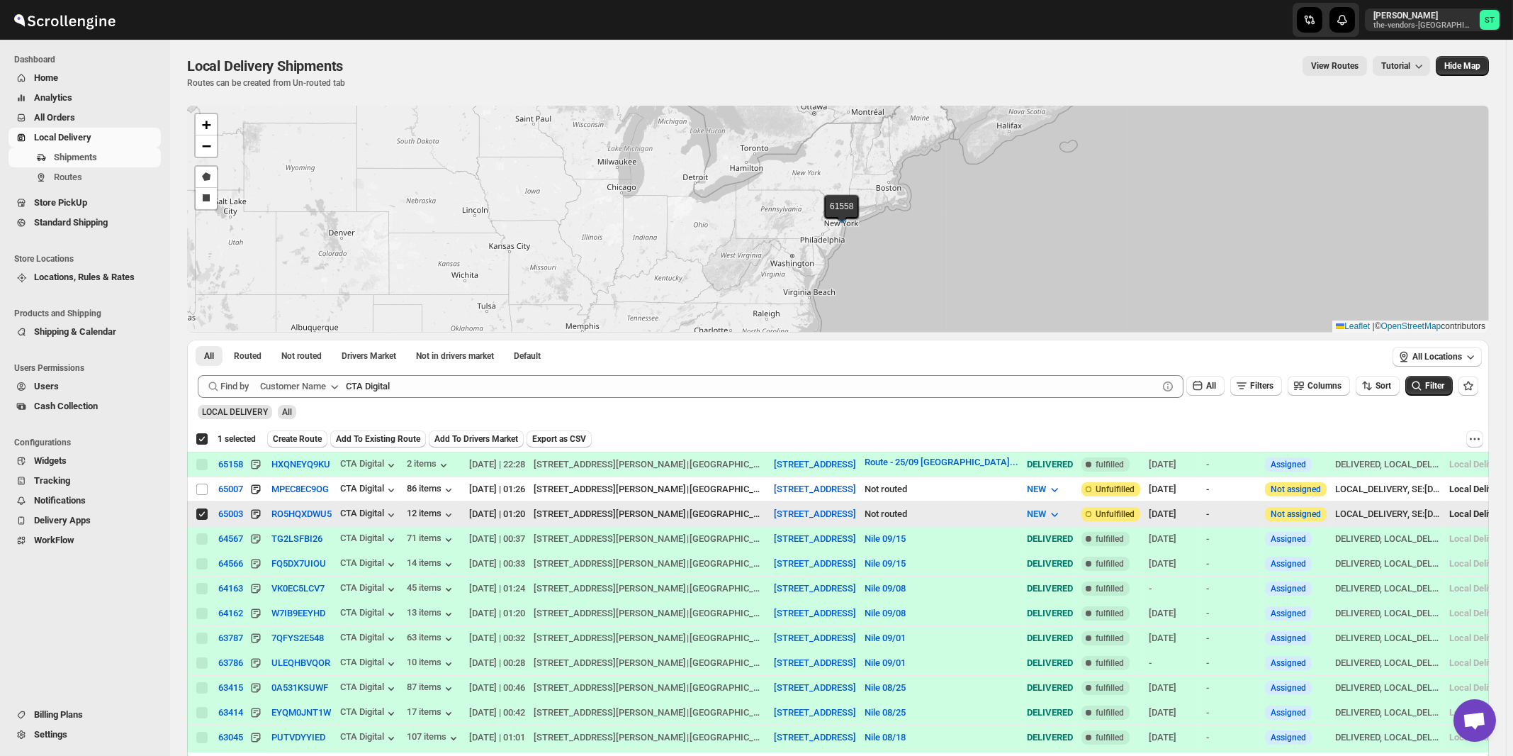
checkbox input "true"
click at [201, 489] on input "Select shipment" at bounding box center [201, 488] width 11 height 11
checkbox input "true"
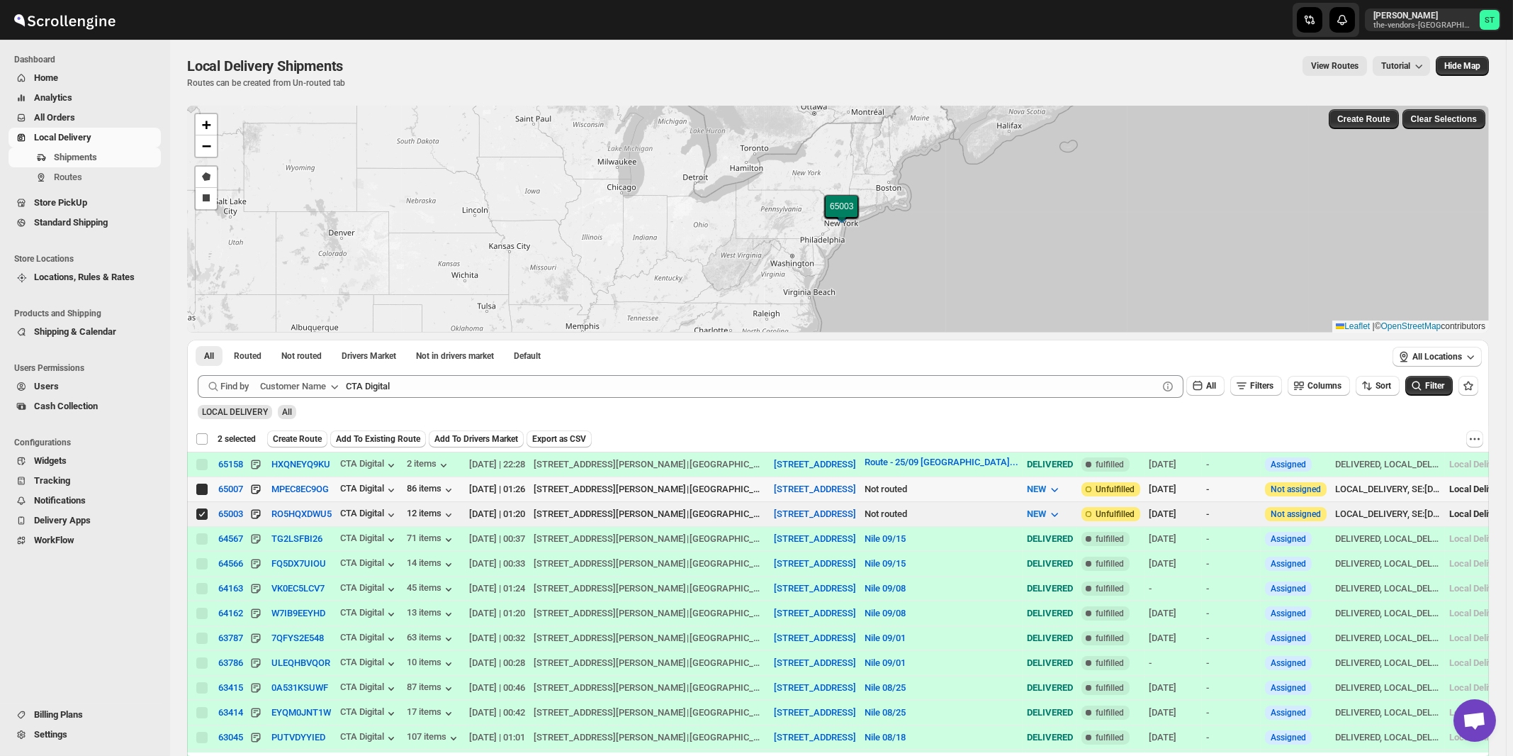
checkbox input "false"
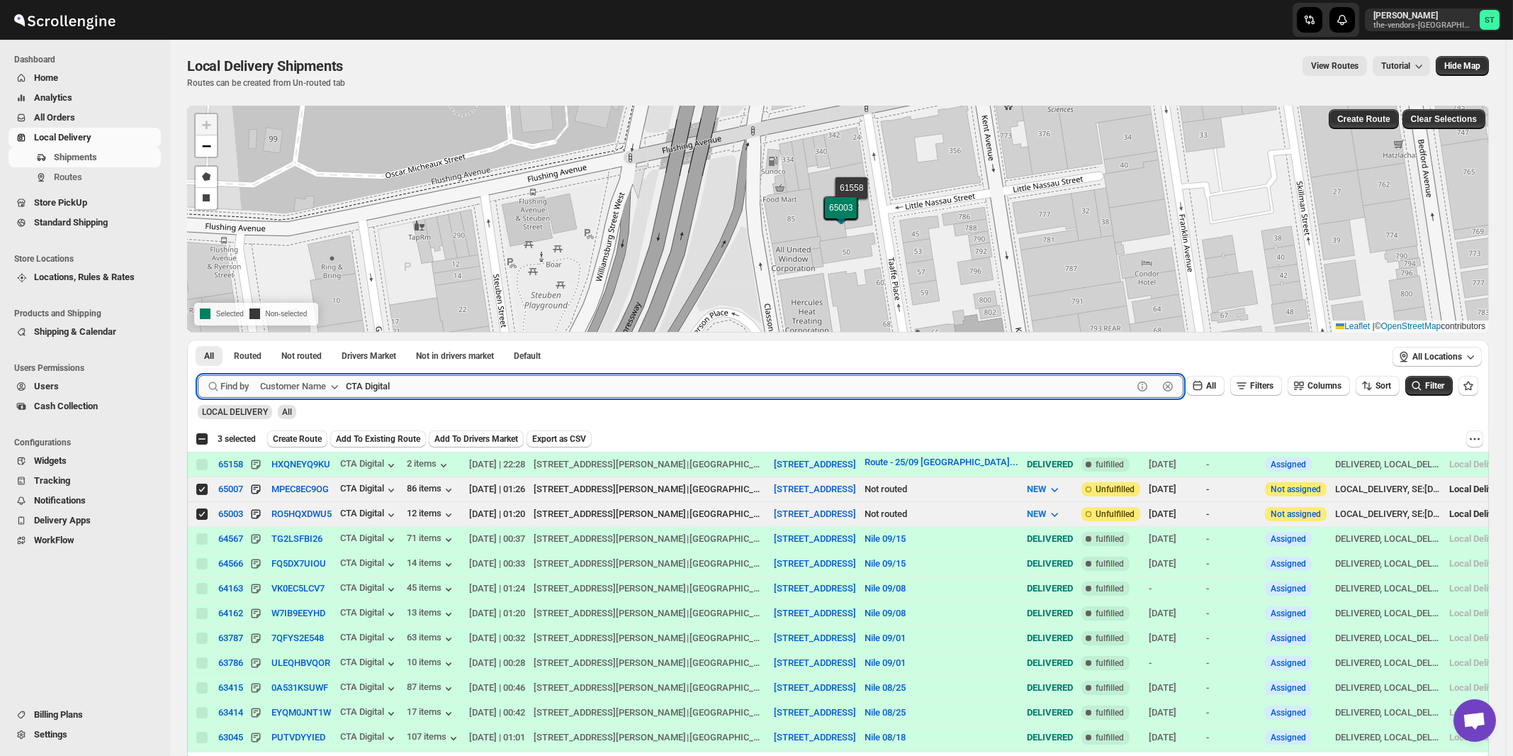
click at [508, 382] on input "CTA Digital" at bounding box center [739, 386] width 787 height 23
paste input "Oda Primary Health Care"
type input "Oda Primary Health Care"
click at [198, 340] on button "Submit" at bounding box center [218, 347] width 40 height 15
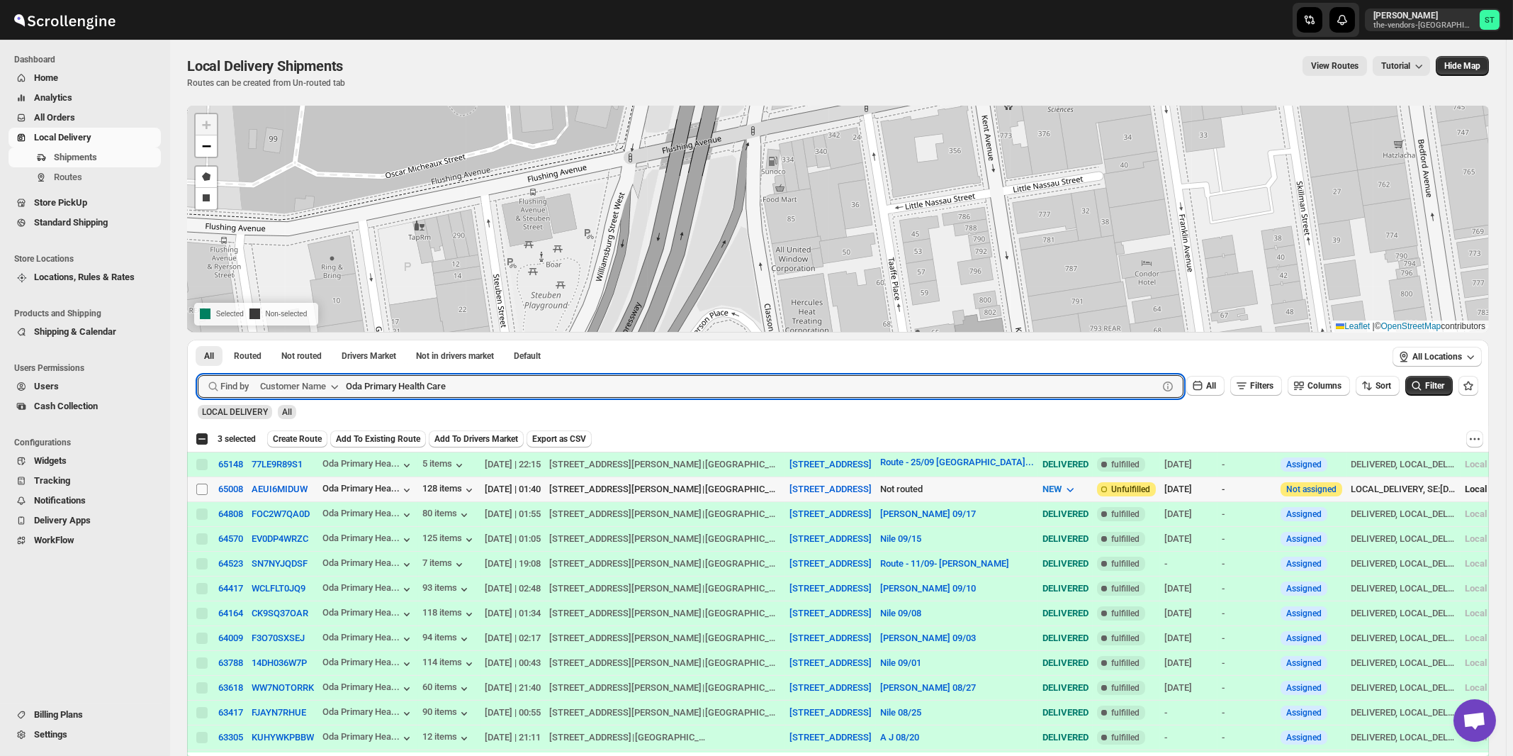
click at [203, 488] on input "Select shipment" at bounding box center [201, 488] width 11 height 11
checkbox input "true"
click at [564, 376] on input "Oda Primary Health Care" at bounding box center [739, 386] width 787 height 23
paste input "Perinta Operations"
click at [198, 340] on button "Submit" at bounding box center [218, 347] width 40 height 15
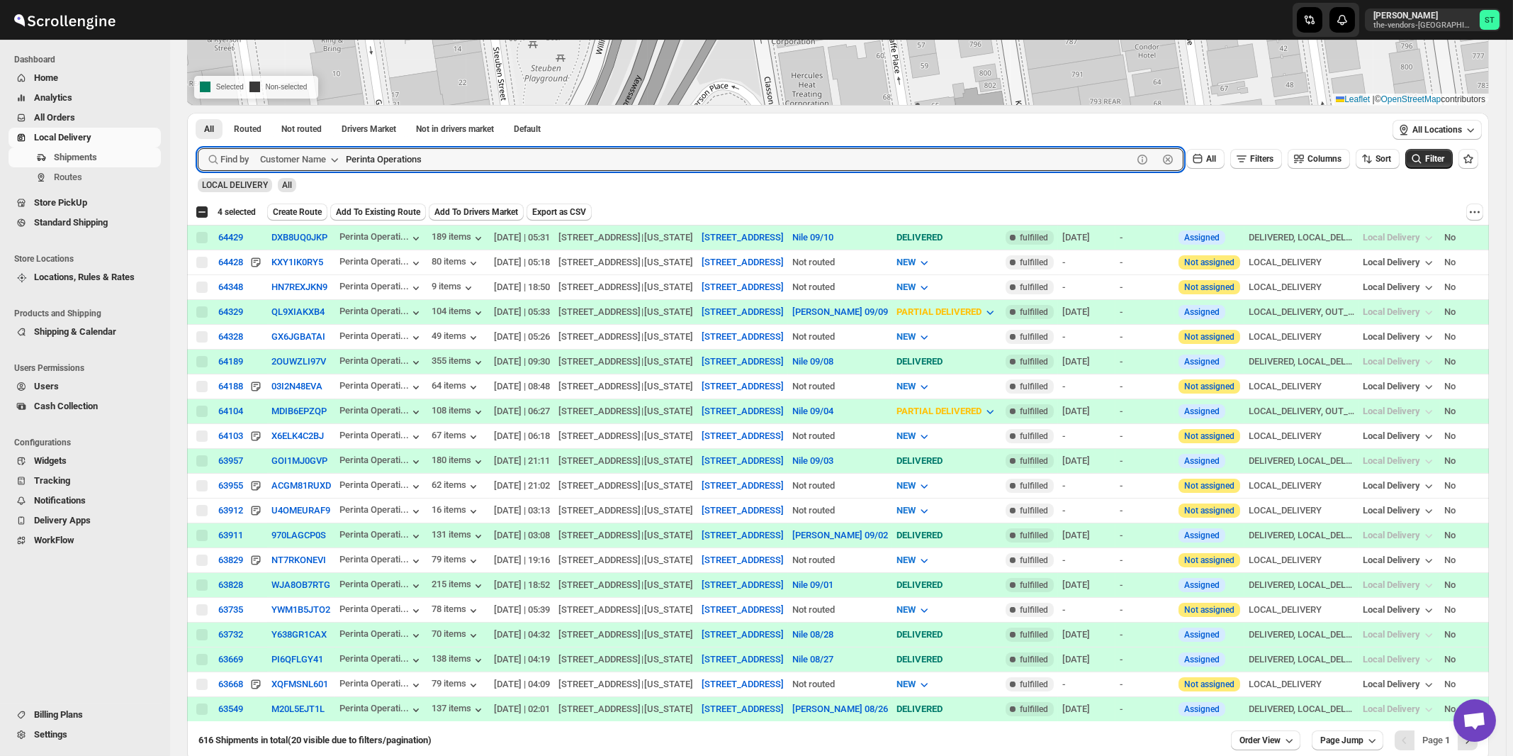
scroll to position [0, 0]
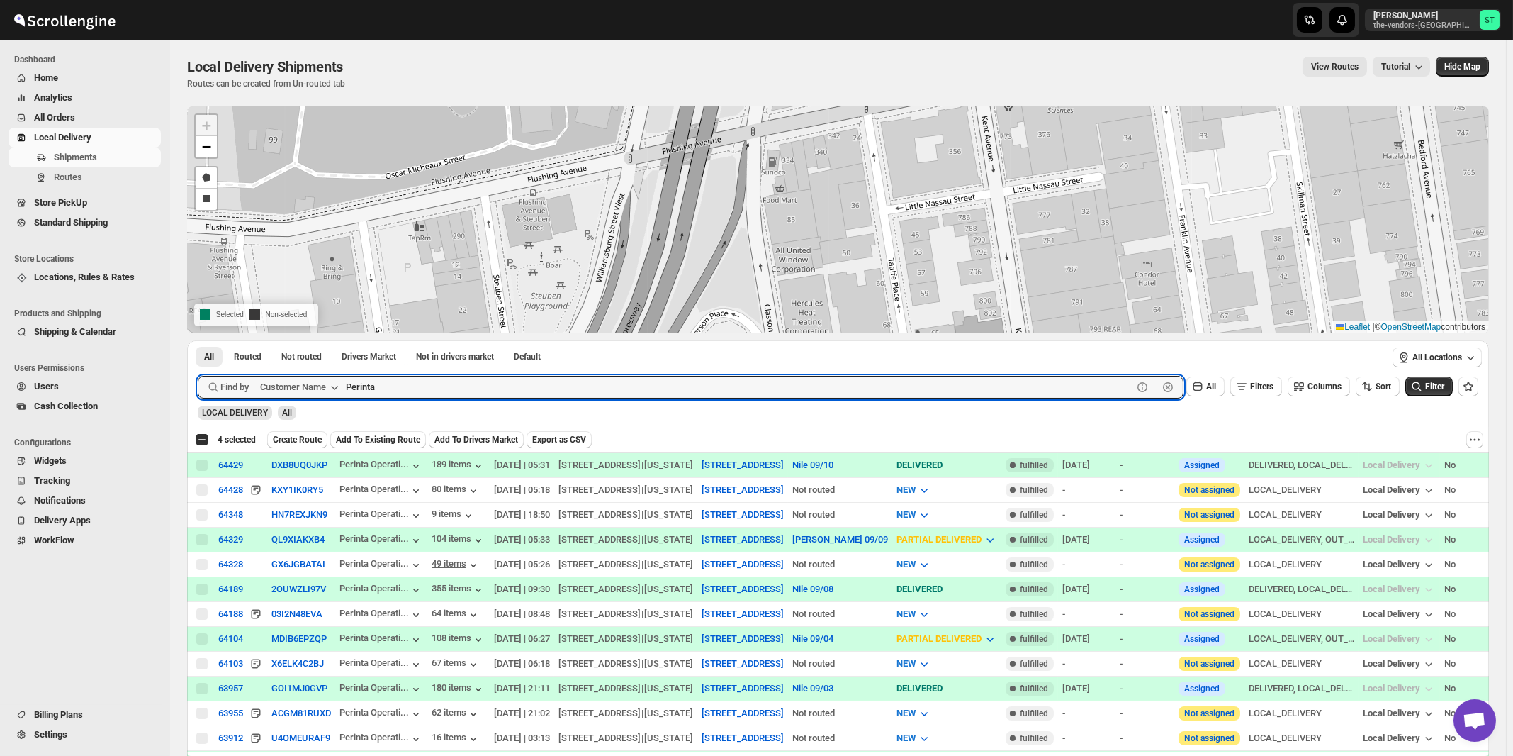
type input "Perinta"
click at [198, 340] on button "Submit" at bounding box center [218, 347] width 40 height 15
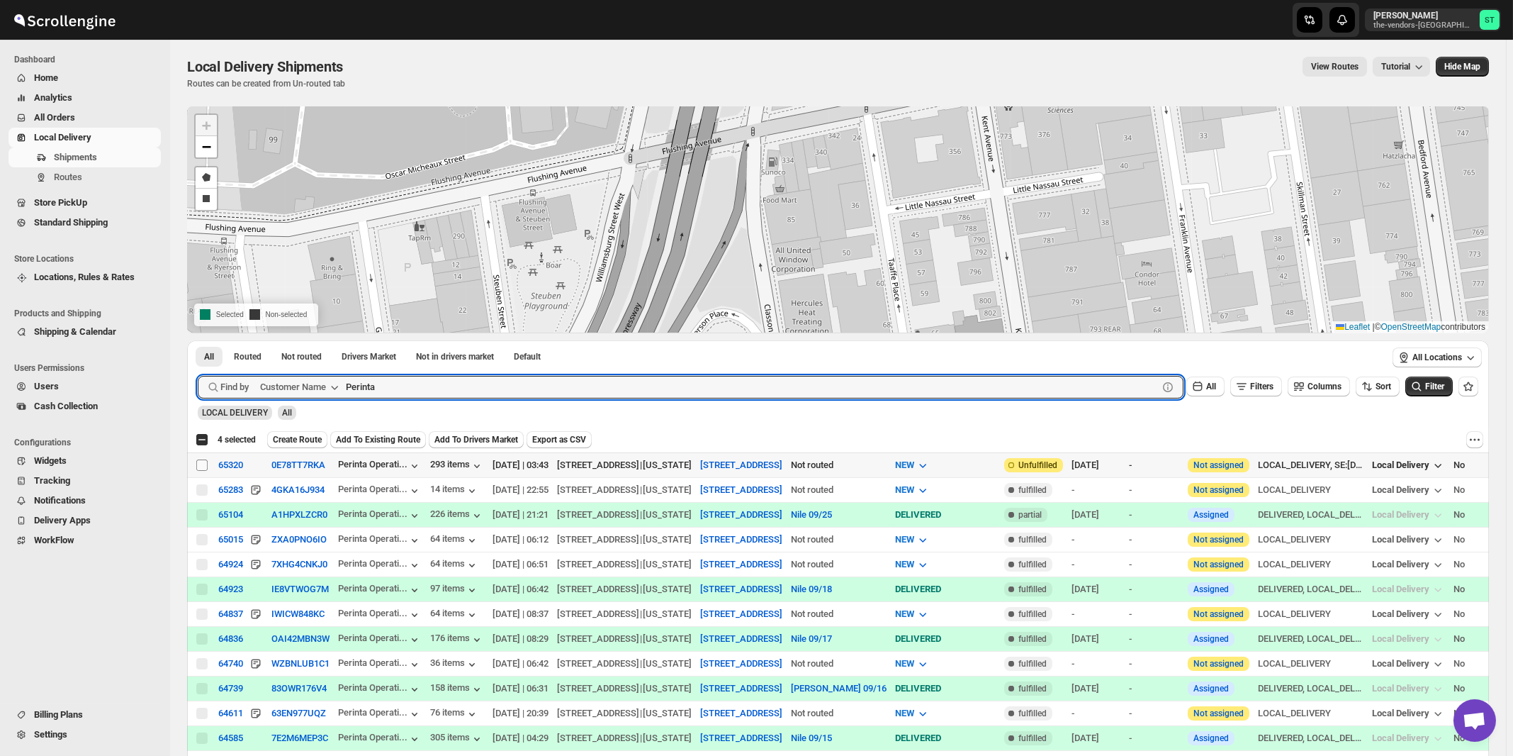
click at [201, 463] on input "Select shipment" at bounding box center [201, 464] width 11 height 11
checkbox input "true"
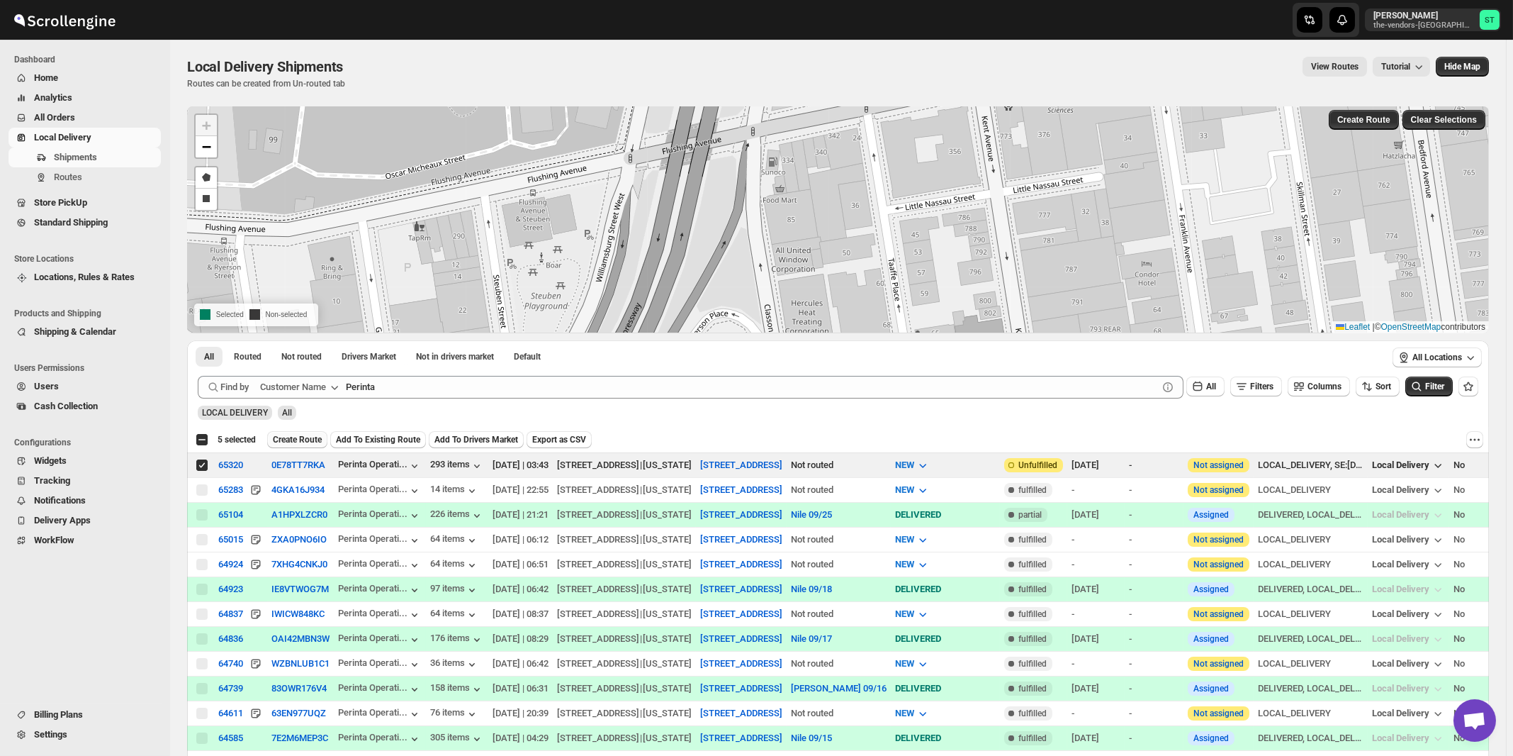
click at [310, 436] on span "Create Route" at bounding box center [297, 439] width 49 height 11
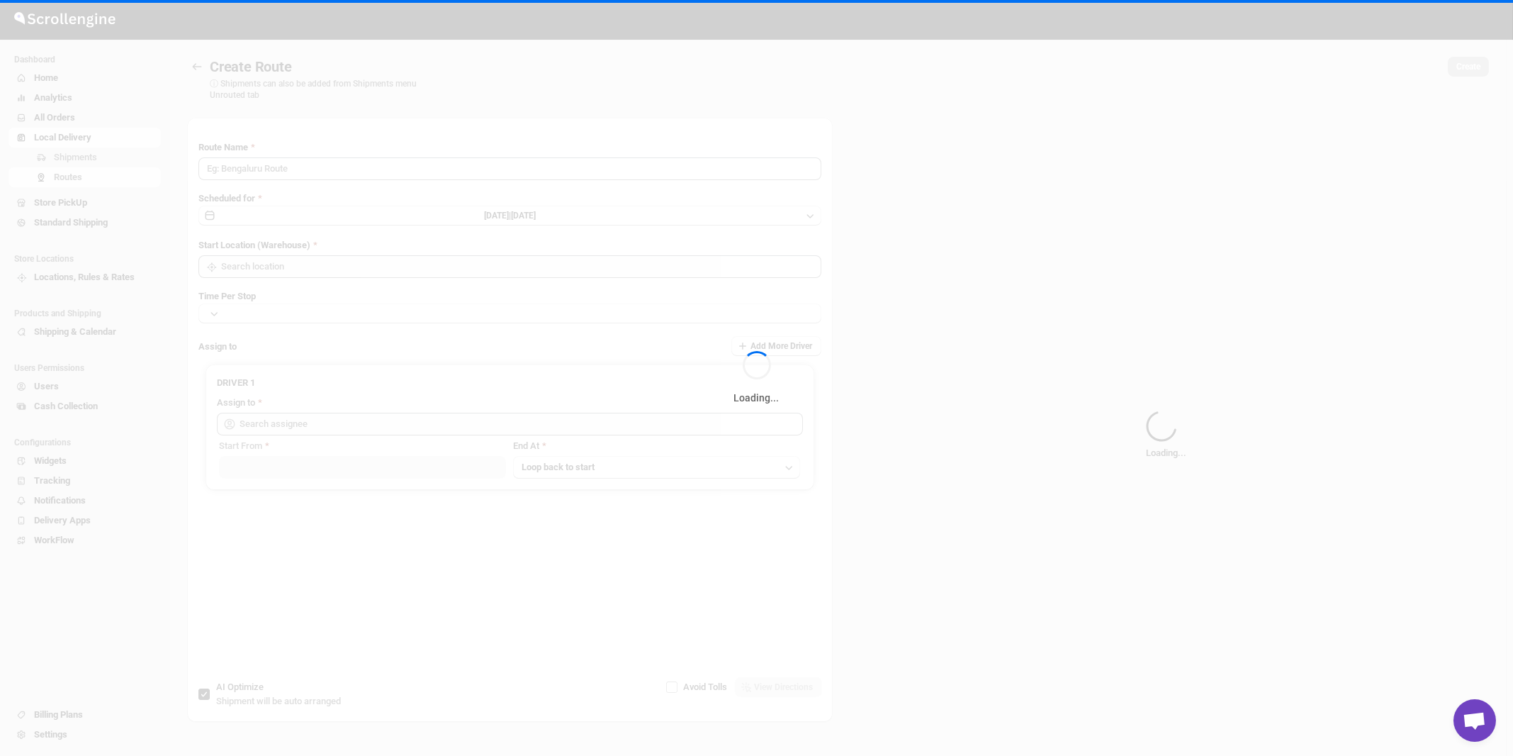
type input "Route - 29/09-0935"
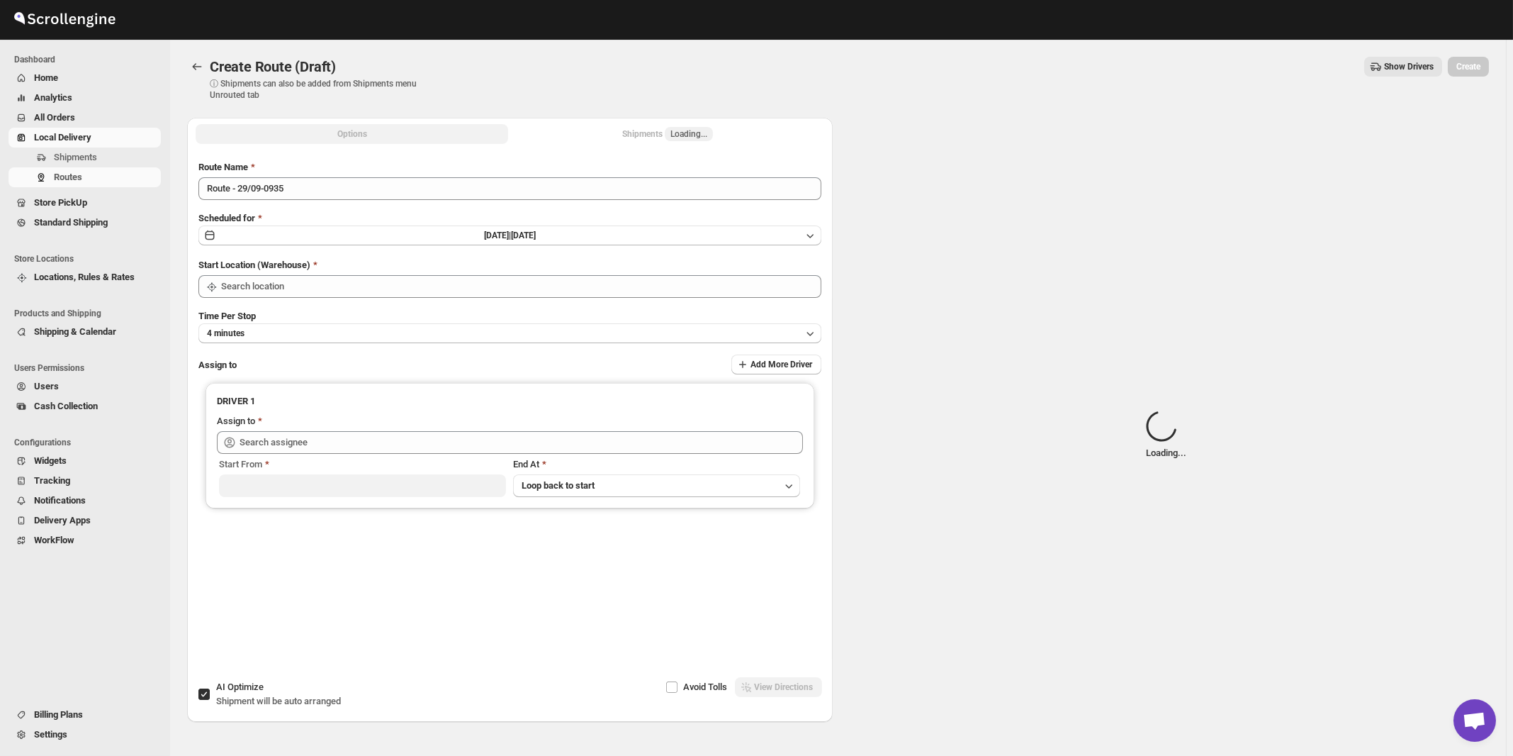
type input "[STREET_ADDRESS]"
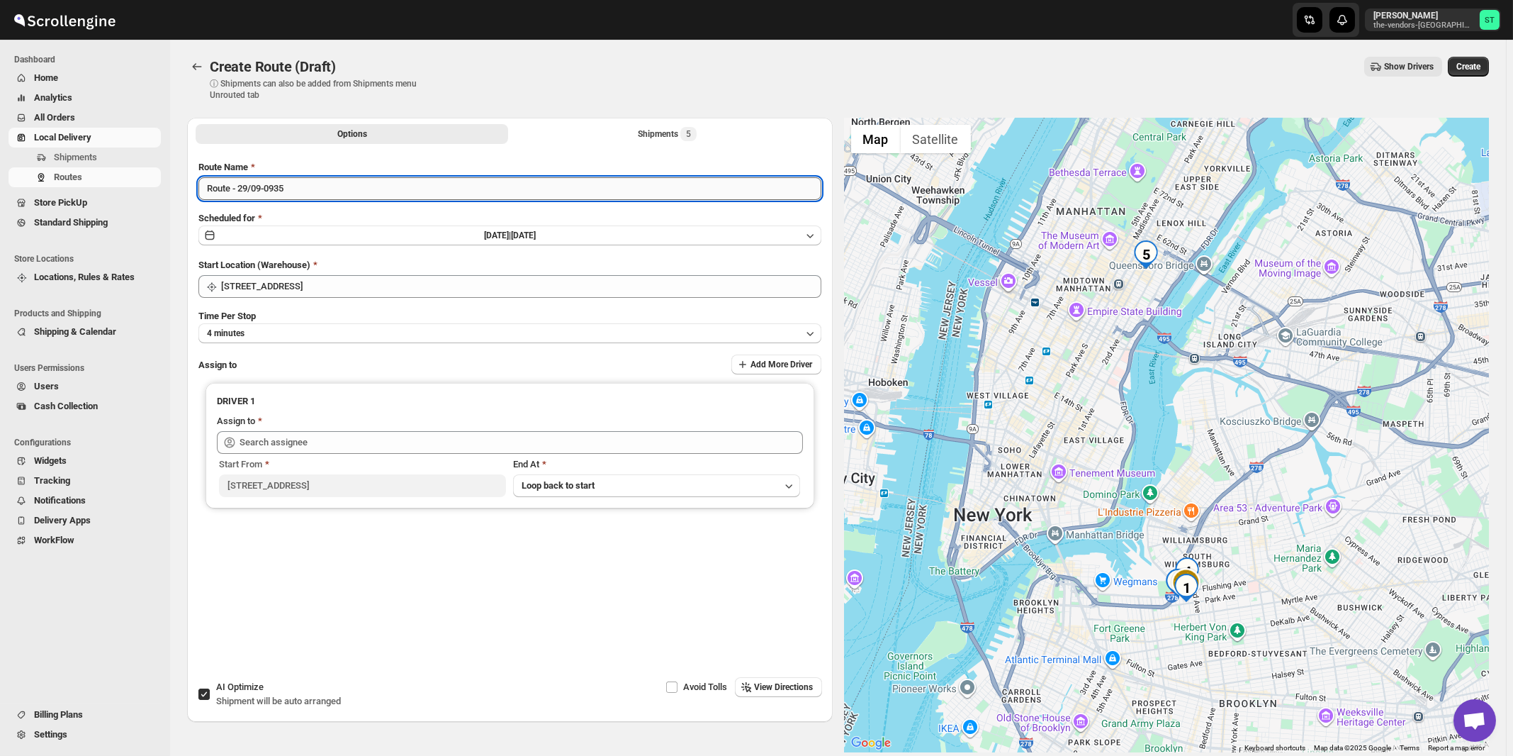
click at [317, 196] on input "Route - 29/09-0935" at bounding box center [509, 188] width 623 height 23
paste input "Nile"
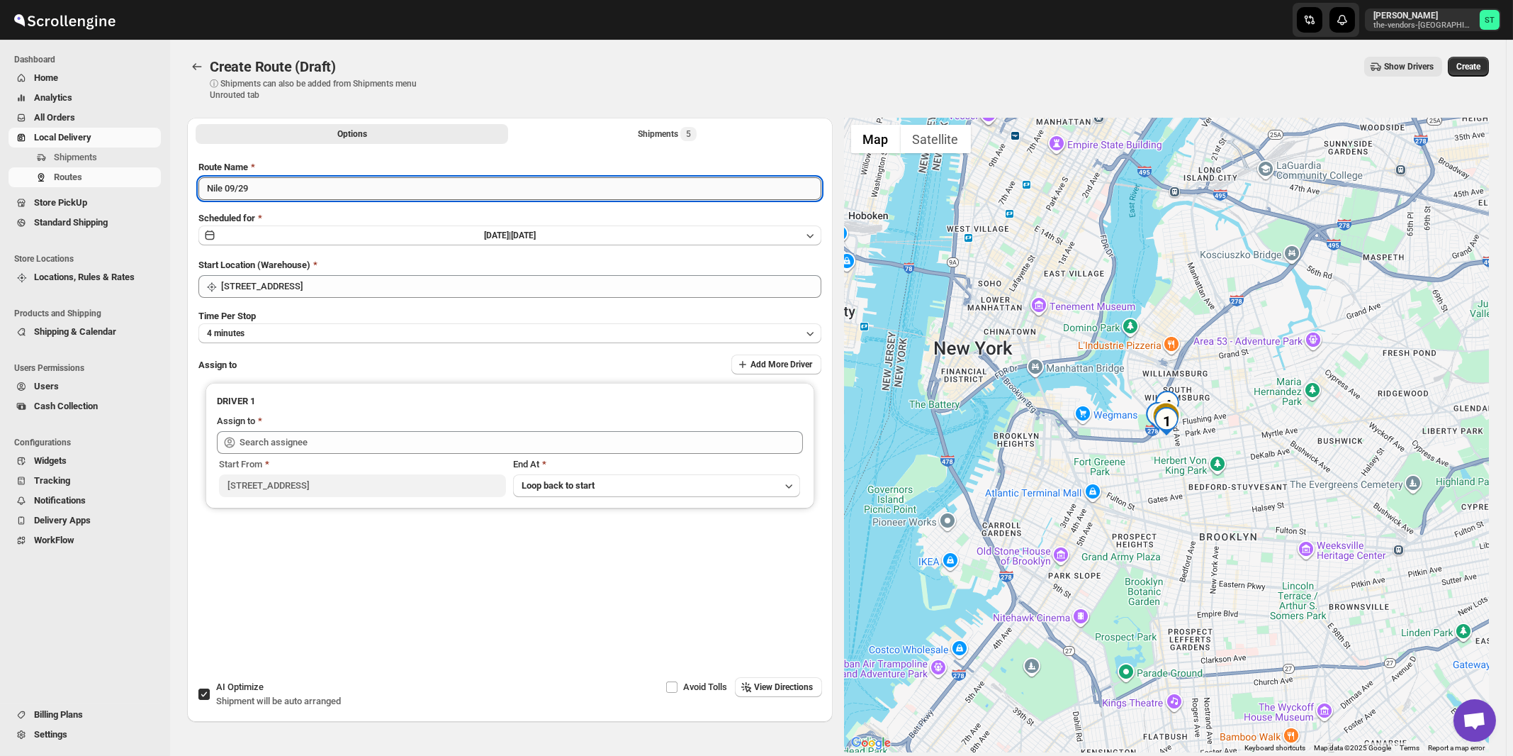
type input "Nile 09/29"
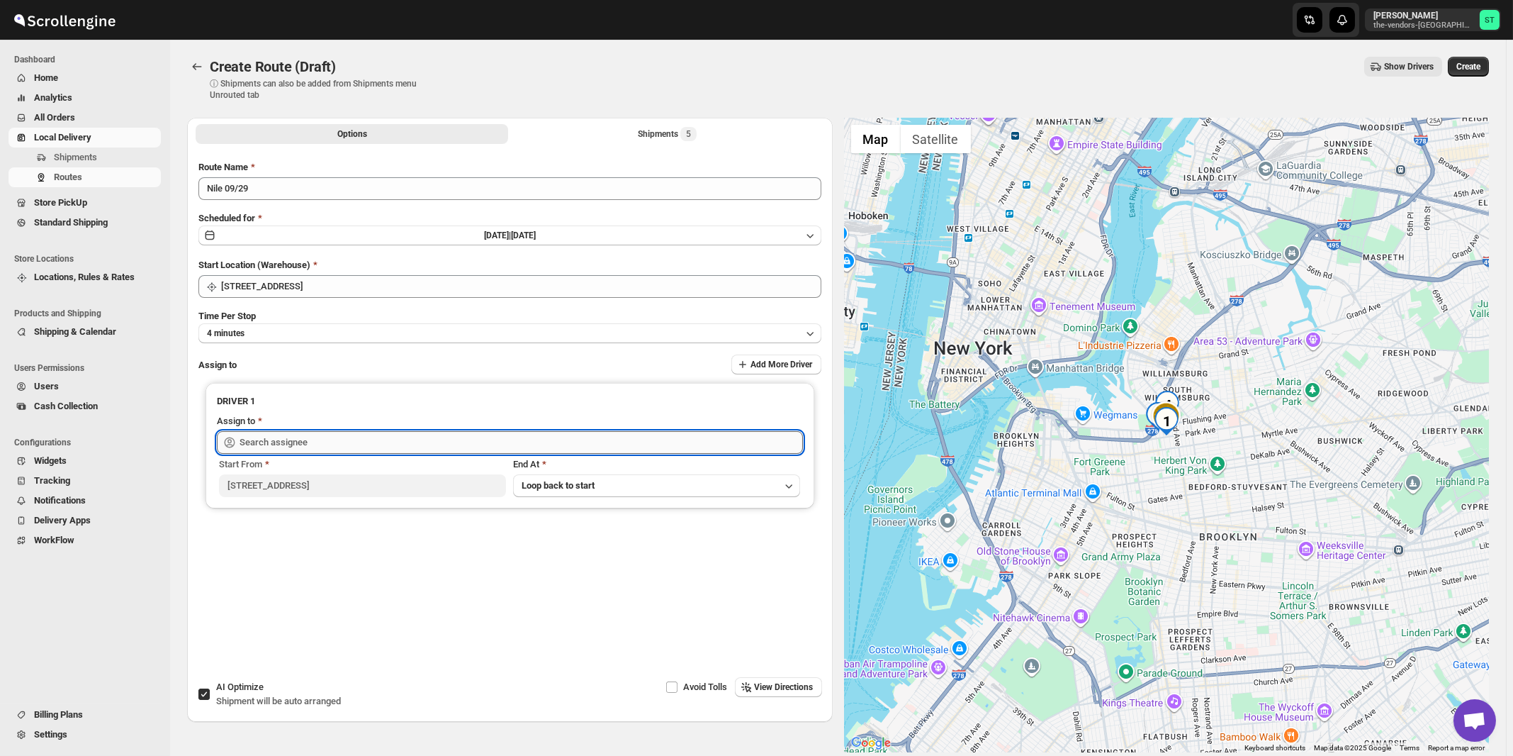
click at [274, 438] on input "text" at bounding box center [522, 442] width 564 height 23
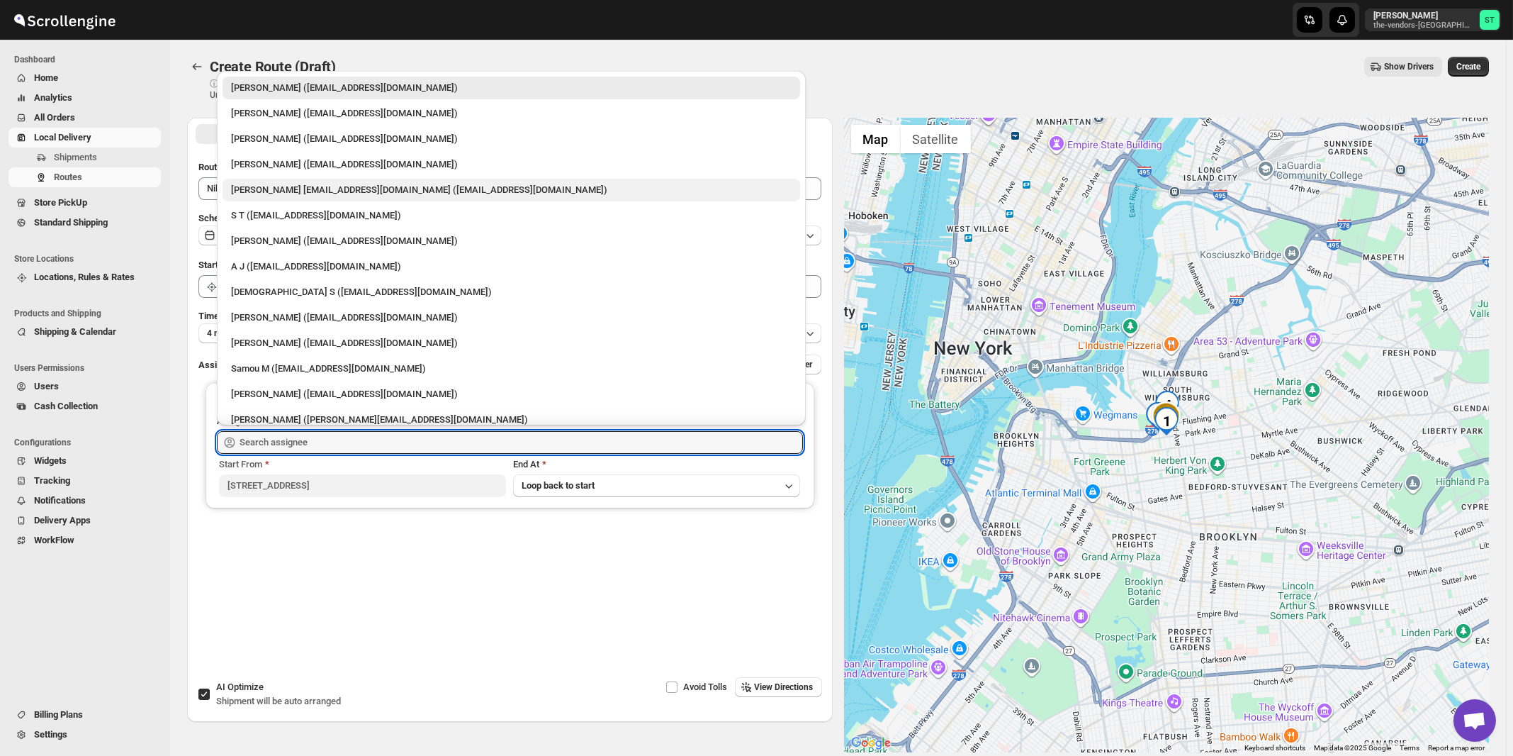
click at [283, 189] on div "[PERSON_NAME] [EMAIL_ADDRESS][DOMAIN_NAME] ([EMAIL_ADDRESS][DOMAIN_NAME])" at bounding box center [511, 190] width 561 height 14
type input "[PERSON_NAME] [EMAIL_ADDRESS][DOMAIN_NAME] ([EMAIL_ADDRESS][DOMAIN_NAME])"
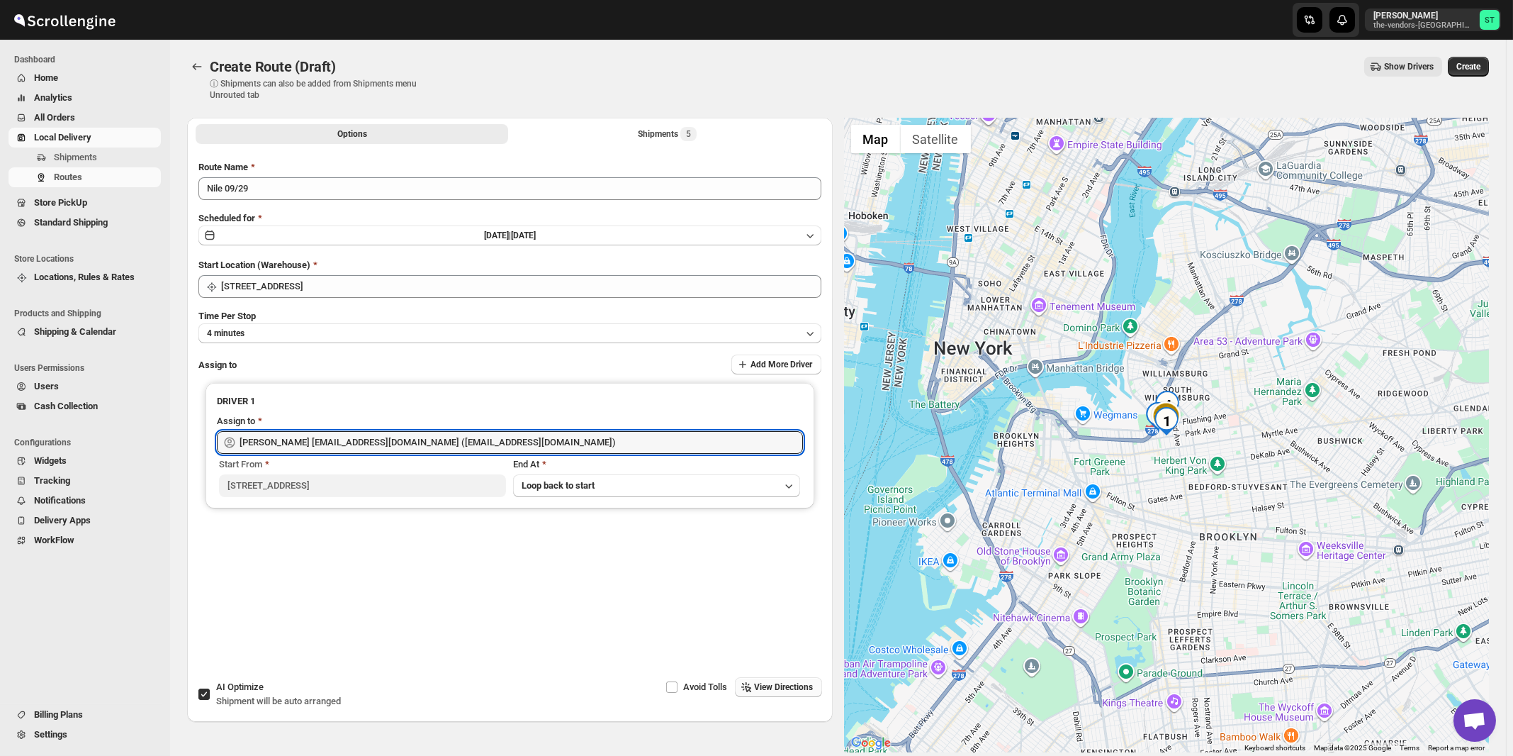
click at [795, 689] on span "View Directions" at bounding box center [784, 686] width 59 height 11
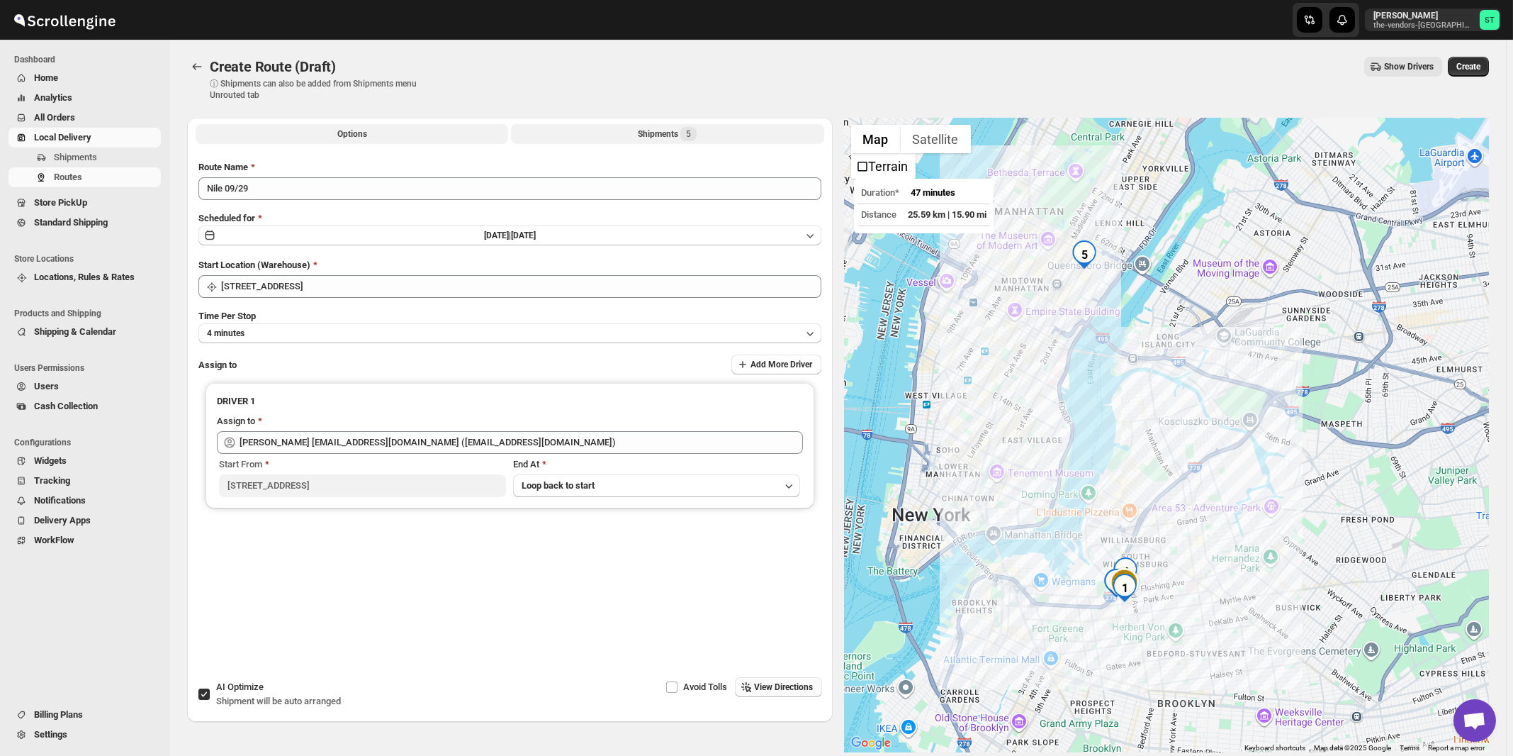
click at [654, 133] on div "Shipments 5" at bounding box center [667, 134] width 59 height 14
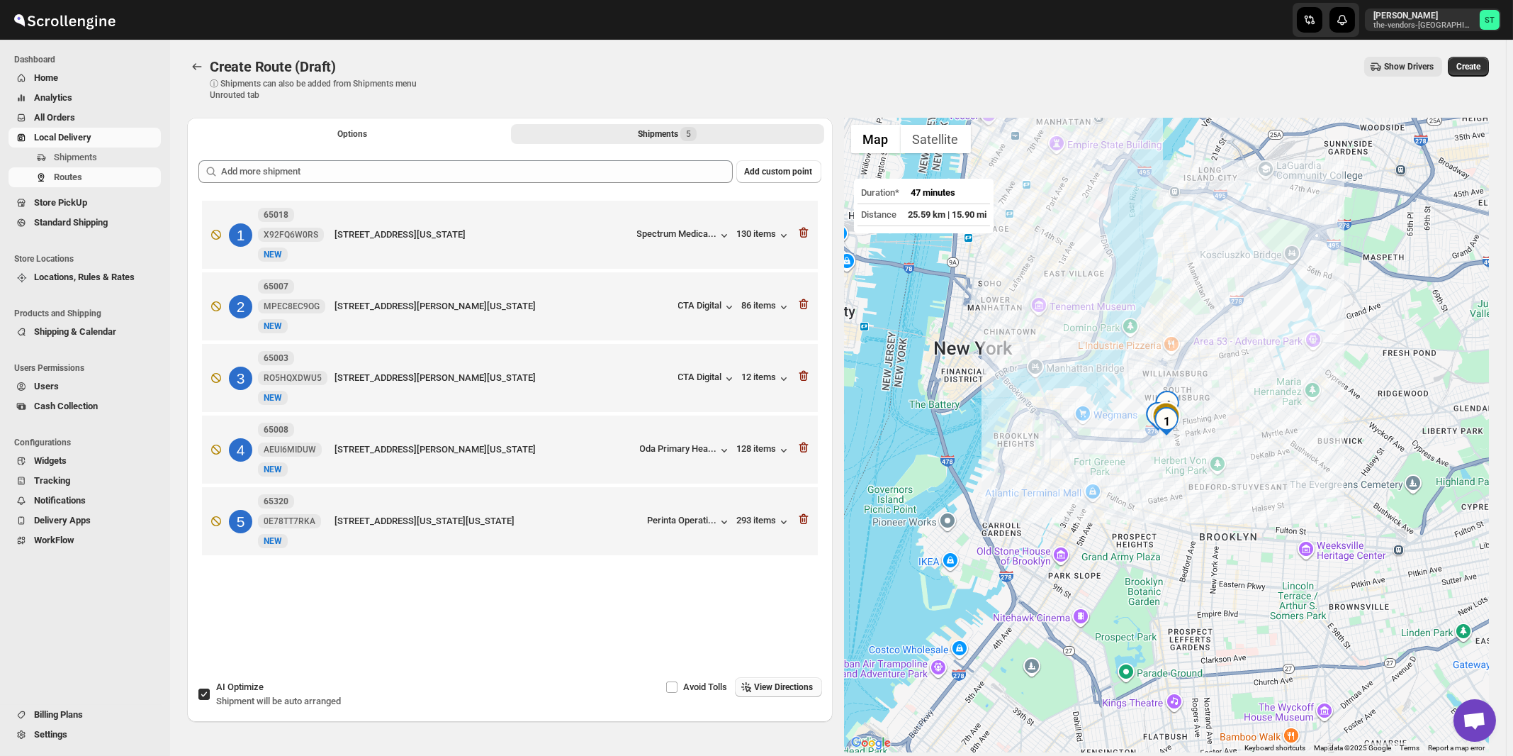
click at [247, 679] on label "AI Optimize Shipment will be auto arranged" at bounding box center [269, 694] width 143 height 34
click at [210, 688] on input "AI Optimize Shipment will be auto arranged" at bounding box center [203, 693] width 11 height 11
checkbox input "false"
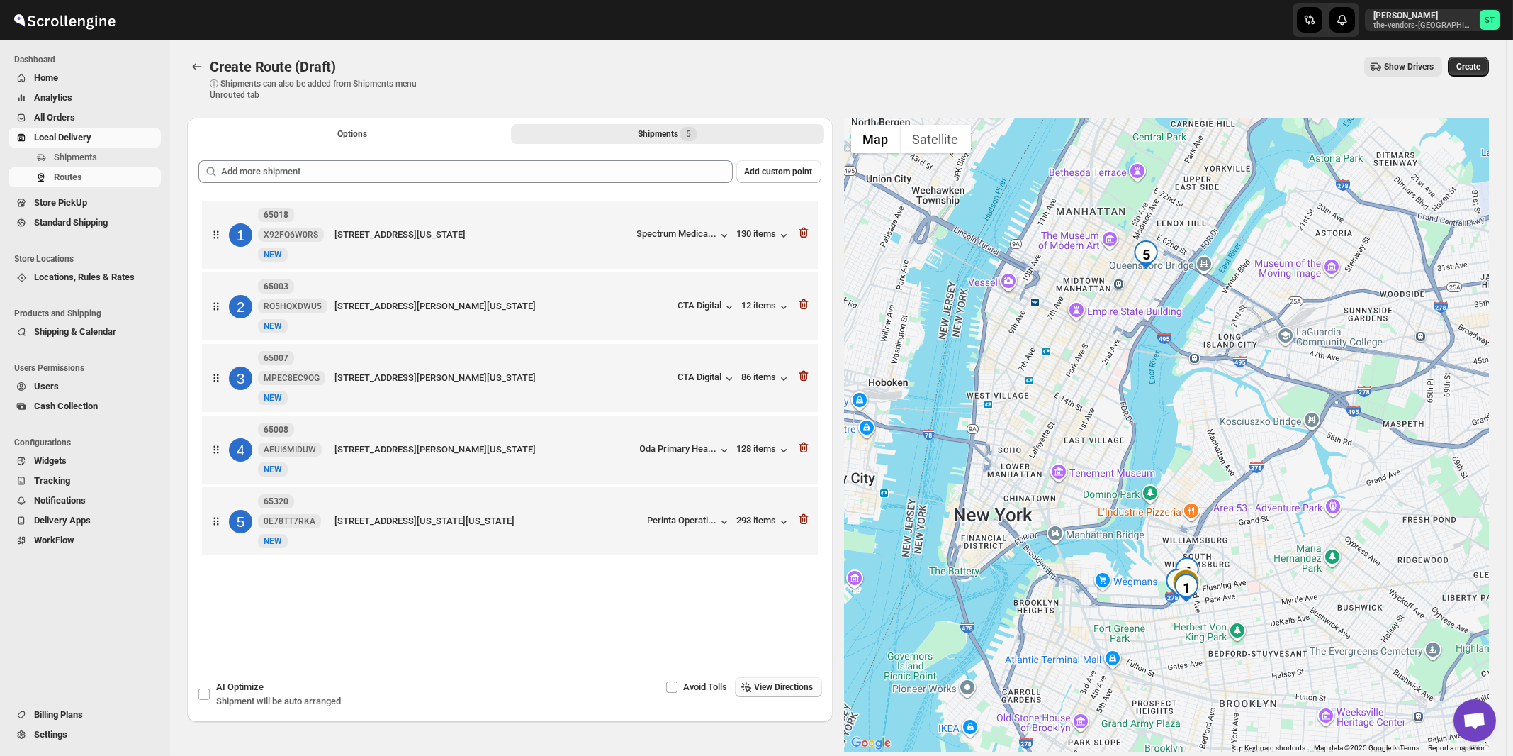
click at [788, 689] on span "View Directions" at bounding box center [784, 686] width 59 height 11
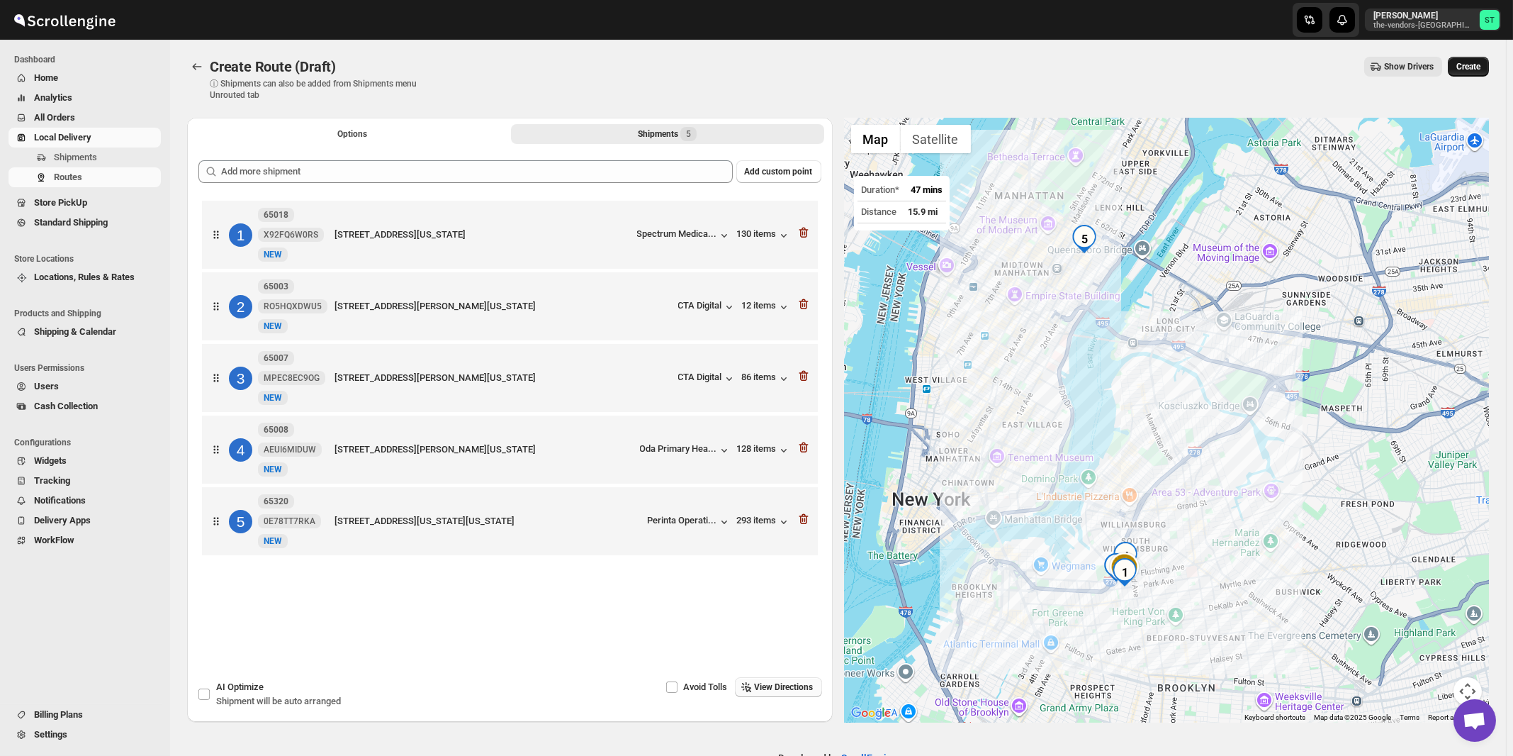
click at [1476, 66] on span "Create" at bounding box center [1469, 66] width 24 height 11
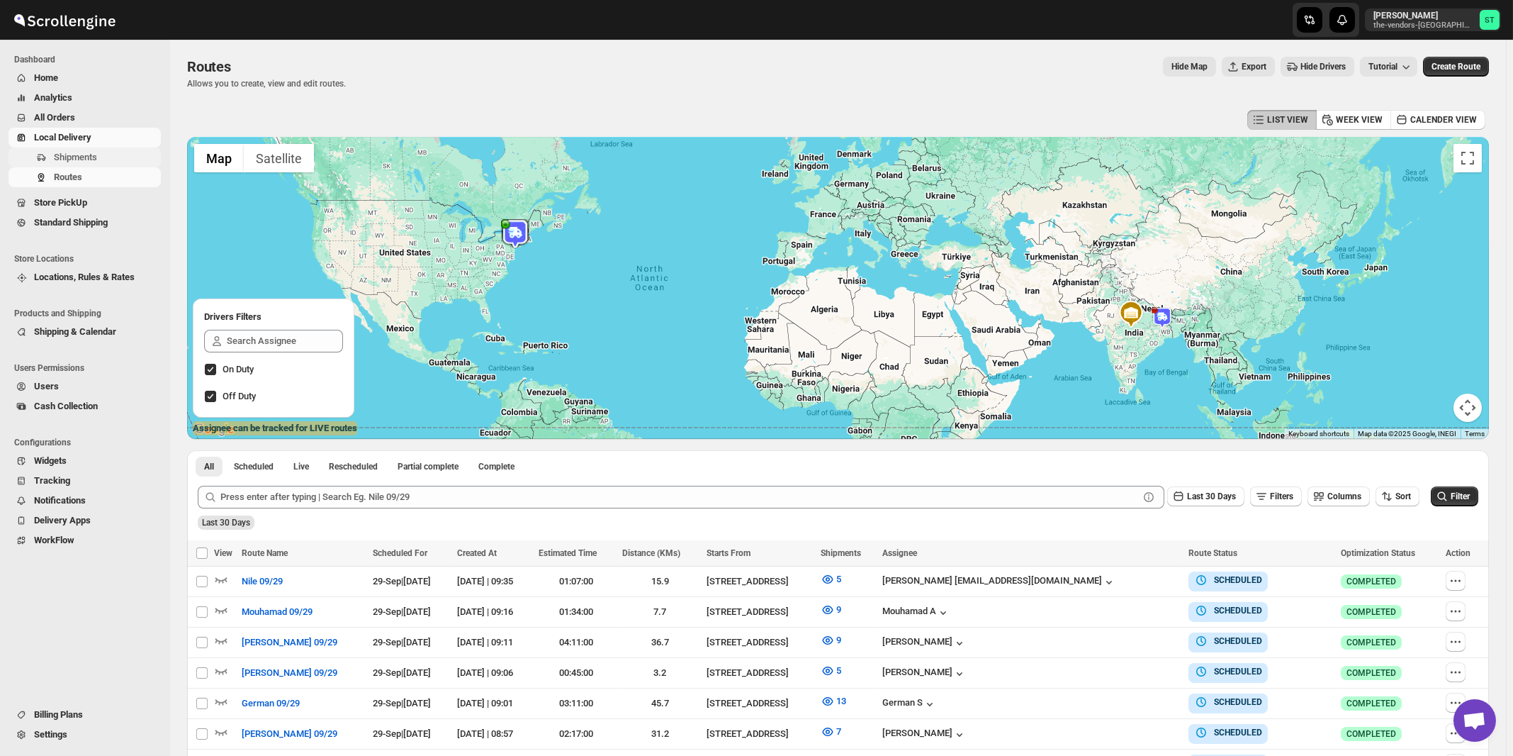
click at [74, 157] on span "Shipments" at bounding box center [75, 157] width 43 height 11
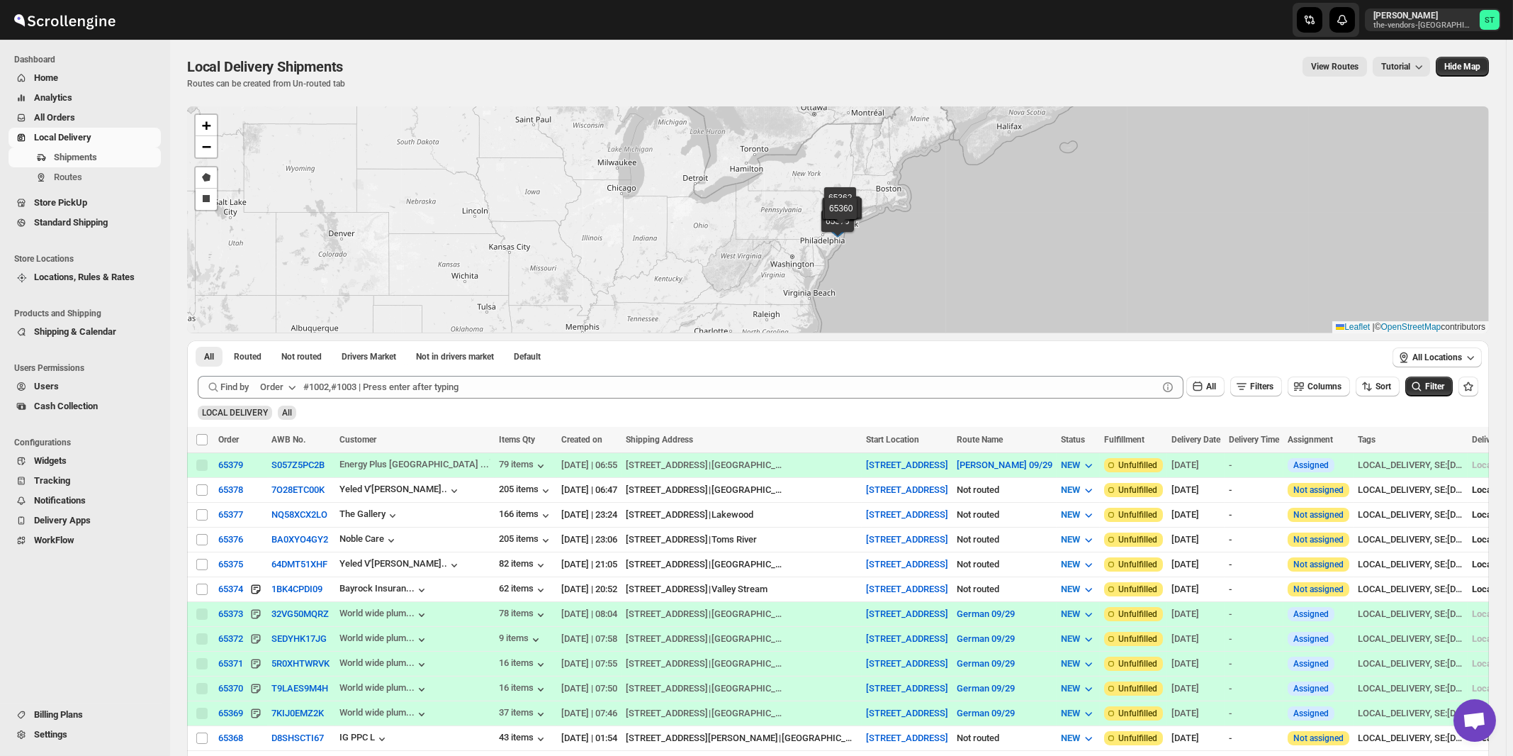
click at [284, 387] on div "Order" at bounding box center [271, 387] width 23 height 14
click at [286, 490] on div "Customer Name" at bounding box center [280, 493] width 65 height 14
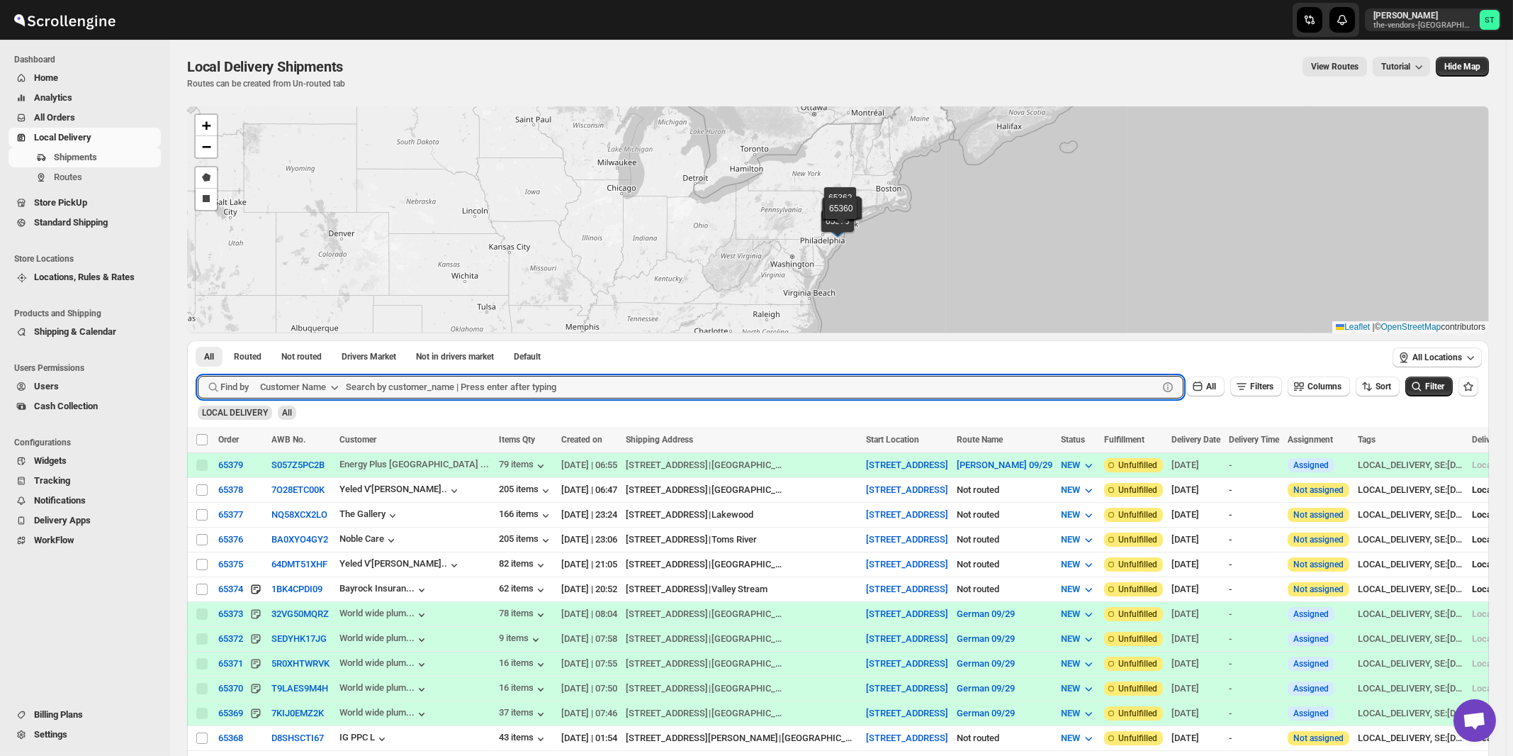
paste input "Revive Wound Care"
type input "Revive Wound Care"
click at [198, 340] on button "Submit" at bounding box center [218, 347] width 40 height 15
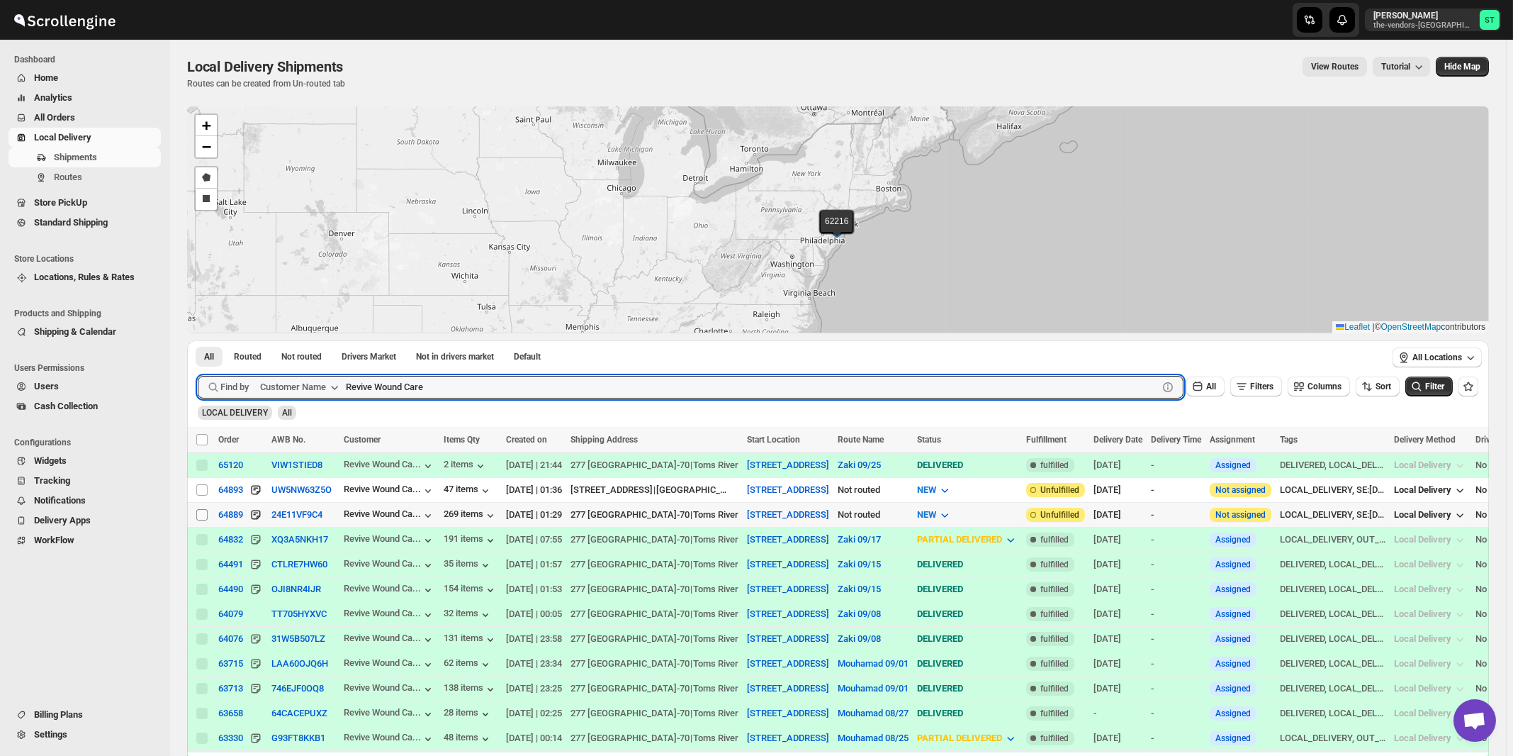
click at [199, 513] on input "Select shipment" at bounding box center [201, 514] width 11 height 11
checkbox input "true"
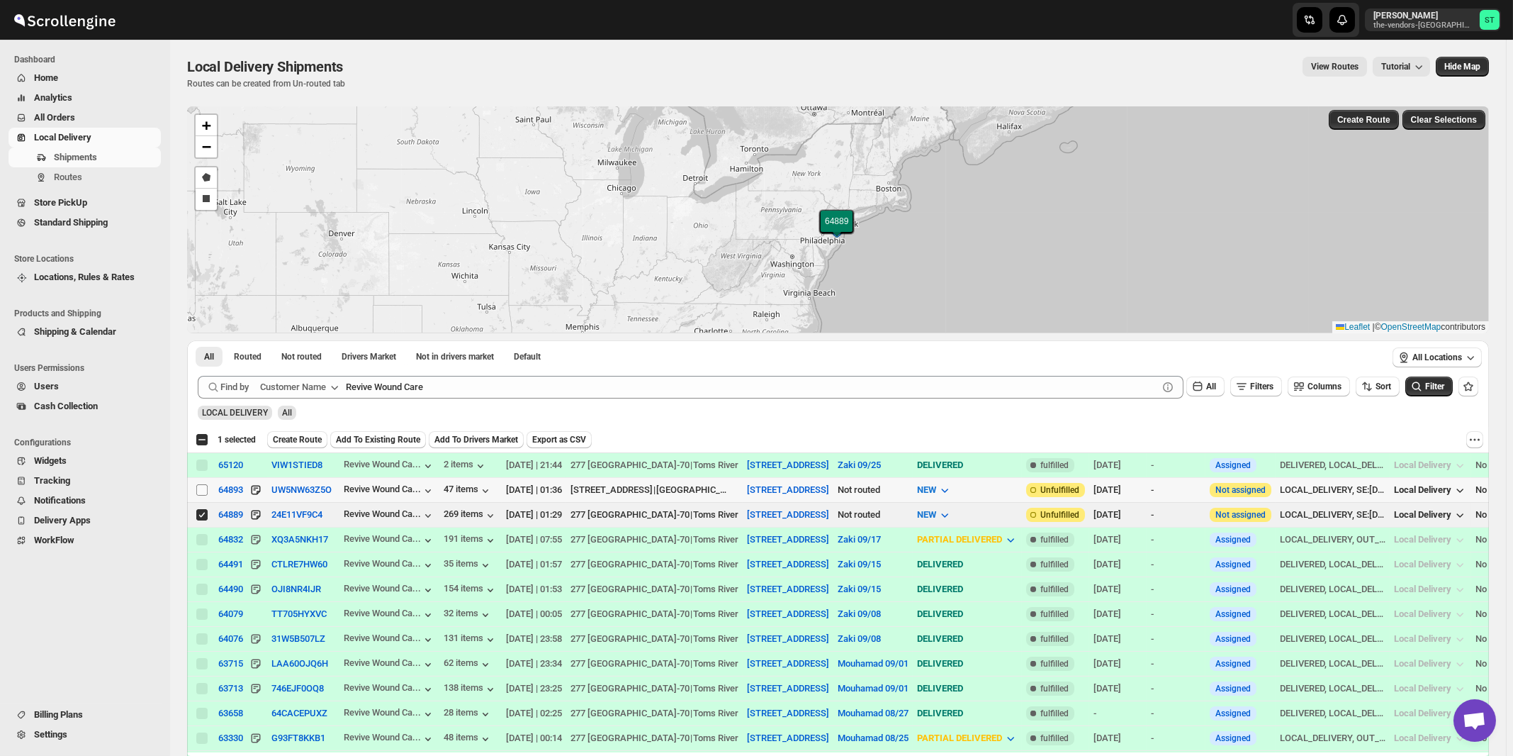
click at [199, 491] on input "Select shipment" at bounding box center [201, 489] width 11 height 11
checkbox input "true"
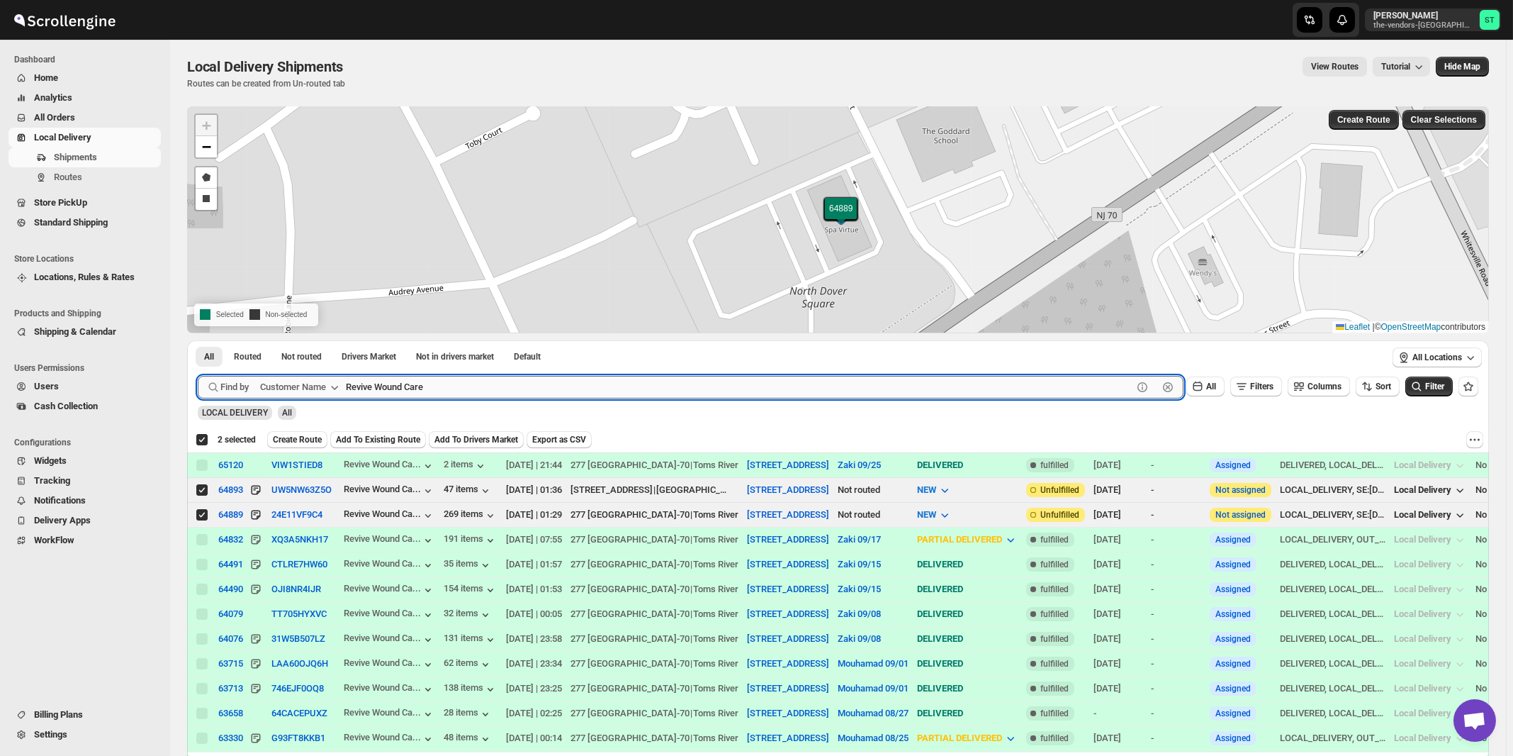
click at [456, 384] on input "Revive Wound Care" at bounding box center [739, 387] width 787 height 23
paste input "All ways Forwarding"
type input "All ways Forwarding"
click at [198, 340] on button "Submit" at bounding box center [218, 347] width 40 height 15
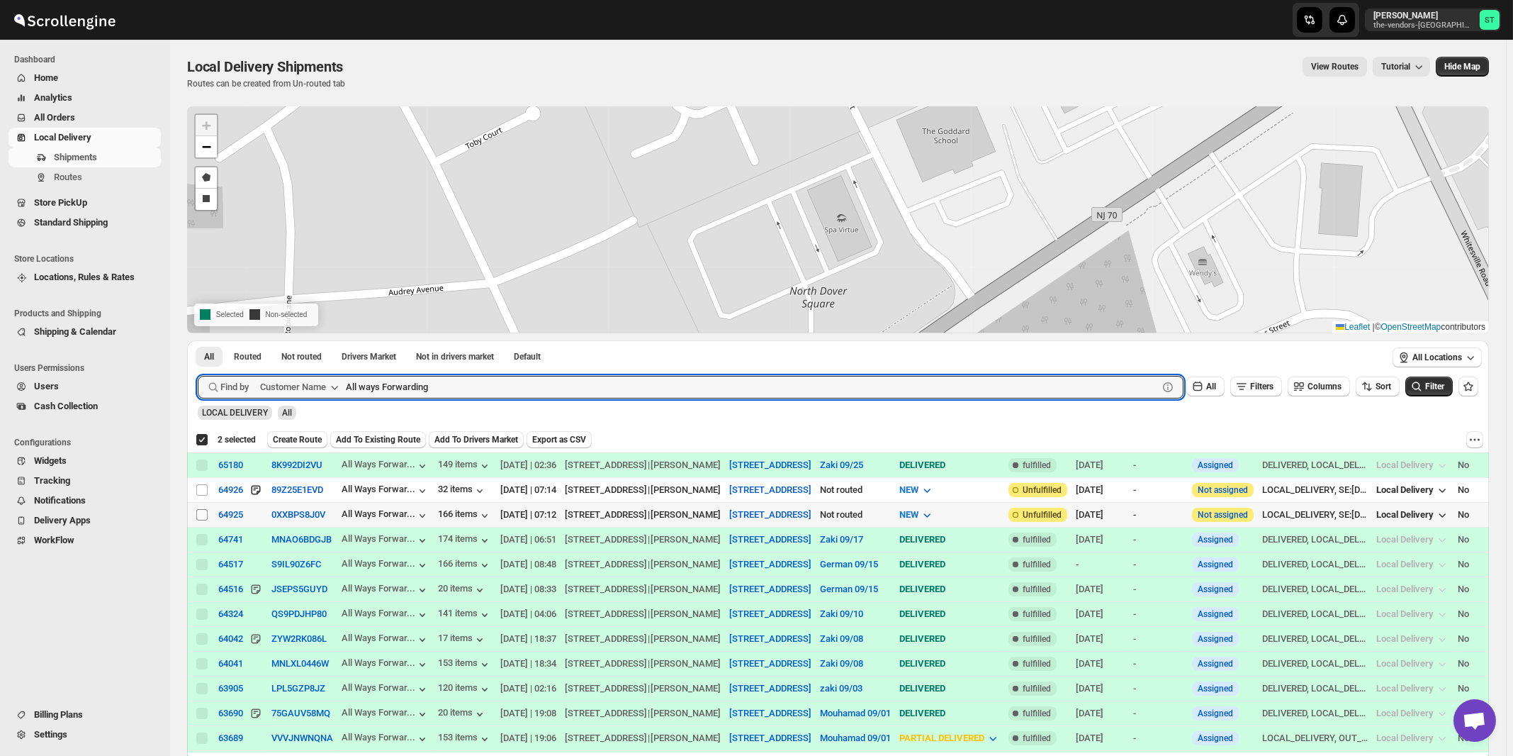
click at [206, 516] on input "Select shipment" at bounding box center [201, 514] width 11 height 11
checkbox input "true"
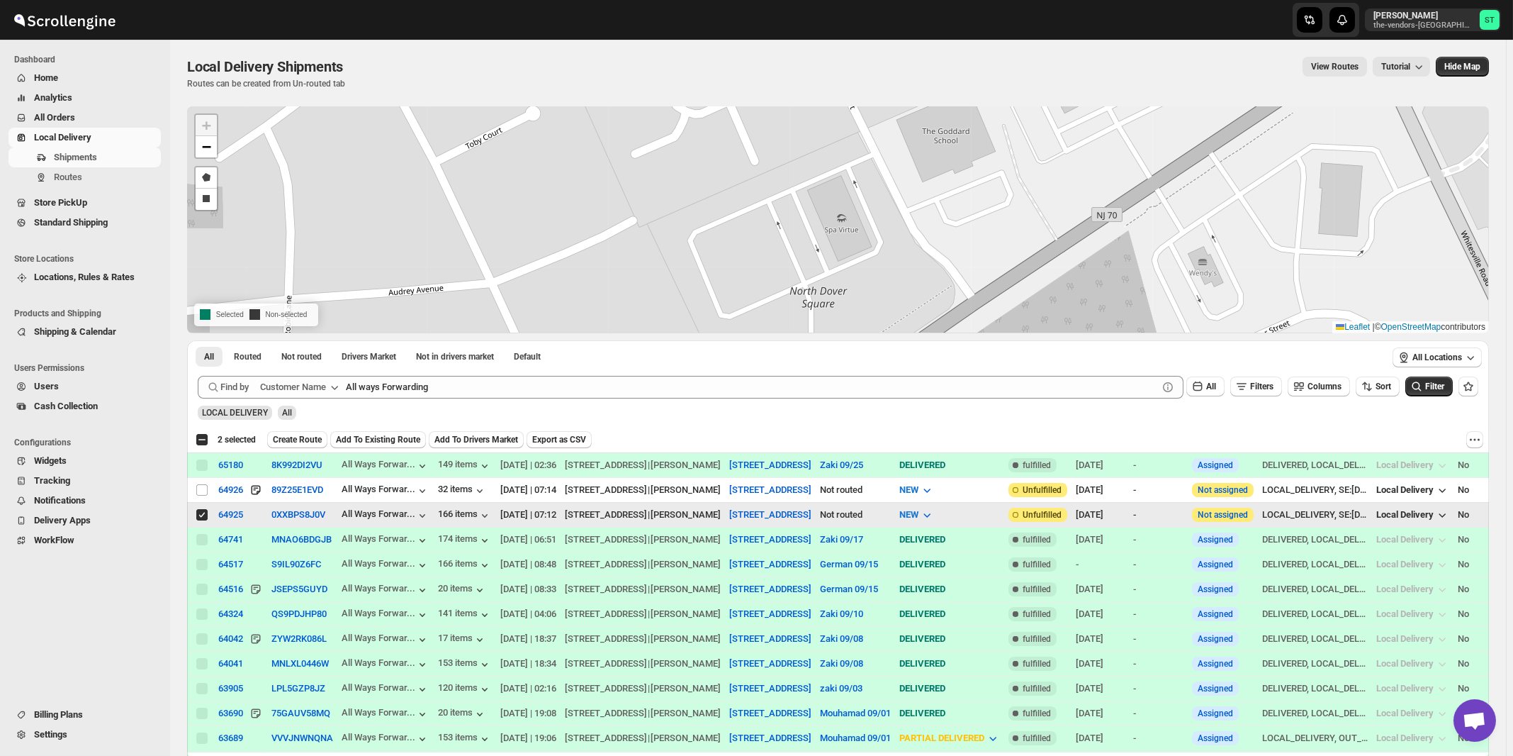
checkbox input "false"
click at [201, 488] on input "Select shipment" at bounding box center [201, 489] width 11 height 11
checkbox input "true"
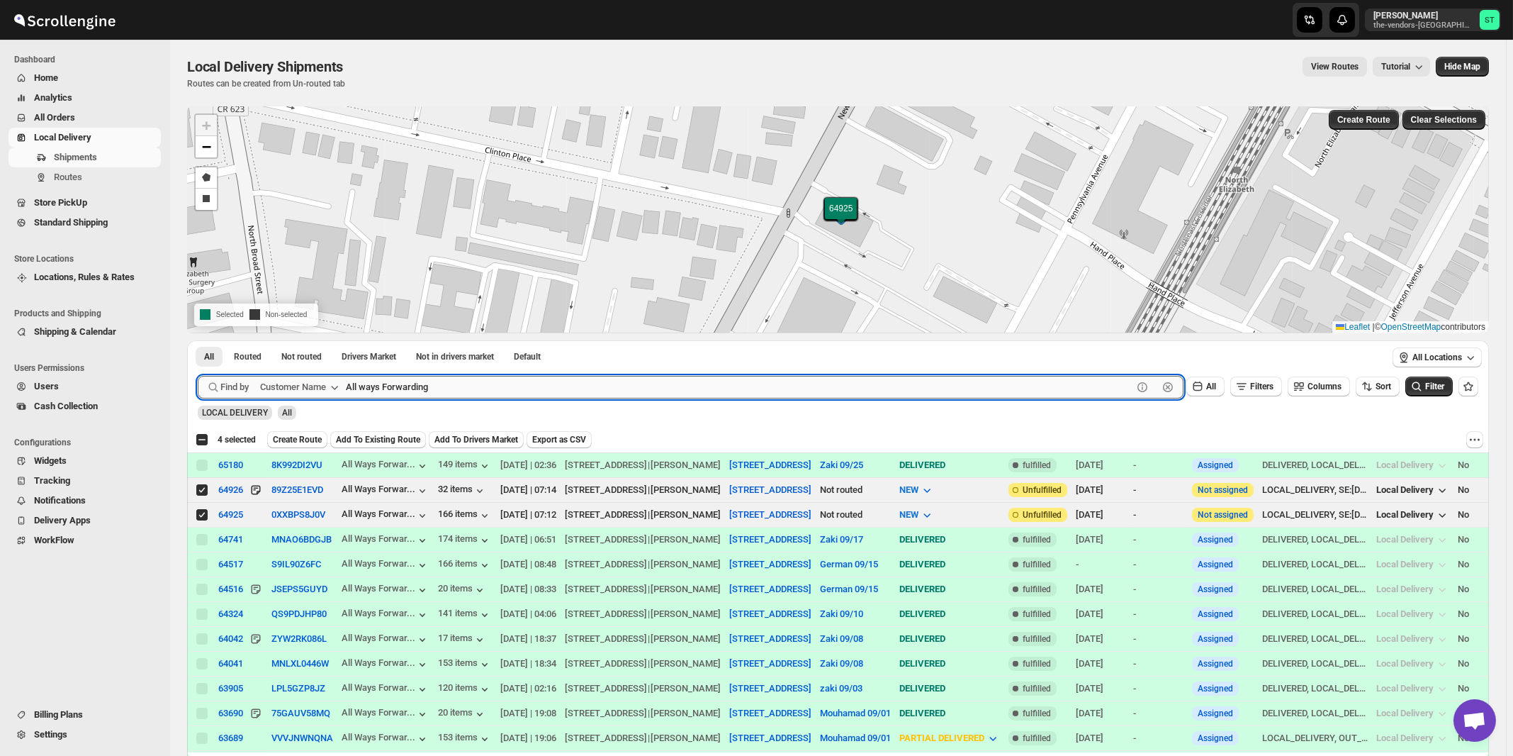
click at [470, 384] on input "All ways Forwarding" at bounding box center [739, 387] width 787 height 23
paste input "Medacure"
type input "Medacure"
click at [198, 340] on button "Submit" at bounding box center [218, 347] width 40 height 15
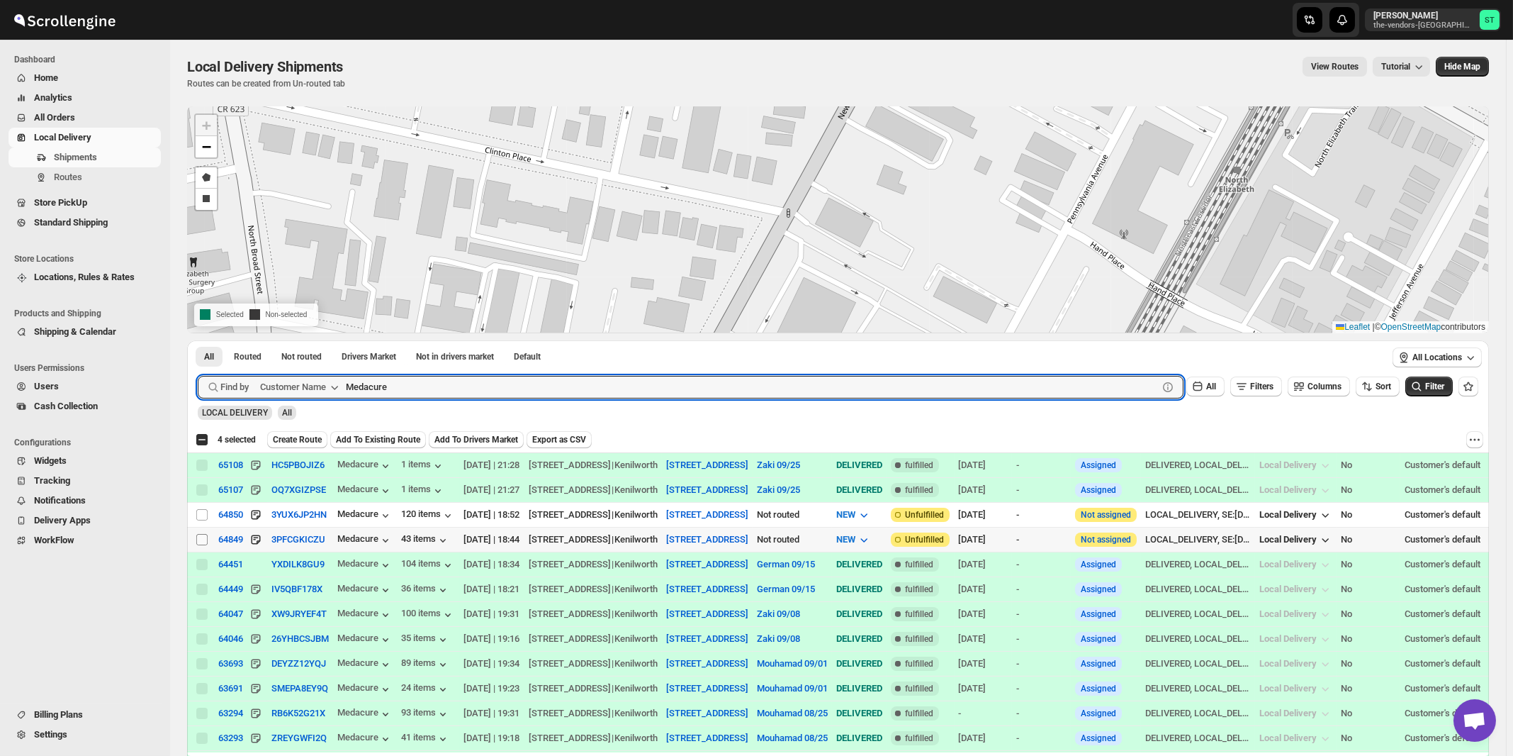
click at [203, 541] on input "Select shipment" at bounding box center [201, 539] width 11 height 11
checkbox input "true"
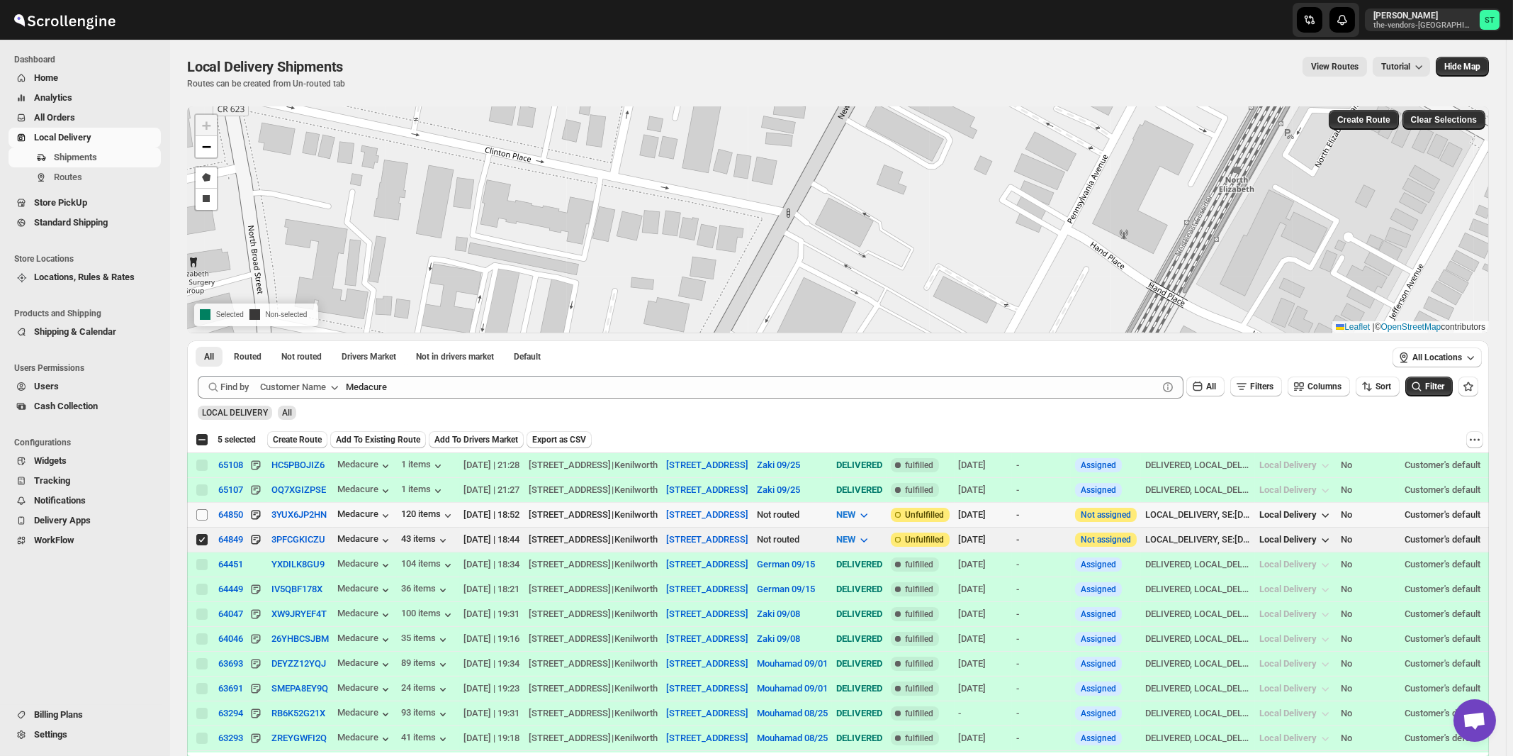
click at [199, 515] on input "Select shipment" at bounding box center [201, 514] width 11 height 11
checkbox input "true"
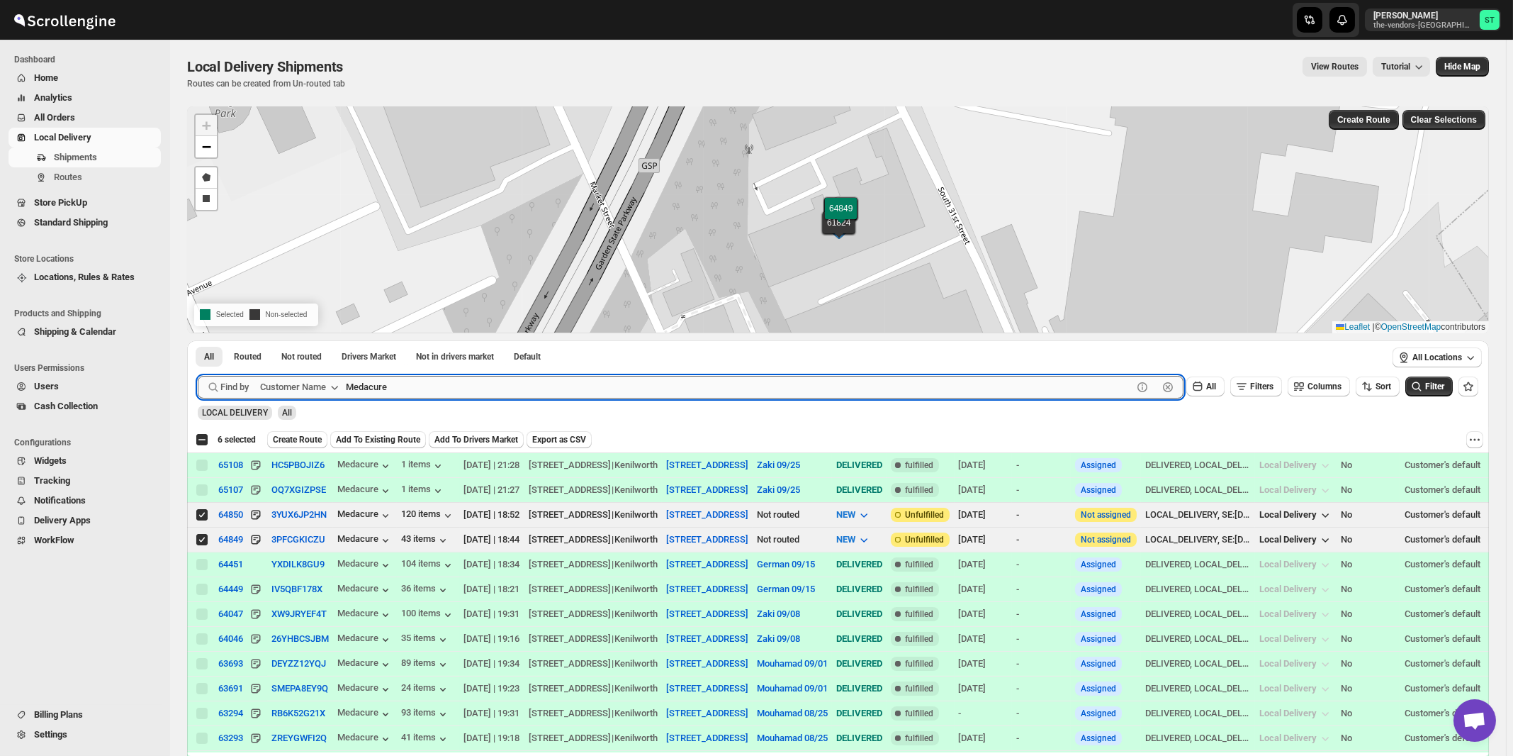
click at [442, 387] on input "Medacure" at bounding box center [739, 387] width 787 height 23
paste input "Agrisac"
type input "Agrisac"
click at [198, 340] on button "Submit" at bounding box center [218, 347] width 40 height 15
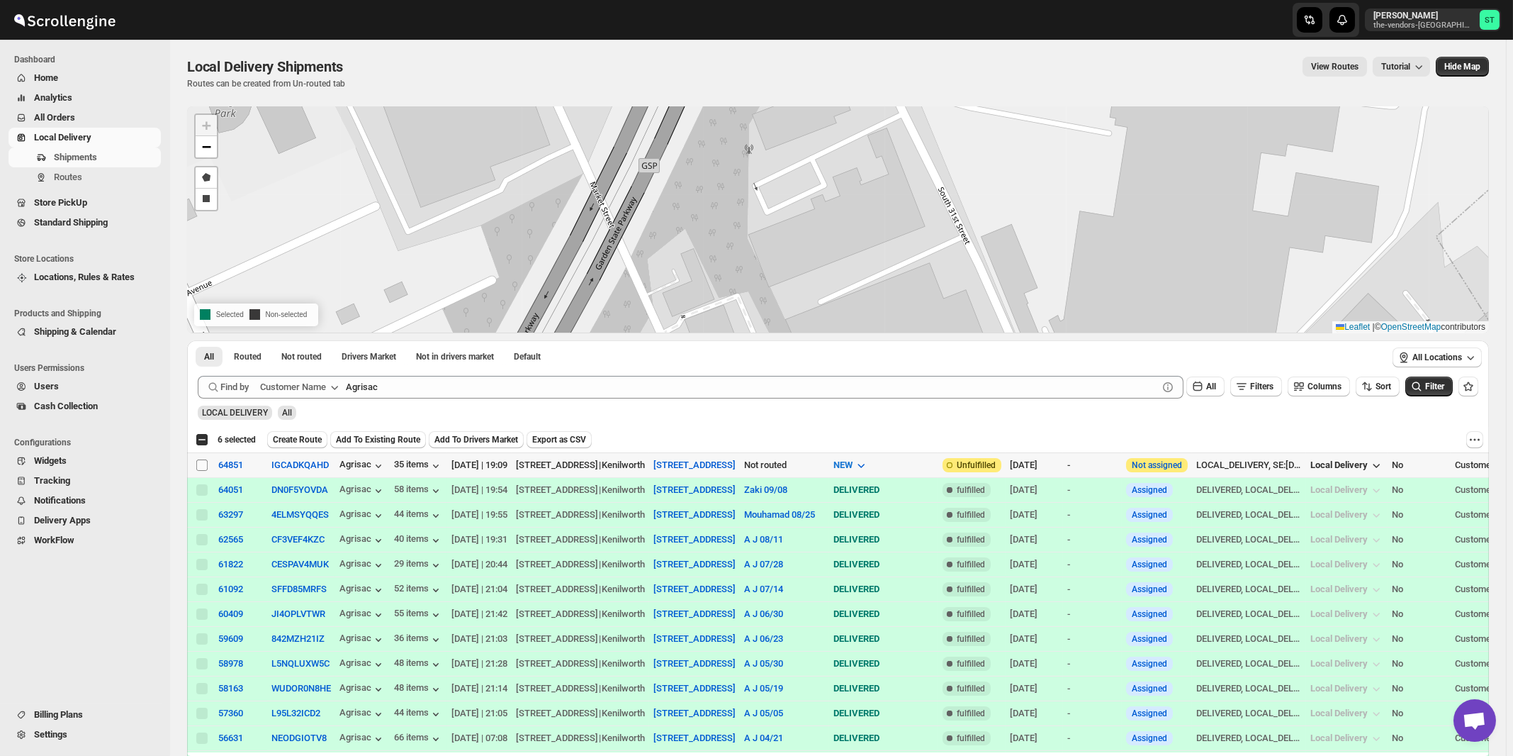
click at [203, 464] on input "Select shipment" at bounding box center [201, 464] width 11 height 11
checkbox input "true"
click at [473, 373] on div "All Routed Not routed Drivers Market Not in drivers market Default More Filters…" at bounding box center [786, 357] width 1199 height 35
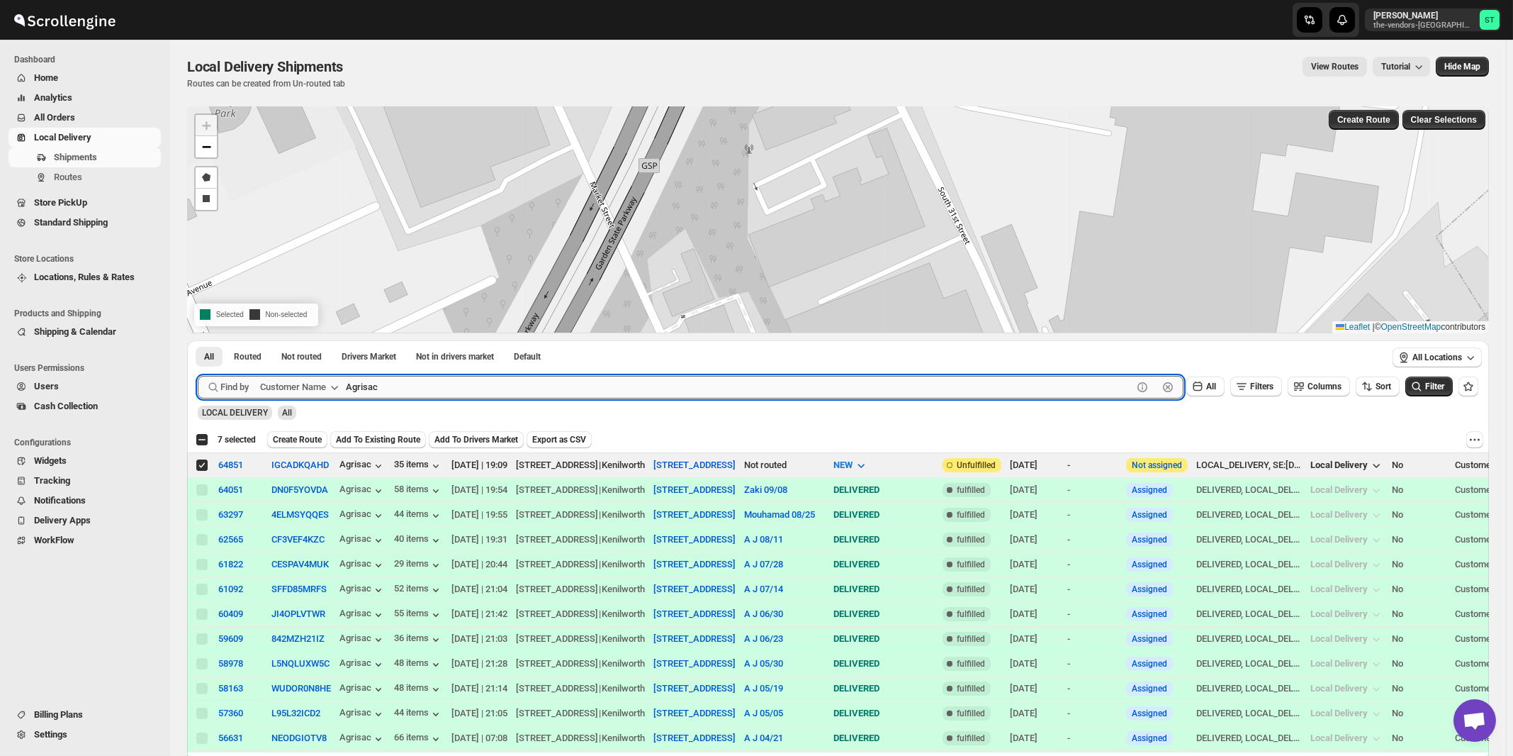
click at [466, 387] on input "Agrisac" at bounding box center [739, 387] width 787 height 23
paste input "Champion Care"
click at [198, 340] on button "Submit" at bounding box center [218, 347] width 40 height 15
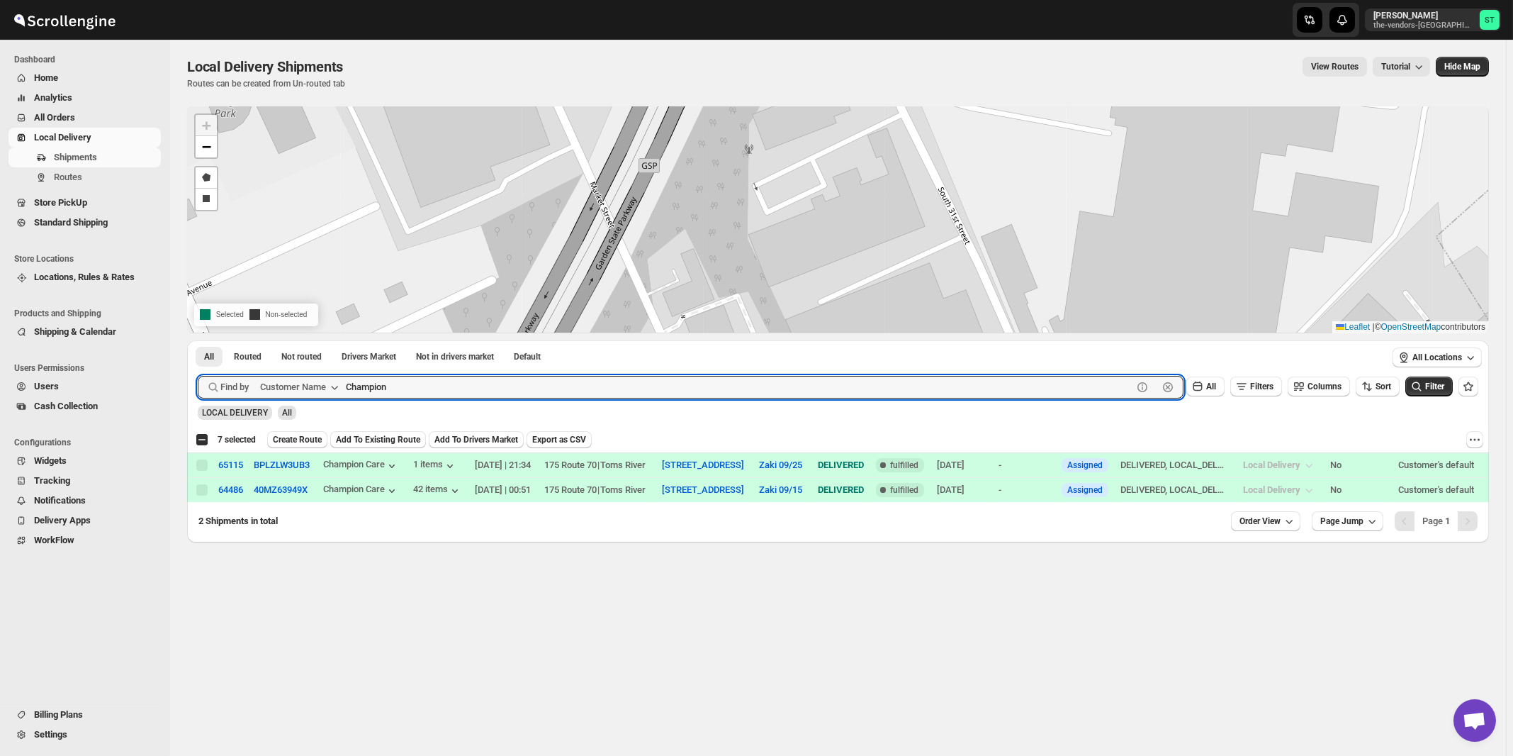
click at [198, 340] on button "Submit" at bounding box center [218, 347] width 40 height 15
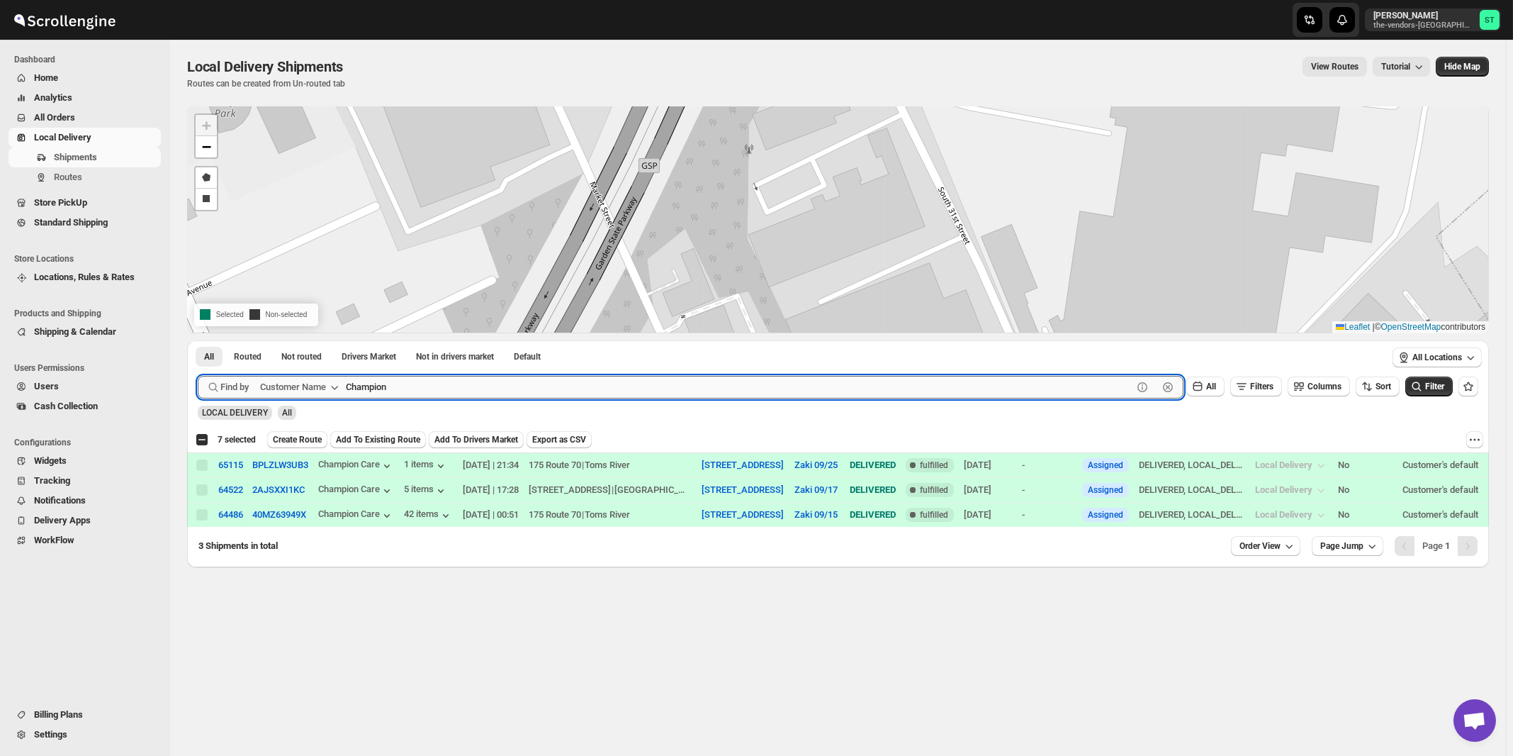
paste input "Flow"
type input "Flow"
click at [198, 340] on button "Submit" at bounding box center [218, 347] width 40 height 15
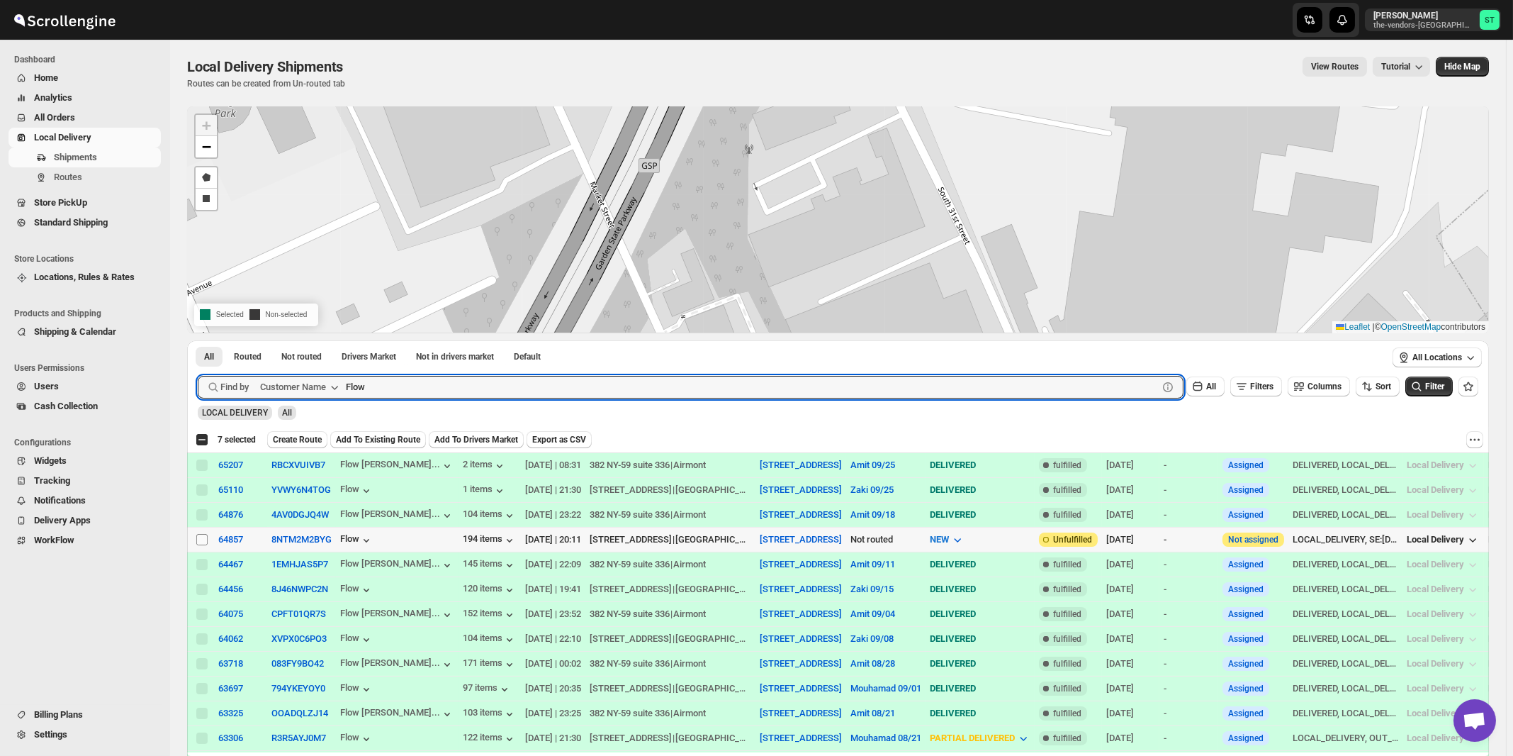
click at [201, 537] on input "Select shipment" at bounding box center [201, 539] width 11 height 11
checkbox input "true"
click at [459, 383] on input "Flow" at bounding box center [739, 387] width 787 height 23
paste input "Janico INC"
type input "Janico INC"
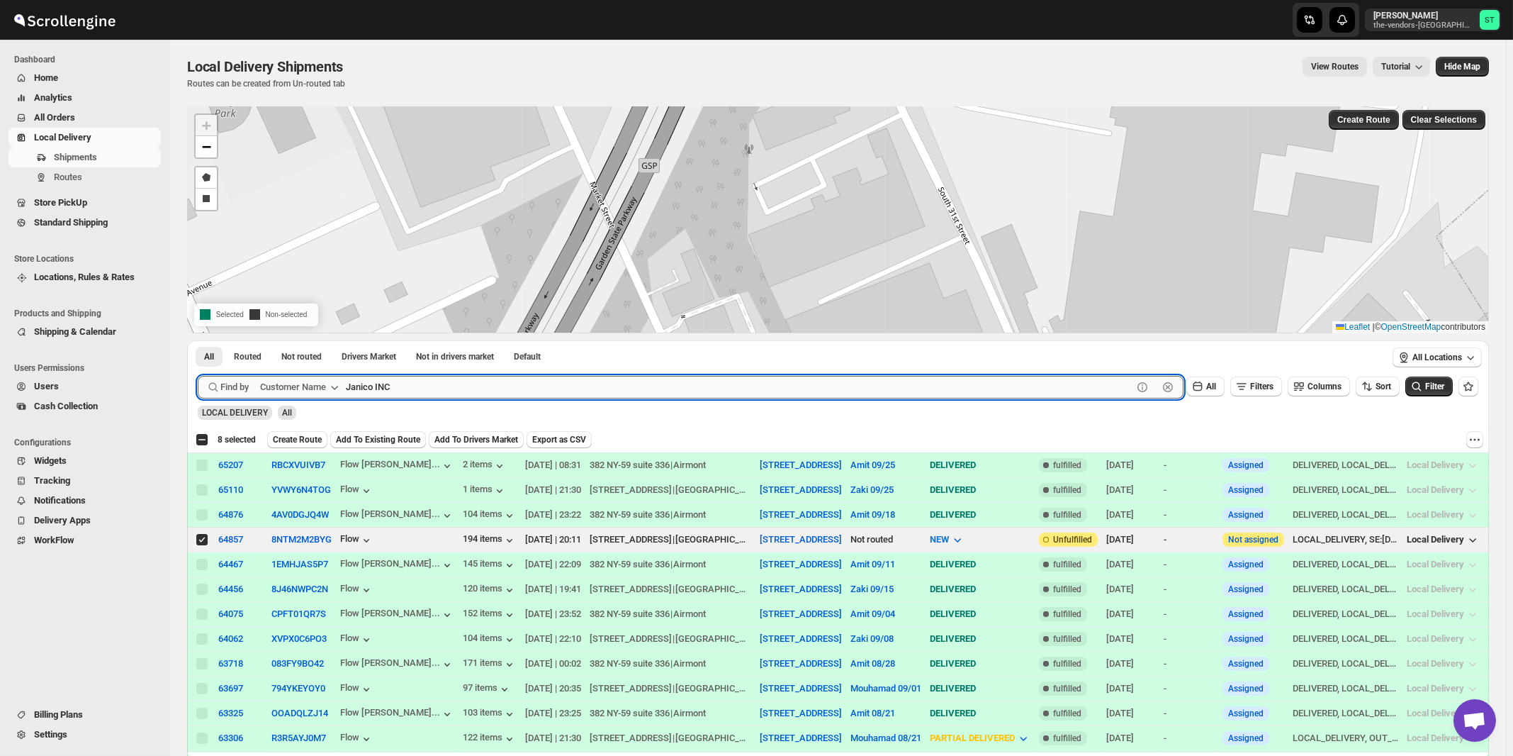
click at [198, 340] on button "Submit" at bounding box center [218, 347] width 40 height 15
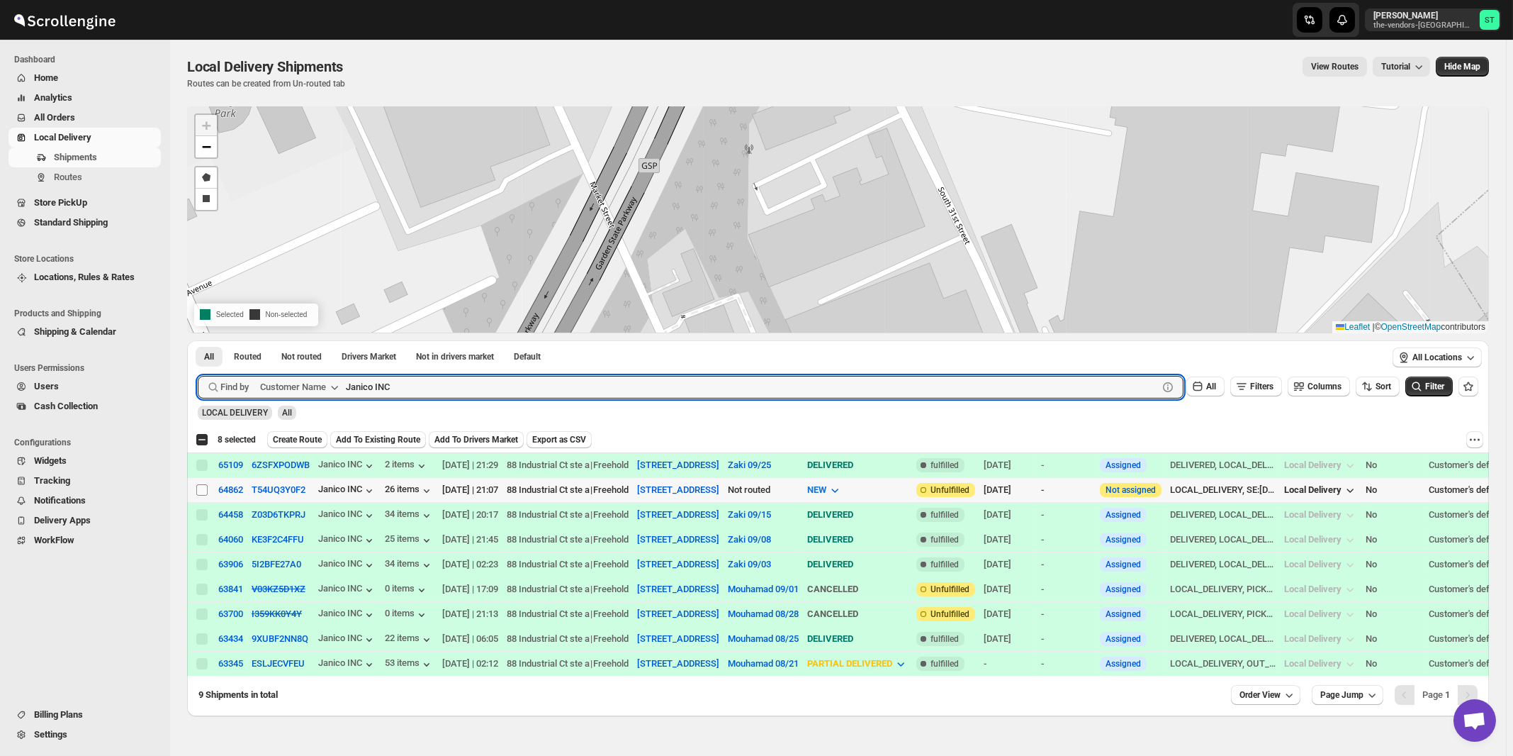
click at [199, 490] on input "Select shipment" at bounding box center [201, 489] width 11 height 11
checkbox input "true"
click at [421, 389] on input "Janico INC" at bounding box center [739, 387] width 787 height 23
paste input "RetroCare"
type input "RetroCare"
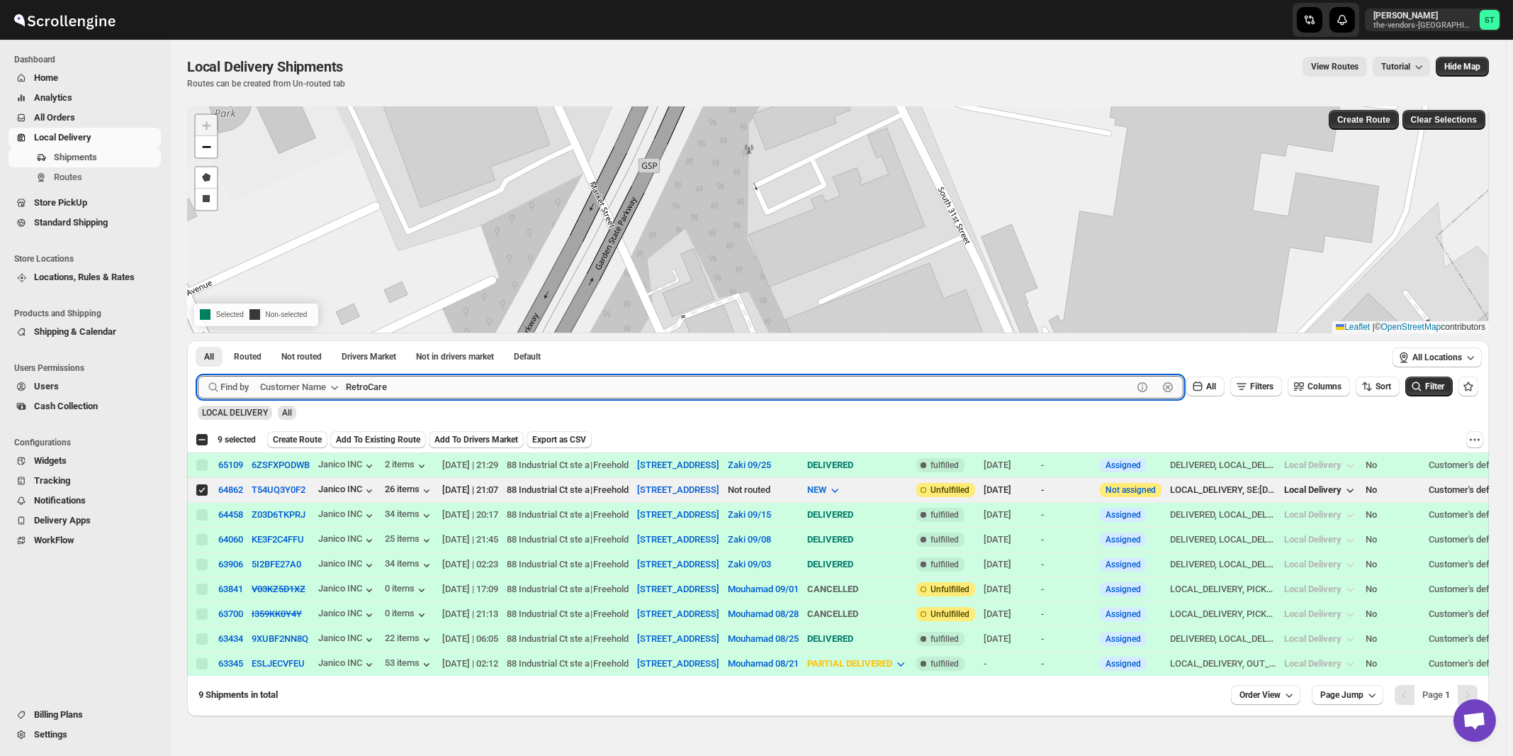
click at [198, 340] on button "Submit" at bounding box center [218, 347] width 40 height 15
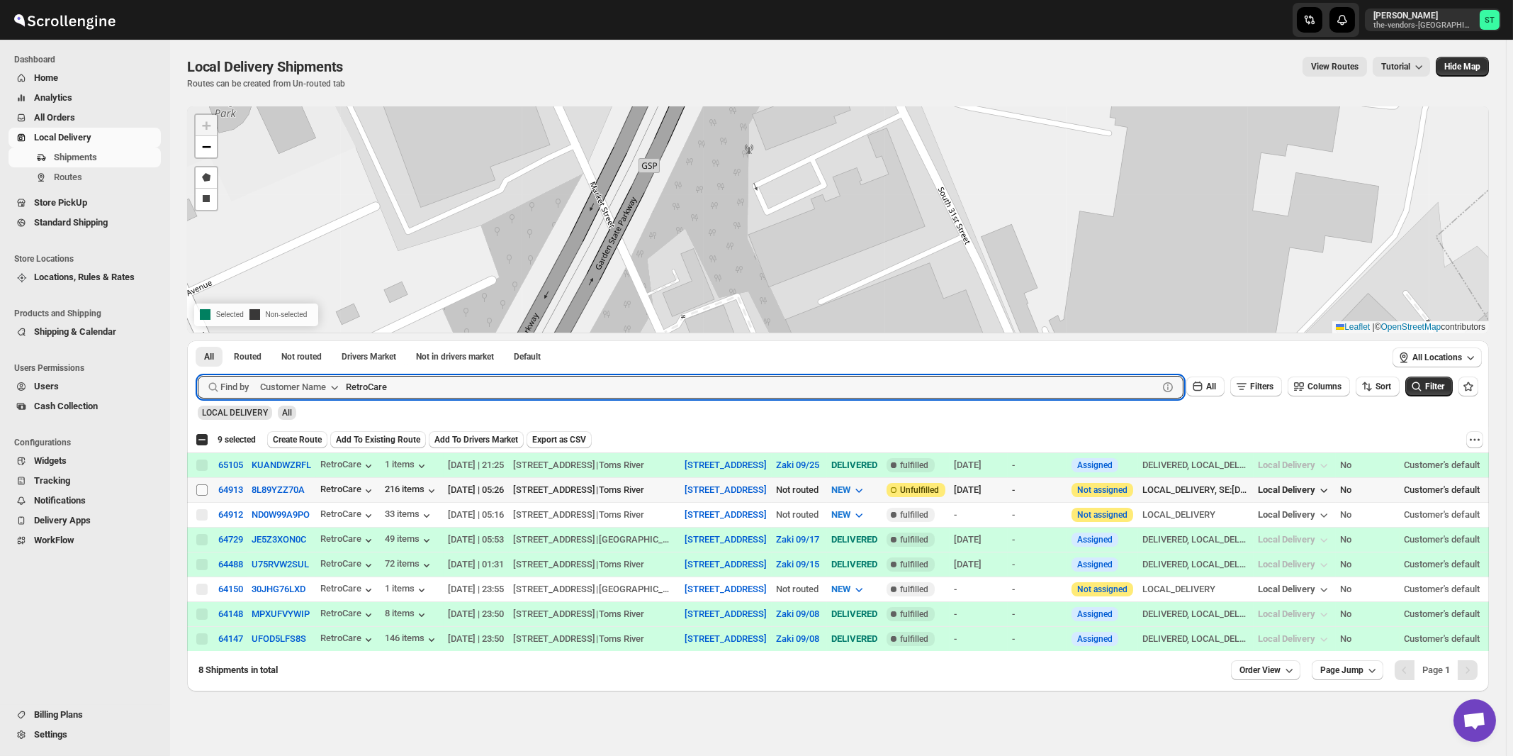
click at [202, 490] on input "Select shipment" at bounding box center [201, 489] width 11 height 11
checkbox input "true"
click at [428, 388] on input "RetroCare" at bounding box center [739, 387] width 787 height 23
paste input "Summation Financial Services"
click at [198, 340] on button "Submit" at bounding box center [218, 347] width 40 height 15
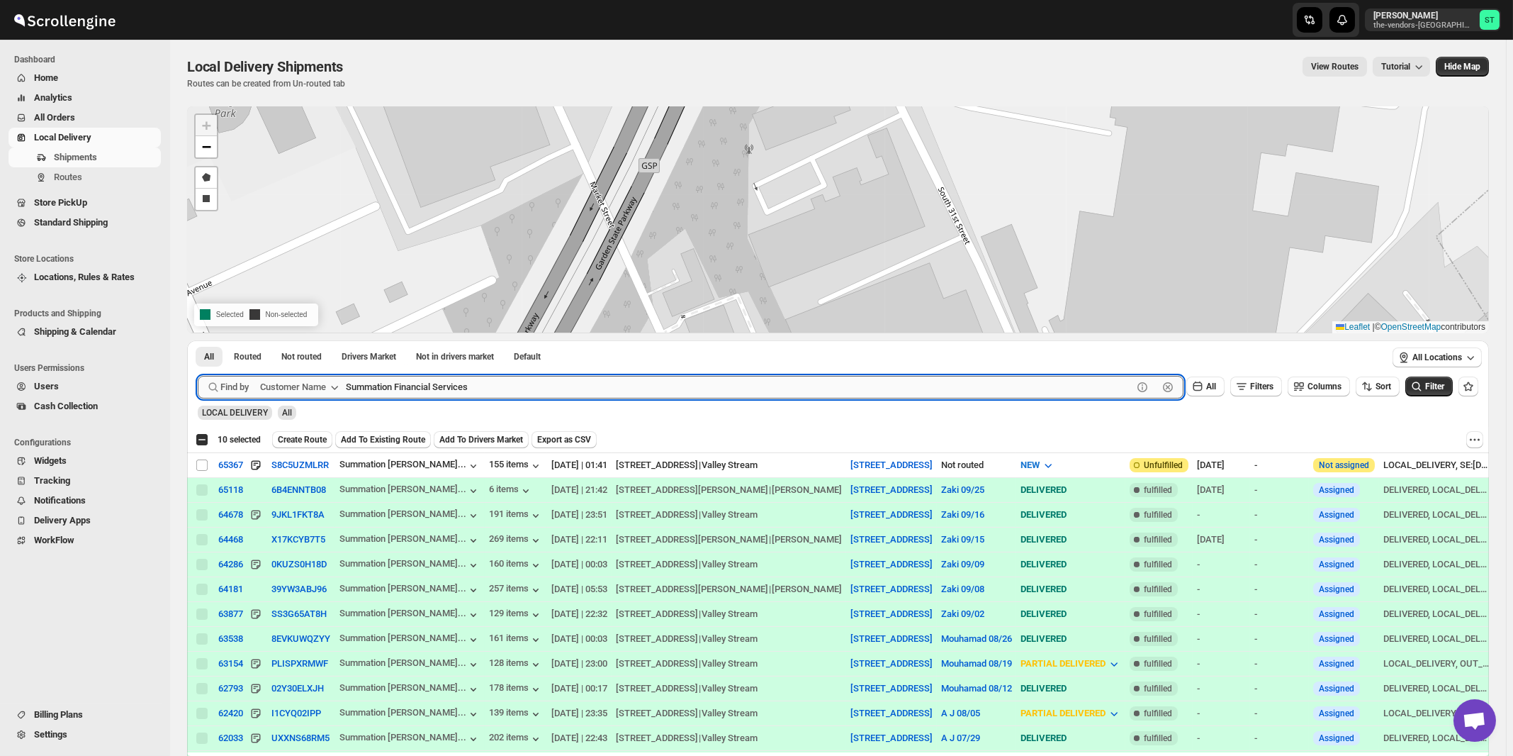
click at [551, 379] on input "Summation Financial Services" at bounding box center [739, 387] width 787 height 23
type input "Summation"
click at [198, 340] on button "Submit" at bounding box center [218, 347] width 40 height 15
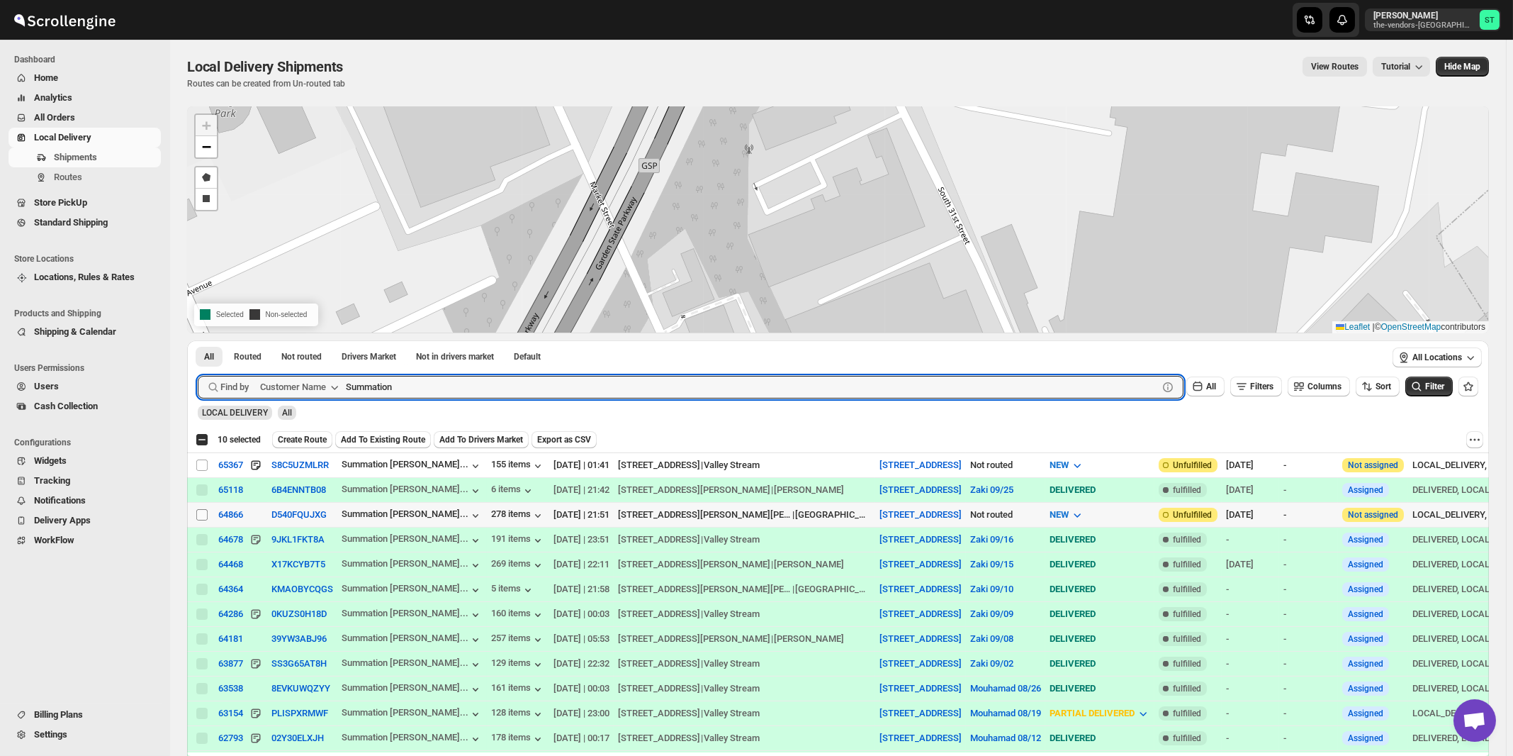
click at [201, 512] on input "Select shipment" at bounding box center [201, 514] width 11 height 11
checkbox input "true"
click at [466, 389] on input "Summation" at bounding box center [739, 387] width 787 height 23
paste input "Whisper Laser LLC 202 ( Lakewood Spa)"
type input "Whisper Laser LLC"
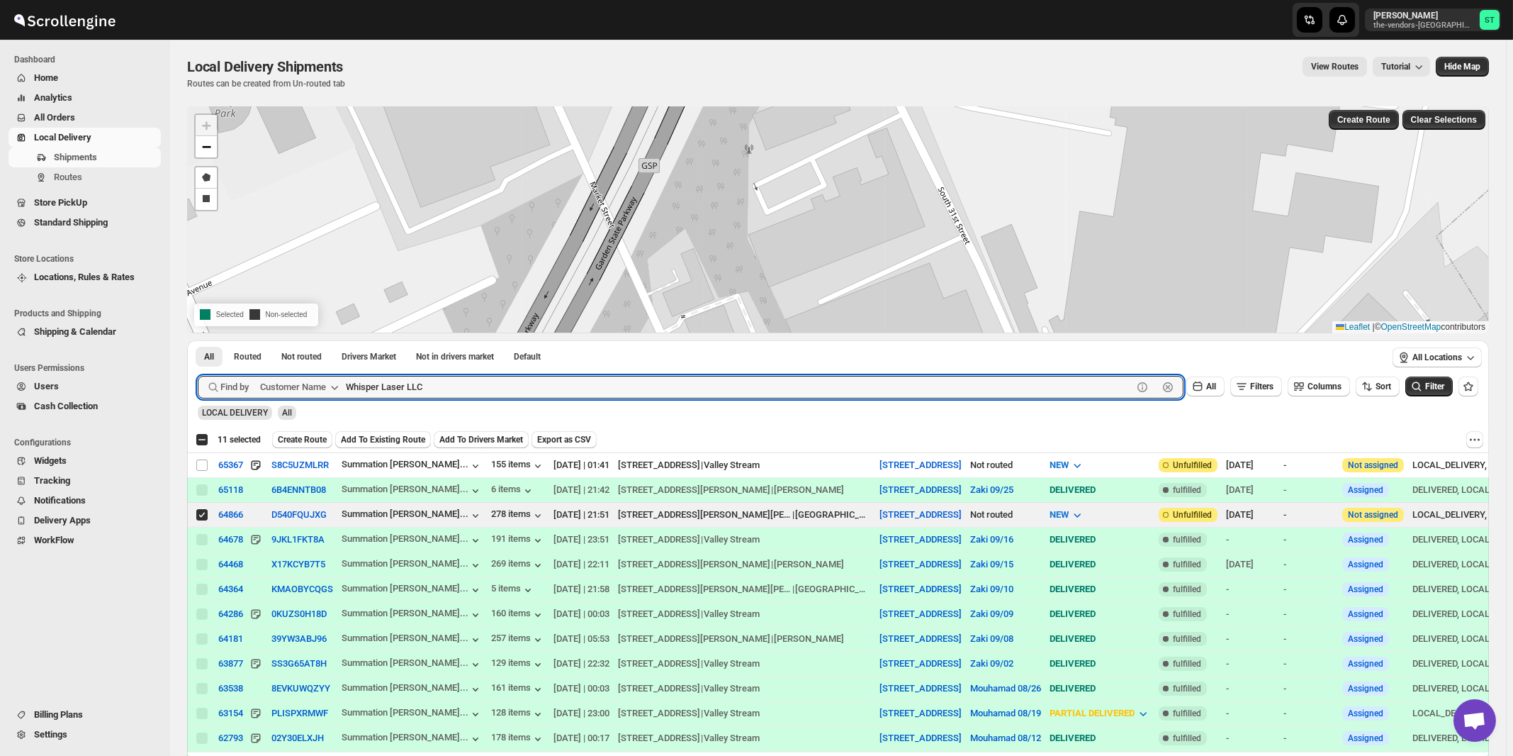
click at [198, 340] on button "Submit" at bounding box center [218, 347] width 40 height 15
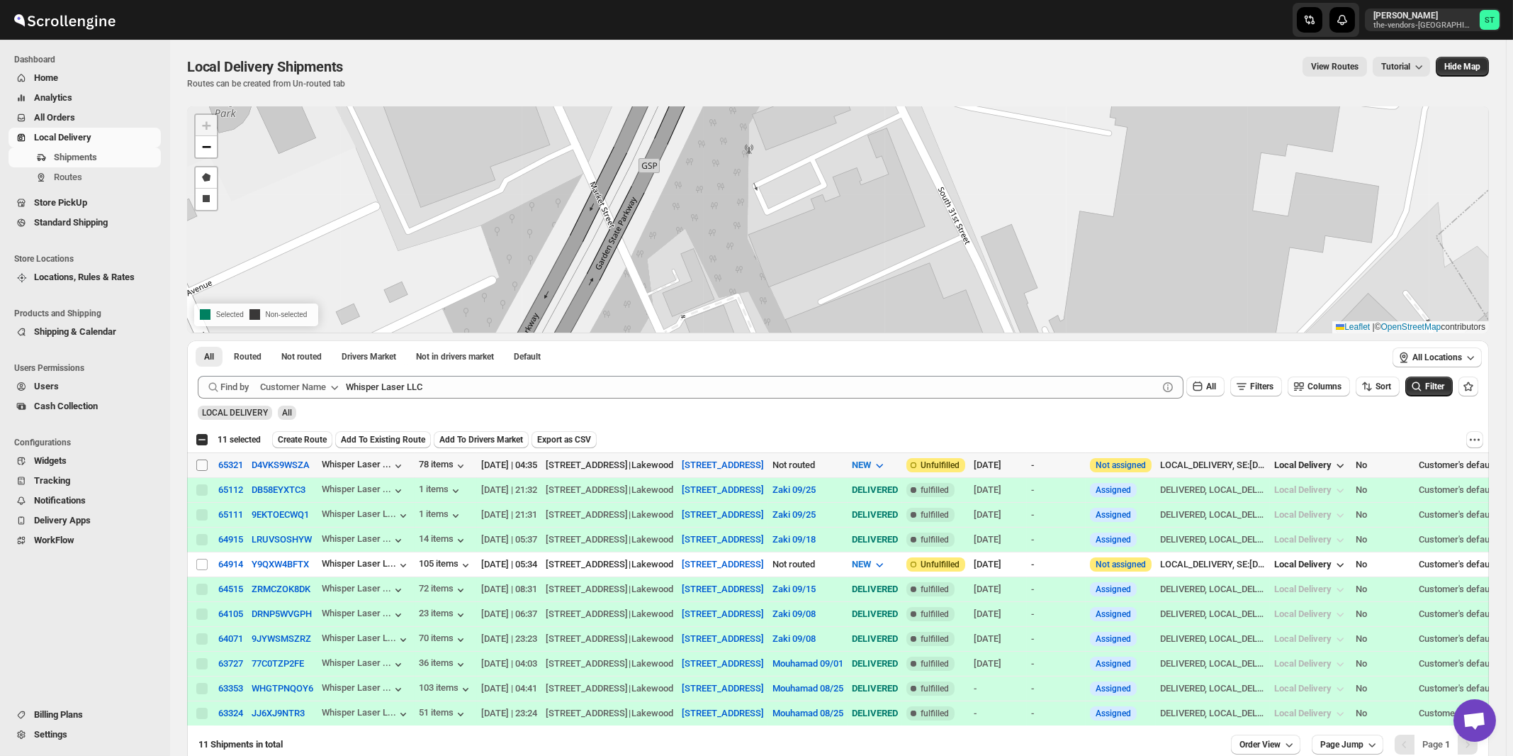
click at [203, 463] on input "Select shipment" at bounding box center [201, 464] width 11 height 11
checkbox input "true"
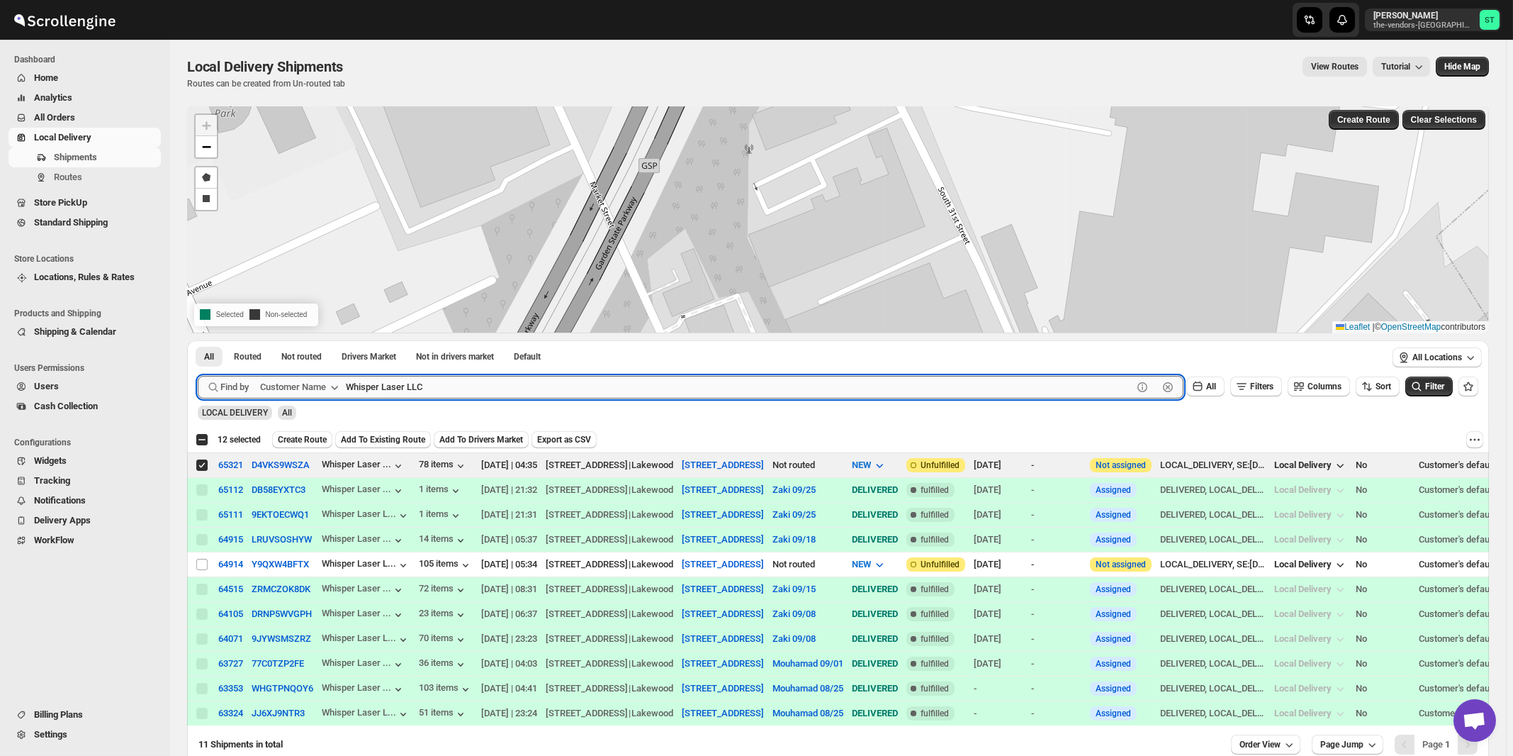
click at [456, 388] on input "Whisper Laser LLC" at bounding box center [739, 387] width 787 height 23
paste input "Future Care"
type input "Future Care"
click at [198, 340] on button "Submit" at bounding box center [218, 347] width 40 height 15
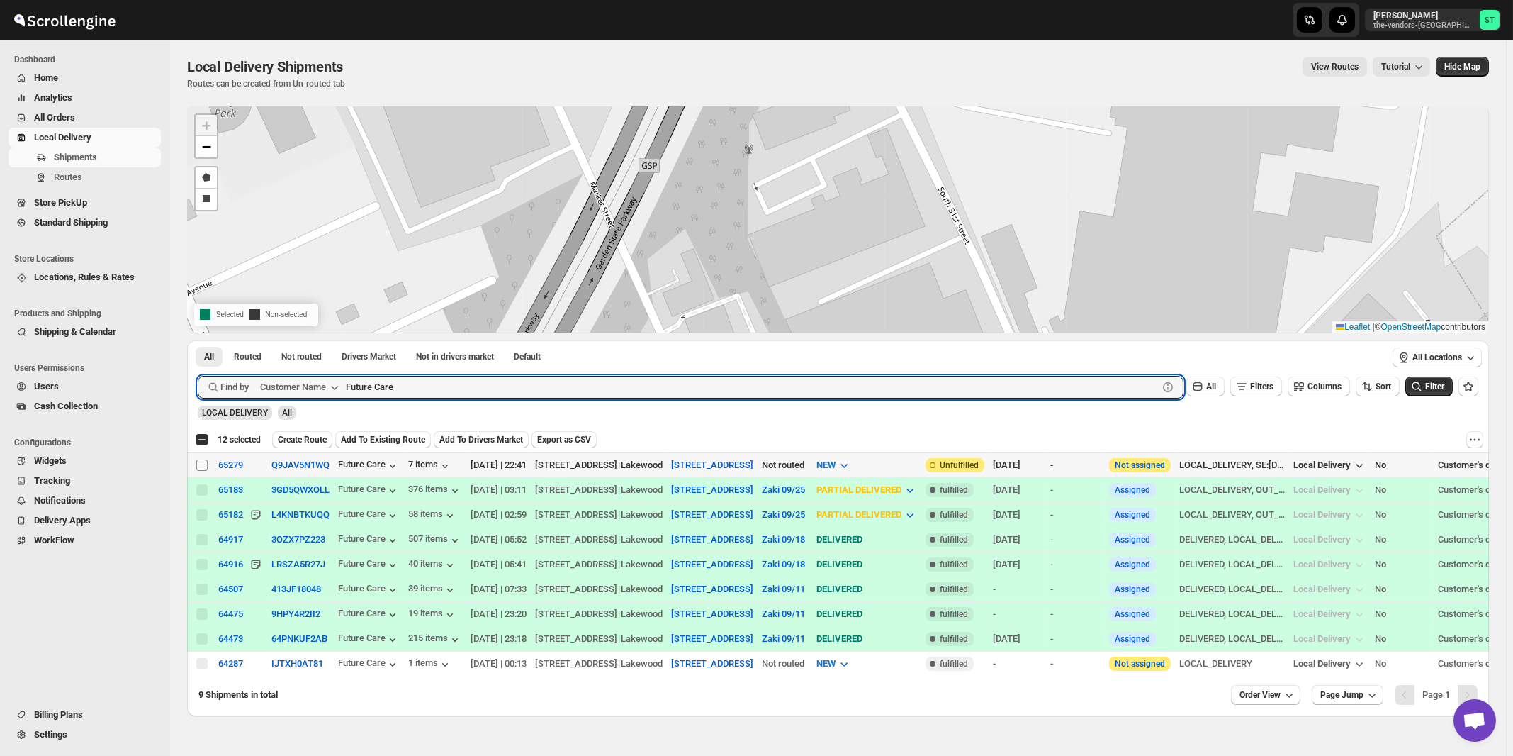
click at [203, 466] on input "Select shipment" at bounding box center [201, 464] width 11 height 11
checkbox input "true"
click at [664, 387] on input "Future Care" at bounding box center [739, 387] width 787 height 23
paste input "Noble c"
type input "Noble care"
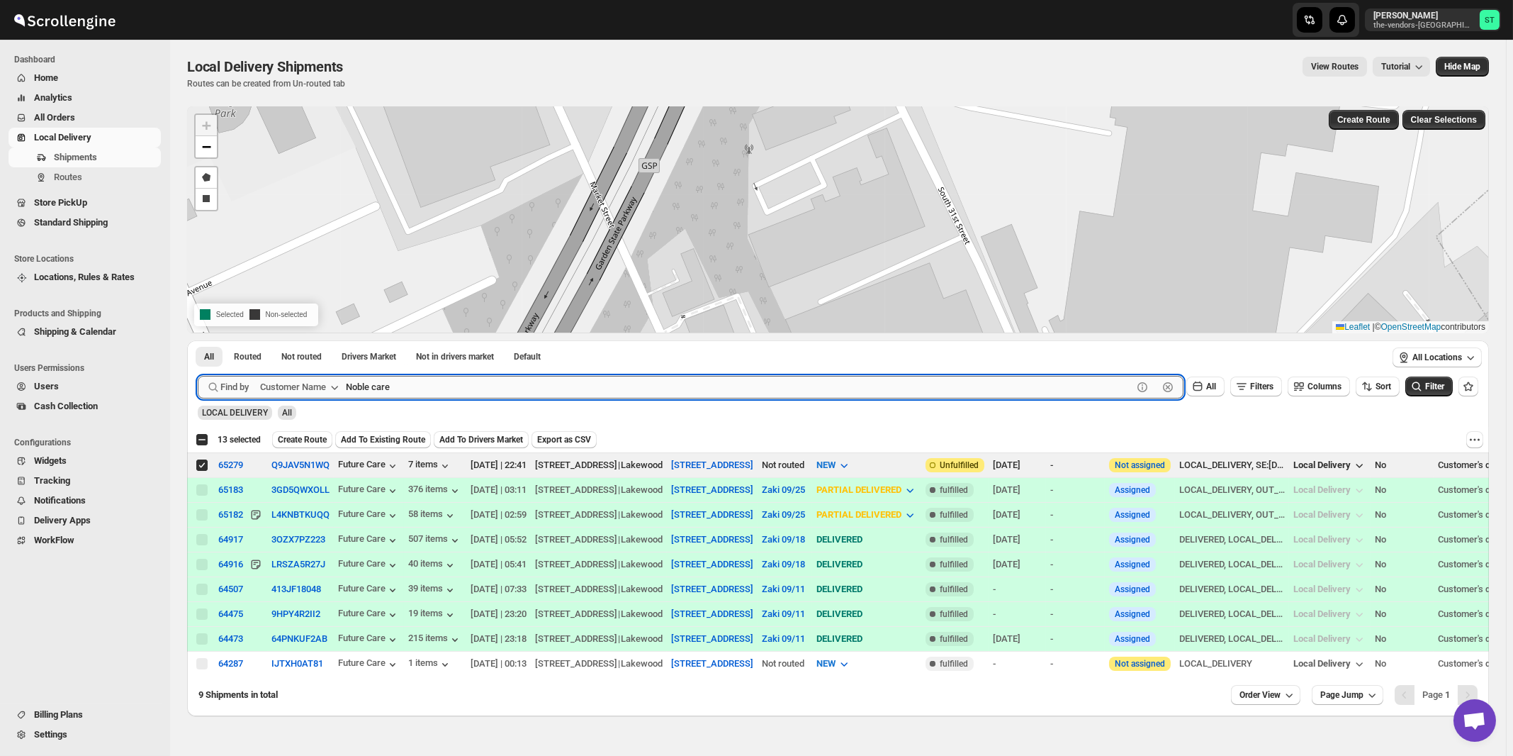
click at [198, 340] on button "Submit" at bounding box center [218, 347] width 40 height 15
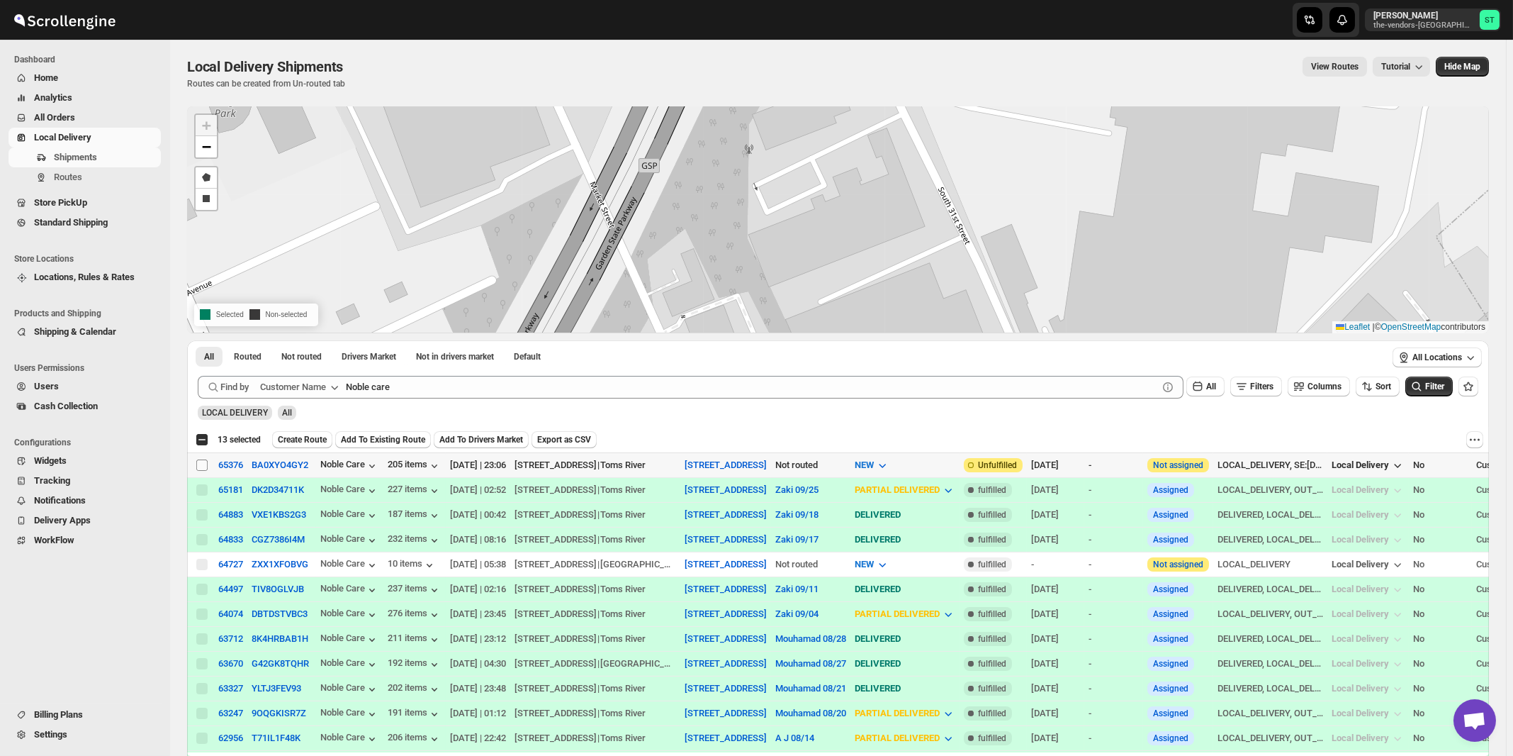
click at [201, 461] on input "Select shipment" at bounding box center [201, 464] width 11 height 11
checkbox input "true"
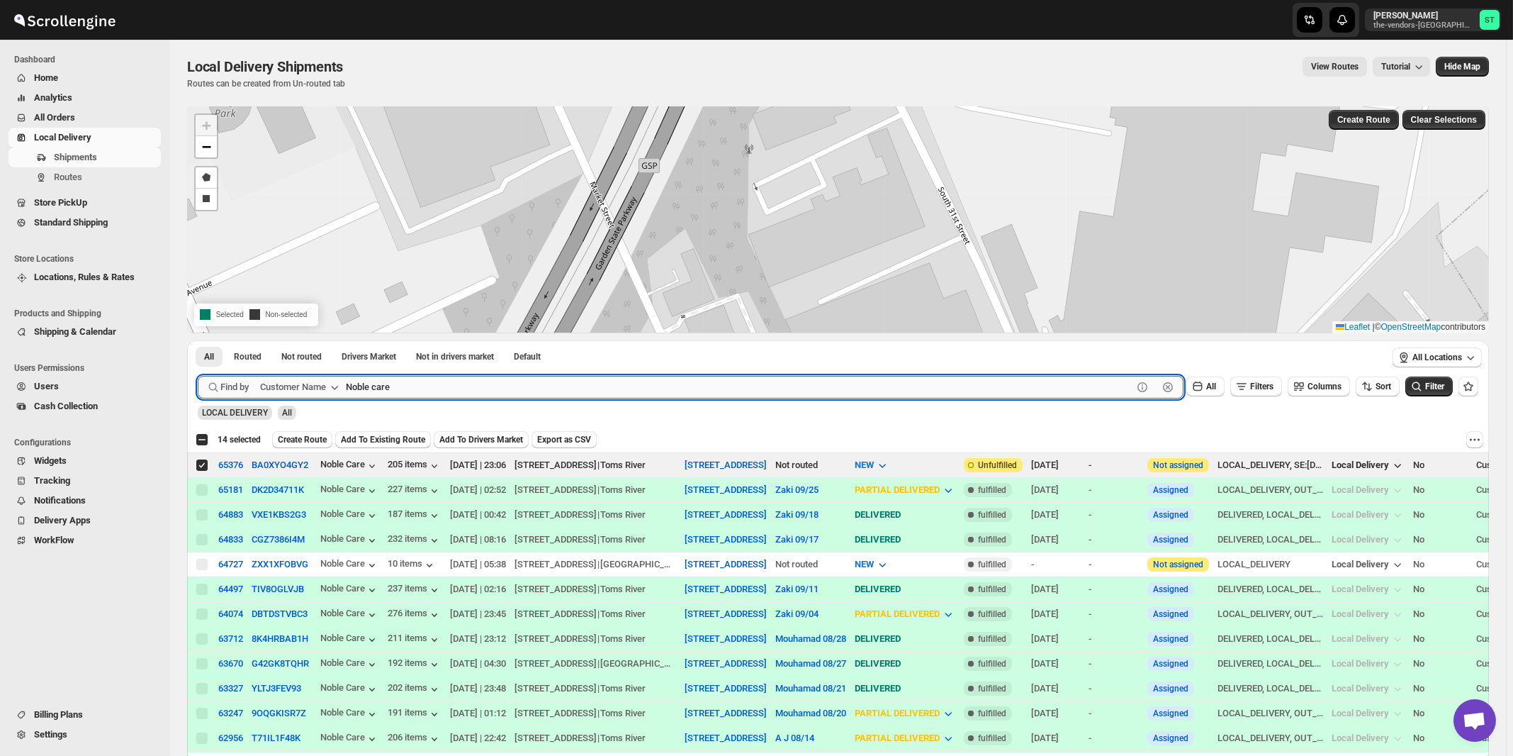
click at [438, 392] on input "Noble care" at bounding box center [739, 387] width 787 height 23
paste input "The Gallery"
type input "The Gallery"
click at [198, 340] on button "Submit" at bounding box center [218, 347] width 40 height 15
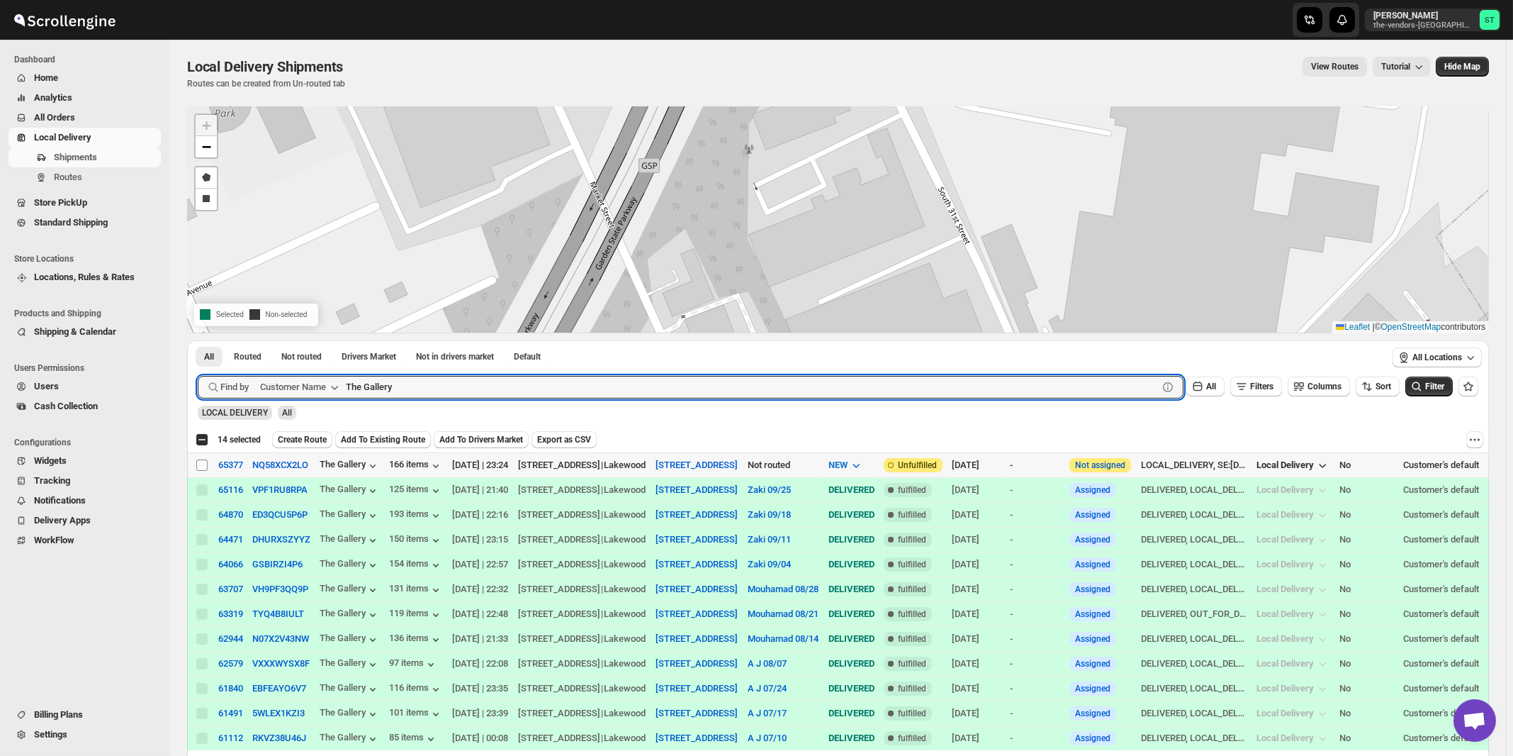
click at [201, 462] on input "Select shipment" at bounding box center [201, 464] width 11 height 11
checkbox input "true"
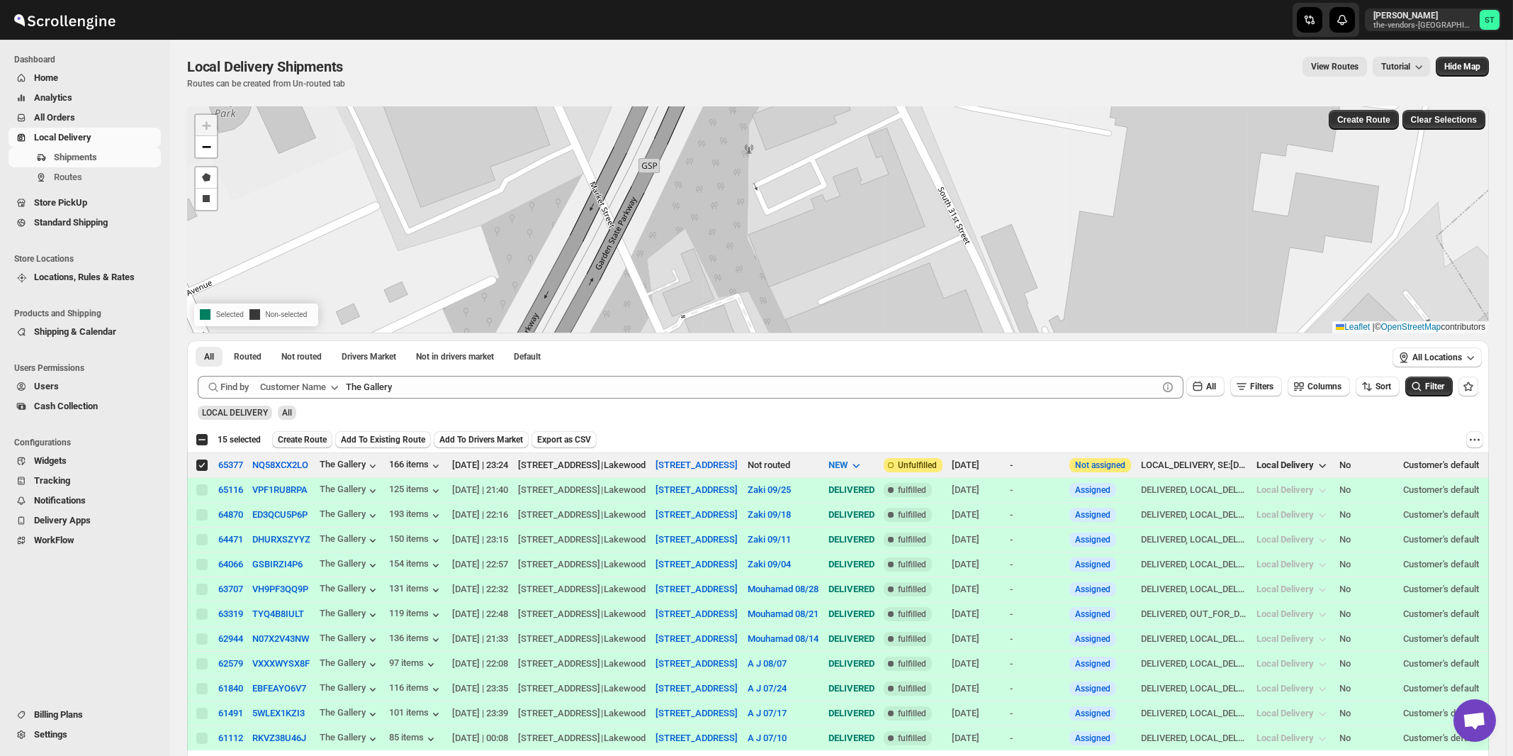
click at [313, 436] on span "Create Route" at bounding box center [302, 439] width 49 height 11
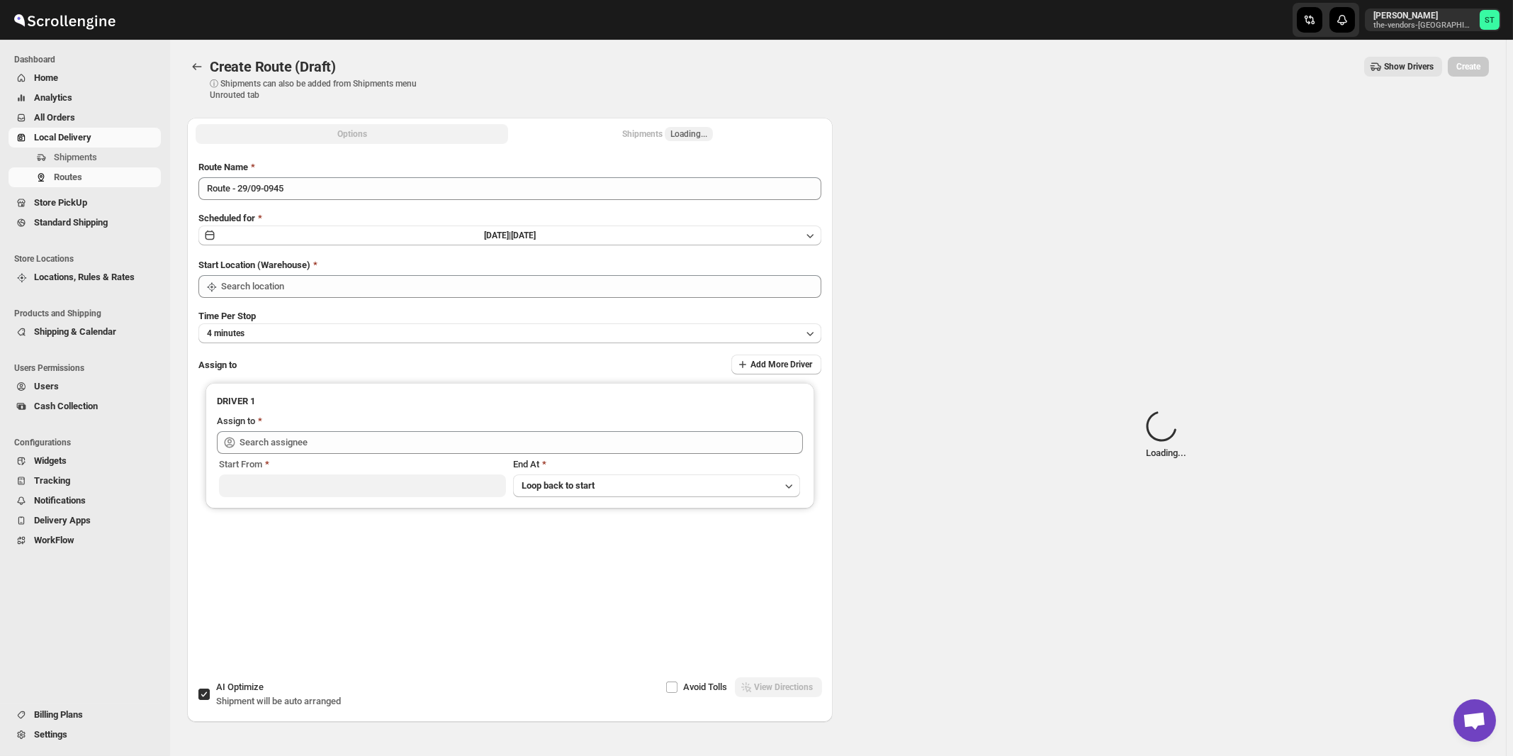
type input "[STREET_ADDRESS]"
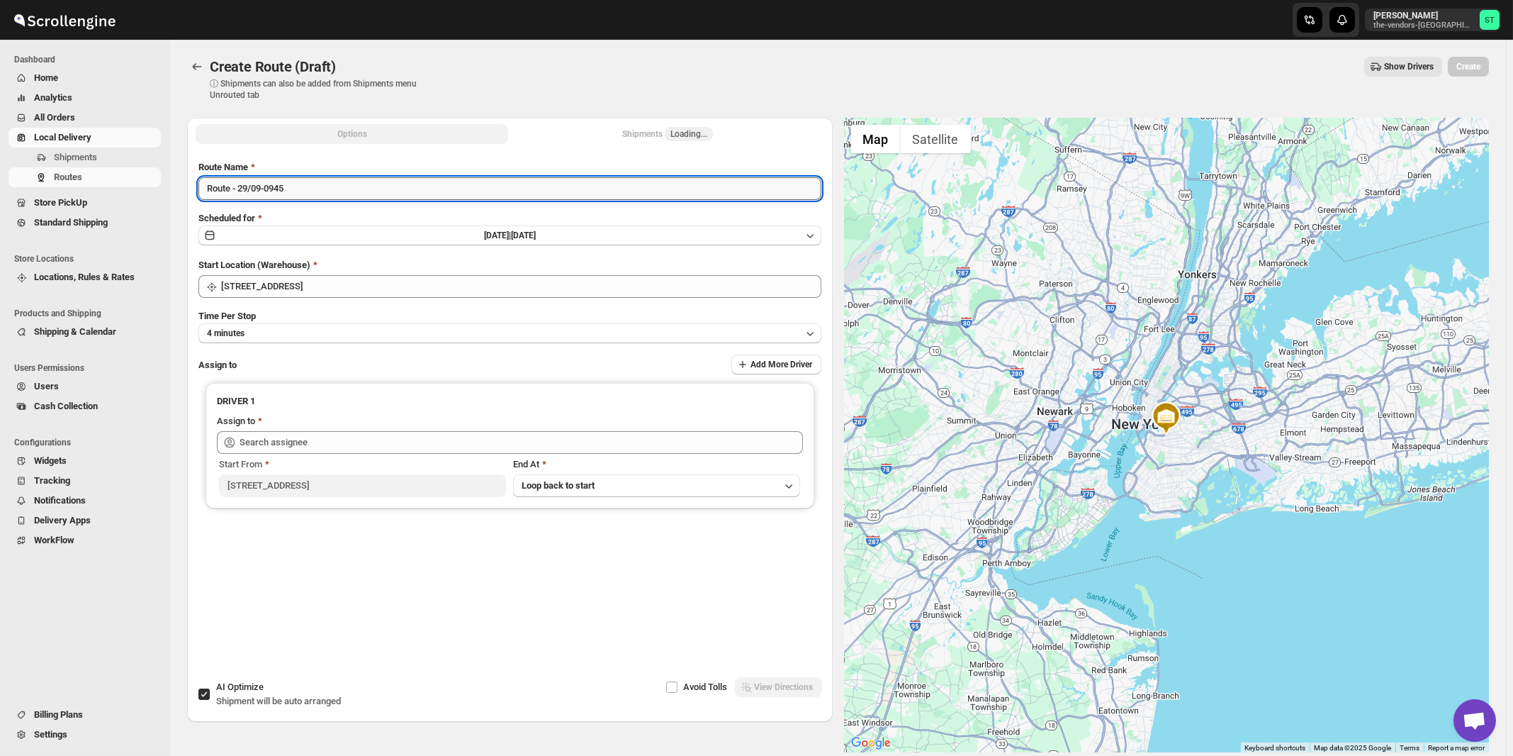
click at [441, 184] on input "Route - 29/09-0945" at bounding box center [509, 188] width 623 height 23
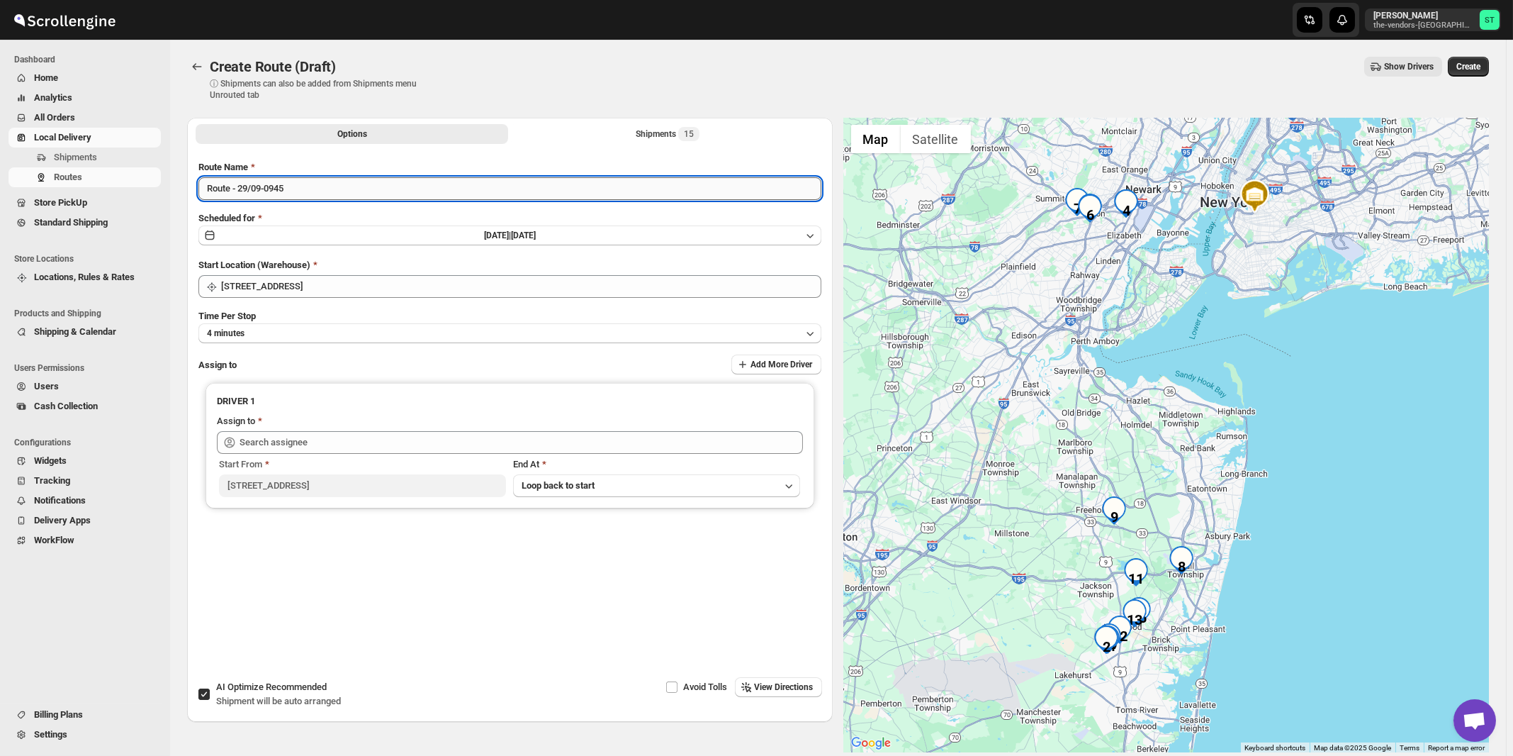
paste input "Zaki"
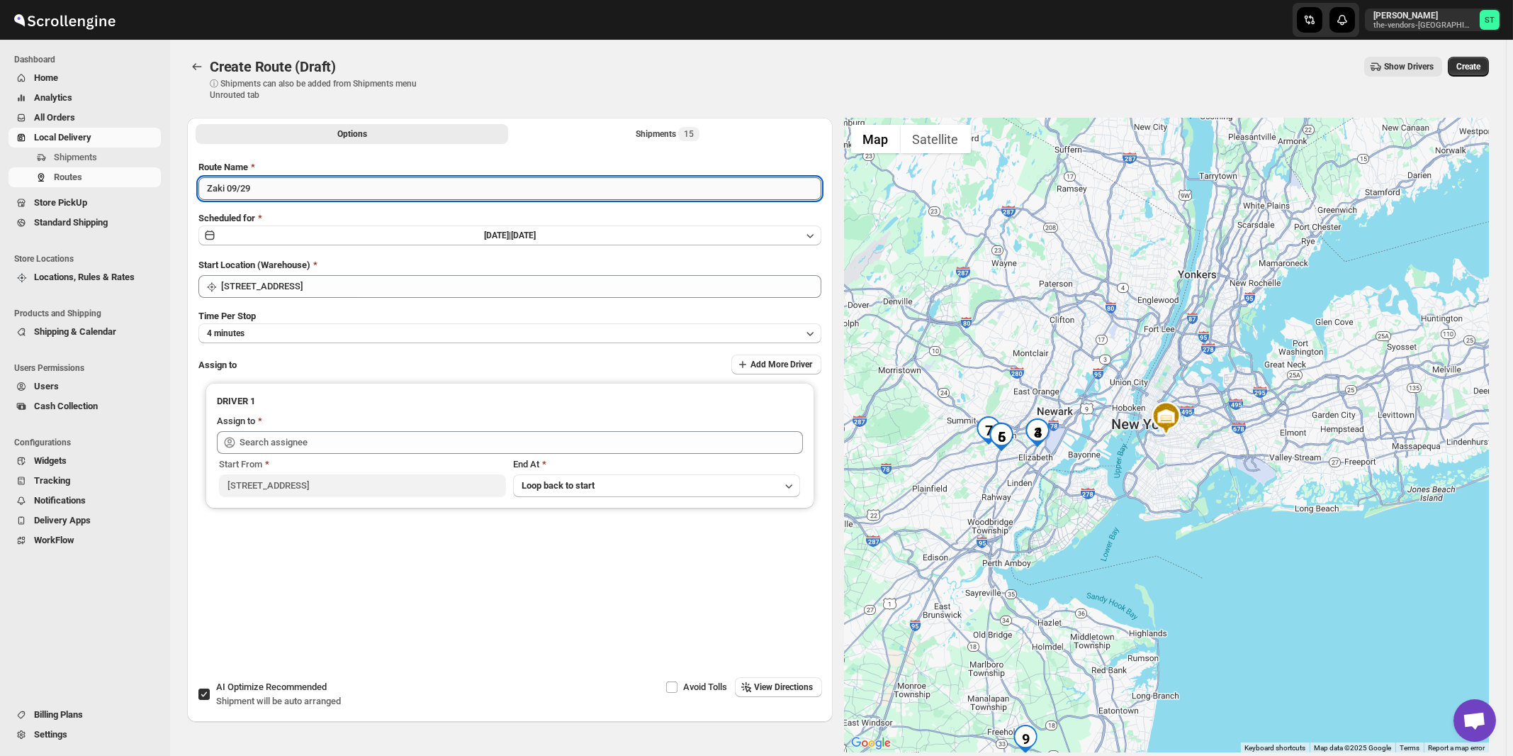
type input "Zaki 09/29"
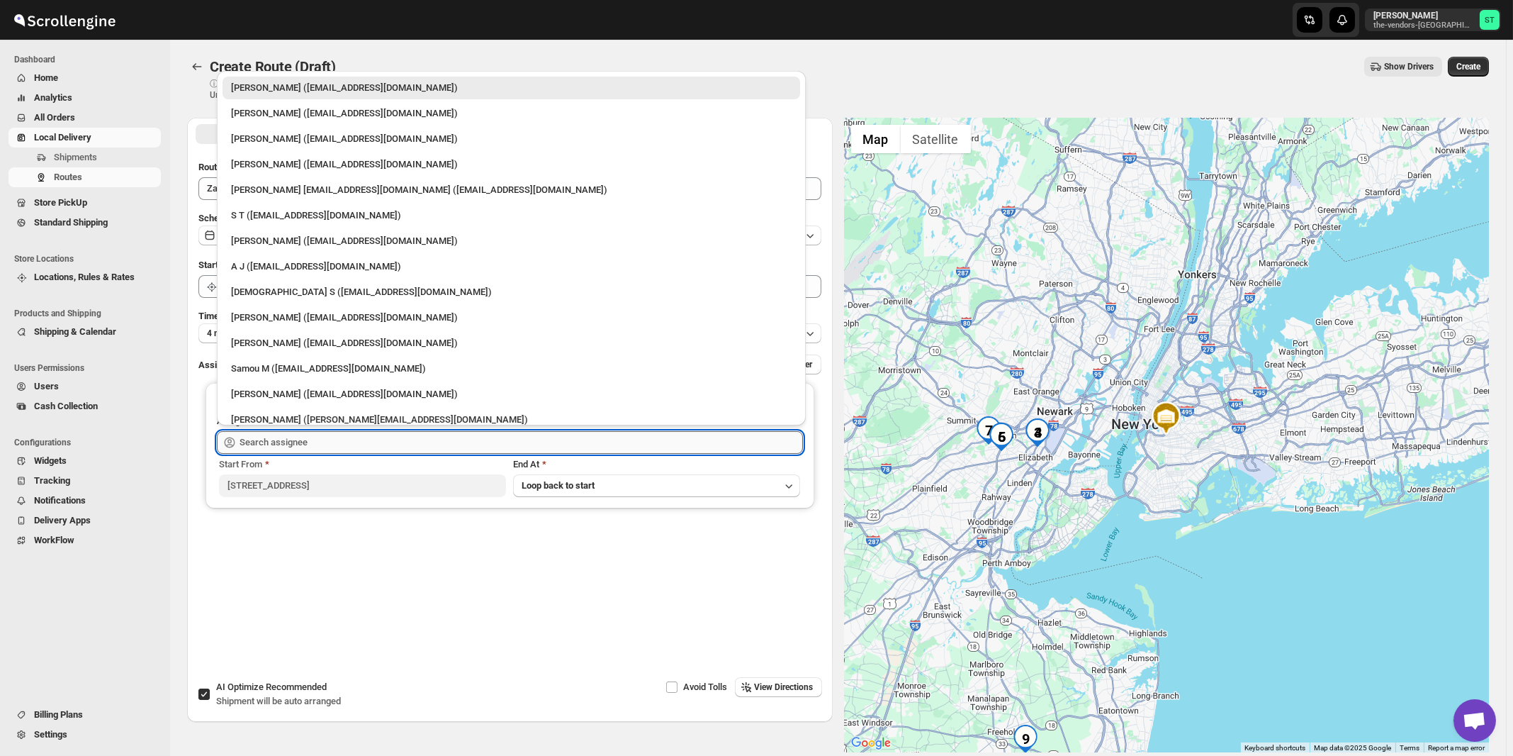
click at [387, 449] on input "text" at bounding box center [522, 442] width 564 height 23
click at [287, 394] on div "[PERSON_NAME] ([EMAIL_ADDRESS][DOMAIN_NAME])" at bounding box center [511, 394] width 561 height 14
type input "[PERSON_NAME] ([EMAIL_ADDRESS][DOMAIN_NAME])"
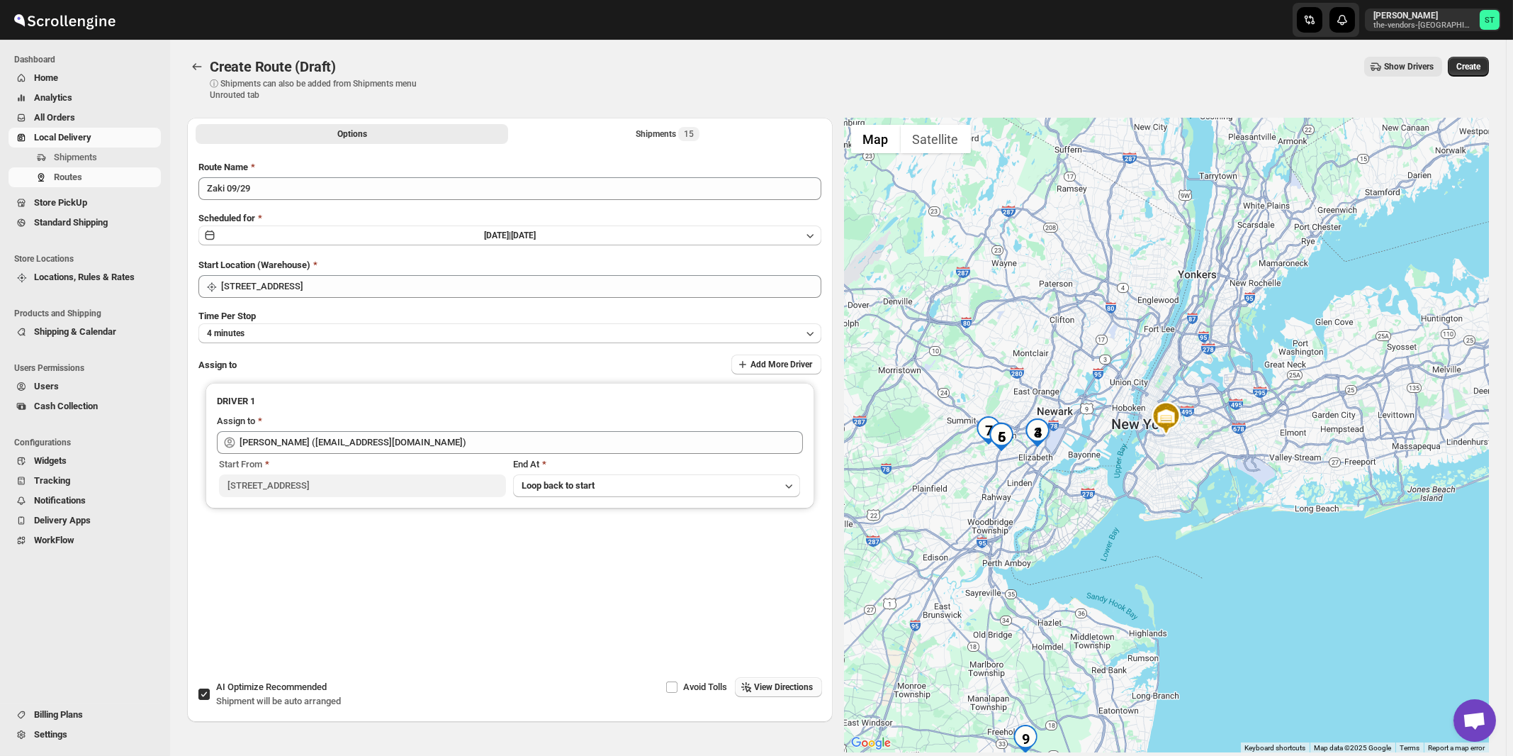
click at [780, 684] on span "View Directions" at bounding box center [784, 686] width 59 height 11
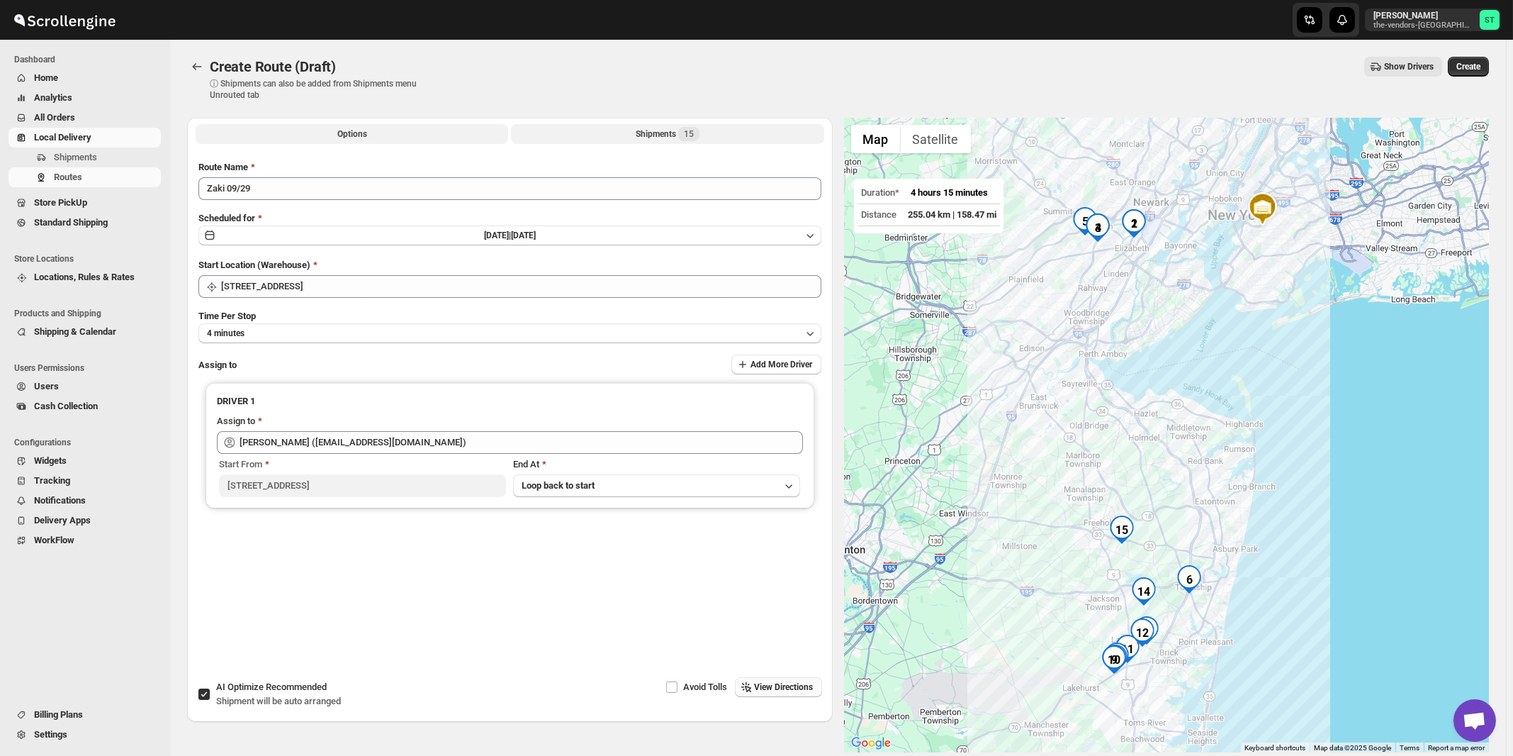
click at [663, 135] on div "Shipments 15" at bounding box center [668, 134] width 64 height 14
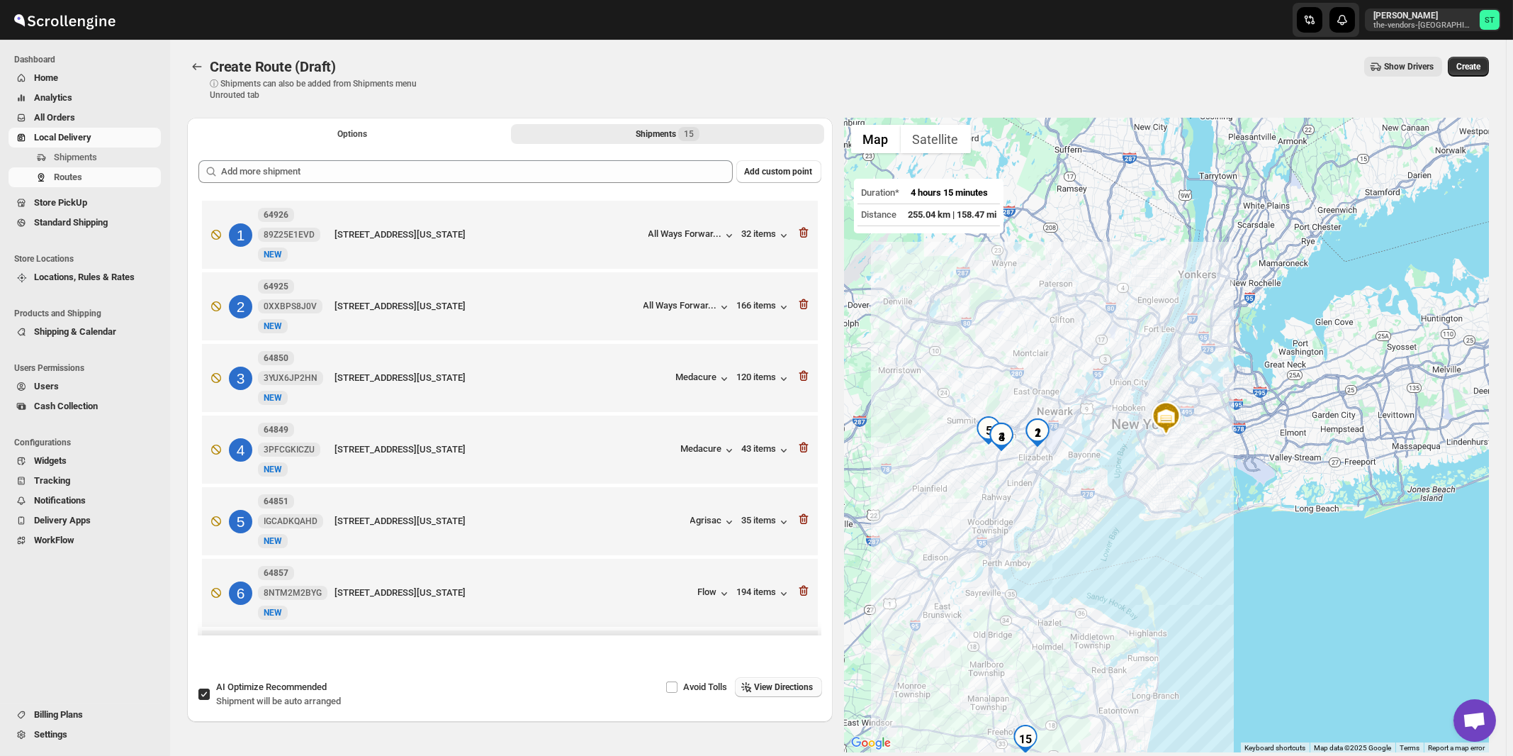
click at [267, 699] on span "Shipment will be auto arranged" at bounding box center [278, 700] width 125 height 11
click at [210, 699] on input "AI Optimize Recommended Shipment will be auto arranged" at bounding box center [203, 693] width 11 height 11
checkbox input "false"
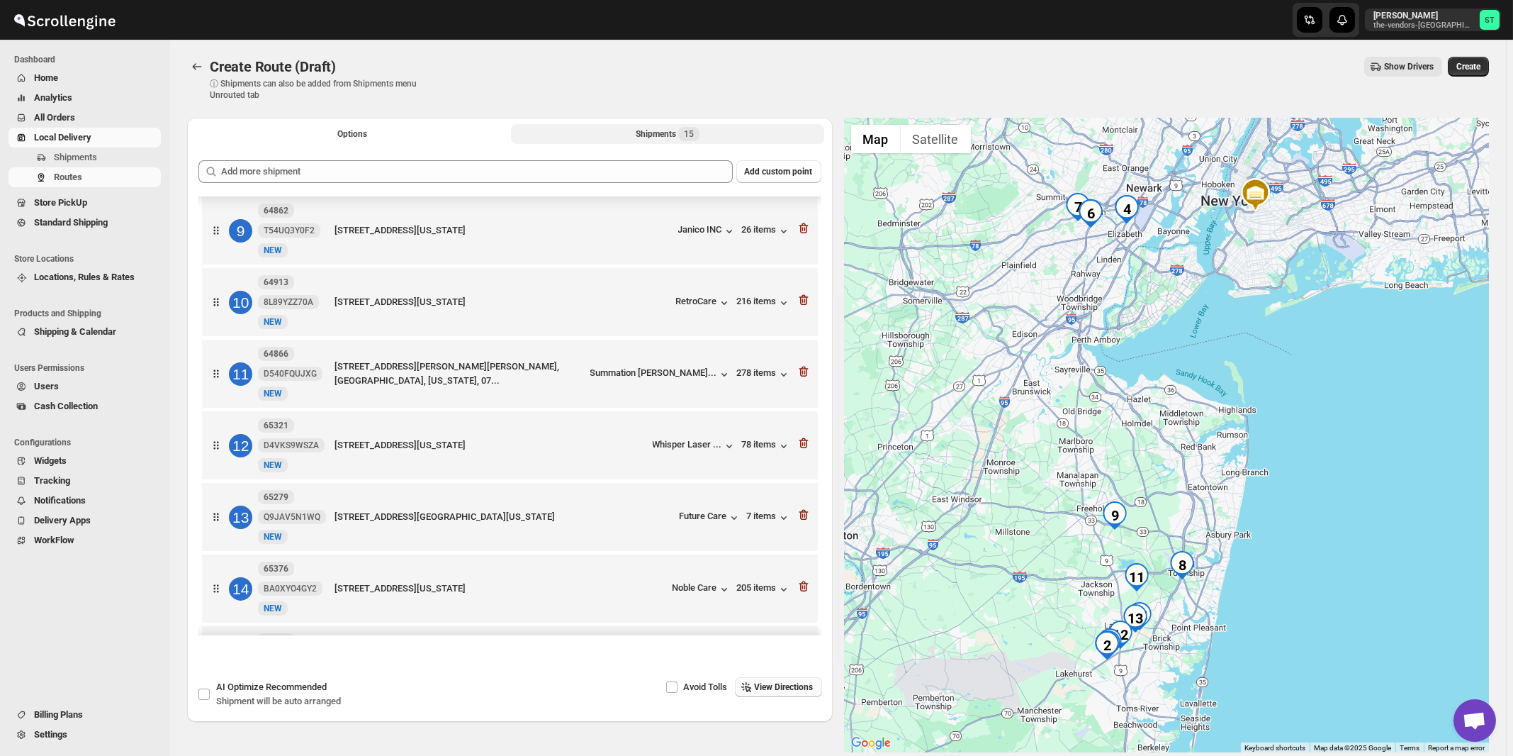
scroll to position [660, 0]
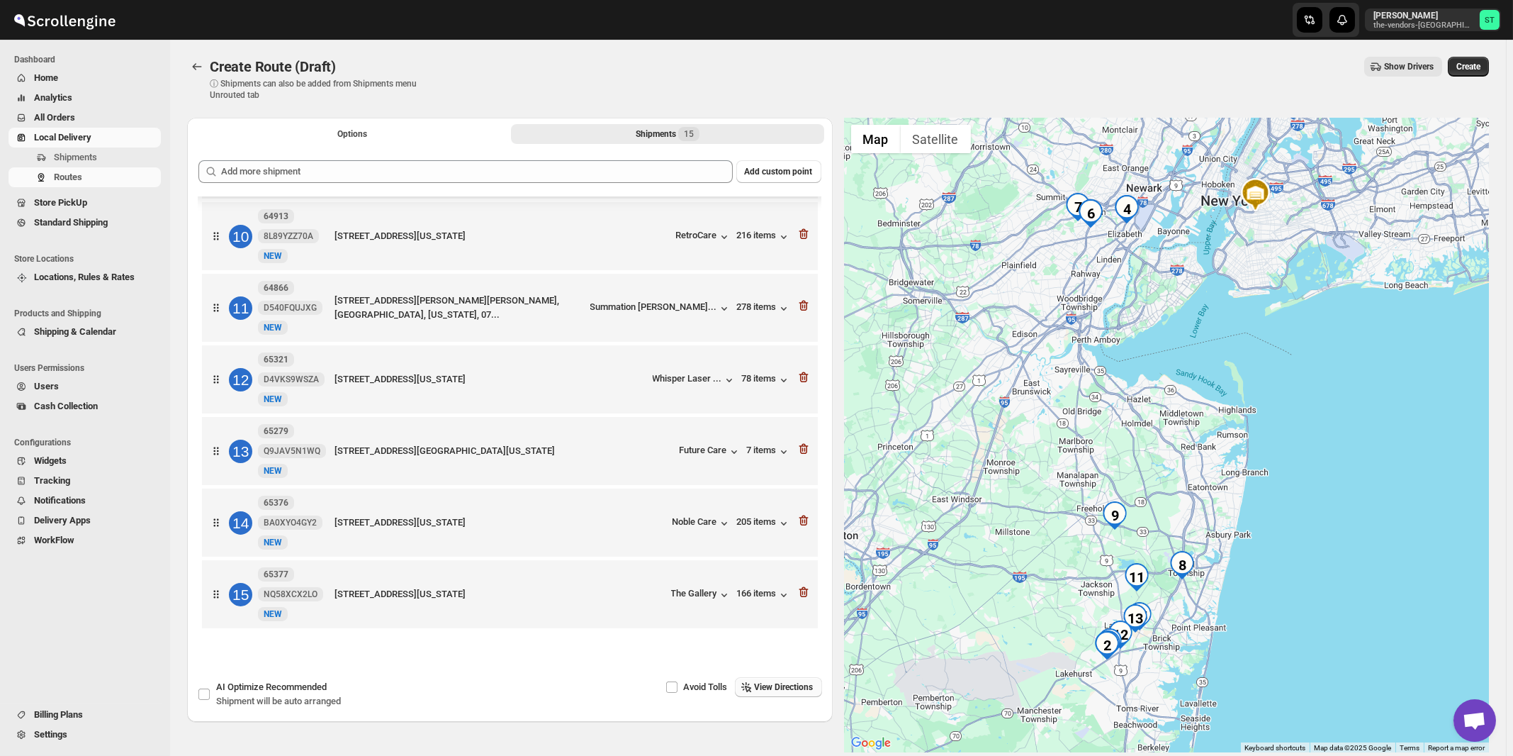
click at [785, 685] on span "View Directions" at bounding box center [784, 686] width 59 height 11
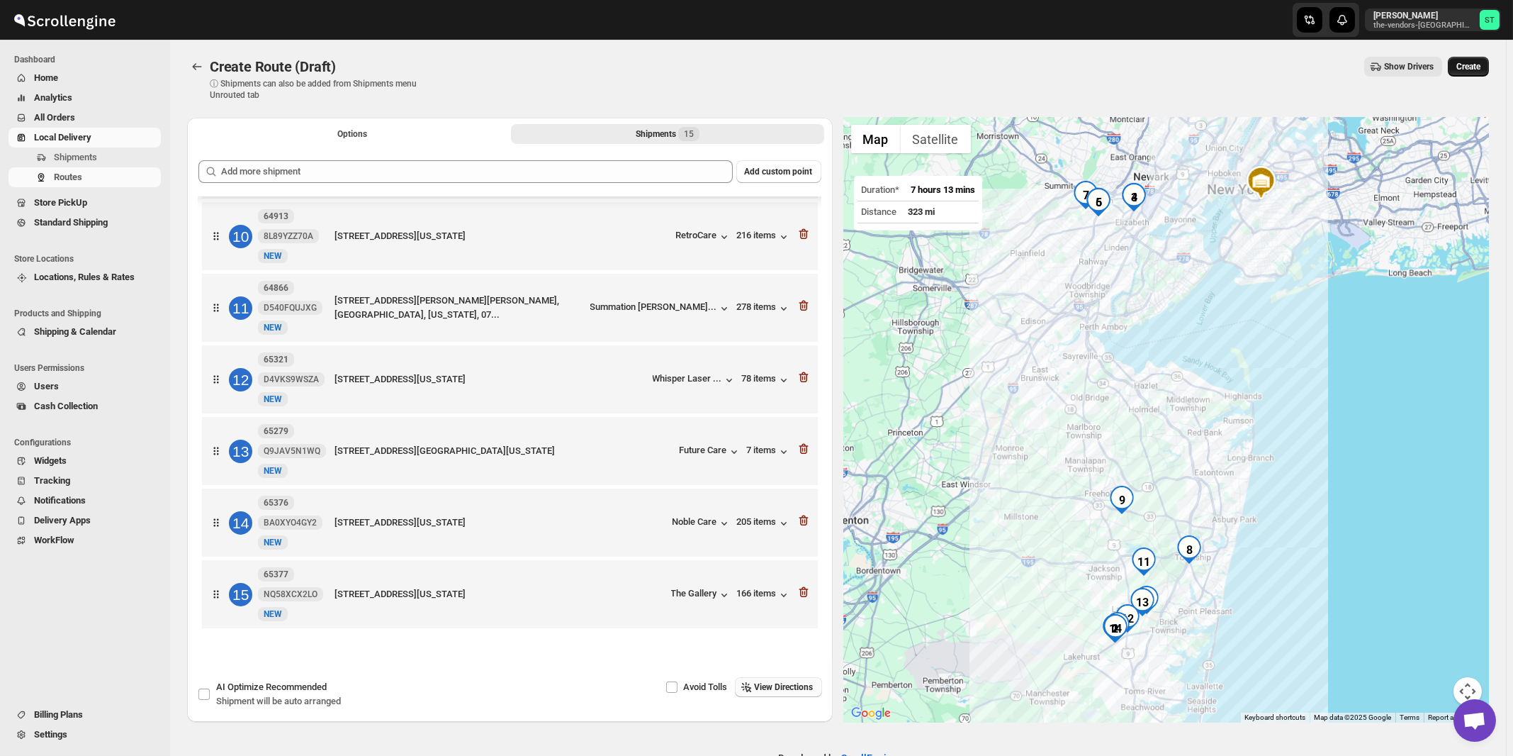
click at [1475, 70] on span "Create" at bounding box center [1469, 66] width 24 height 11
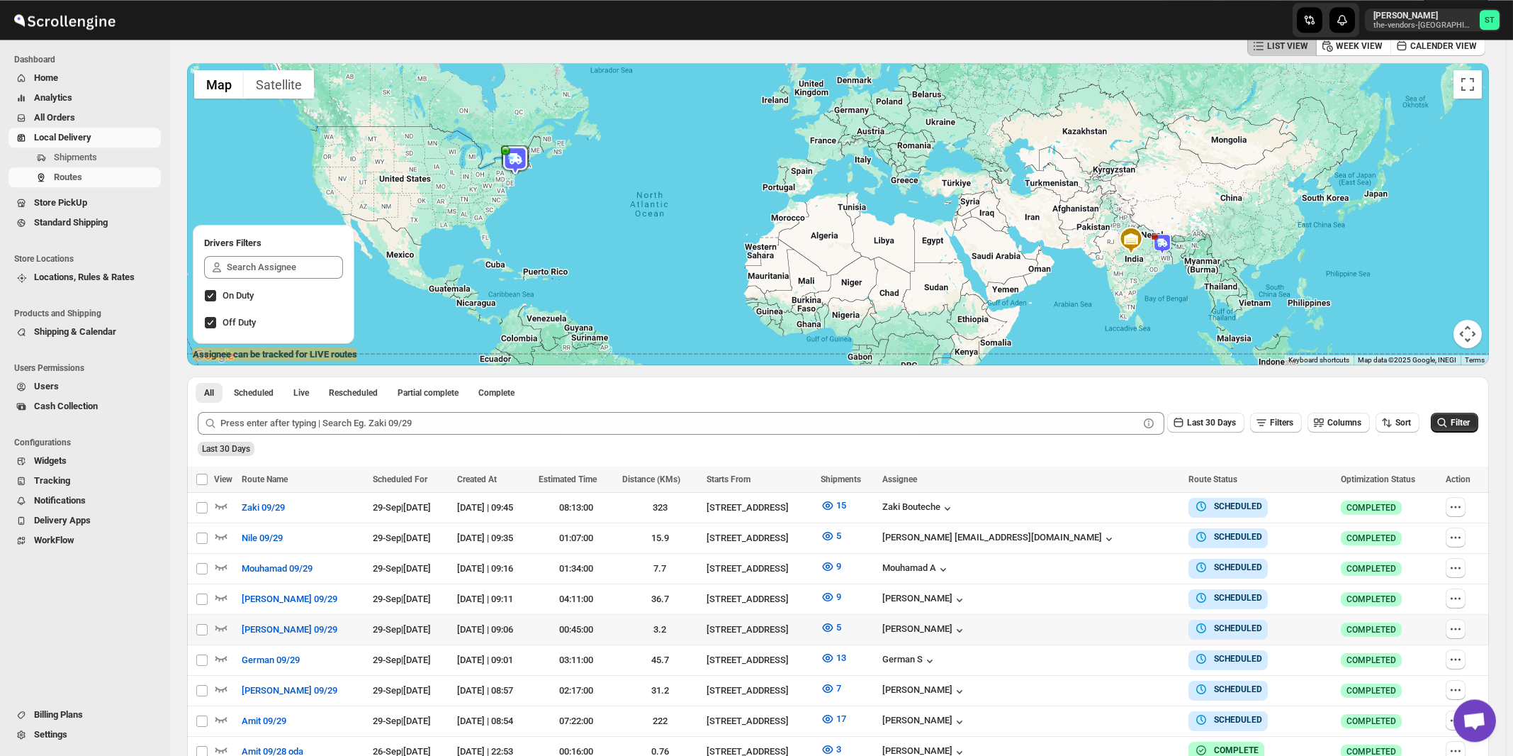
scroll to position [152, 0]
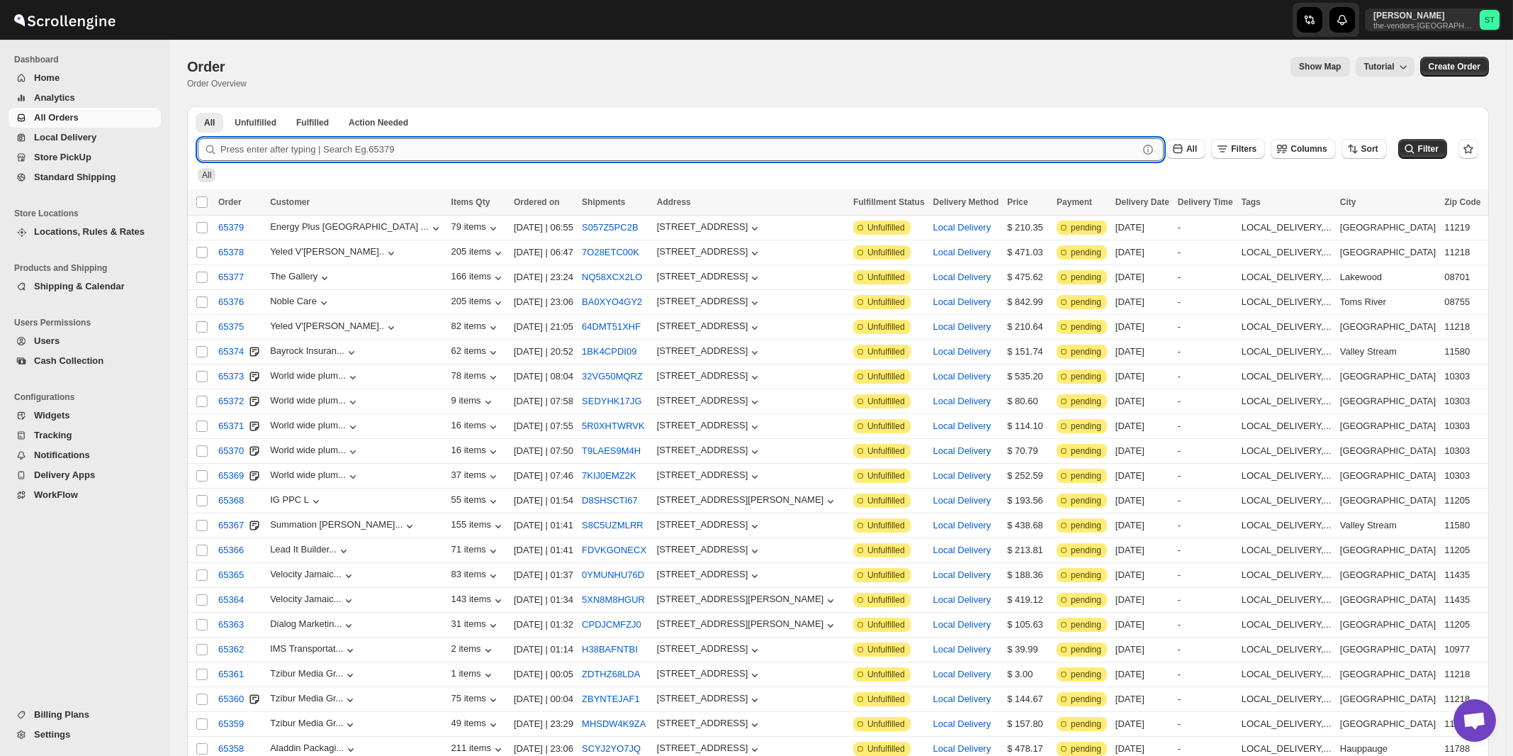
click at [1009, 148] on input "text" at bounding box center [679, 149] width 918 height 23
click at [198, 106] on button "Submit" at bounding box center [218, 113] width 40 height 15
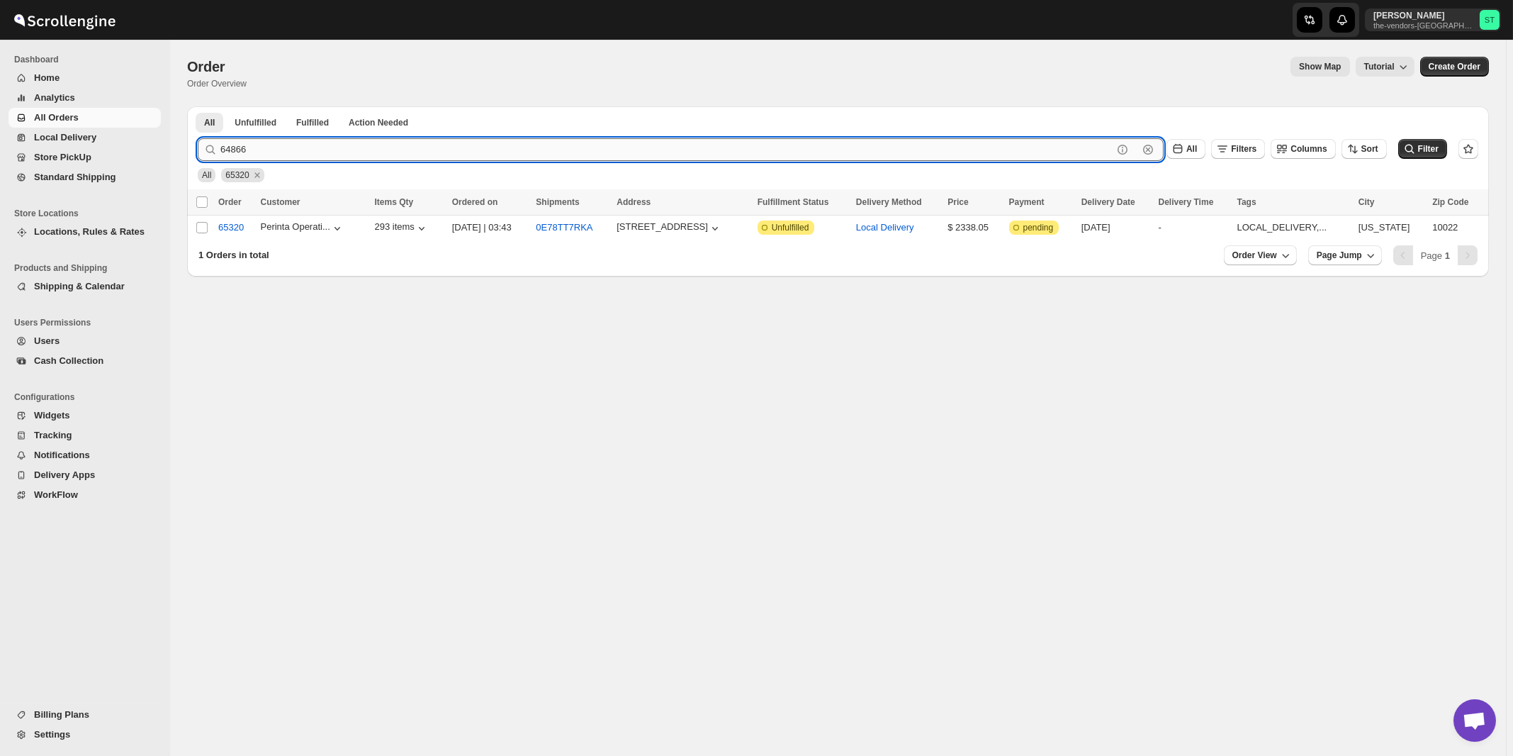
type input "64866"
click at [198, 106] on button "Submit" at bounding box center [218, 113] width 40 height 15
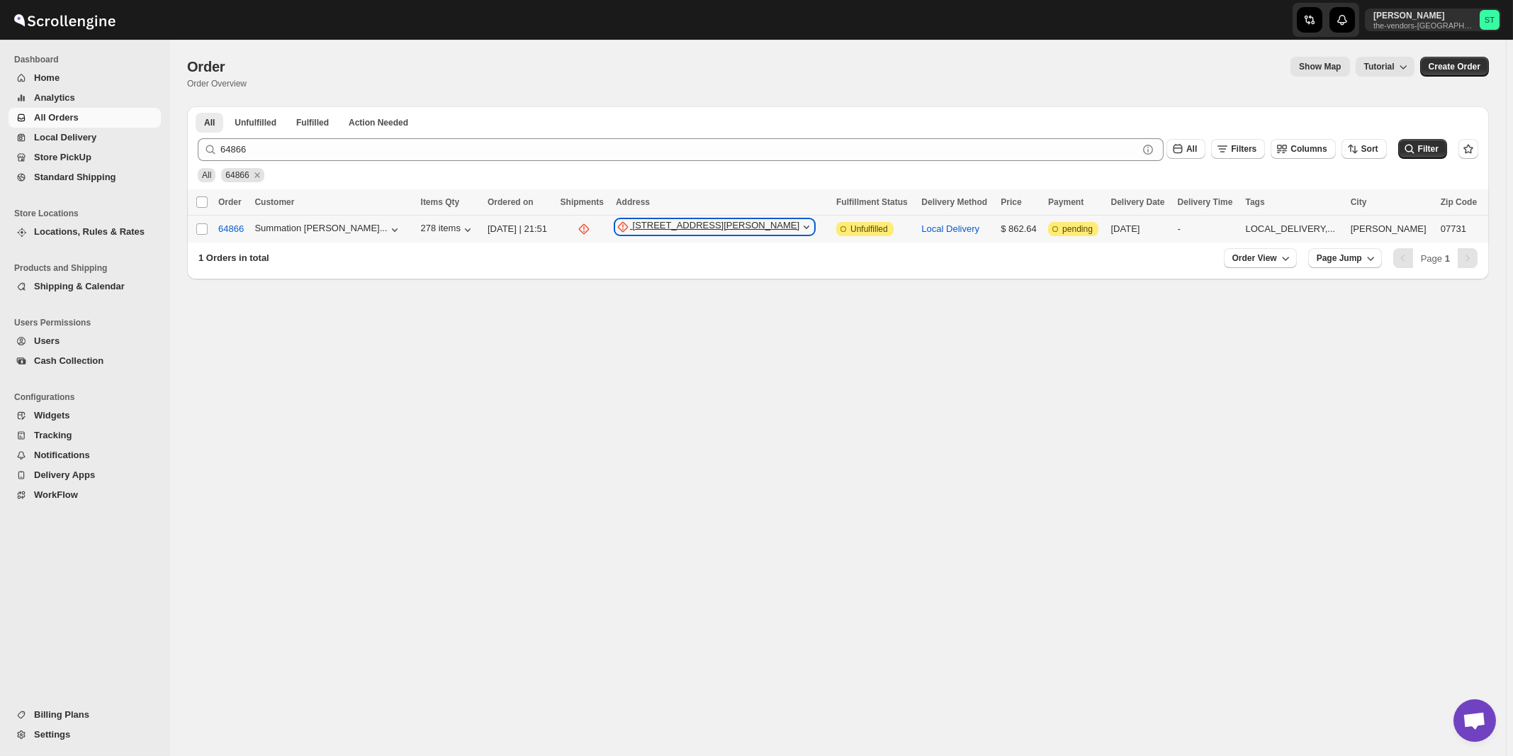
click at [674, 225] on div "479 Oak Glen Rd" at bounding box center [716, 227] width 167 height 14
click at [681, 298] on span "Update manually" at bounding box center [701, 303] width 69 height 11
select select "US"
select select "New Jersey"
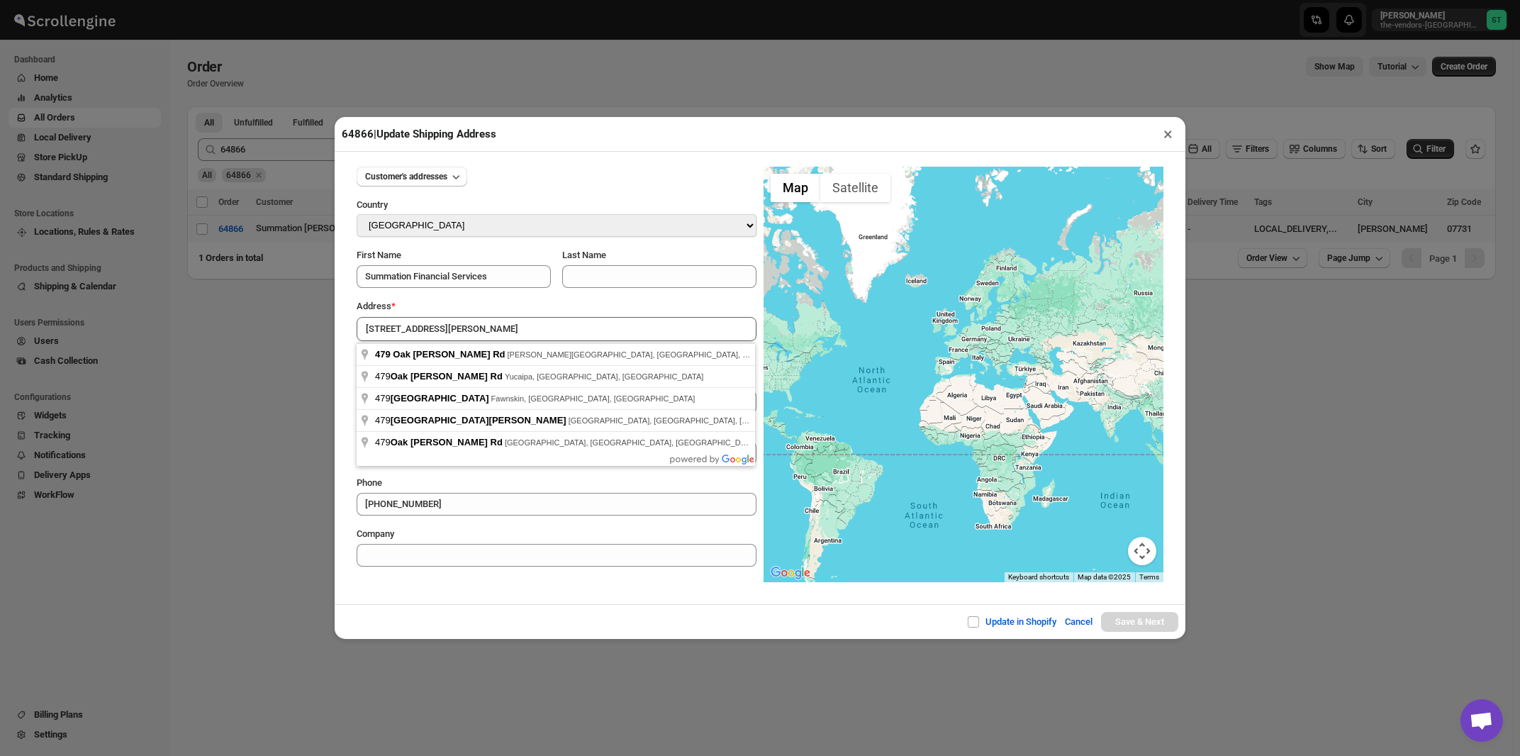
click at [483, 305] on div "Address *" at bounding box center [557, 306] width 400 height 14
click at [476, 337] on input "479 Oak Glen Rd" at bounding box center [557, 329] width 400 height 24
type input "479 Oak Glen Rd, Howell Township, NJ, USA"
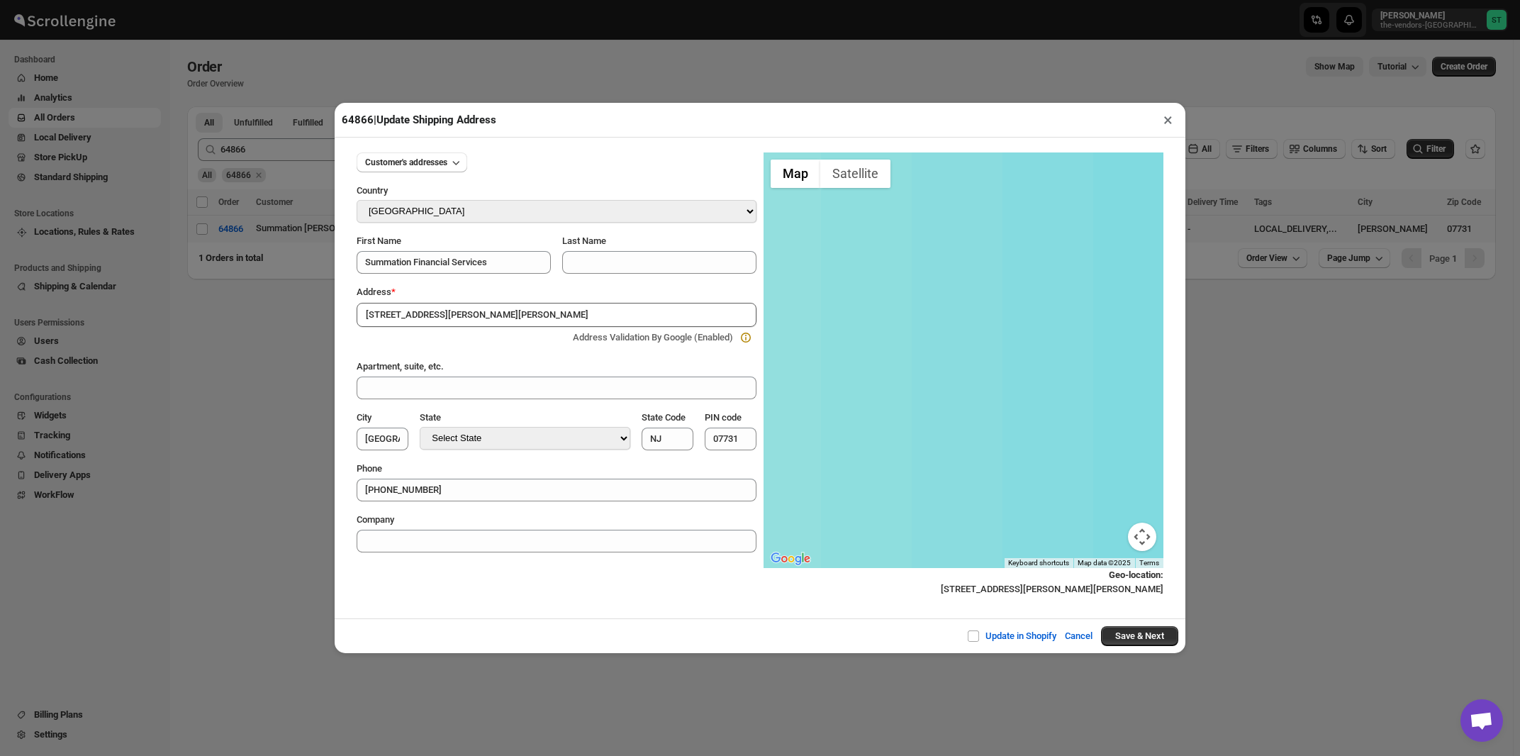
type input "Monmouth County"
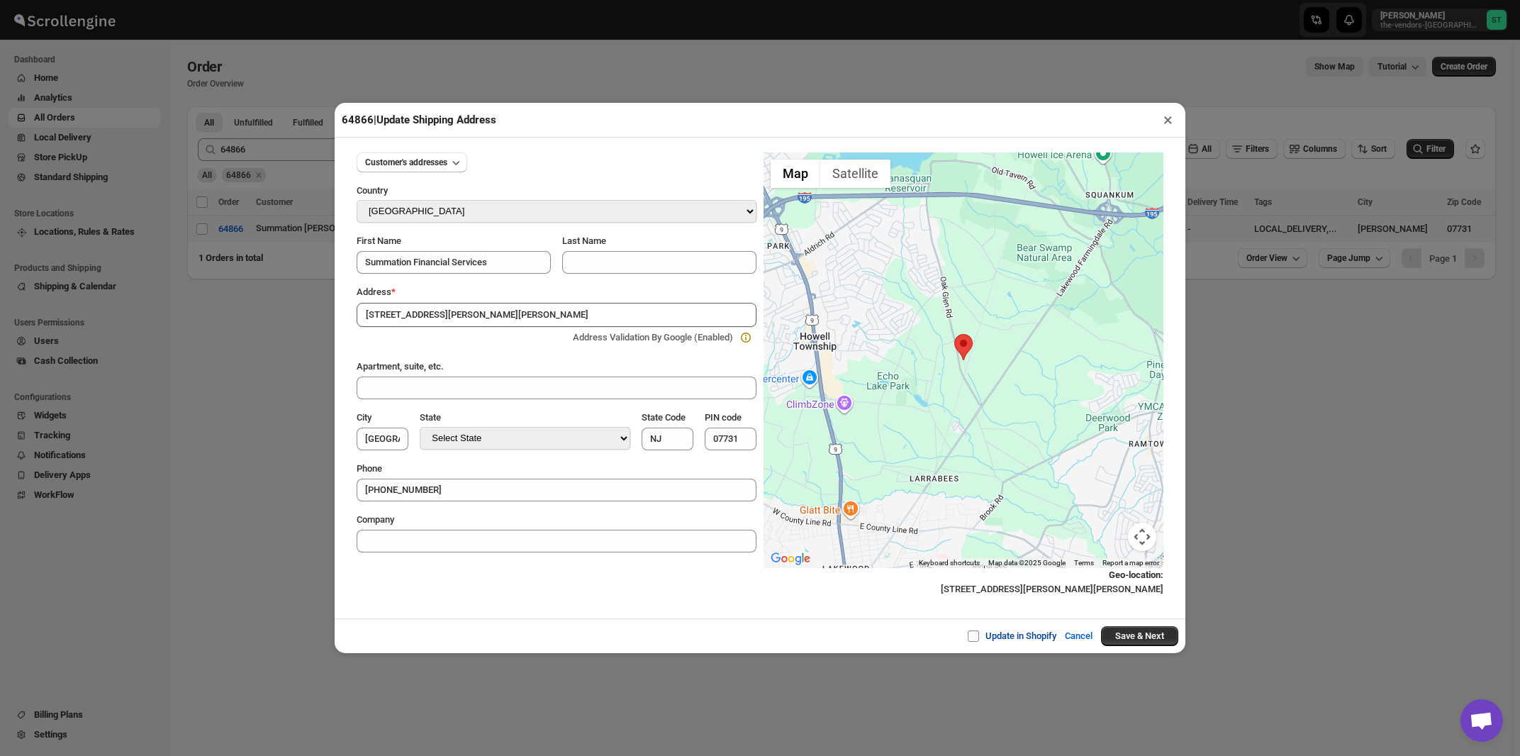
click at [970, 639] on span at bounding box center [973, 635] width 11 height 11
click at [973, 639] on input "Update in Shopify" at bounding box center [978, 635] width 11 height 11
checkbox input "true"
click at [1117, 636] on button "Save & Next" at bounding box center [1139, 636] width 77 height 20
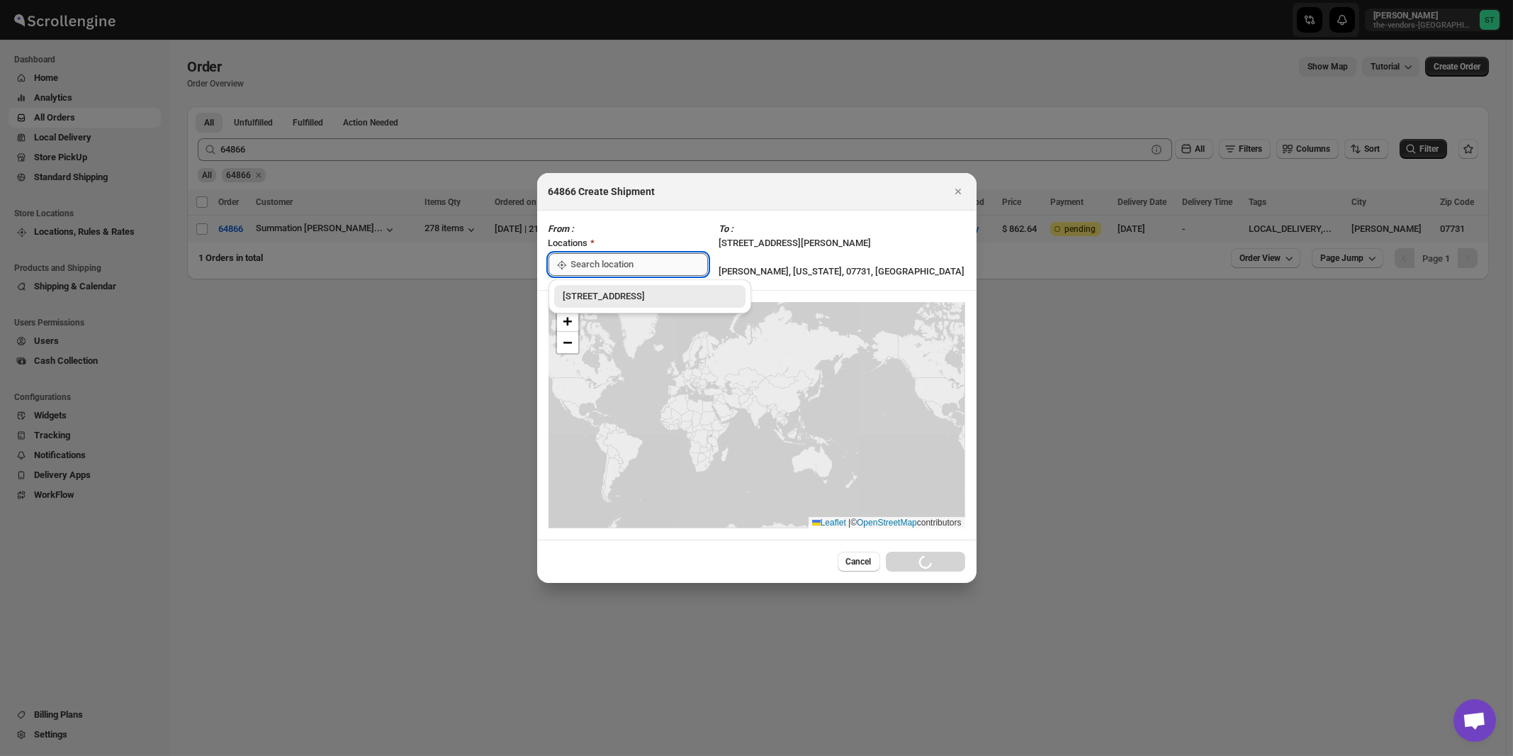
click at [594, 263] on input ":r2u4:" at bounding box center [639, 264] width 137 height 23
click at [589, 293] on div "[STREET_ADDRESS]" at bounding box center [650, 296] width 174 height 14
type input "[STREET_ADDRESS]"
